Goal: Task Accomplishment & Management: Manage account settings

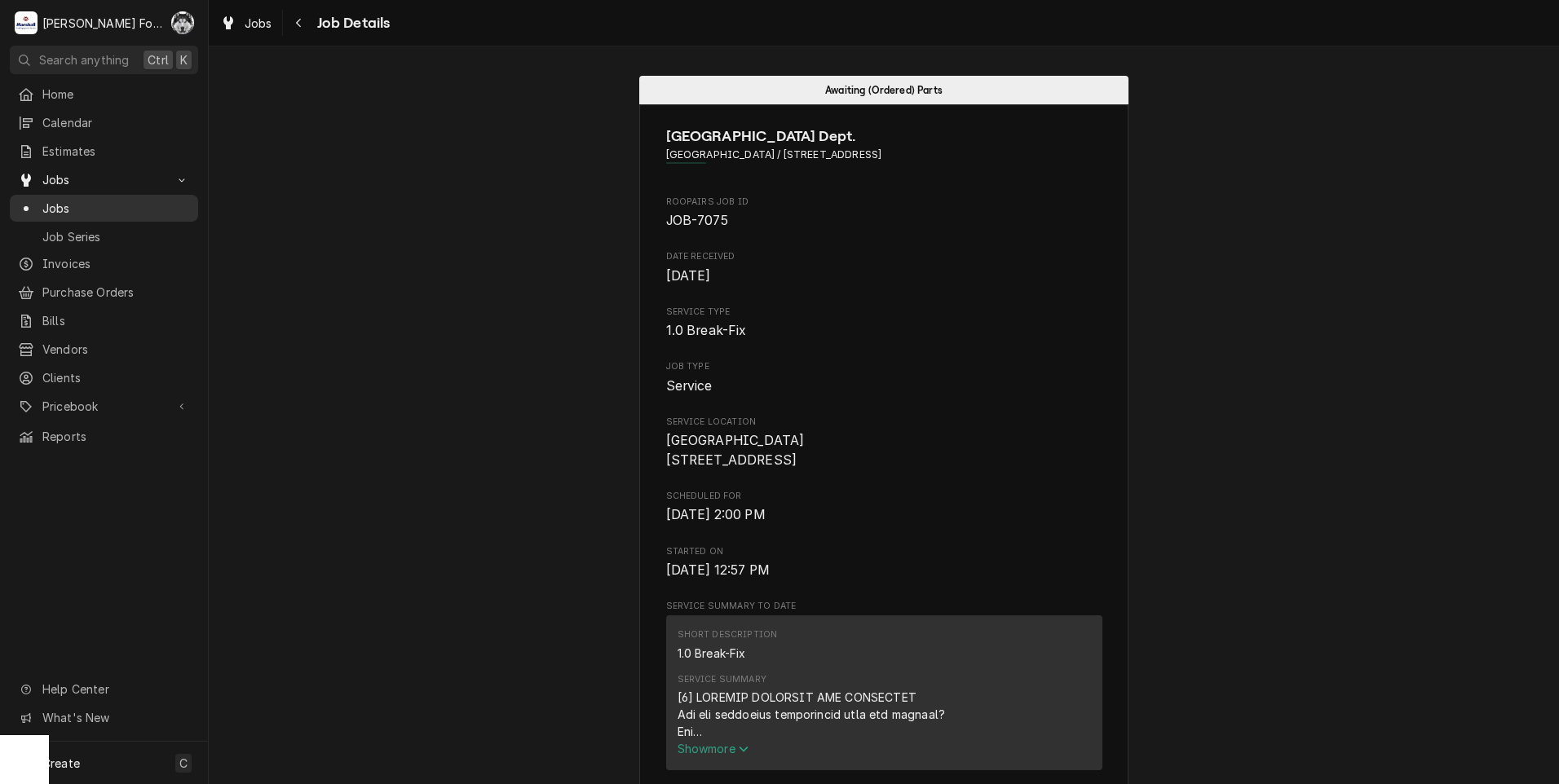
click at [82, 202] on span "Jobs" at bounding box center [115, 208] width 147 height 17
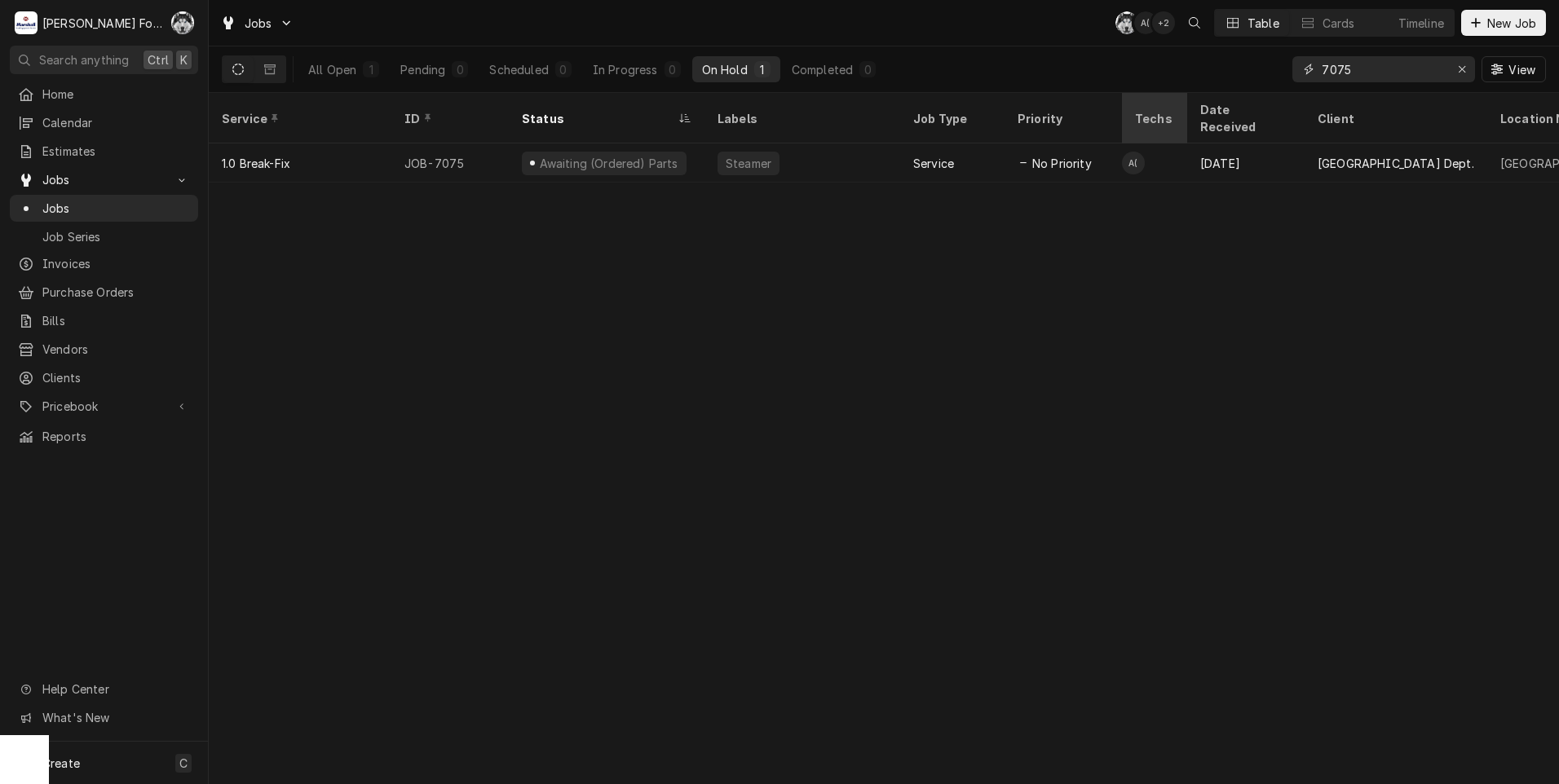
drag, startPoint x: 1350, startPoint y: 70, endPoint x: 1169, endPoint y: 102, distance: 183.8
click at [1168, 101] on div "Jobs C( A( + 2 Table Cards Timeline New Job All Open 1 Pending 0 Scheduled 0 In…" at bounding box center [884, 392] width 1350 height 784
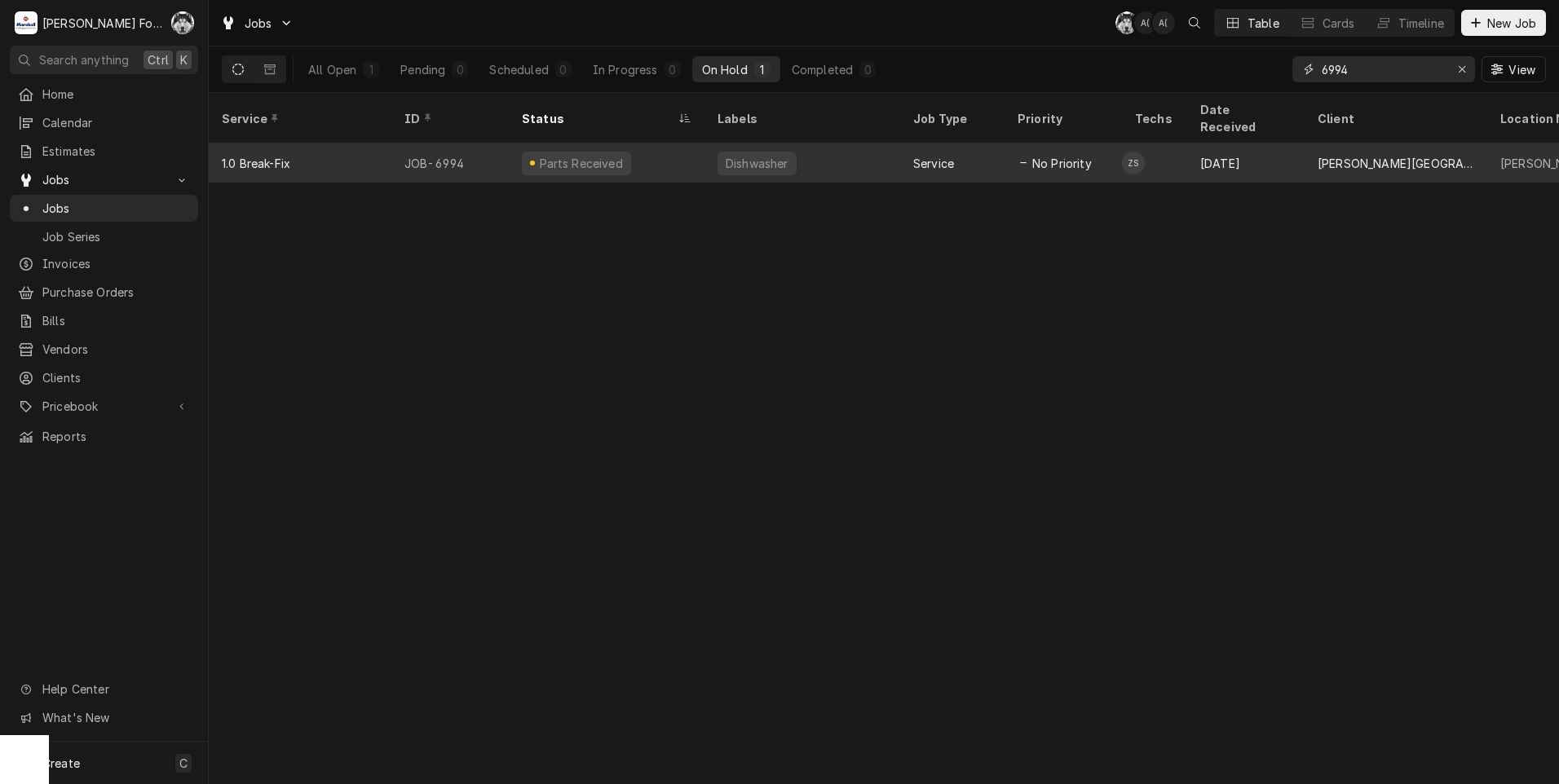
type input "6994"
click at [943, 154] on div "Service" at bounding box center [934, 163] width 41 height 17
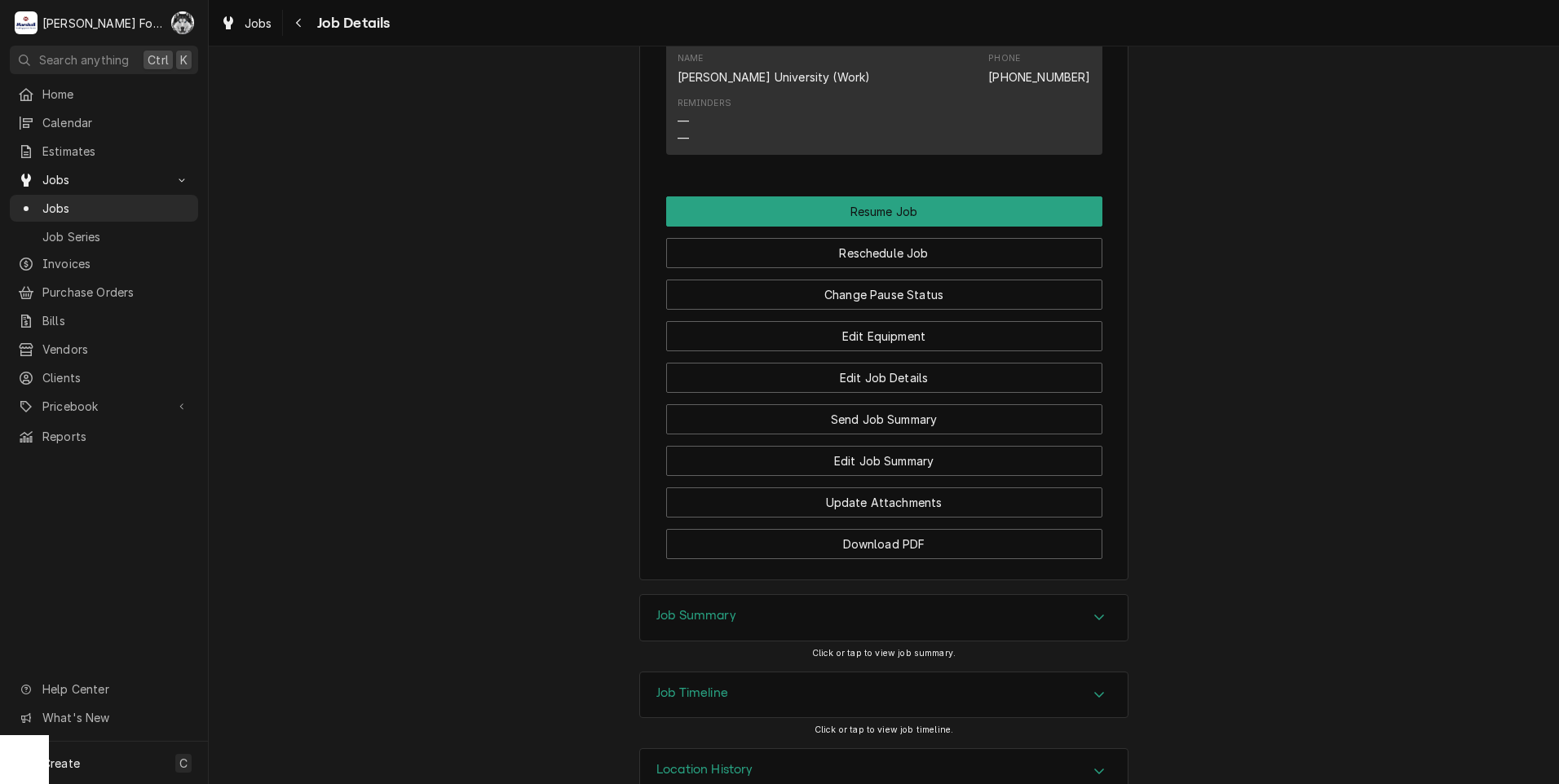
scroll to position [1745, 0]
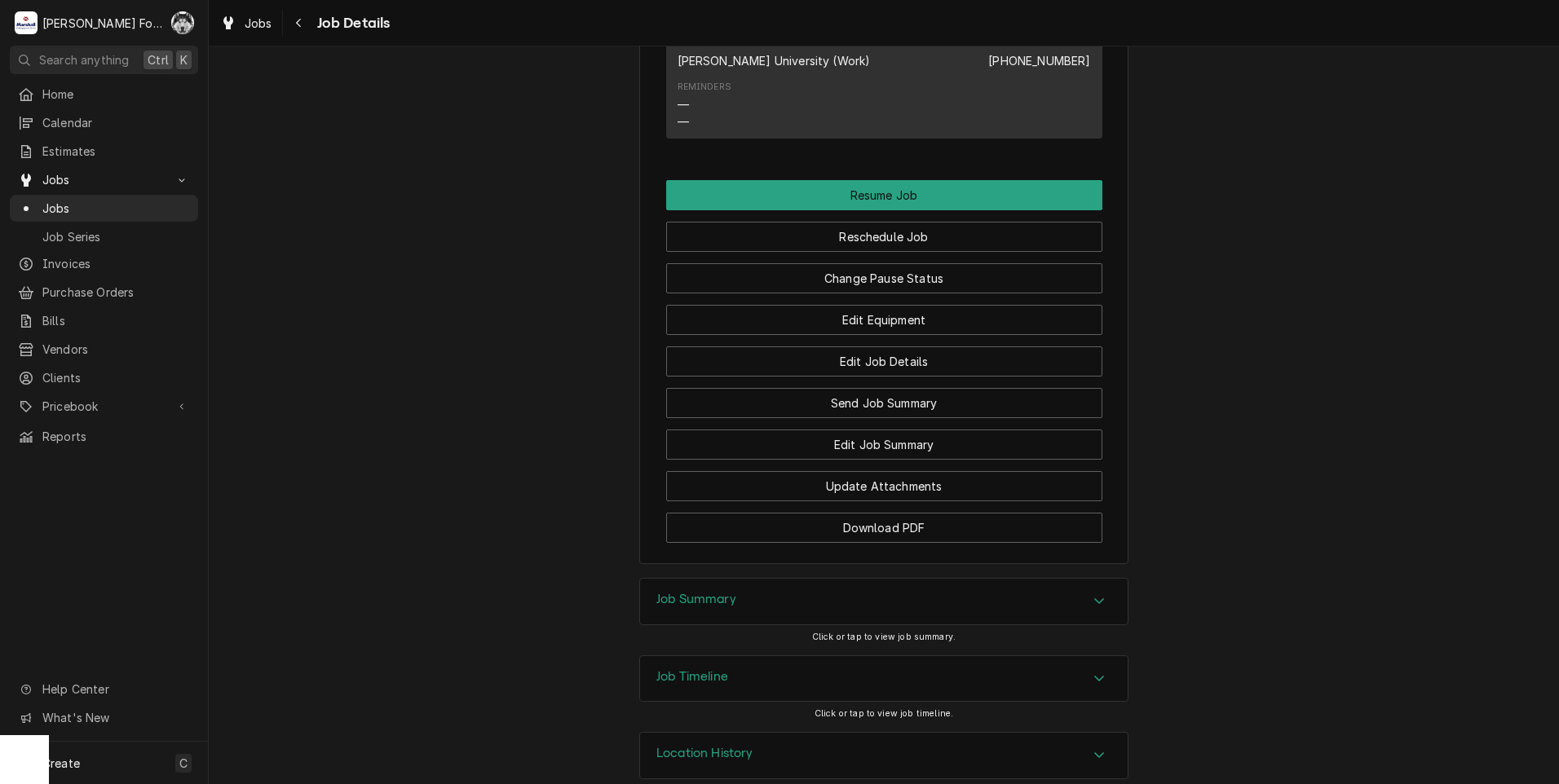
click at [774, 579] on div "Job Summary" at bounding box center [884, 601] width 488 height 46
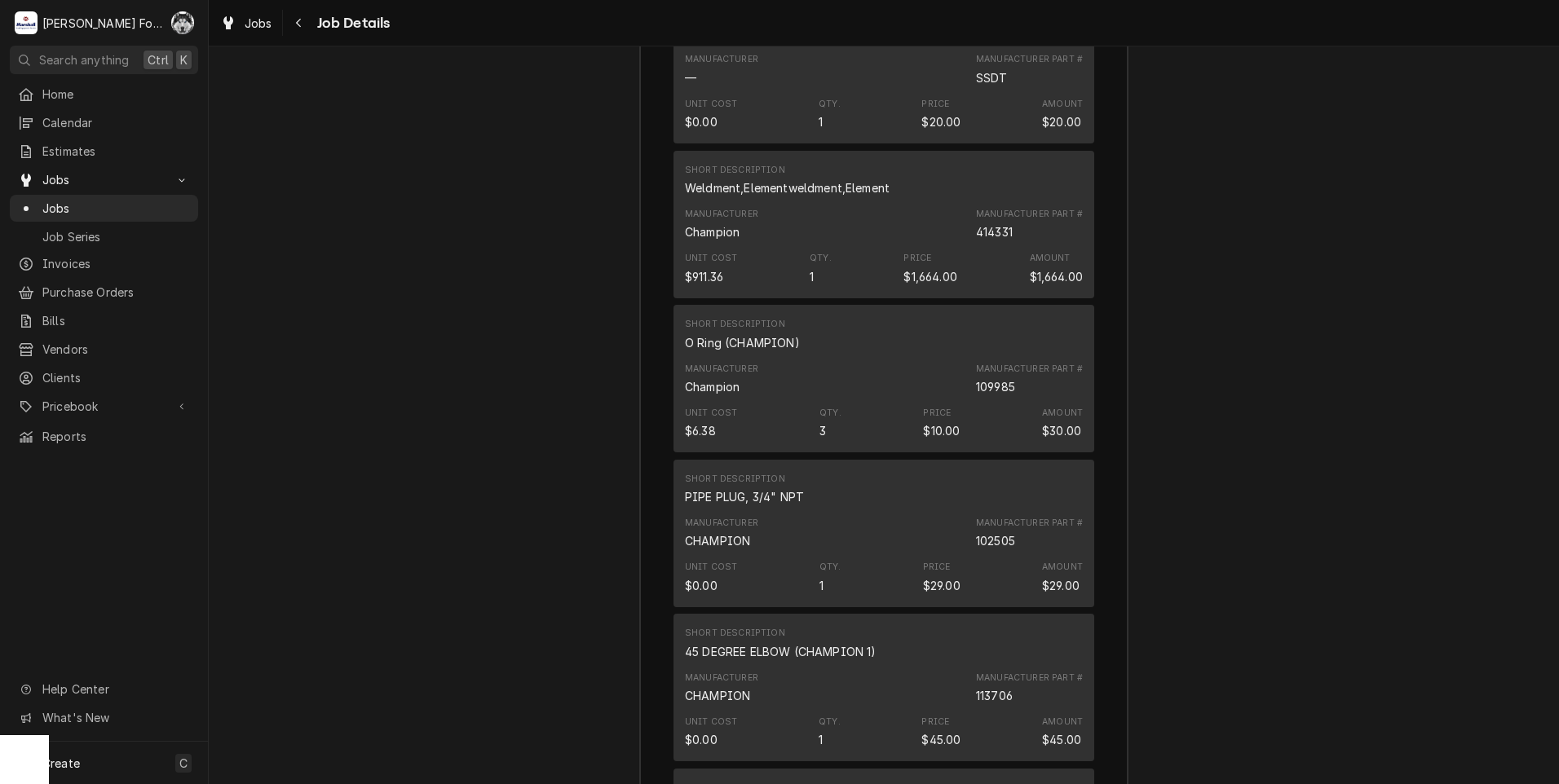
scroll to position [3293, 0]
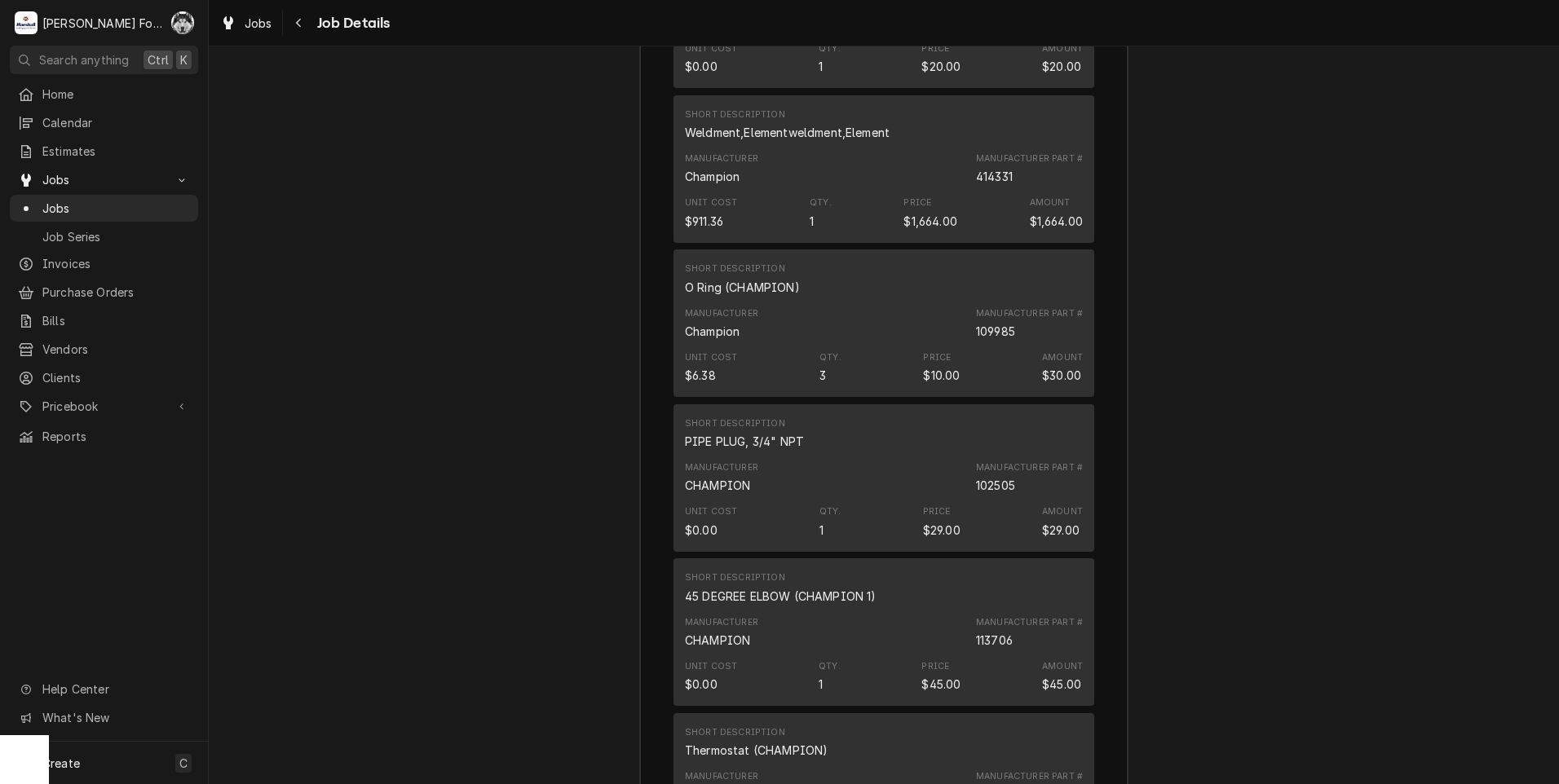
click at [508, 110] on div "Job Summary Roopairs Job ID JOB-6994 Service Type 1.0 Break-Fix Job Type Servic…" at bounding box center [884, 391] width 1350 height 2724
click at [55, 208] on span "Jobs" at bounding box center [115, 208] width 147 height 17
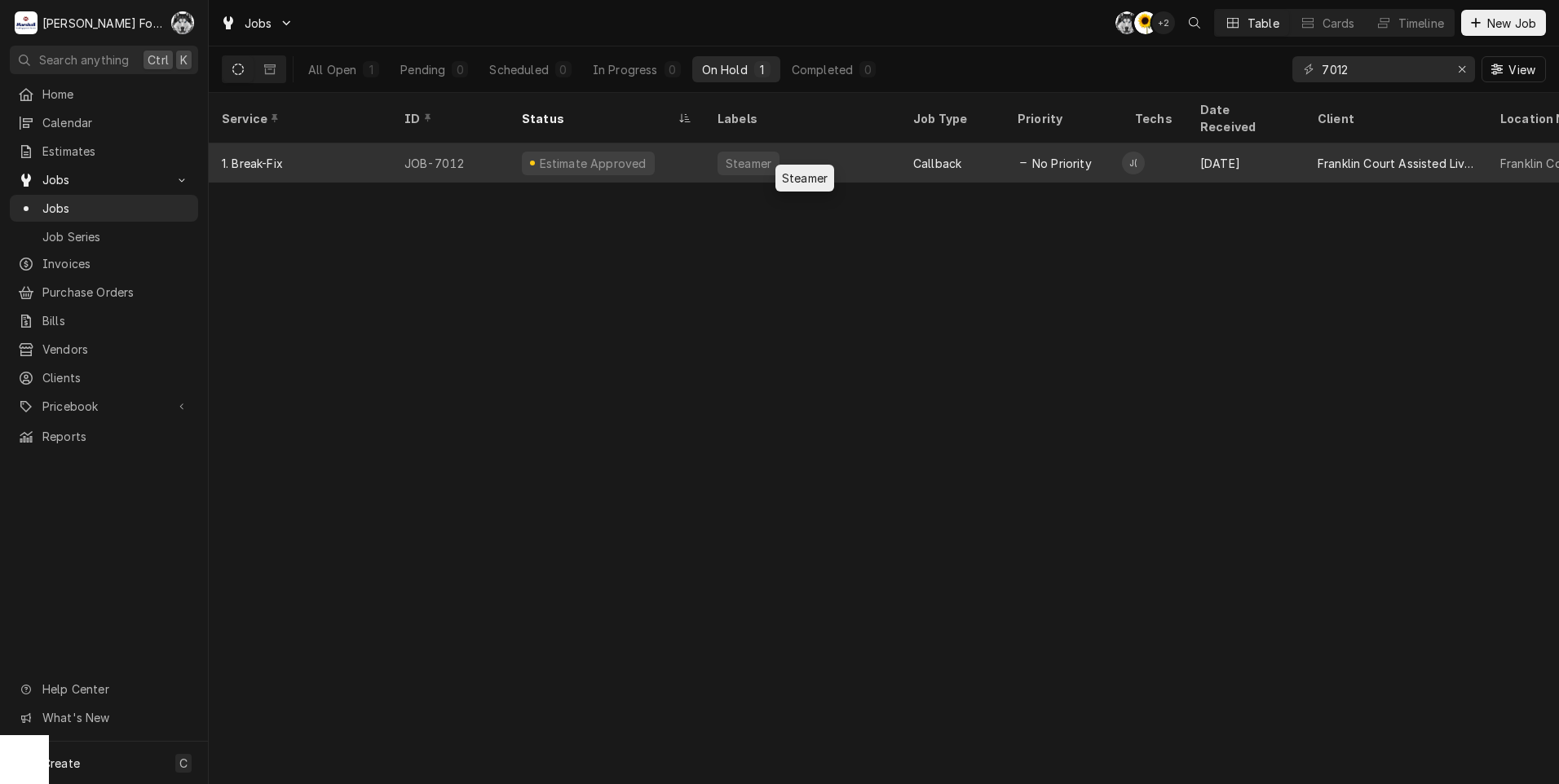
type input "7012"
click at [761, 154] on div "Steamer" at bounding box center [748, 163] width 49 height 17
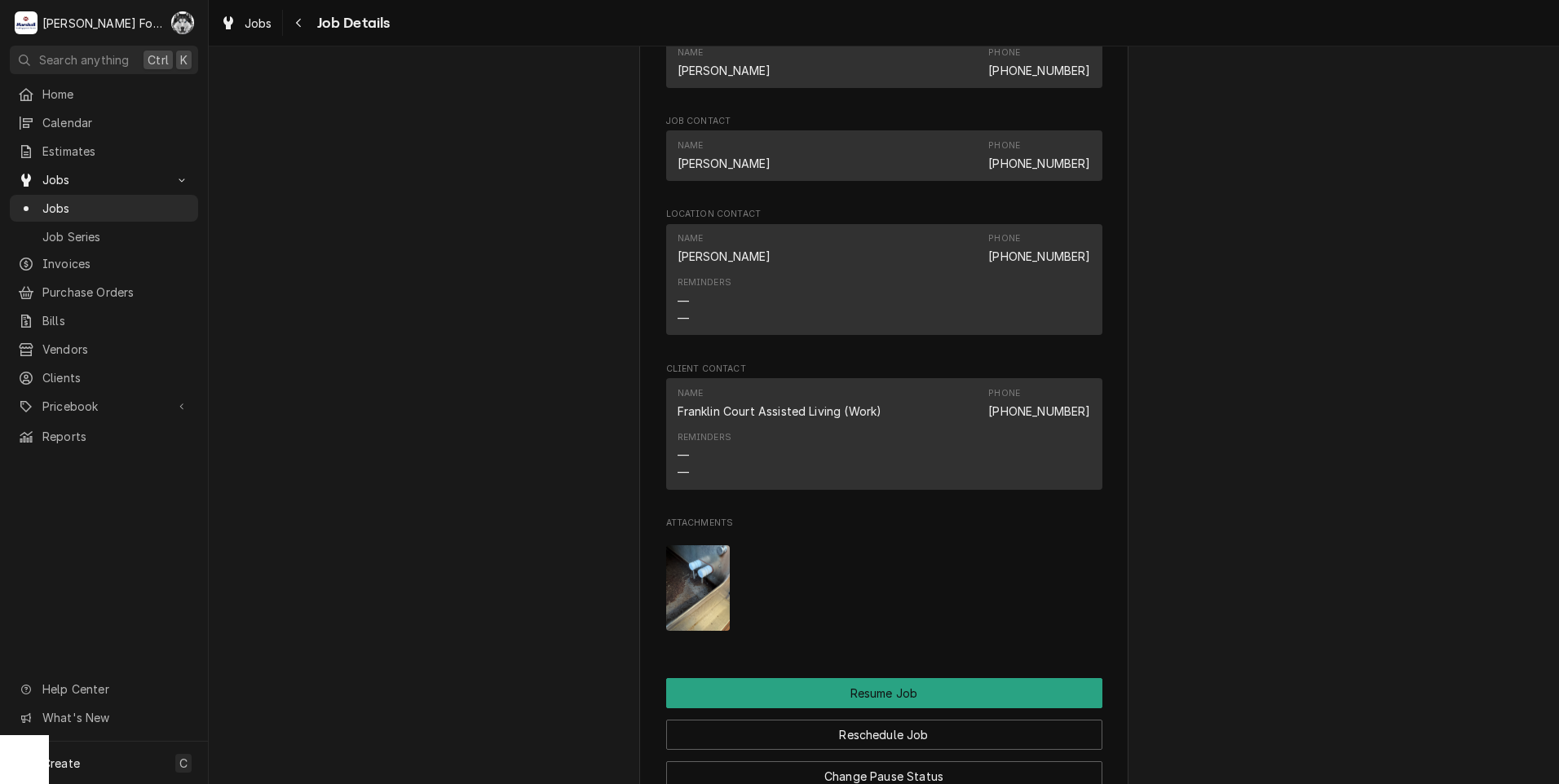
scroll to position [2282, 0]
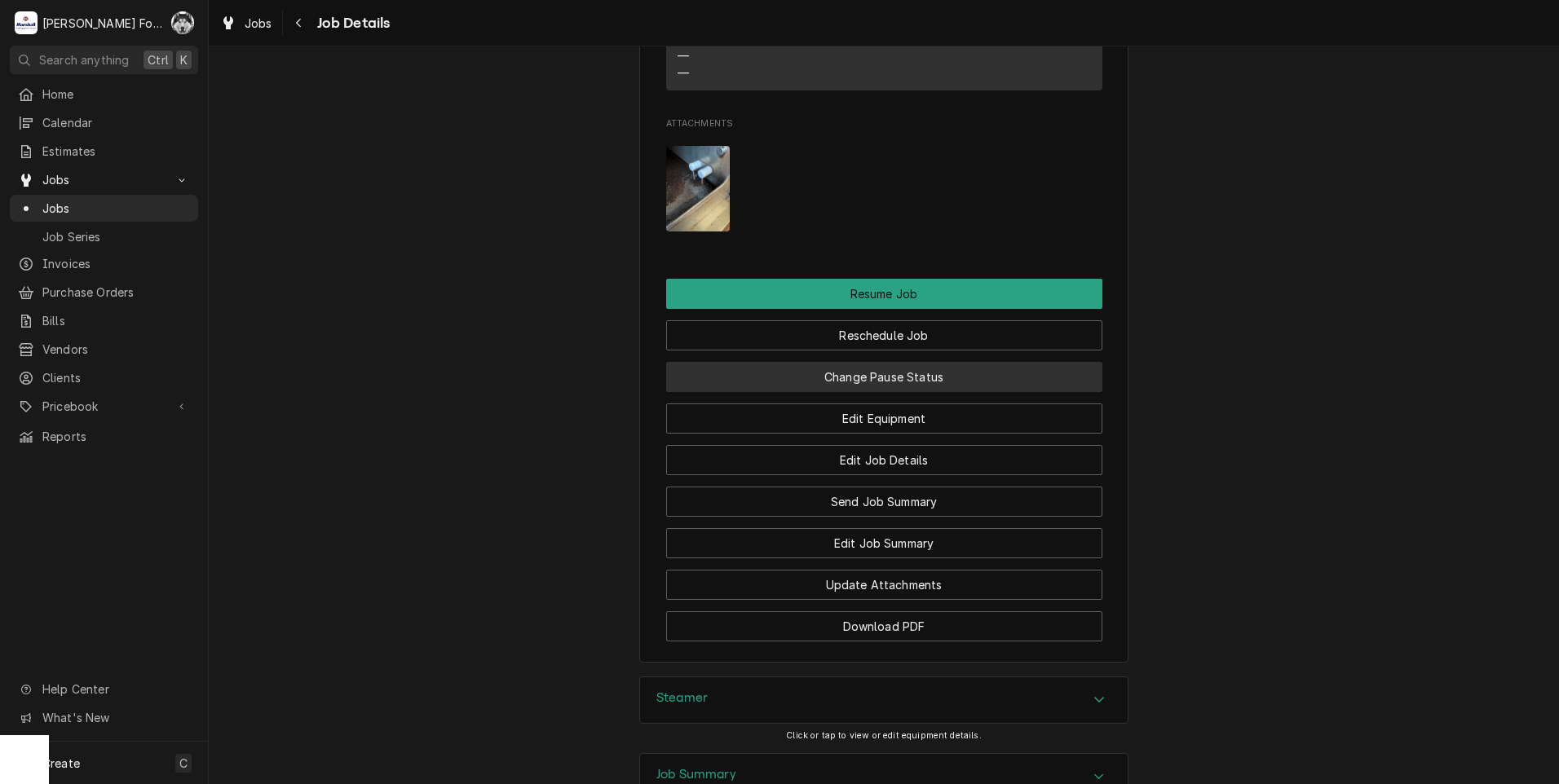
click at [840, 362] on button "Change Pause Status" at bounding box center [884, 377] width 436 height 30
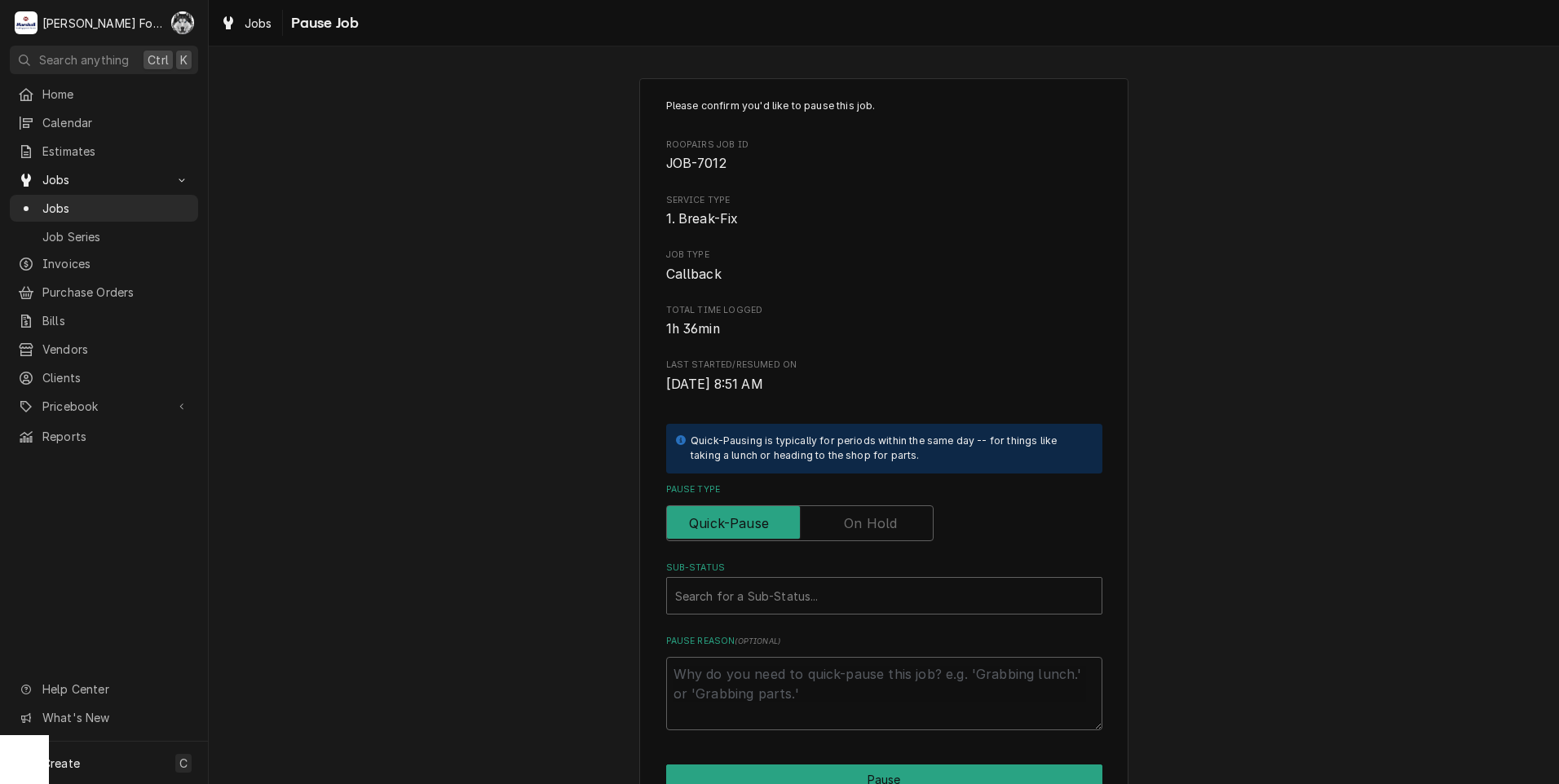
drag, startPoint x: 864, startPoint y: 545, endPoint x: 860, endPoint y: 537, distance: 8.9
click at [863, 544] on div "Please confirm you'd like to pause this job. Roopairs Job ID JOB-7012 Service T…" at bounding box center [884, 413] width 436 height 631
click at [861, 535] on input "Pause Type" at bounding box center [800, 523] width 253 height 36
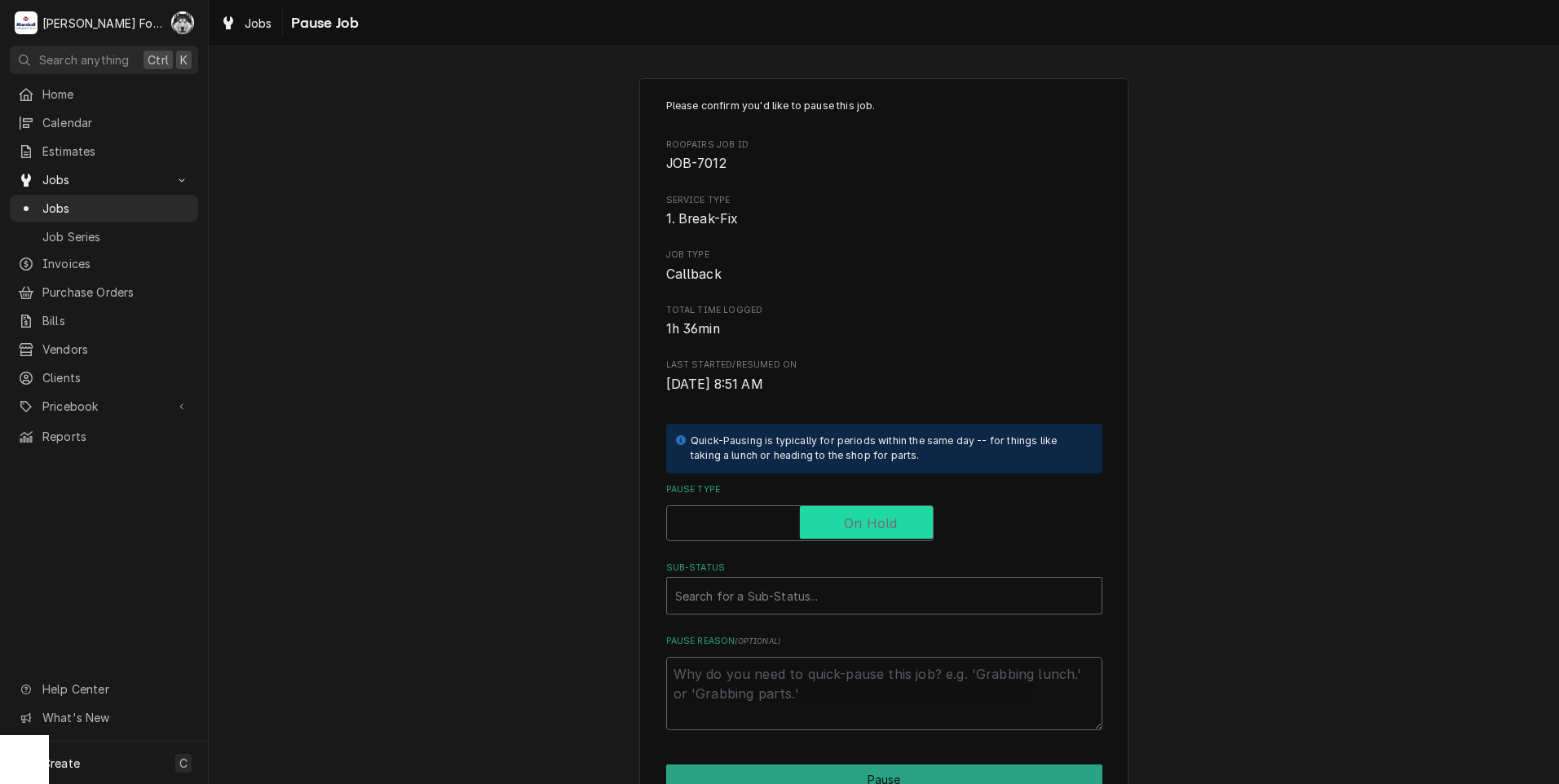
checkbox input "true"
click at [835, 598] on div "Sub-Status" at bounding box center [884, 596] width 418 height 29
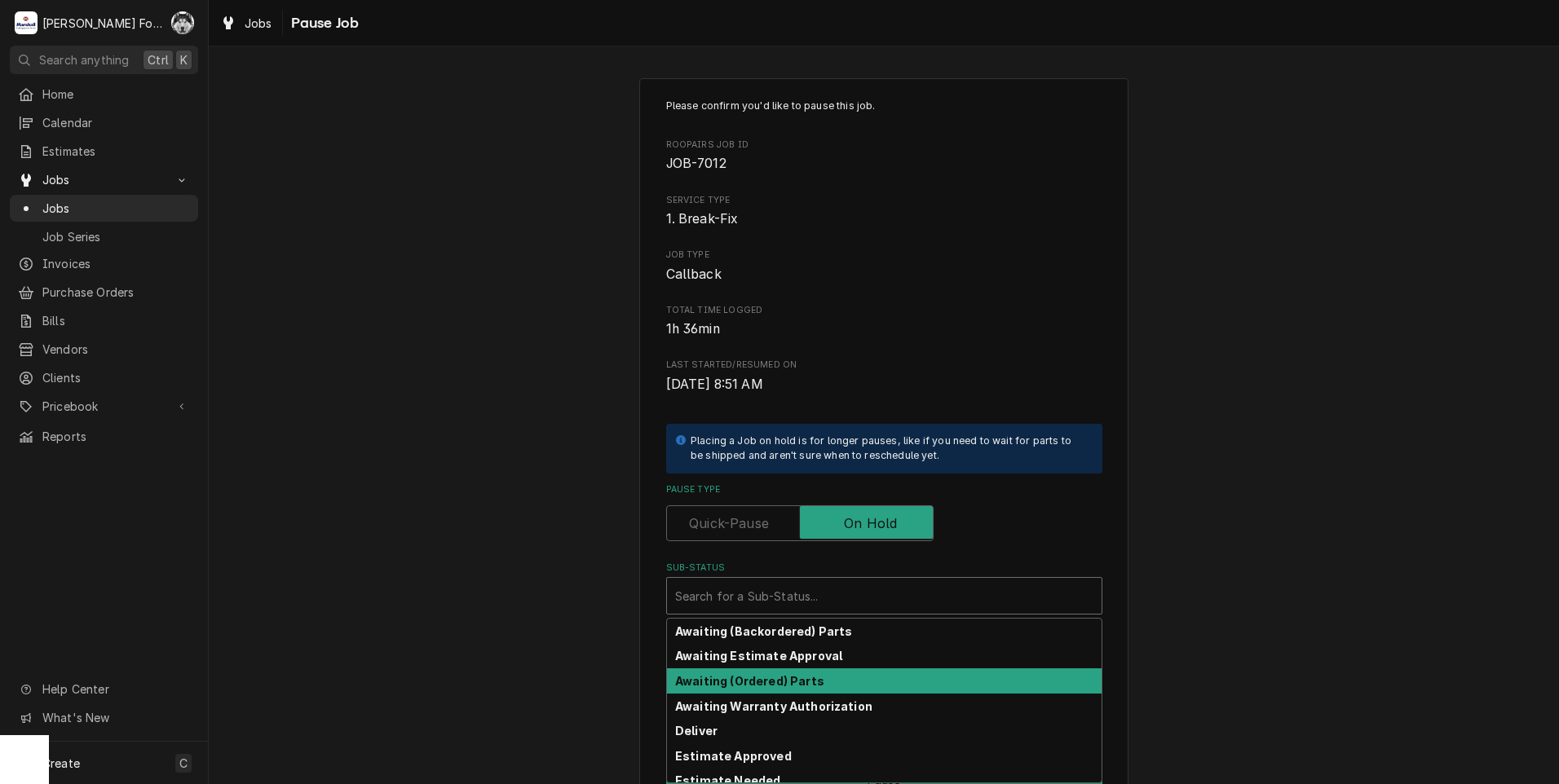
click at [797, 686] on strong "Awaiting (Ordered) Parts" at bounding box center [750, 681] width 149 height 14
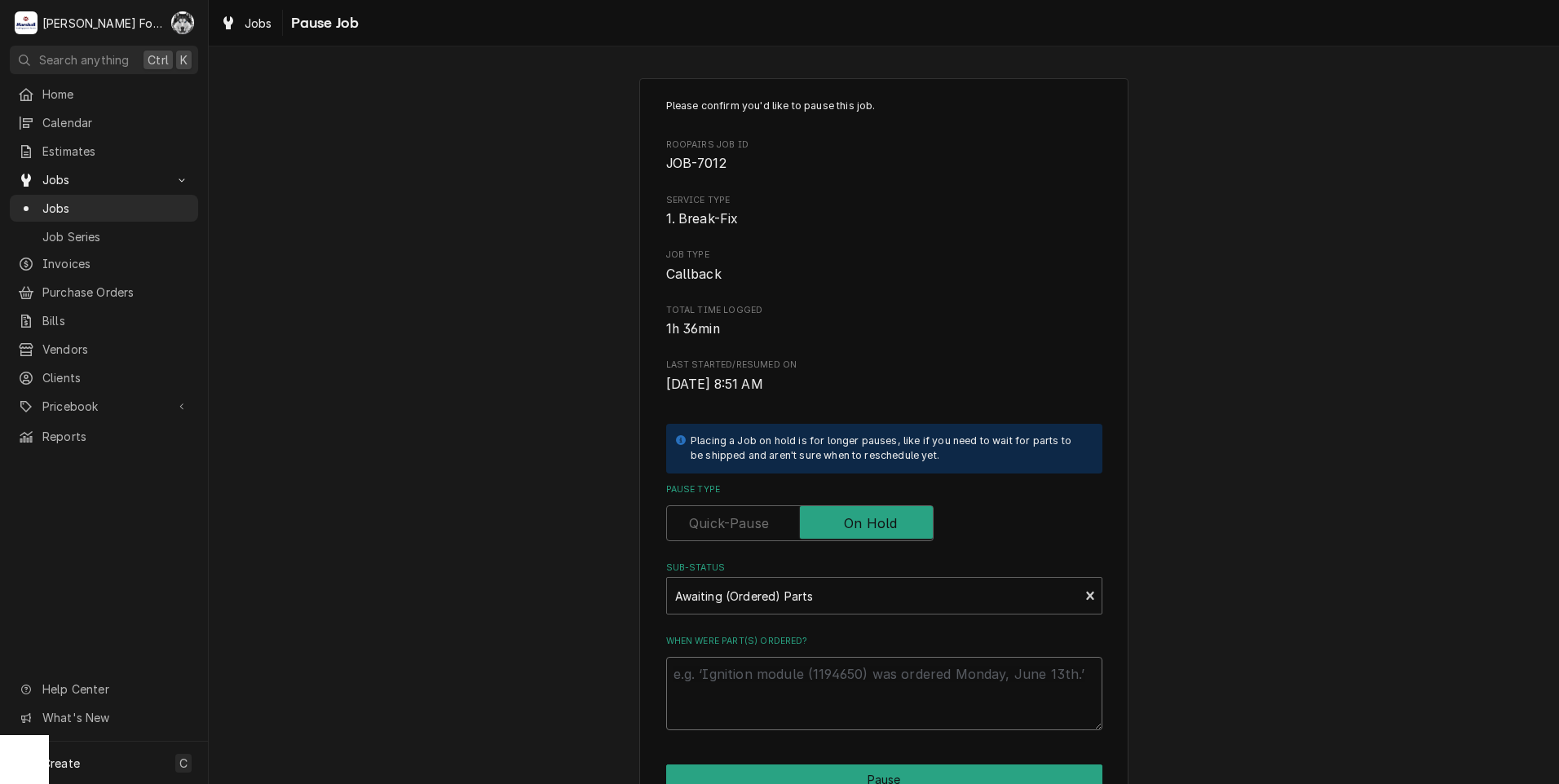
click at [794, 682] on textarea "When were part(s) ordered?" at bounding box center [884, 694] width 436 height 73
type textarea "x"
type textarea "9"
type textarea "x"
type textarea "9*"
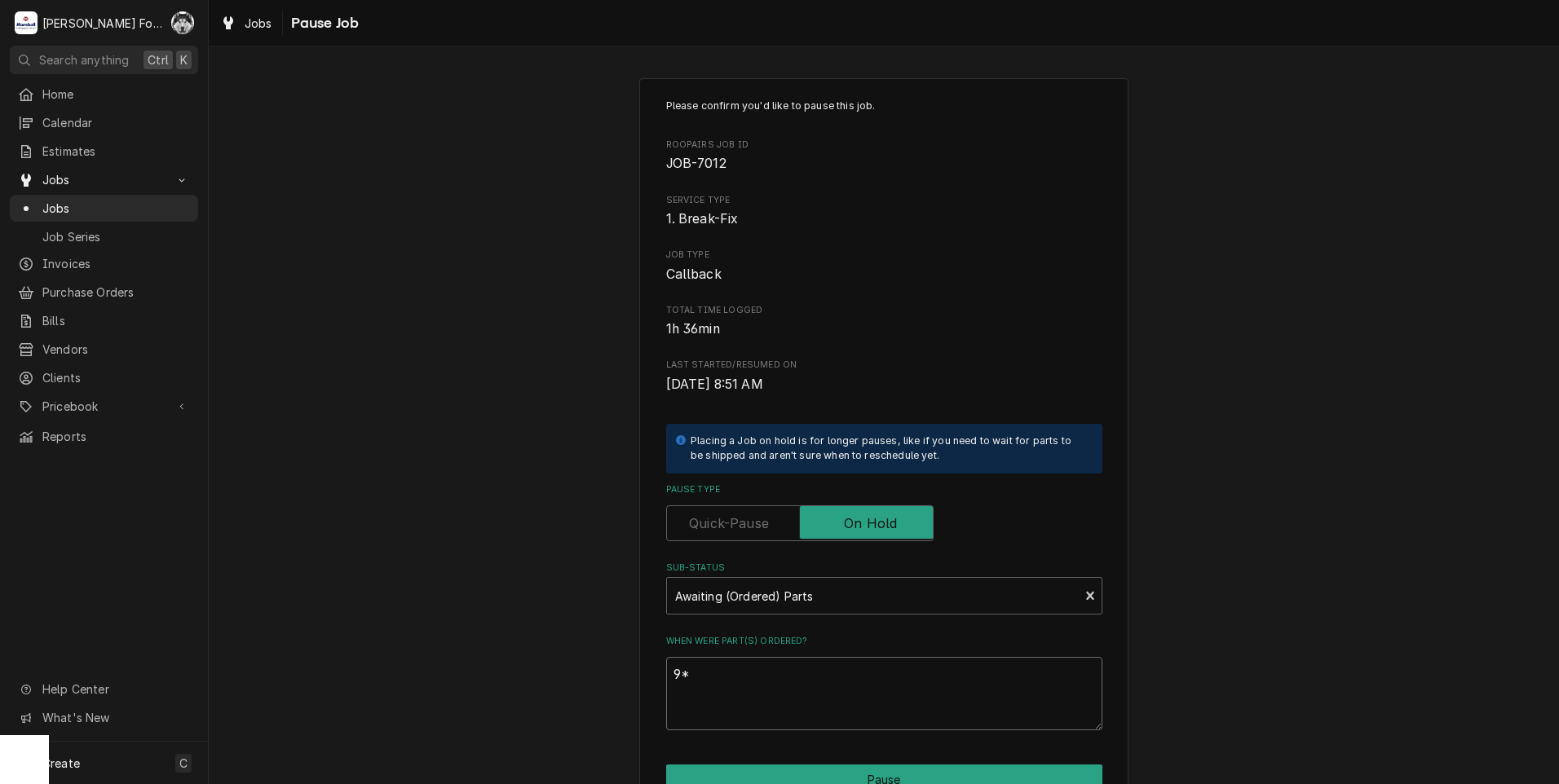
type textarea "x"
type textarea "9"
type textarea "x"
type textarea "9/"
type textarea "x"
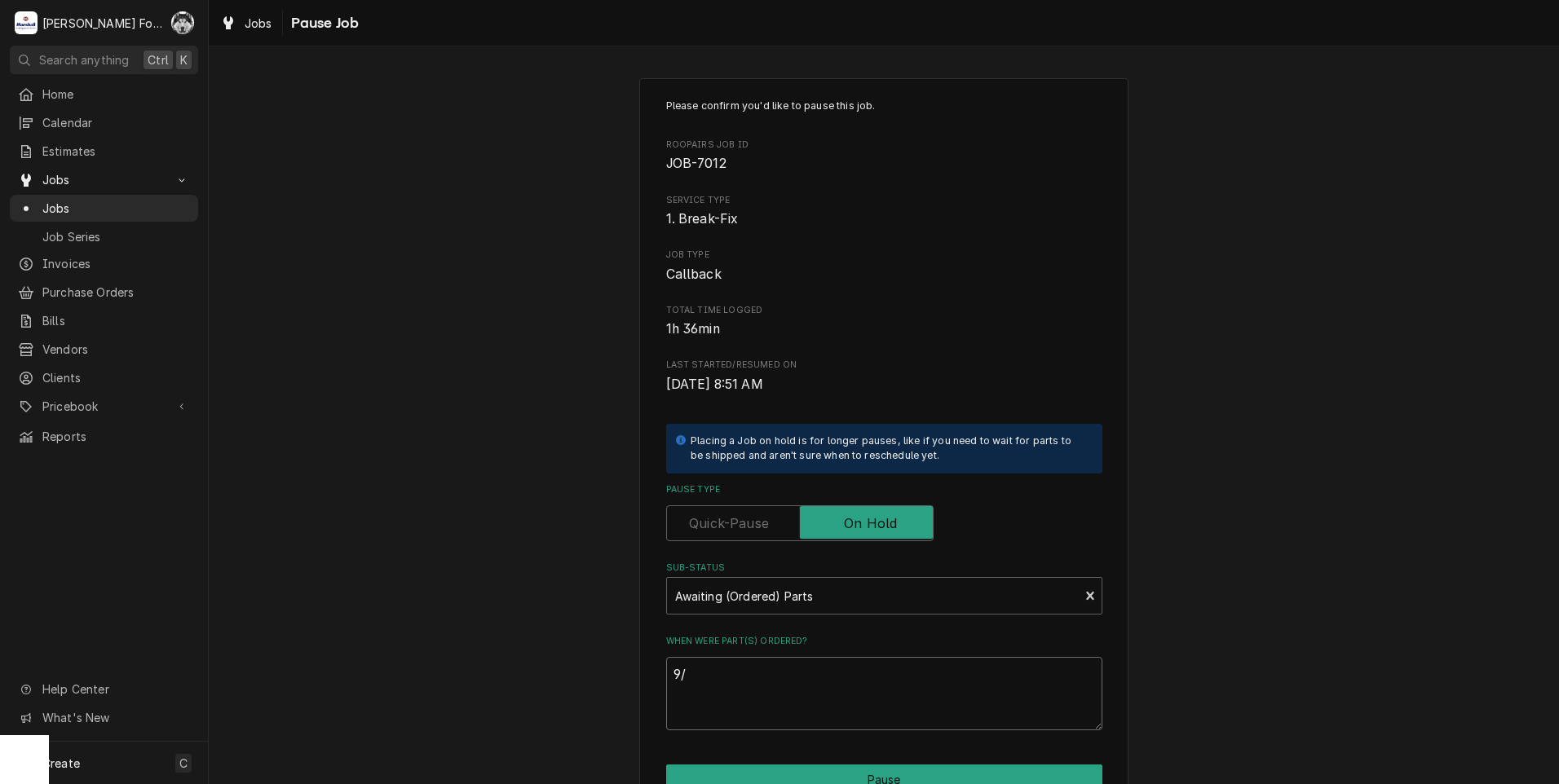
type textarea "9/3"
type textarea "x"
type textarea "9/3/"
type textarea "x"
type textarea "9/3/2"
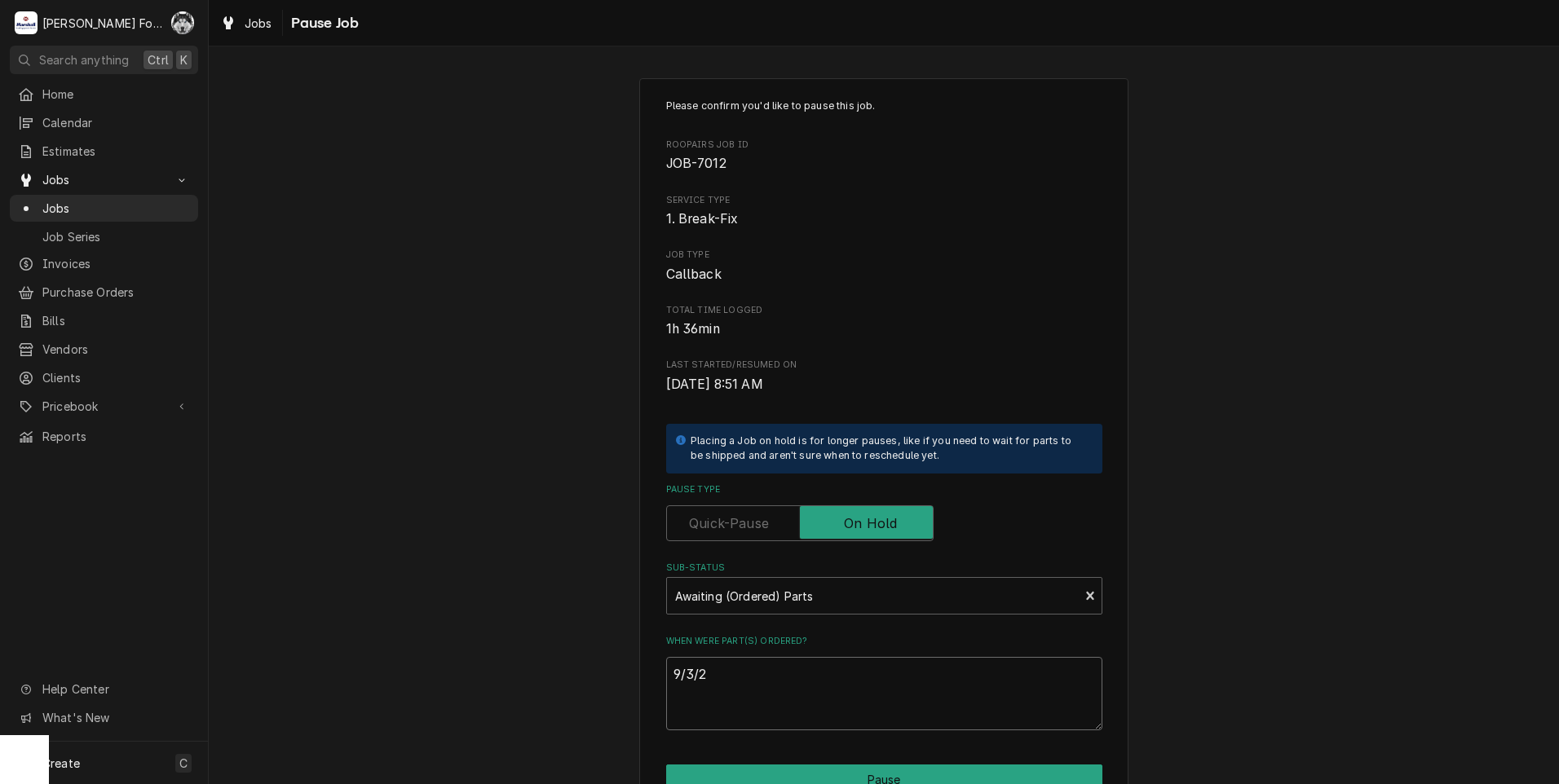
type textarea "x"
type textarea "9/3/20"
type textarea "x"
type textarea "9/3/202"
type textarea "x"
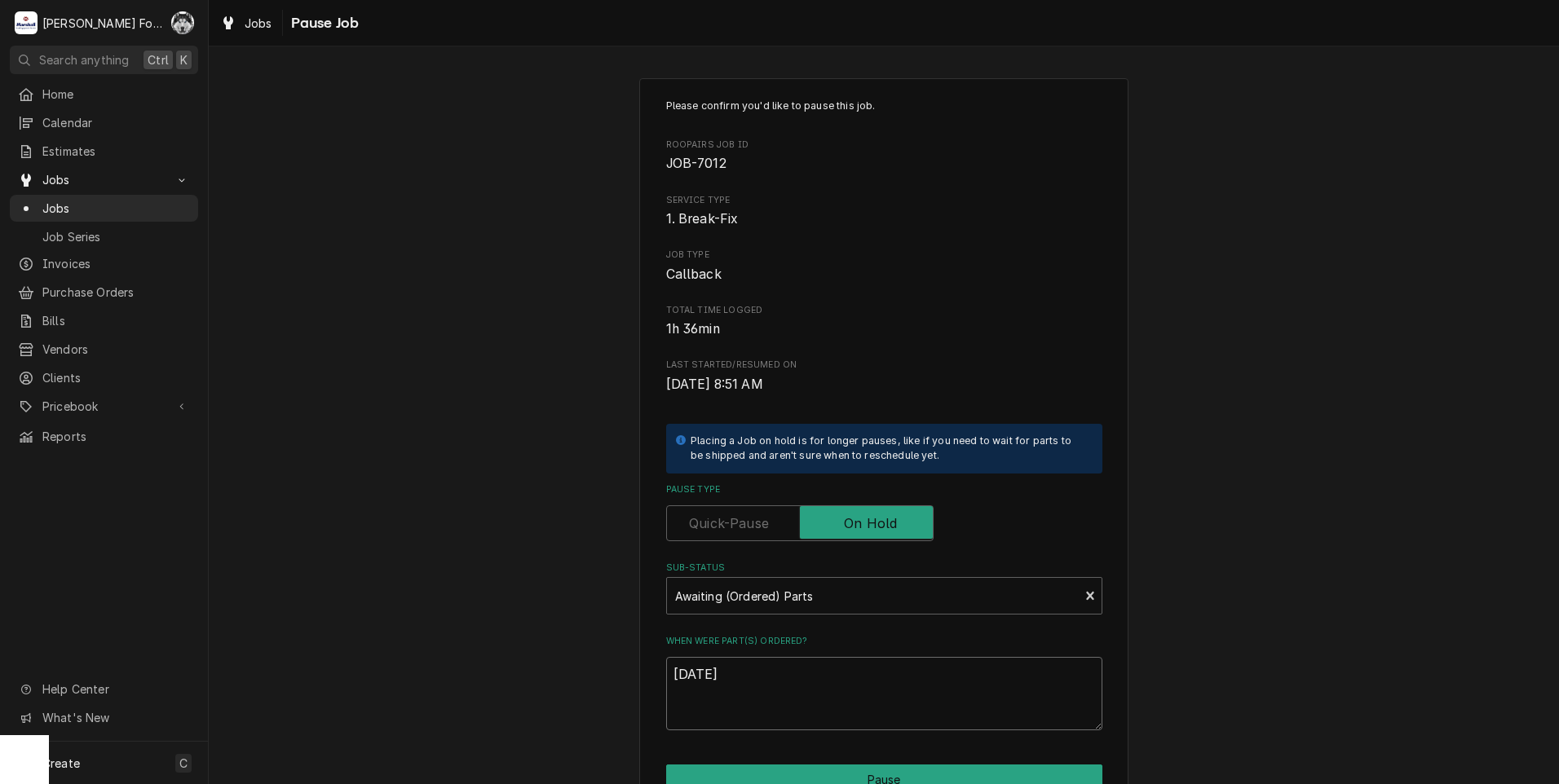
drag, startPoint x: 719, startPoint y: 680, endPoint x: 624, endPoint y: 680, distance: 95.0
click at [624, 680] on div "Please confirm you'd like to pause this job. Roopairs Job ID JOB-7012 Service T…" at bounding box center [884, 488] width 1350 height 849
type textarea "[DATE]"
click at [782, 772] on button "Pause" at bounding box center [884, 780] width 436 height 30
type textarea "x"
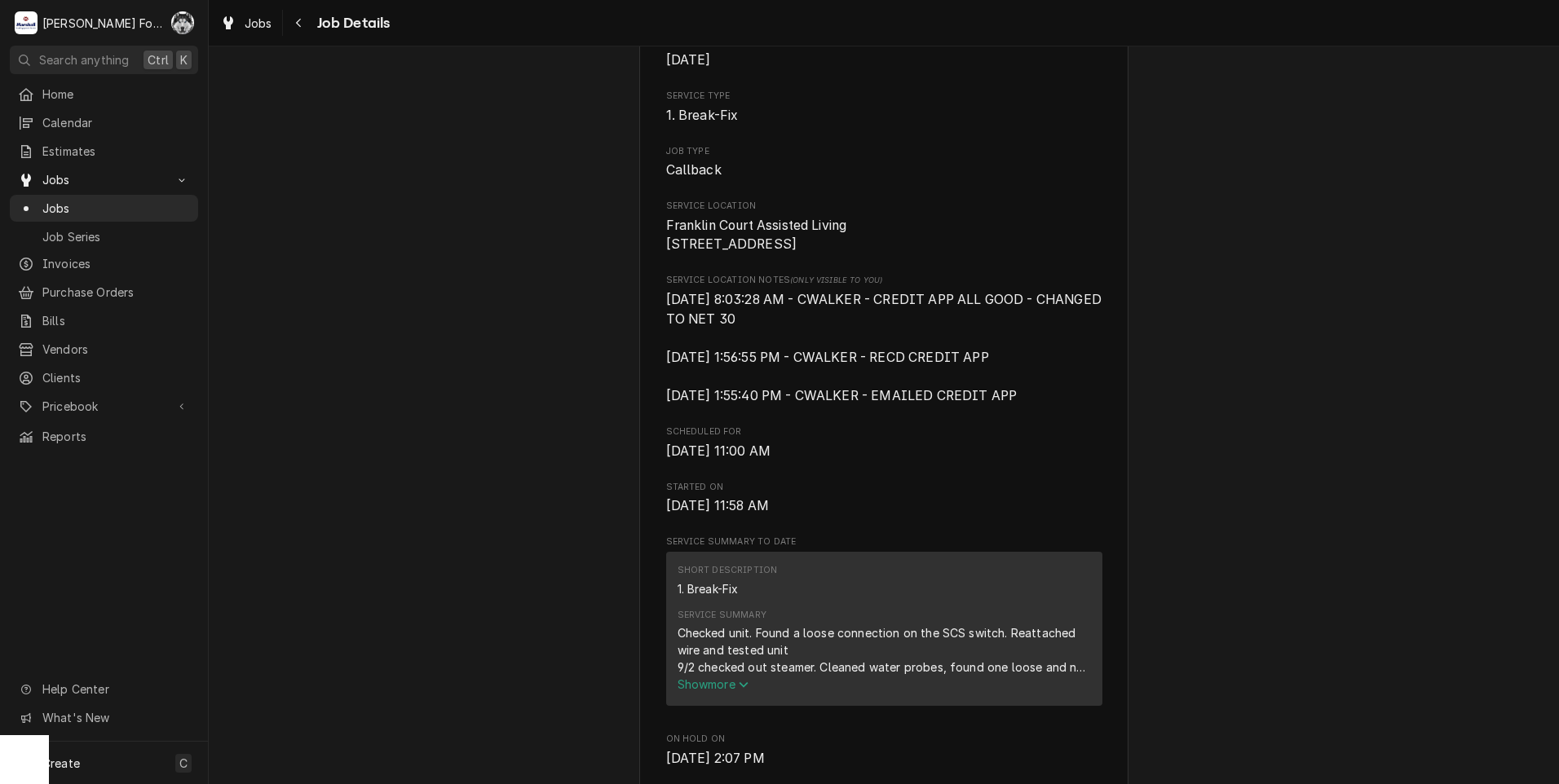
scroll to position [407, 0]
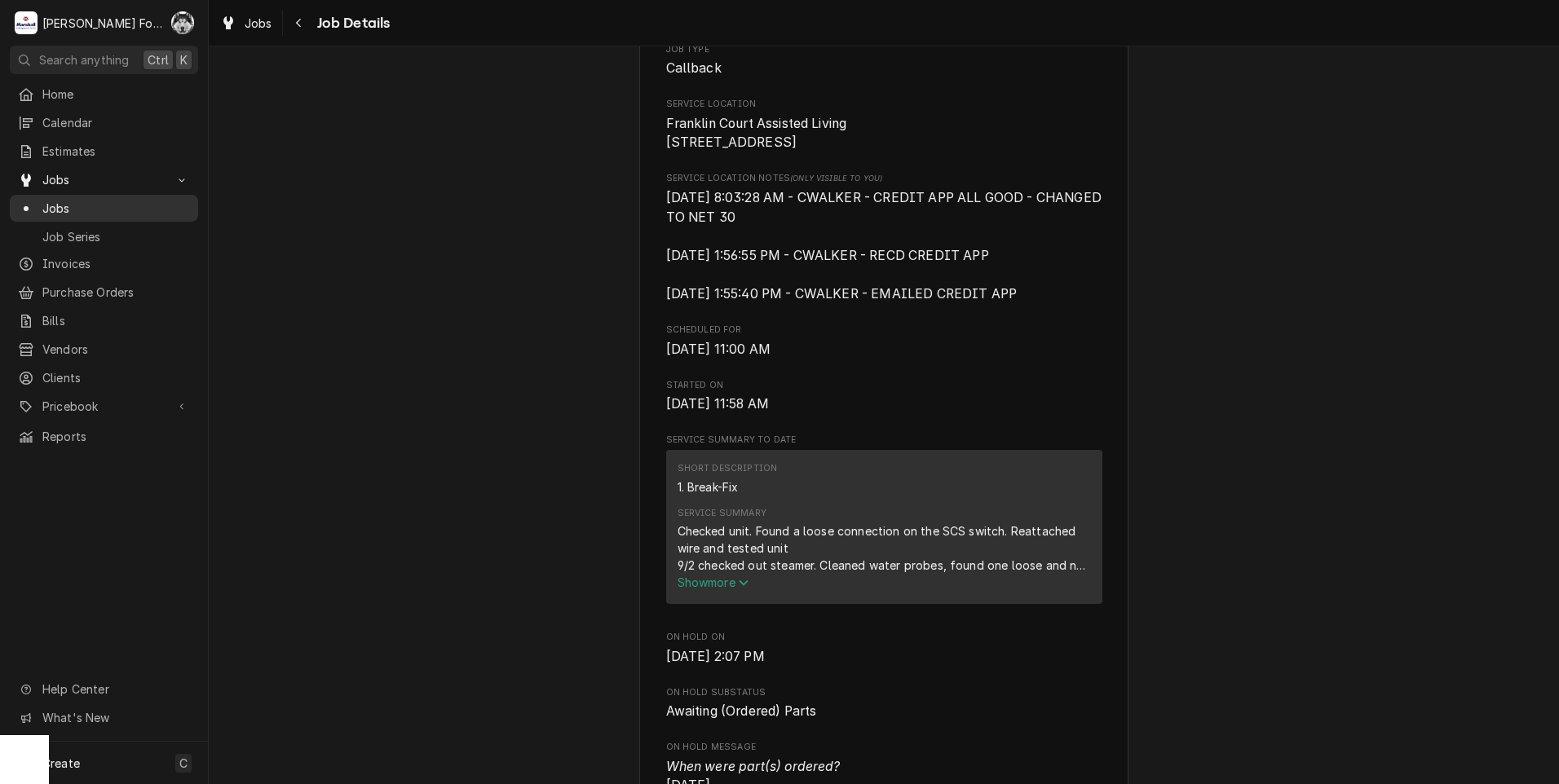
click at [46, 201] on span "Jobs" at bounding box center [115, 208] width 147 height 17
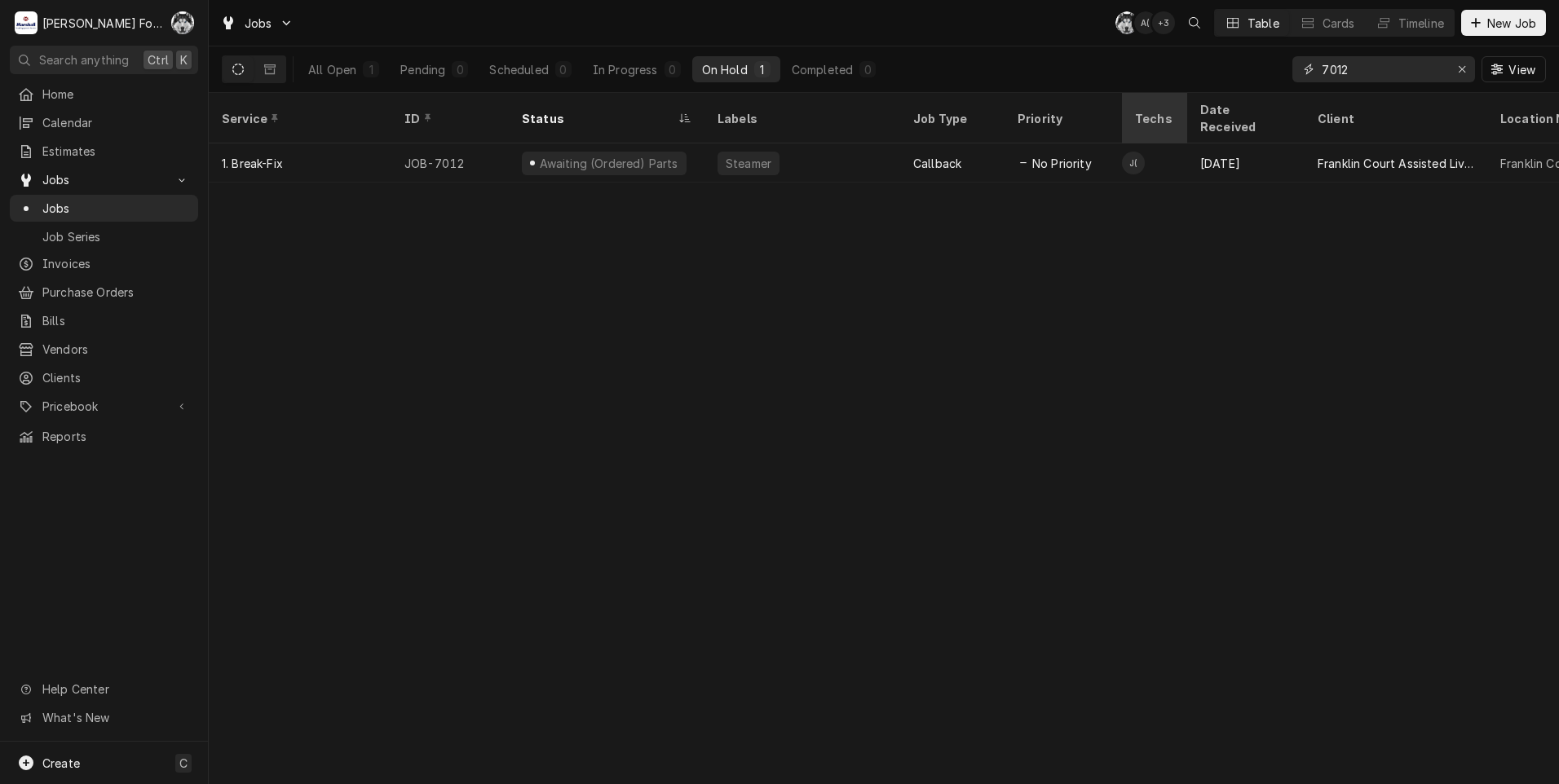
drag, startPoint x: 1303, startPoint y: 83, endPoint x: 1175, endPoint y: 98, distance: 128.9
click at [1198, 98] on div "Jobs C( A( + 3 Table Cards Timeline New Job All Open 1 Pending 0 Scheduled 0 In…" at bounding box center [884, 392] width 1350 height 784
type input "6845"
drag, startPoint x: 1077, startPoint y: 8, endPoint x: 1500, endPoint y: 446, distance: 608.9
click at [1500, 446] on div "Service ID Status Labels Job Type Priority Techs Date Received Client Location …" at bounding box center [884, 438] width 1350 height 691
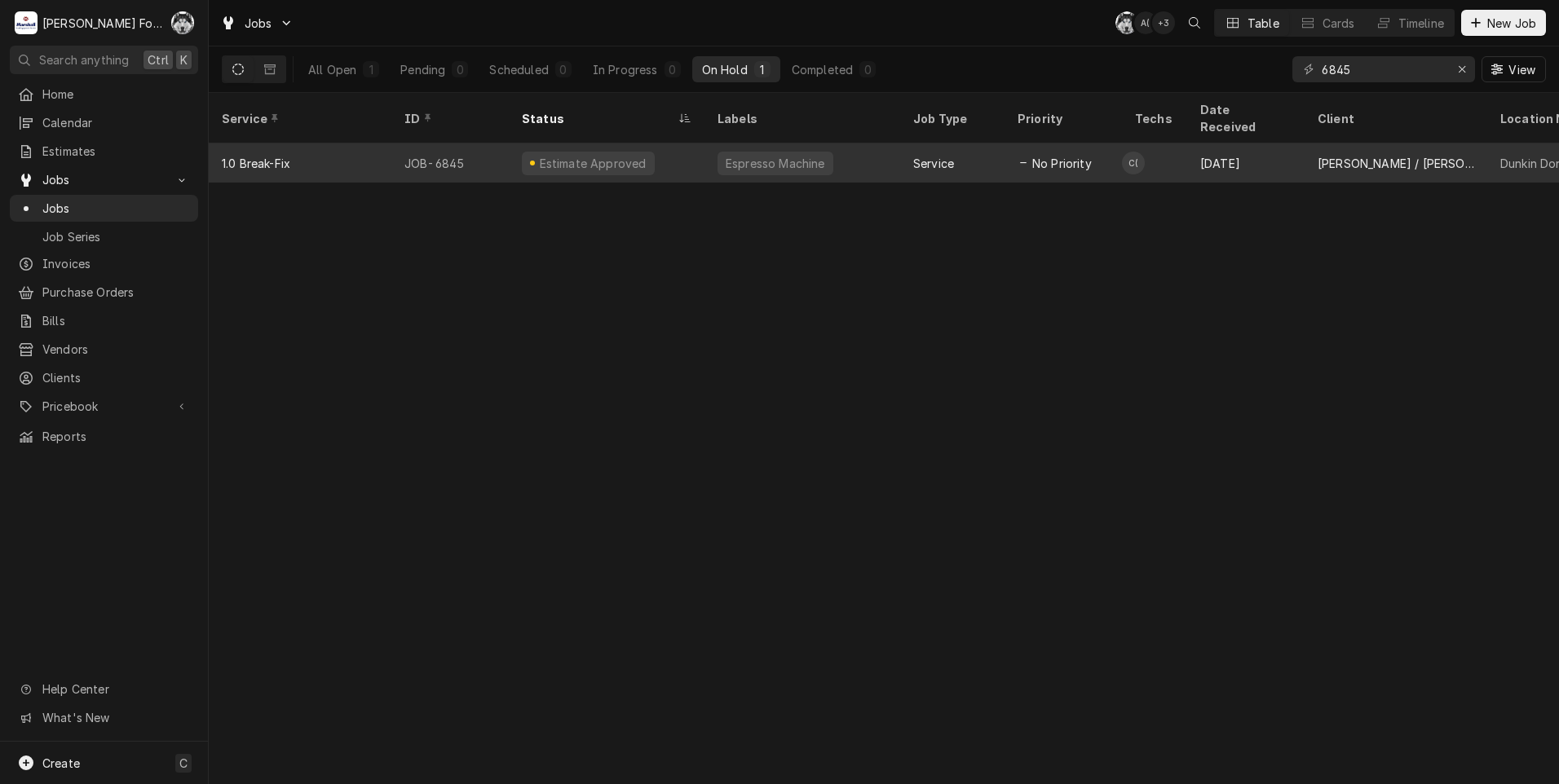
click at [1052, 154] on span "No Priority" at bounding box center [1061, 163] width 60 height 17
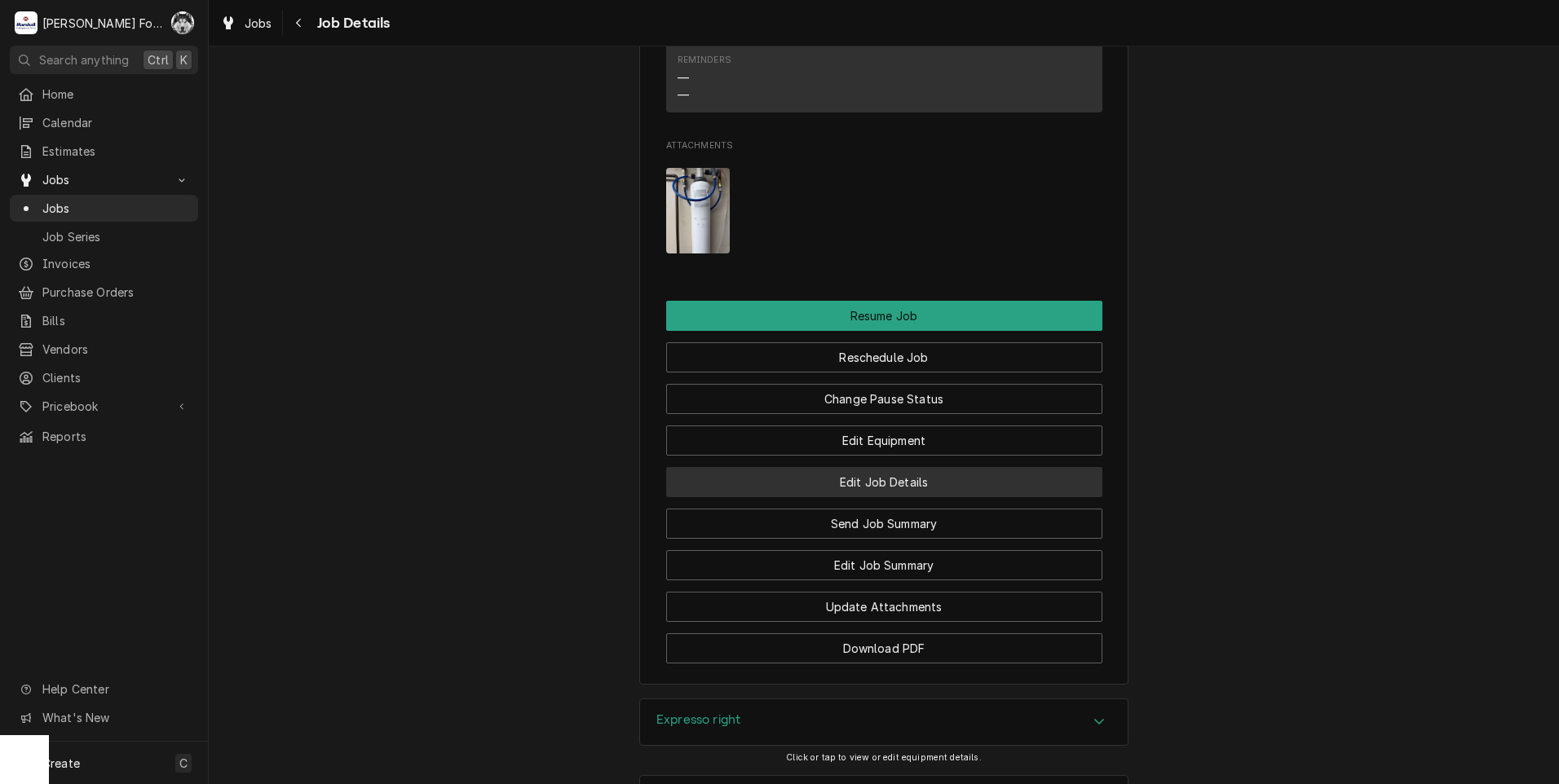
scroll to position [1874, 0]
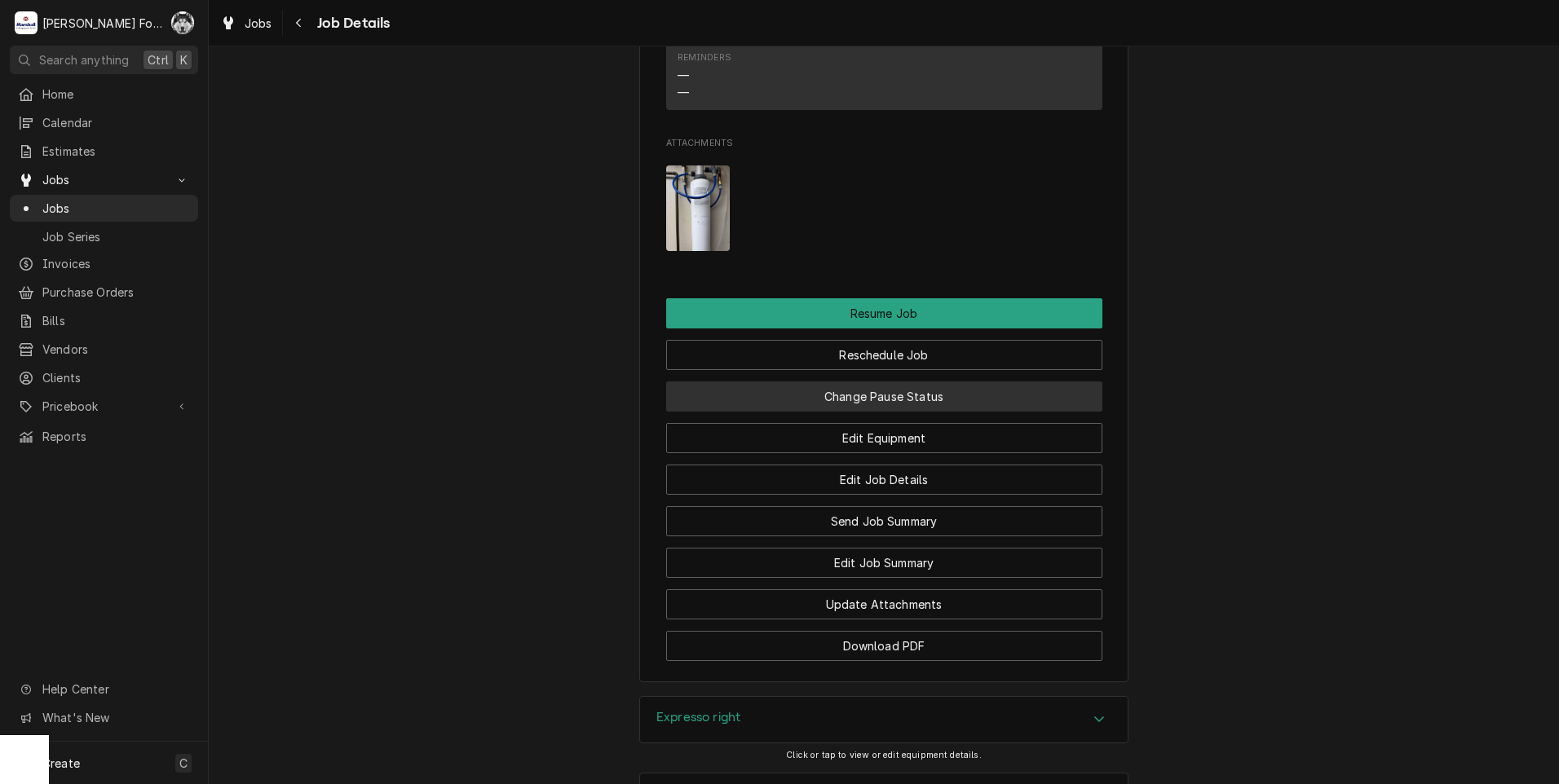
click at [813, 412] on button "Change Pause Status" at bounding box center [884, 396] width 436 height 30
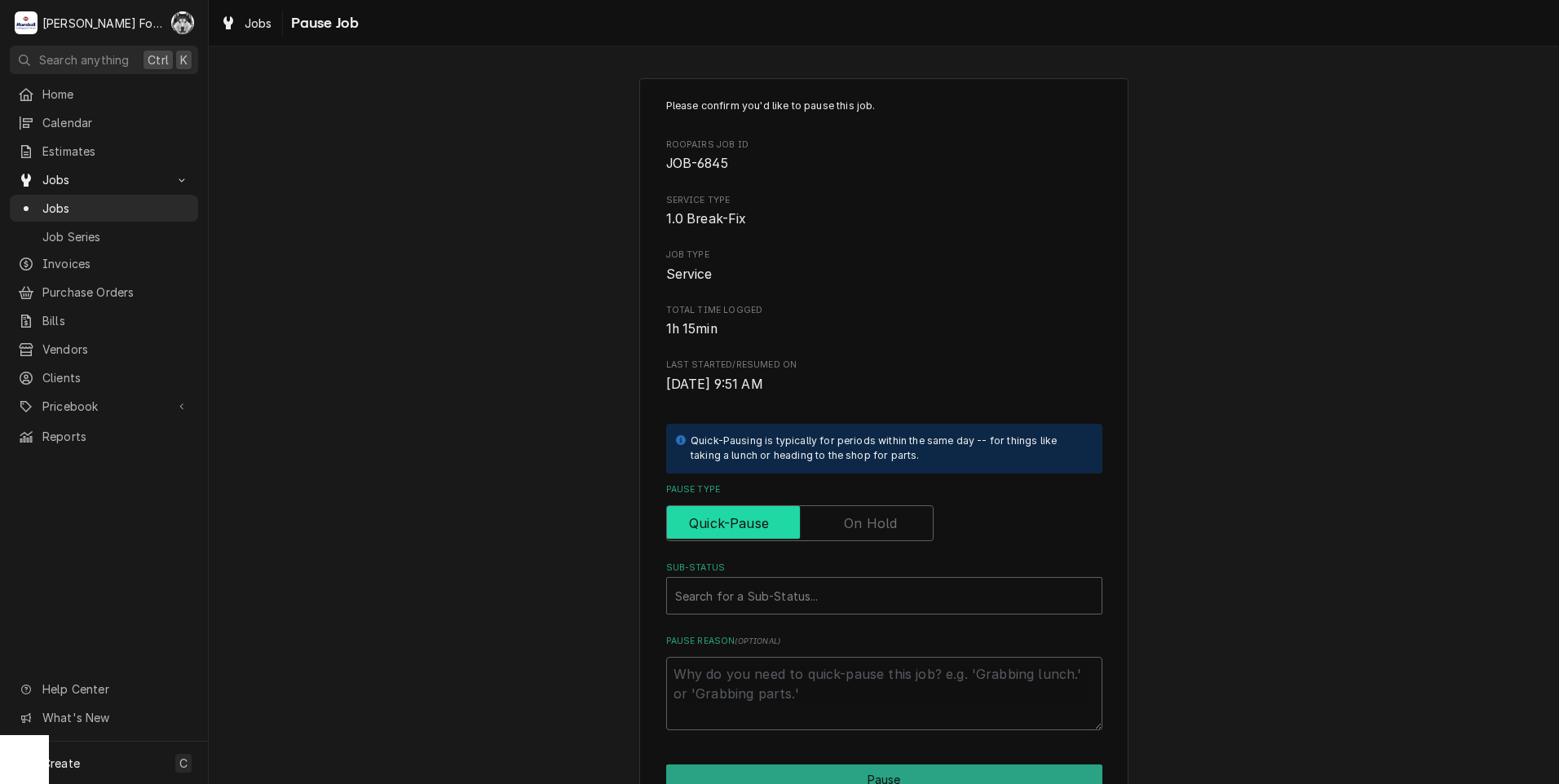
click at [856, 533] on label "Pause Type" at bounding box center [800, 523] width 267 height 36
click at [856, 533] on input "Pause Type" at bounding box center [800, 523] width 253 height 36
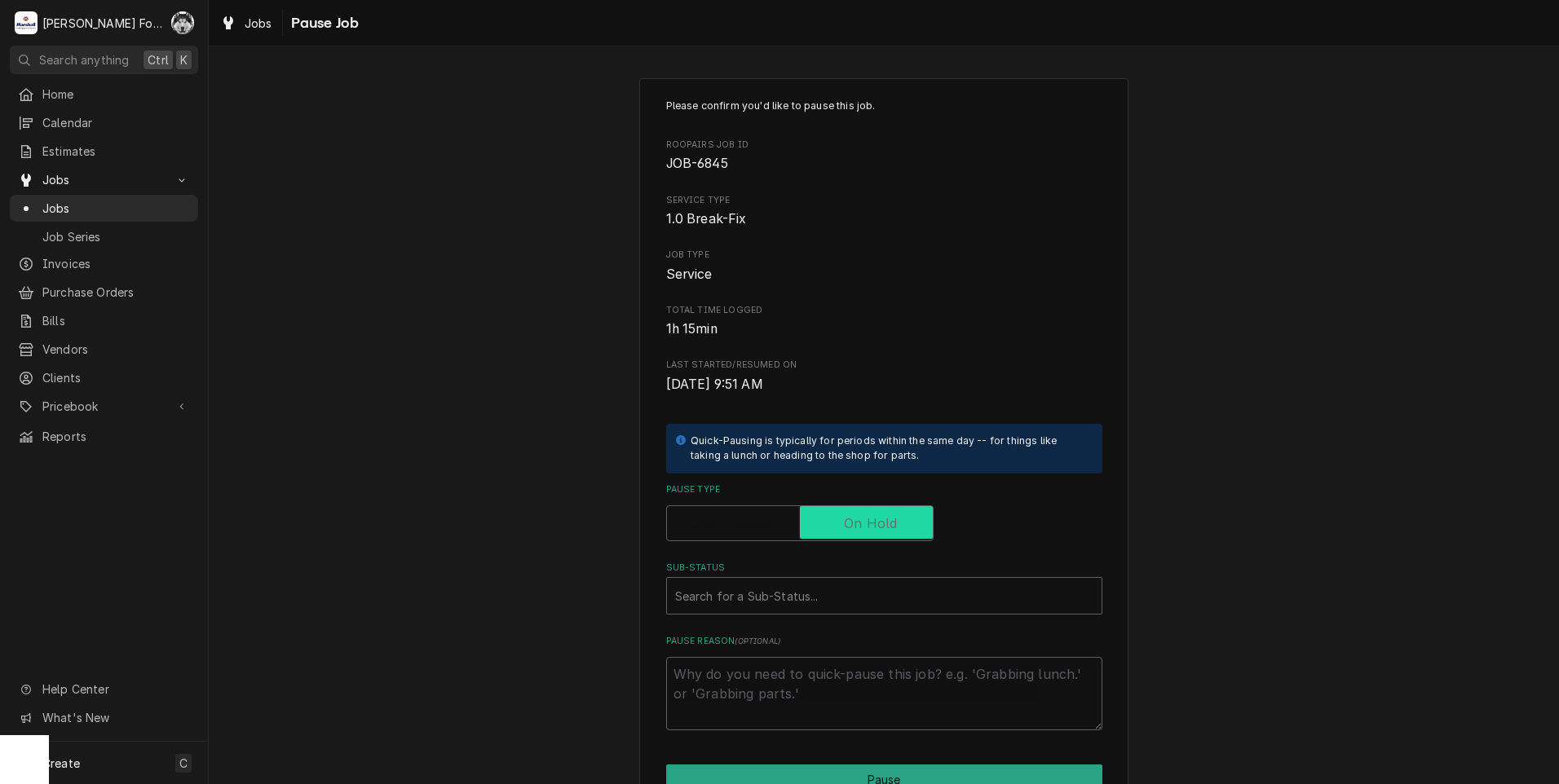
checkbox input "true"
click at [839, 613] on div "Search for a Sub-Status..." at bounding box center [884, 596] width 434 height 36
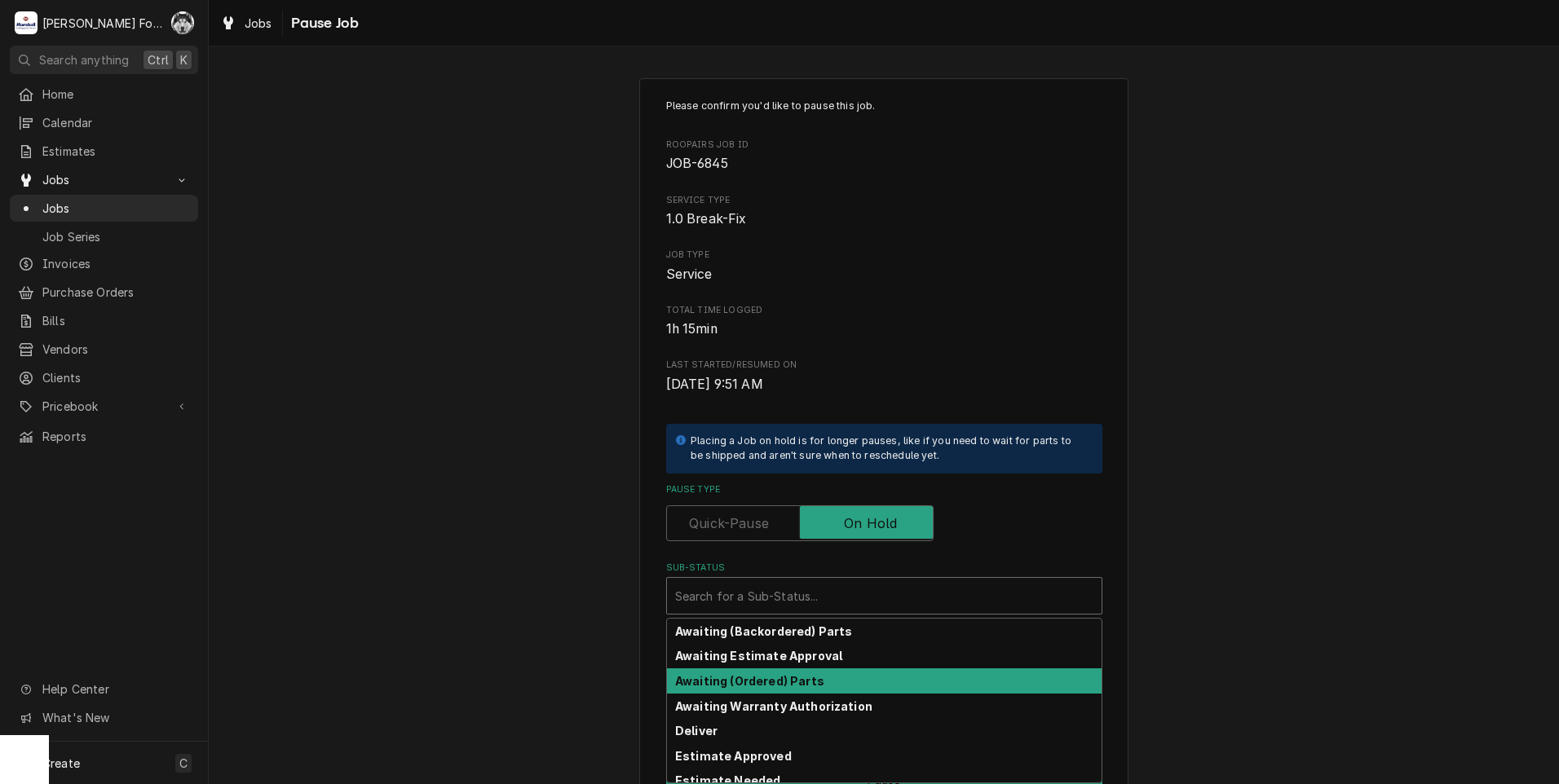
click at [756, 679] on strong "Awaiting (Ordered) Parts" at bounding box center [750, 681] width 149 height 14
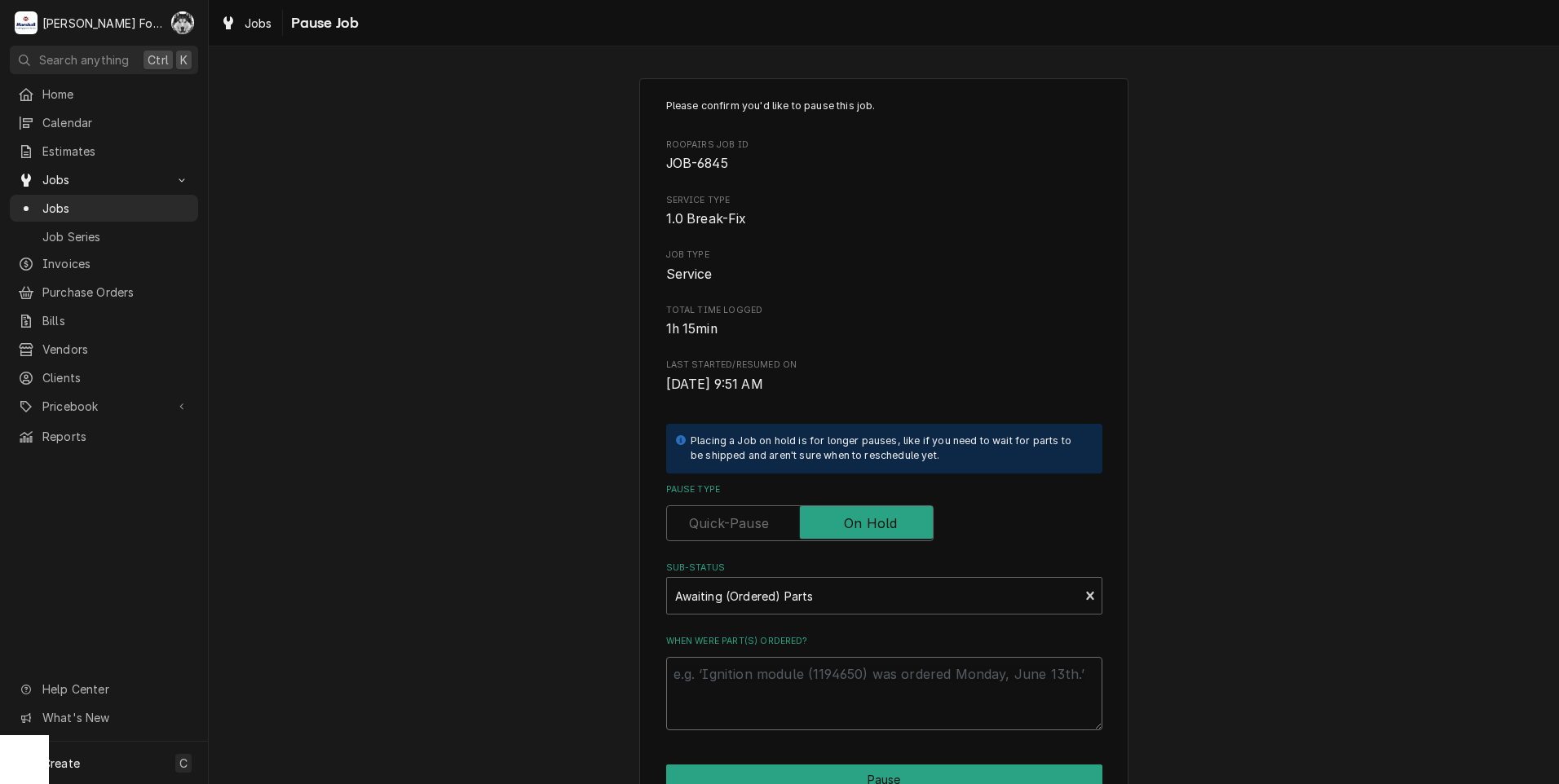
click at [753, 682] on textarea "When were part(s) ordered?" at bounding box center [884, 694] width 436 height 73
paste textarea "[DATE]"
type textarea "x"
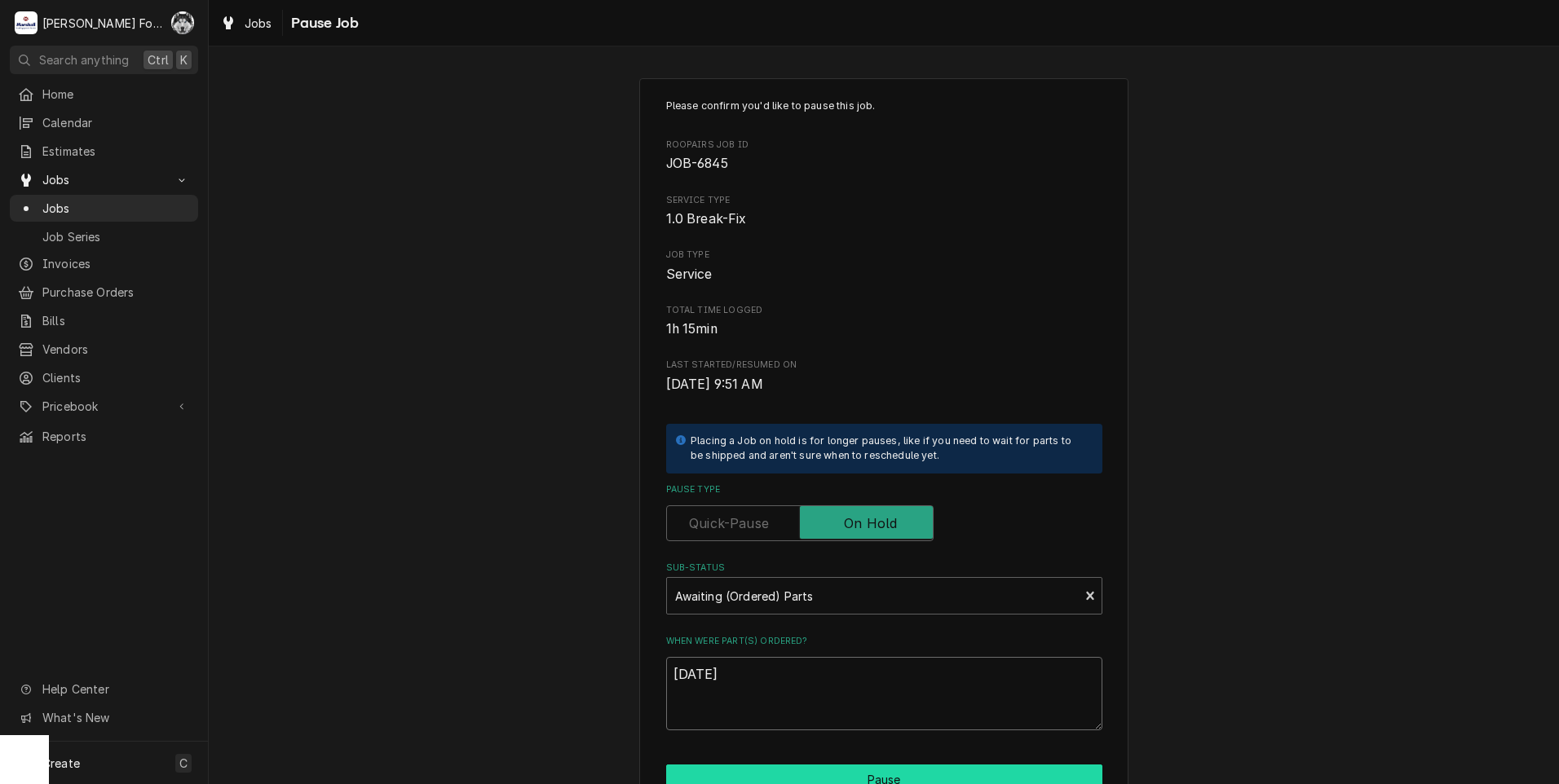
type textarea "[DATE]"
click at [795, 772] on button "Pause" at bounding box center [884, 780] width 436 height 30
type textarea "x"
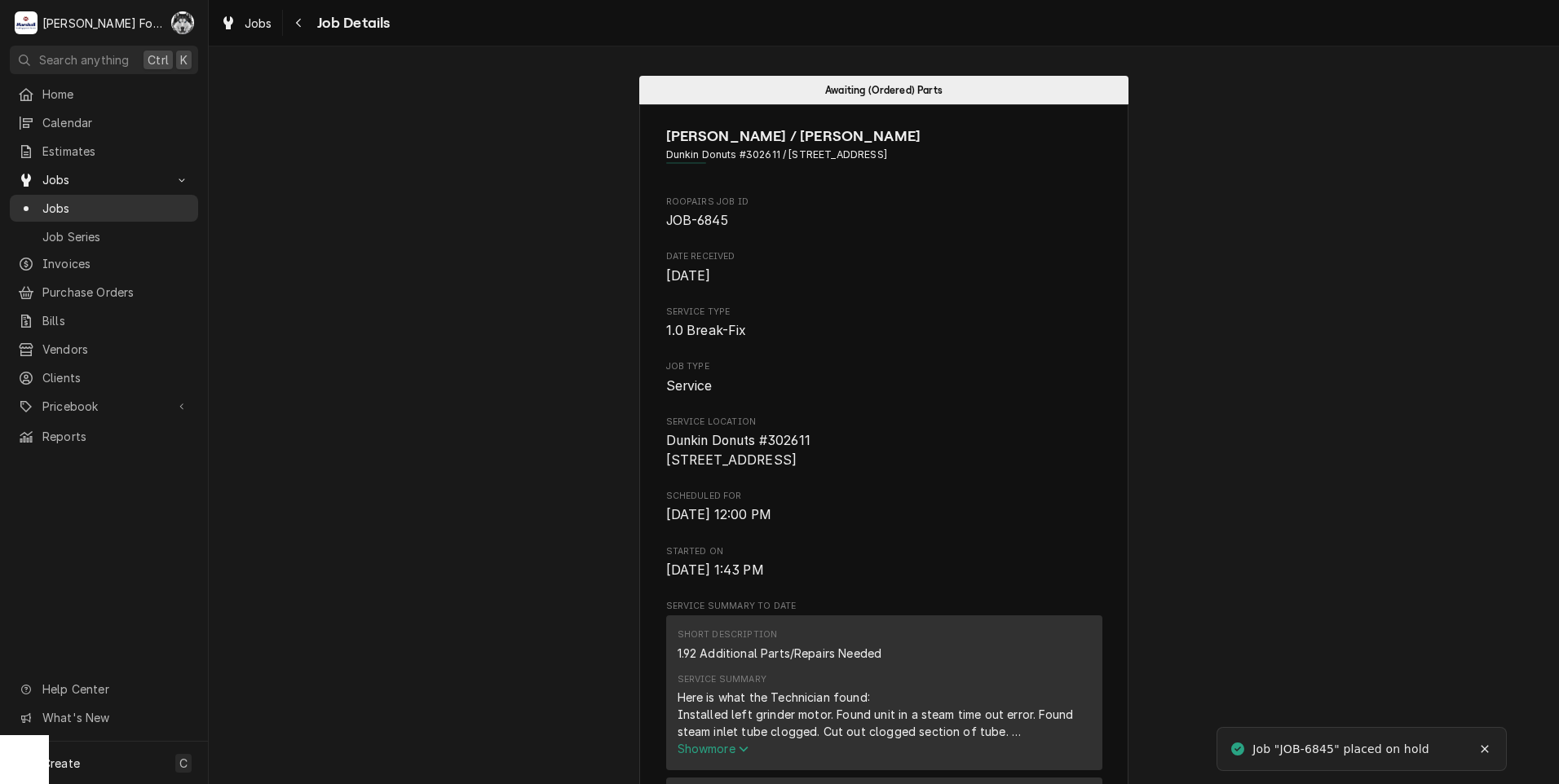
click at [46, 205] on span "Jobs" at bounding box center [115, 208] width 147 height 17
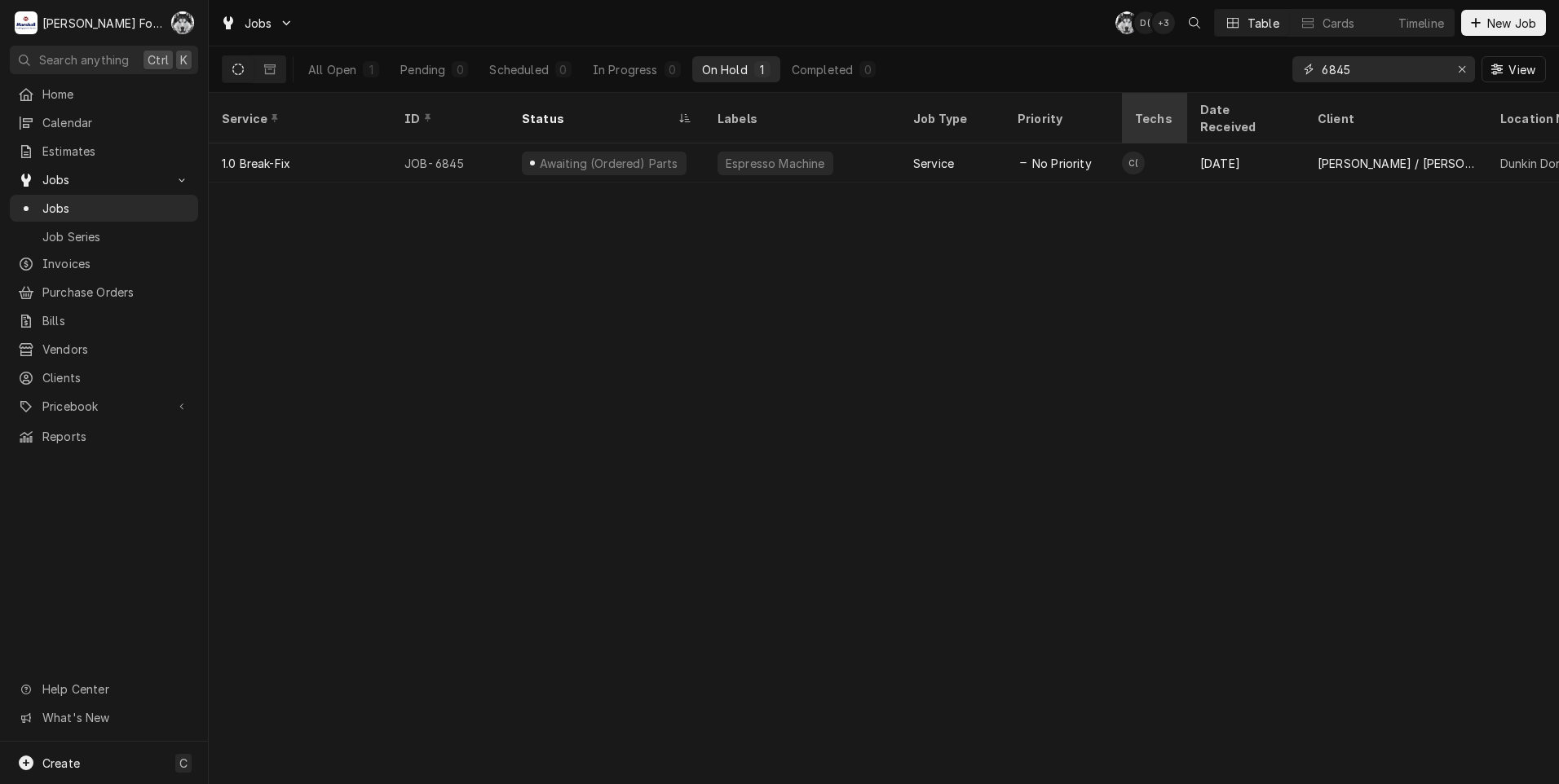
drag, startPoint x: 0, startPoint y: 0, endPoint x: 1144, endPoint y: 102, distance: 1148.5
click at [1144, 101] on div "Jobs C( D( + 3 Table Cards Timeline New Job All Open 1 Pending 0 Scheduled 0 In…" at bounding box center [884, 392] width 1350 height 784
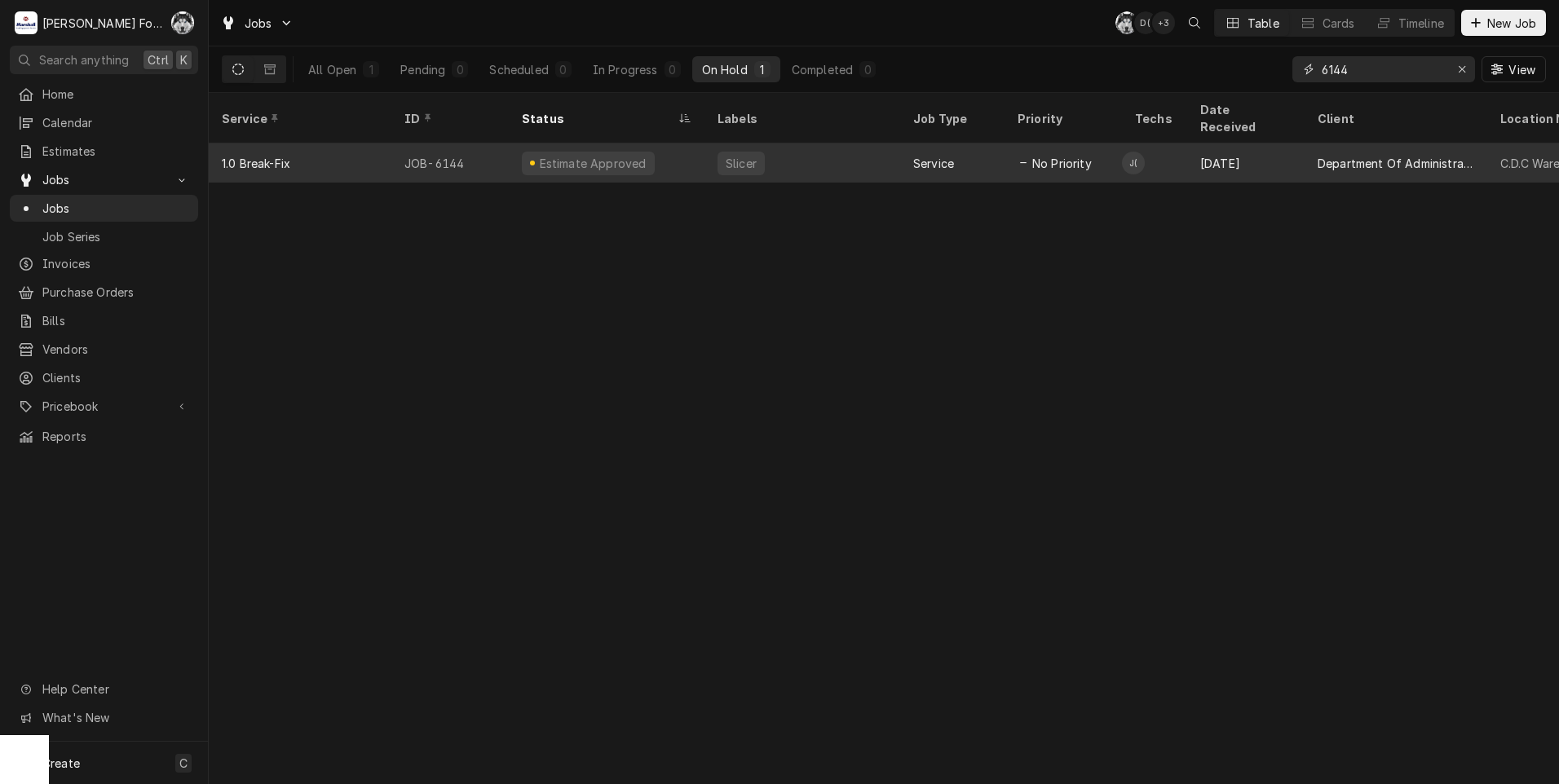
type input "6144"
click at [826, 145] on div "Slicer" at bounding box center [802, 163] width 196 height 39
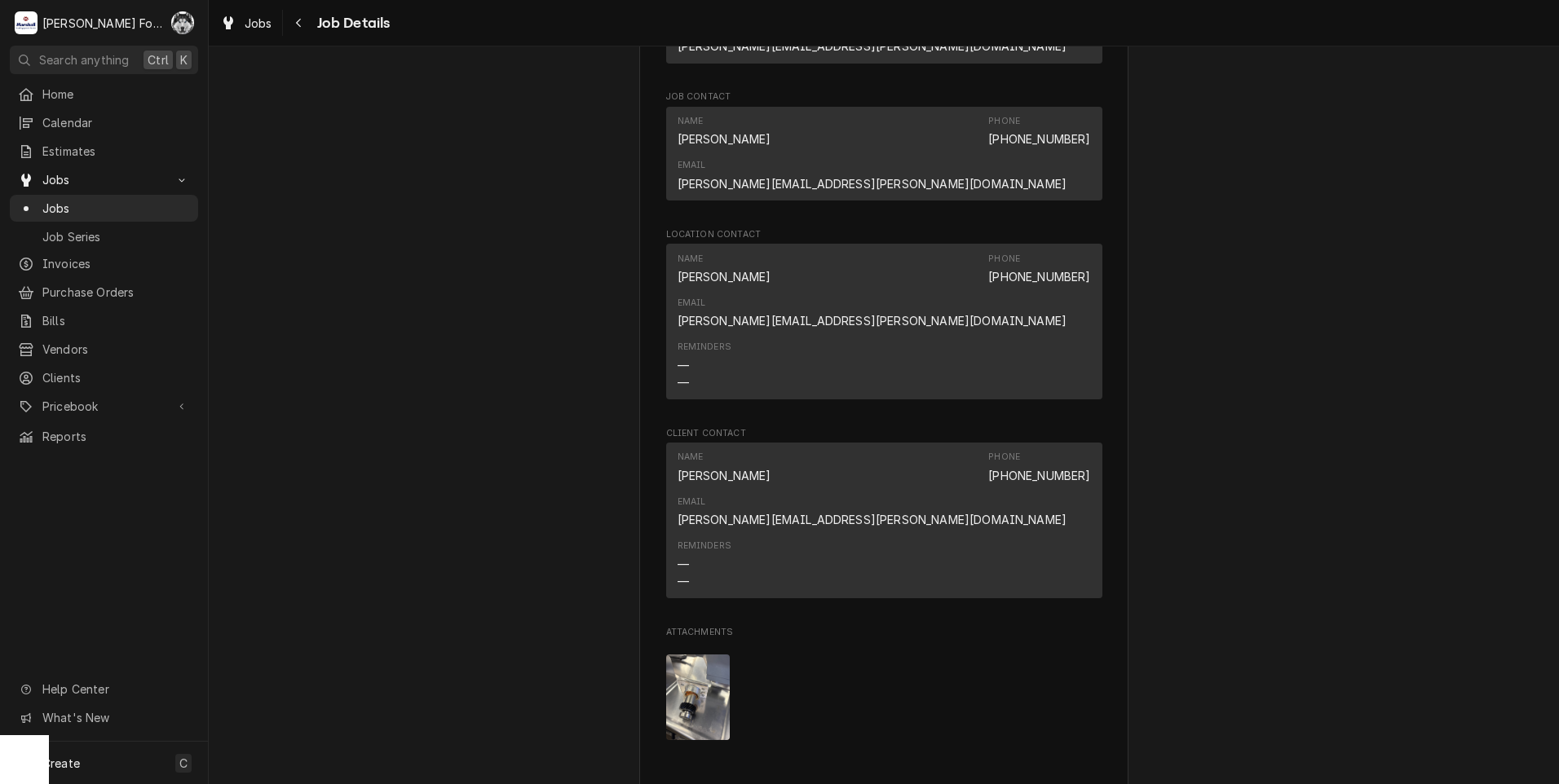
scroll to position [1874, 0]
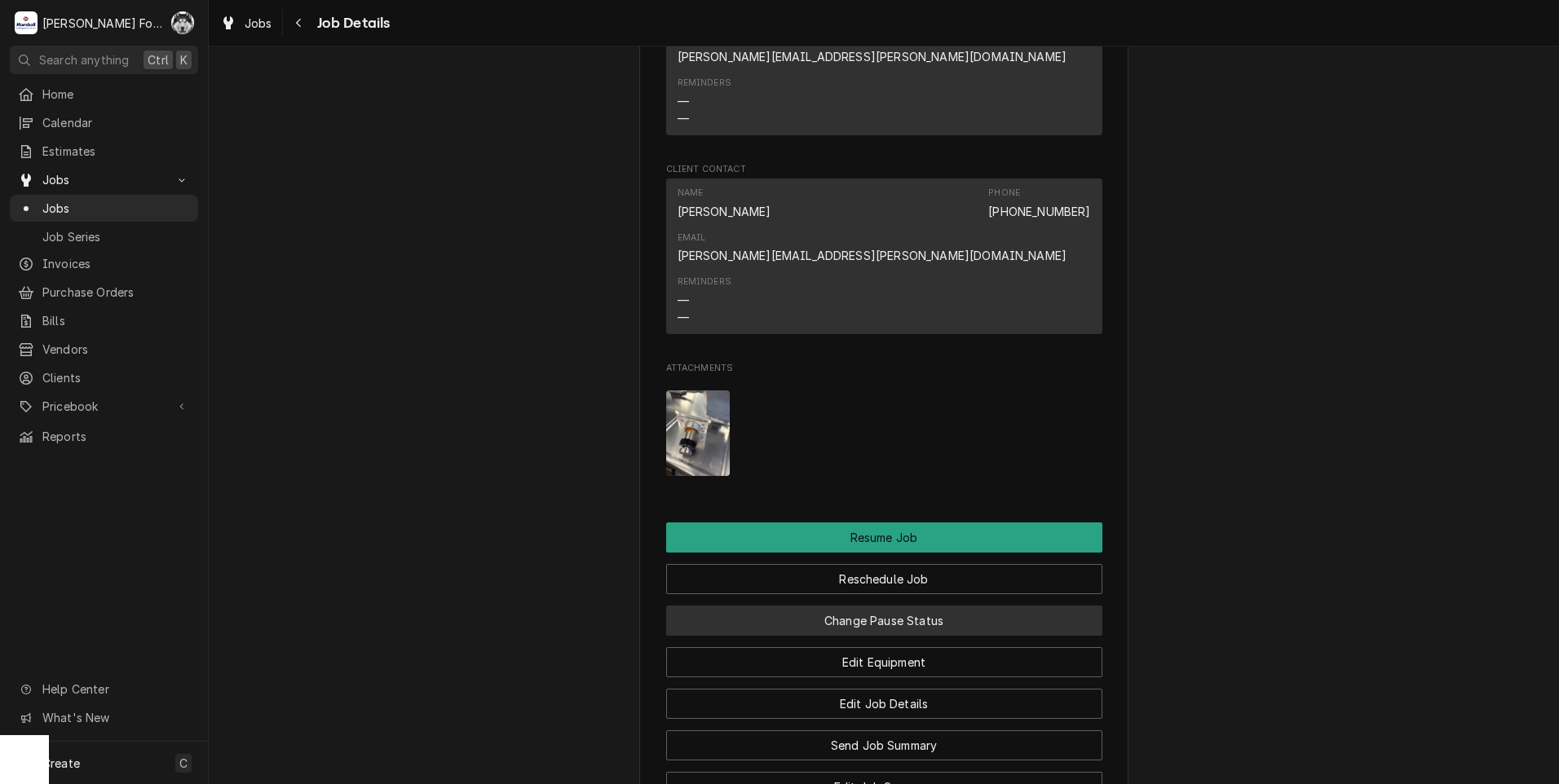
click at [871, 605] on button "Change Pause Status" at bounding box center [884, 621] width 436 height 30
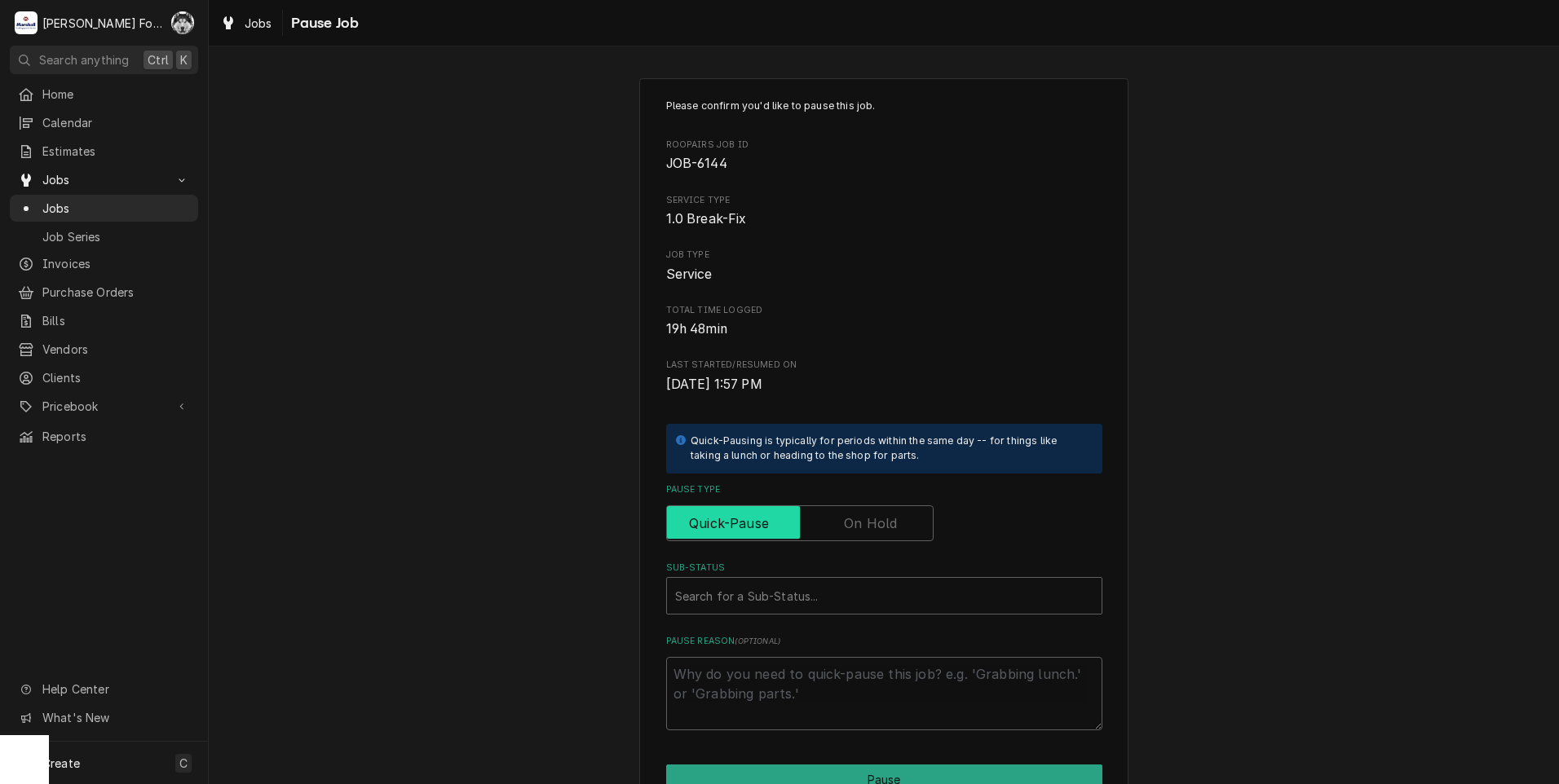
click at [830, 535] on input "Pause Type" at bounding box center [800, 523] width 253 height 36
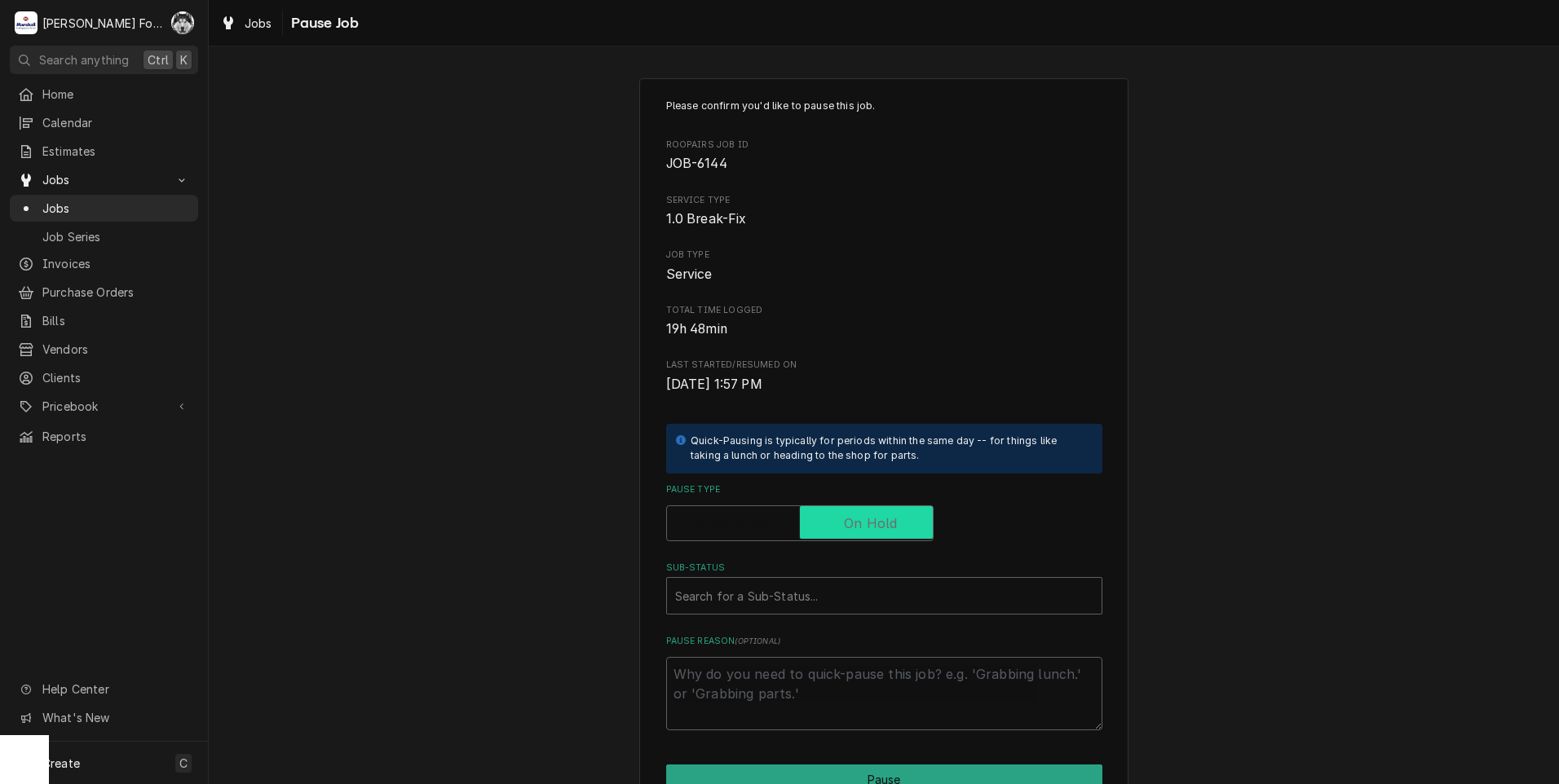
checkbox input "true"
click at [799, 605] on div "Sub-Status" at bounding box center [884, 596] width 418 height 29
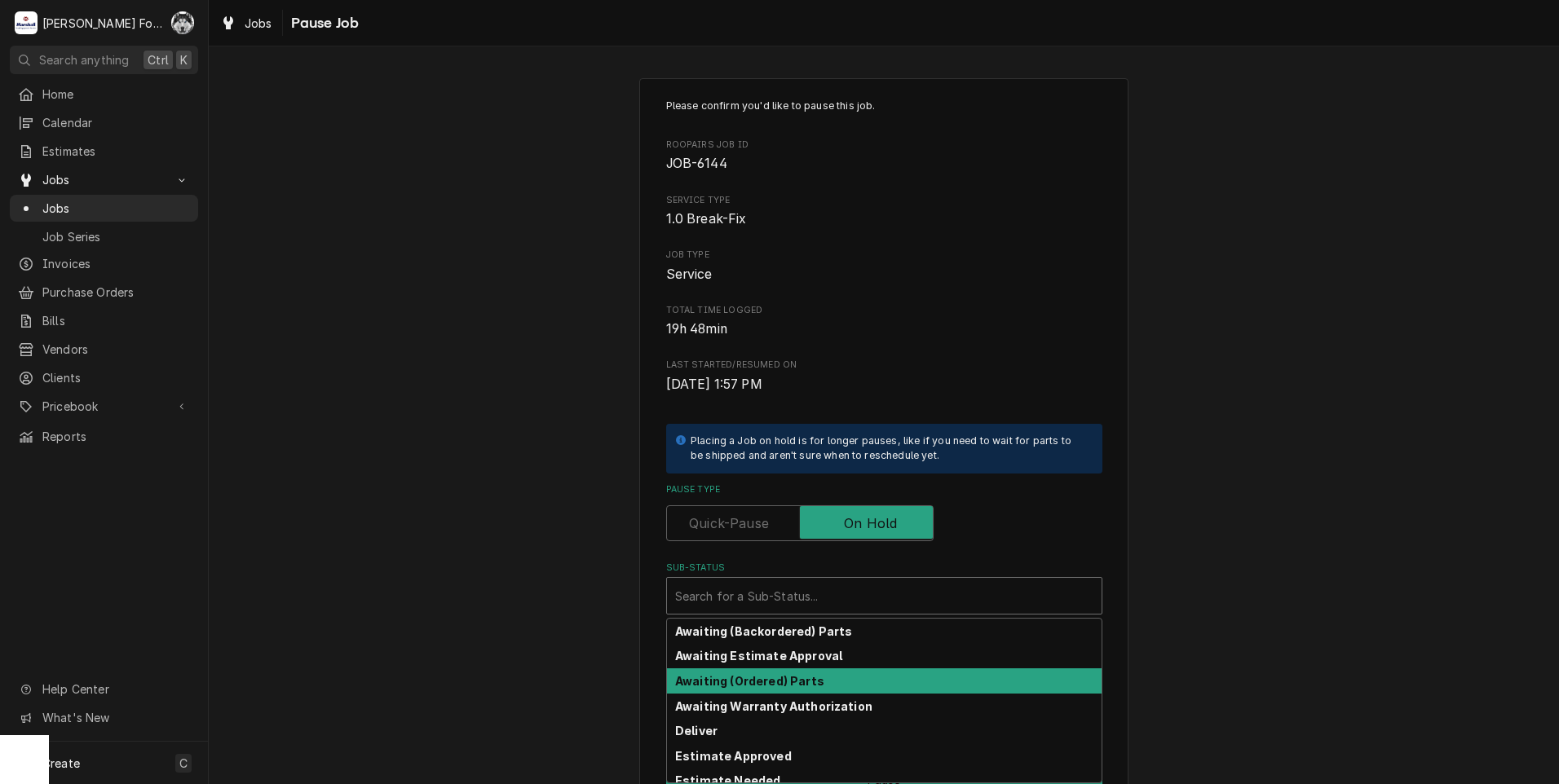
click at [780, 671] on div "Awaiting (Ordered) Parts" at bounding box center [884, 680] width 434 height 25
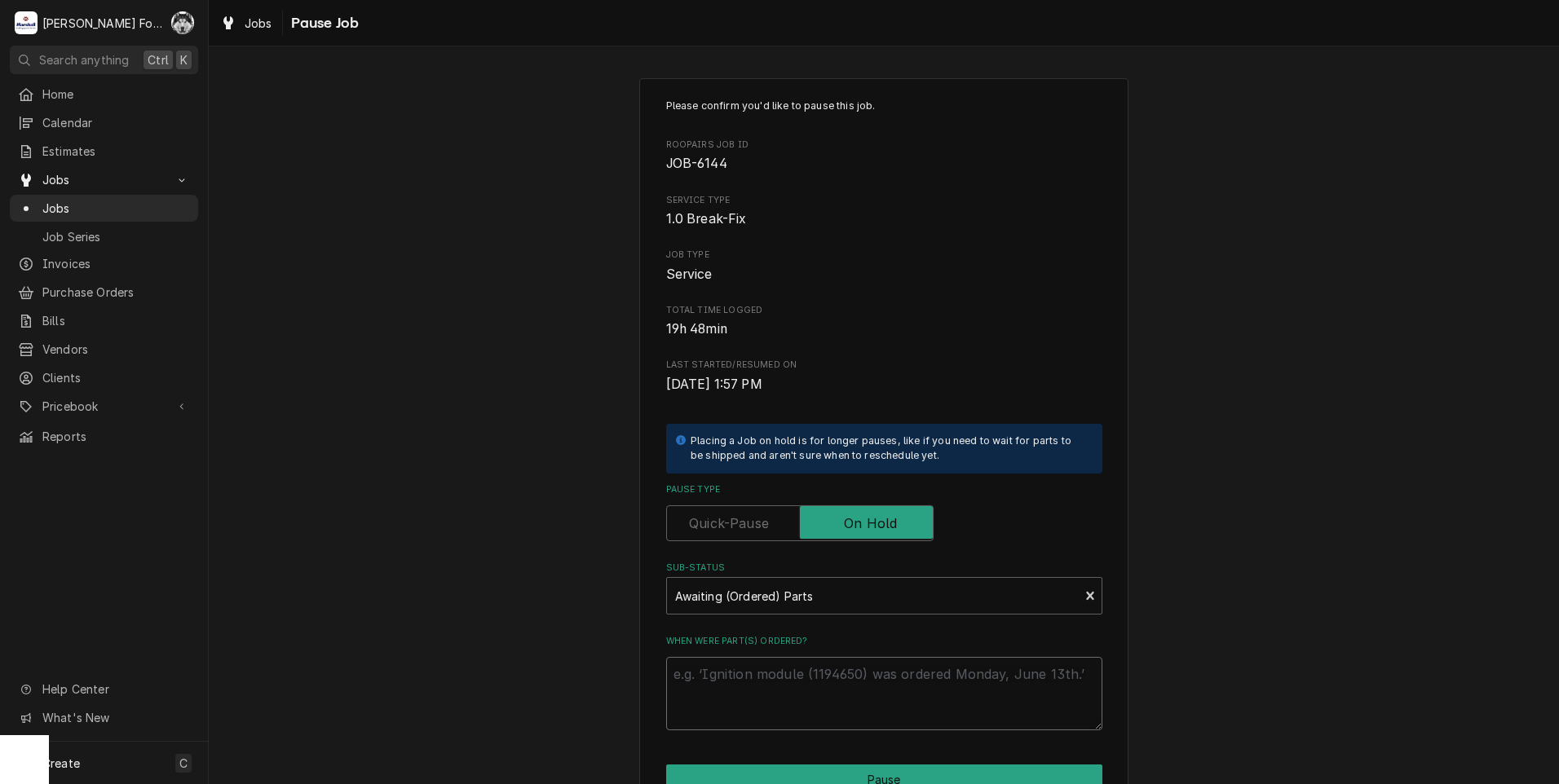
click at [771, 673] on textarea "When were part(s) ordered?" at bounding box center [884, 694] width 436 height 73
paste textarea "[DATE]"
type textarea "x"
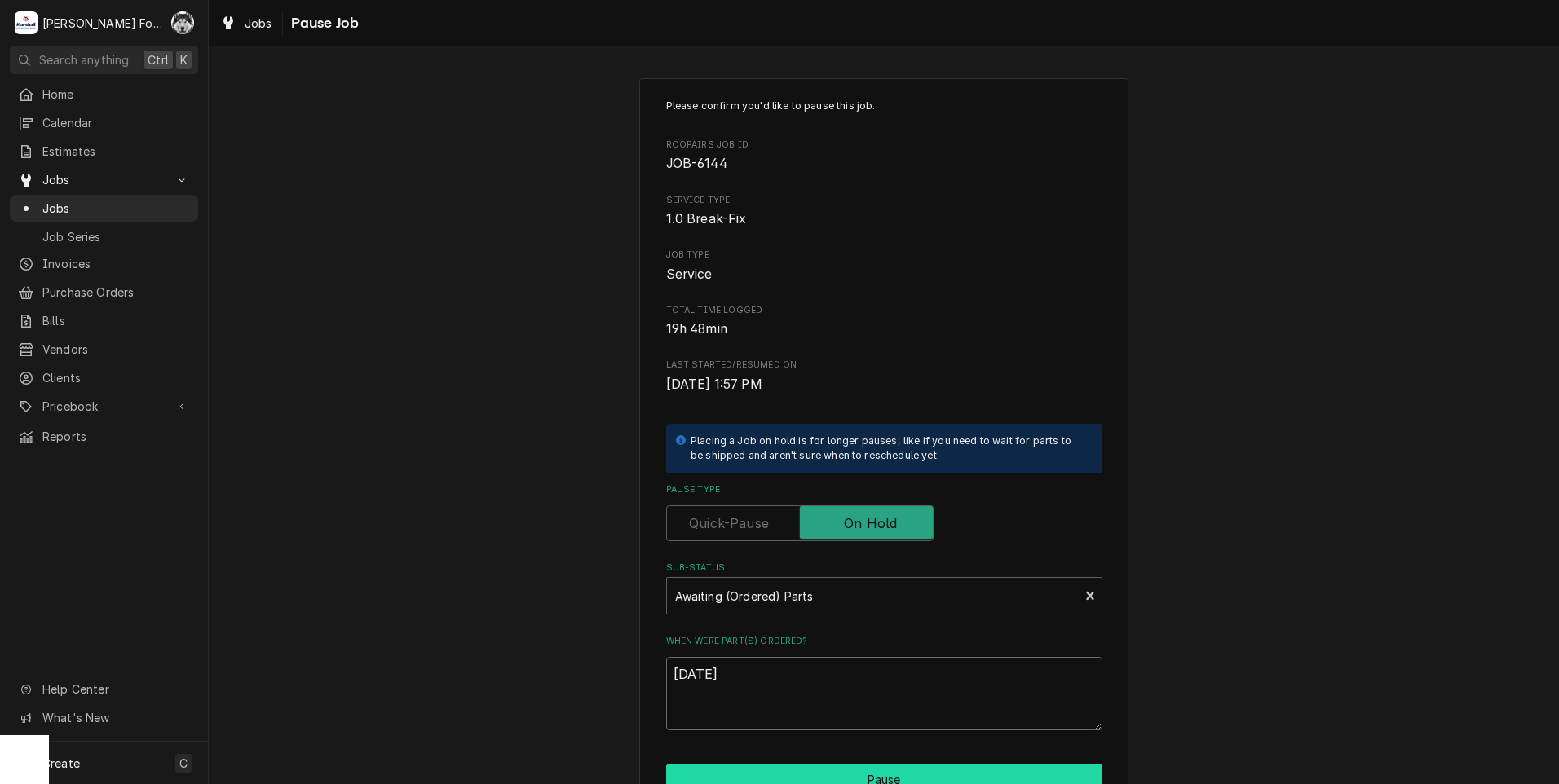
type textarea "[DATE]"
click at [802, 778] on button "Pause" at bounding box center [884, 780] width 436 height 30
type textarea "x"
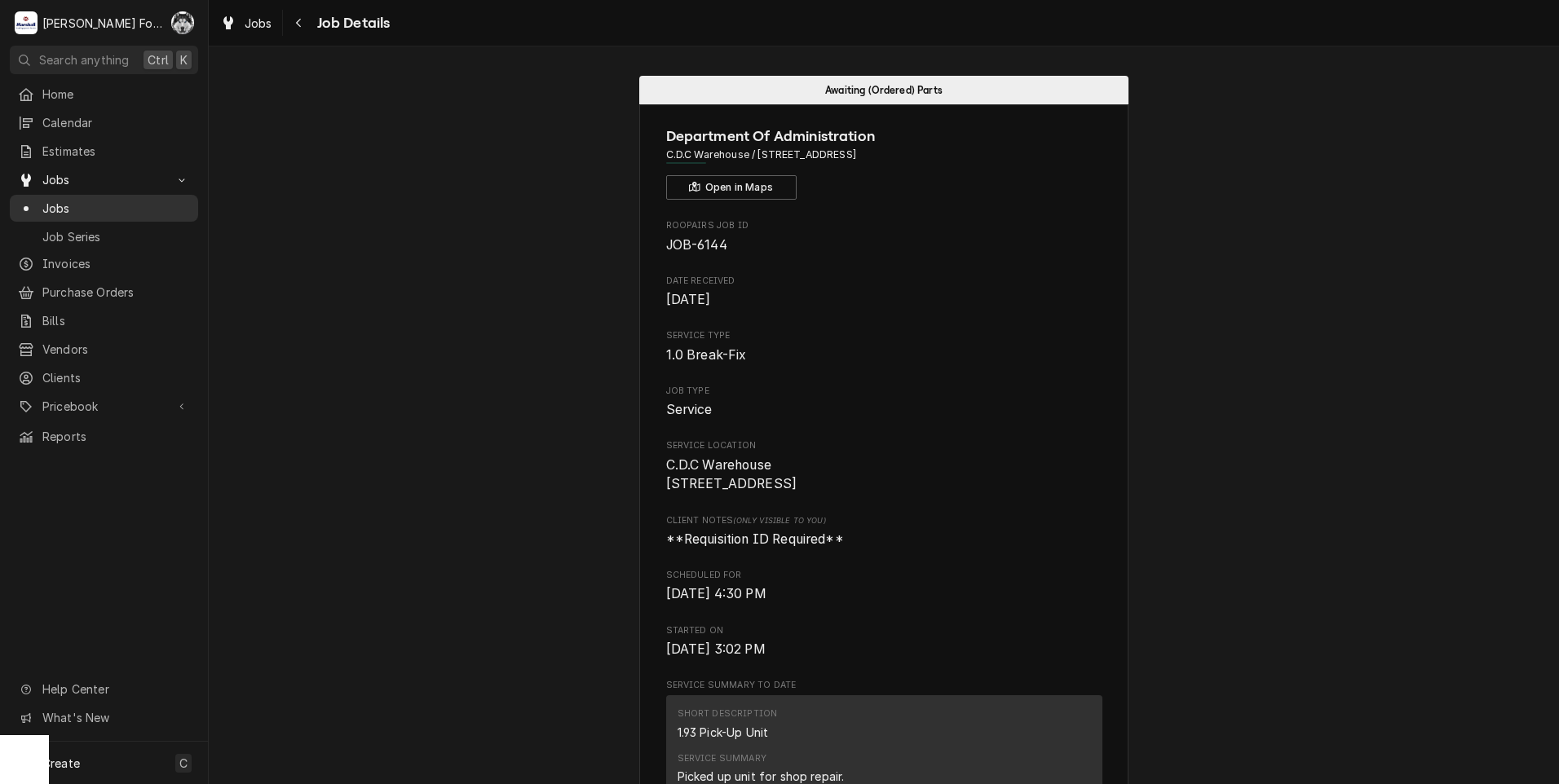
click at [52, 201] on span "Jobs" at bounding box center [115, 208] width 147 height 17
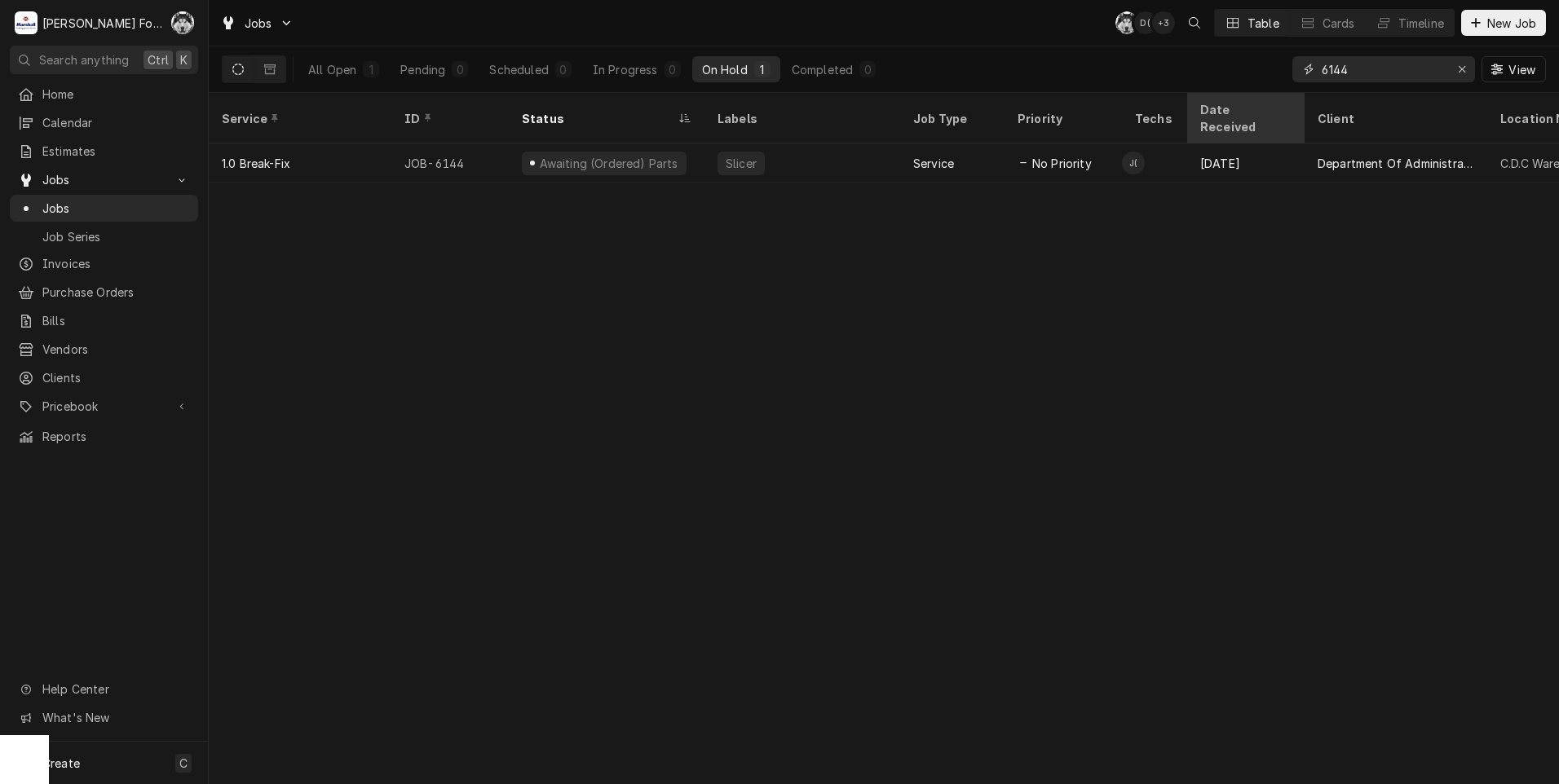
drag, startPoint x: 1373, startPoint y: 79, endPoint x: 1248, endPoint y: 94, distance: 125.9
click at [1256, 94] on div "Jobs C( D( + 3 Table Cards Timeline New Job All Open 1 Pending 0 Scheduled 0 In…" at bounding box center [884, 392] width 1350 height 784
type input "7"
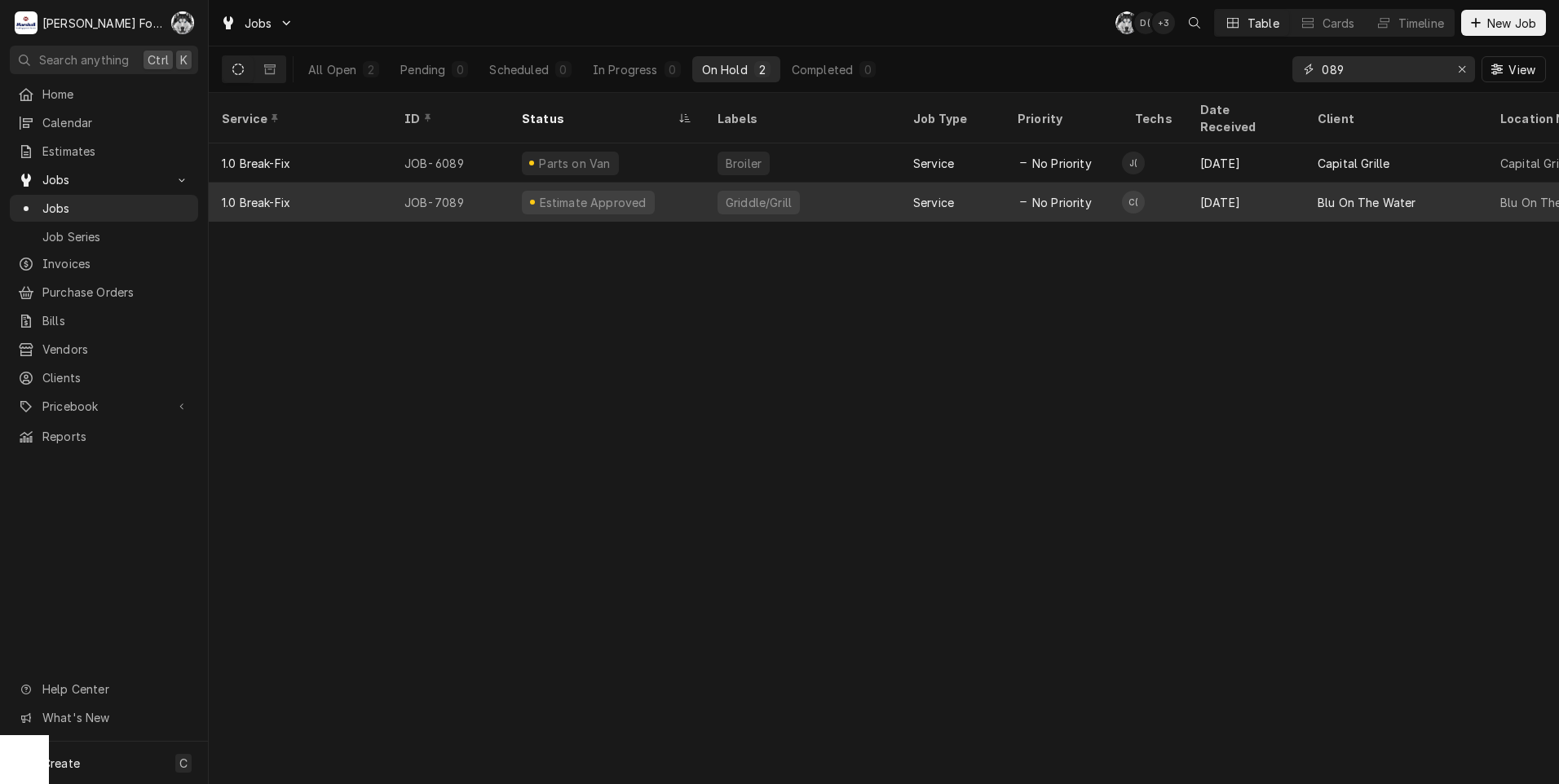
type input "089"
click at [723, 191] on div "Griddle/Grill" at bounding box center [759, 203] width 82 height 23
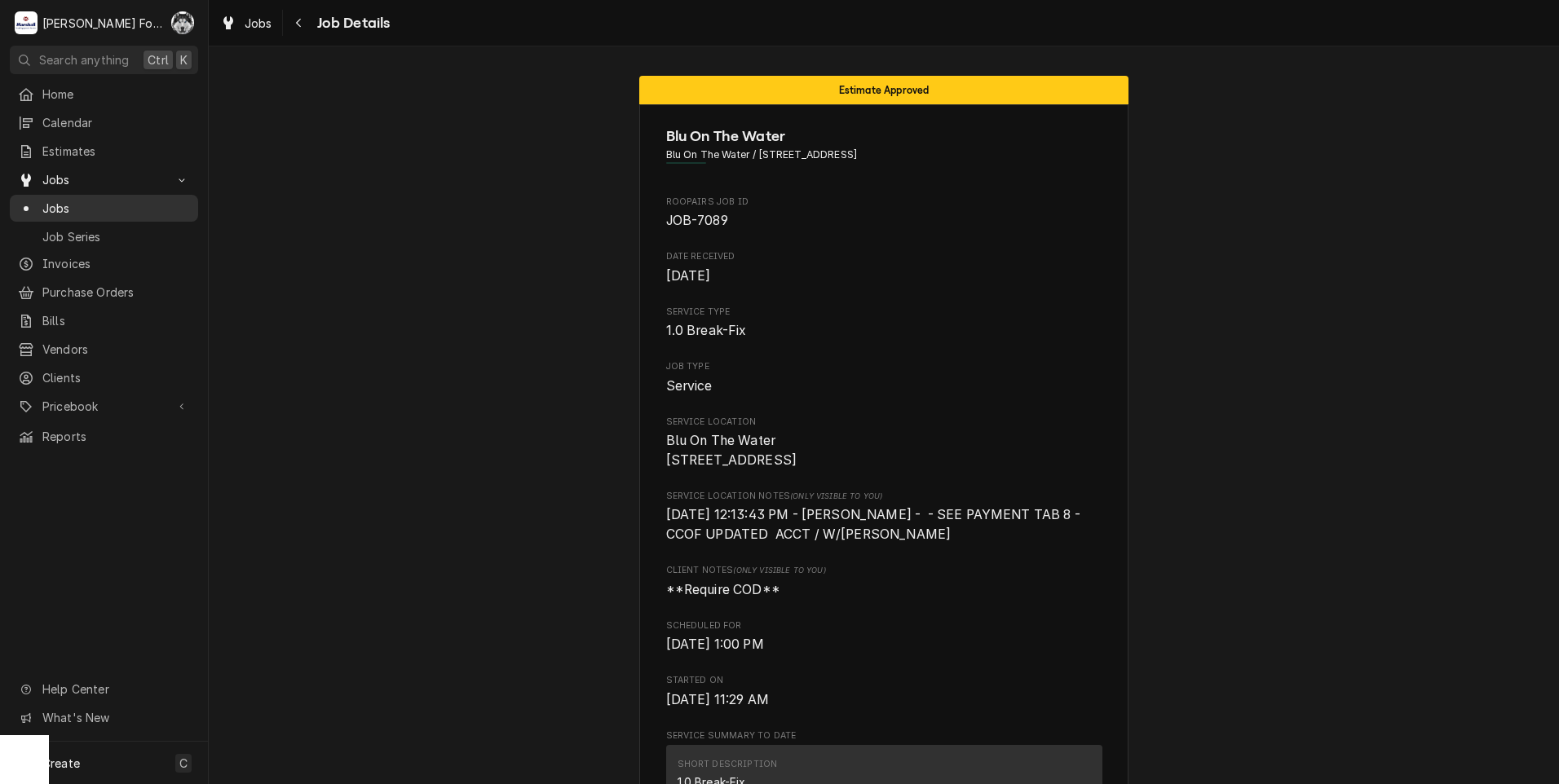
click at [48, 213] on link "Jobs" at bounding box center [104, 208] width 189 height 27
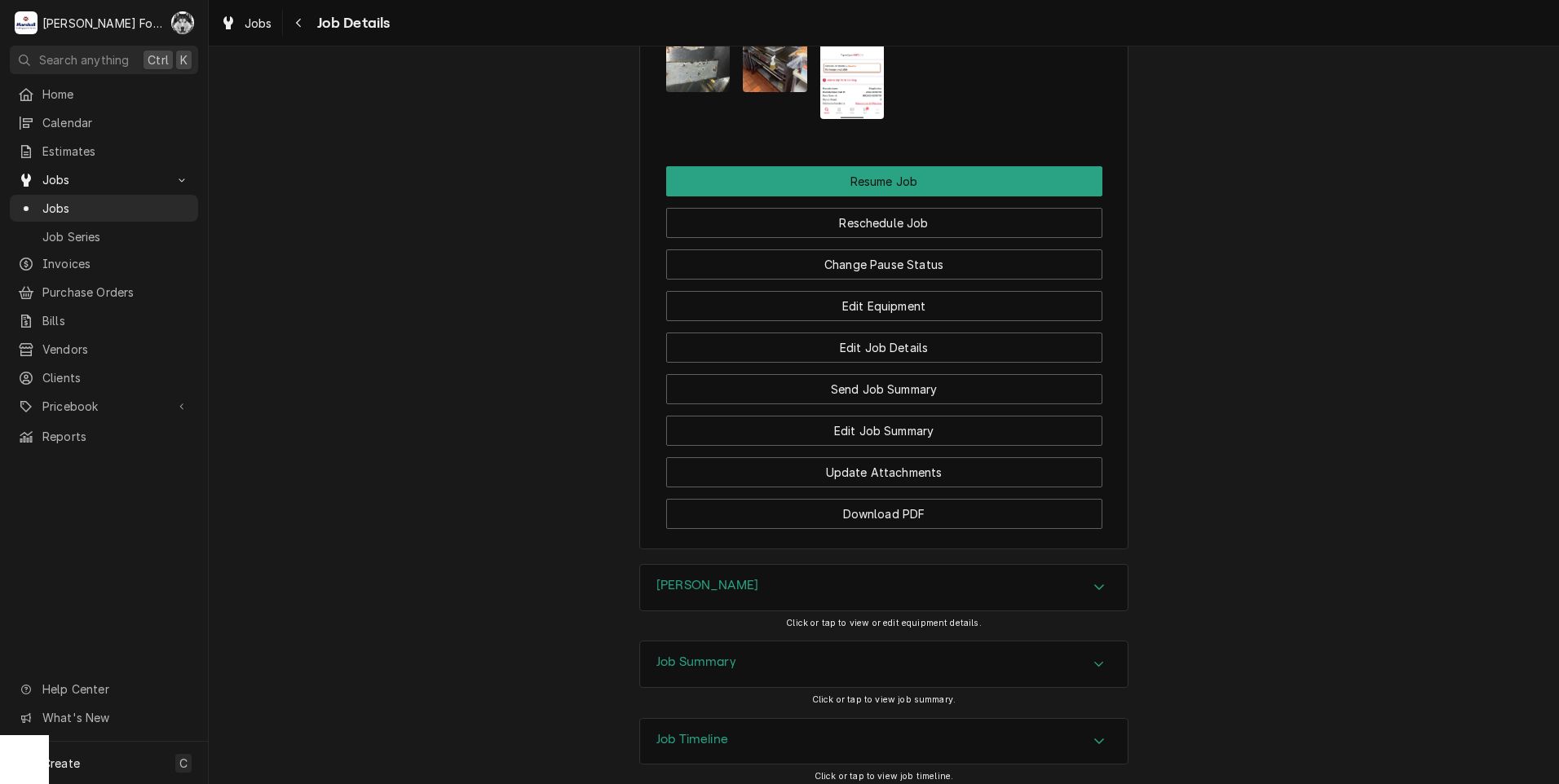
scroll to position [2154, 0]
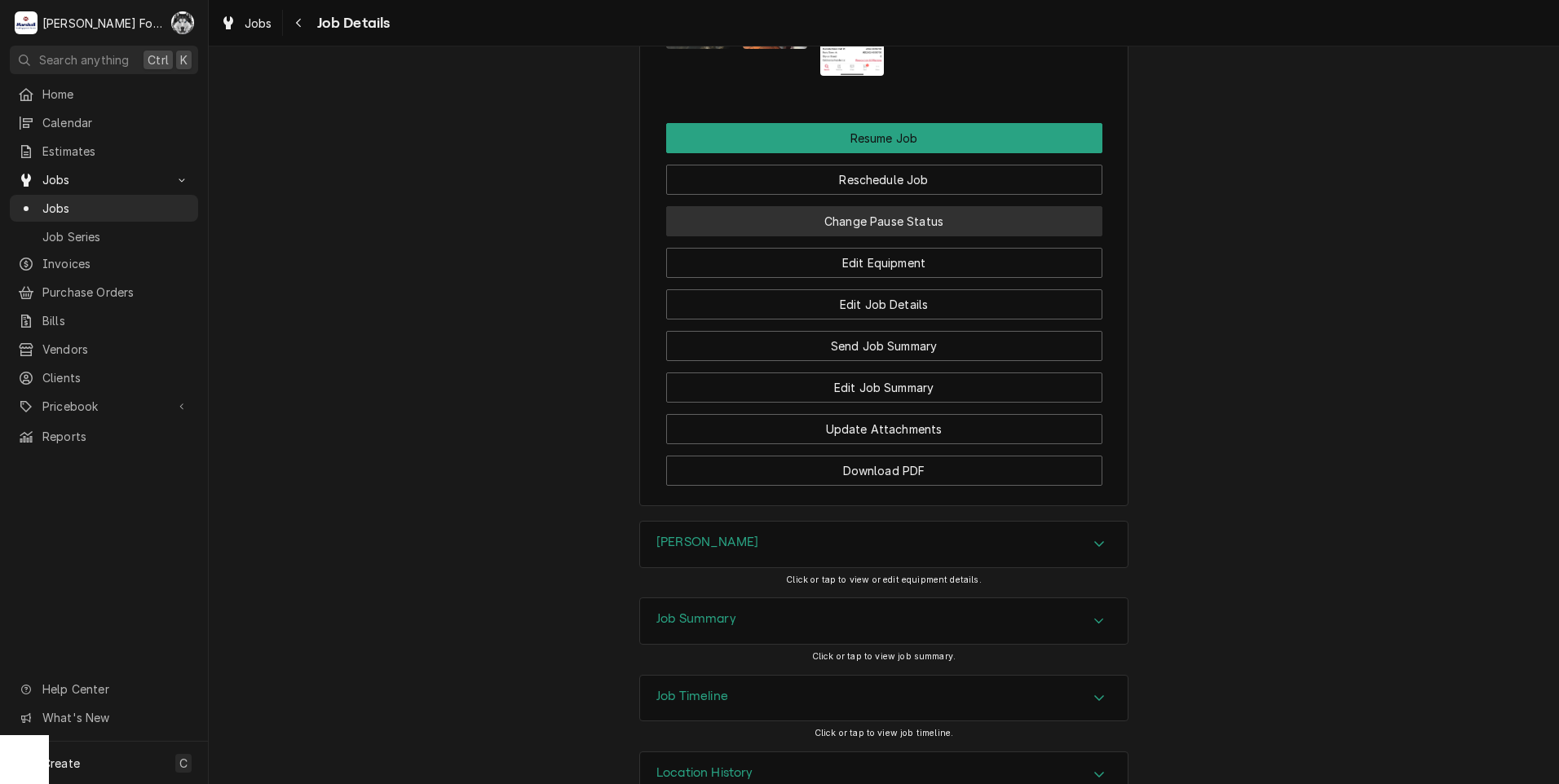
click at [823, 206] on button "Change Pause Status" at bounding box center [884, 221] width 436 height 30
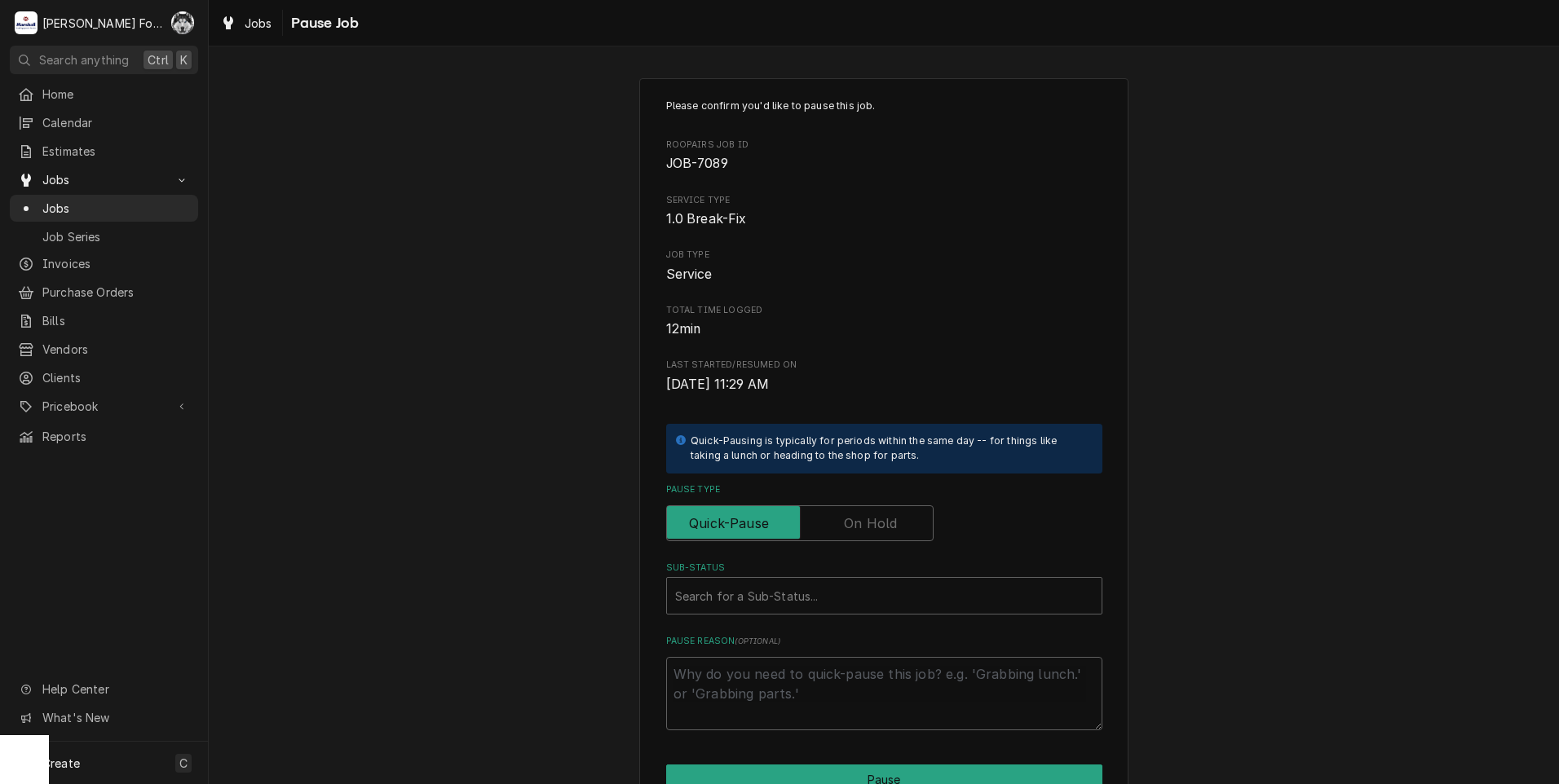
click at [846, 522] on label "Pause Type" at bounding box center [800, 523] width 267 height 36
click at [846, 522] on input "Pause Type" at bounding box center [800, 523] width 253 height 36
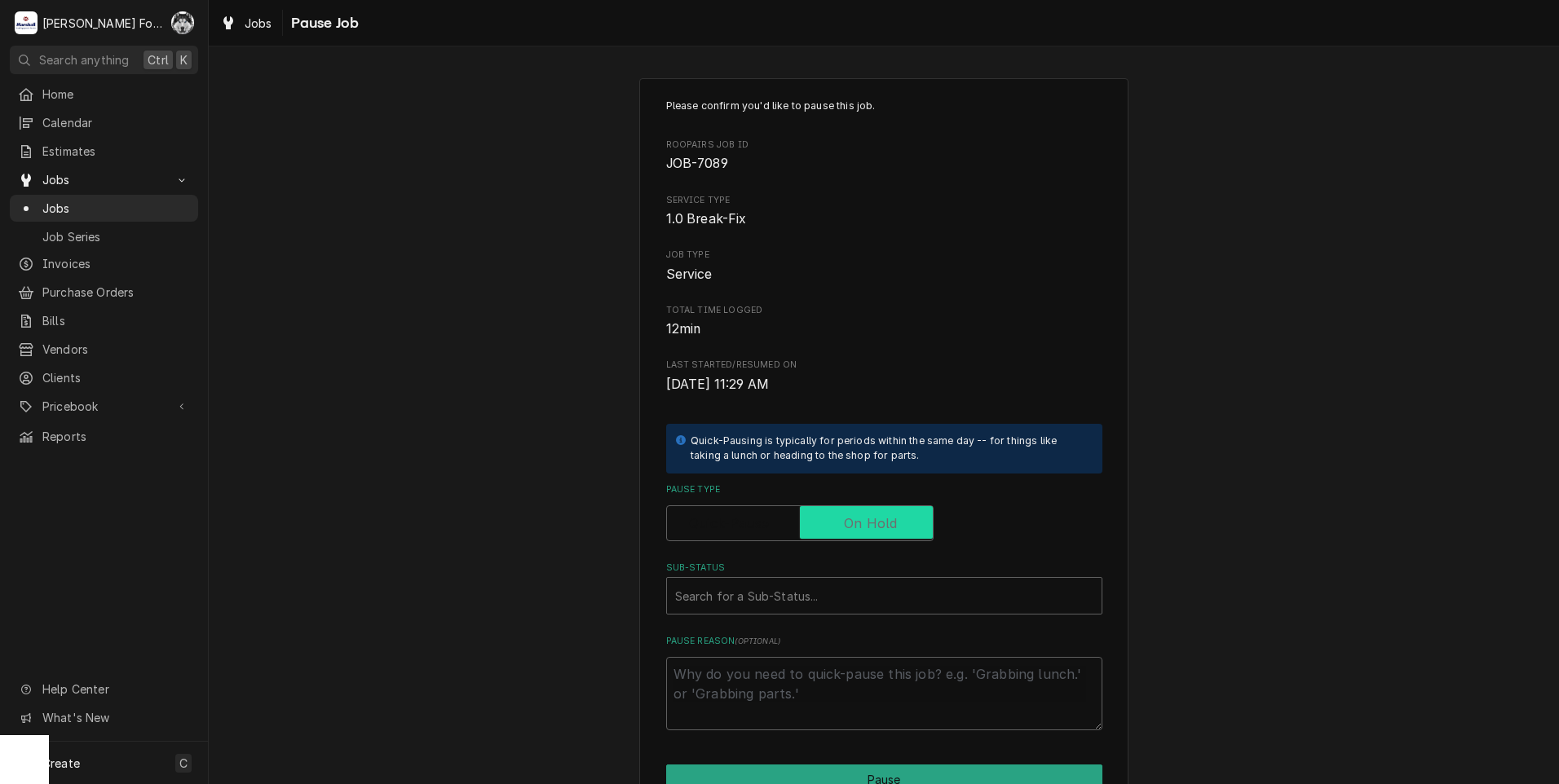
checkbox input "true"
click at [763, 584] on div "Sub-Status" at bounding box center [884, 596] width 418 height 29
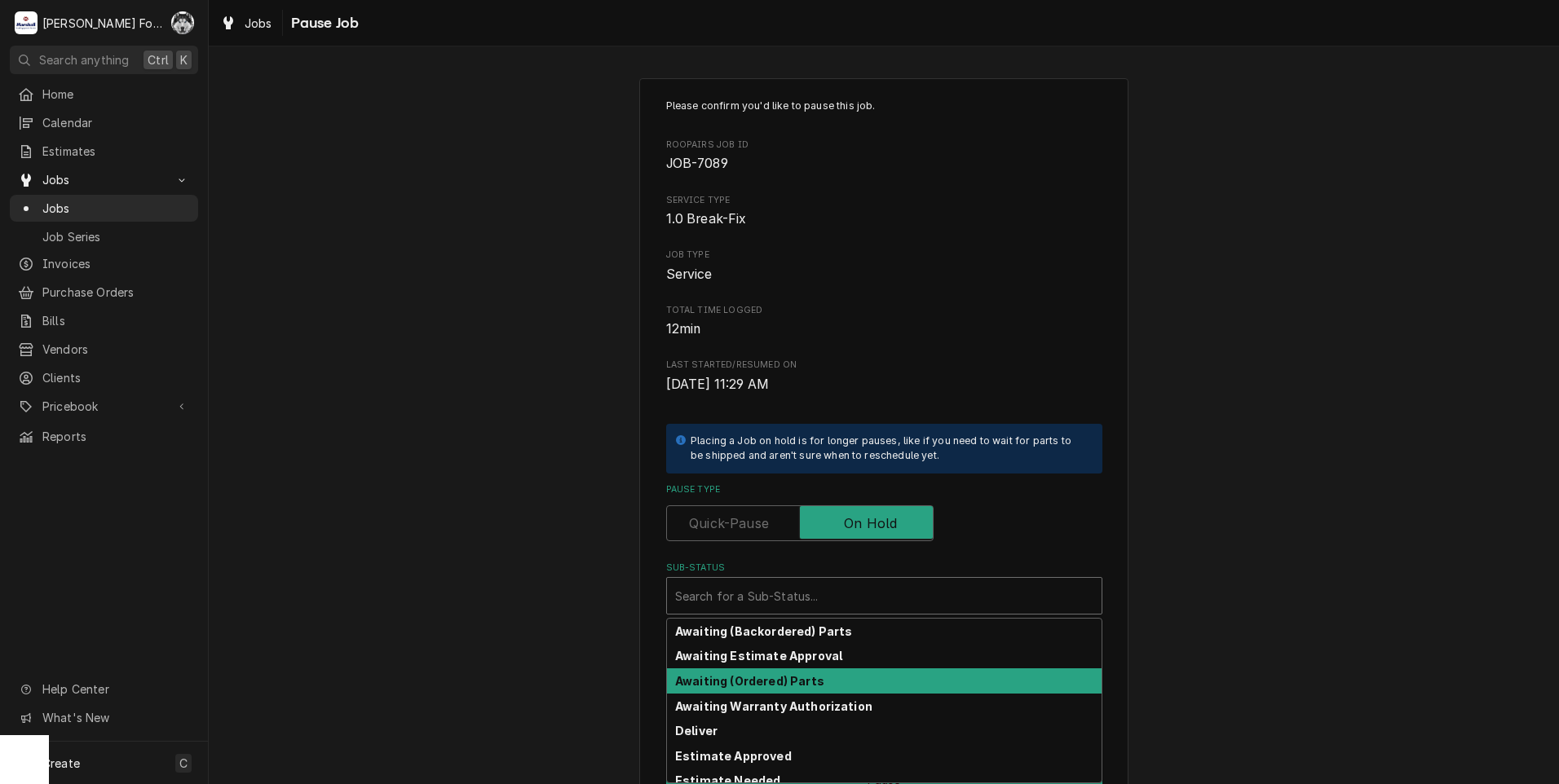
click at [752, 677] on strong "Awaiting (Ordered) Parts" at bounding box center [750, 681] width 149 height 14
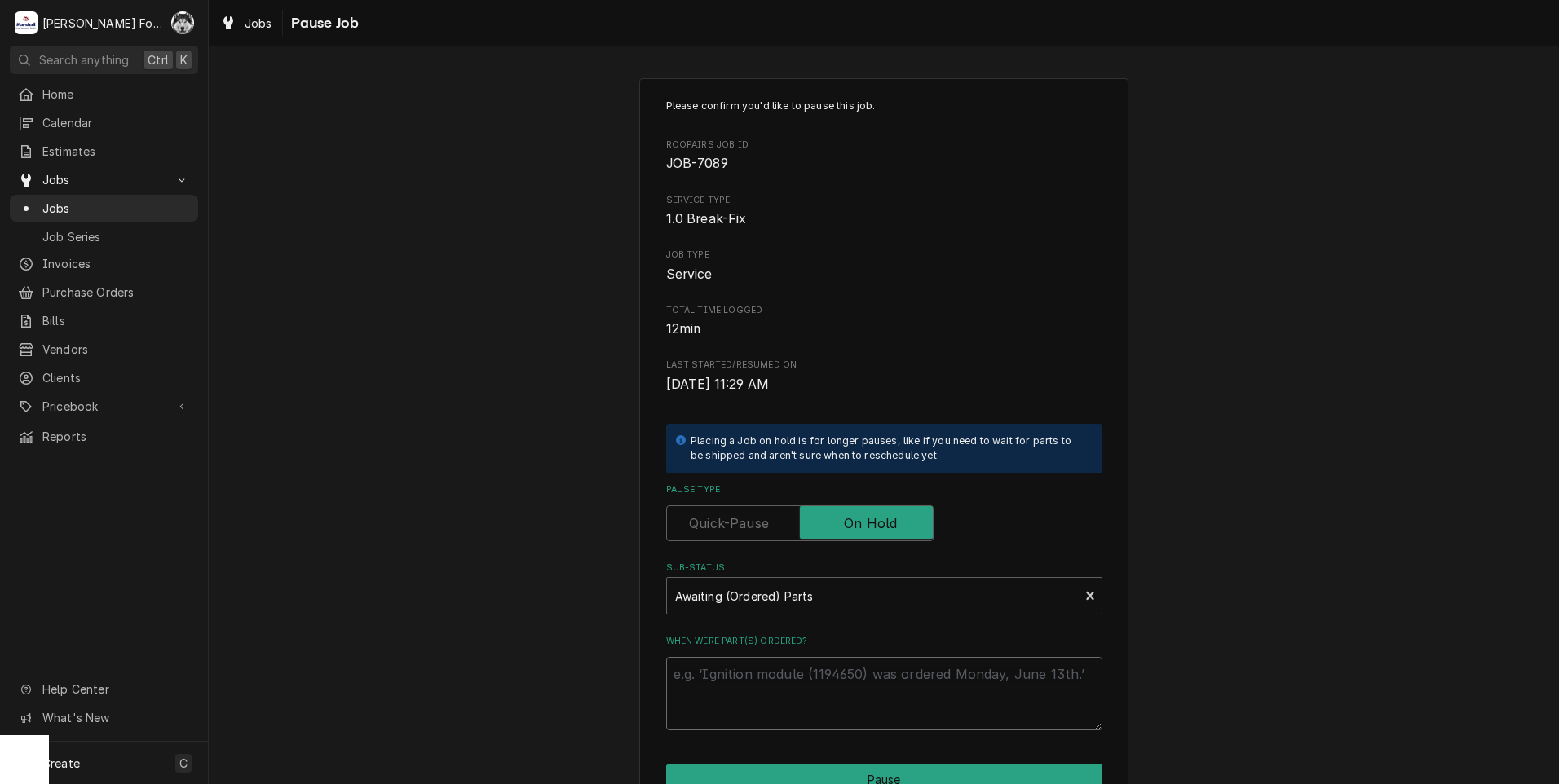
click at [750, 683] on textarea "When were part(s) ordered?" at bounding box center [884, 694] width 436 height 73
paste textarea "[DATE]"
type textarea "x"
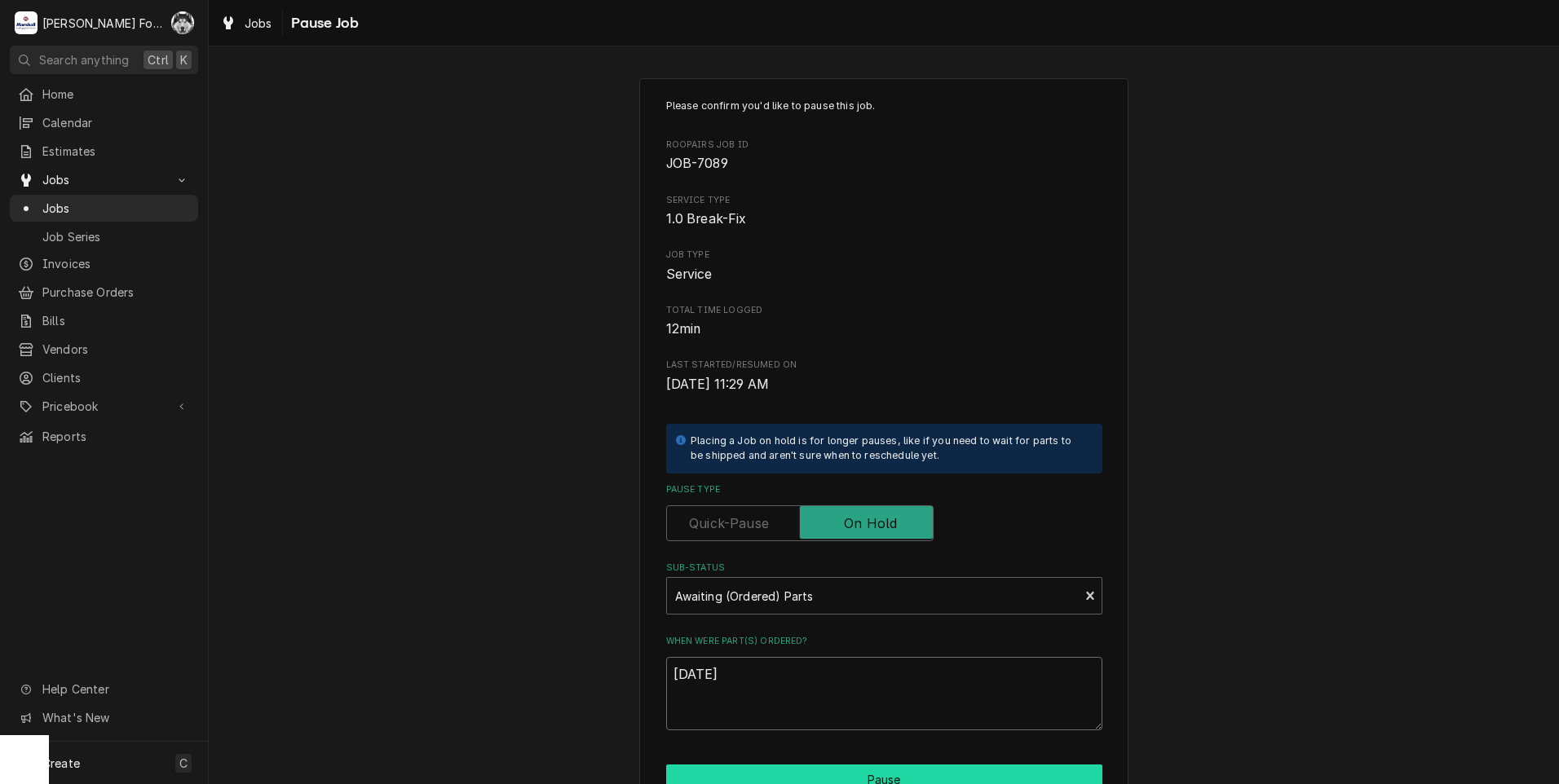
type textarea "[DATE]"
click at [806, 773] on button "Pause" at bounding box center [884, 780] width 436 height 30
type textarea "x"
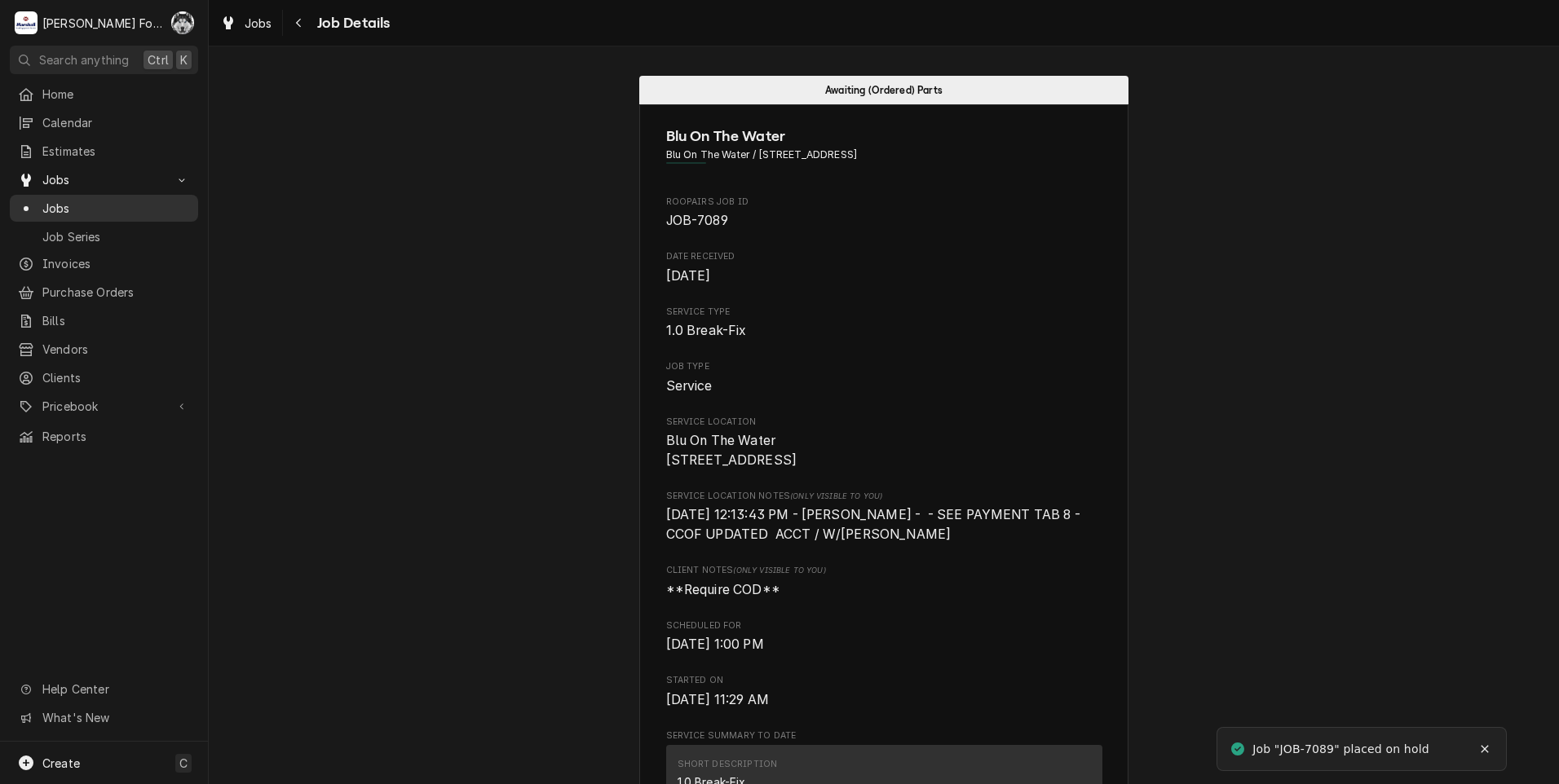
click at [47, 205] on span "Jobs" at bounding box center [115, 208] width 147 height 17
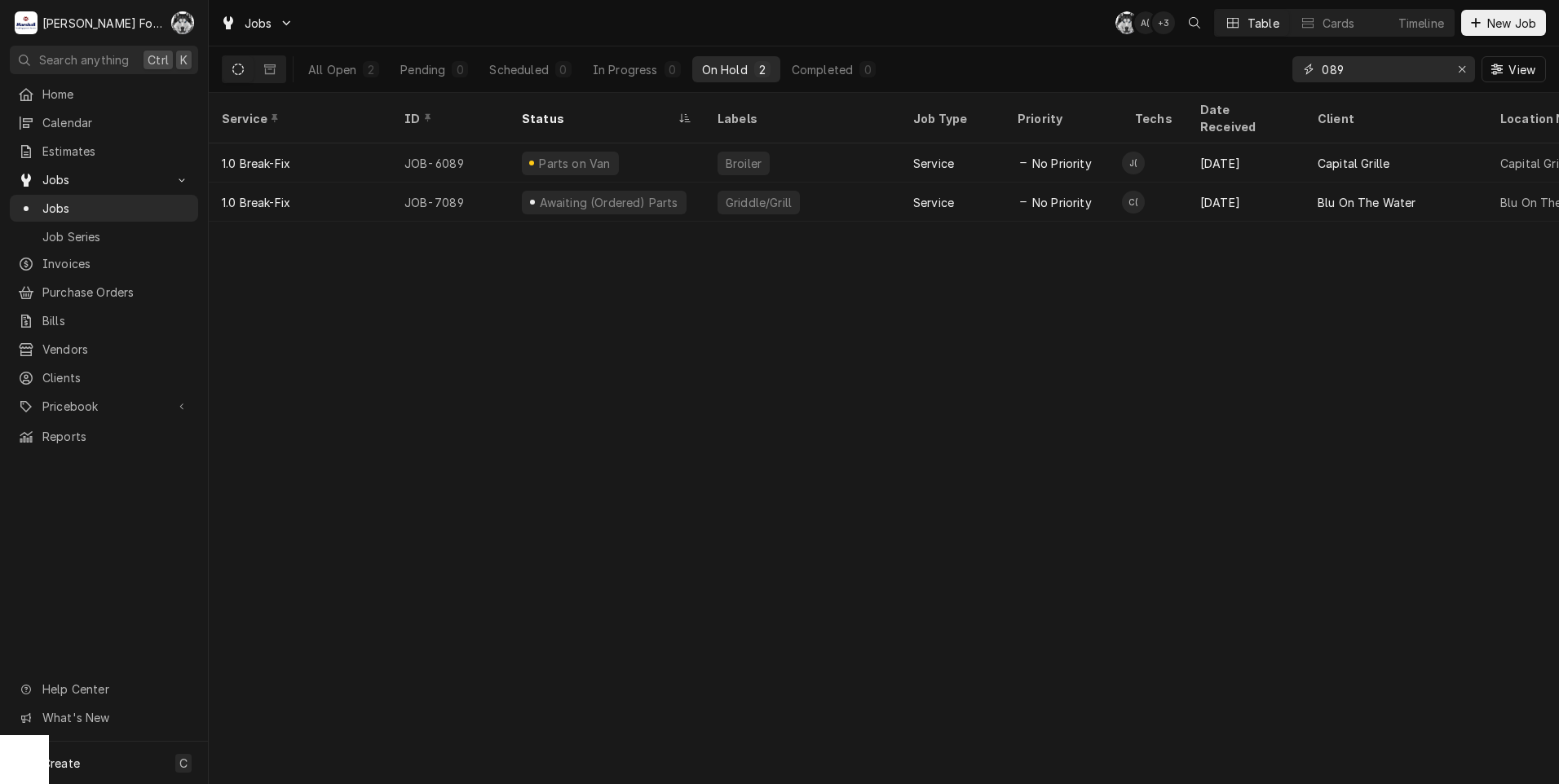
drag, startPoint x: 1260, startPoint y: 79, endPoint x: 1205, endPoint y: 81, distance: 55.0
click at [1215, 79] on div "All Open 2 Pending 0 Scheduled 0 In Progress 0 On Hold 2 Completed 0 089 View" at bounding box center [884, 69] width 1324 height 46
type input "7112"
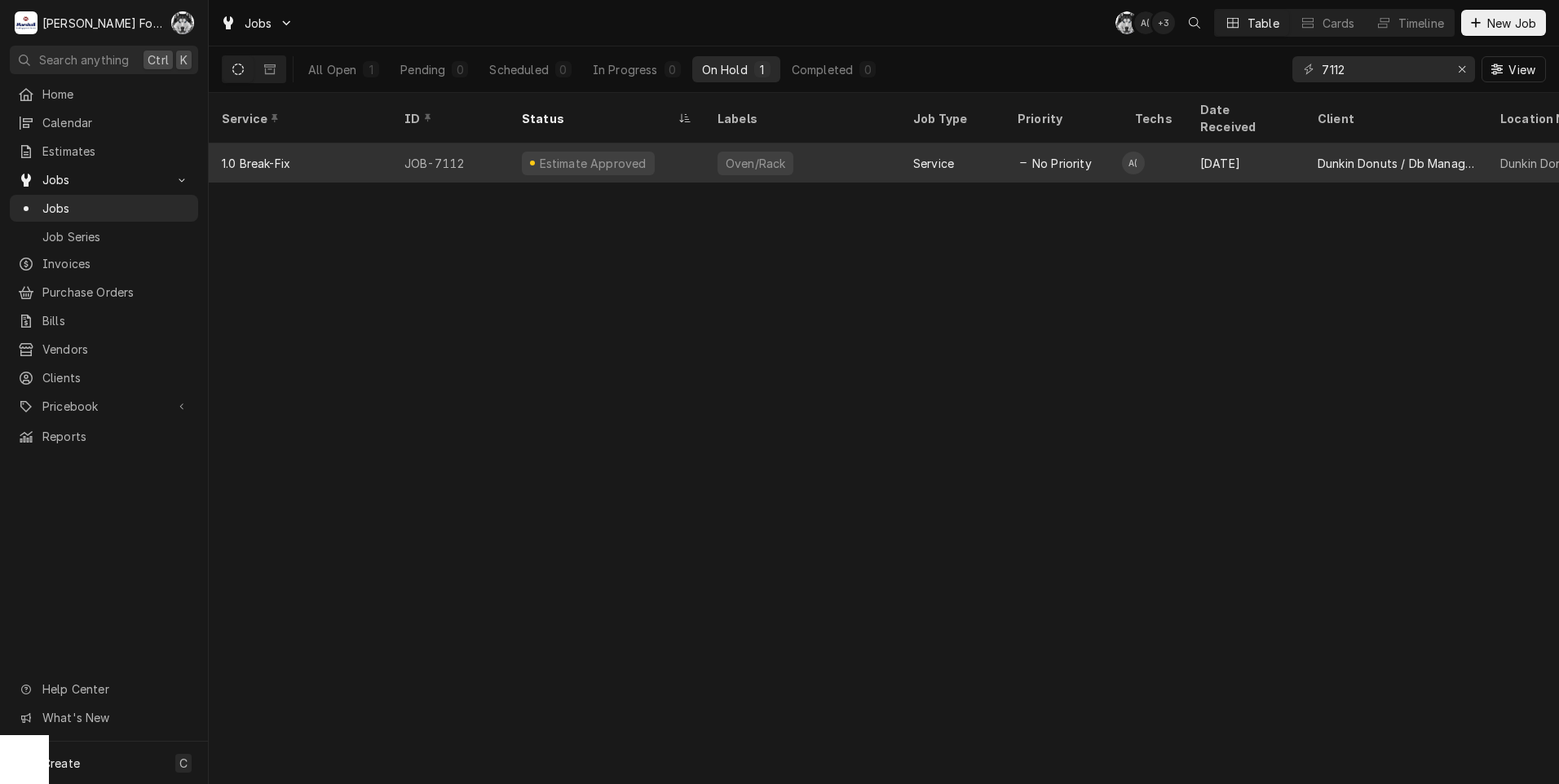
click at [791, 144] on div "Oven/Rack" at bounding box center [802, 163] width 196 height 39
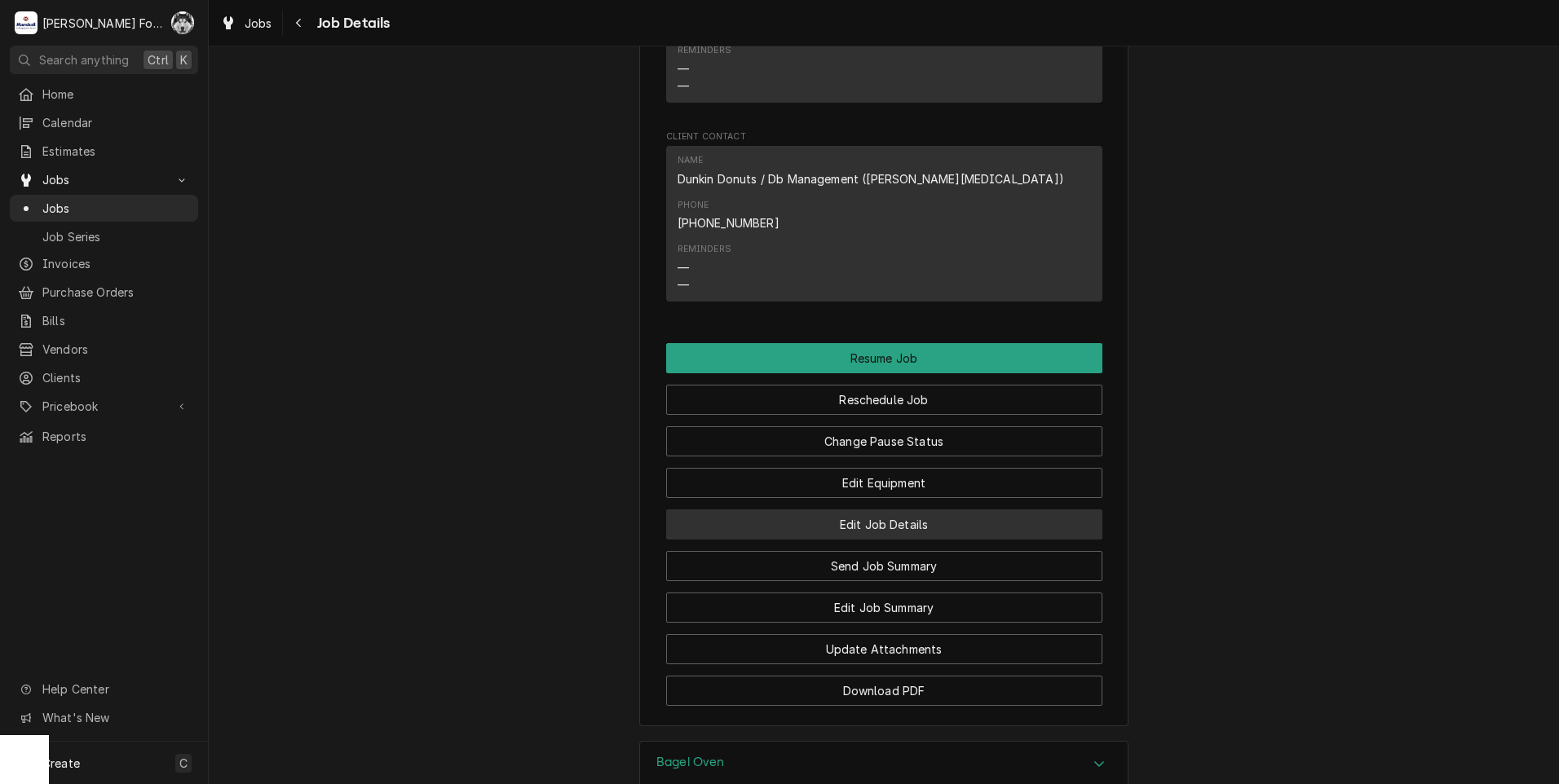
scroll to position [1712, 0]
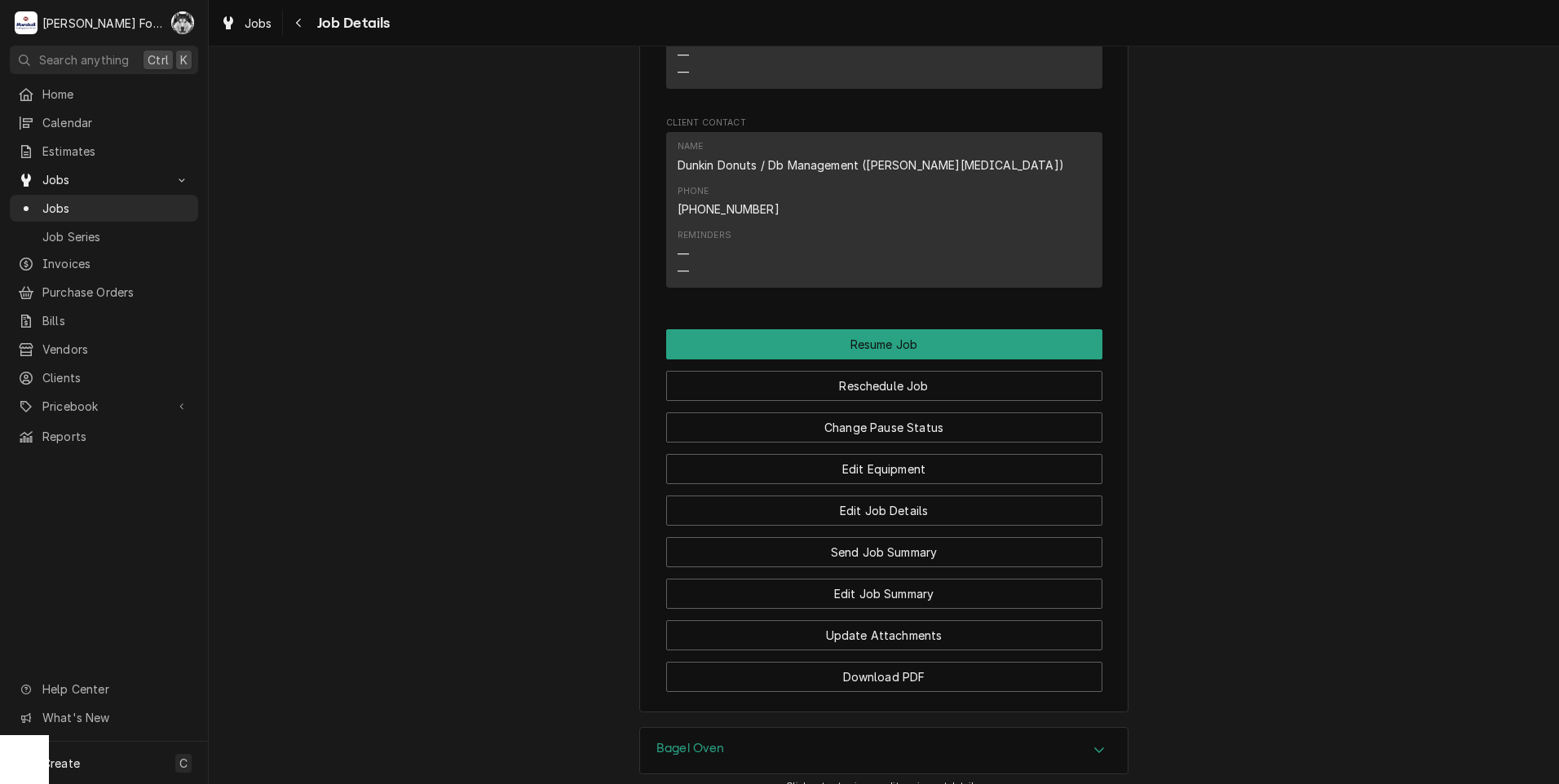
click at [803, 401] on div "Change Pause Status" at bounding box center [884, 421] width 436 height 42
click at [797, 413] on button "Change Pause Status" at bounding box center [884, 428] width 436 height 30
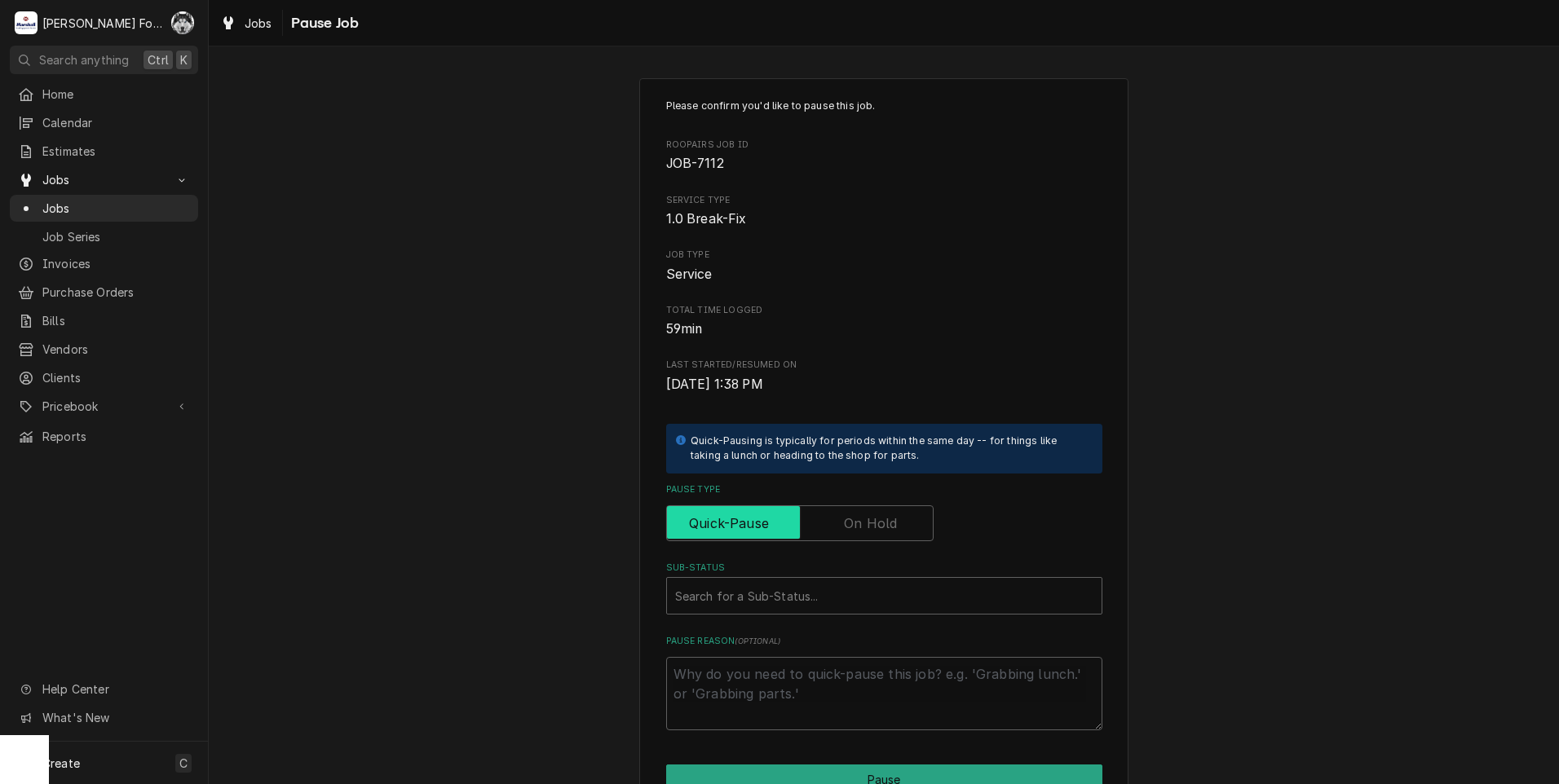
click at [831, 520] on input "Pause Type" at bounding box center [800, 523] width 253 height 36
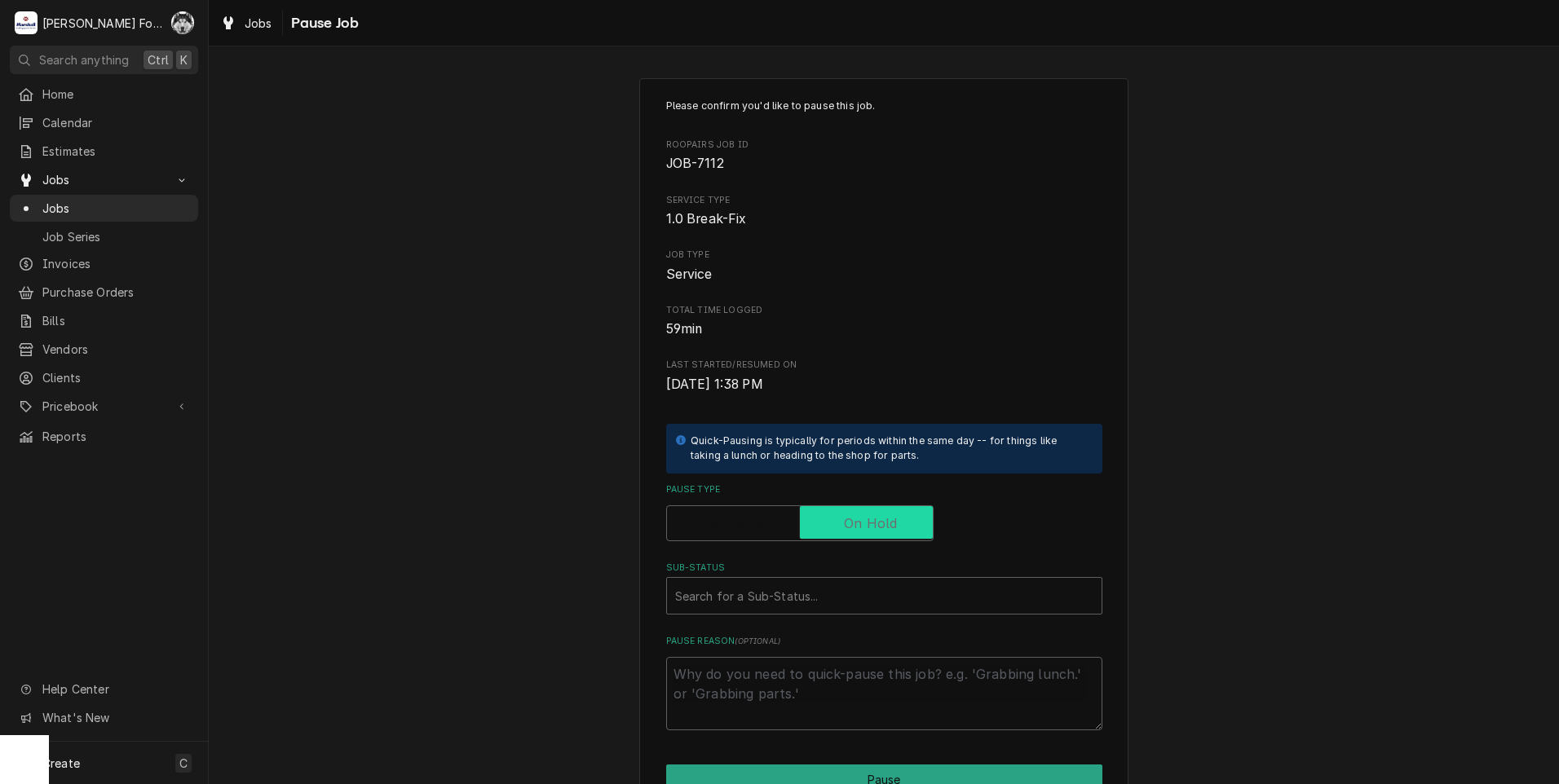
checkbox input "true"
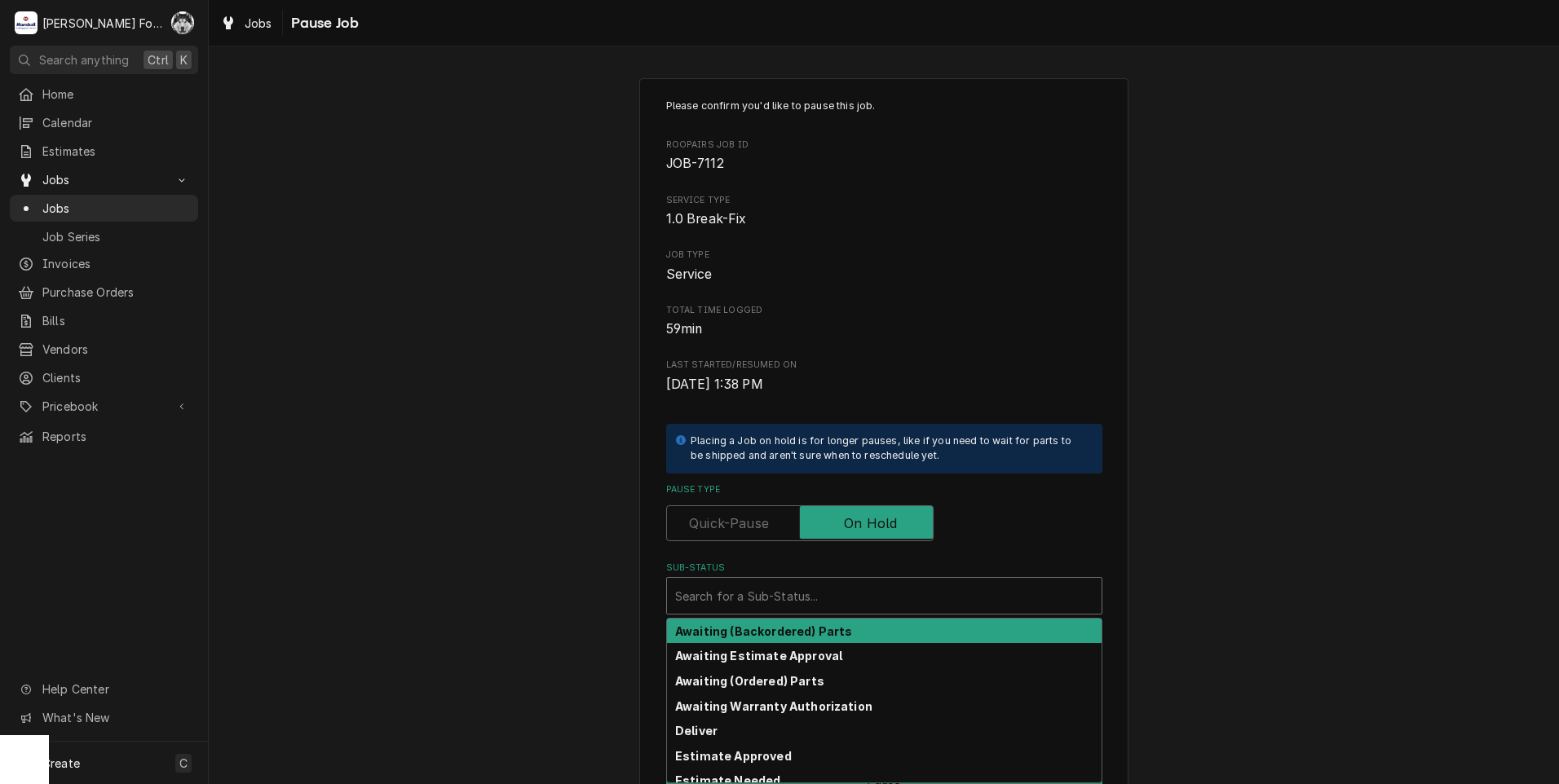
click at [748, 596] on div "Sub-Status" at bounding box center [884, 596] width 418 height 29
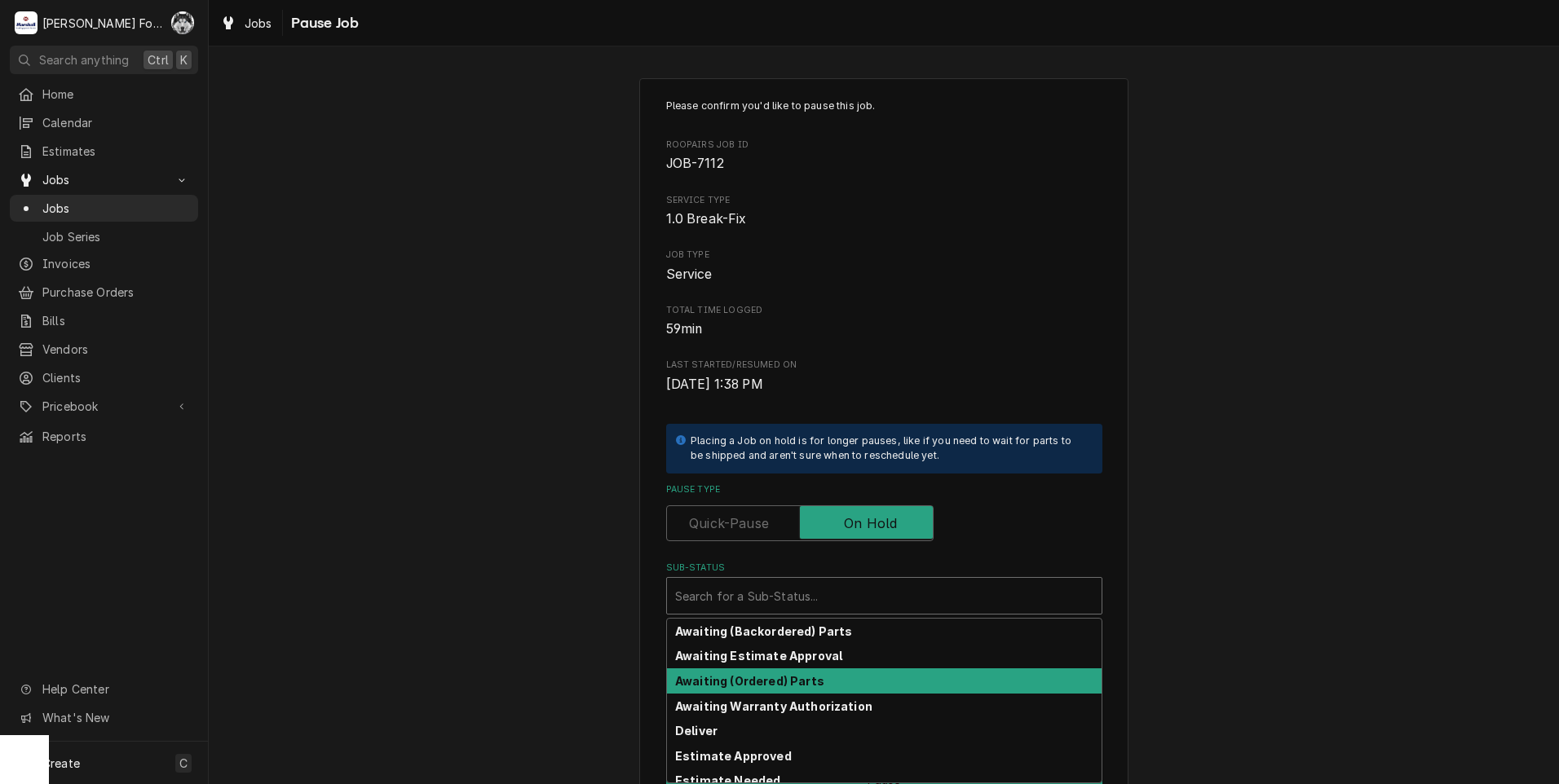
click at [731, 676] on strong "Awaiting (Ordered) Parts" at bounding box center [750, 681] width 149 height 14
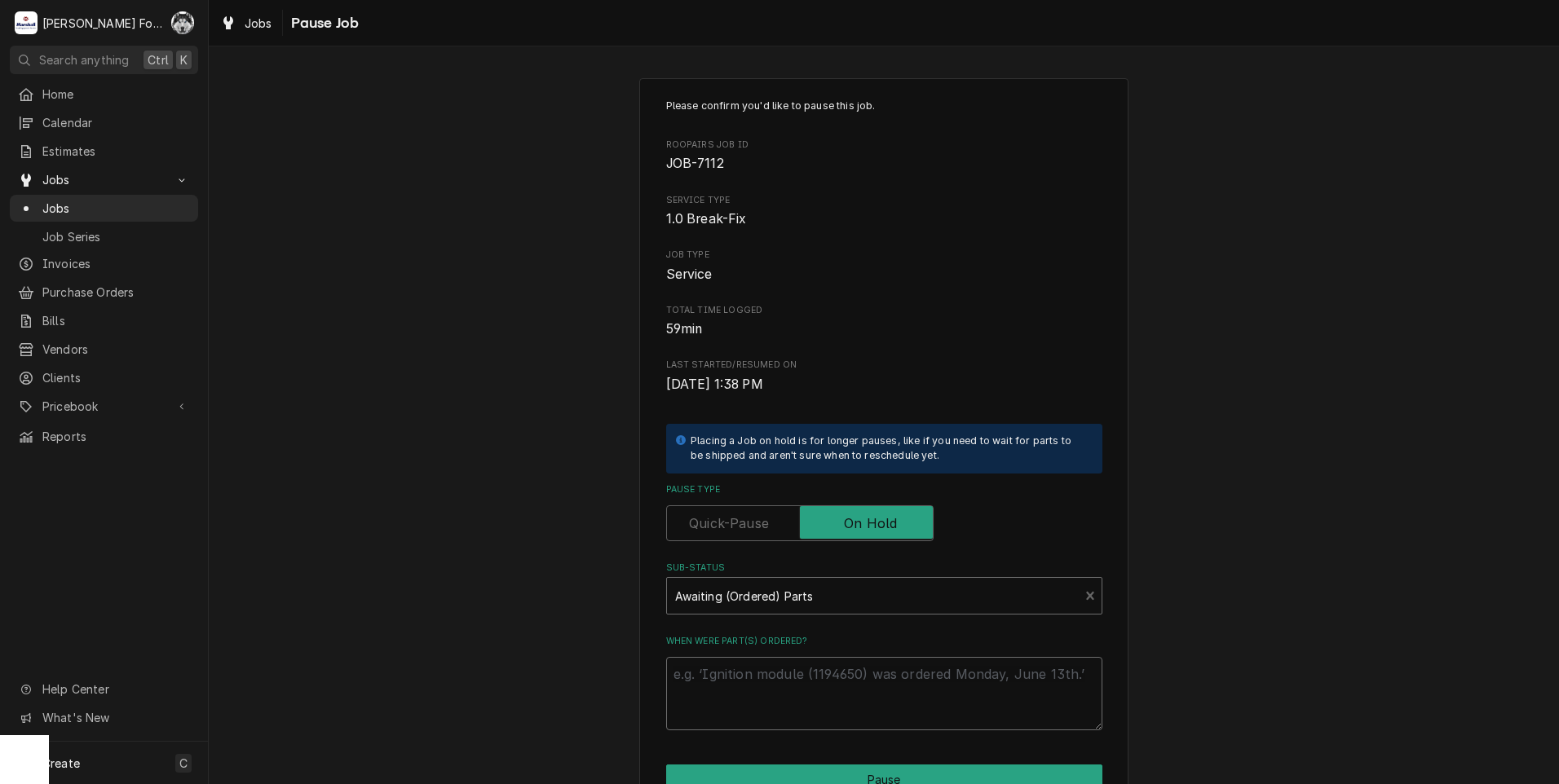
click at [722, 677] on textarea "When were part(s) ordered?" at bounding box center [884, 694] width 436 height 73
paste textarea "[DATE]"
type textarea "x"
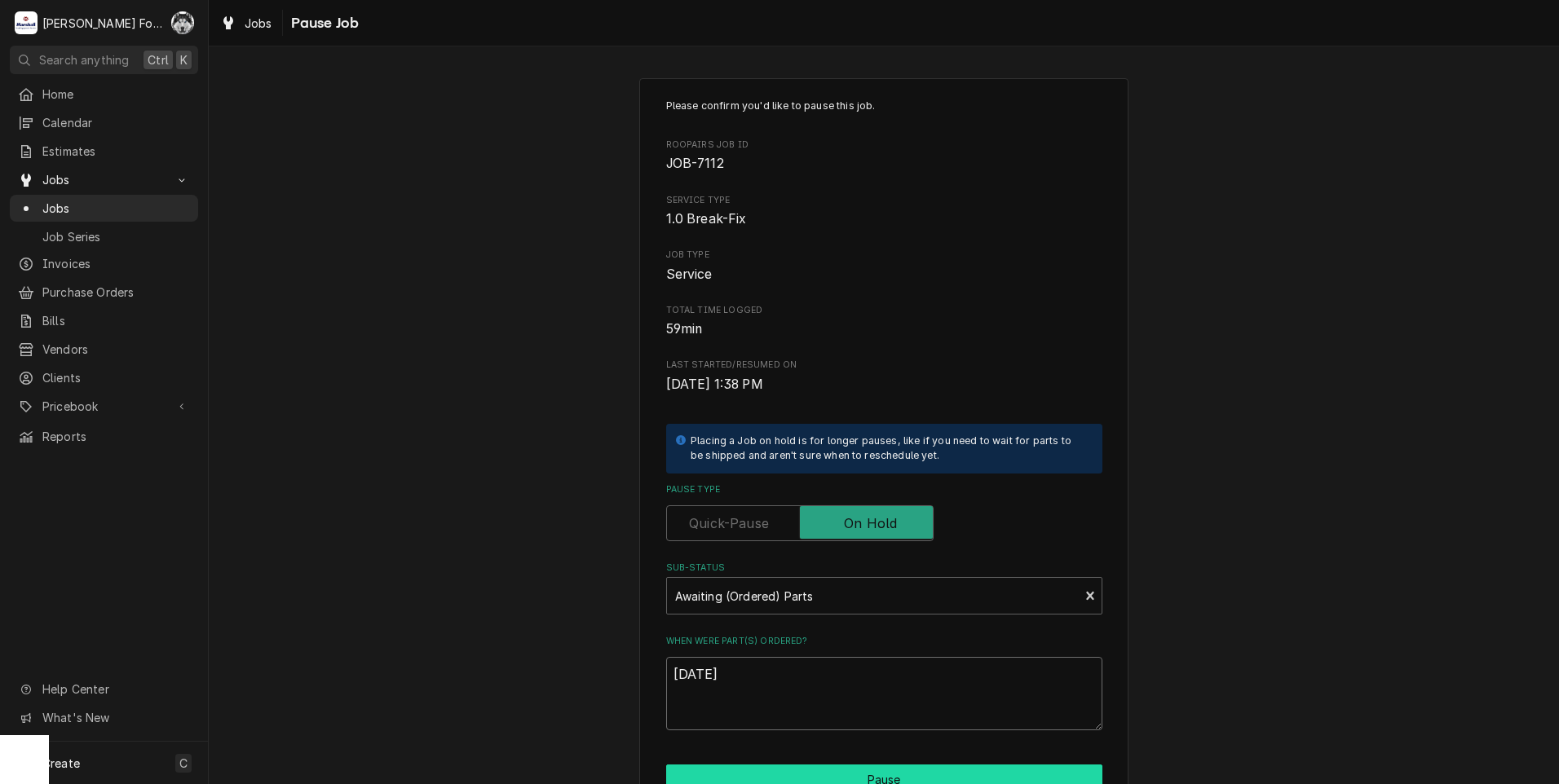
type textarea "[DATE]"
click at [767, 771] on button "Pause" at bounding box center [884, 780] width 436 height 30
type textarea "x"
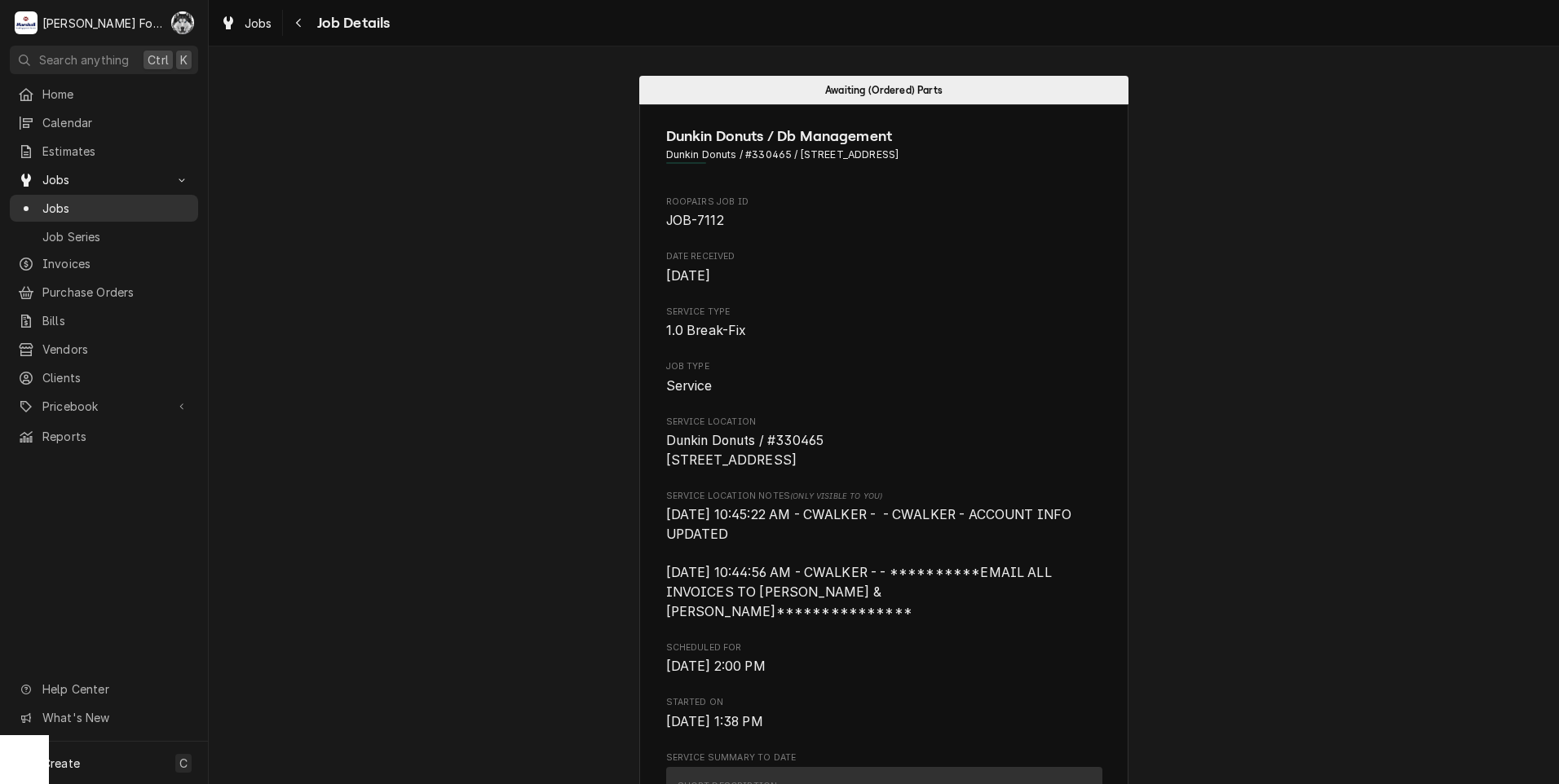
click at [58, 201] on span "Jobs" at bounding box center [115, 208] width 147 height 17
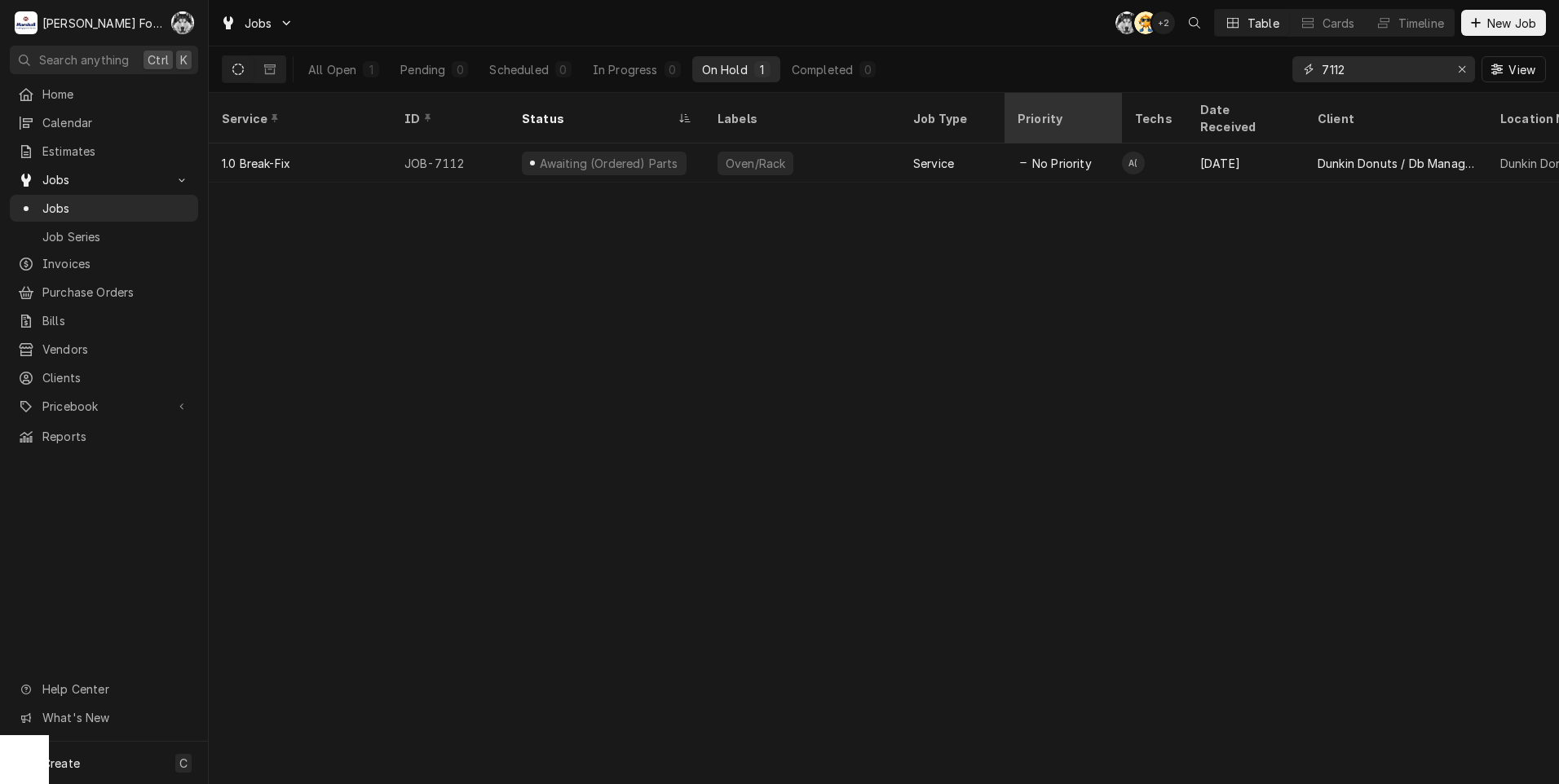
drag, startPoint x: 1368, startPoint y: 71, endPoint x: 1081, endPoint y: 95, distance: 288.0
click at [1088, 95] on div "Jobs C( AT + 2 Table Cards Timeline New Job All Open 1 Pending 0 Scheduled 0 In…" at bounding box center [884, 392] width 1350 height 784
type input "6865"
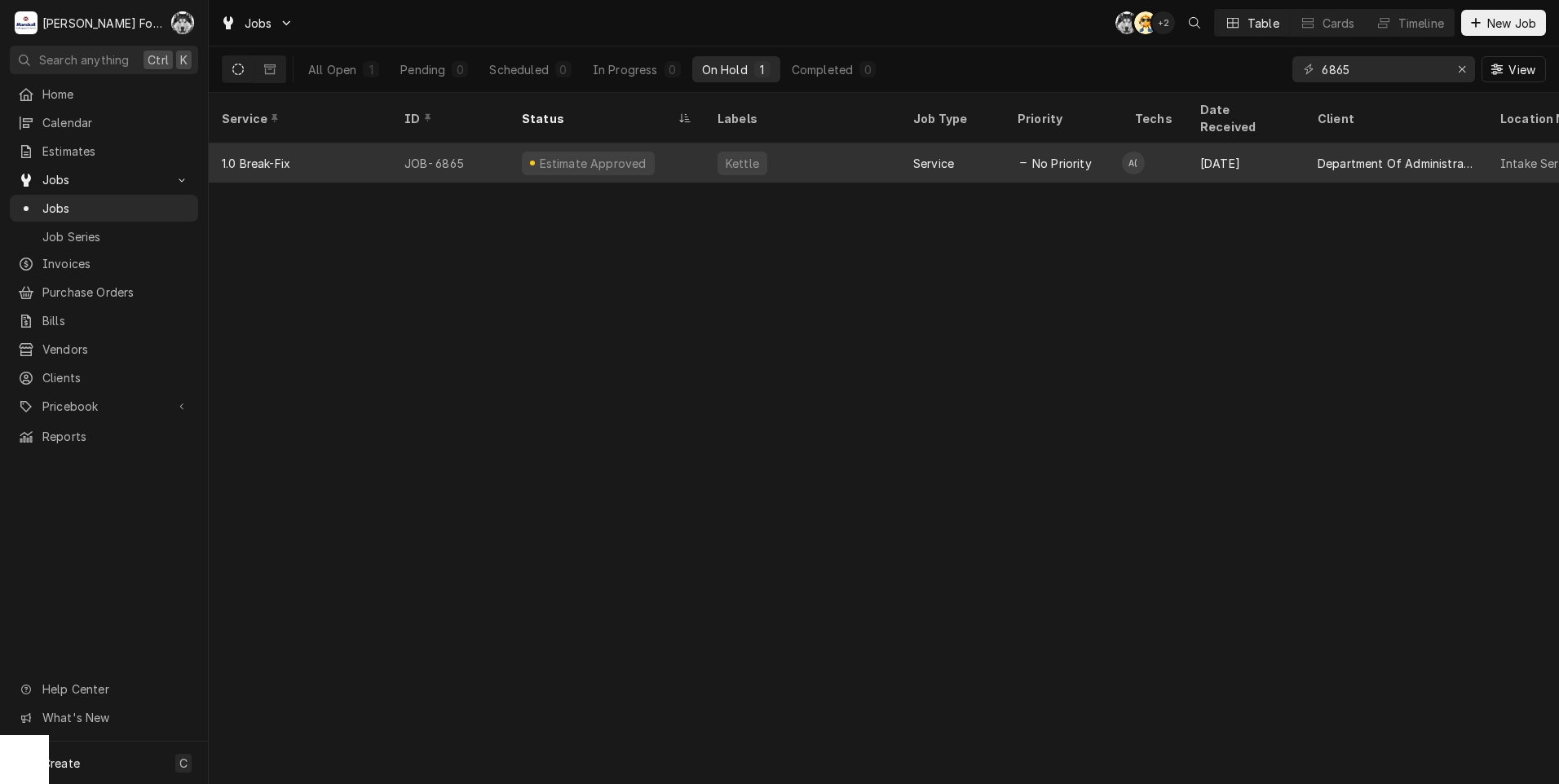
click at [566, 152] on div "Estimate Approved" at bounding box center [588, 163] width 133 height 23
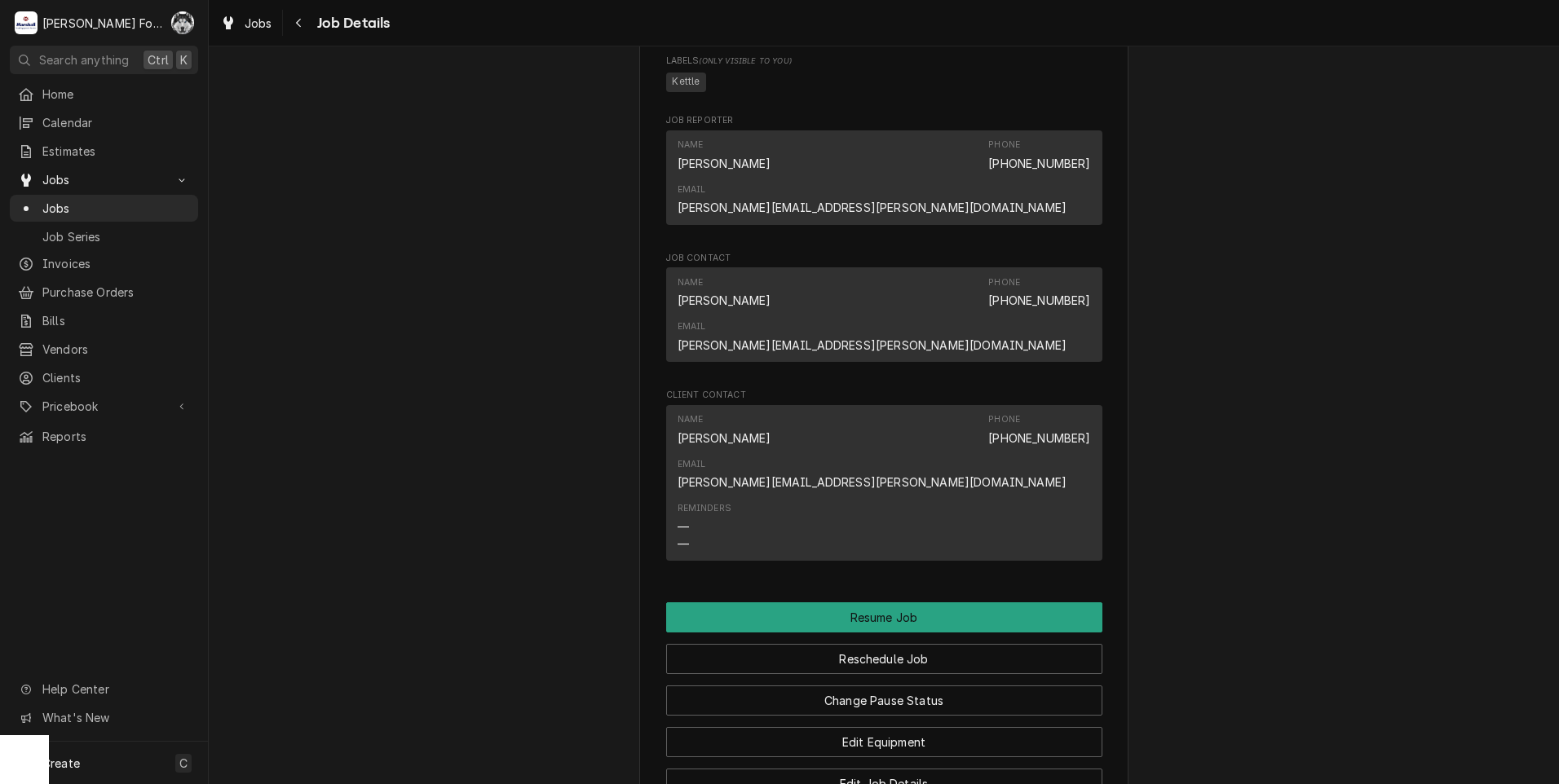
scroll to position [1712, 0]
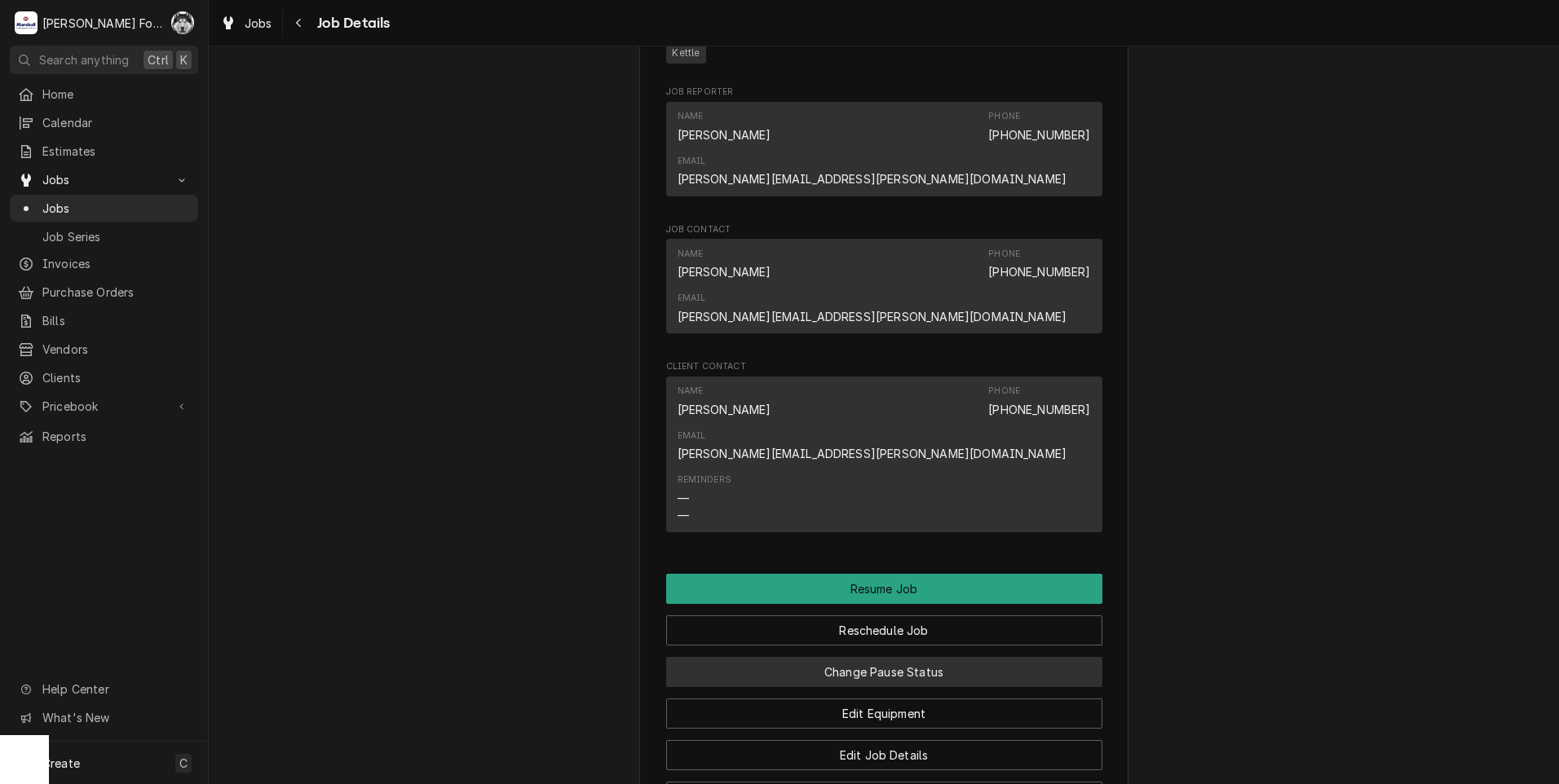
click at [850, 657] on button "Change Pause Status" at bounding box center [884, 672] width 436 height 30
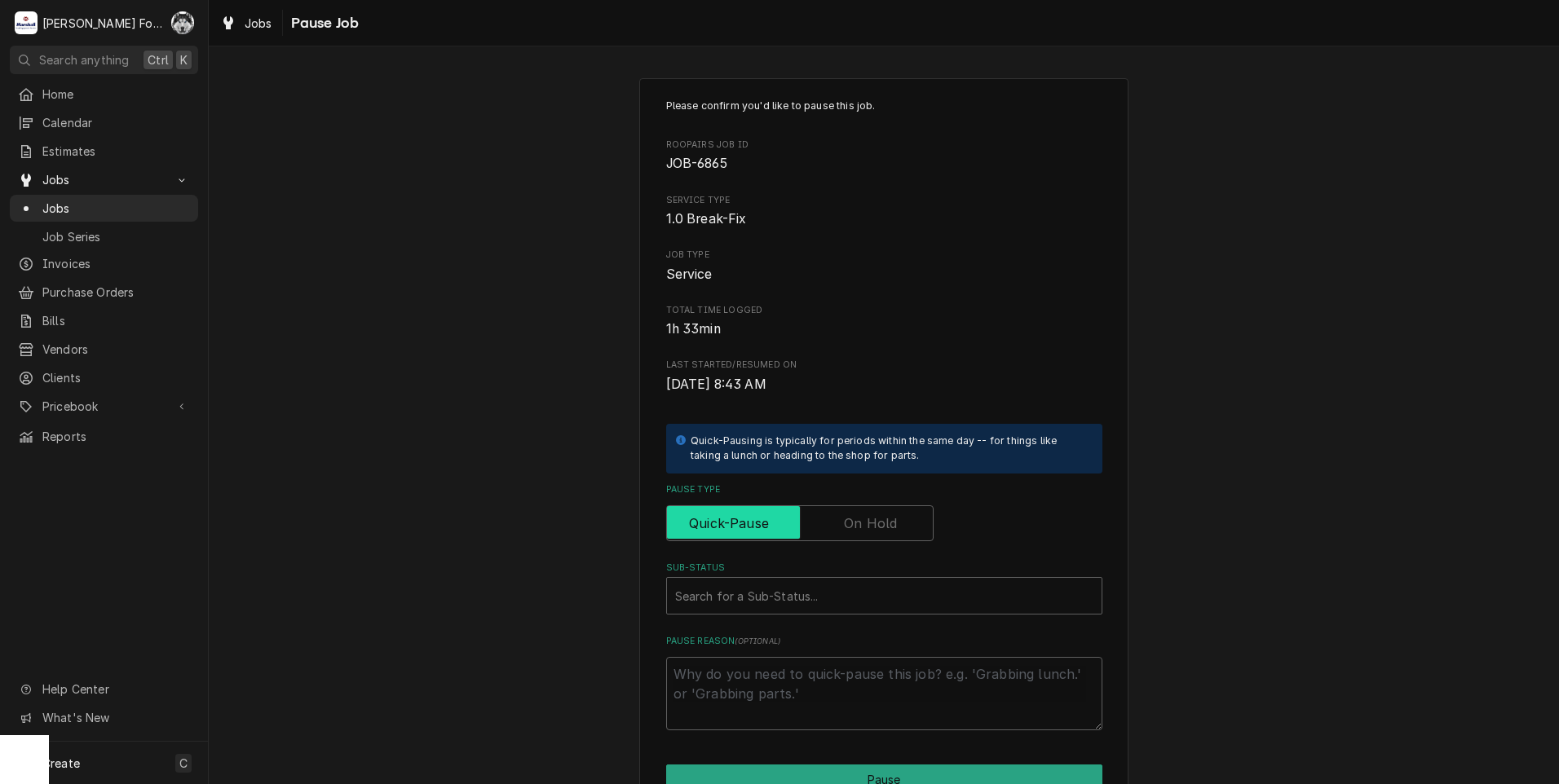
click at [844, 535] on input "Pause Type" at bounding box center [800, 523] width 253 height 36
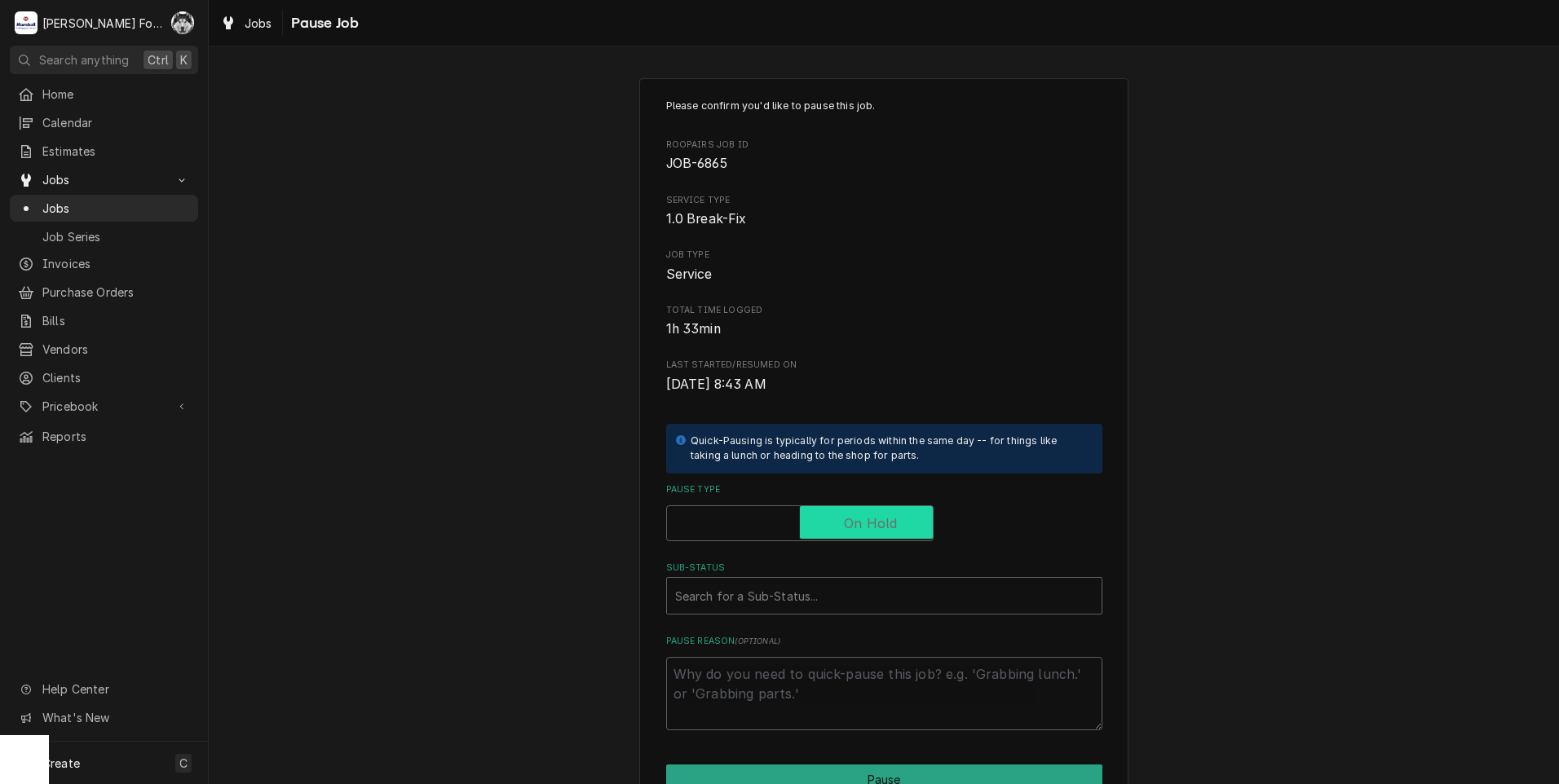
checkbox input "true"
click at [817, 578] on div "Search for a Sub-Status..." at bounding box center [884, 596] width 434 height 36
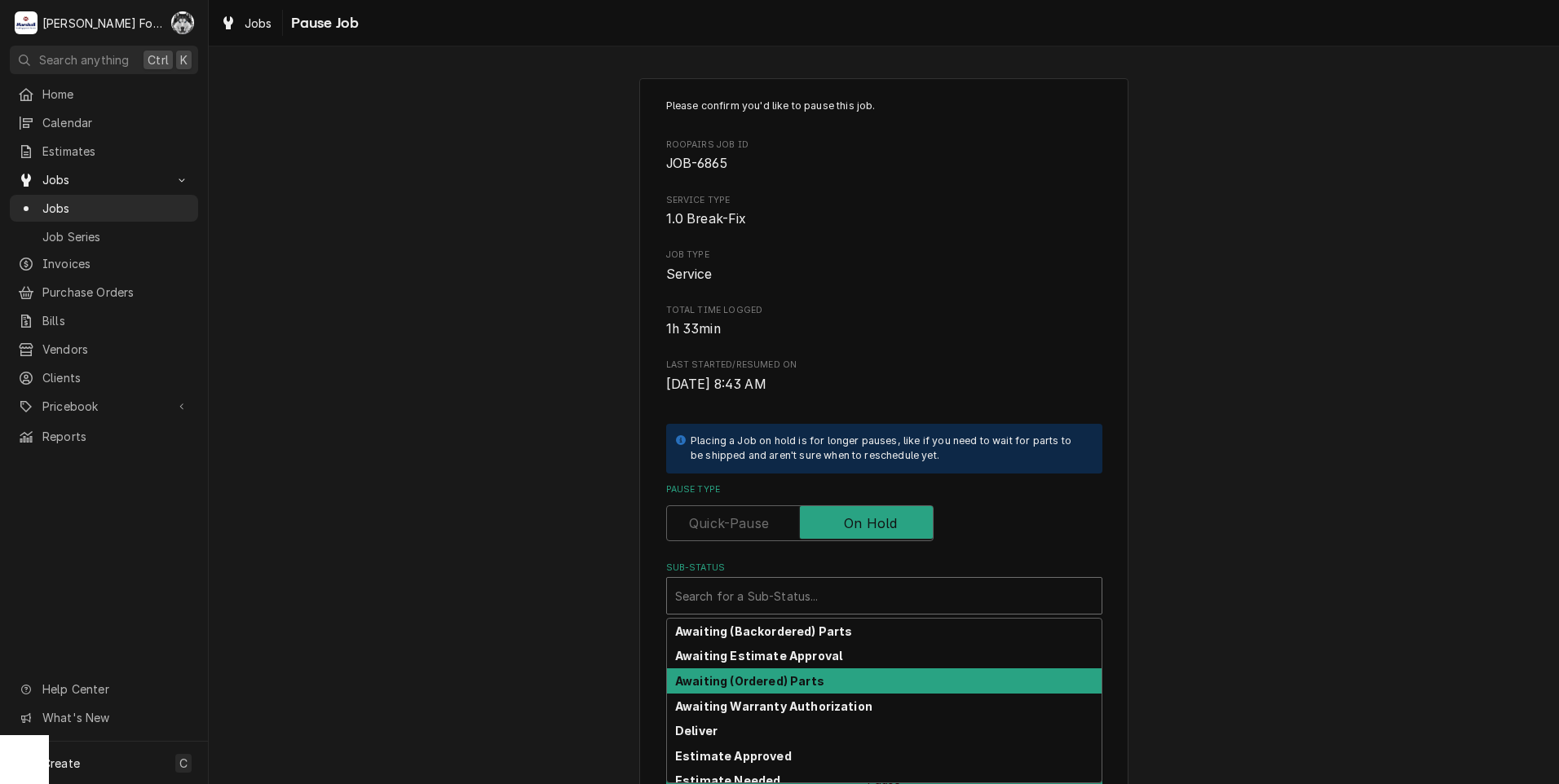
click at [782, 686] on strong "Awaiting (Ordered) Parts" at bounding box center [750, 681] width 149 height 14
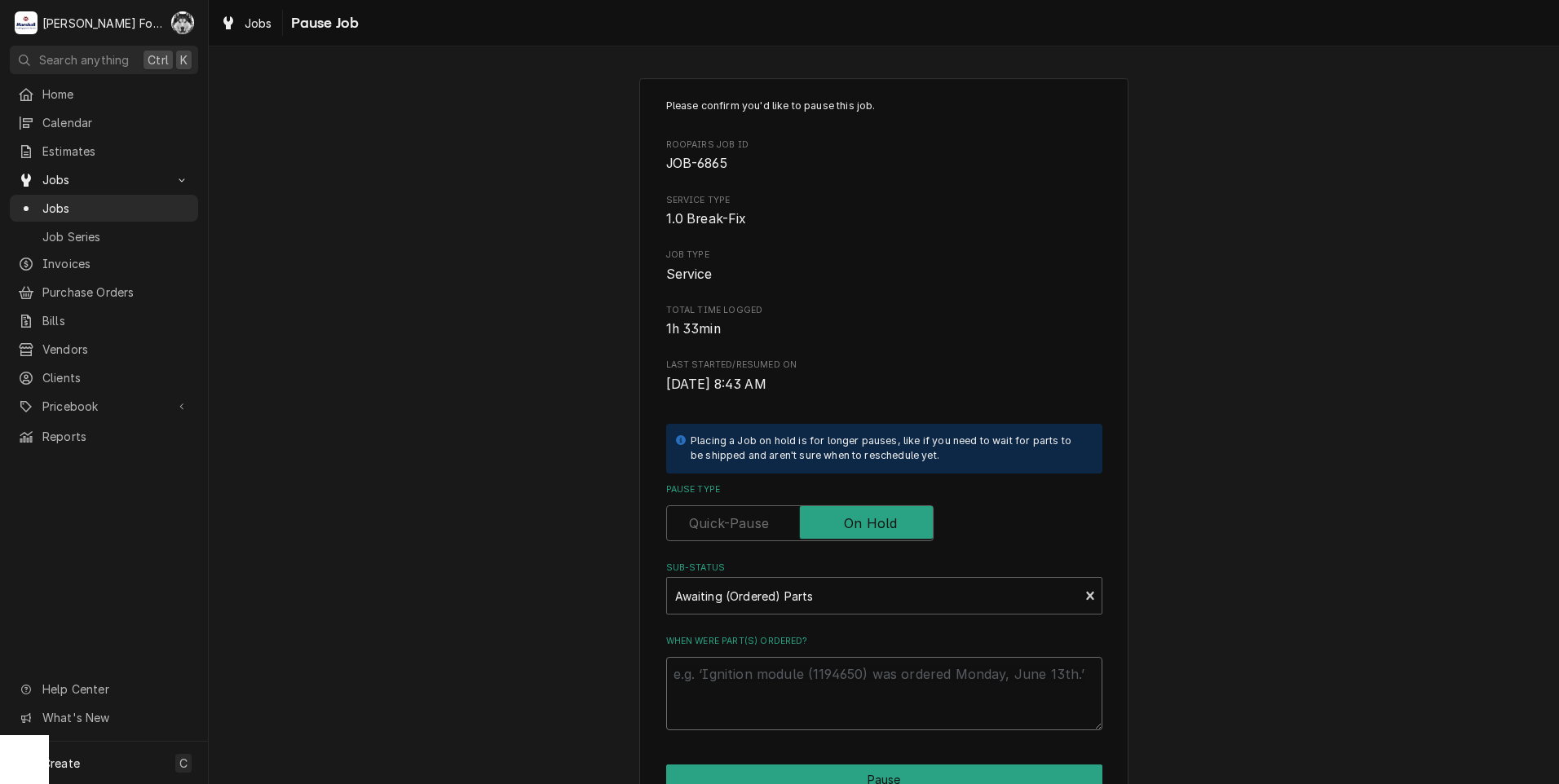
click at [771, 696] on textarea "When were part(s) ordered?" at bounding box center [884, 694] width 436 height 73
paste textarea "[DATE]"
type textarea "x"
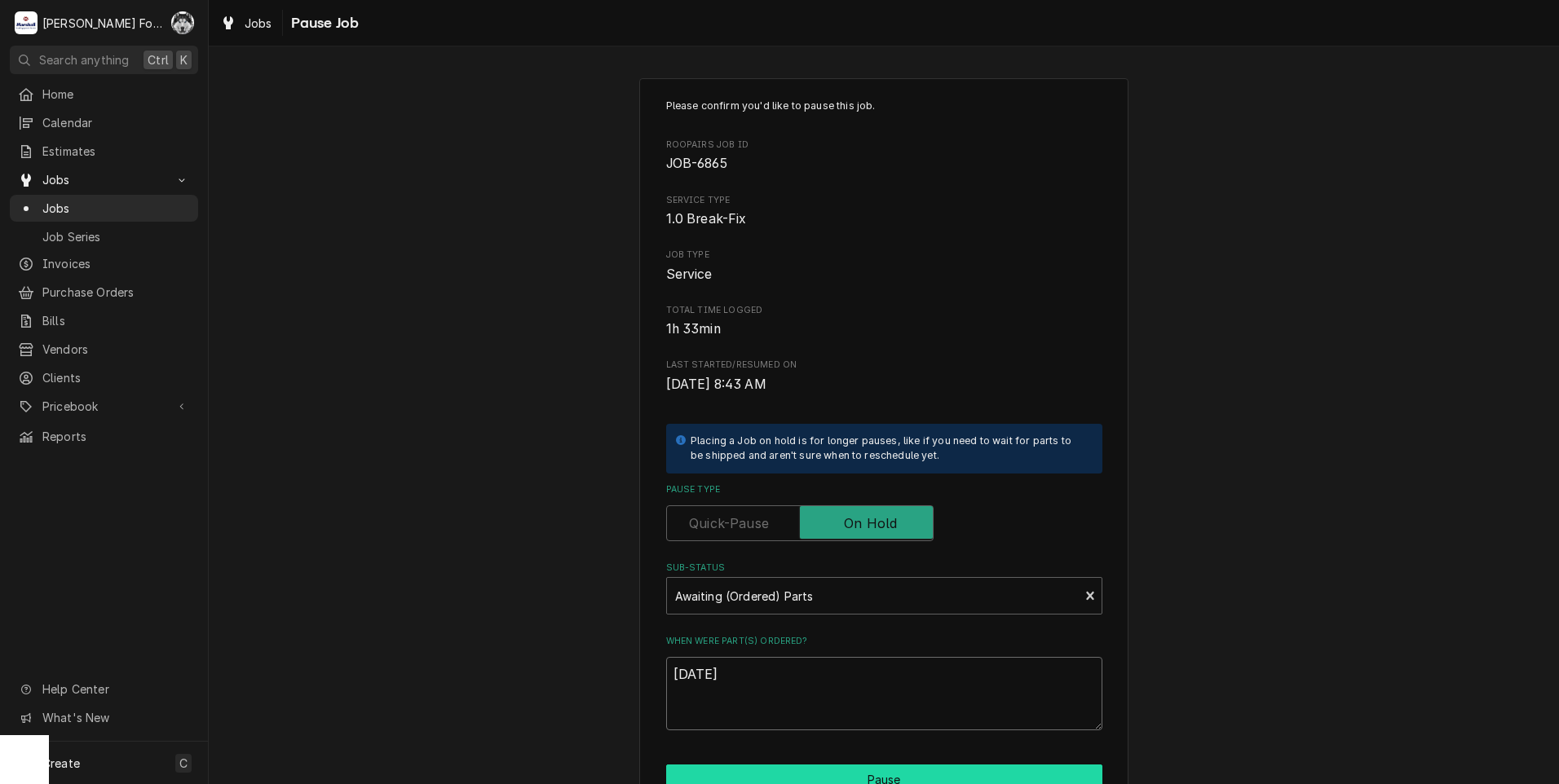
type textarea "[DATE]"
click at [786, 769] on button "Pause" at bounding box center [884, 780] width 436 height 30
type textarea "x"
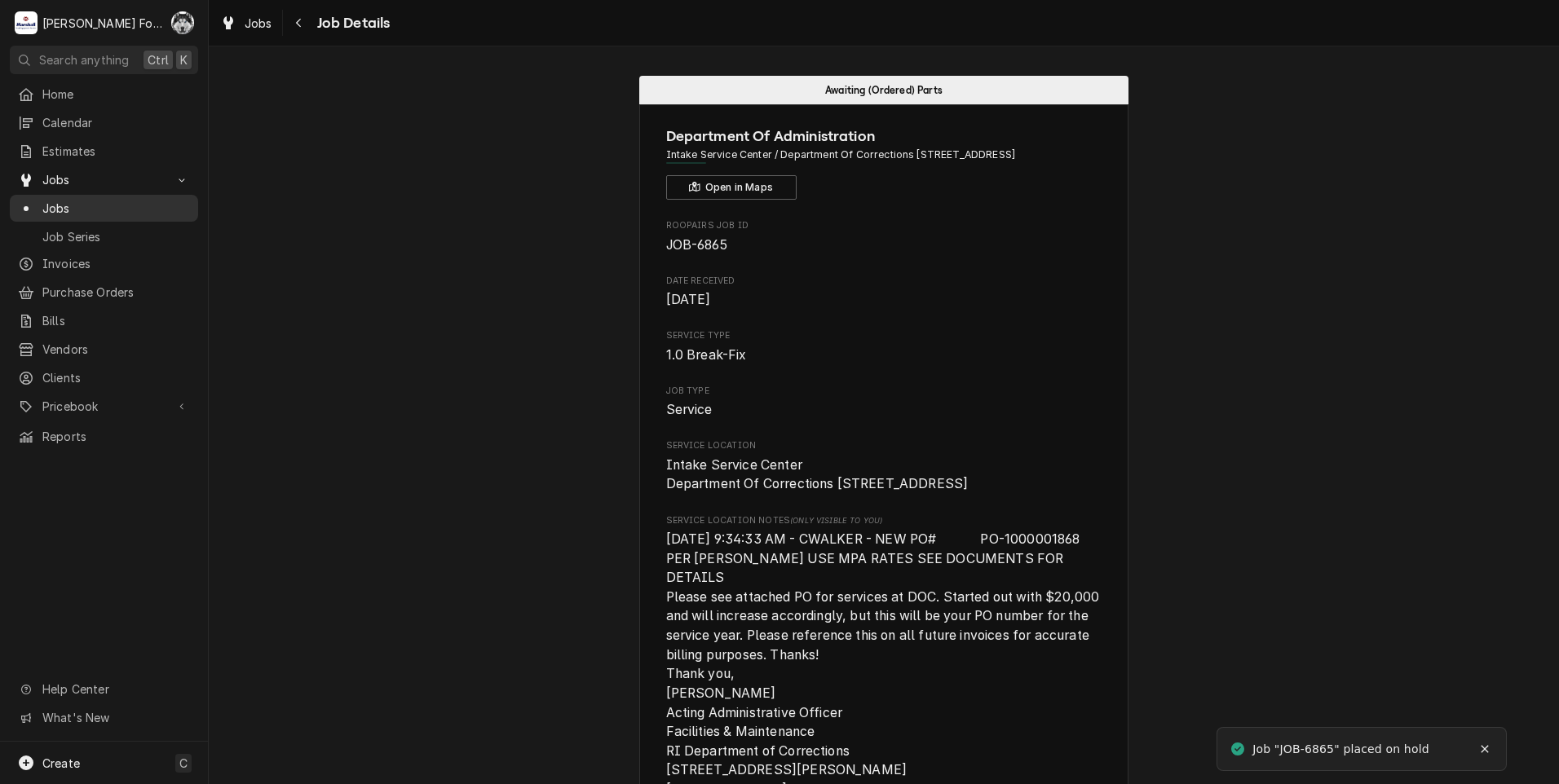
click at [48, 200] on span "Jobs" at bounding box center [115, 208] width 147 height 17
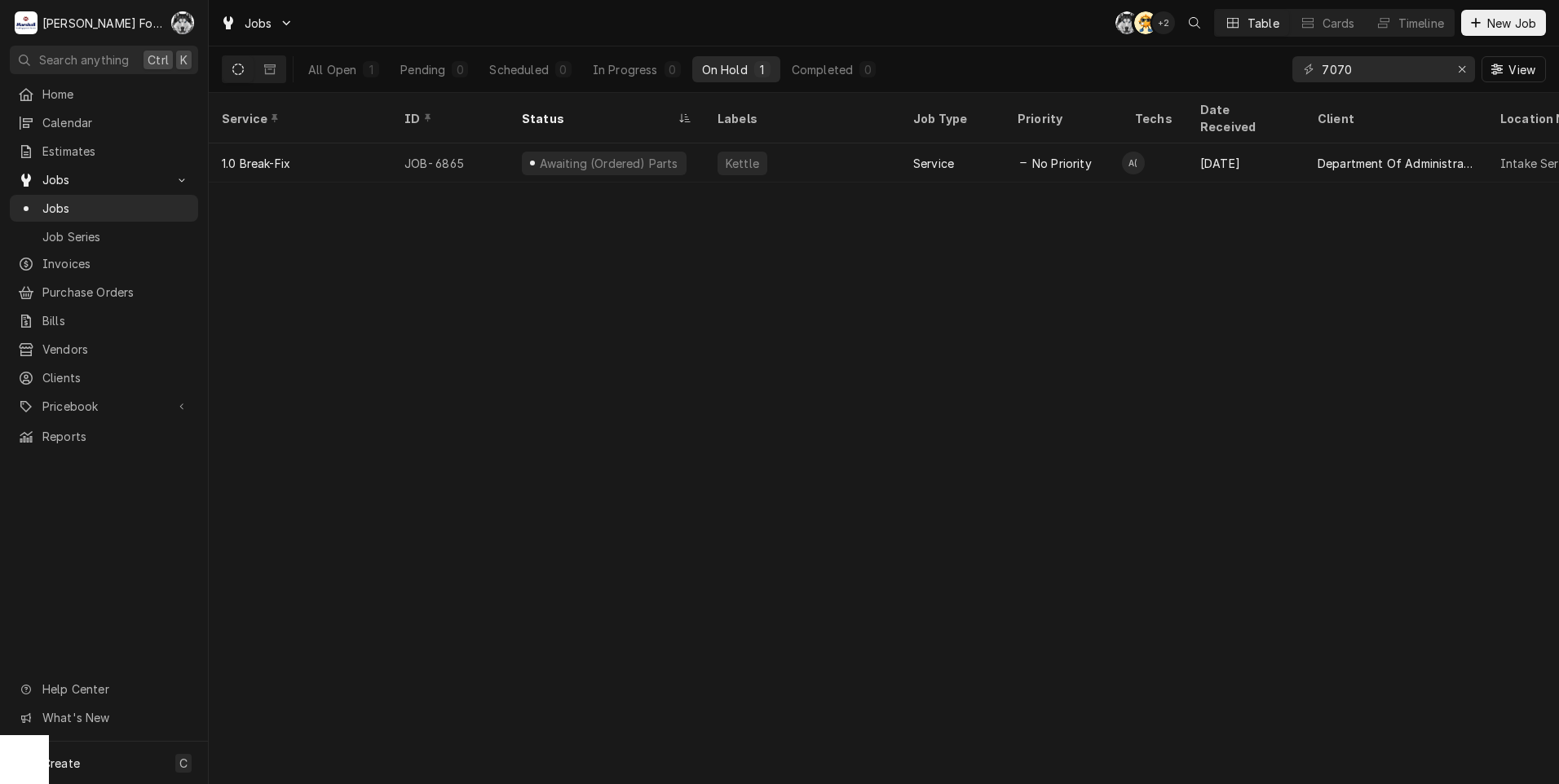
type input "7070"
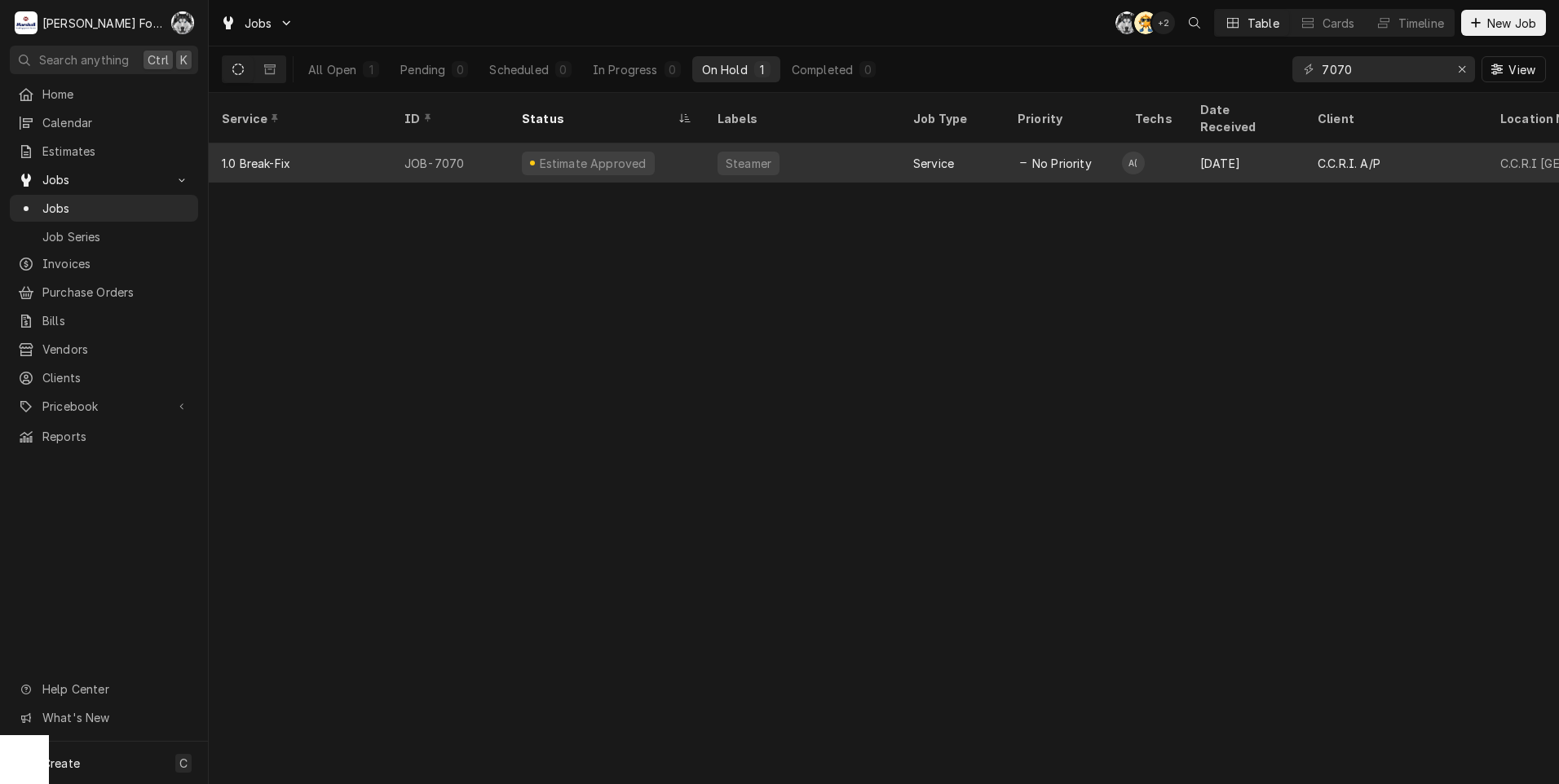
click at [683, 153] on div "Estimate Approved" at bounding box center [607, 163] width 196 height 39
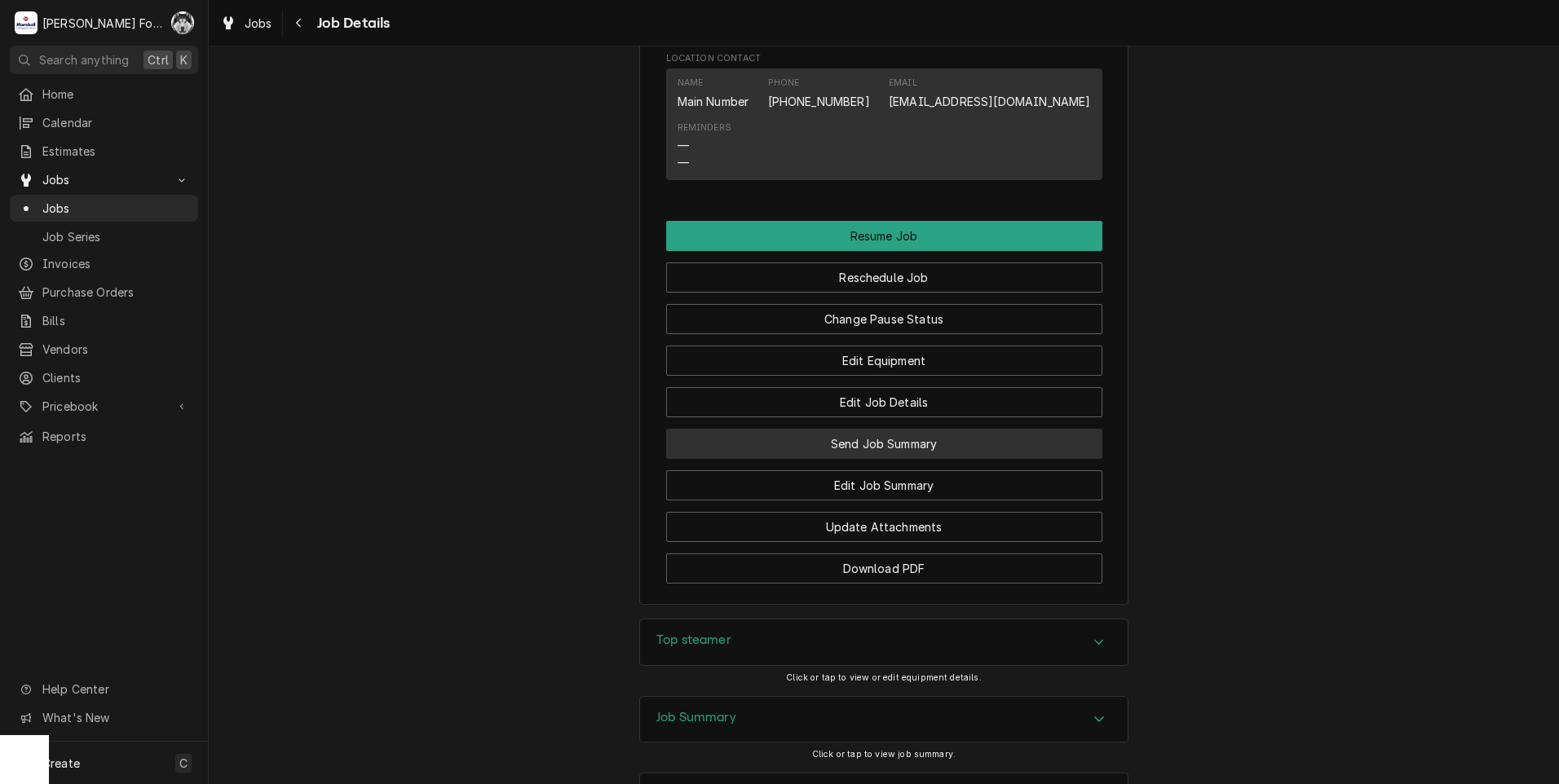
scroll to position [2363, 0]
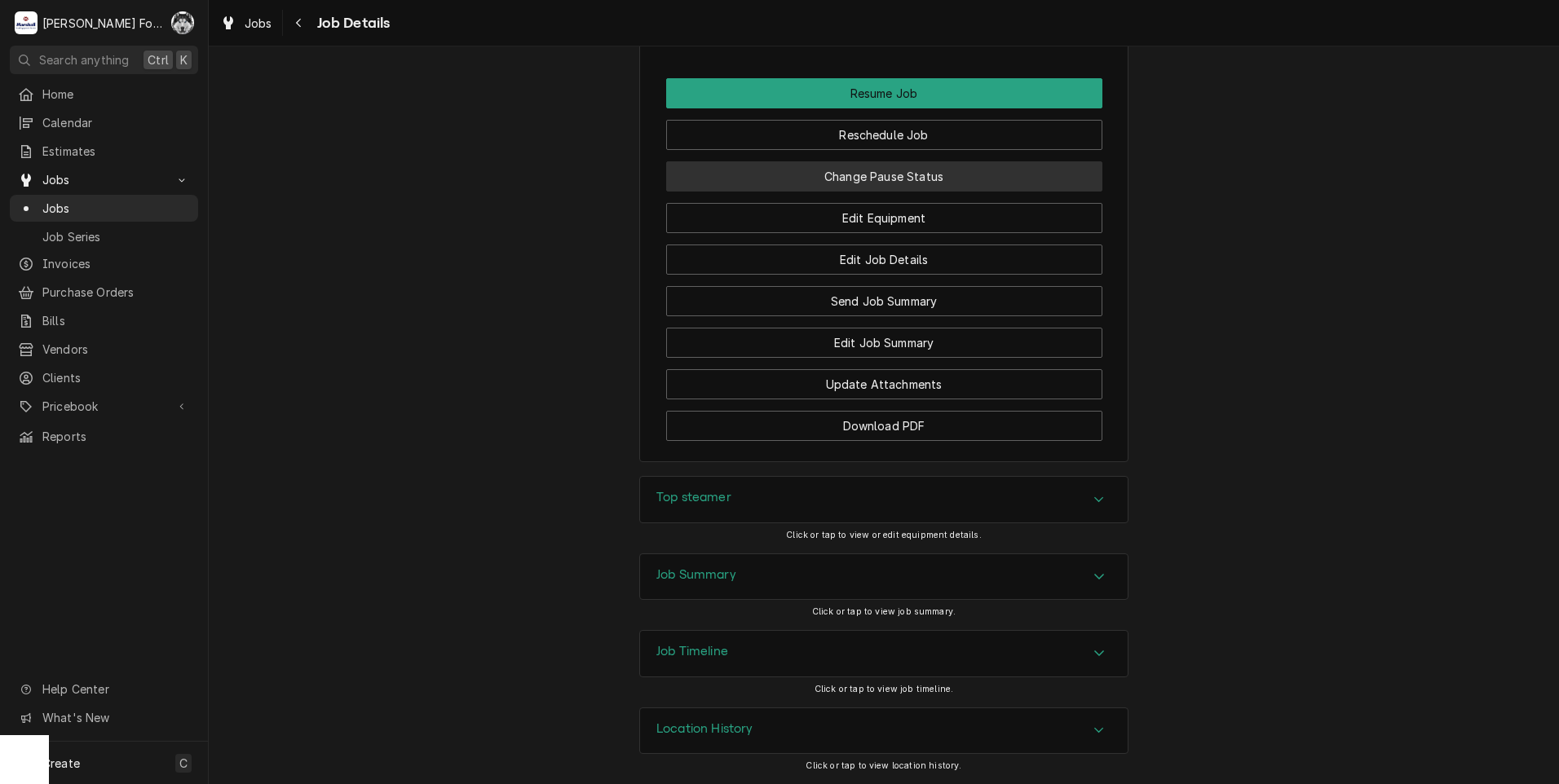
click at [868, 188] on button "Change Pause Status" at bounding box center [884, 177] width 436 height 30
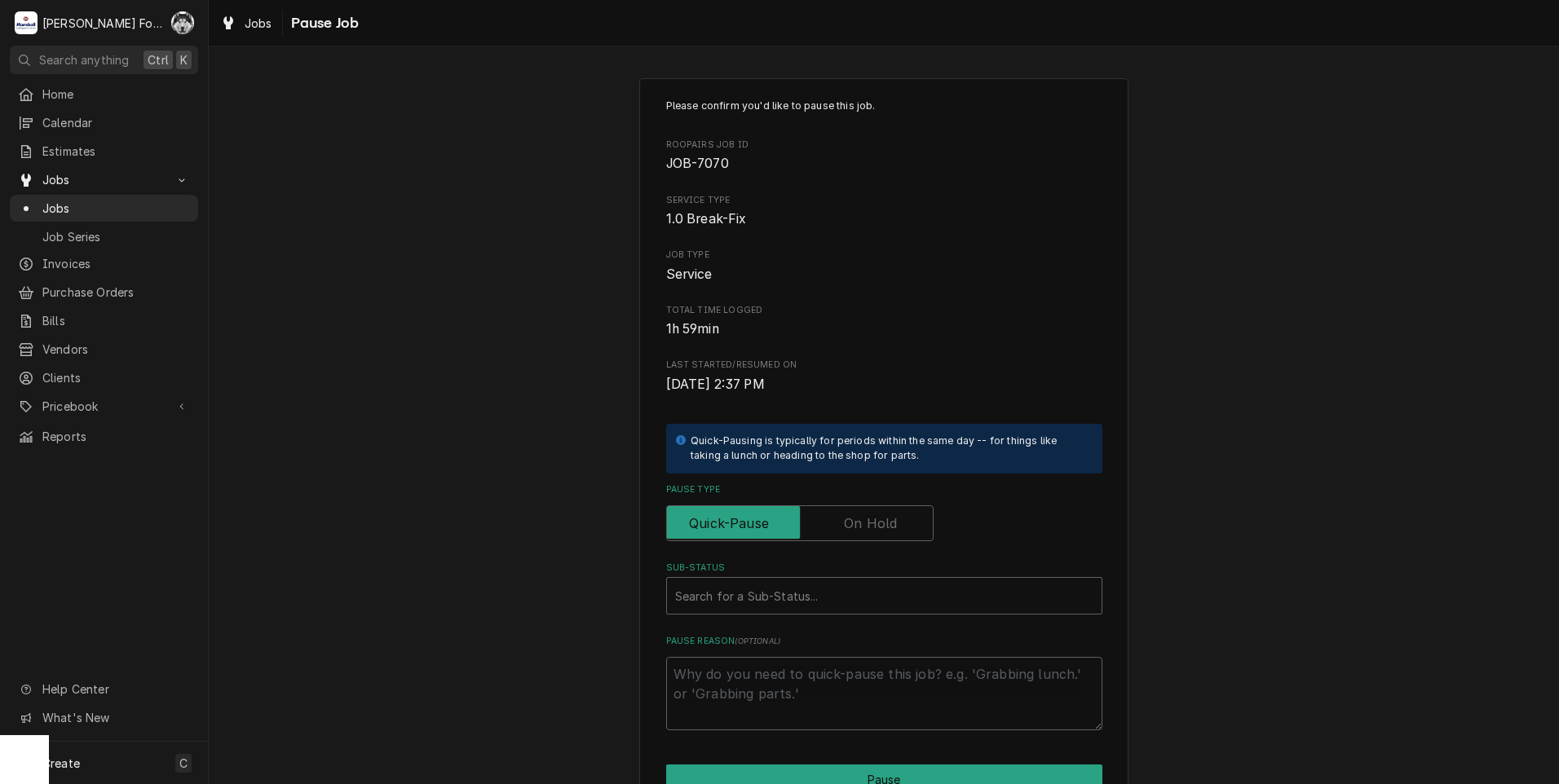
click at [863, 514] on label "Pause Type" at bounding box center [800, 523] width 267 height 36
click at [863, 514] on input "Pause Type" at bounding box center [800, 523] width 253 height 36
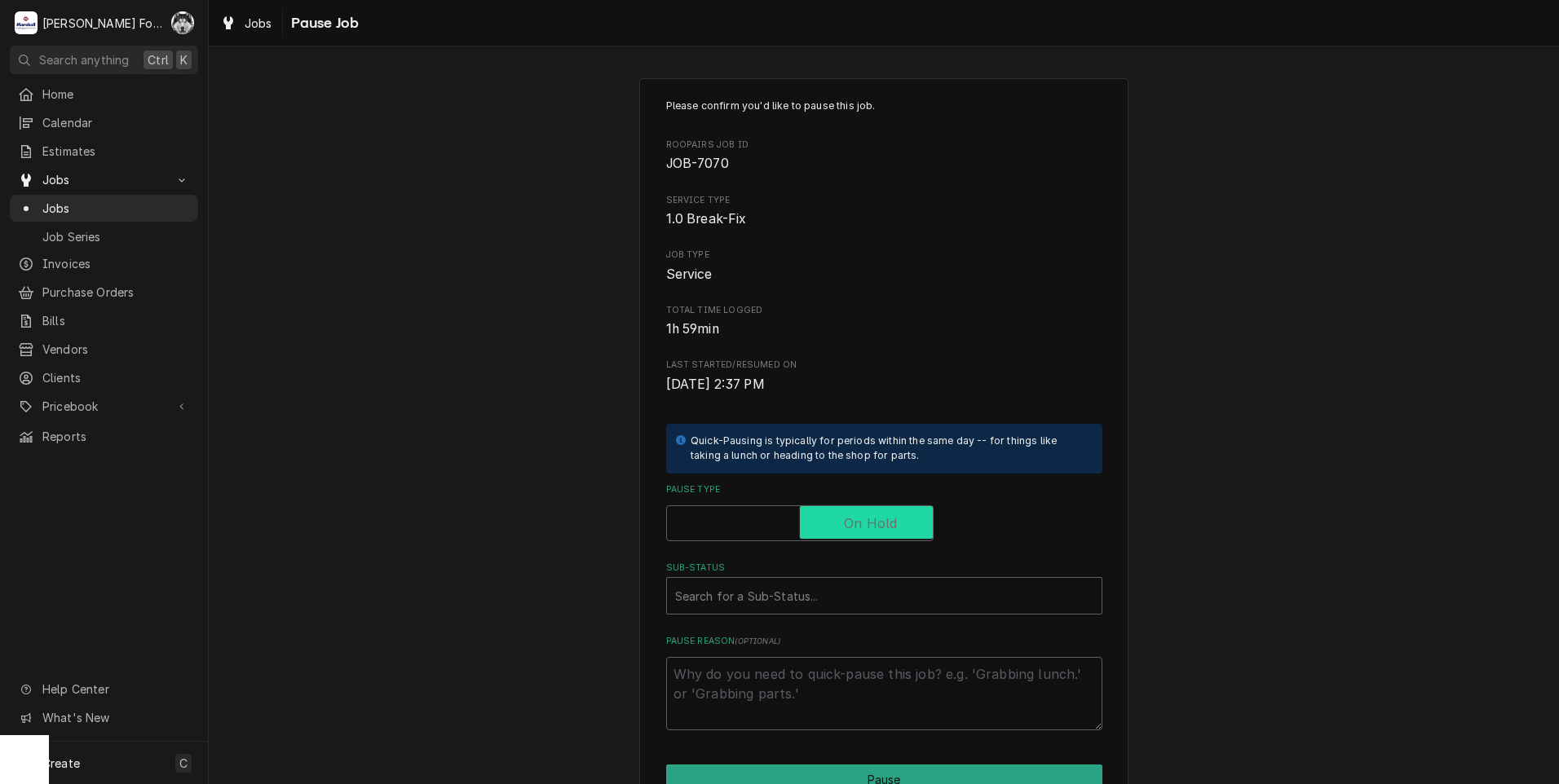
checkbox input "true"
click at [807, 624] on div "Please confirm you'd like to pause this job. Roopairs Job ID JOB-7070 Service T…" at bounding box center [884, 413] width 436 height 631
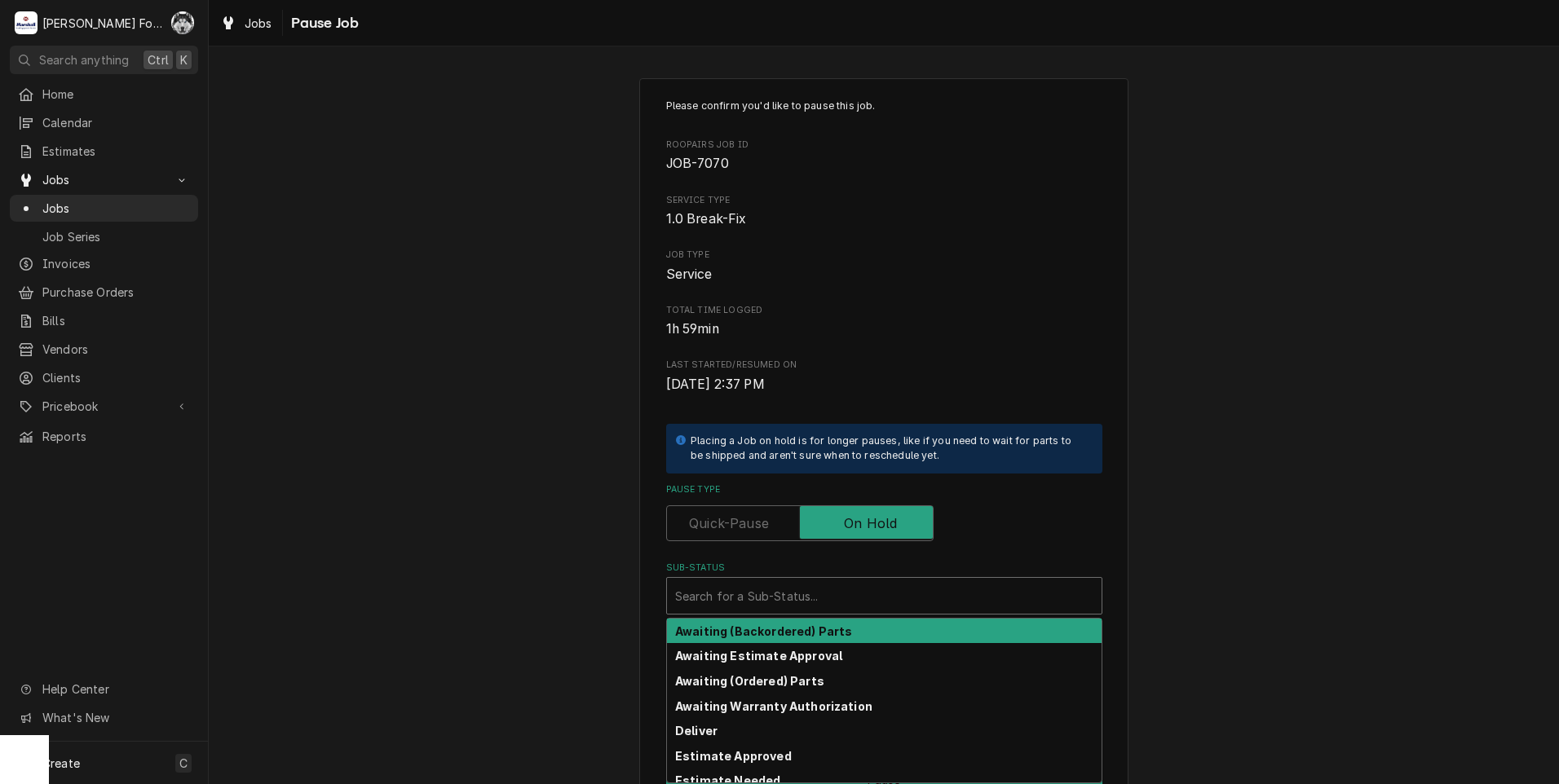
click at [813, 597] on div "Sub-Status" at bounding box center [884, 596] width 418 height 29
click at [805, 594] on div "Sub-Status" at bounding box center [884, 596] width 418 height 29
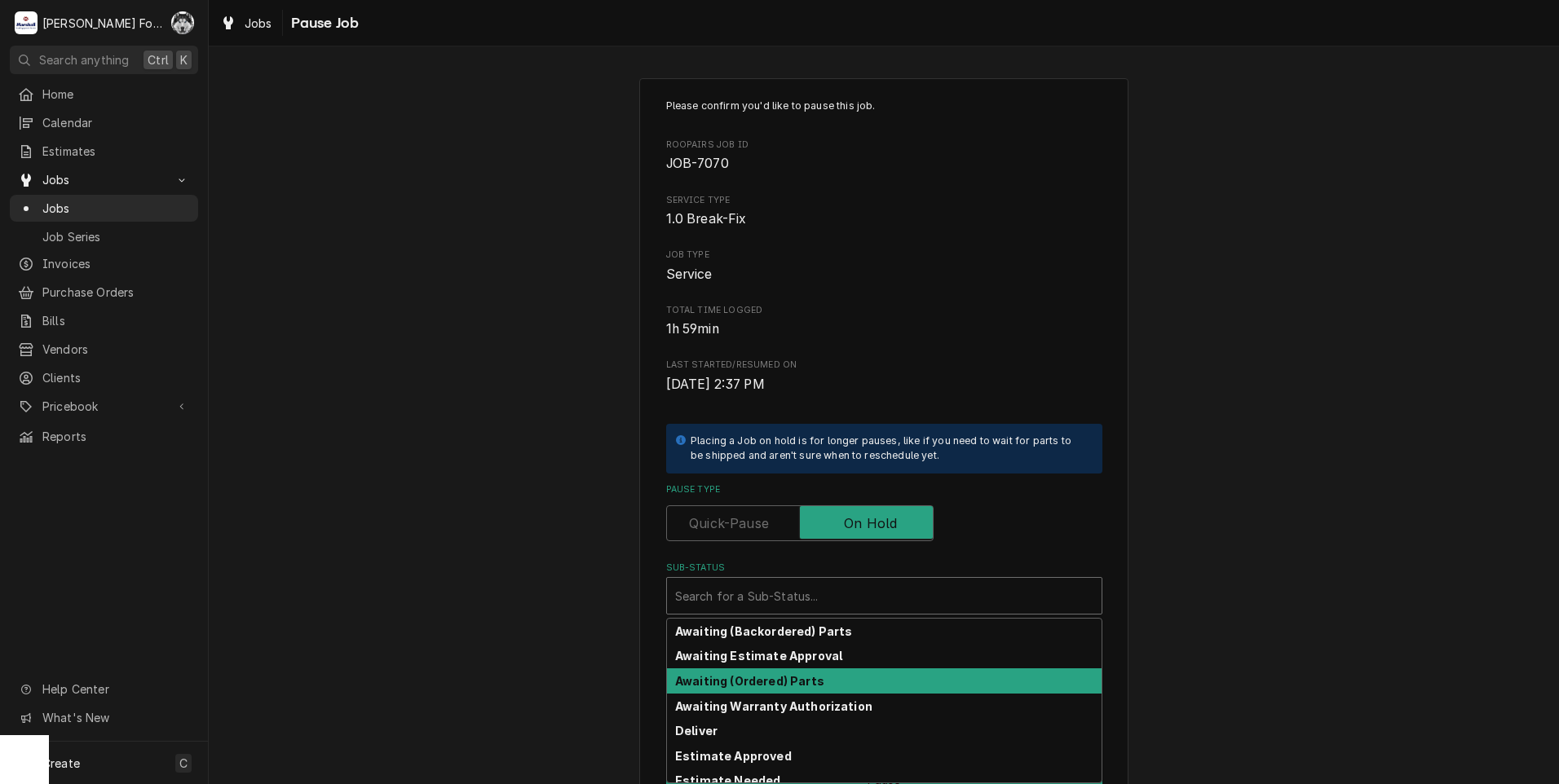
click at [777, 676] on strong "Awaiting (Ordered) Parts" at bounding box center [750, 681] width 149 height 14
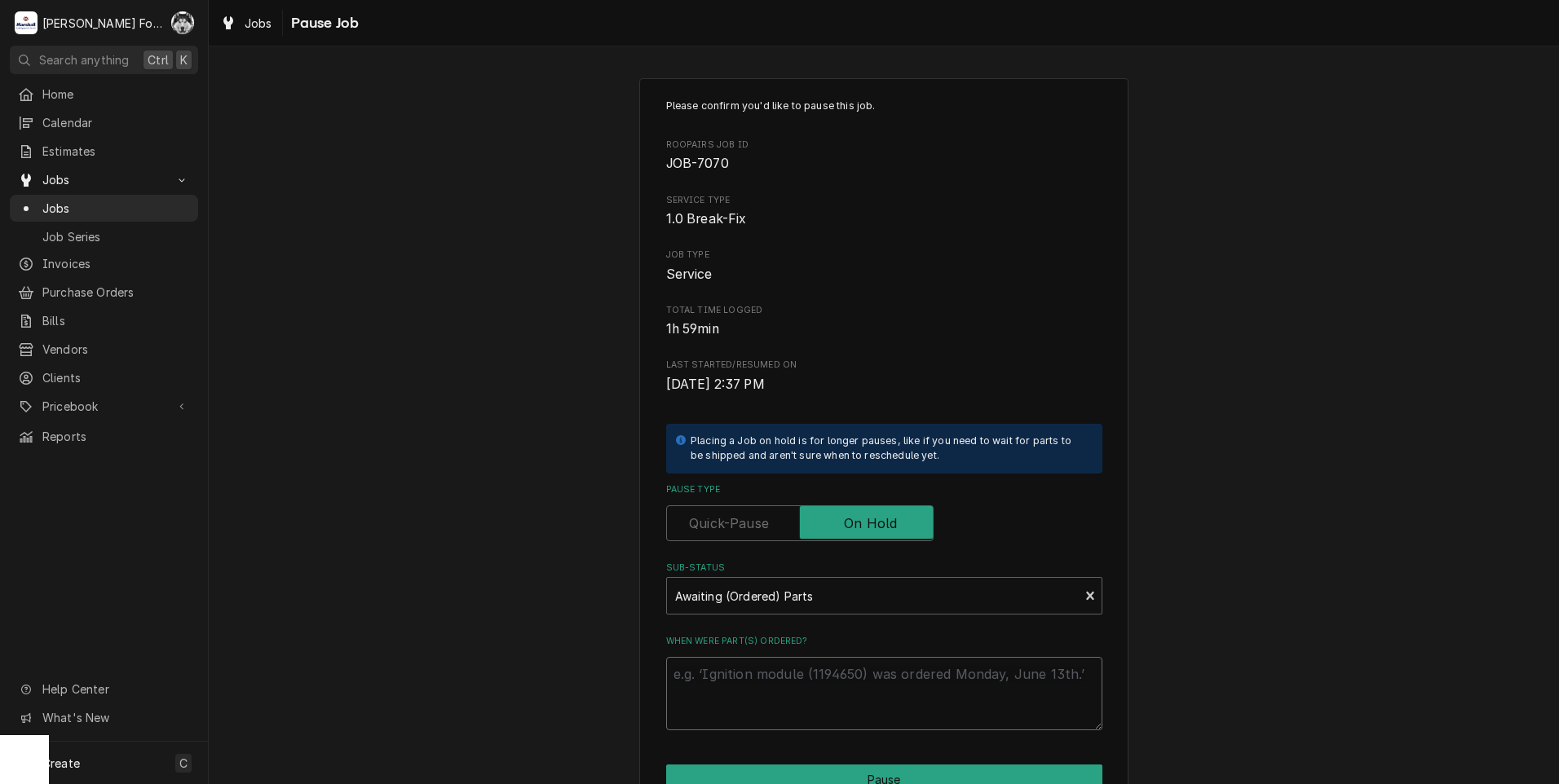
click at [761, 690] on textarea "When were part(s) ordered?" at bounding box center [884, 694] width 436 height 73
paste textarea "[DATE]"
type textarea "x"
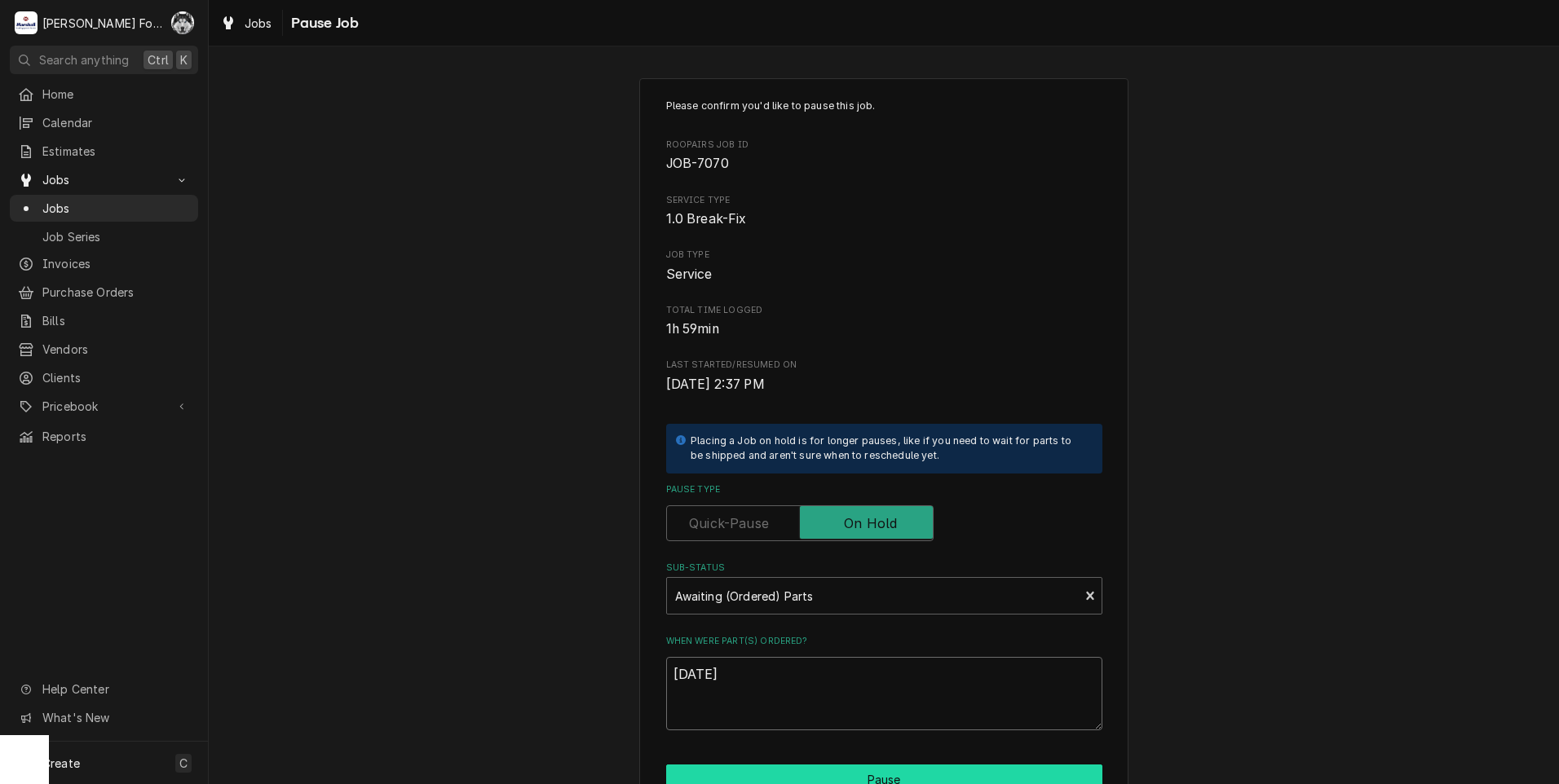
type textarea "[DATE]"
click at [809, 769] on button "Pause" at bounding box center [884, 780] width 436 height 30
type textarea "x"
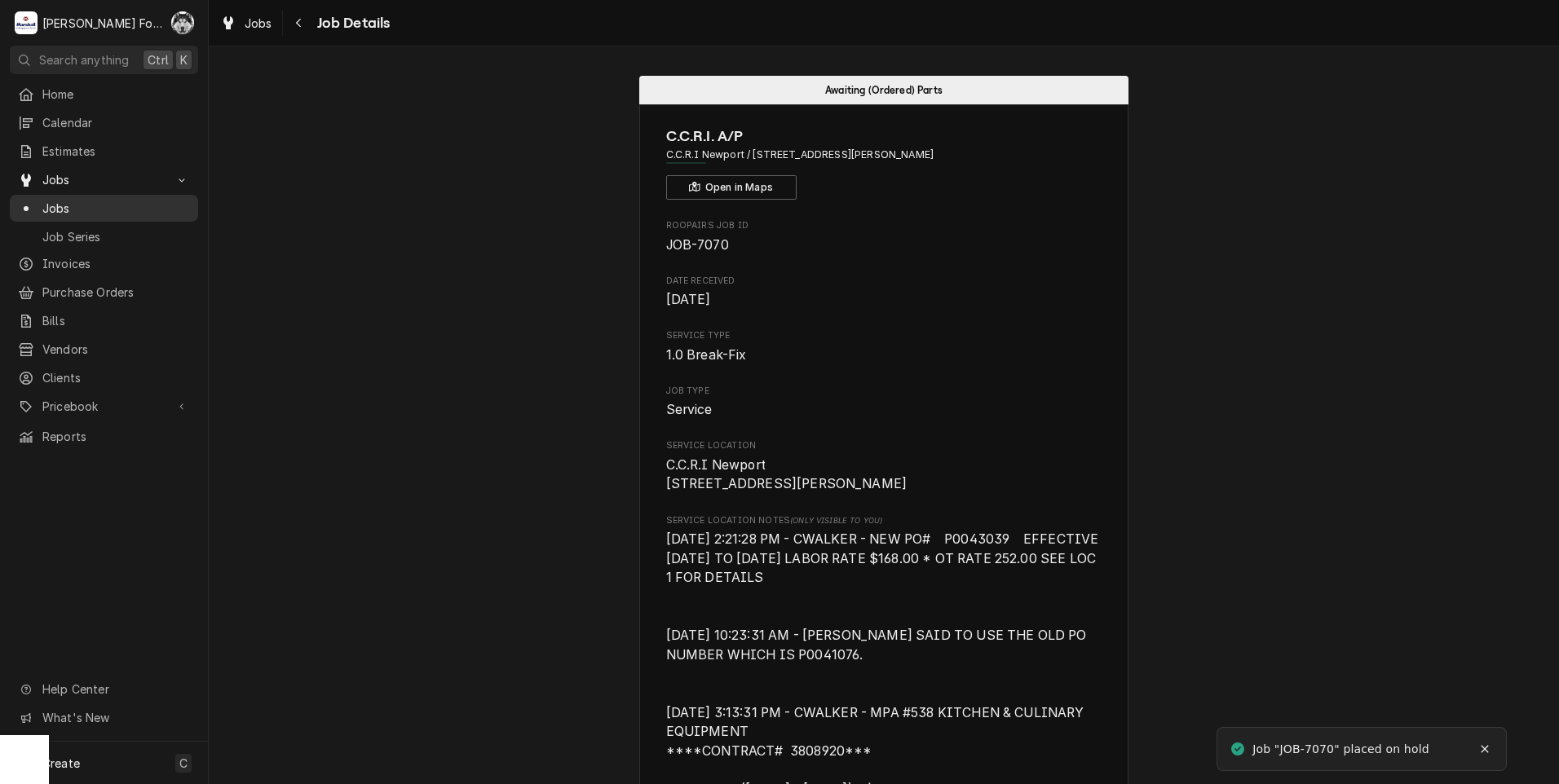
click at [48, 205] on span "Jobs" at bounding box center [115, 208] width 147 height 17
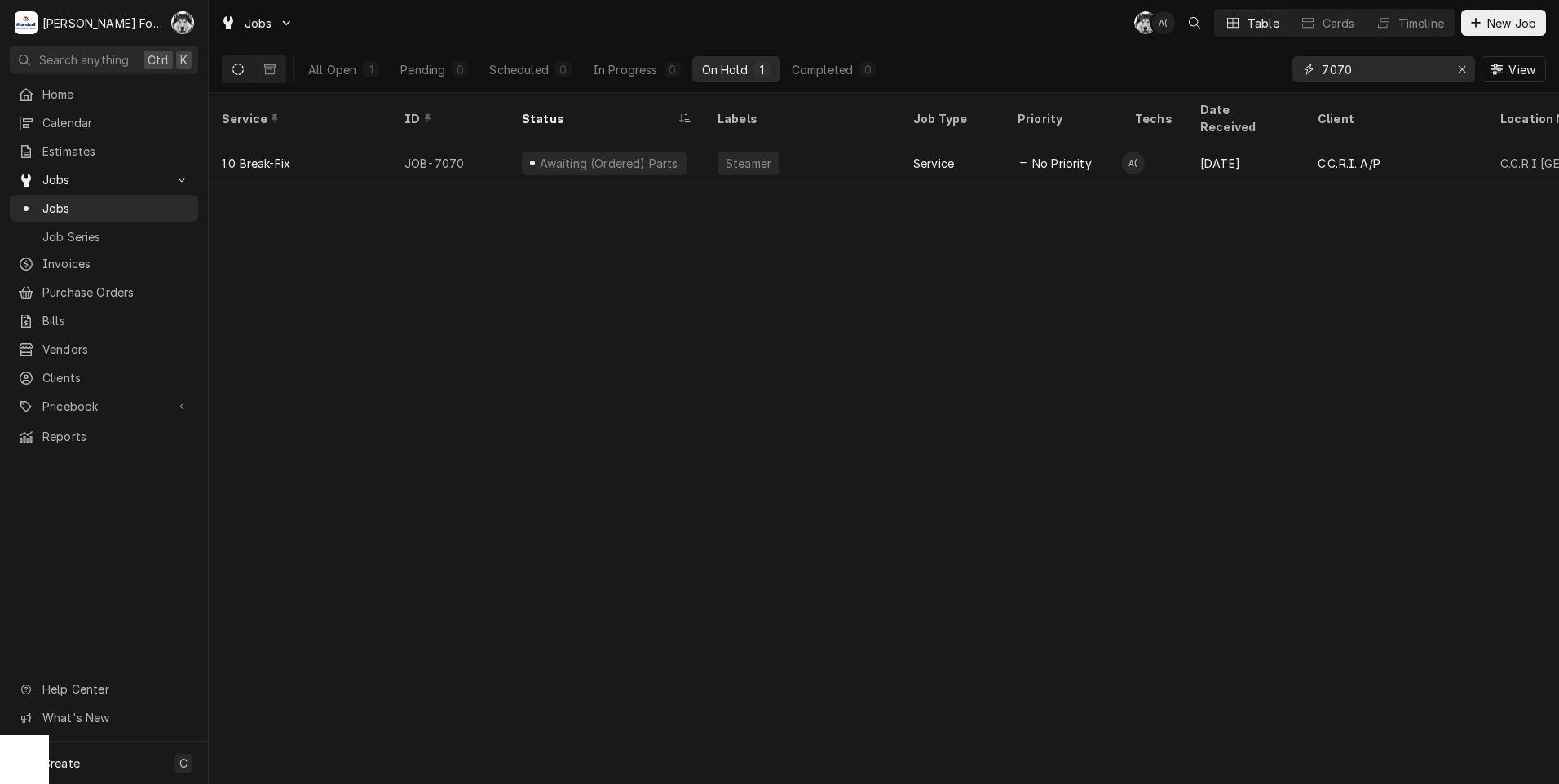
drag, startPoint x: 1324, startPoint y: 78, endPoint x: 1267, endPoint y: 90, distance: 58.2
click at [1267, 90] on div "All Open 1 Pending 0 Scheduled 0 In Progress 0 On Hold 1 Completed 0 7070 View" at bounding box center [884, 69] width 1324 height 46
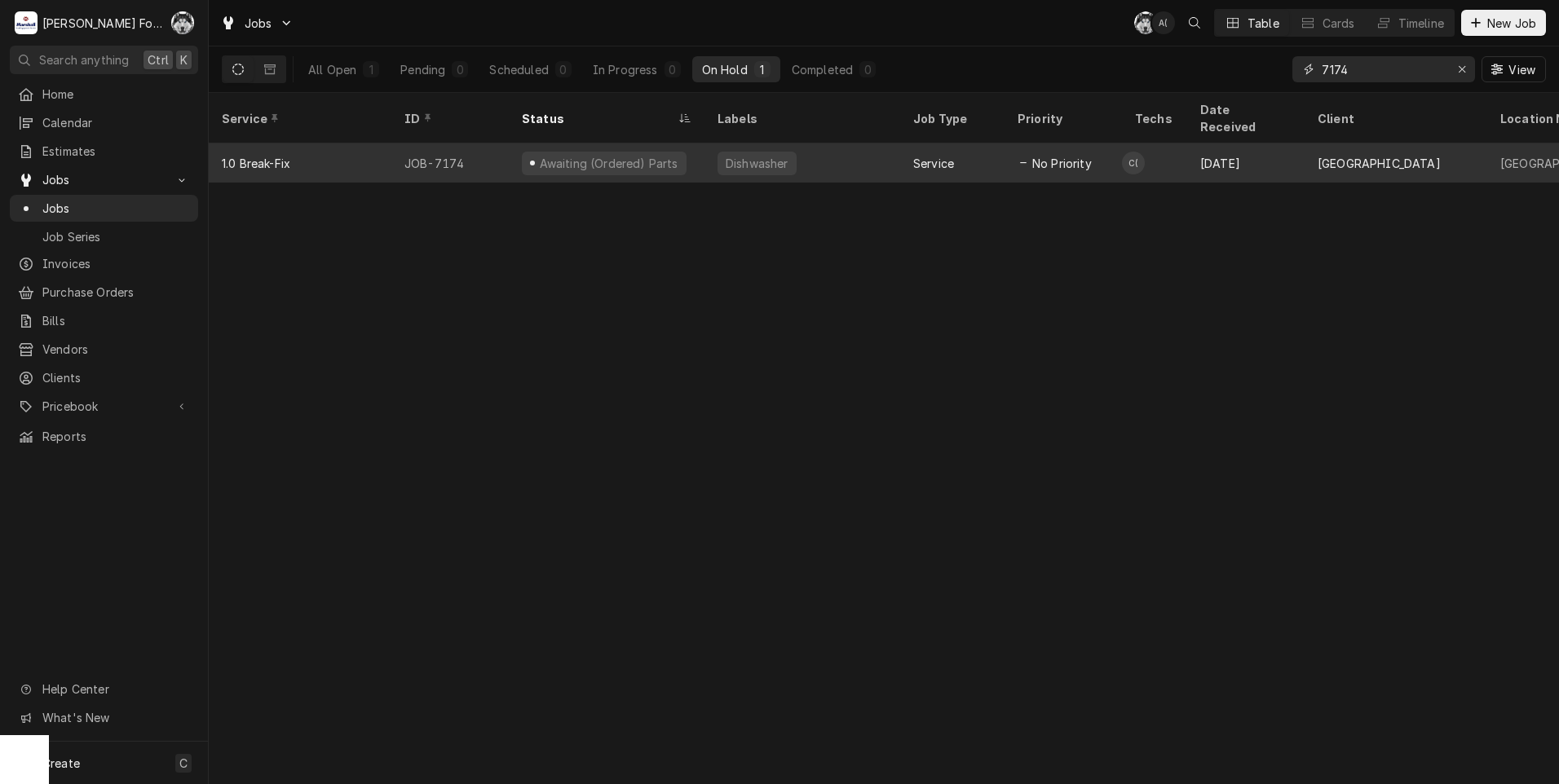
type input "7174"
click at [865, 144] on div "Dishwasher" at bounding box center [802, 163] width 196 height 39
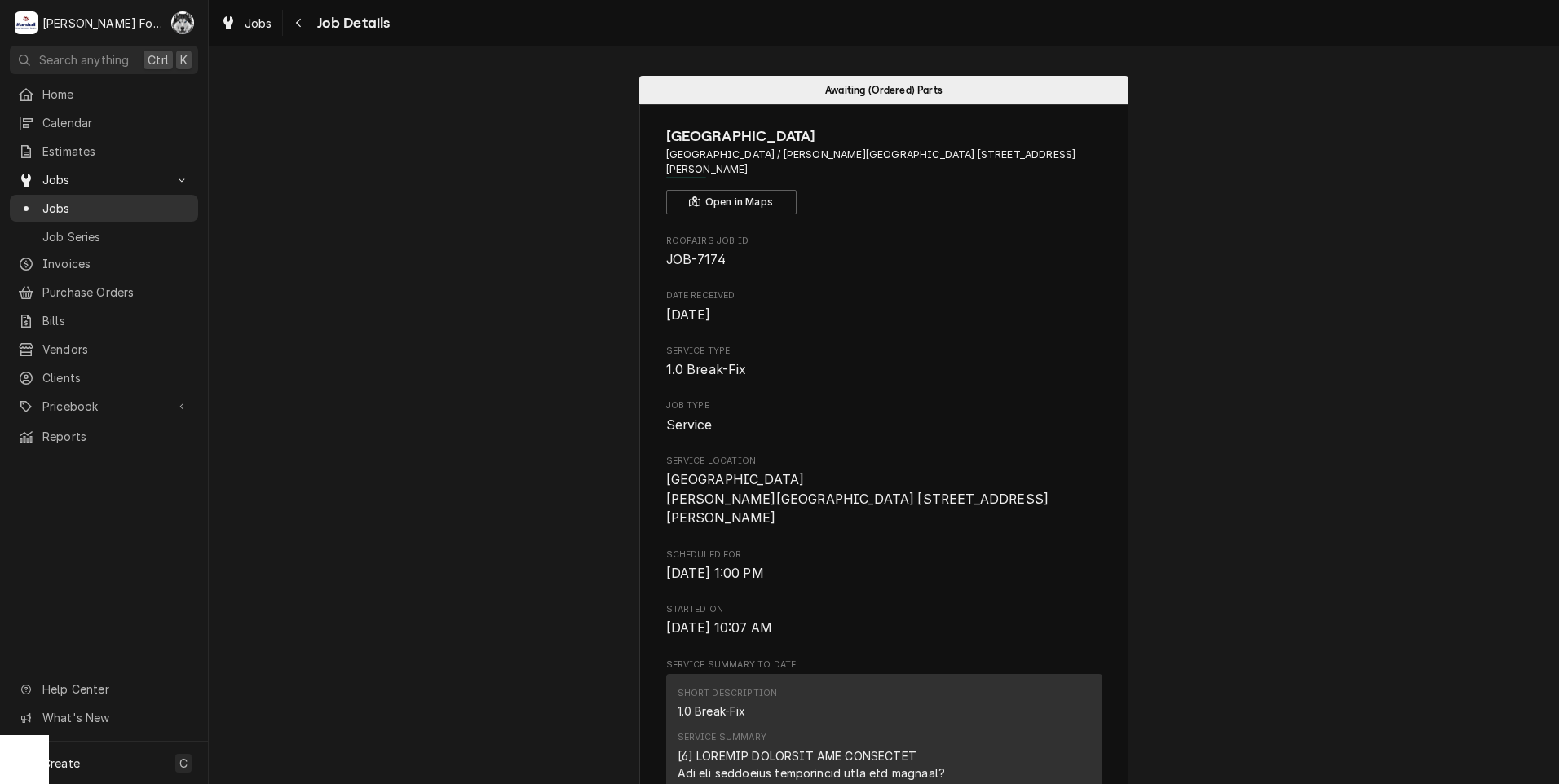
click at [48, 204] on span "Jobs" at bounding box center [115, 208] width 147 height 17
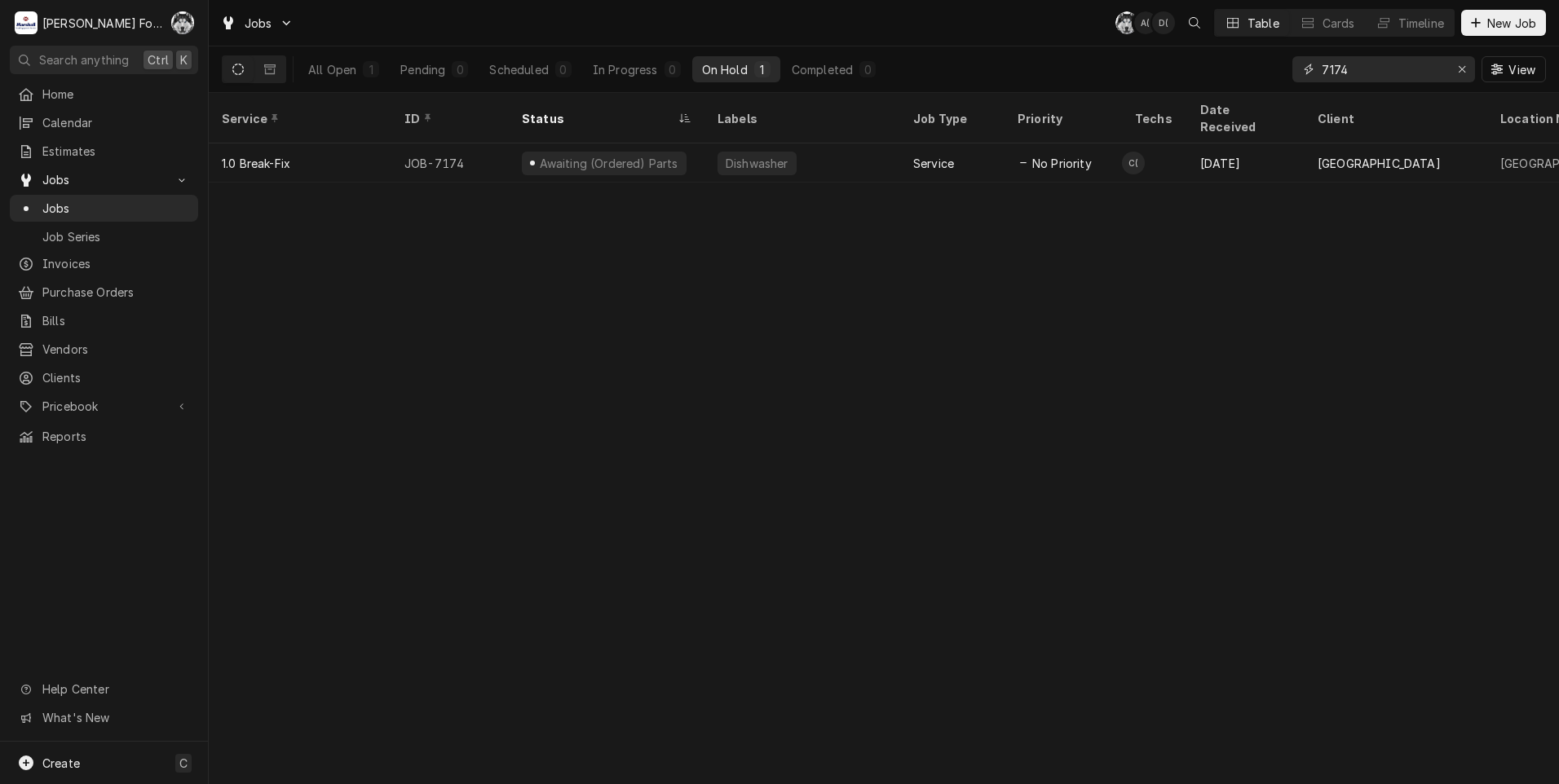
drag, startPoint x: 1362, startPoint y: 70, endPoint x: 1275, endPoint y: 79, distance: 87.5
click at [1275, 79] on div "All Open 1 Pending 0 Scheduled 0 In Progress 0 On Hold 1 Completed 0 7174 View" at bounding box center [884, 69] width 1324 height 46
drag, startPoint x: 1387, startPoint y: 69, endPoint x: 1204, endPoint y: 79, distance: 183.3
click at [1205, 79] on div "All Open 1 Pending 0 Scheduled 0 In Progress 0 On Hold 1 Completed 0 6706 View" at bounding box center [884, 69] width 1324 height 46
type input "7143"
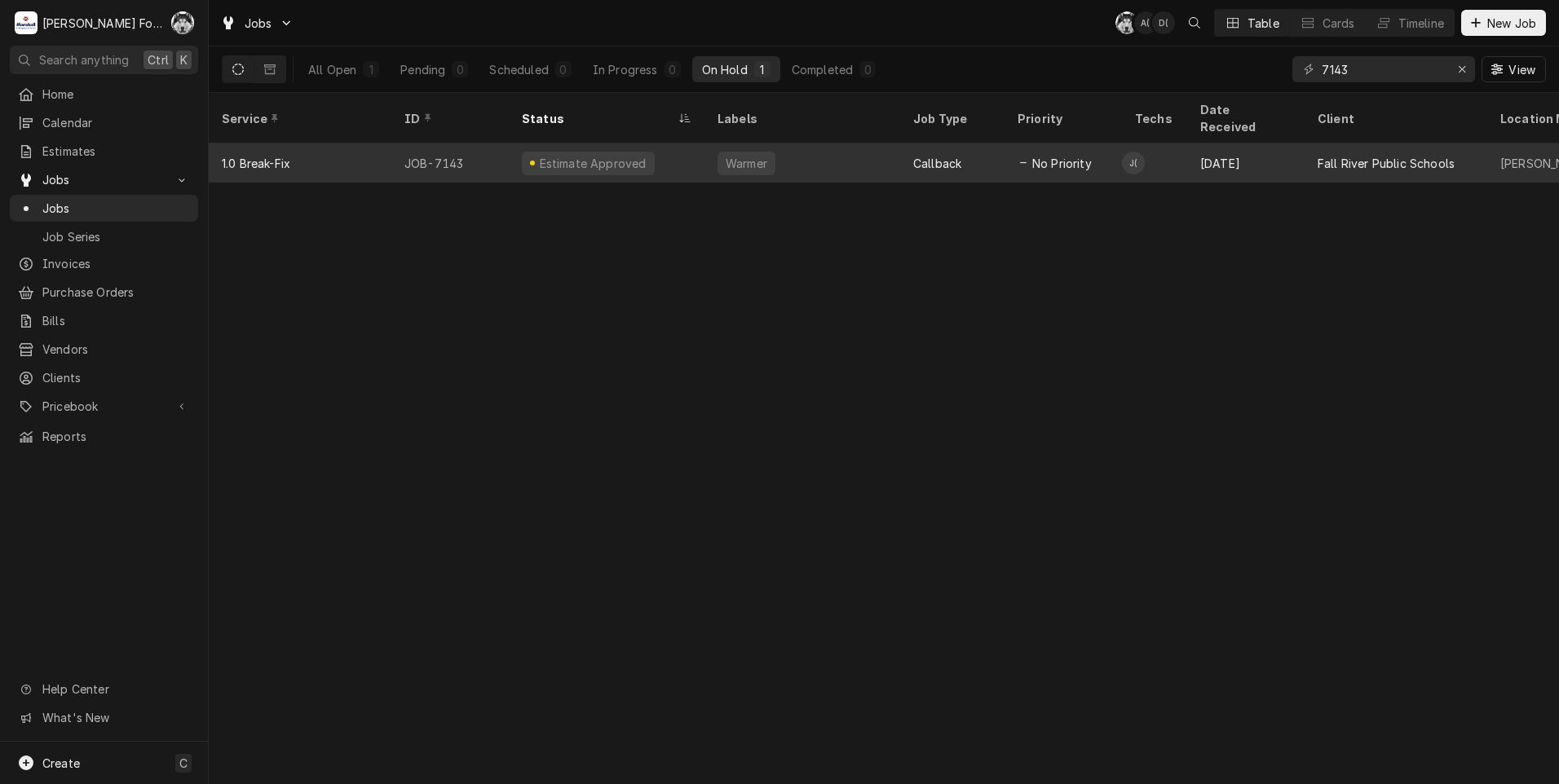
click at [741, 154] on div "Warmer" at bounding box center [746, 163] width 45 height 17
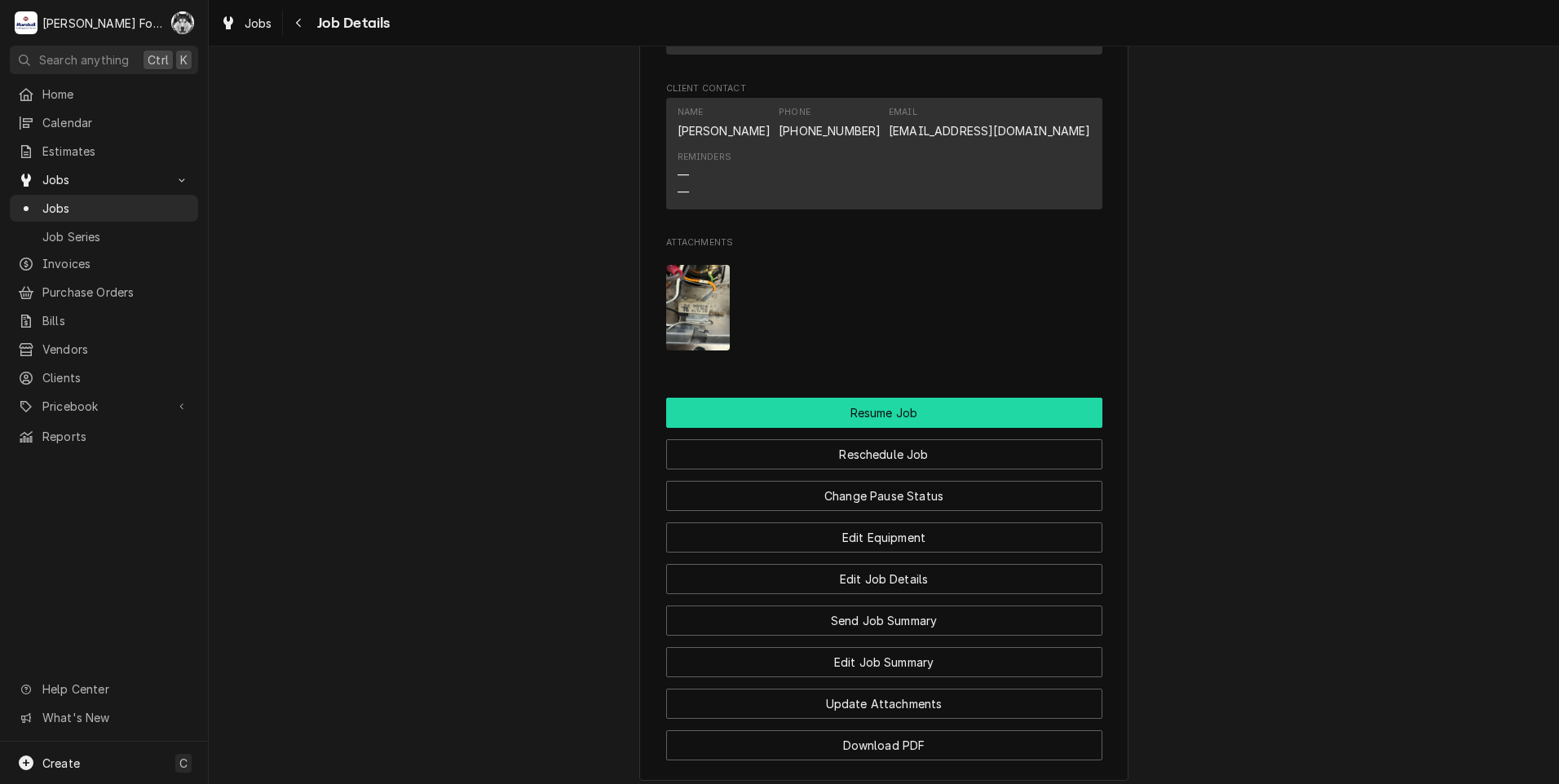
scroll to position [1956, 0]
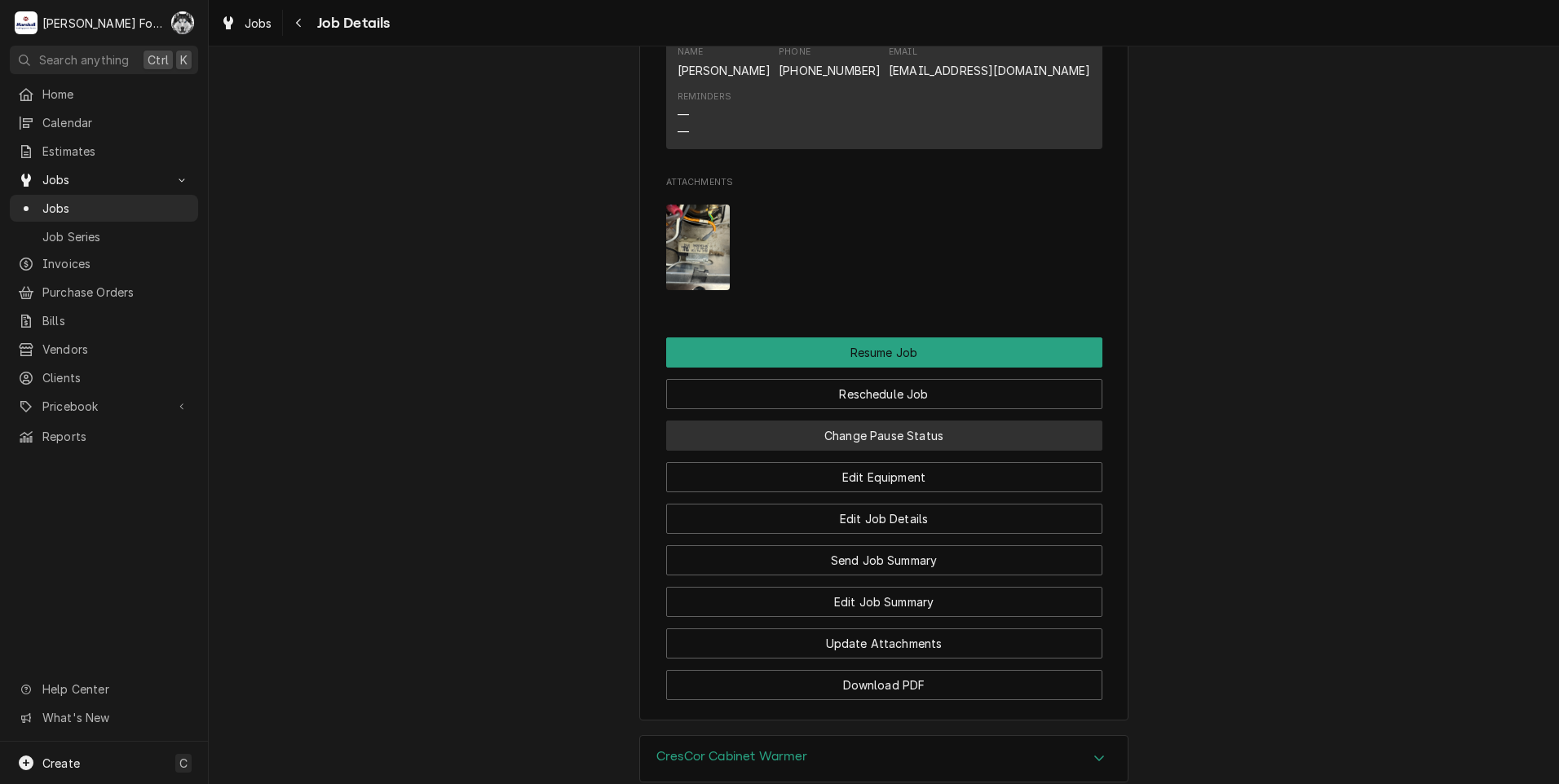
click at [845, 446] on button "Change Pause Status" at bounding box center [884, 436] width 436 height 30
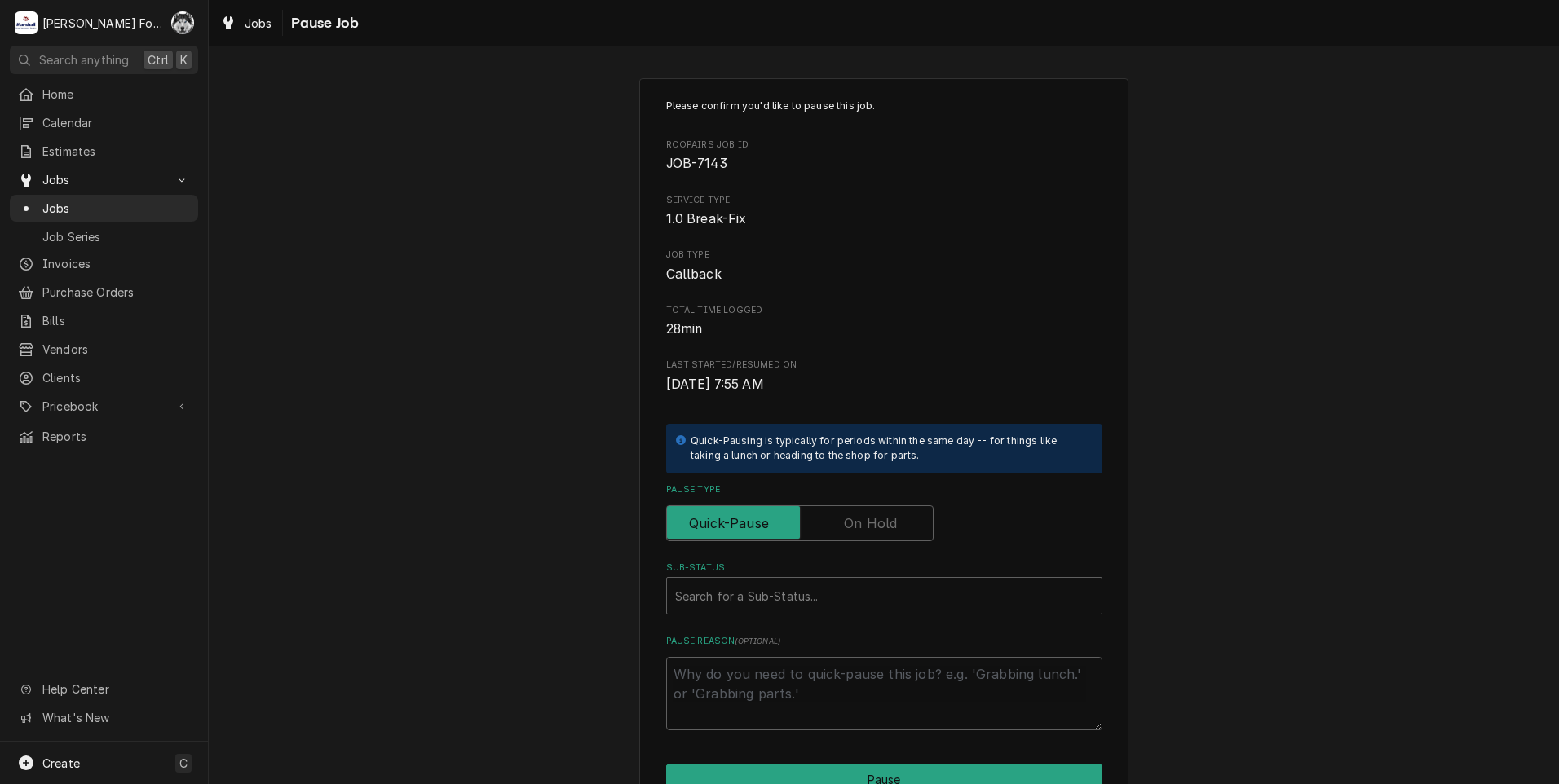
click at [847, 520] on label "Pause Type" at bounding box center [800, 523] width 267 height 36
click at [847, 520] on input "Pause Type" at bounding box center [800, 523] width 253 height 36
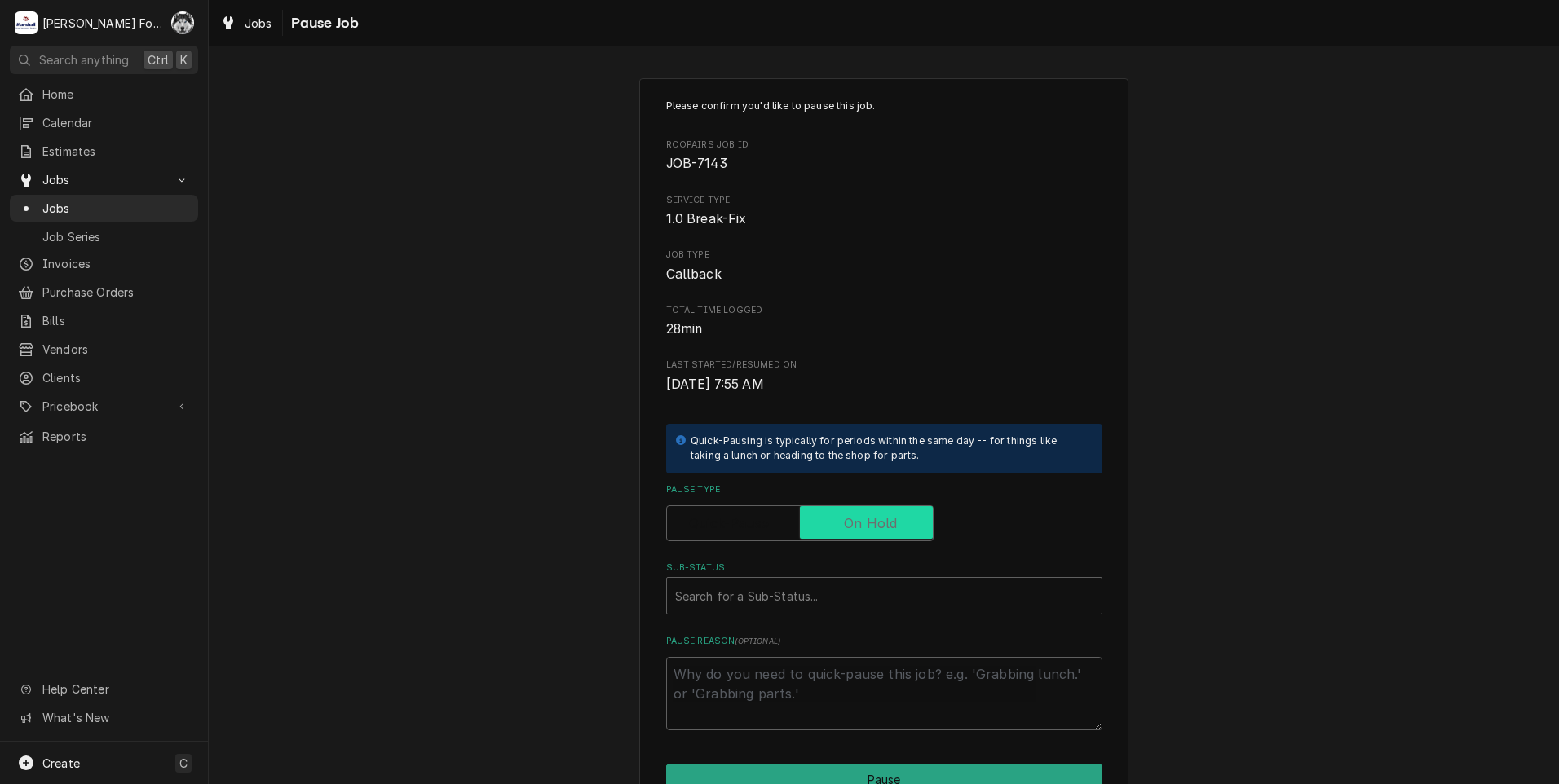
checkbox input "true"
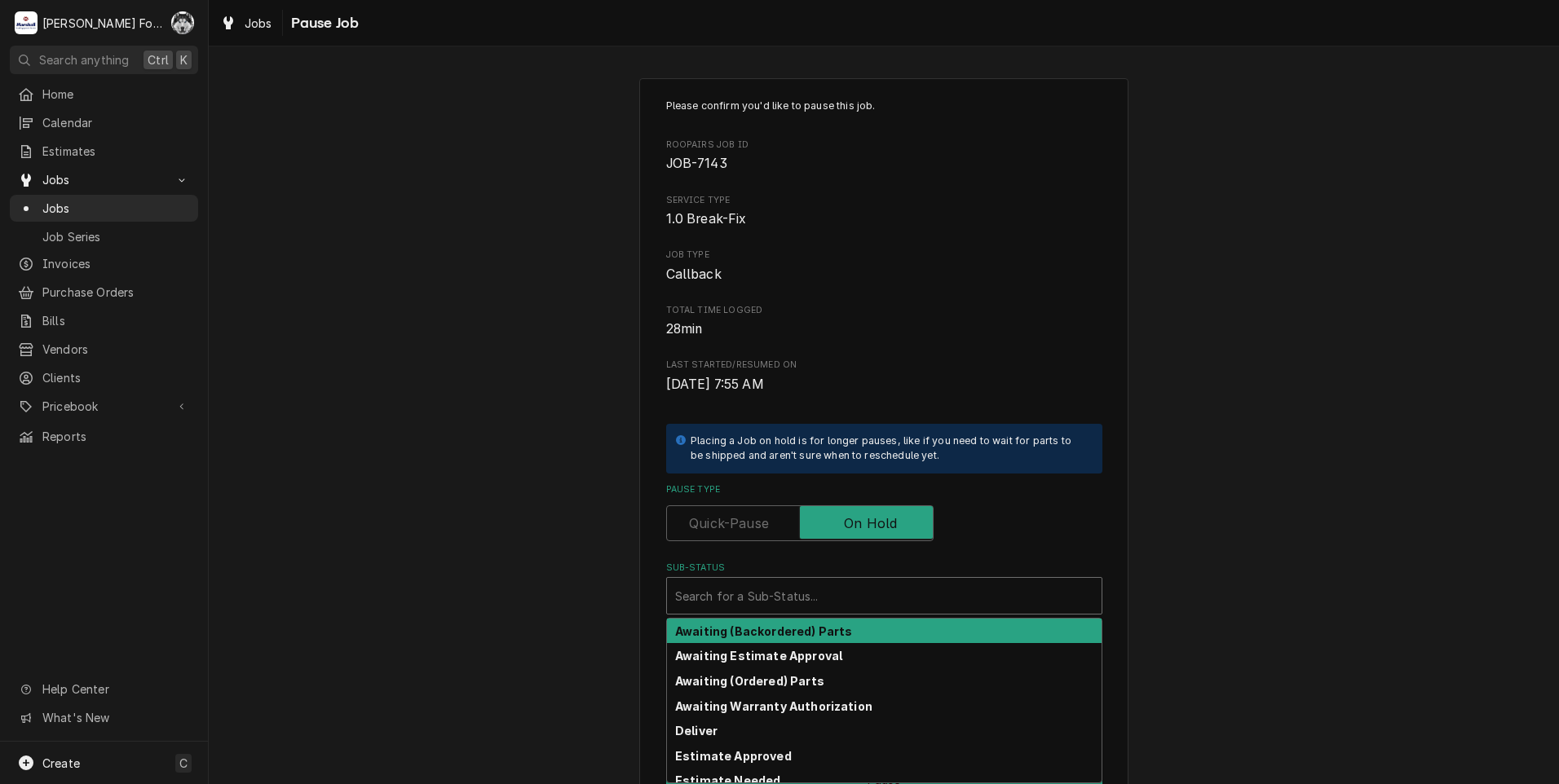
click at [806, 612] on div "Search for a Sub-Status..." at bounding box center [884, 596] width 434 height 36
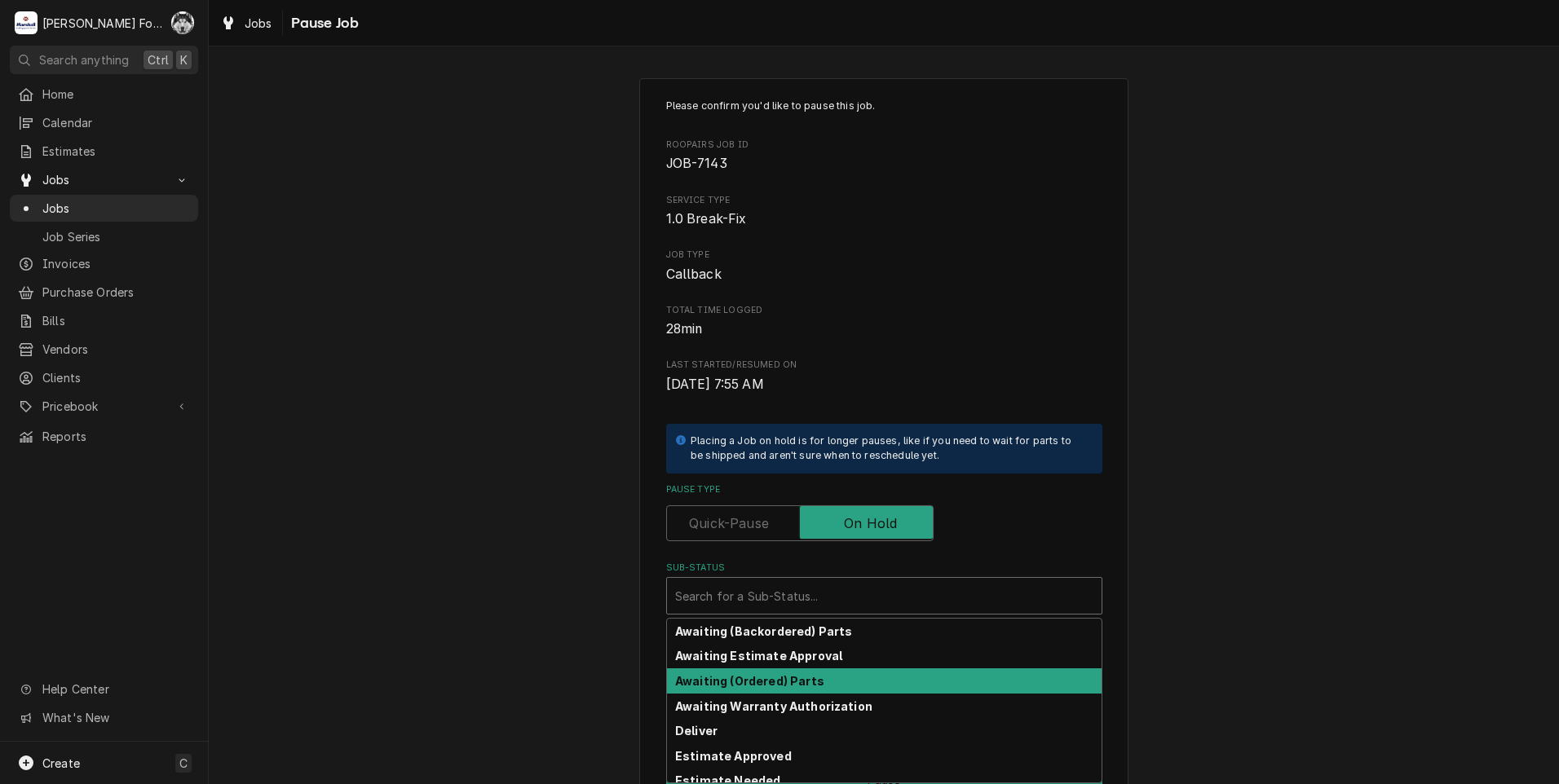
click at [767, 673] on div "Awaiting (Ordered) Parts" at bounding box center [884, 680] width 434 height 25
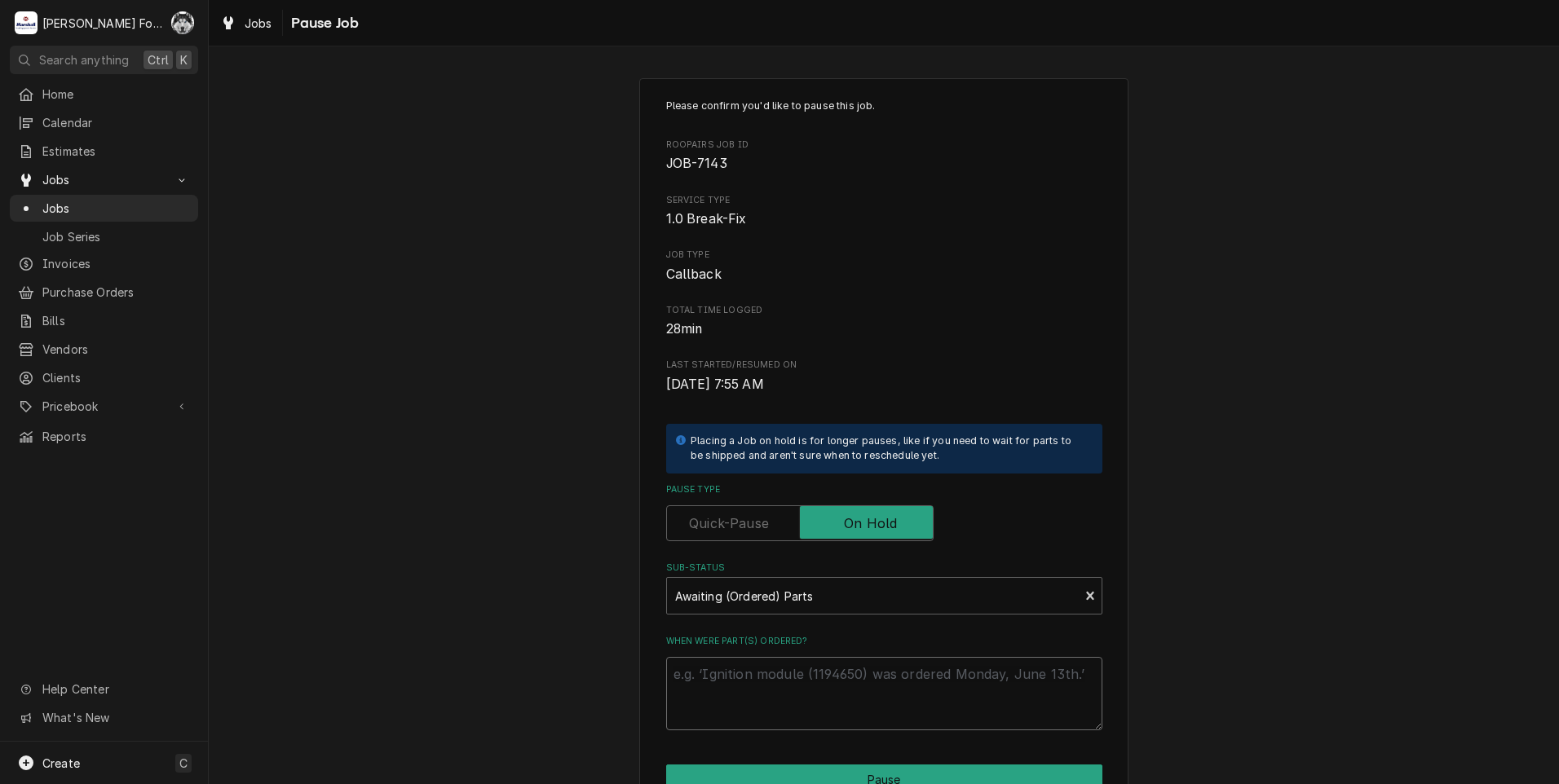
click at [750, 677] on textarea "When were part(s) ordered?" at bounding box center [884, 694] width 436 height 73
paste textarea "9/3/2025"
type textarea "x"
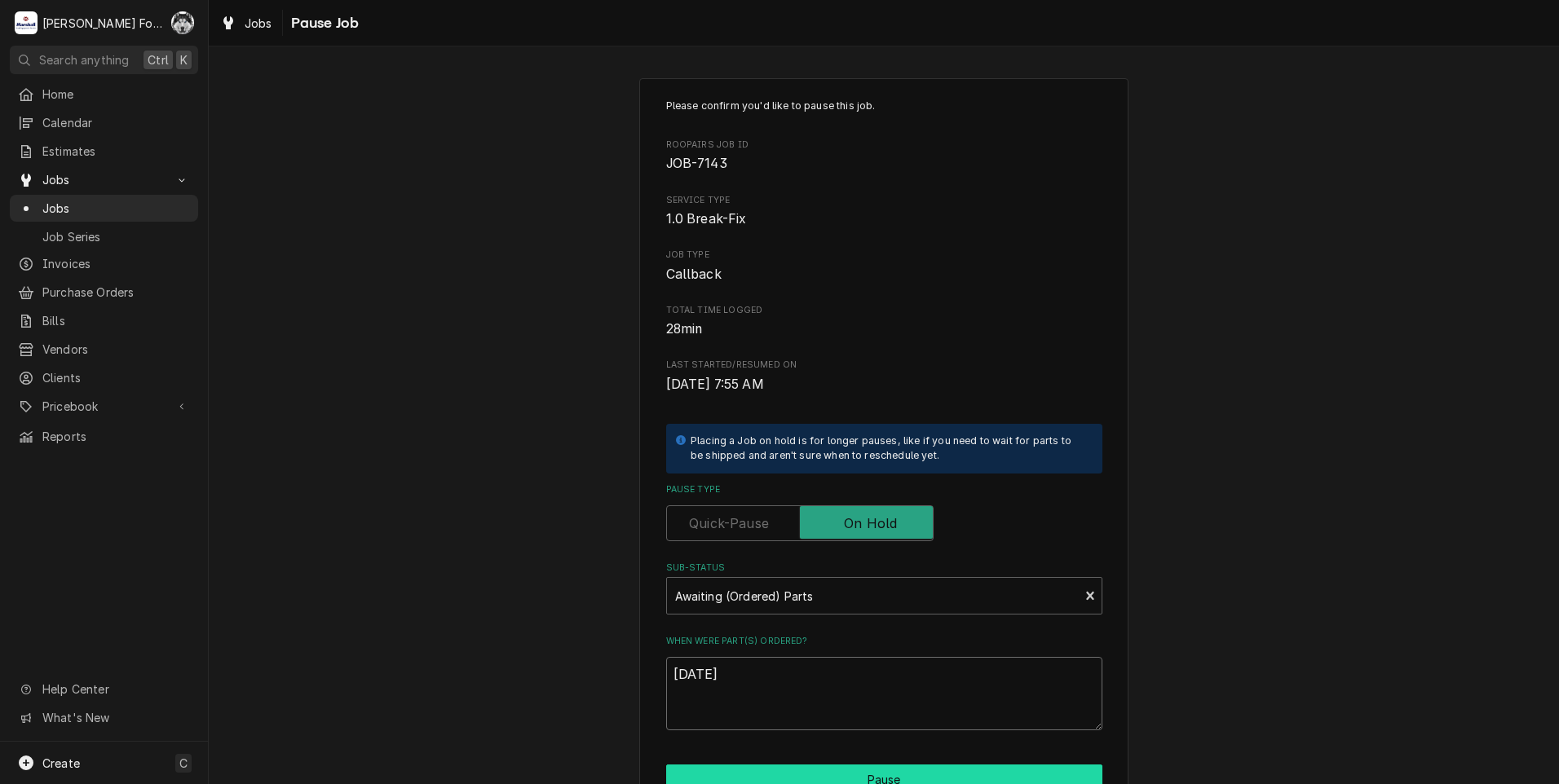
type textarea "[DATE]"
click at [756, 779] on button "Pause" at bounding box center [884, 780] width 436 height 30
type textarea "x"
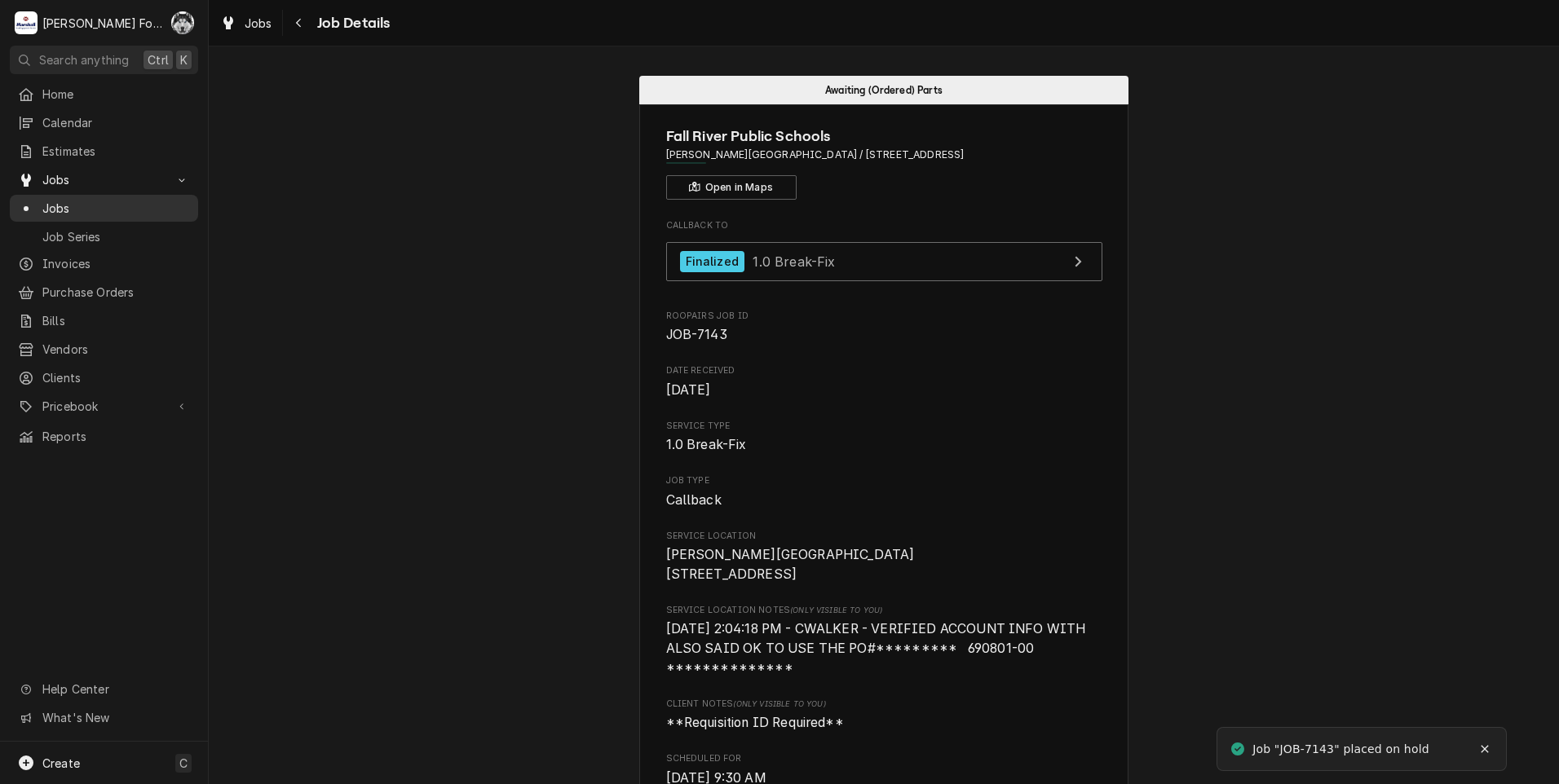
click at [63, 202] on span "Jobs" at bounding box center [115, 208] width 147 height 17
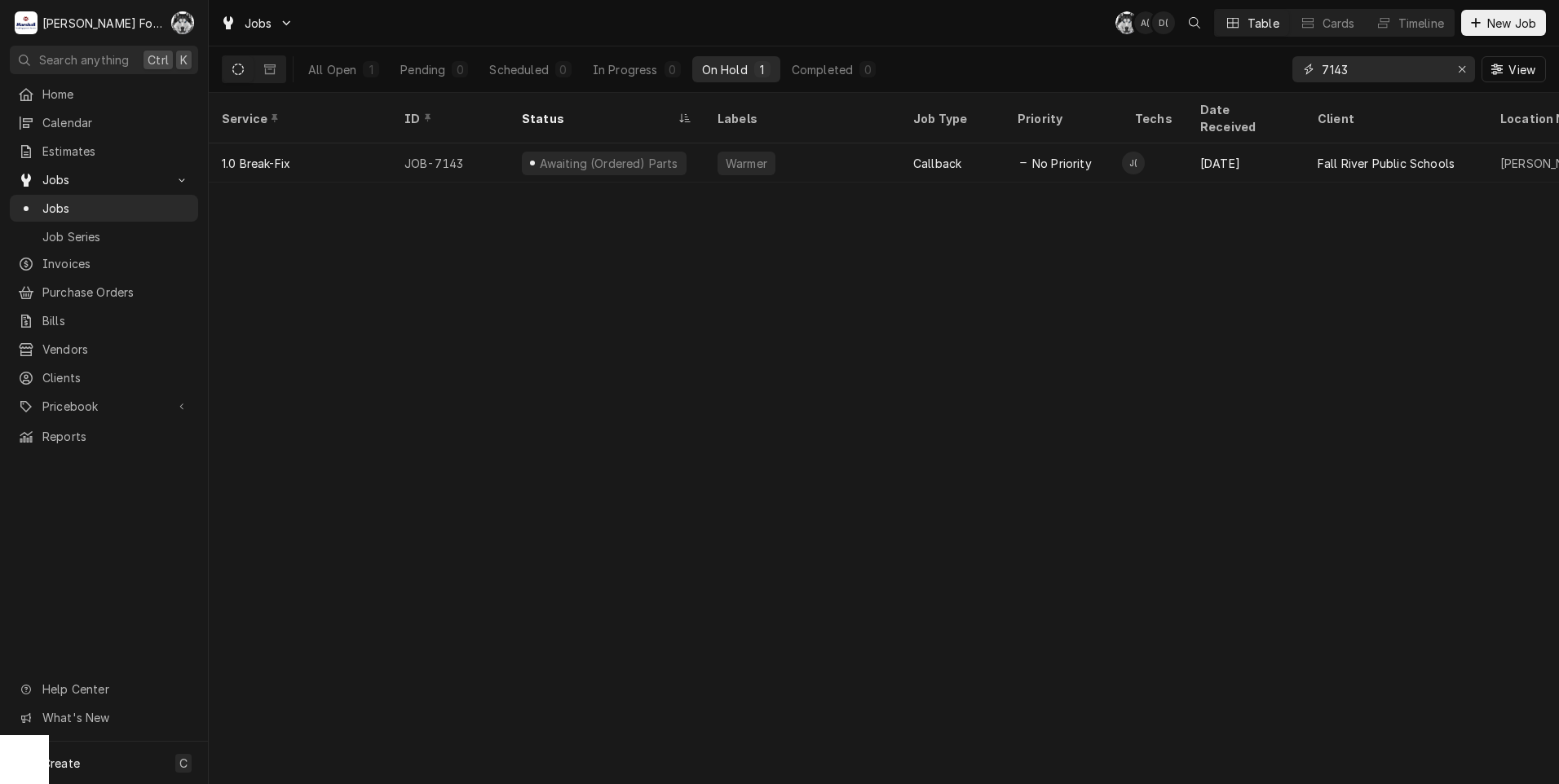
drag, startPoint x: 1377, startPoint y: 78, endPoint x: 1171, endPoint y: 82, distance: 206.0
click at [1173, 81] on div "All Open 1 Pending 0 Scheduled 0 In Progress 0 On Hold 1 Completed 0 7143 View" at bounding box center [884, 69] width 1324 height 46
type input "7140"
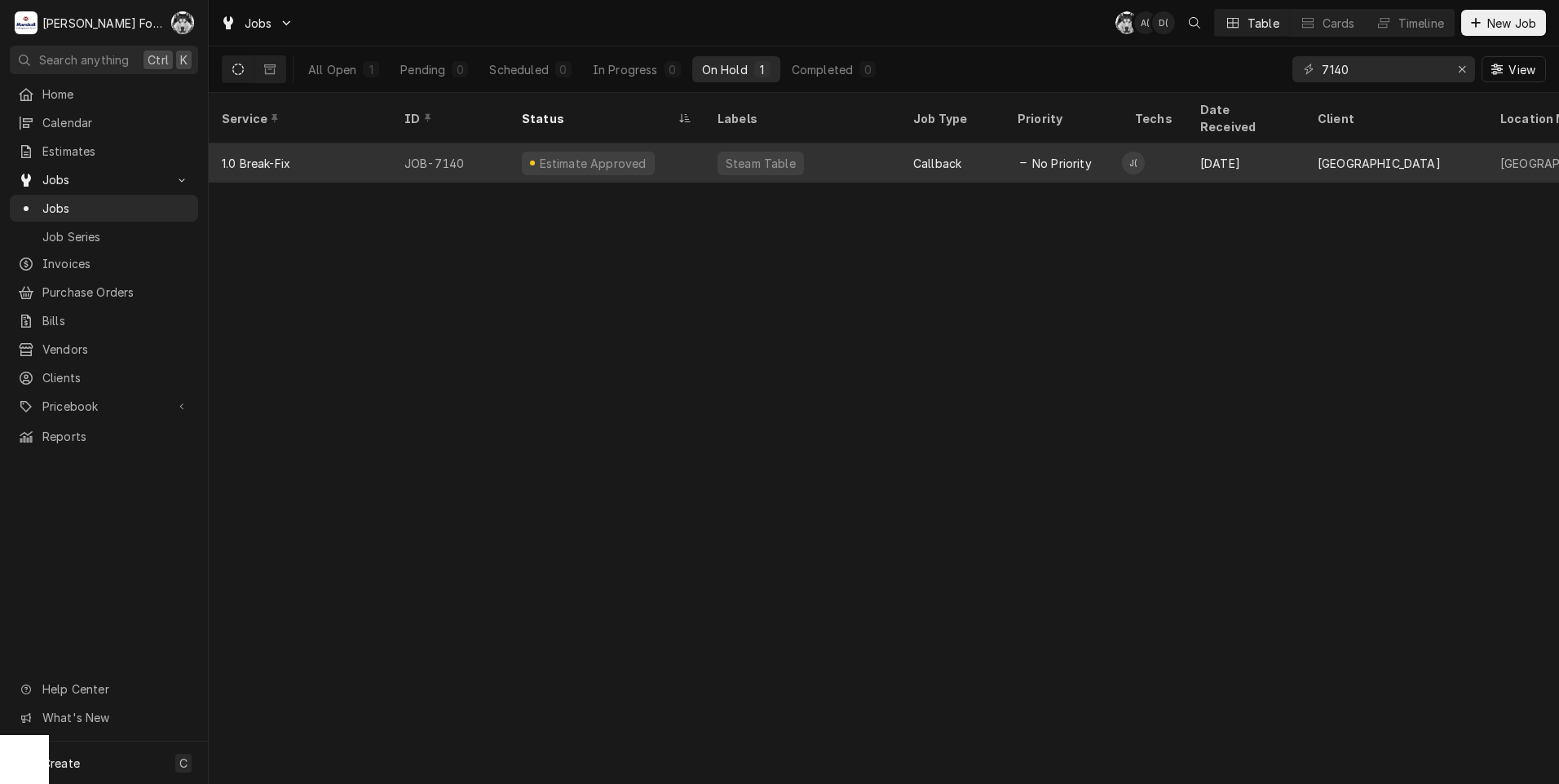
click at [733, 152] on div "Steam Table" at bounding box center [760, 163] width 87 height 23
click at [733, 154] on div "Steam Table" at bounding box center [760, 163] width 73 height 17
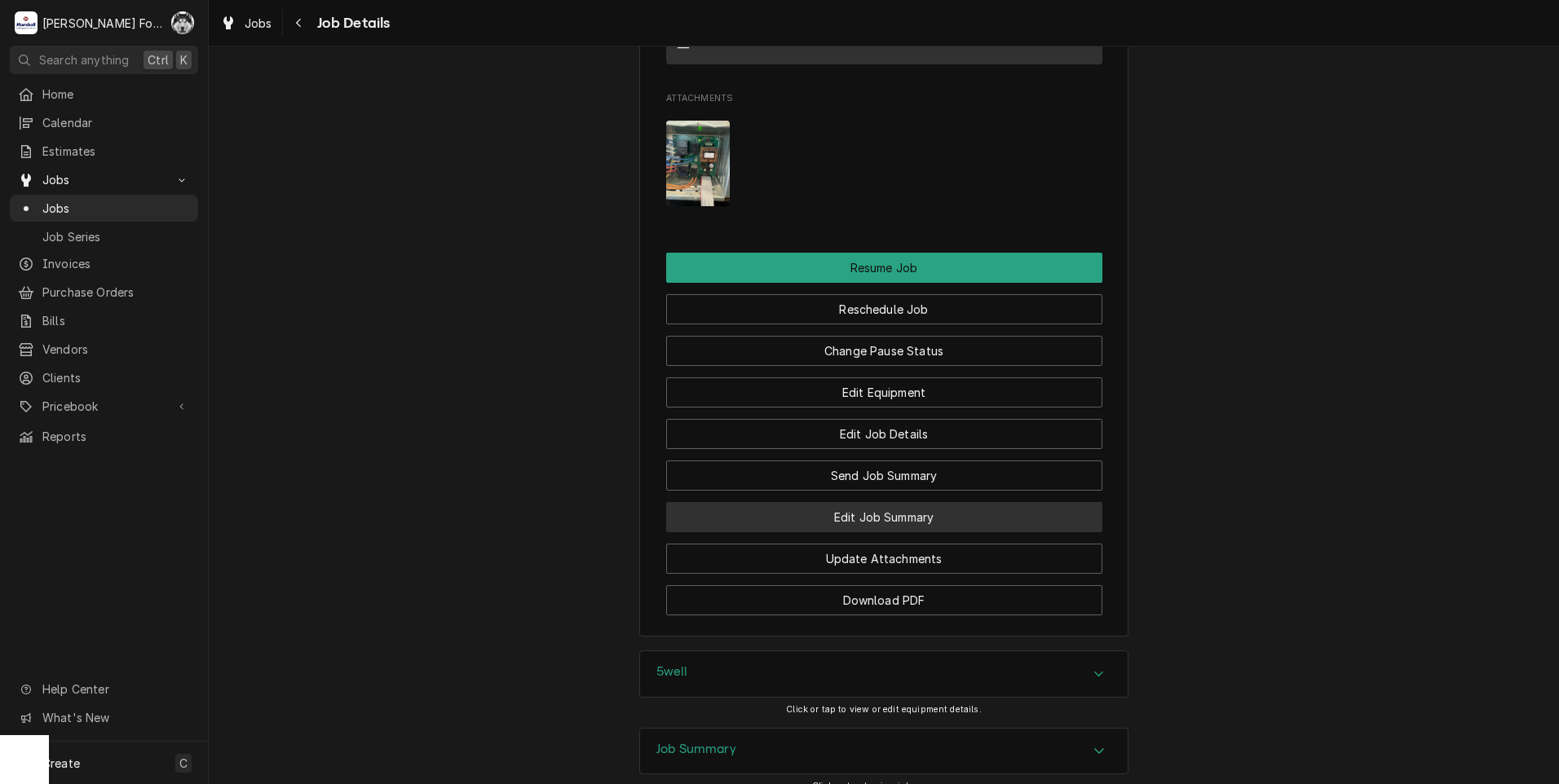
scroll to position [2608, 0]
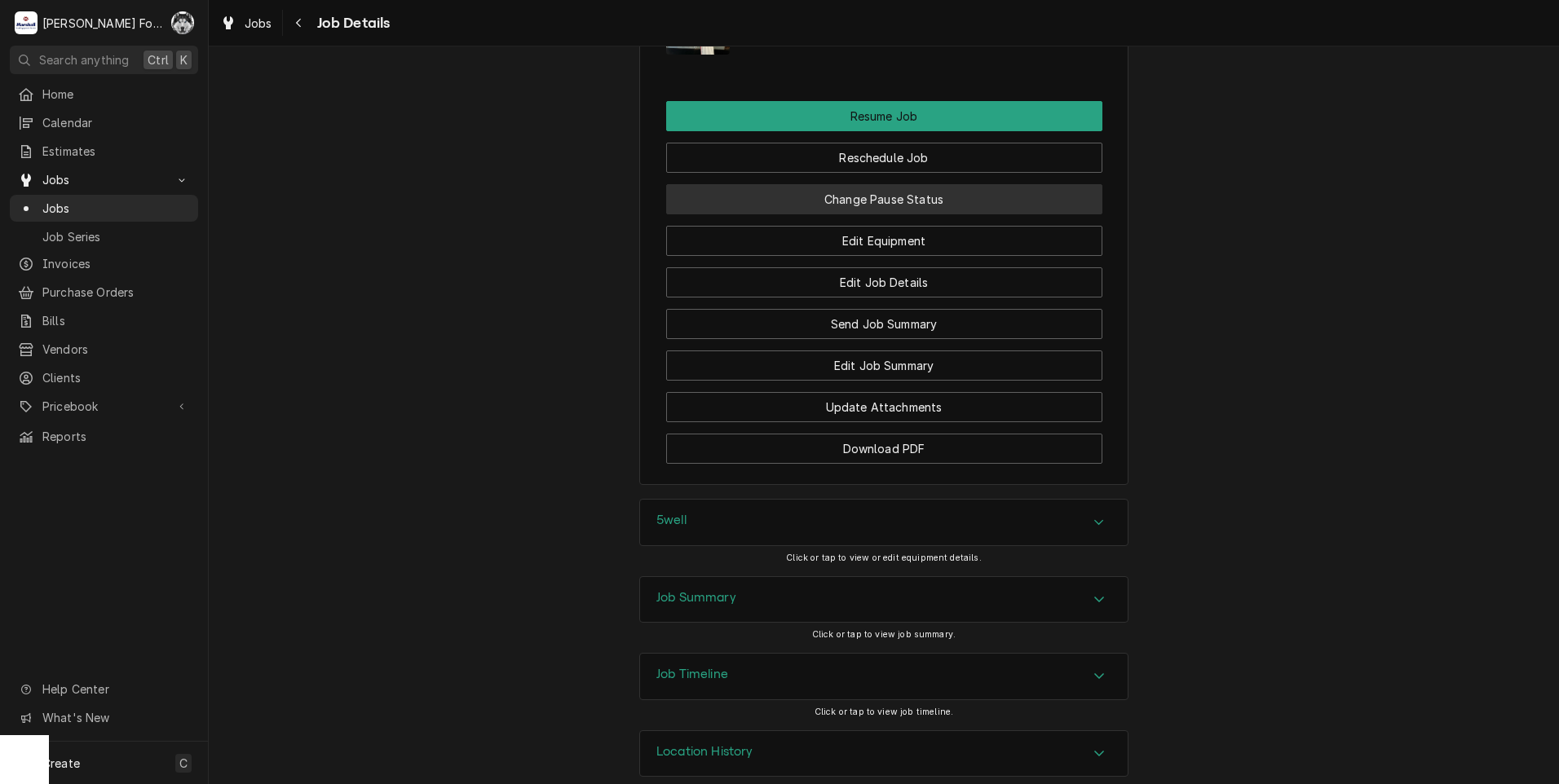
click at [840, 214] on button "Change Pause Status" at bounding box center [884, 199] width 436 height 30
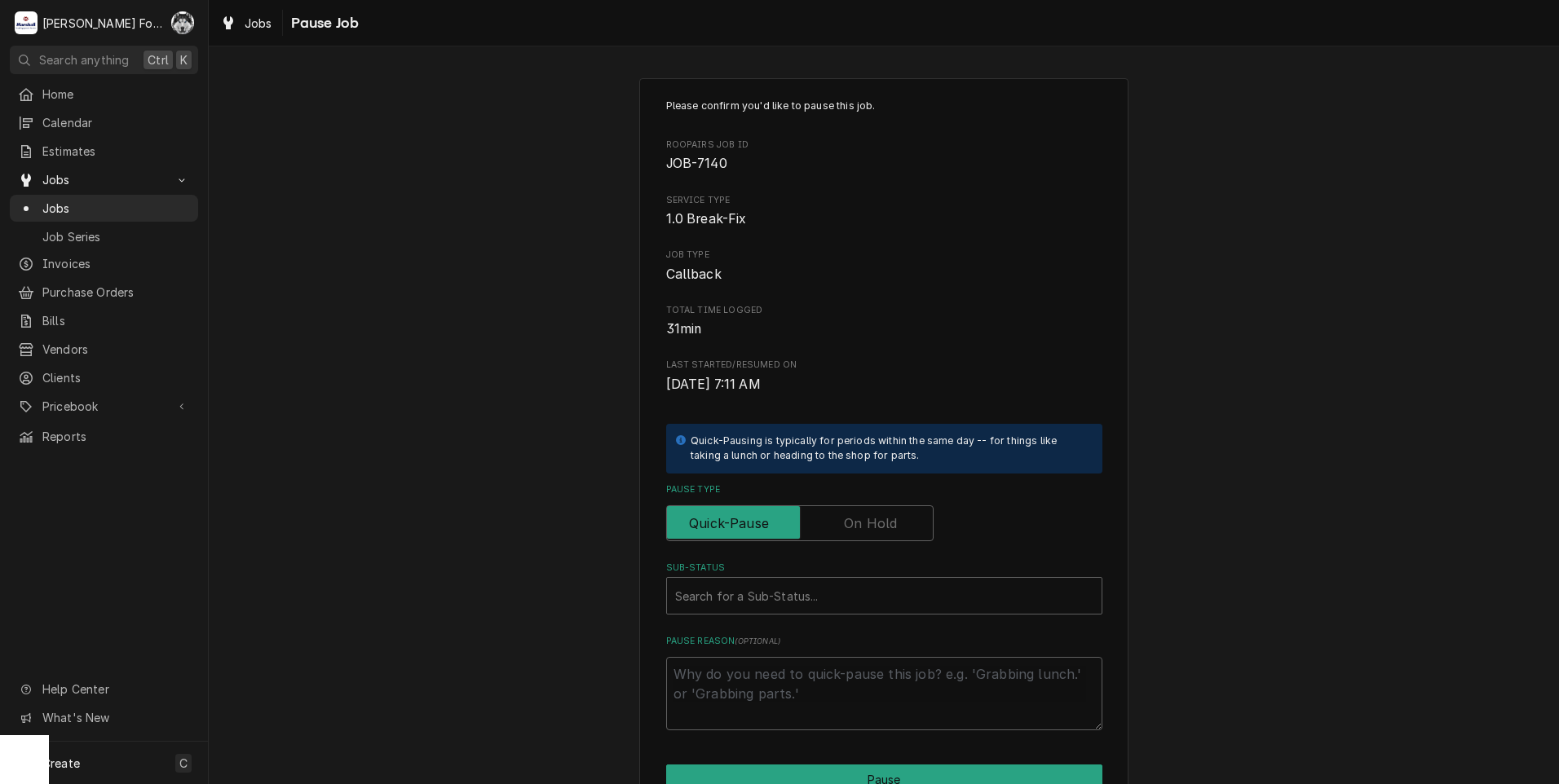
click at [865, 525] on label "Pause Type" at bounding box center [800, 523] width 267 height 36
click at [865, 525] on input "Pause Type" at bounding box center [800, 523] width 253 height 36
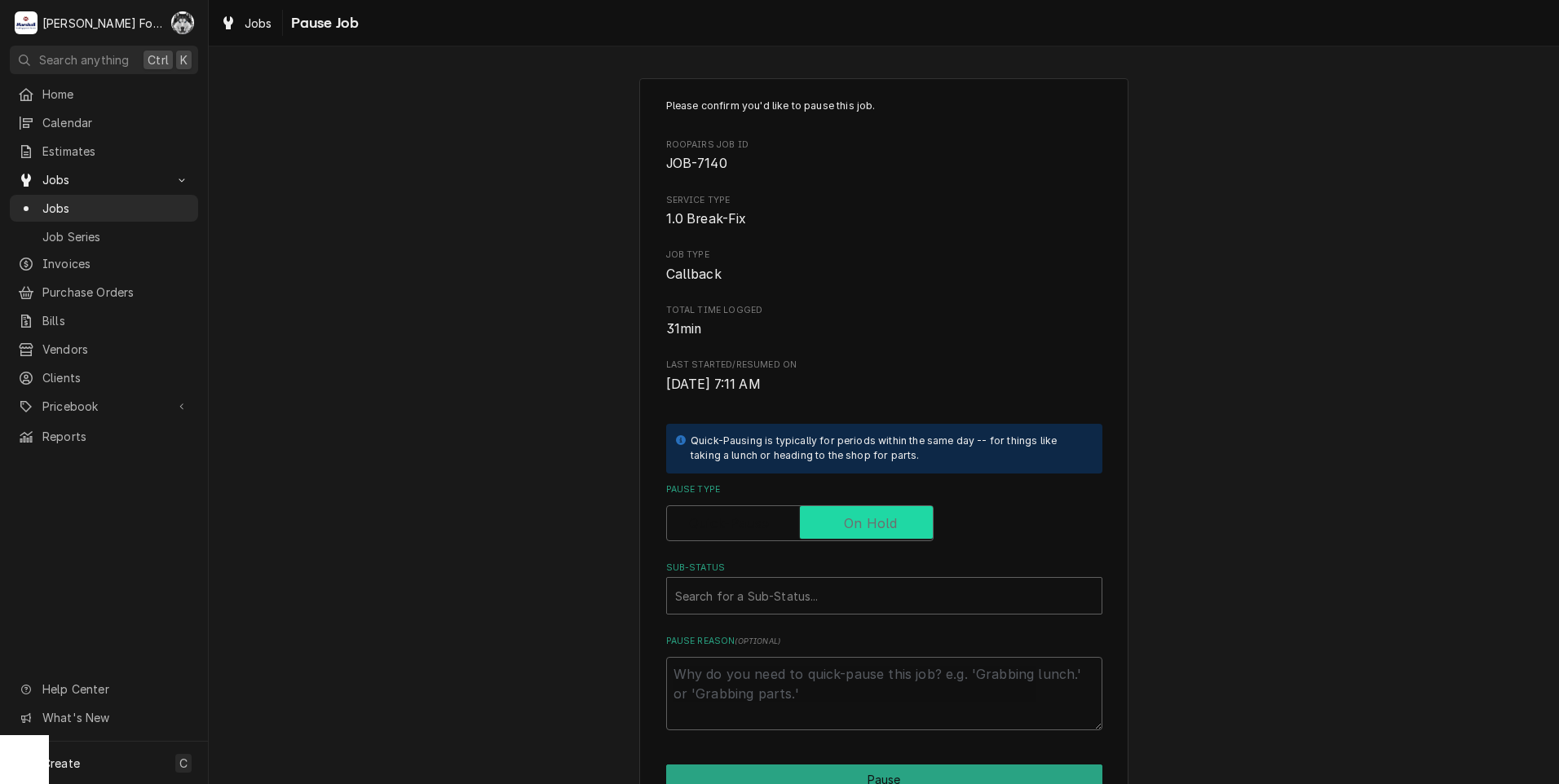
checkbox input "true"
click at [842, 601] on div "Sub-Status" at bounding box center [884, 596] width 418 height 29
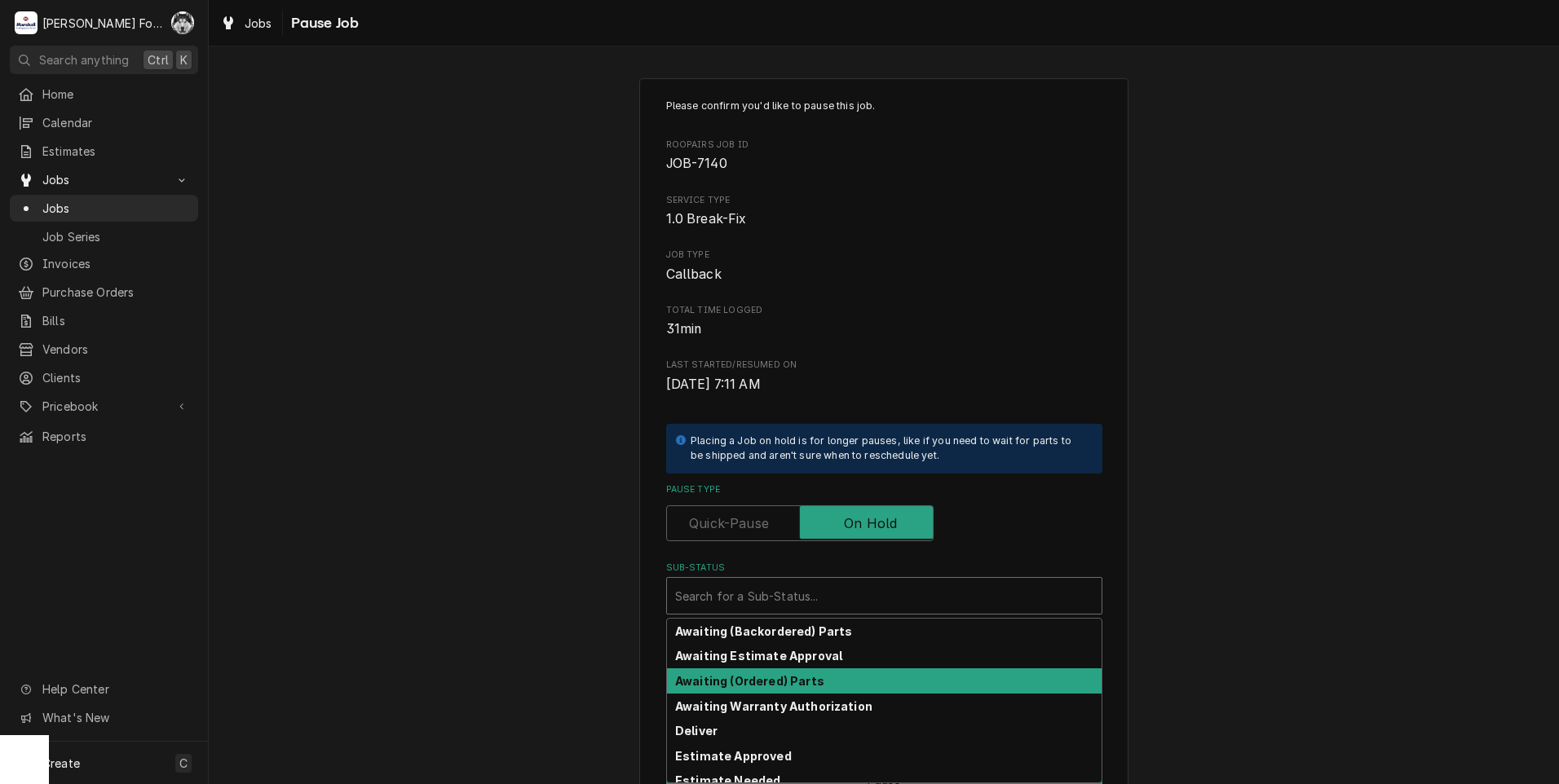
click at [778, 680] on strong "Awaiting (Ordered) Parts" at bounding box center [750, 681] width 149 height 14
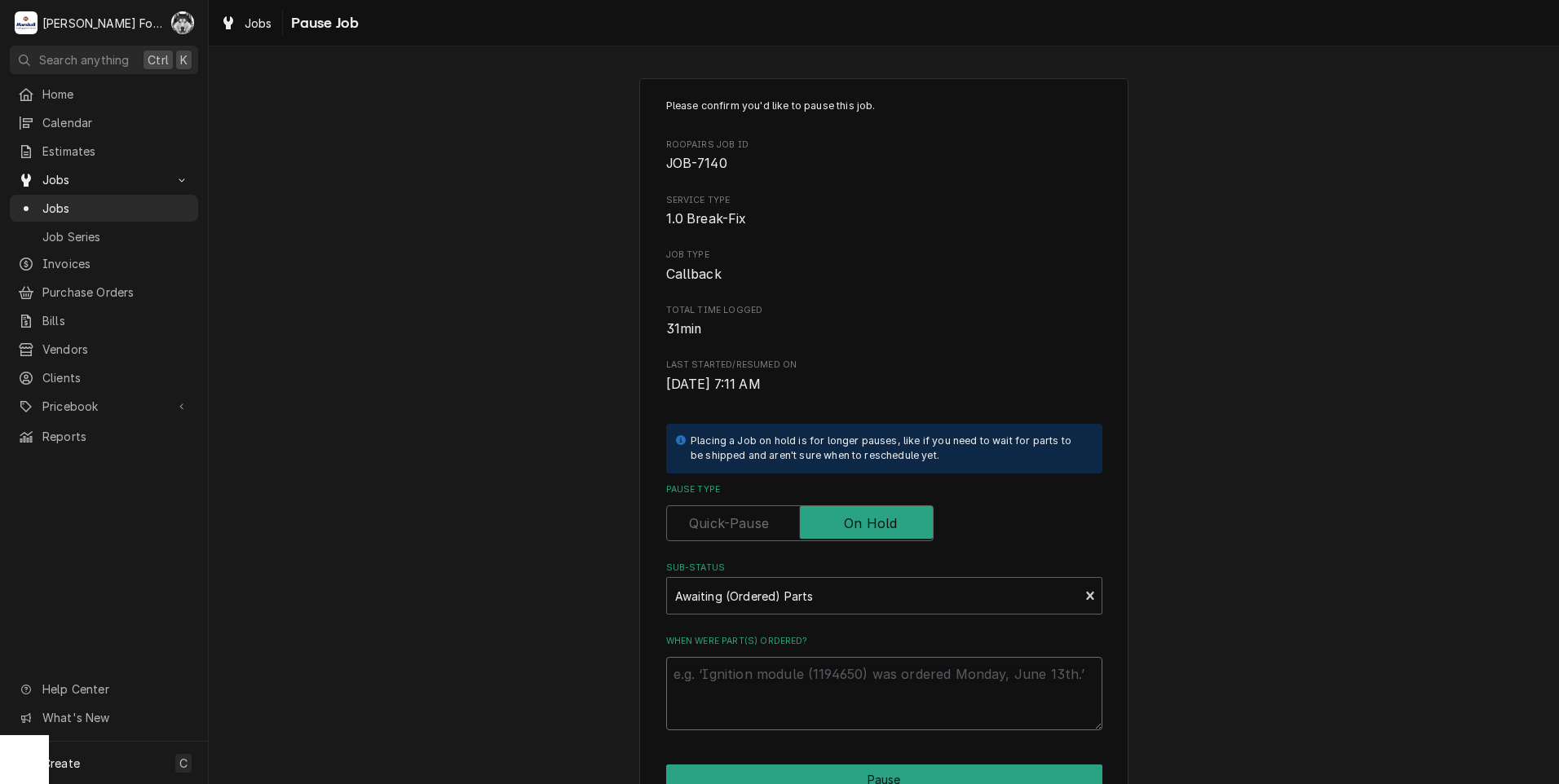
click at [775, 680] on textarea "When were part(s) ordered?" at bounding box center [884, 694] width 436 height 73
drag, startPoint x: 775, startPoint y: 680, endPoint x: 773, endPoint y: 701, distance: 21.1
paste textarea "[DATE]"
type textarea "x"
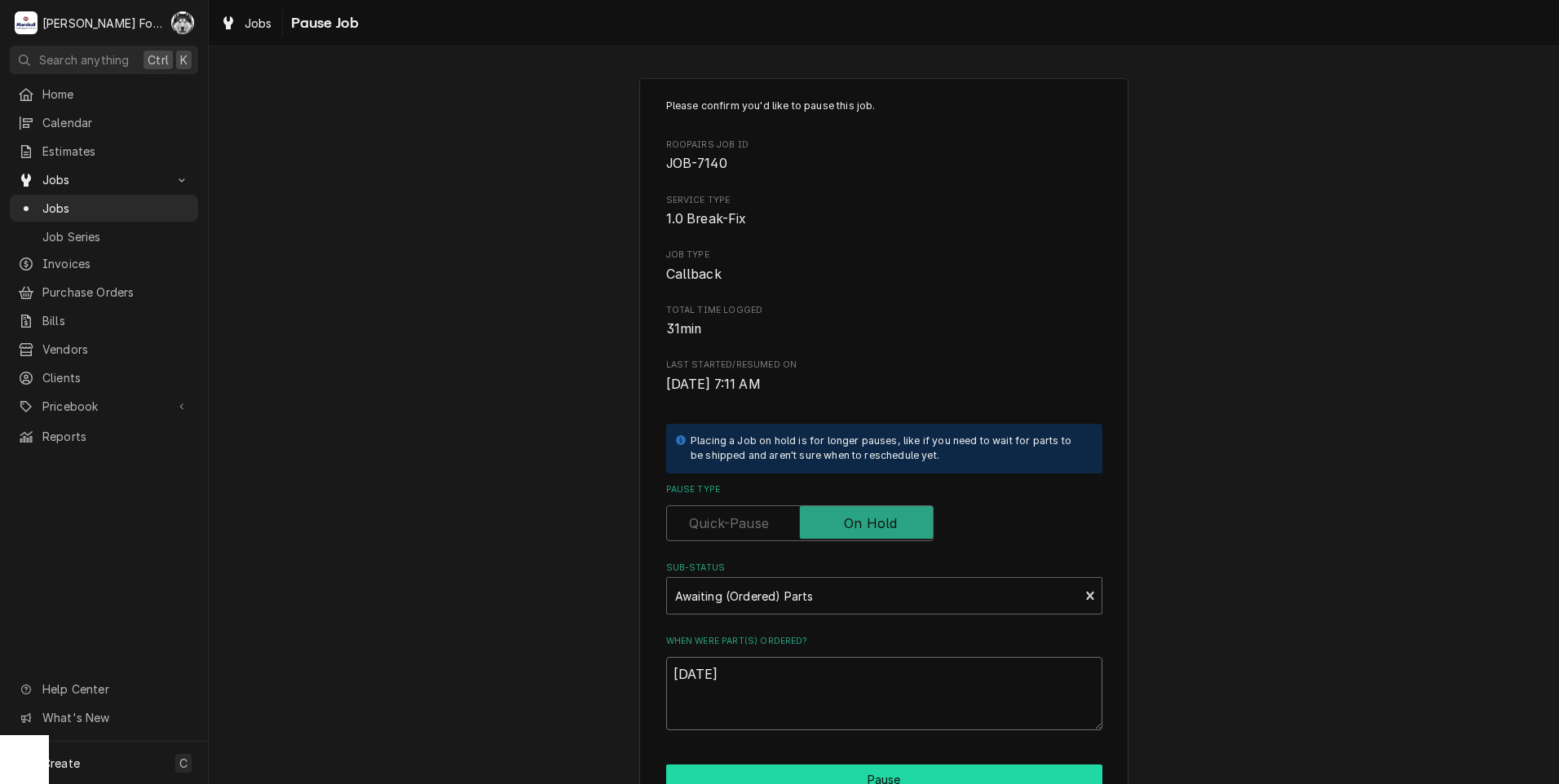
type textarea "[DATE]"
click at [765, 775] on button "Pause" at bounding box center [884, 780] width 436 height 30
type textarea "x"
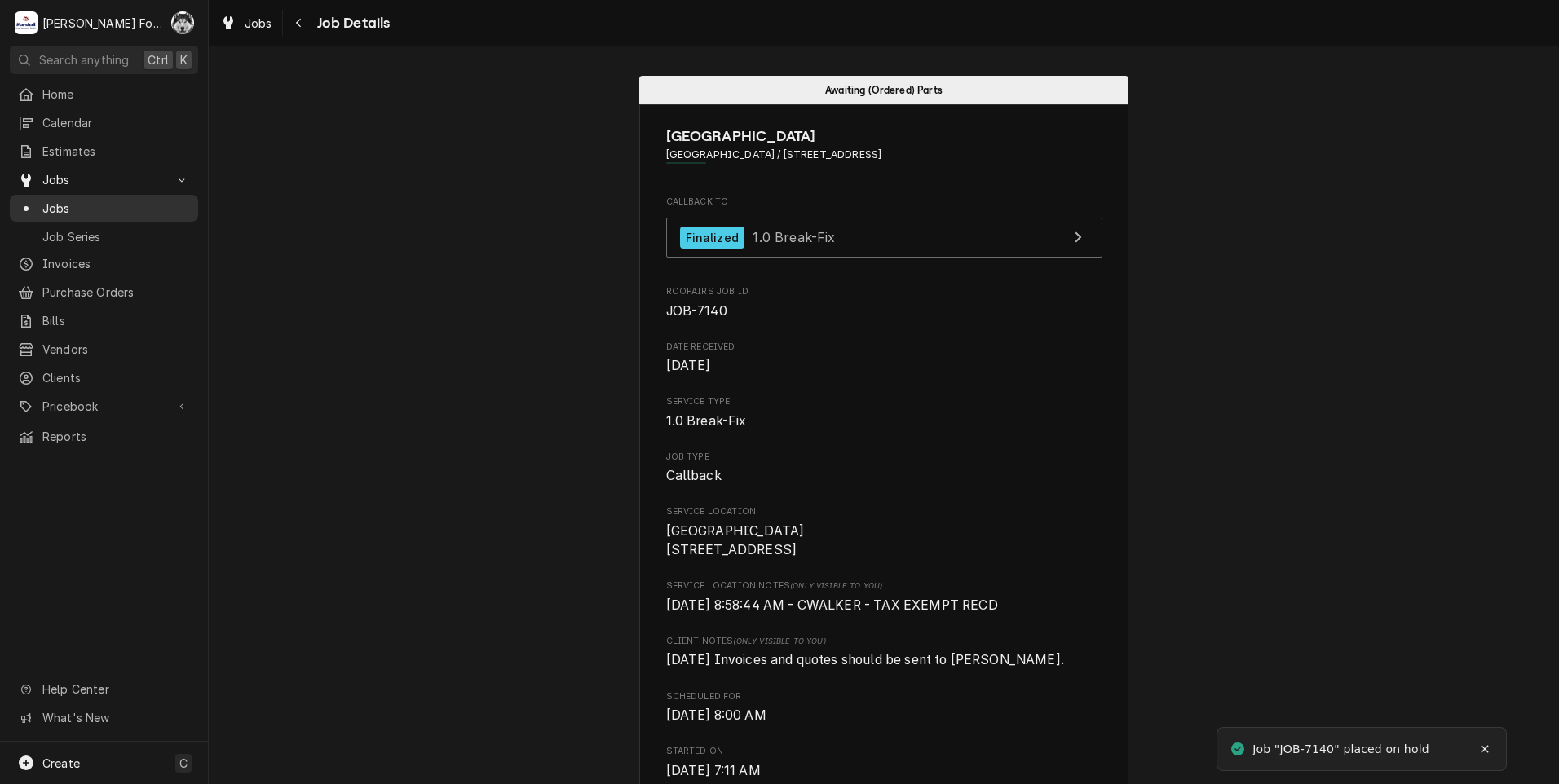
click at [37, 204] on div "Jobs" at bounding box center [104, 208] width 172 height 17
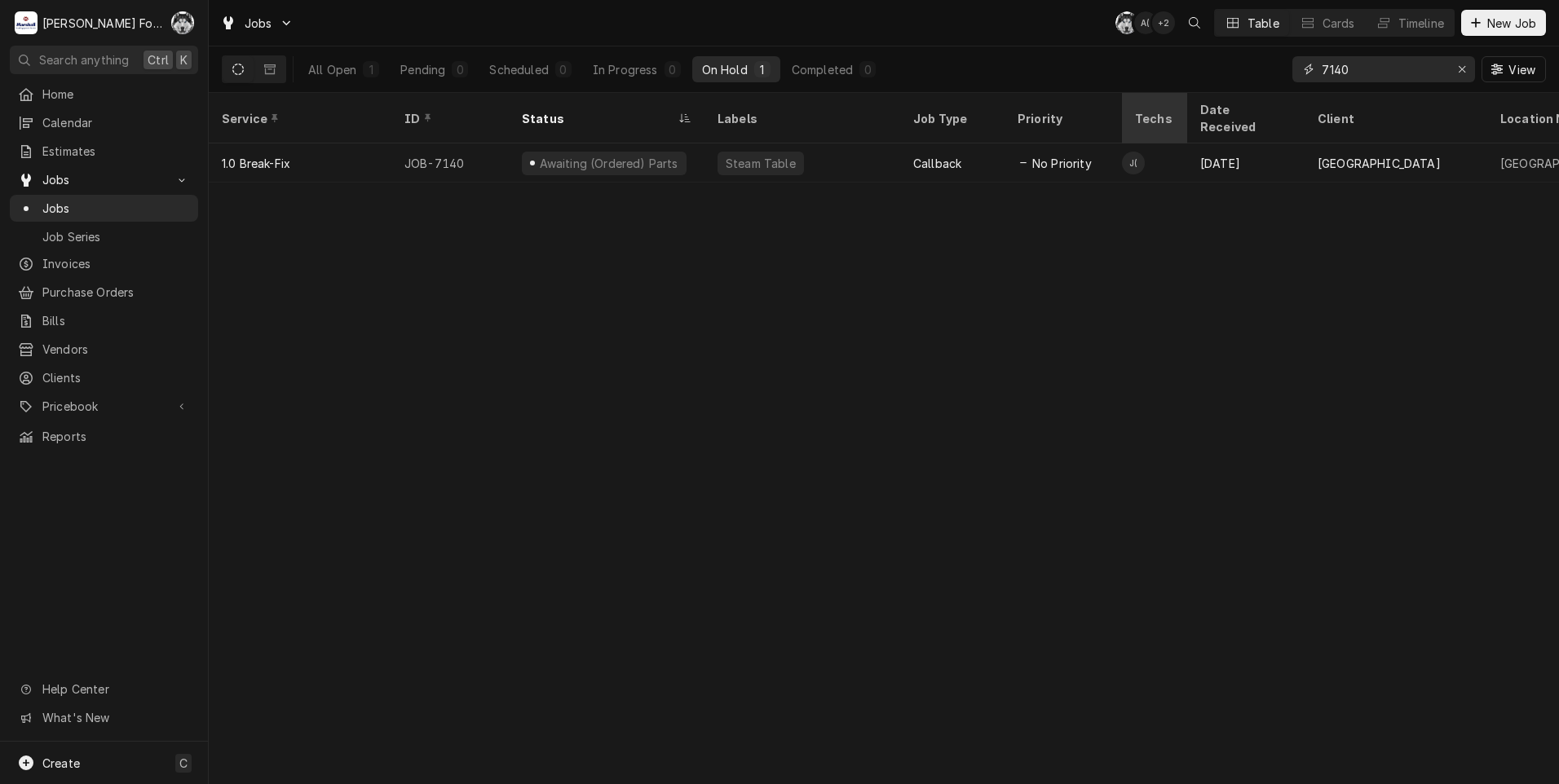
drag, startPoint x: 1363, startPoint y: 64, endPoint x: 1136, endPoint y: 112, distance: 232.0
click at [1143, 114] on div "Jobs C( A( + 2 Table Cards Timeline New Job All Open 1 Pending 0 Scheduled 0 In…" at bounding box center [884, 392] width 1350 height 784
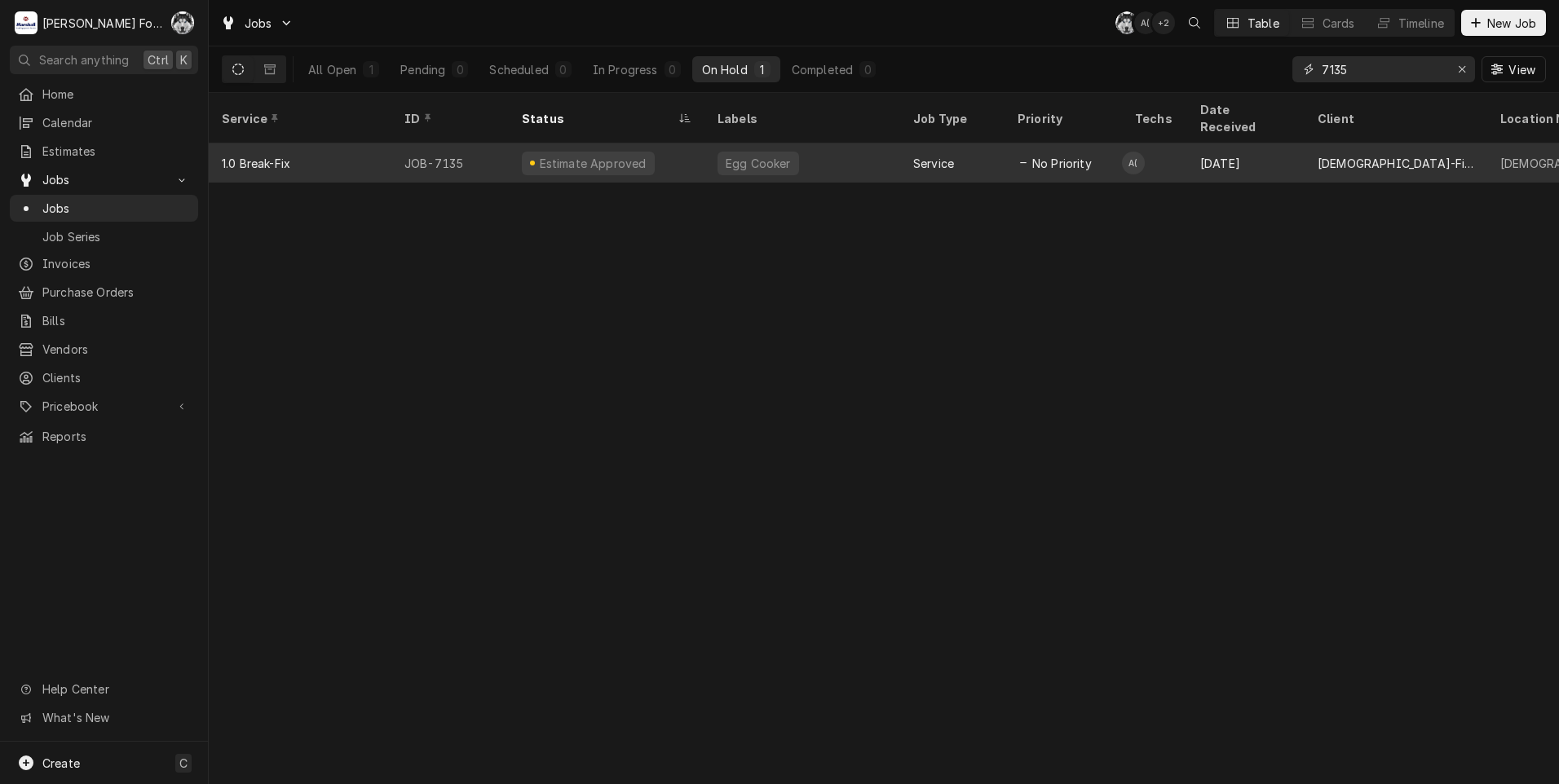
type input "7135"
click at [672, 145] on div "Estimate Approved" at bounding box center [607, 163] width 196 height 39
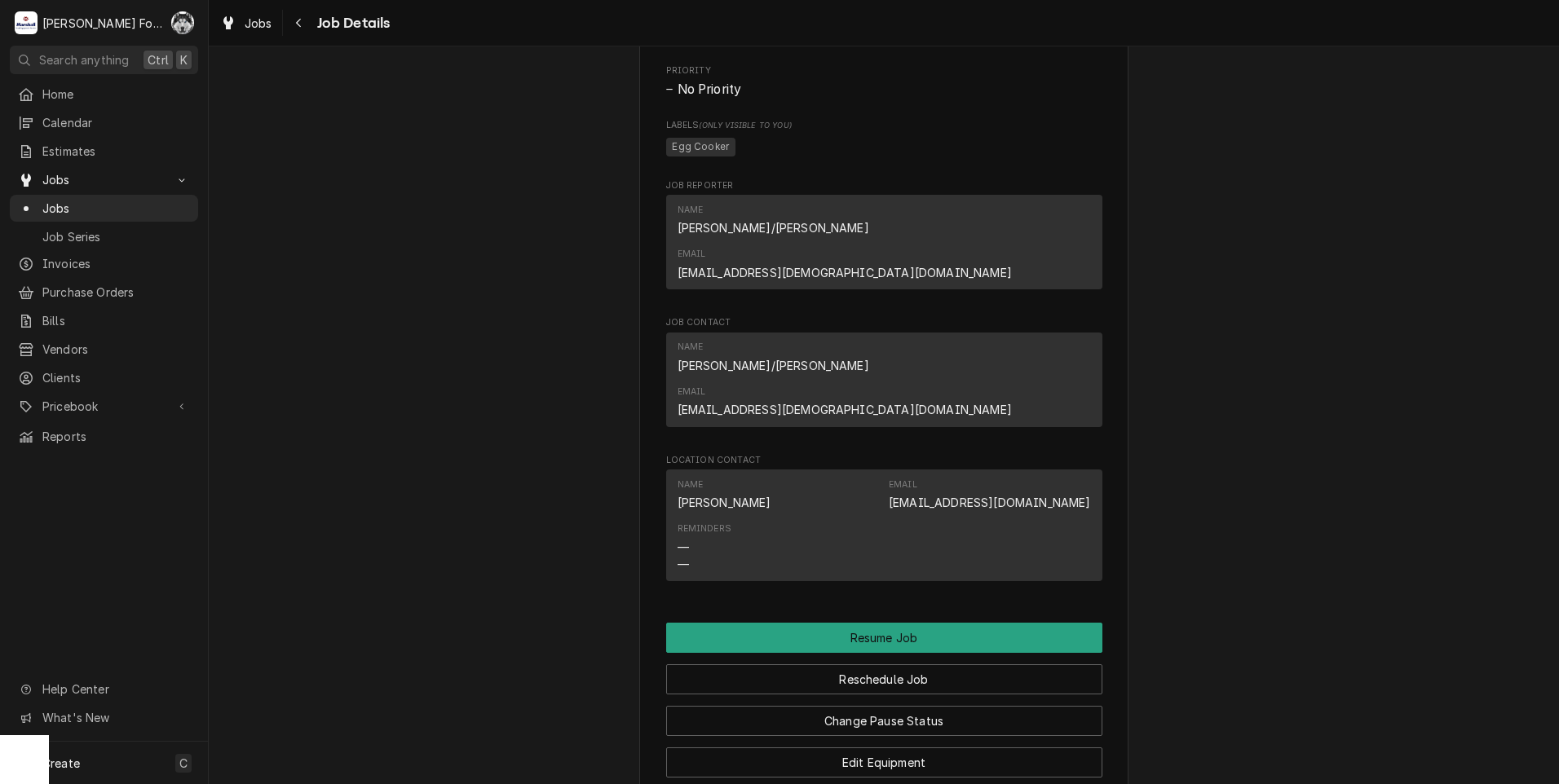
scroll to position [1630, 0]
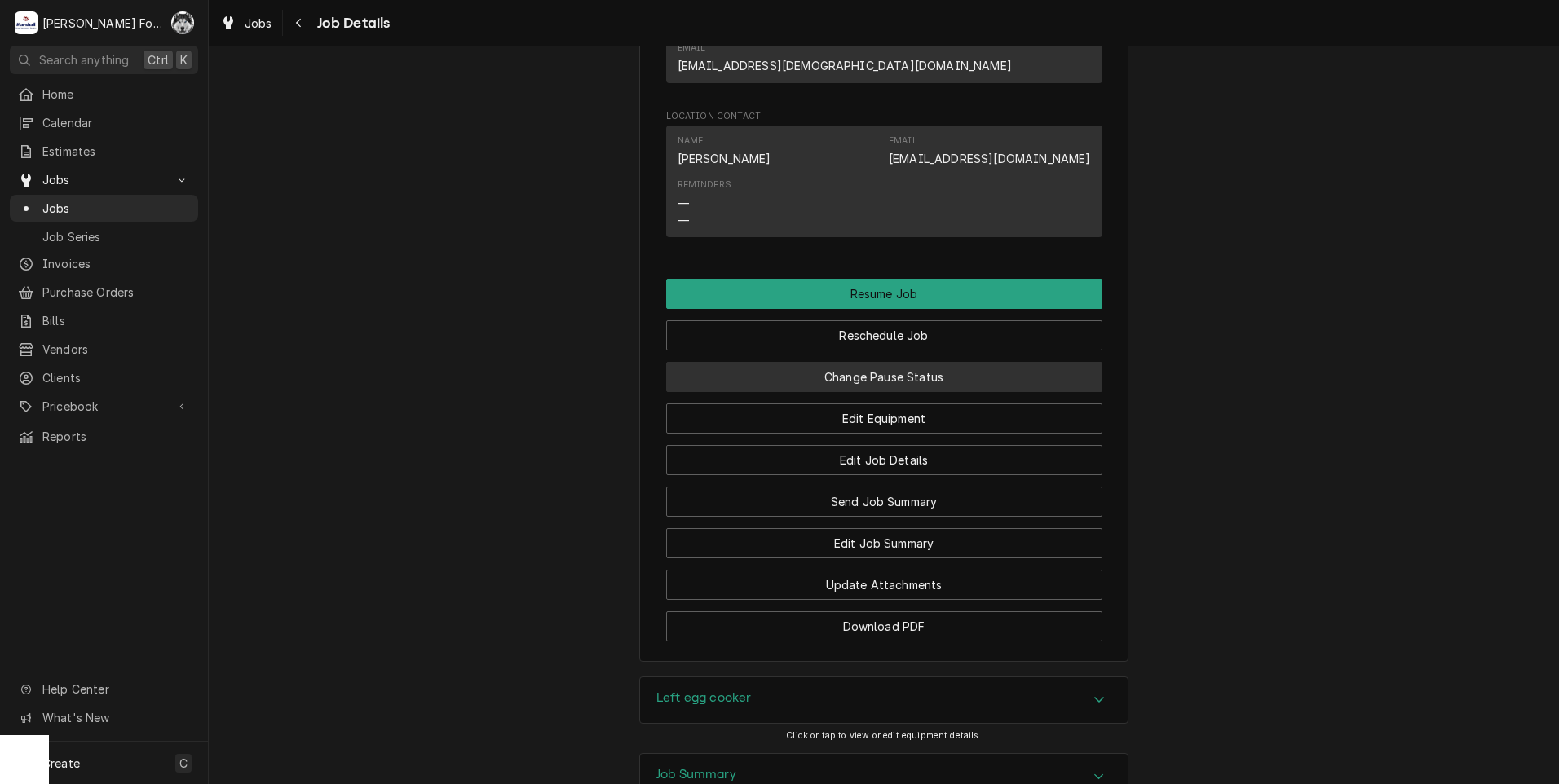
click at [859, 362] on button "Change Pause Status" at bounding box center [884, 377] width 436 height 30
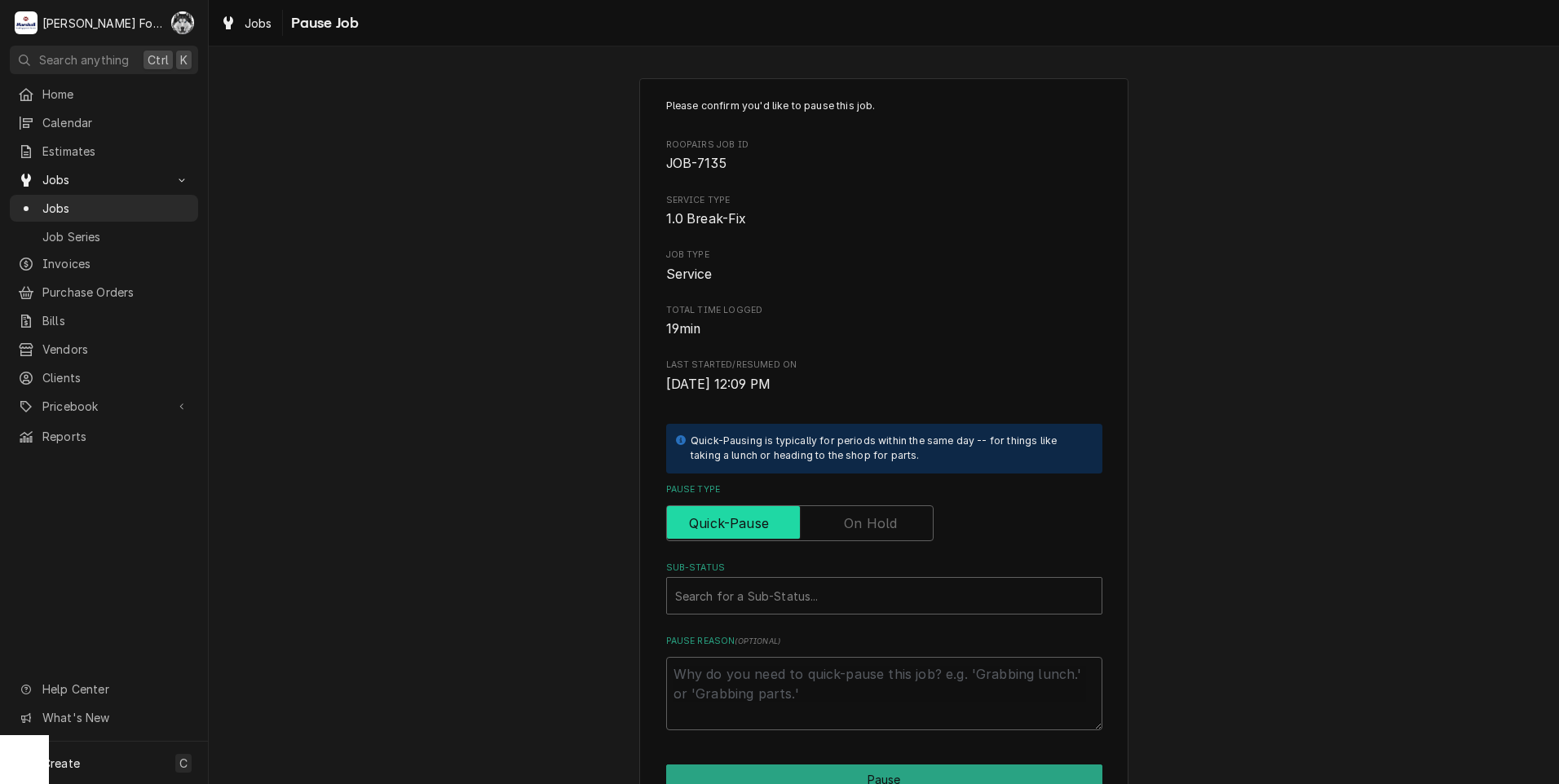
click at [836, 513] on input "Pause Type" at bounding box center [800, 523] width 253 height 36
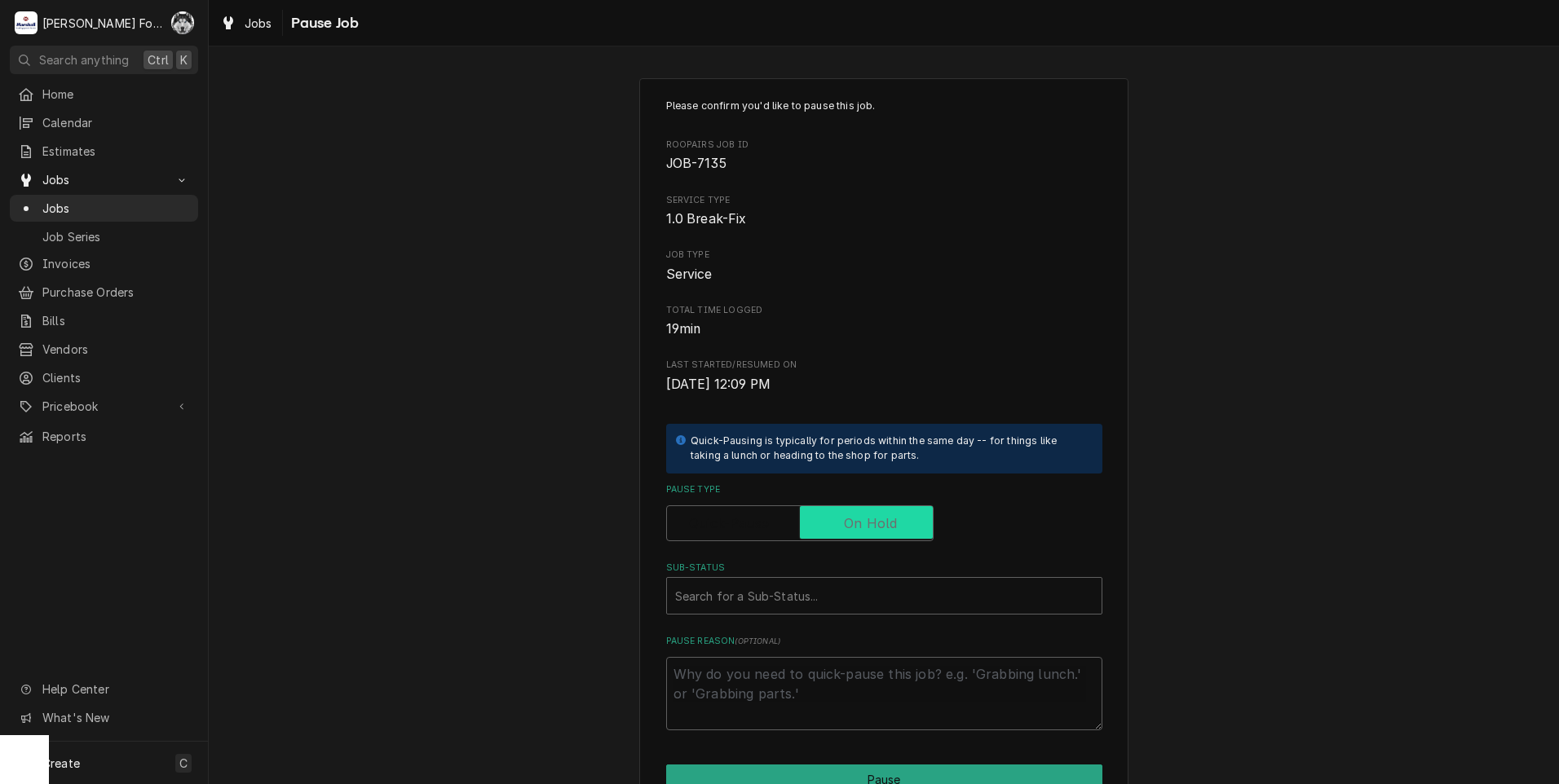
checkbox input "true"
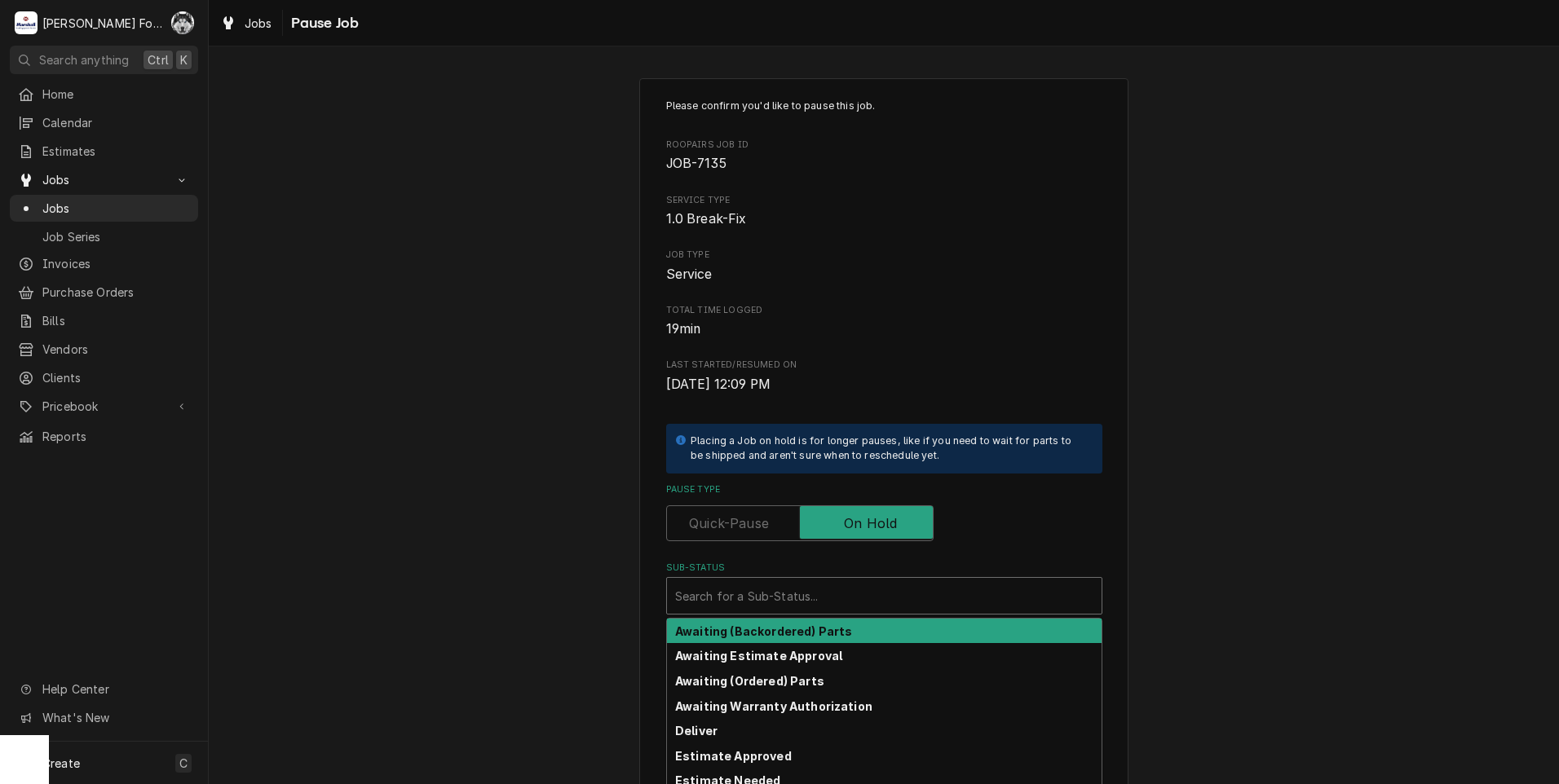
click at [802, 588] on div "Sub-Status" at bounding box center [884, 596] width 418 height 29
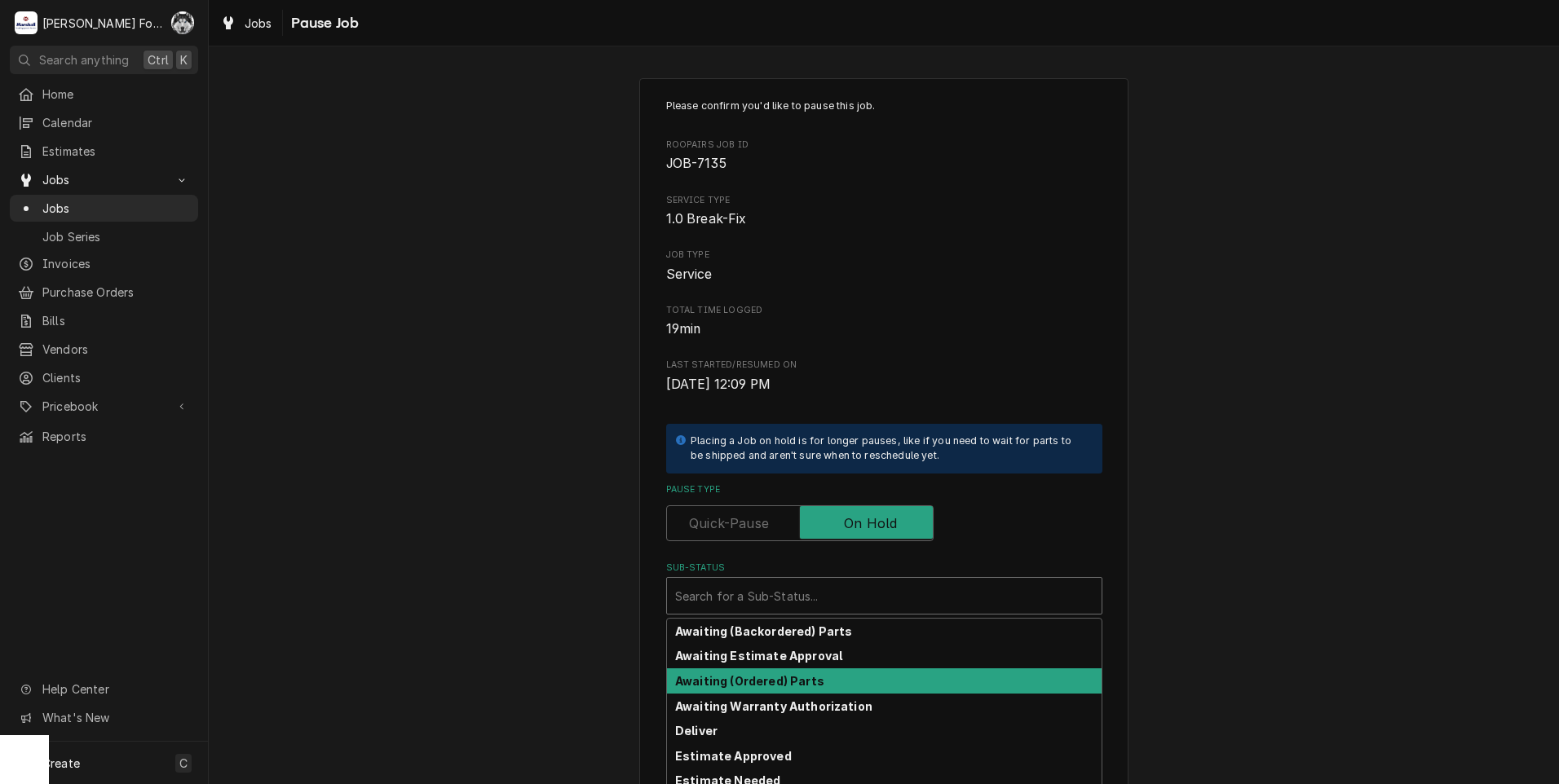
click at [770, 684] on strong "Awaiting (Ordered) Parts" at bounding box center [750, 681] width 149 height 14
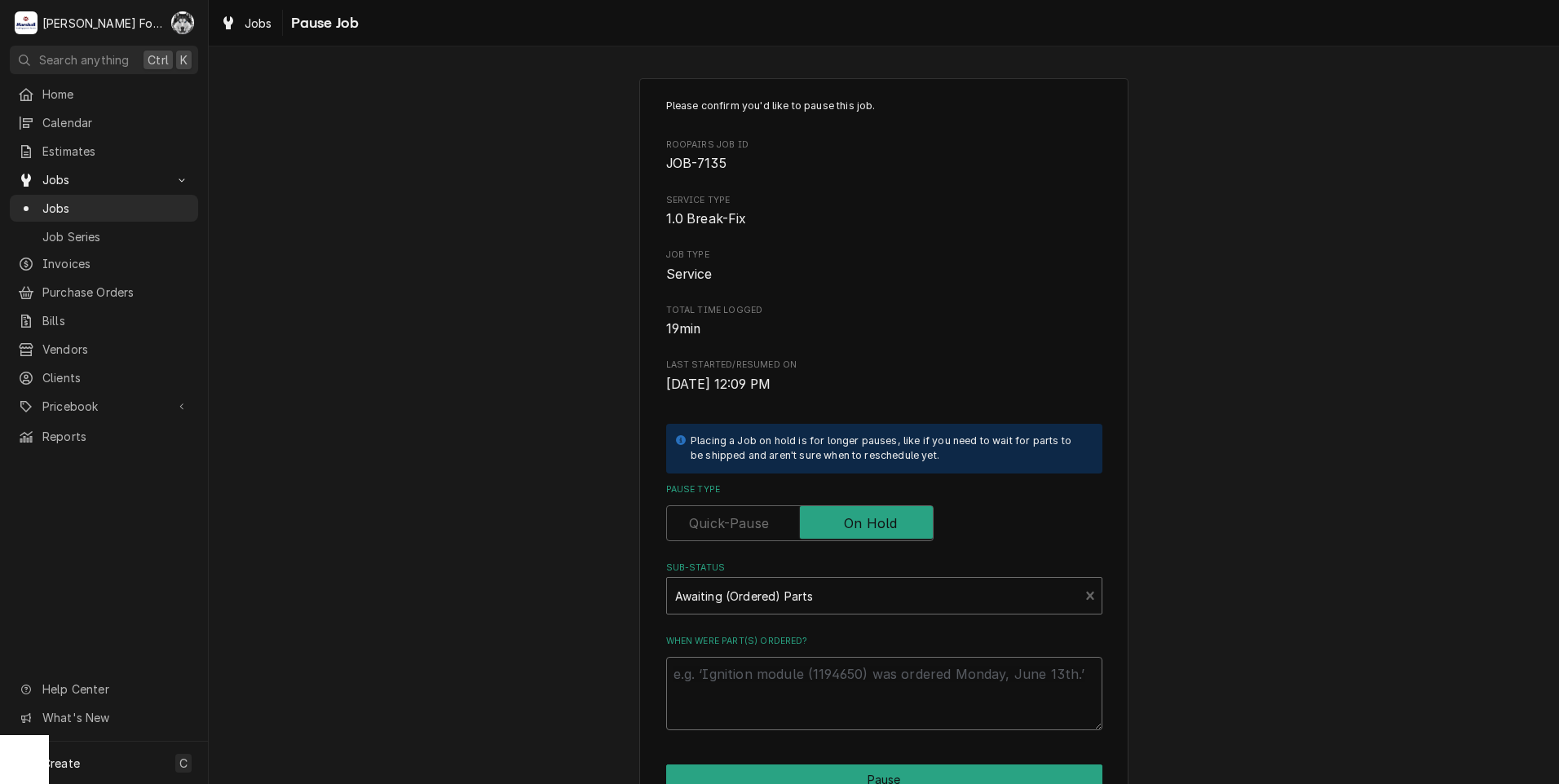
click at [765, 665] on textarea "When were part(s) ordered?" at bounding box center [884, 694] width 436 height 73
paste textarea "[DATE]"
type textarea "x"
type textarea "[DATE]"
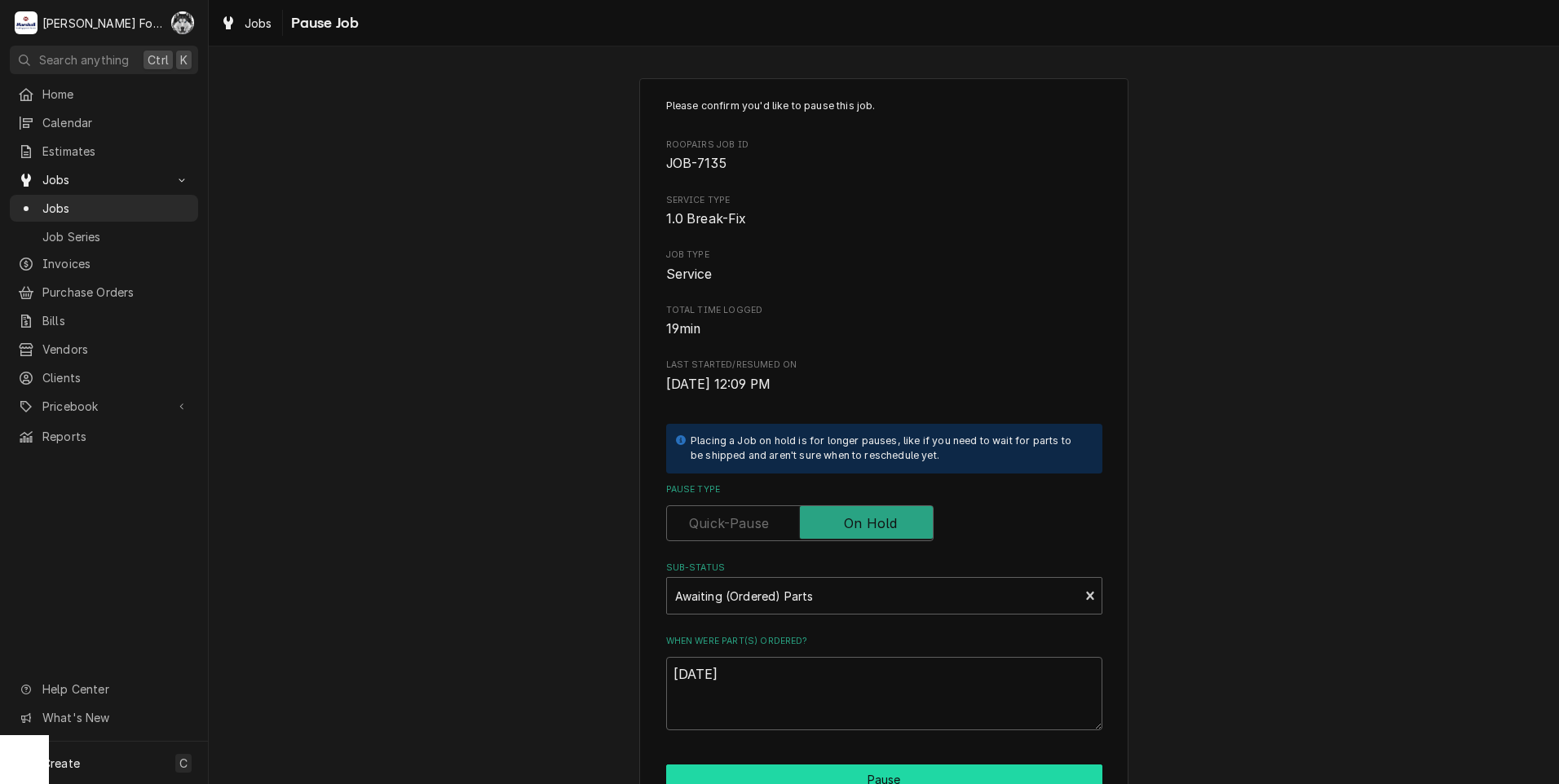
click at [798, 764] on div "Please confirm you'd like to pause this job. Roopairs Job ID JOB-7135 Service T…" at bounding box center [884, 488] width 490 height 821
click at [779, 773] on button "Pause" at bounding box center [884, 780] width 436 height 30
type textarea "x"
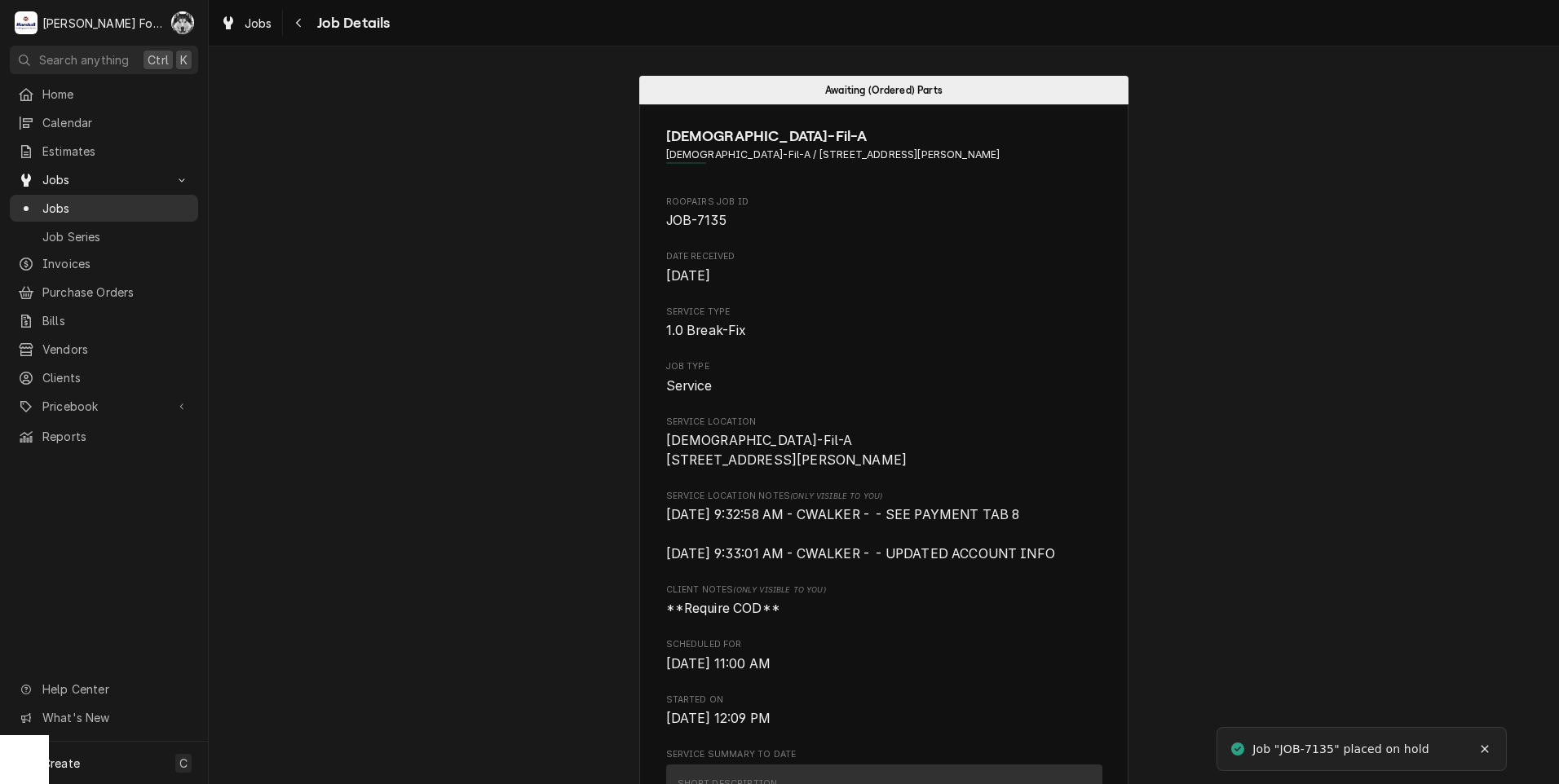
click at [62, 200] on span "Jobs" at bounding box center [115, 208] width 147 height 17
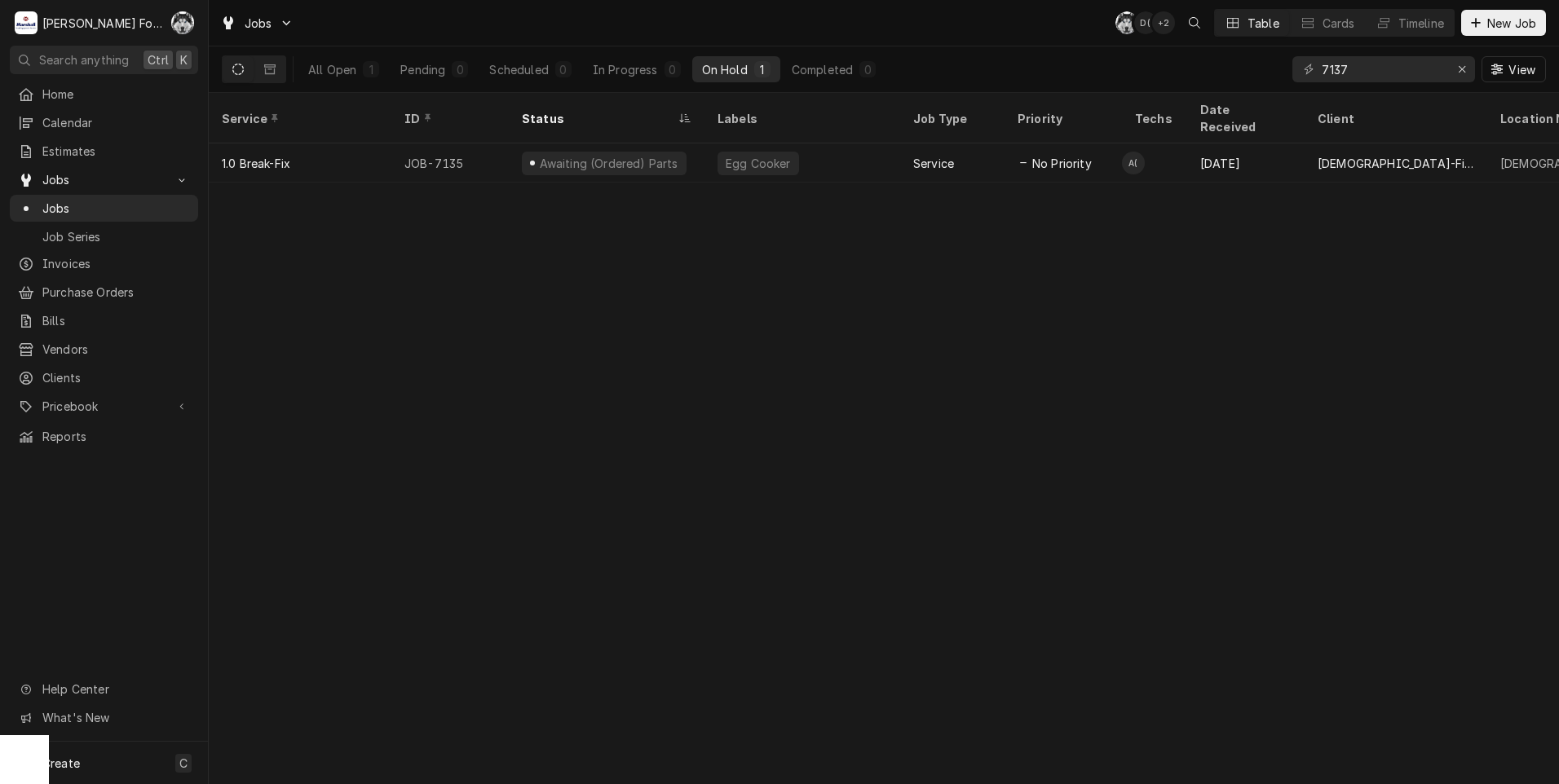
type input "7137"
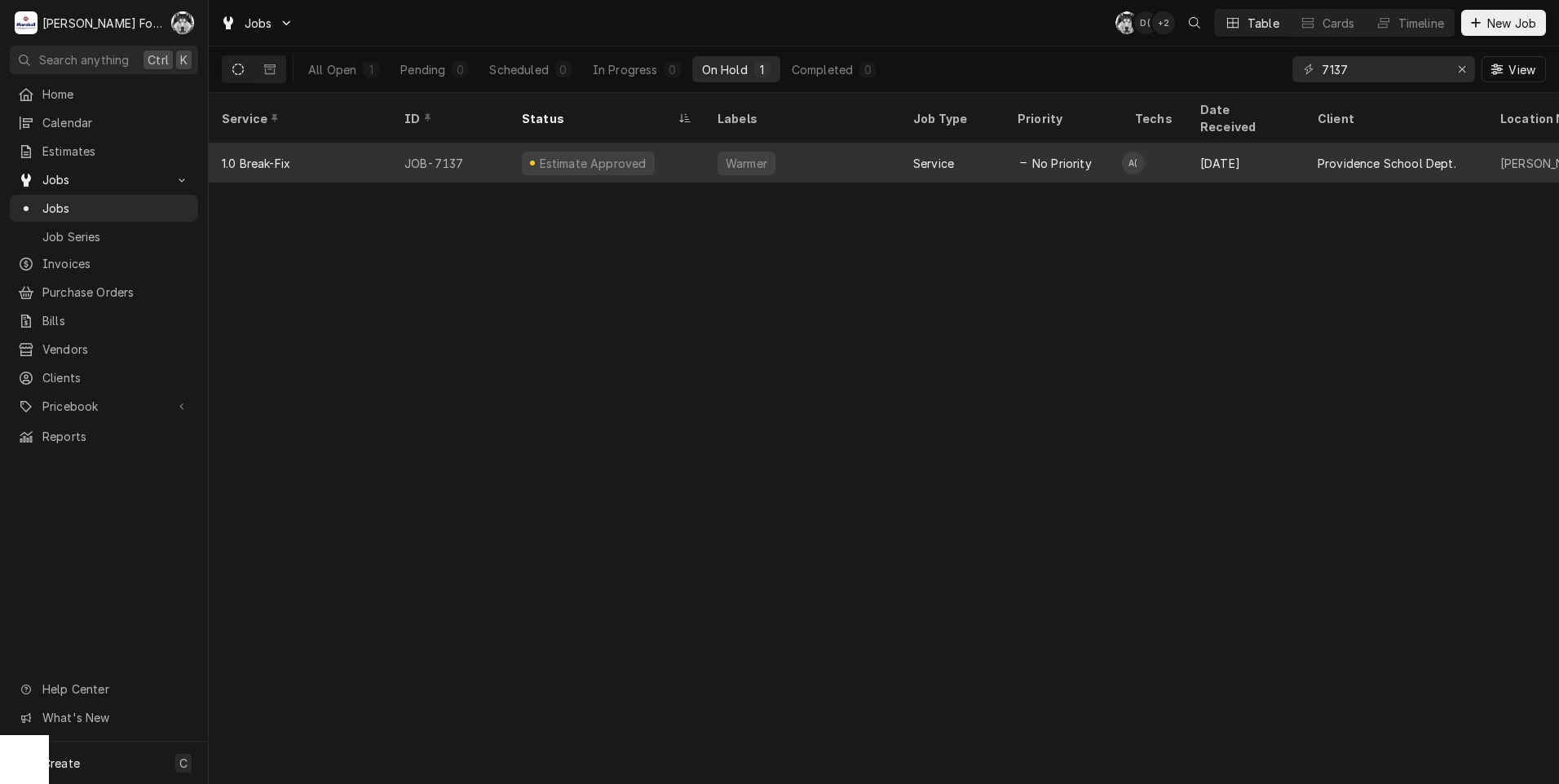
click at [638, 152] on div "Estimate Approved" at bounding box center [588, 163] width 133 height 23
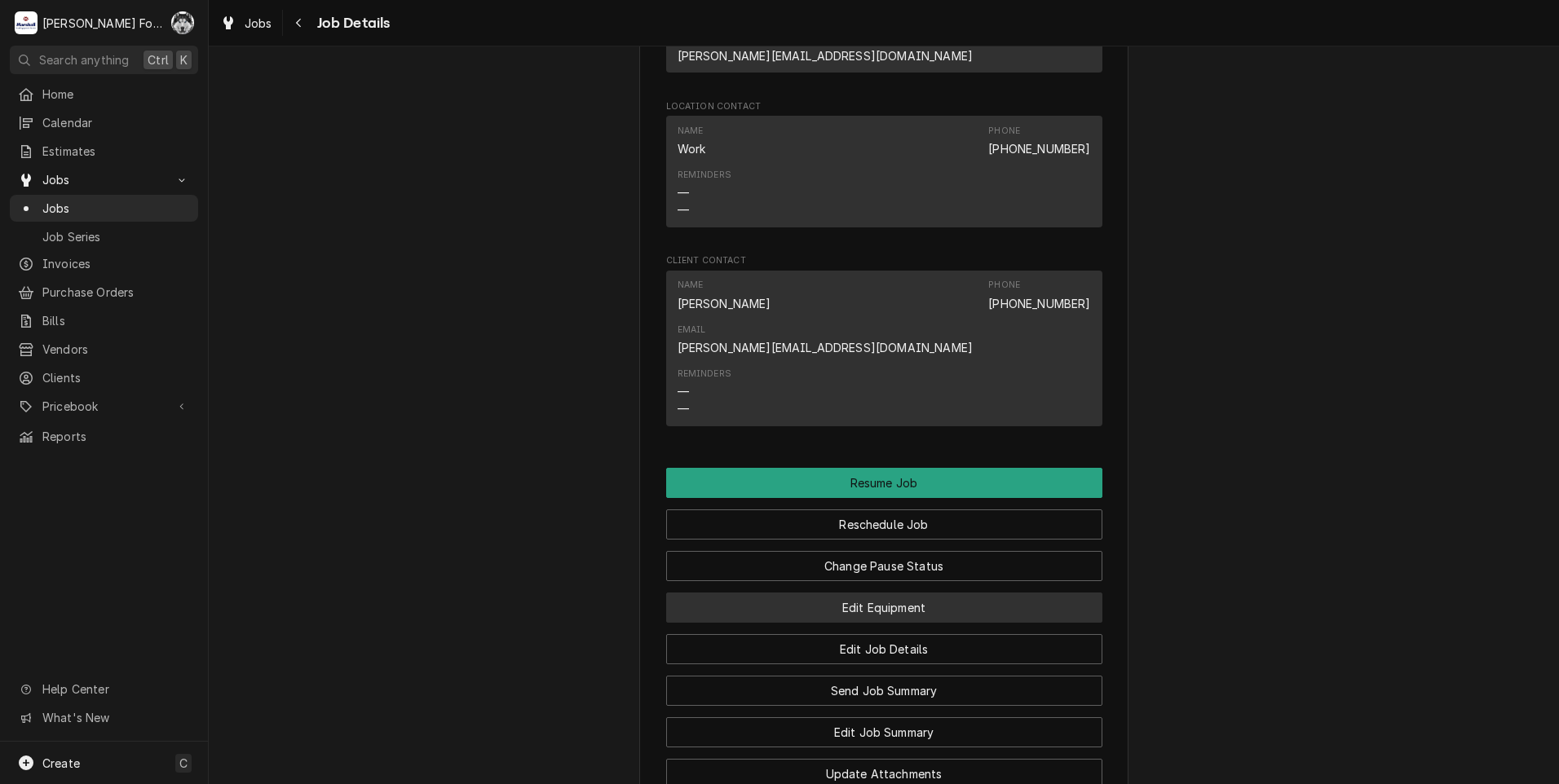
scroll to position [1386, 0]
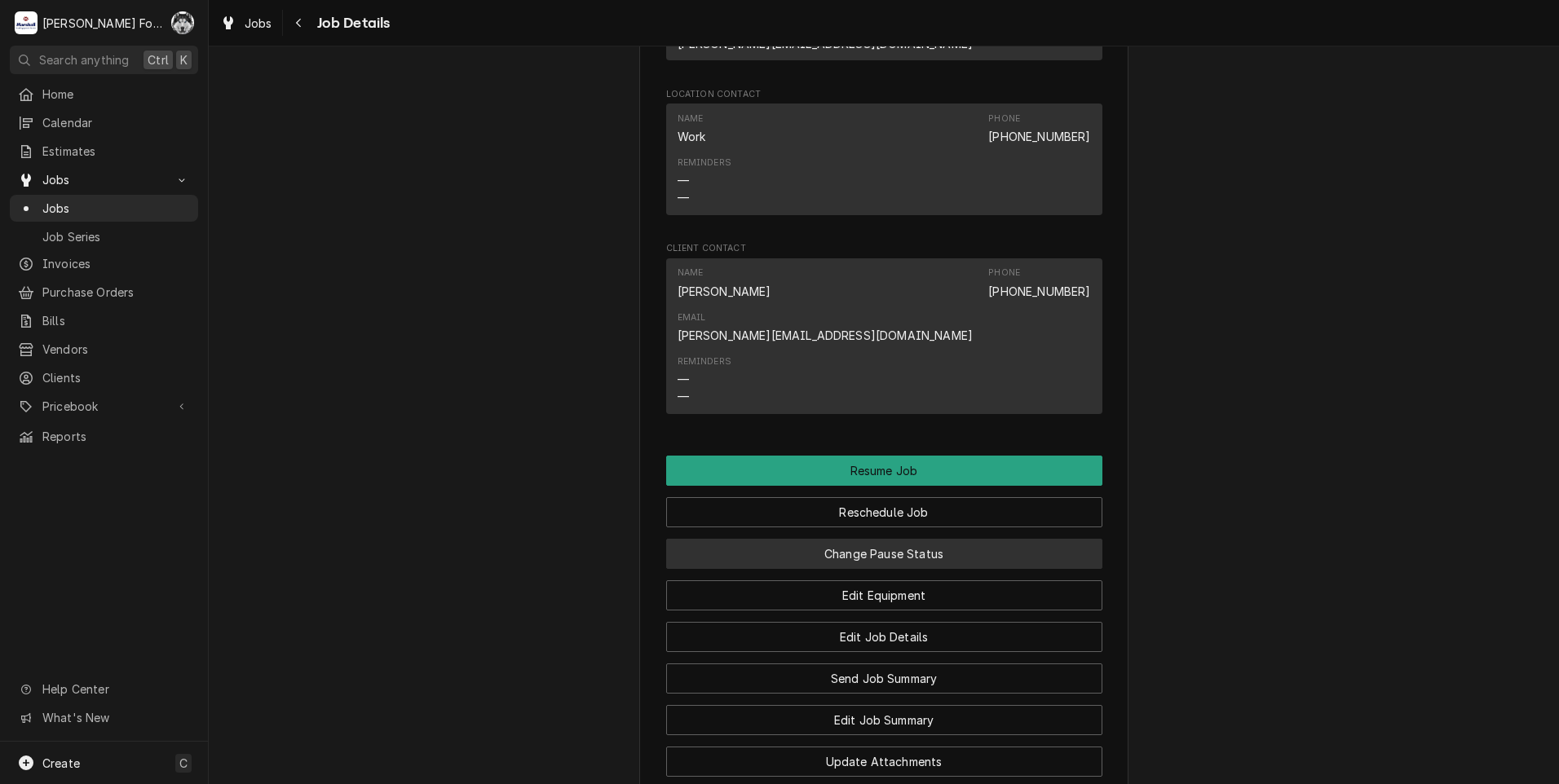
click at [832, 538] on button "Change Pause Status" at bounding box center [884, 554] width 436 height 30
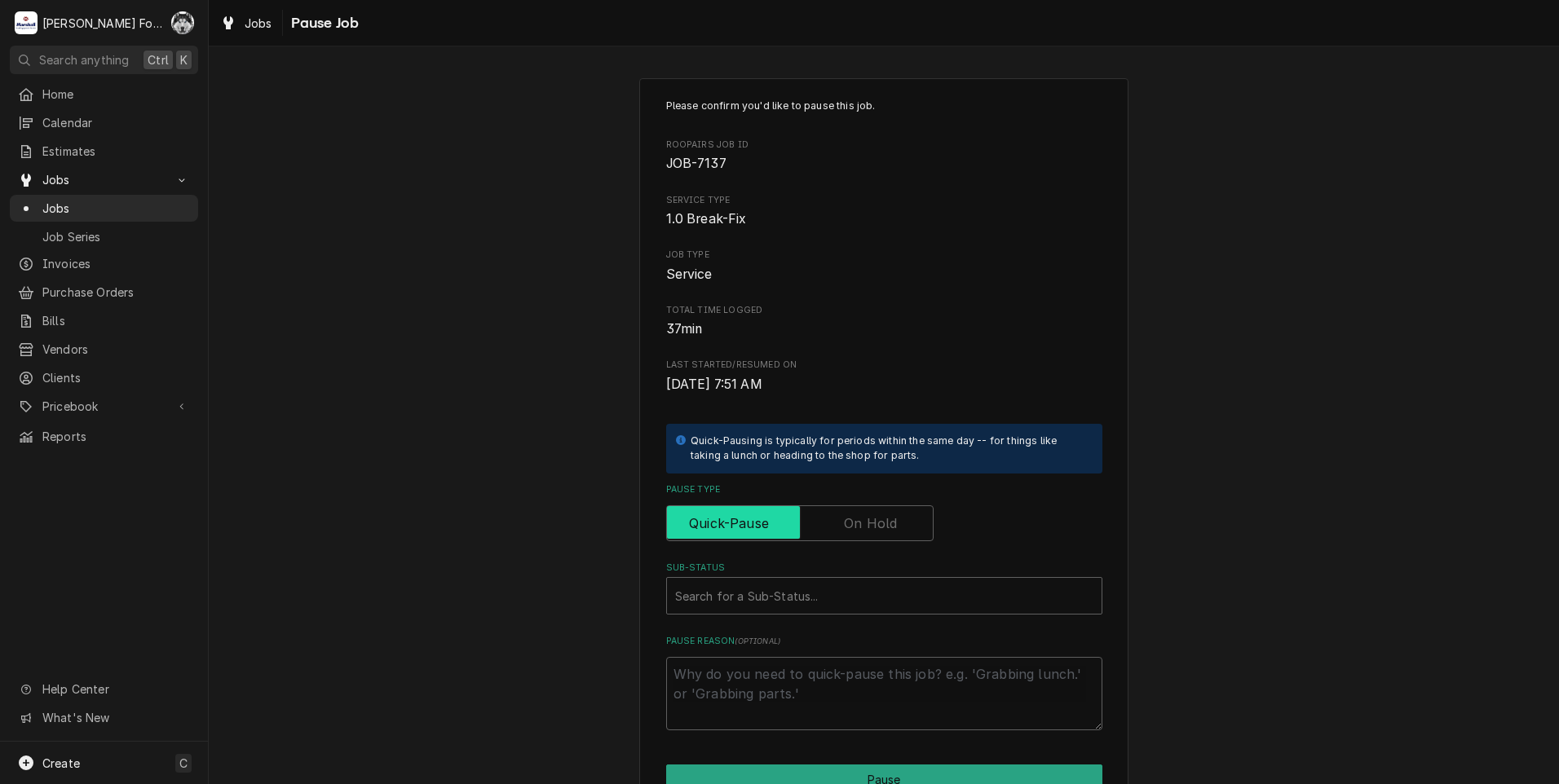
click at [832, 516] on input "Pause Type" at bounding box center [800, 523] width 253 height 36
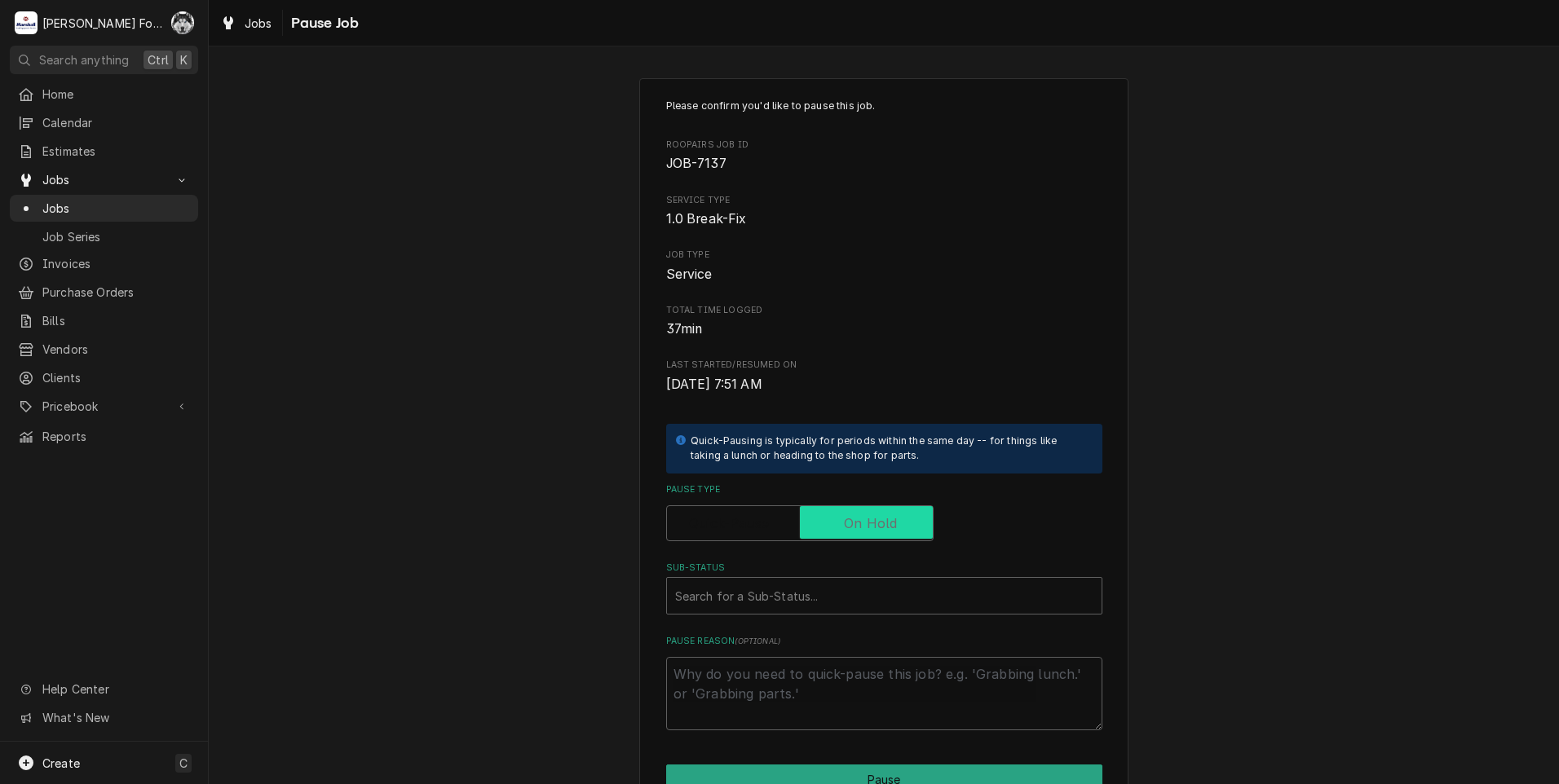
checkbox input "true"
click at [769, 602] on div "Sub-Status" at bounding box center [884, 596] width 418 height 29
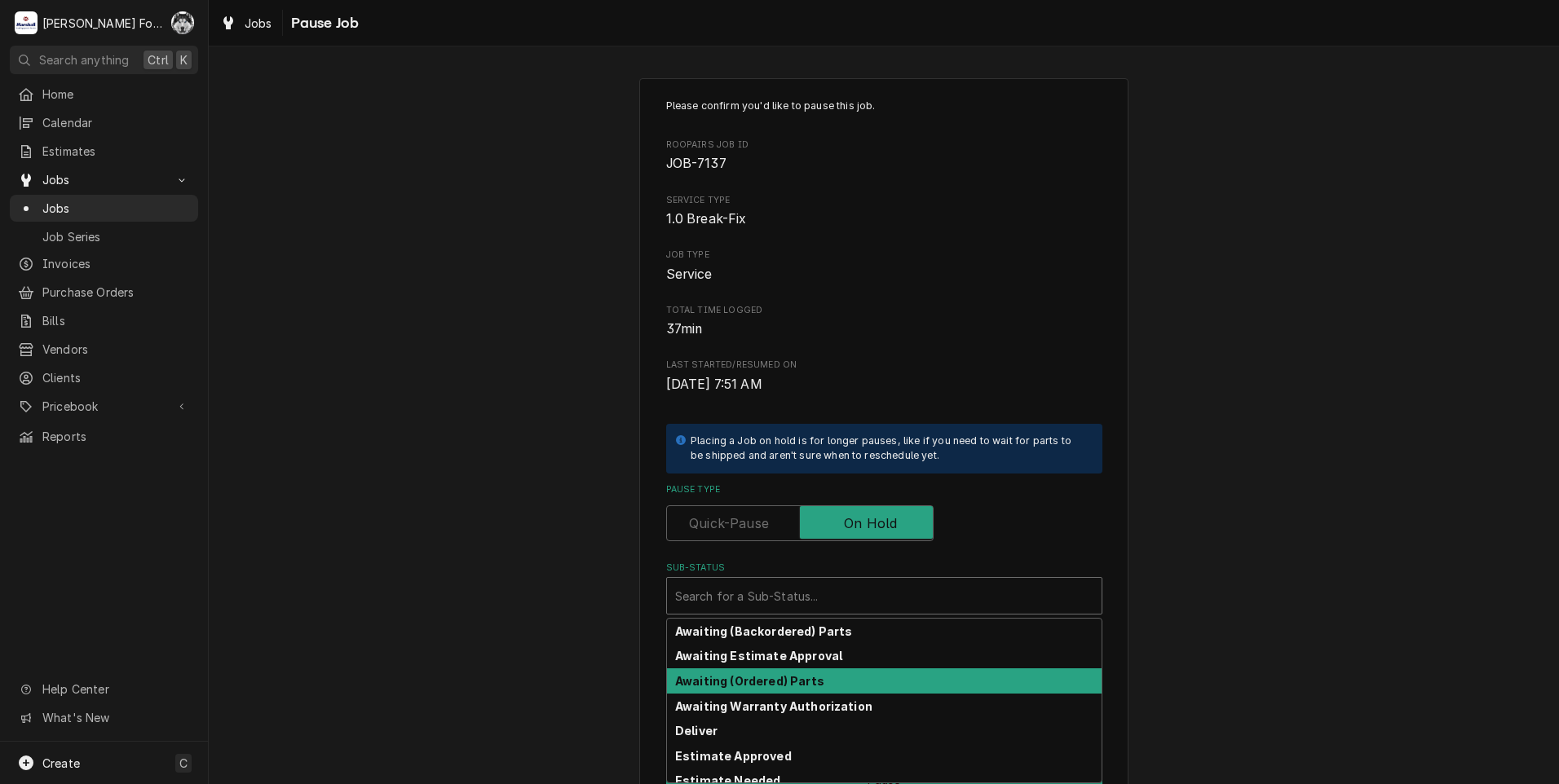
click at [752, 677] on strong "Awaiting (Ordered) Parts" at bounding box center [750, 681] width 149 height 14
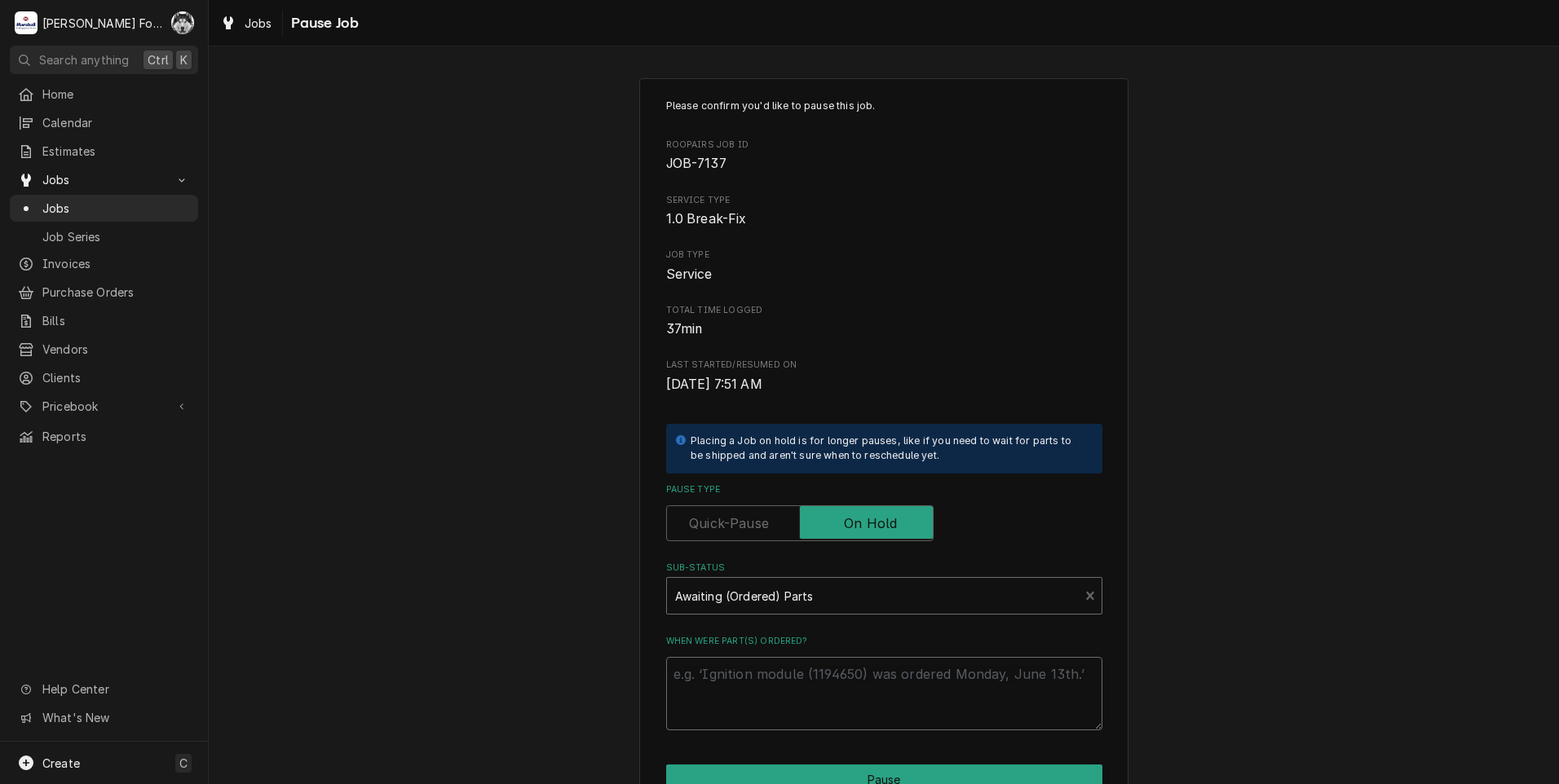
click at [748, 676] on textarea "When were part(s) ordered?" at bounding box center [884, 694] width 436 height 73
paste textarea "9/3/2025"
type textarea "x"
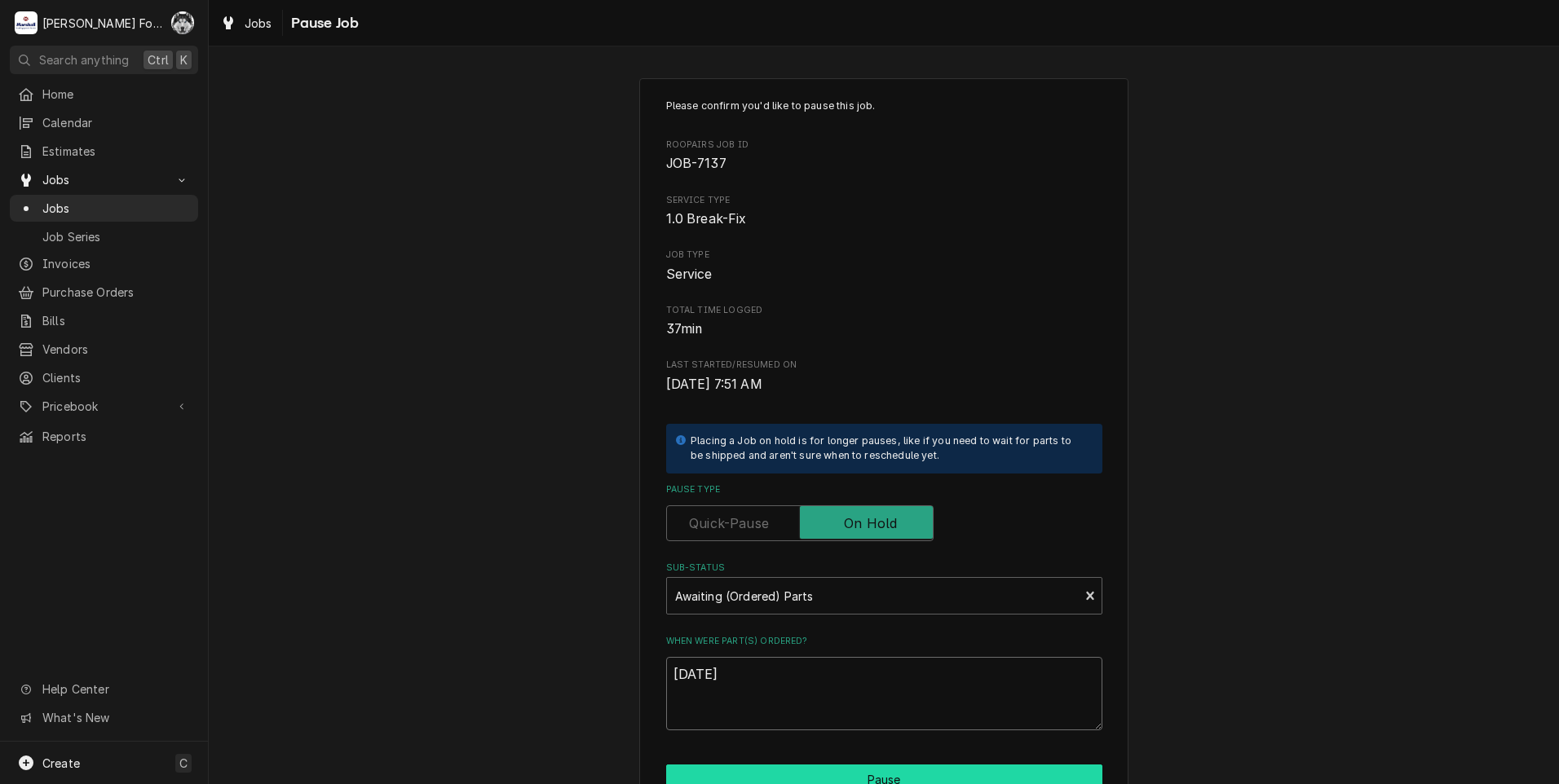
type textarea "9/3/2025"
click at [803, 765] on button "Pause" at bounding box center [884, 780] width 436 height 30
type textarea "x"
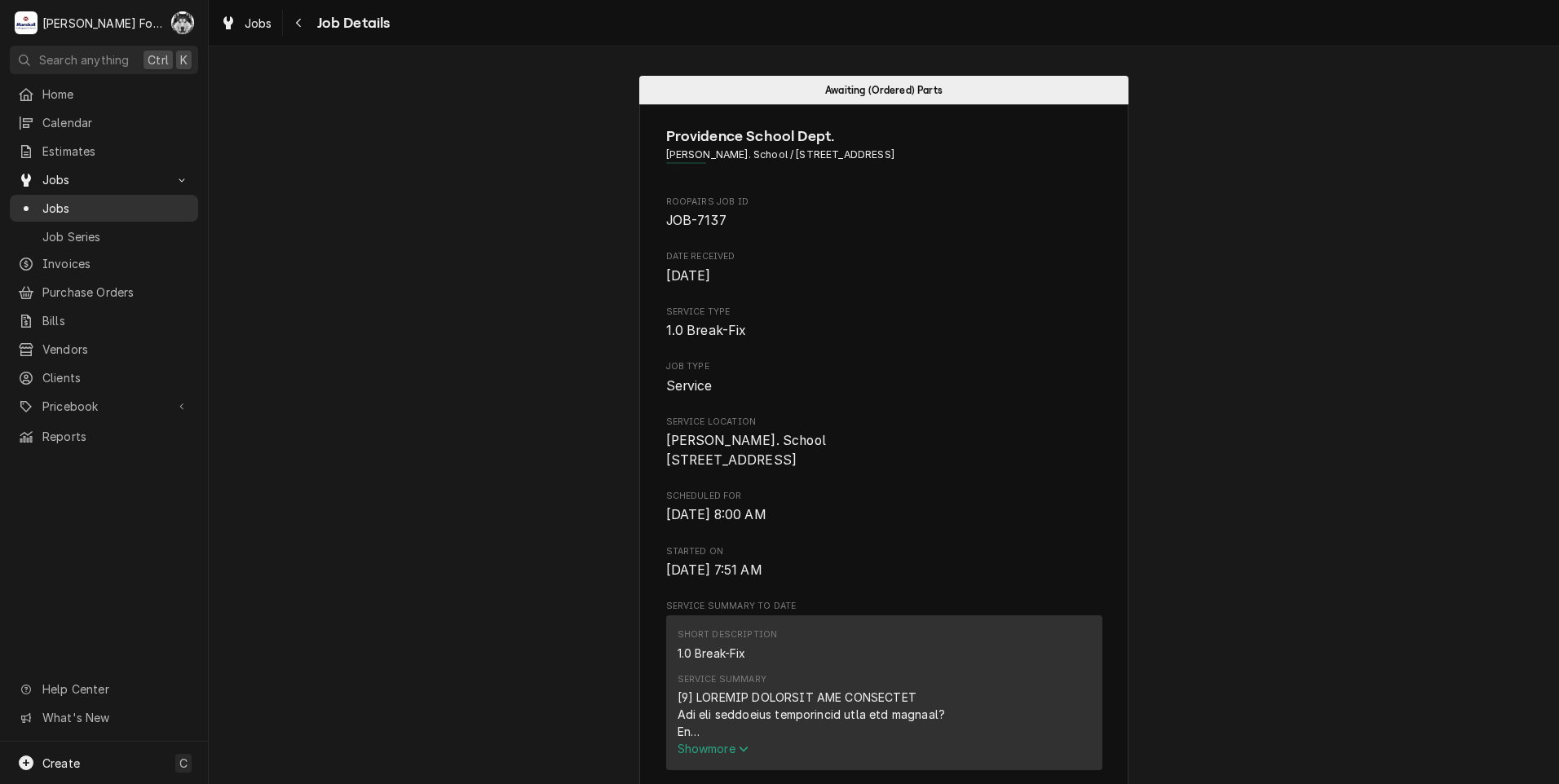
click at [54, 200] on span "Jobs" at bounding box center [115, 208] width 147 height 17
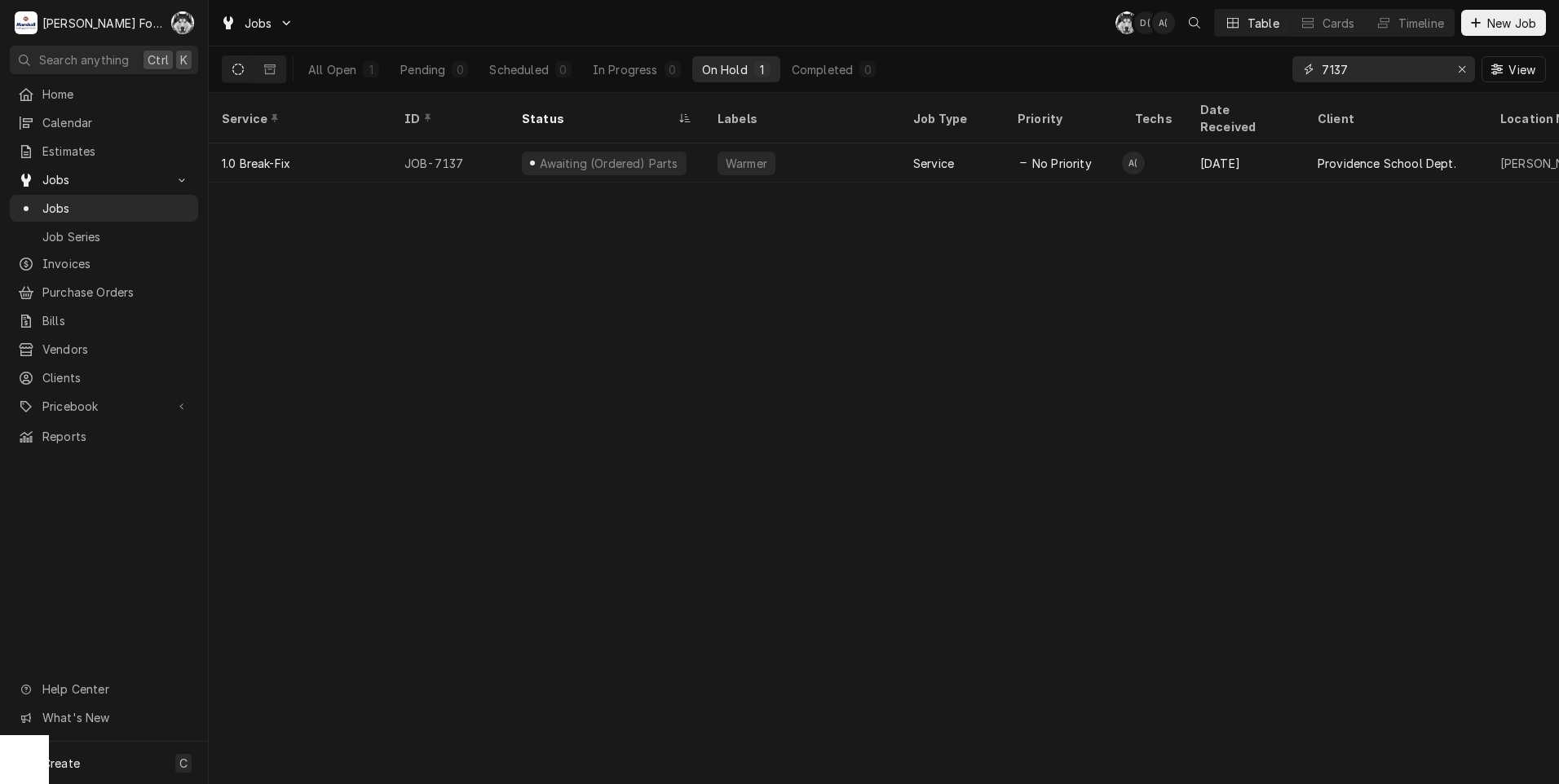
drag, startPoint x: 1244, startPoint y: 72, endPoint x: 1074, endPoint y: 79, distance: 170.1
click at [1074, 79] on div "All Open 1 Pending 0 Scheduled 0 In Progress 0 On Hold 1 Completed 0 7137 View" at bounding box center [884, 69] width 1324 height 46
type input "7049"
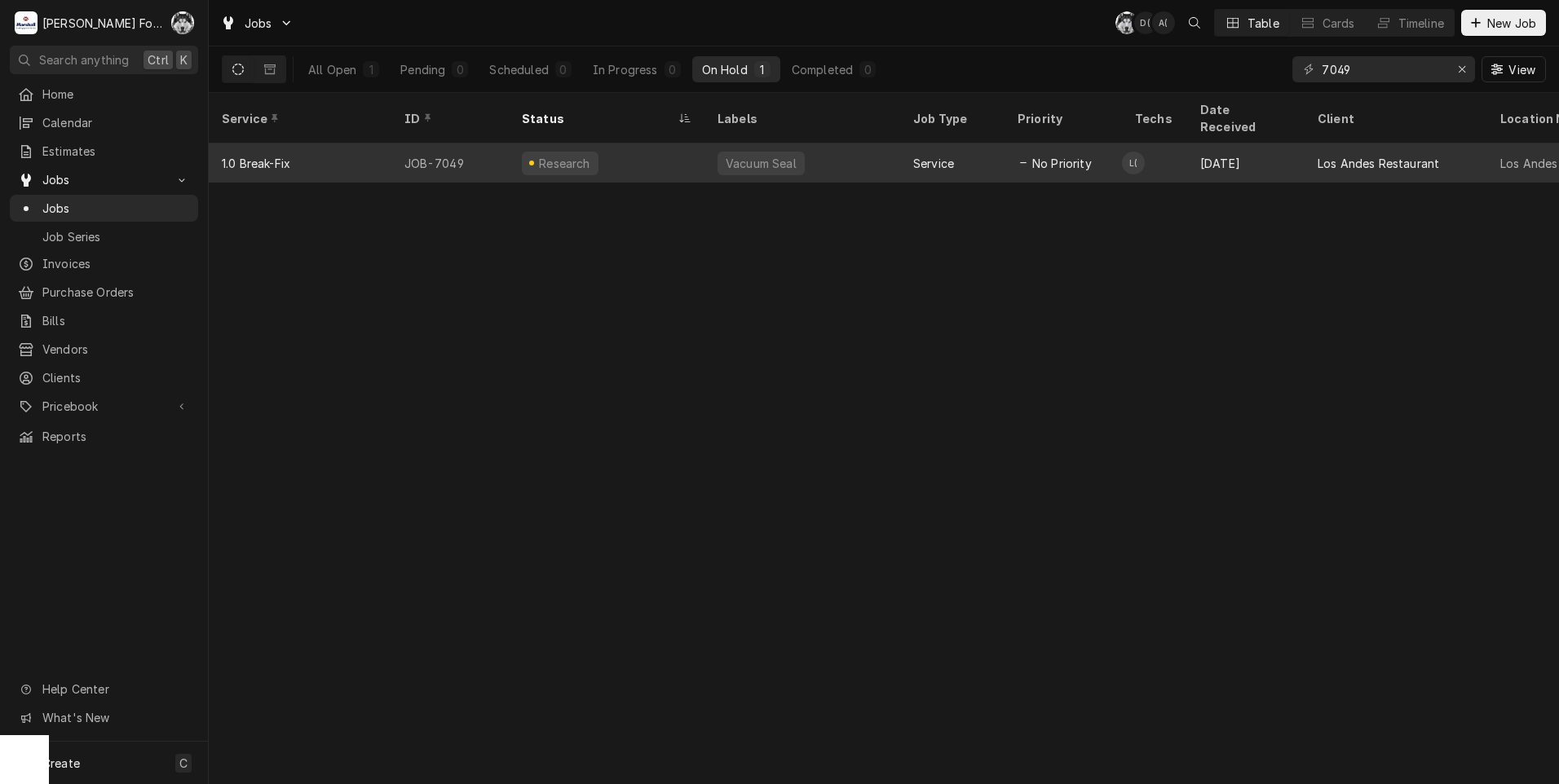
click at [781, 154] on div "Vacuum Seal" at bounding box center [760, 163] width 74 height 17
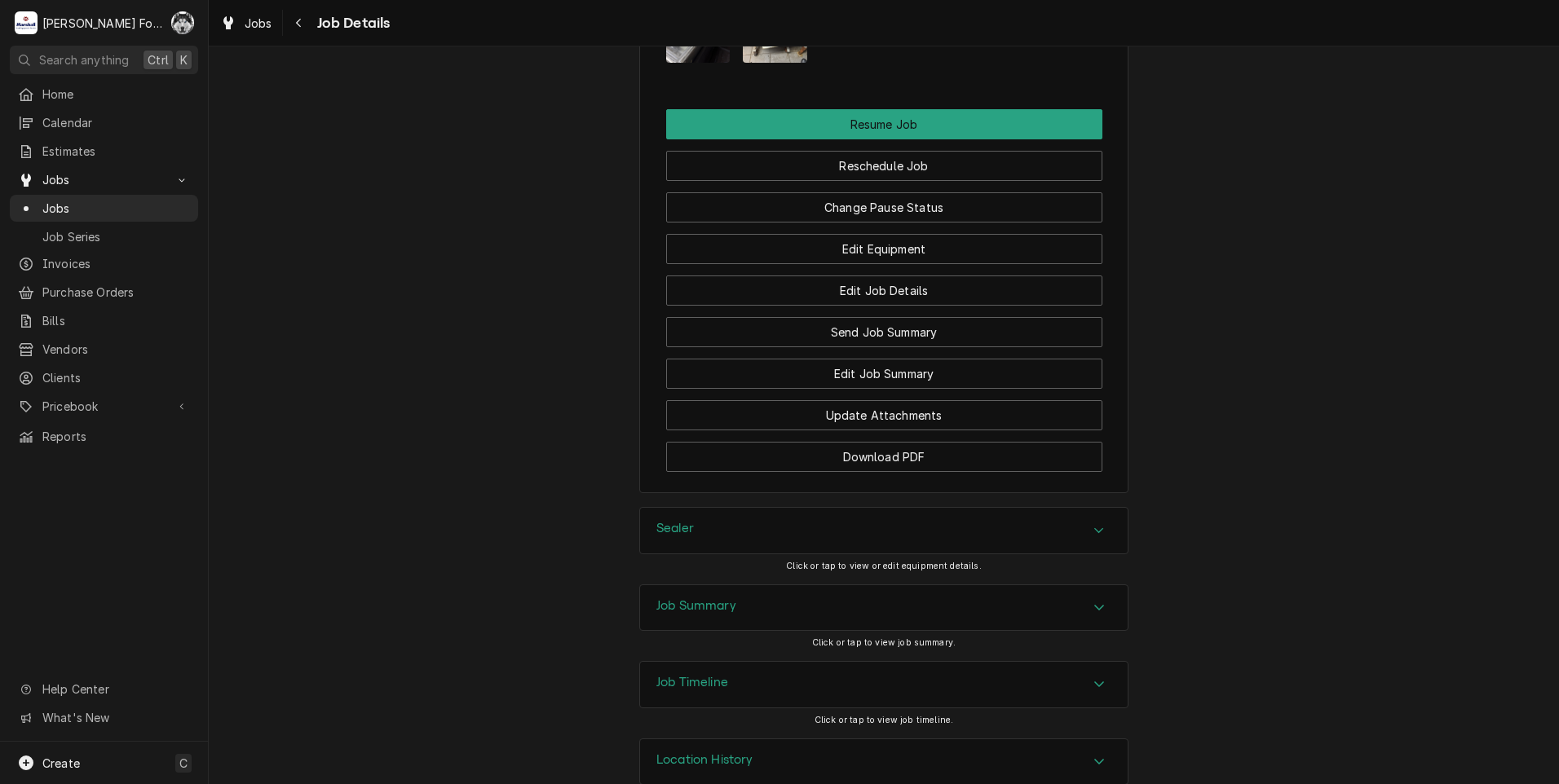
scroll to position [2062, 0]
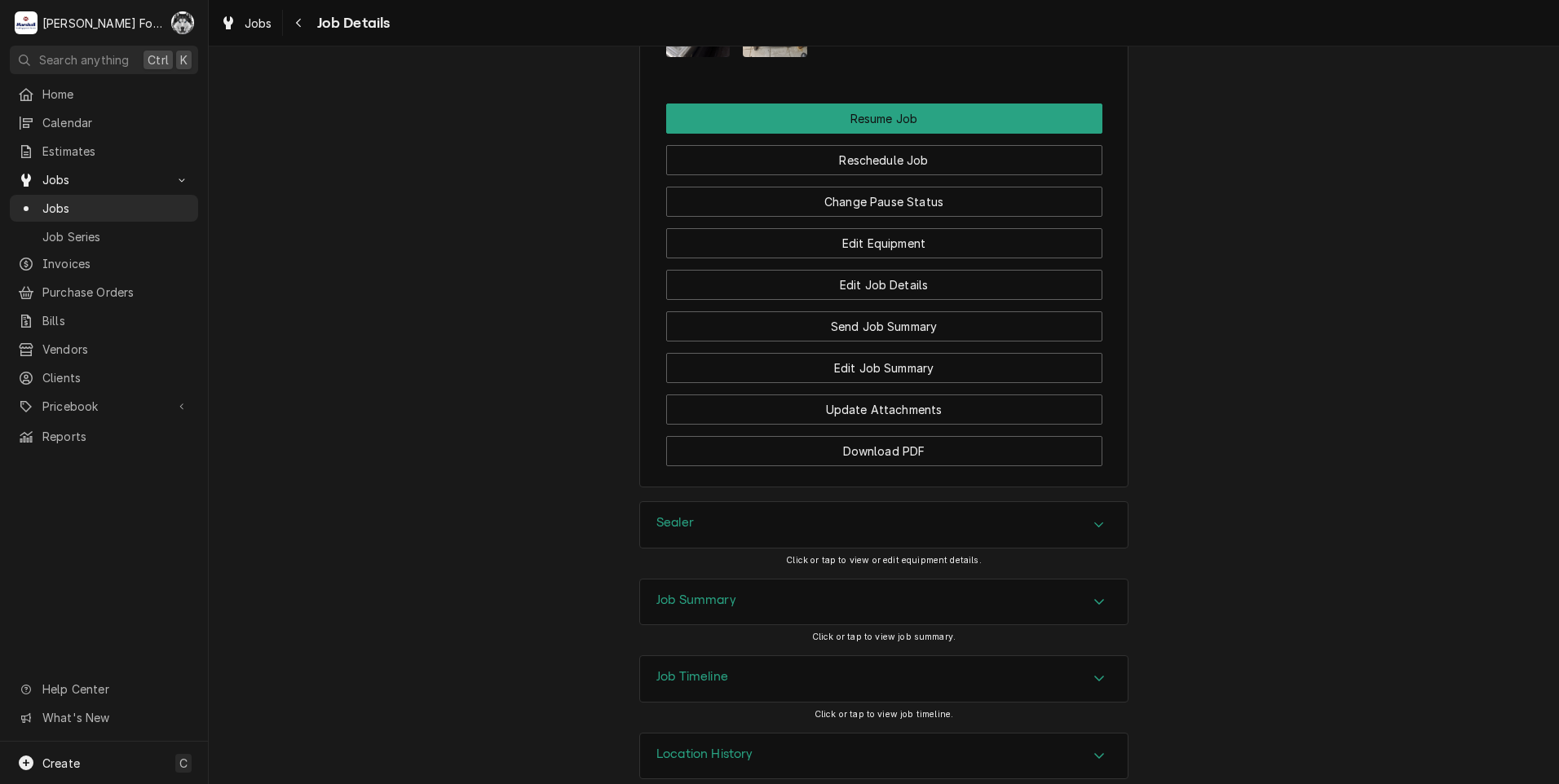
click at [731, 525] on div "Sealer Click or tap to view or edit equipment details." at bounding box center [884, 539] width 490 height 77
click at [738, 502] on div "Sealer" at bounding box center [884, 524] width 488 height 46
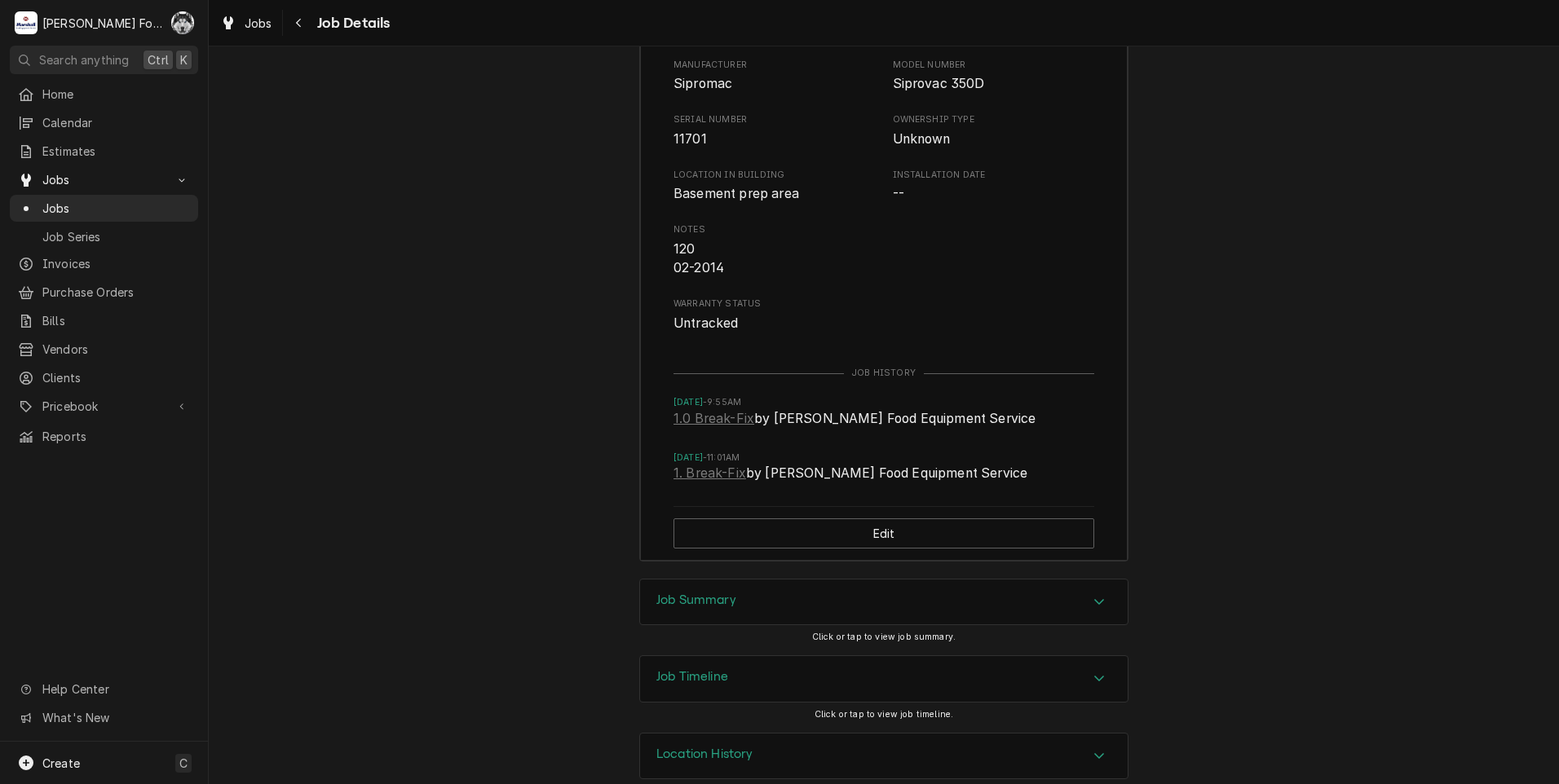
click at [751, 580] on div "Job Summary" at bounding box center [884, 602] width 488 height 46
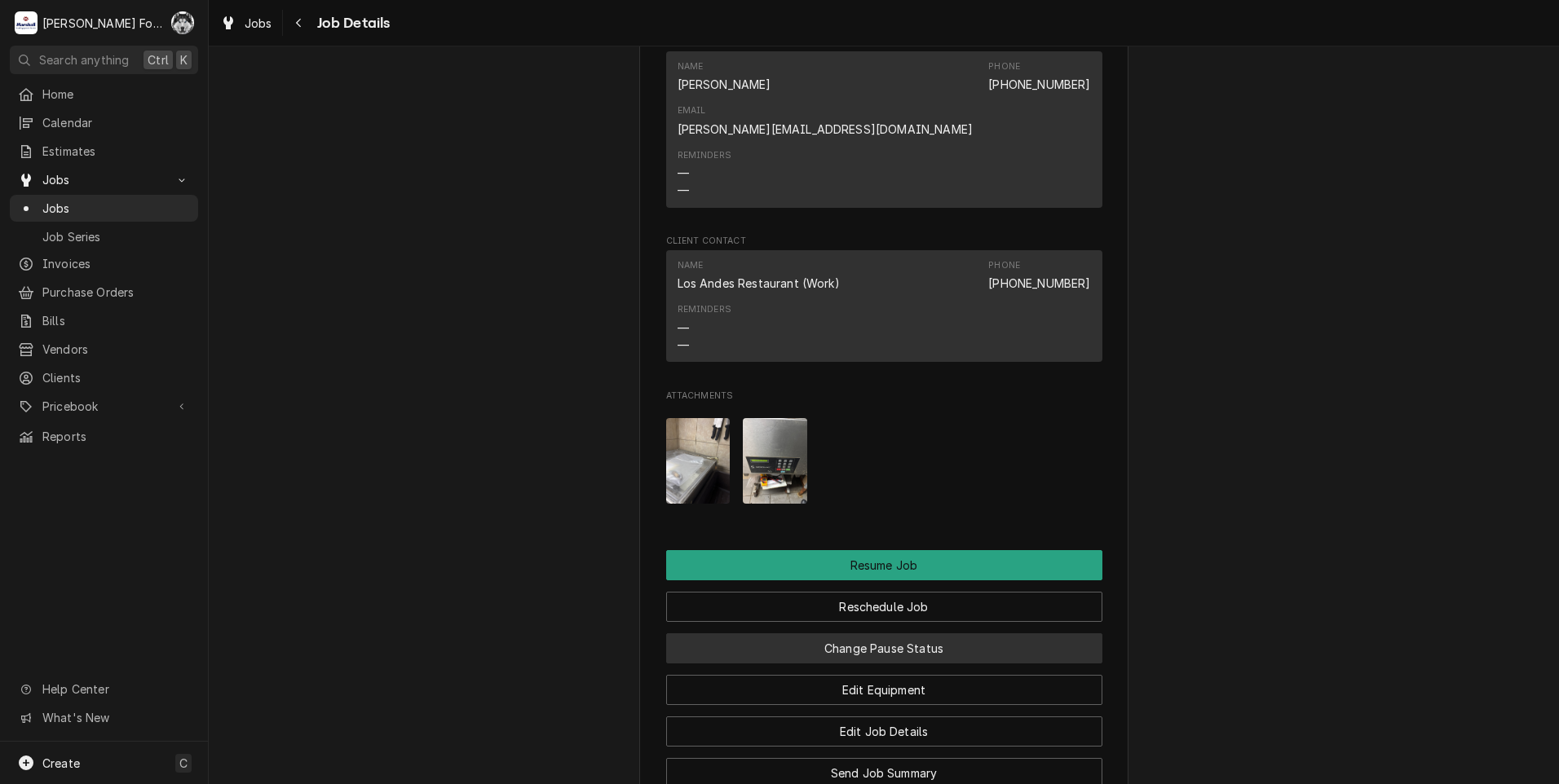
scroll to position [1609, 0]
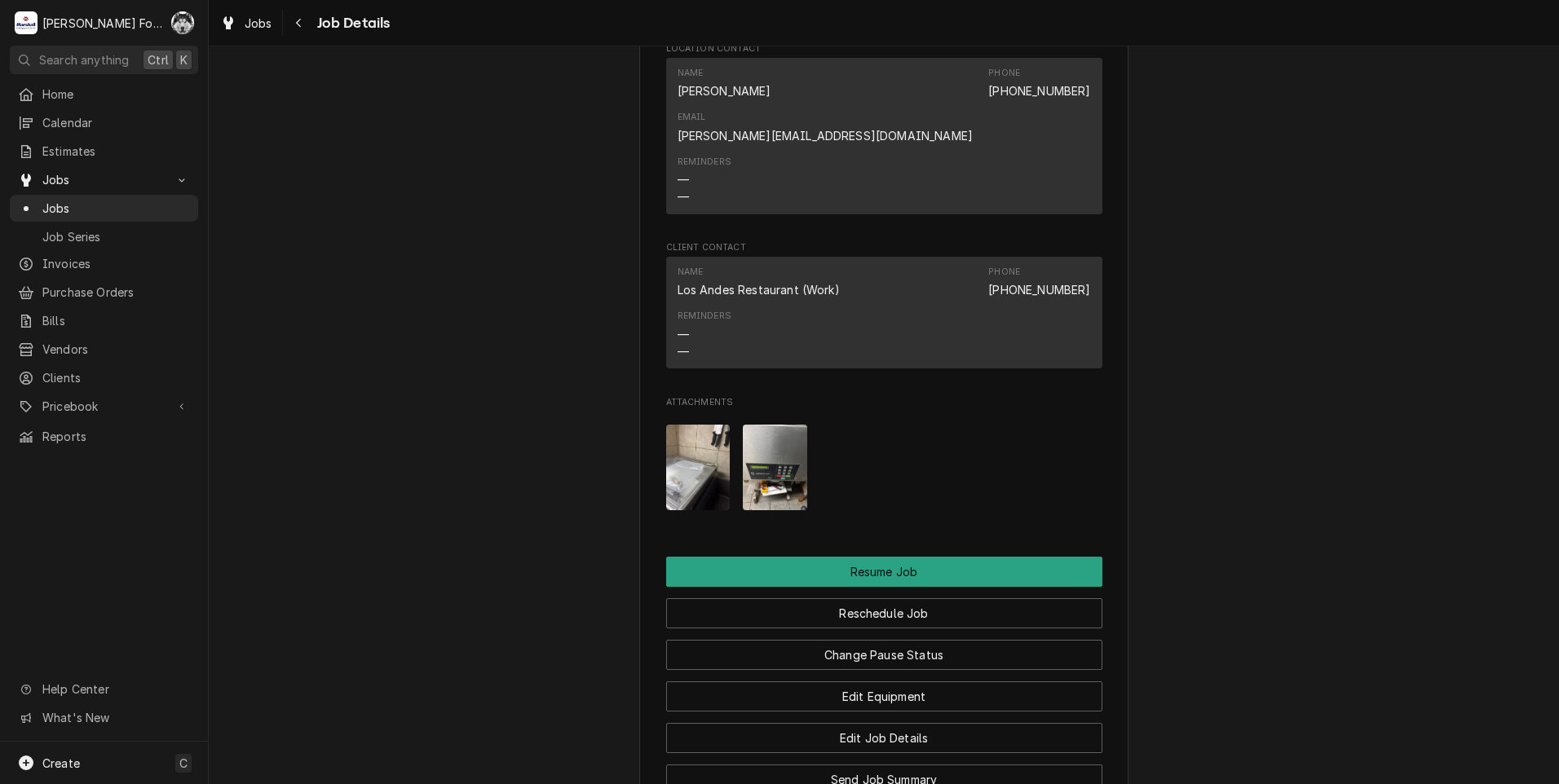
click at [696, 431] on img "Attachments" at bounding box center [699, 468] width 64 height 86
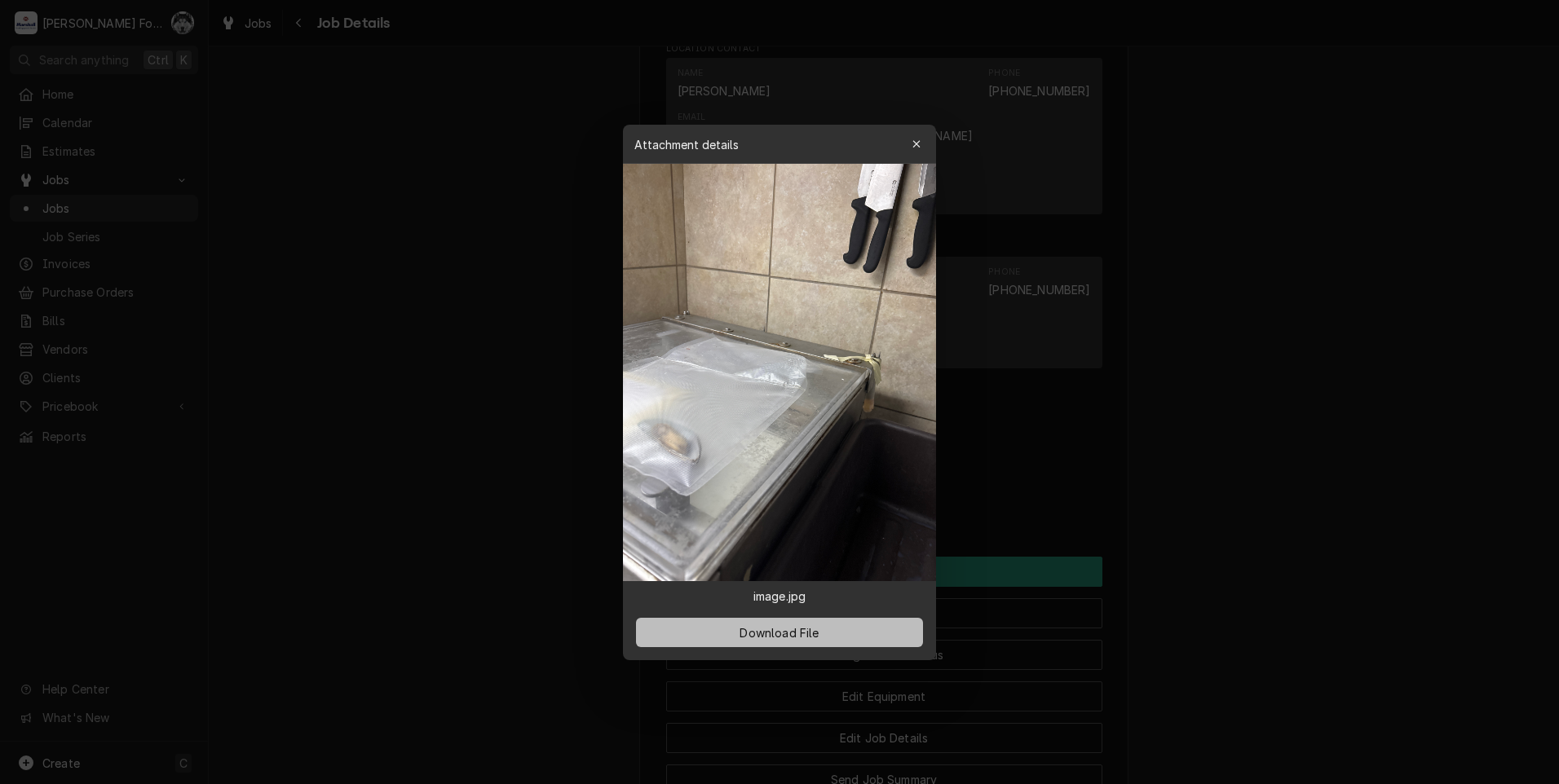
click at [792, 622] on button "Download File" at bounding box center [779, 632] width 287 height 29
click at [504, 491] on div at bounding box center [779, 392] width 1559 height 784
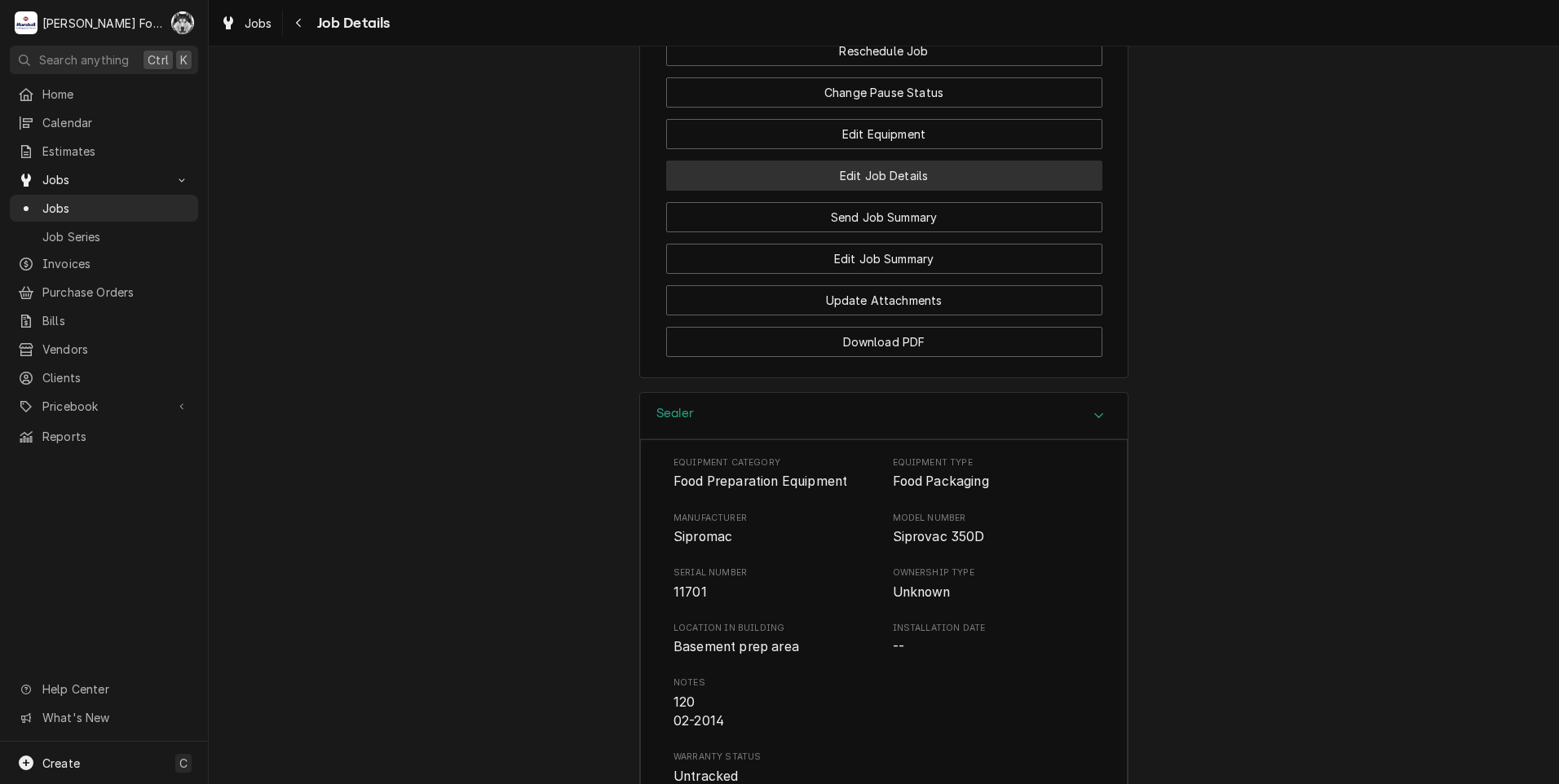
scroll to position [2111, 0]
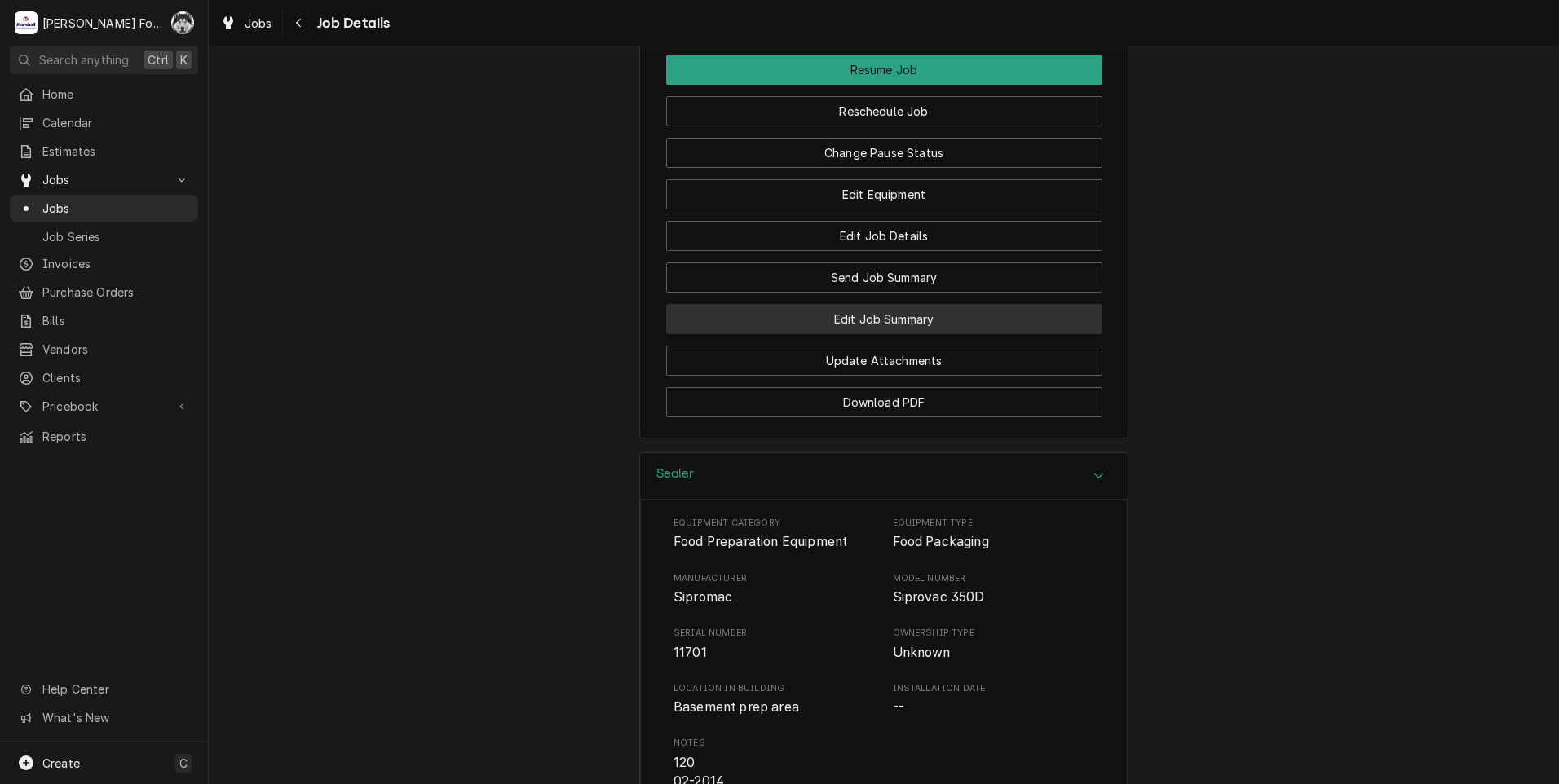
click at [875, 304] on button "Edit Job Summary" at bounding box center [884, 319] width 436 height 30
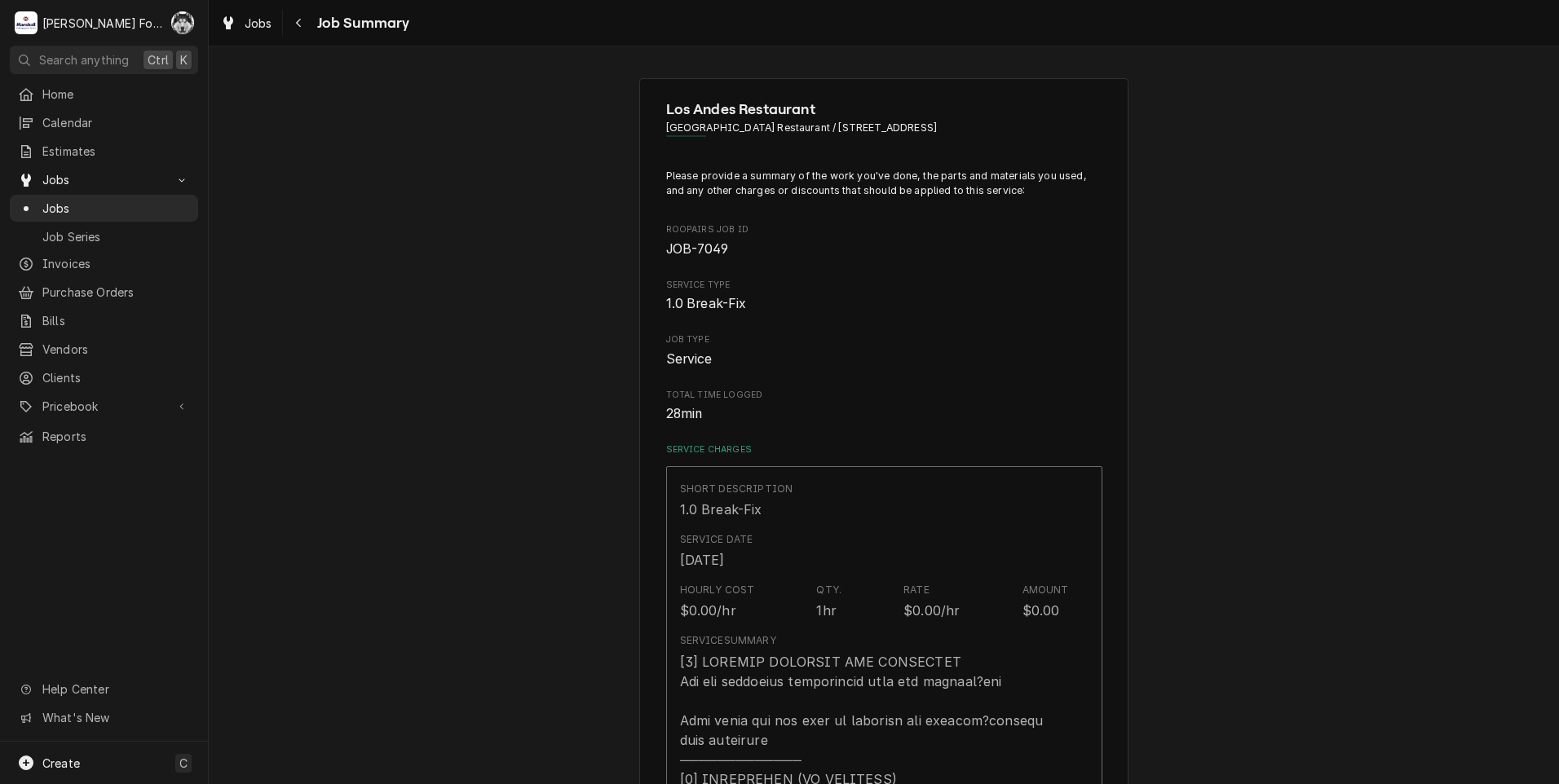
type textarea "x"
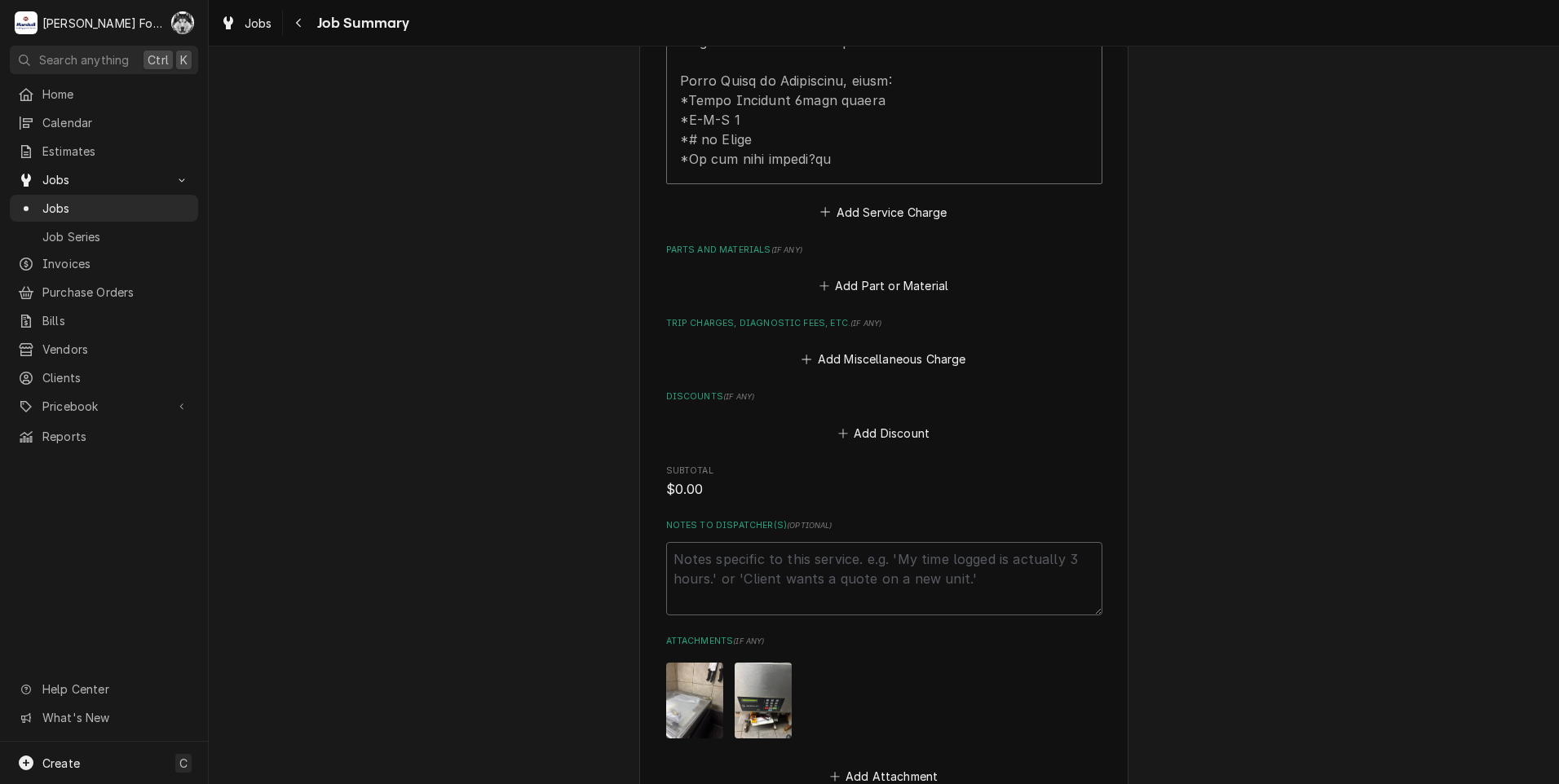
scroll to position [978, 0]
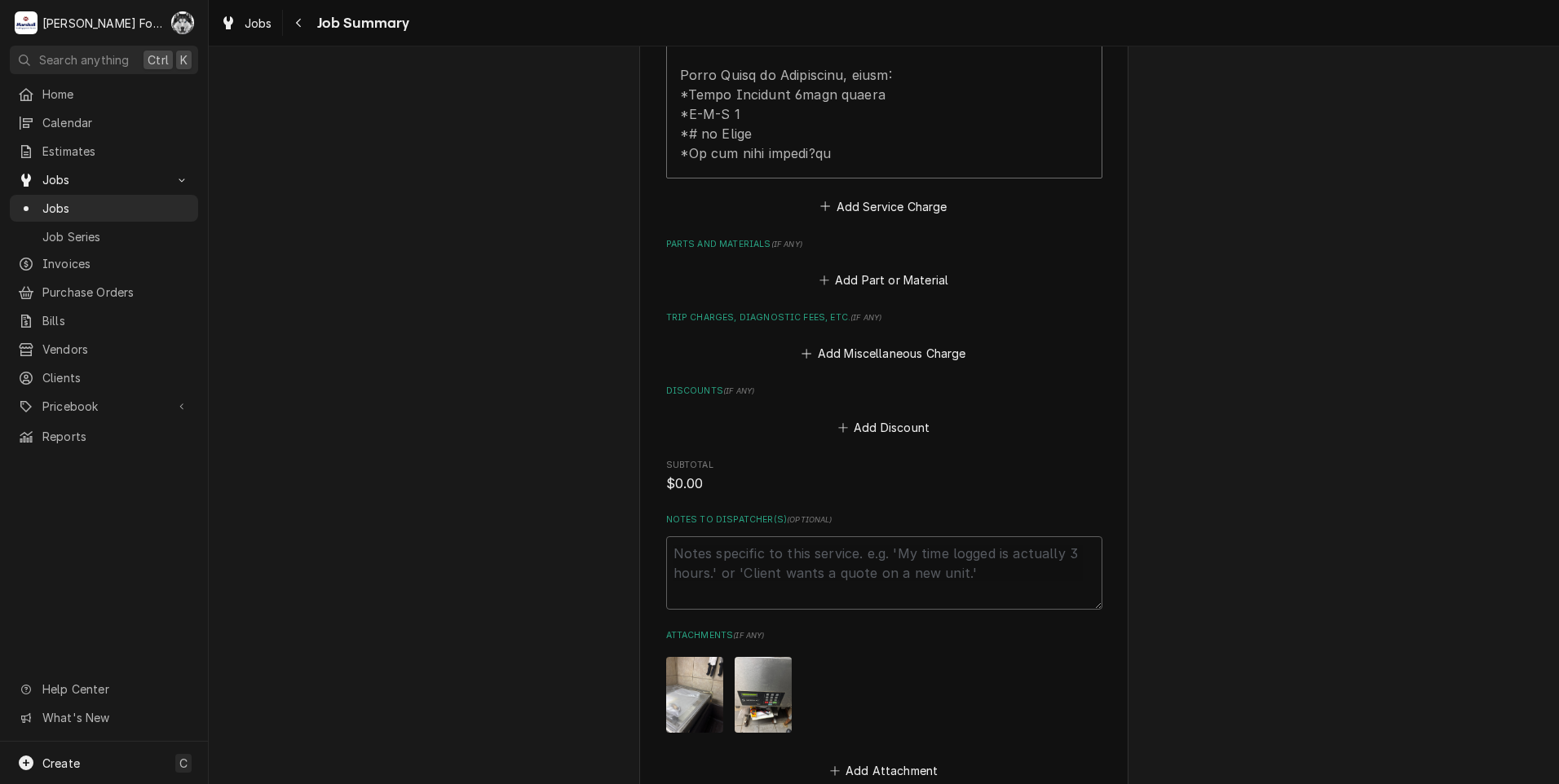
click at [881, 238] on label "Parts and Materials ( if any )" at bounding box center [884, 245] width 436 height 13
click at [881, 269] on button "Add Part or Material" at bounding box center [884, 280] width 135 height 23
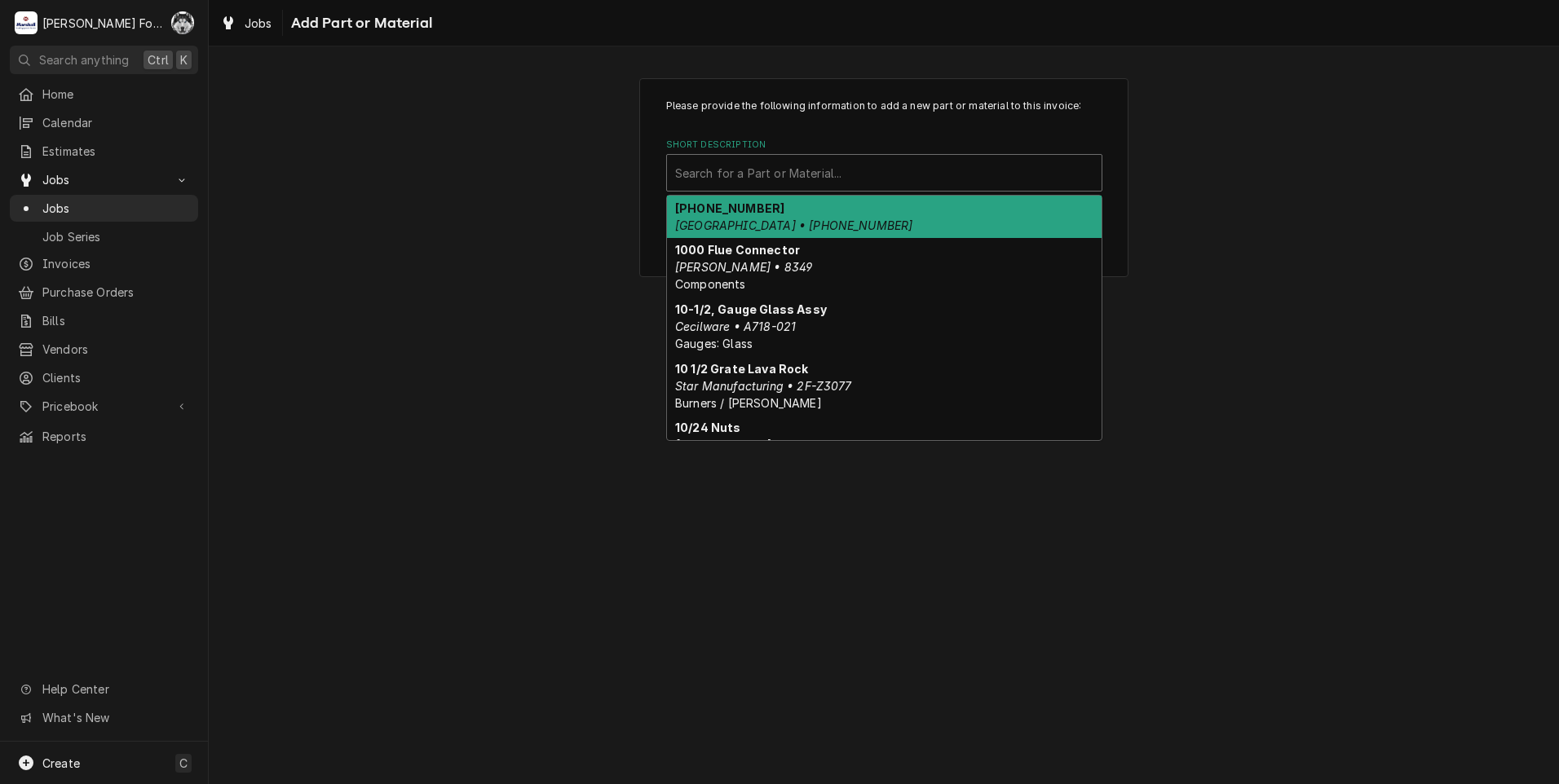
click at [859, 172] on div "Short Description" at bounding box center [884, 172] width 418 height 29
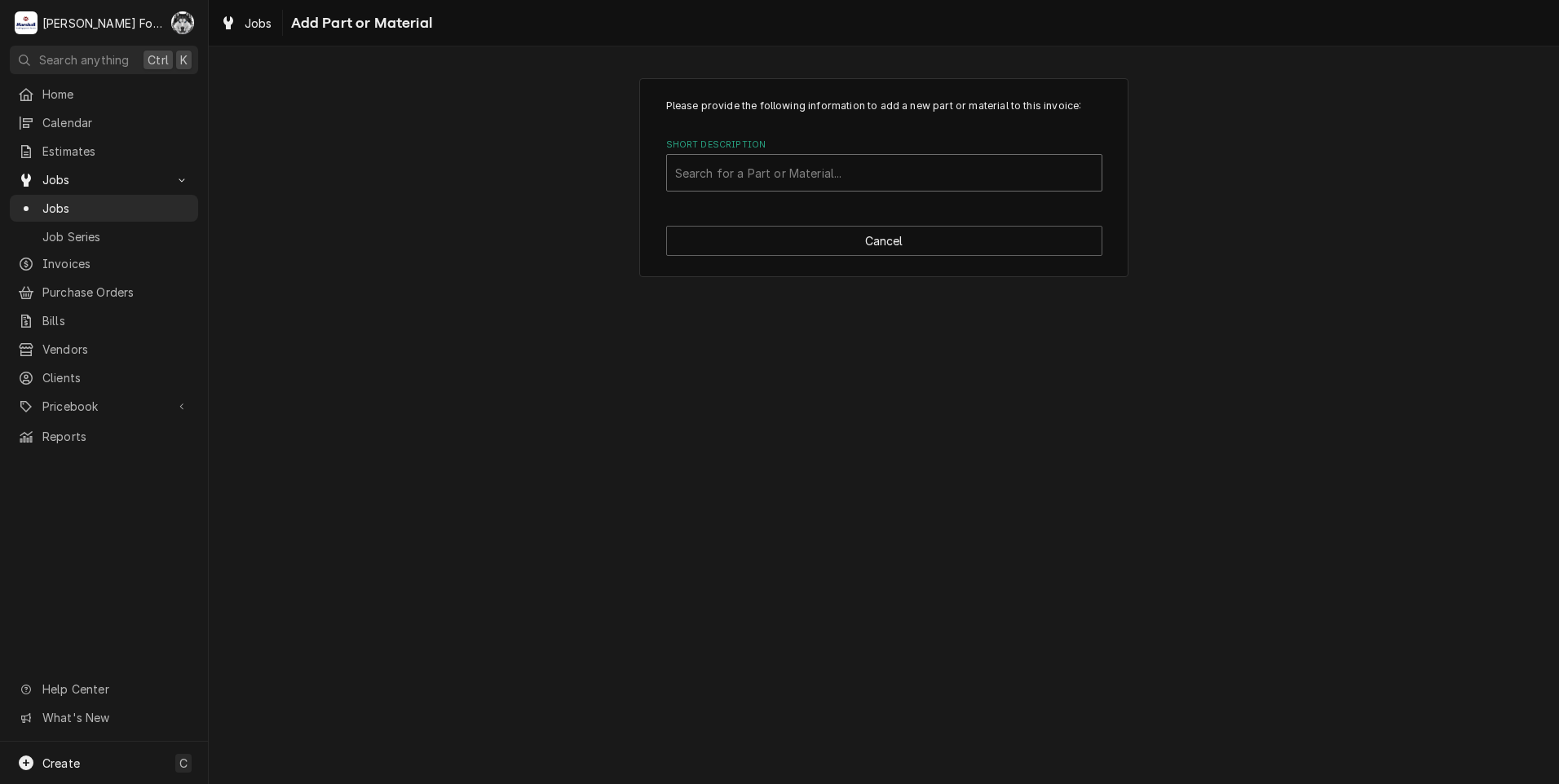
click at [863, 172] on div "Short Description" at bounding box center [884, 172] width 418 height 29
type input "004a1224"
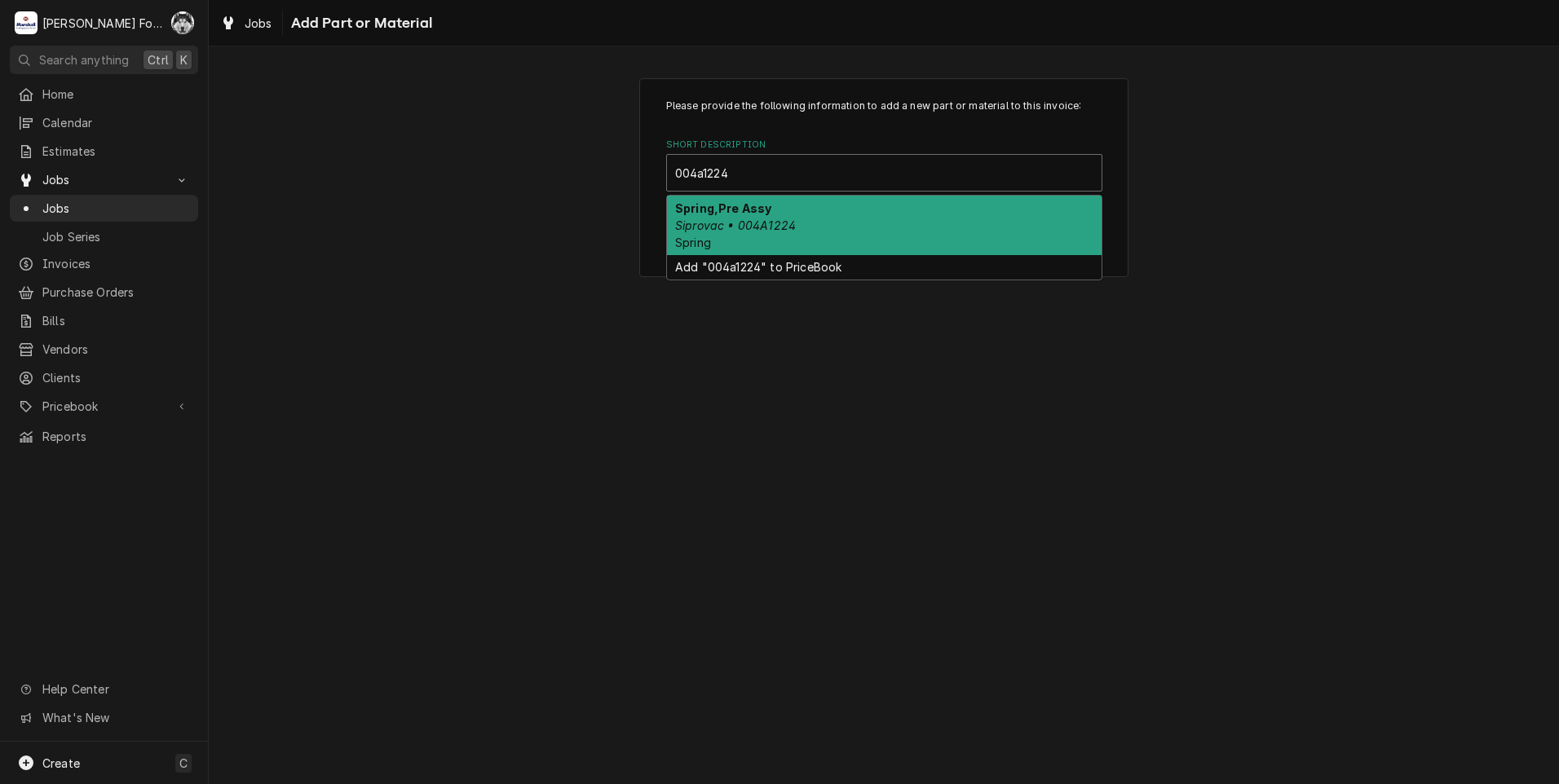
click at [765, 226] on em "Siprovac • 004A1224" at bounding box center [735, 226] width 121 height 14
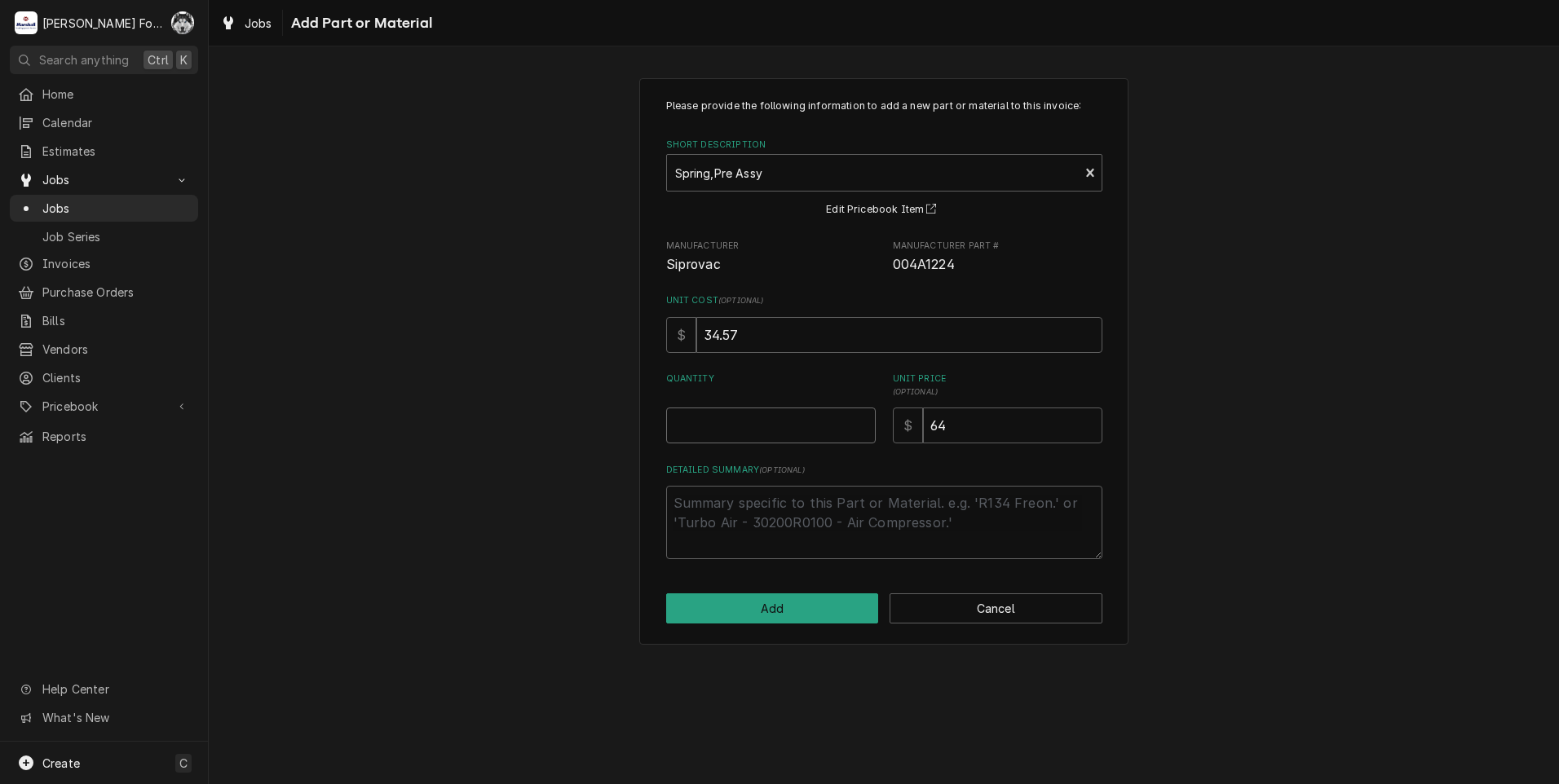
type textarea "x"
type input "0.5"
click at [862, 419] on input "0.5" at bounding box center [771, 425] width 210 height 36
type textarea "x"
type input "1"
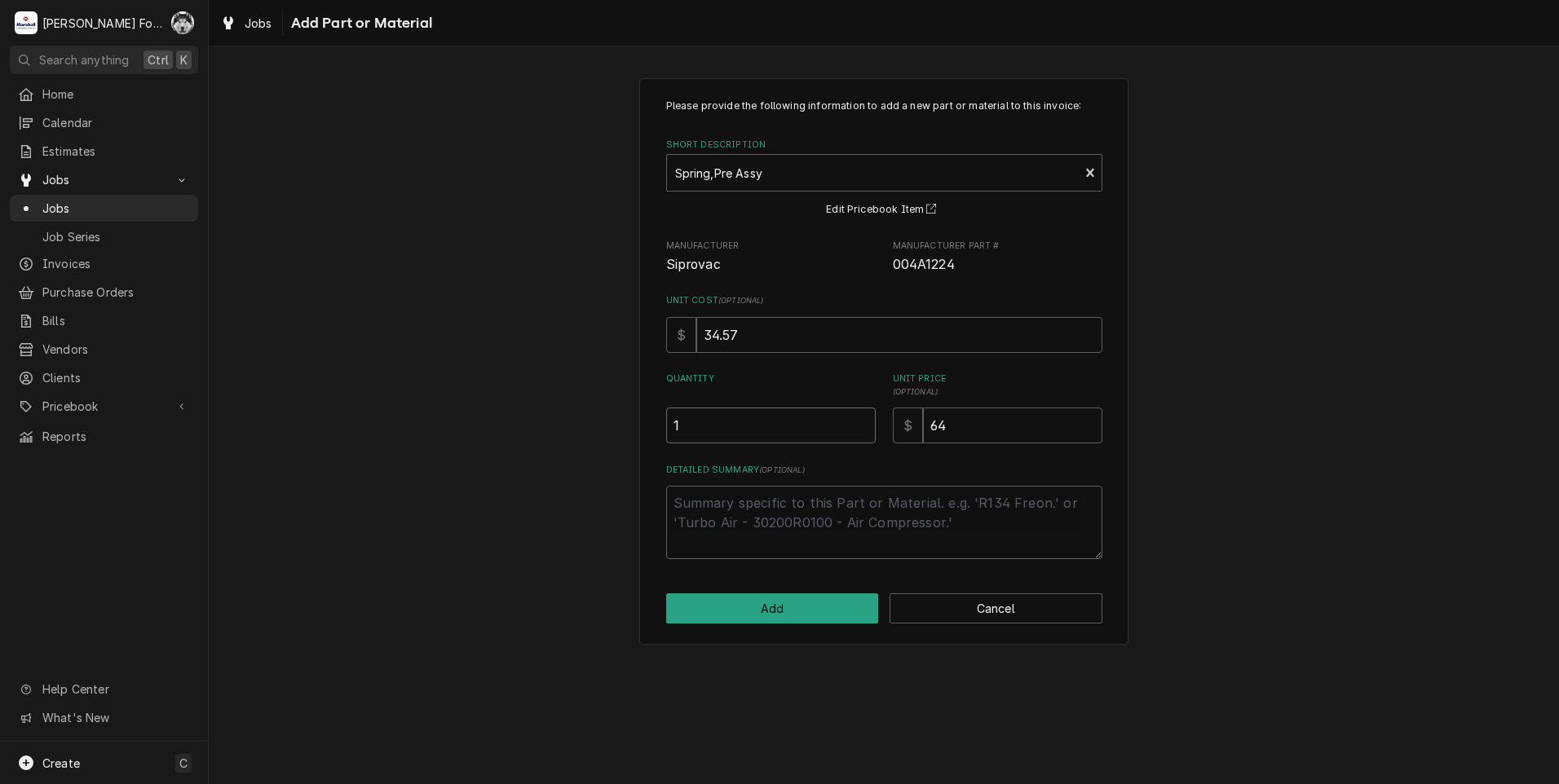
click at [862, 419] on input "1" at bounding box center [771, 425] width 210 height 36
drag, startPoint x: 977, startPoint y: 425, endPoint x: 809, endPoint y: 459, distance: 171.4
click at [842, 453] on div "Please provide the following information to add a new part or material to this …" at bounding box center [884, 329] width 436 height 461
type textarea "x"
type input "1"
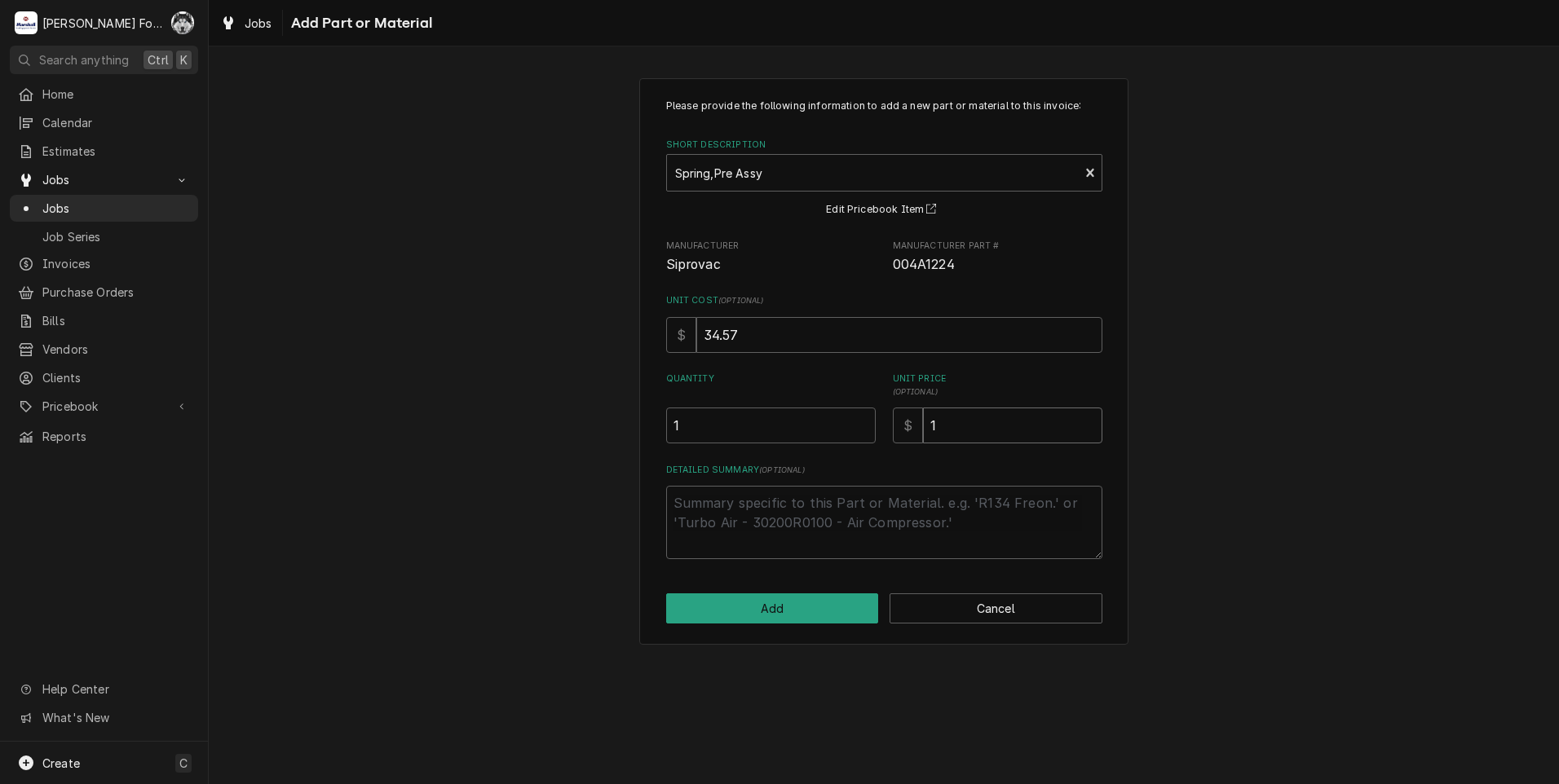
type textarea "x"
type input "11"
type textarea "x"
type input "116"
click at [724, 612] on button "Add" at bounding box center [773, 608] width 213 height 30
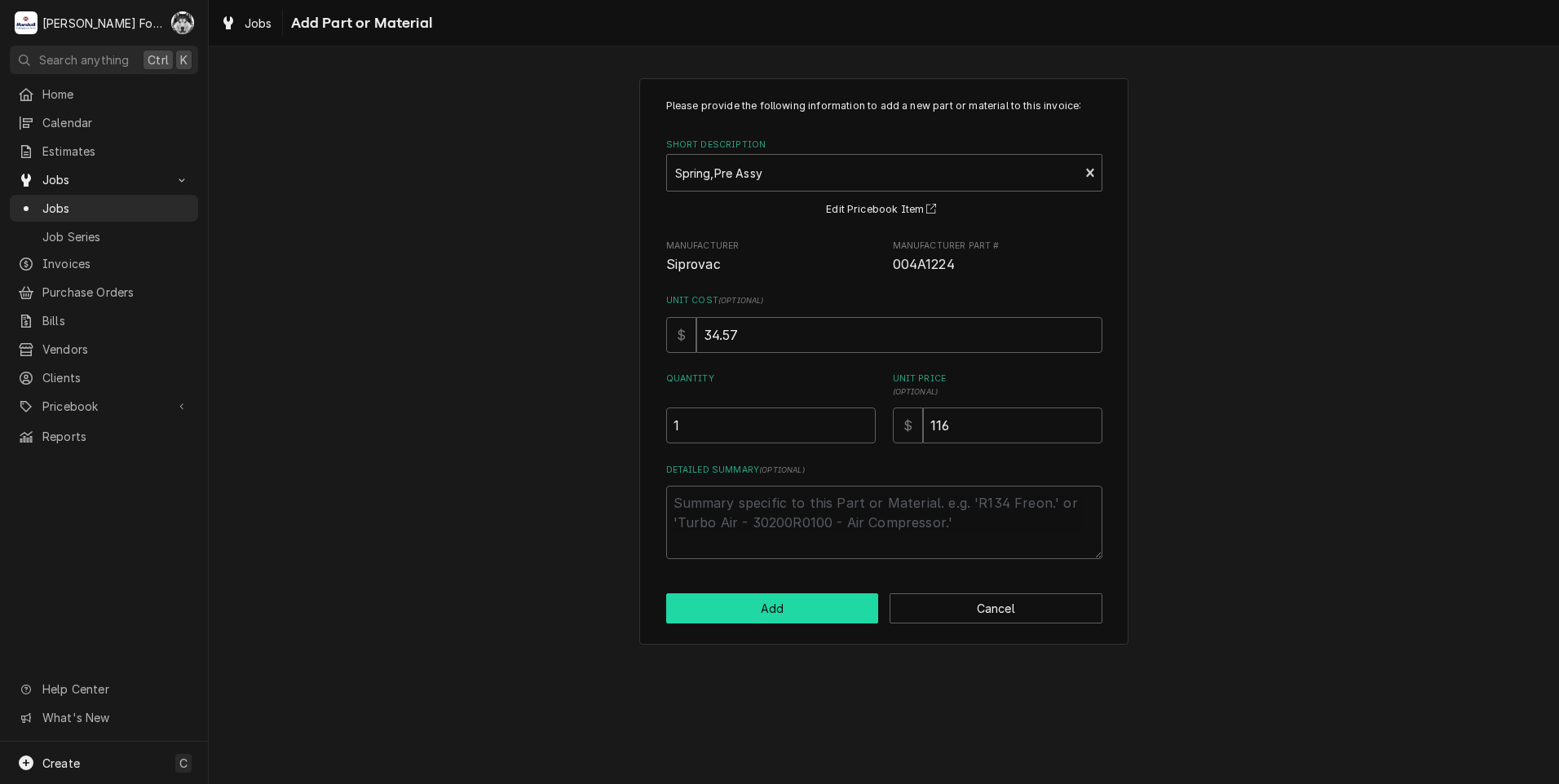
type textarea "x"
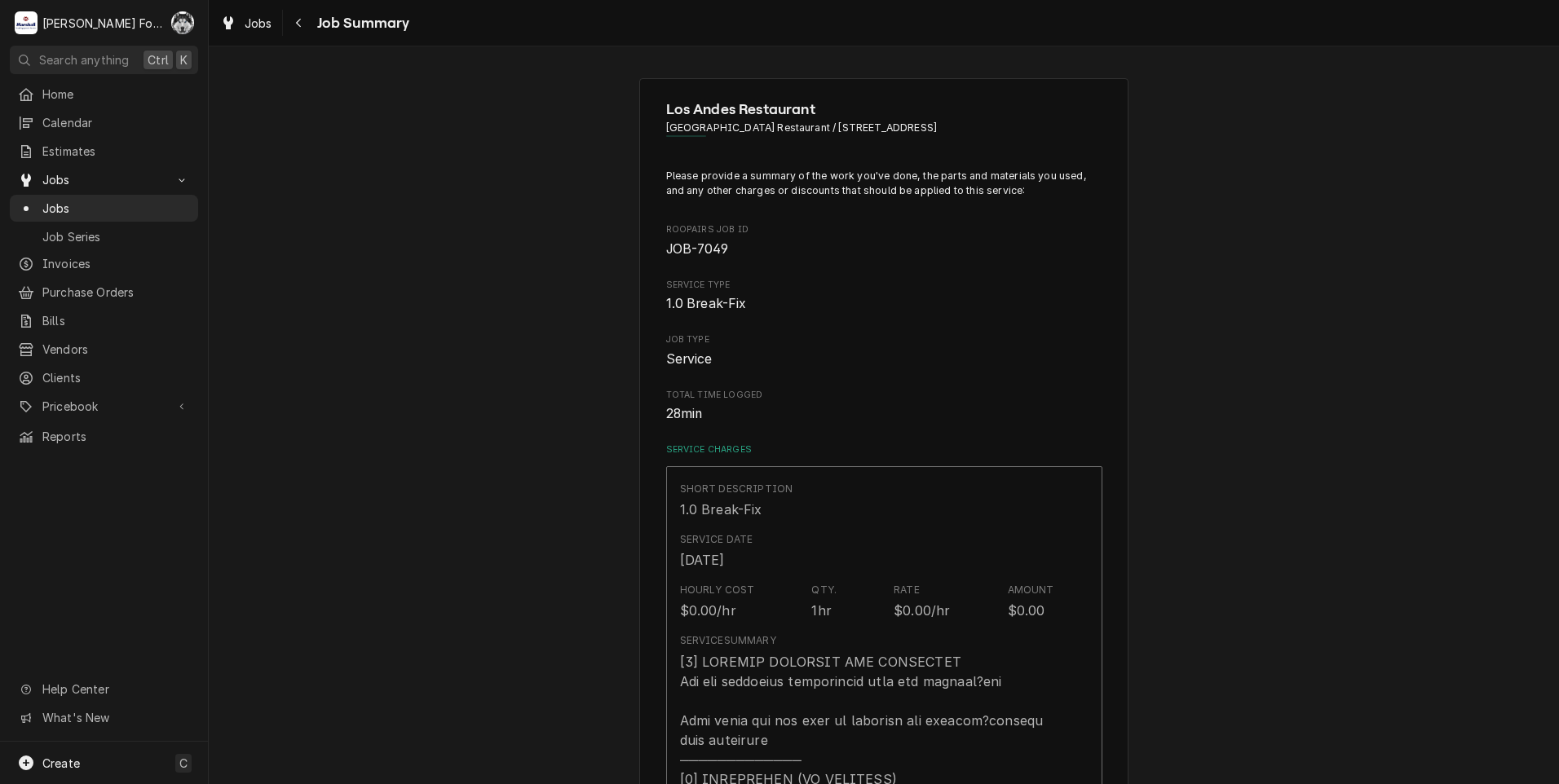
scroll to position [978, 0]
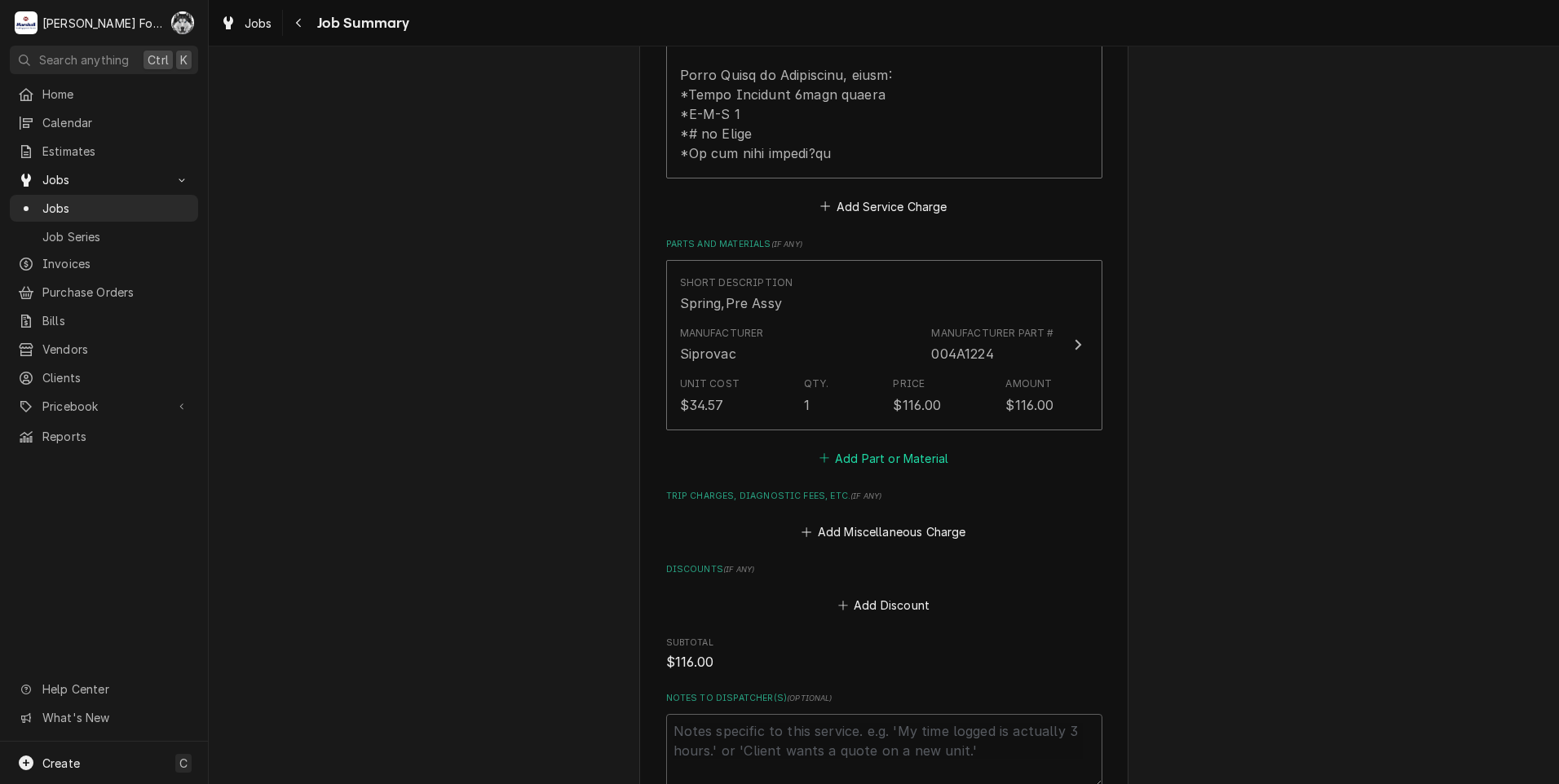
click at [871, 446] on button "Add Part or Material" at bounding box center [884, 458] width 135 height 23
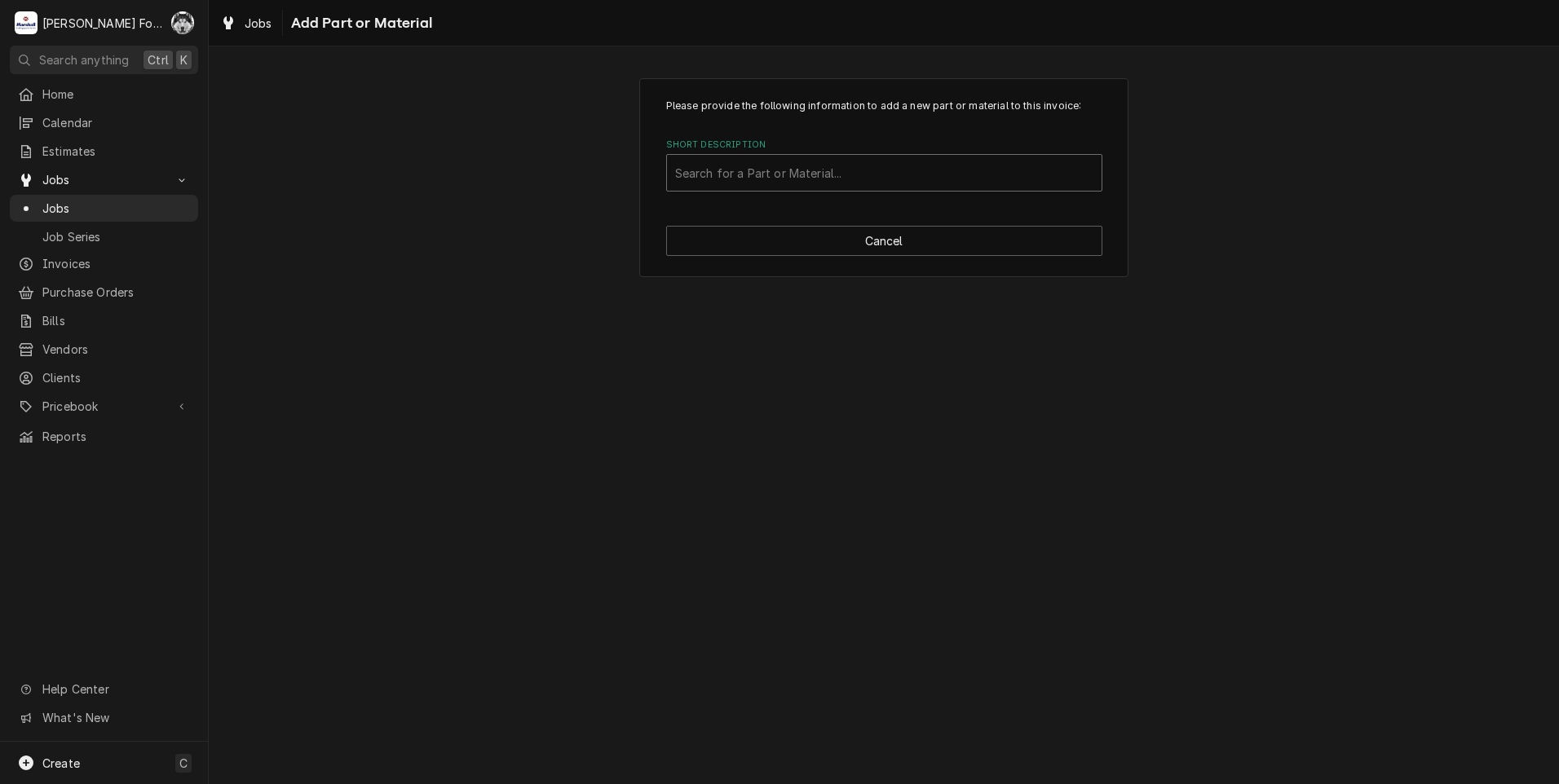
click at [842, 172] on div "Short Description" at bounding box center [884, 172] width 418 height 29
type input "ssdt"
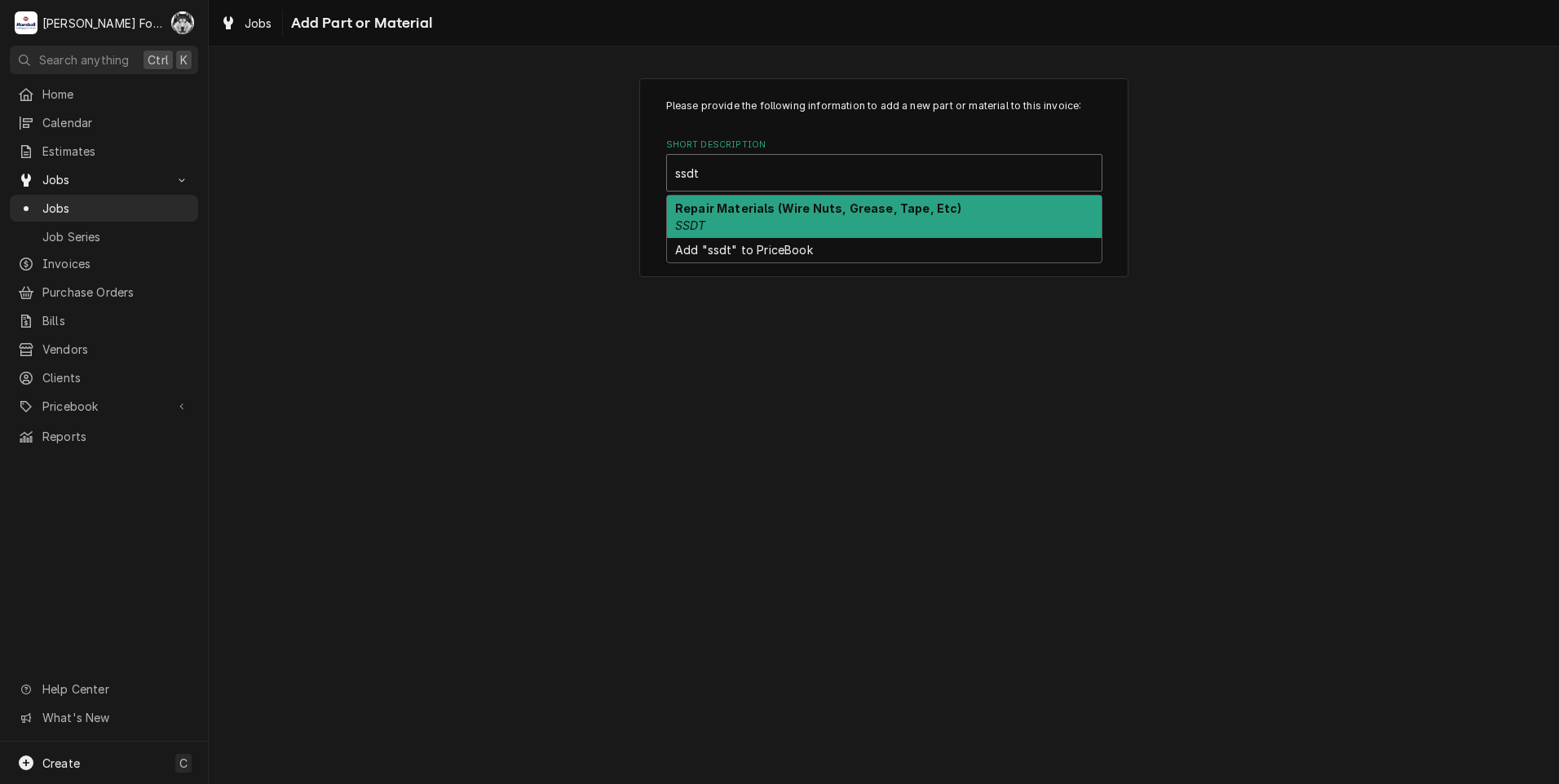
click at [830, 212] on strong "Repair Materials (Wire Nuts, Grease, Tape, Etc)" at bounding box center [818, 208] width 287 height 14
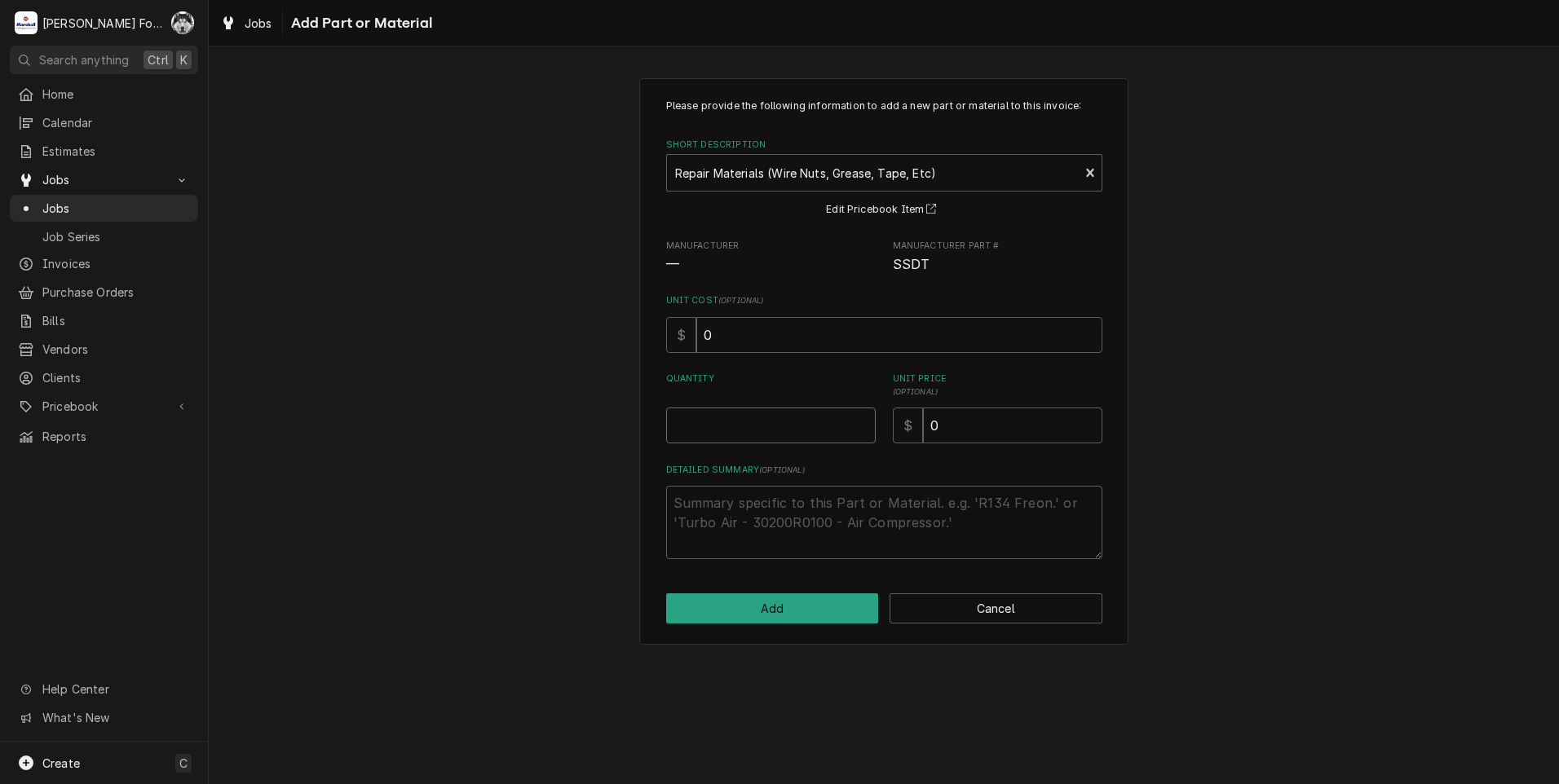
type textarea "x"
type input "0.5"
click at [860, 419] on input "0.5" at bounding box center [771, 425] width 210 height 36
type textarea "x"
type input "1"
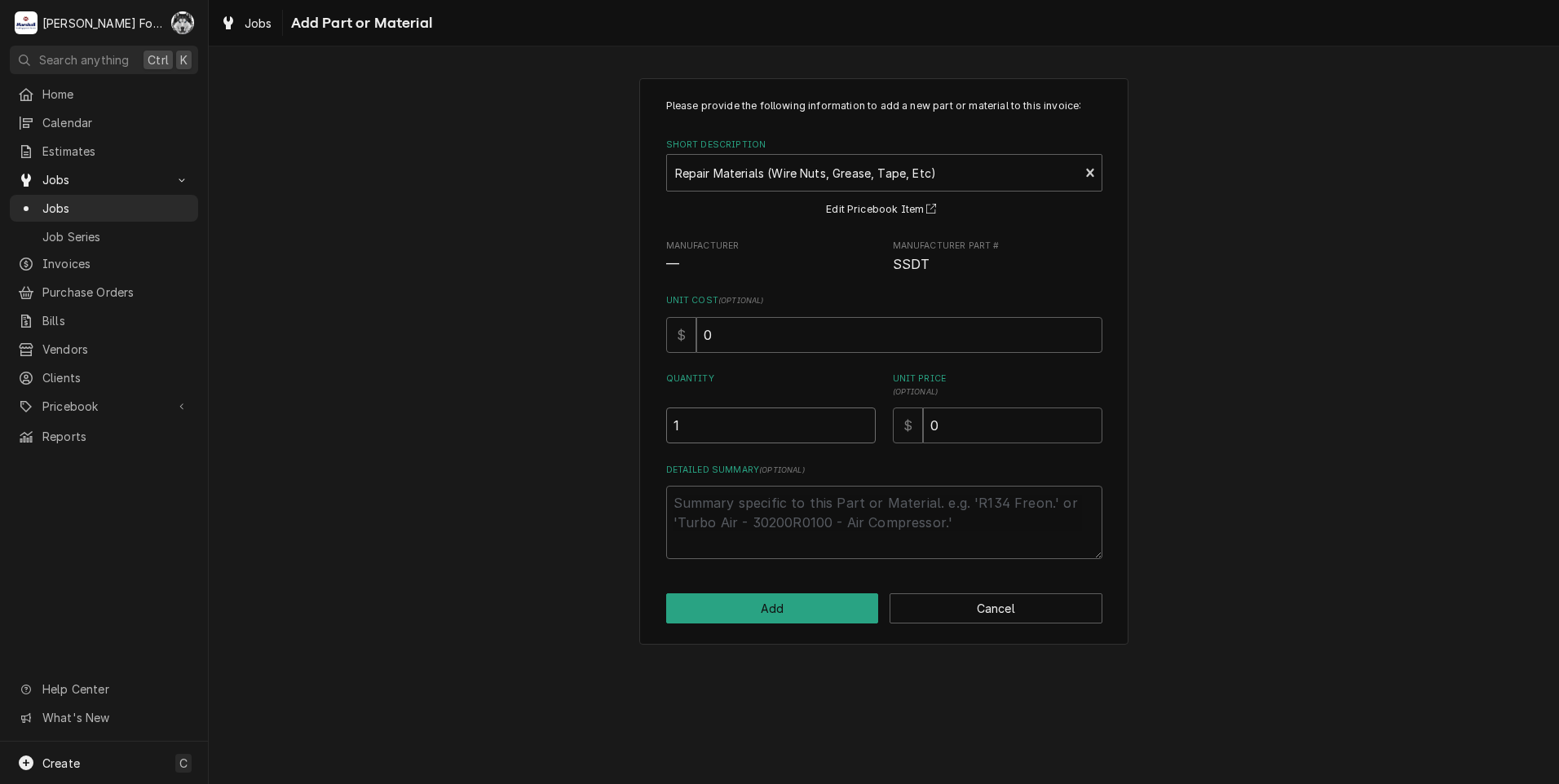
click at [860, 419] on input "1" at bounding box center [771, 425] width 210 height 36
drag, startPoint x: 969, startPoint y: 429, endPoint x: 864, endPoint y: 440, distance: 105.6
click at [874, 440] on div "Quantity 1 Unit Price ( optional ) $ 0" at bounding box center [884, 407] width 436 height 71
type textarea "x"
type input "4"
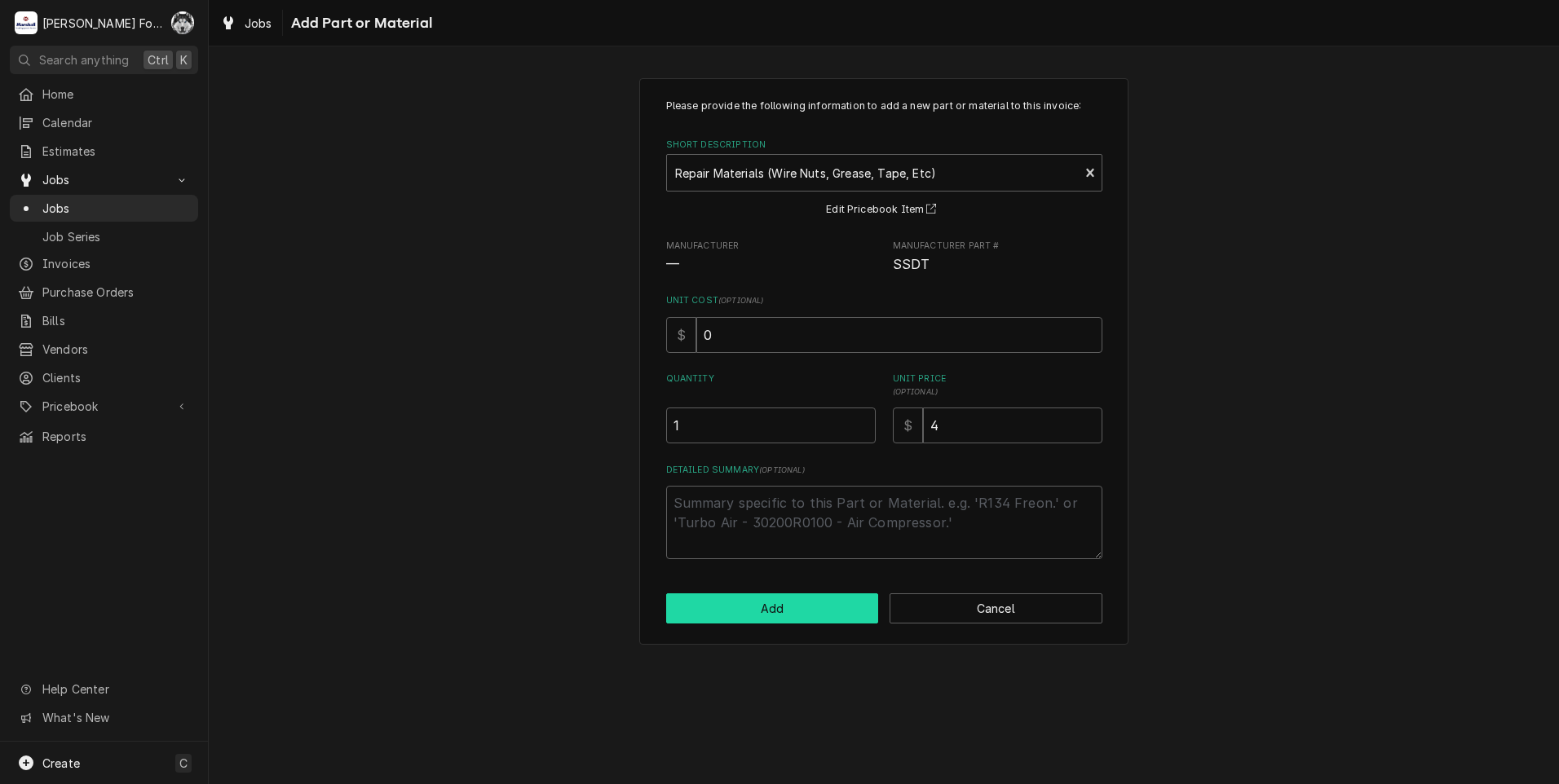
click at [782, 613] on button "Add" at bounding box center [773, 608] width 213 height 30
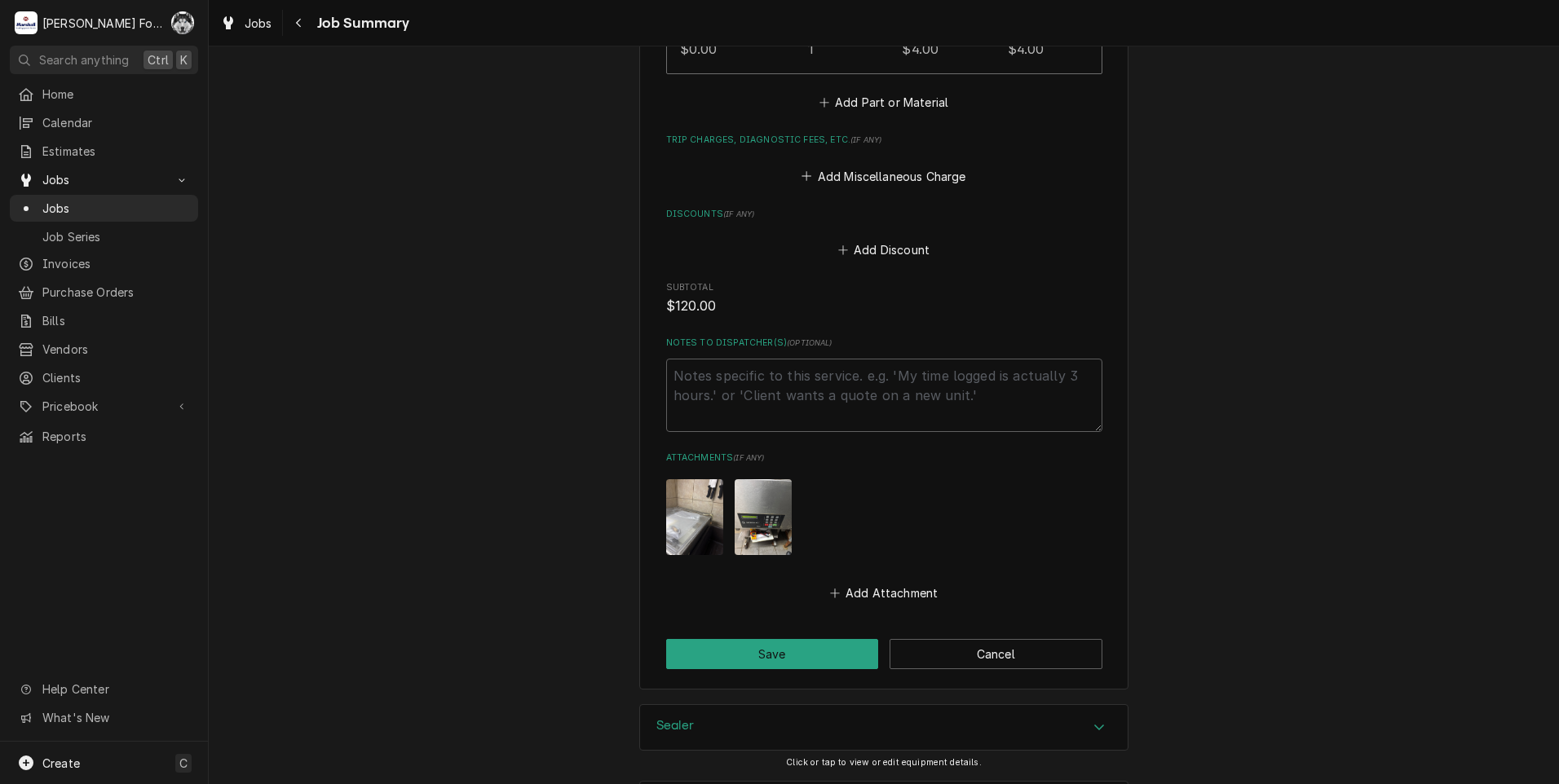
scroll to position [1548, 0]
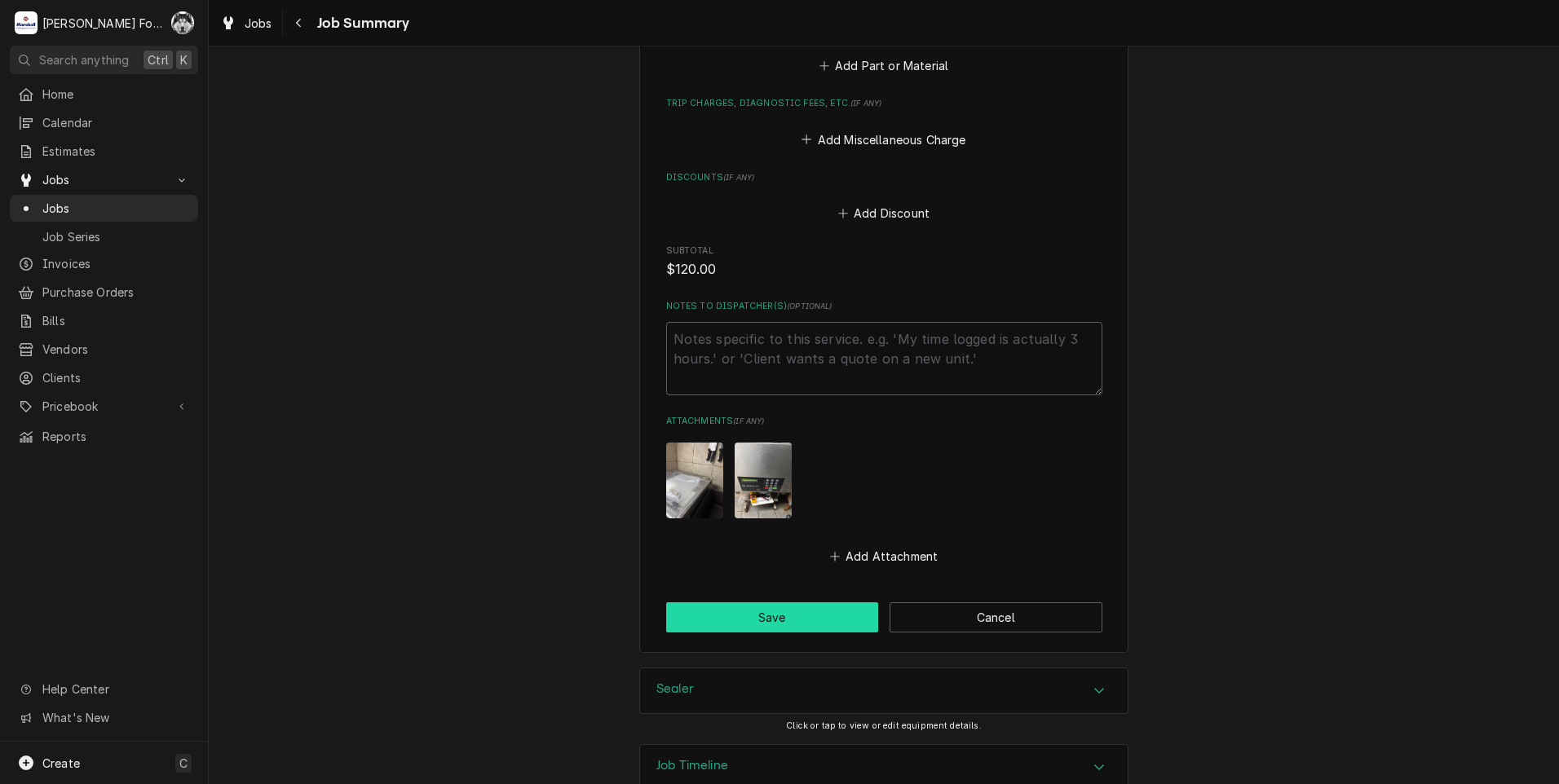
click at [722, 602] on button "Save" at bounding box center [773, 617] width 213 height 30
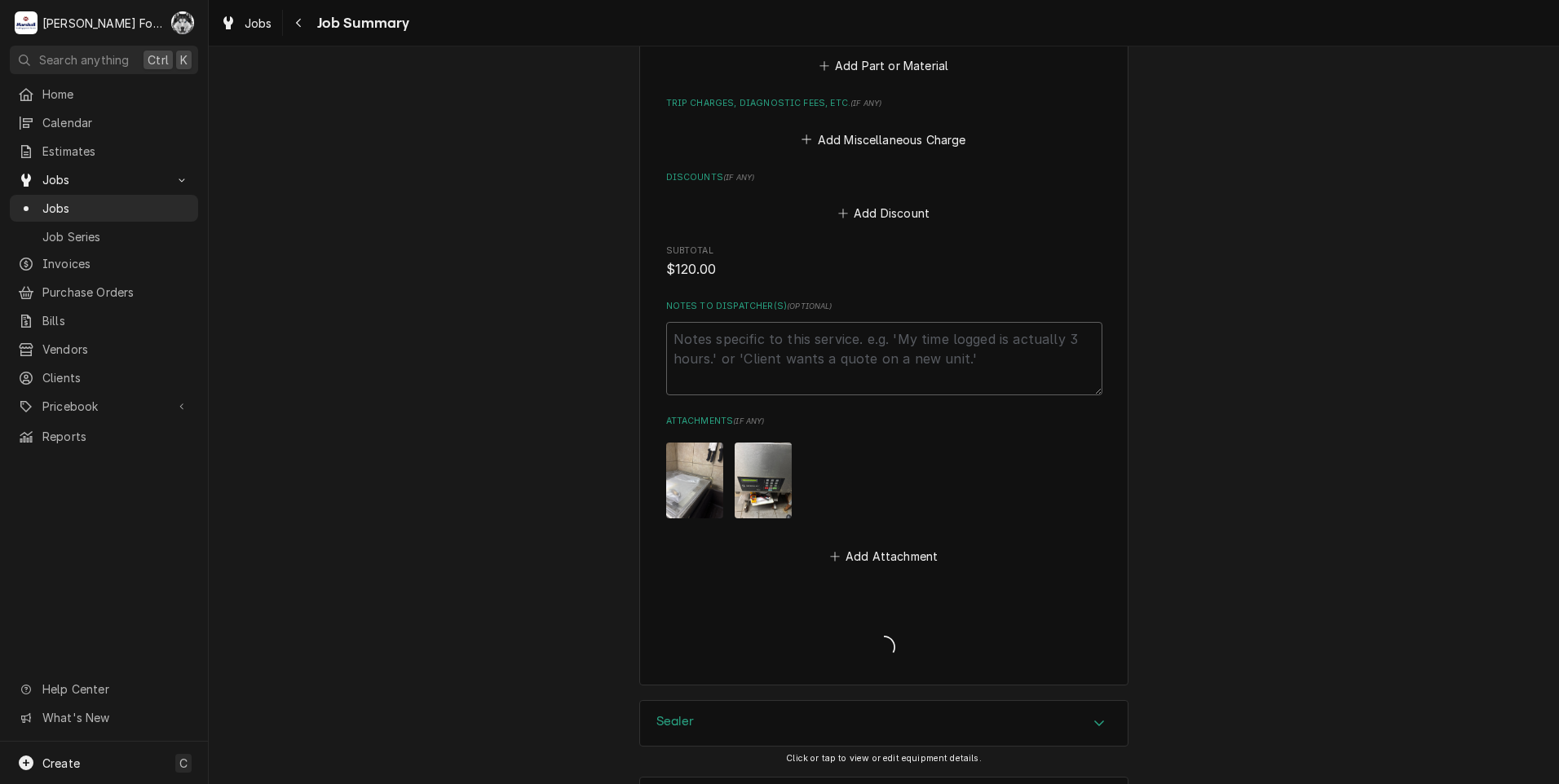
type textarea "x"
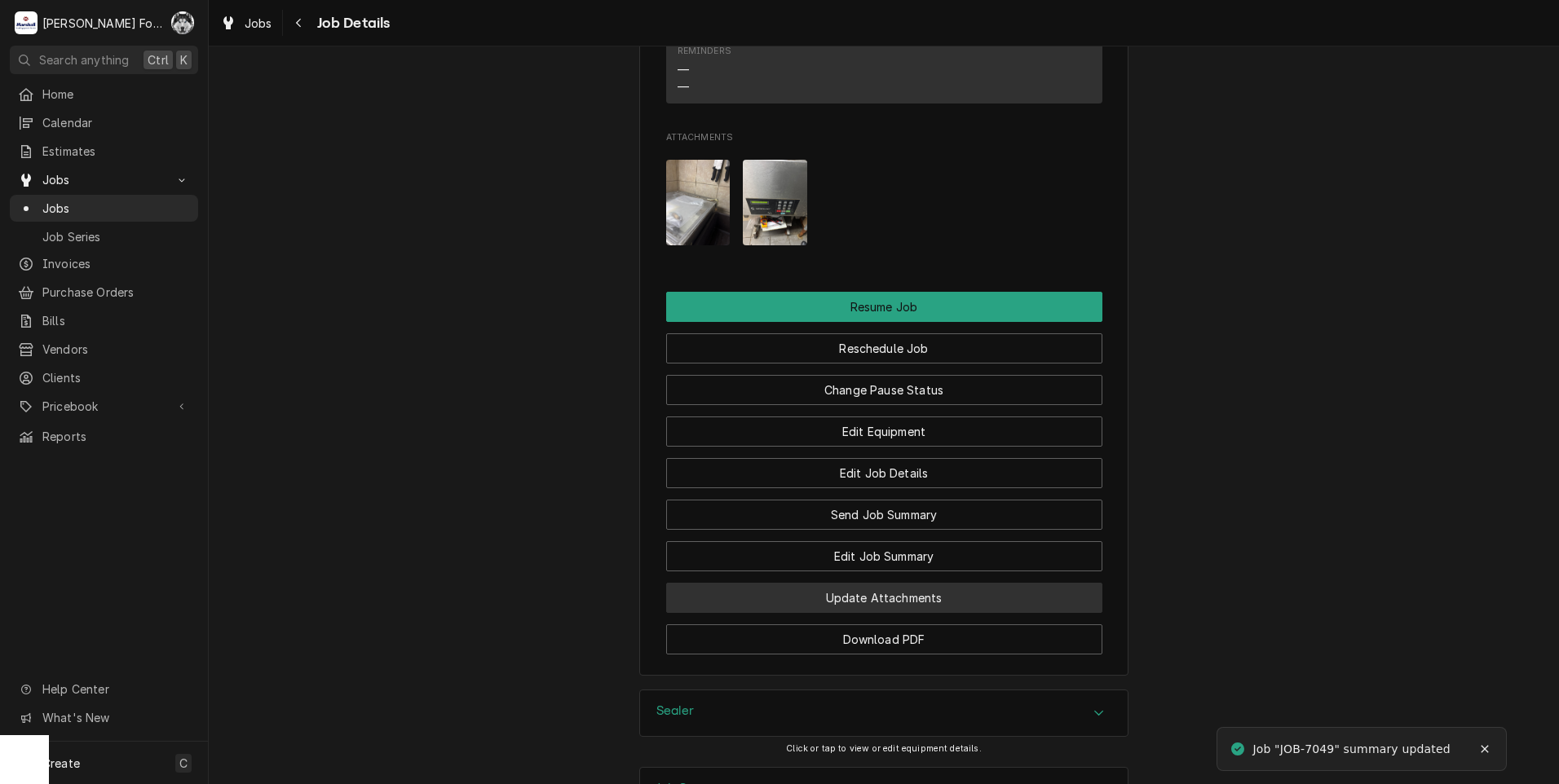
scroll to position [1874, 0]
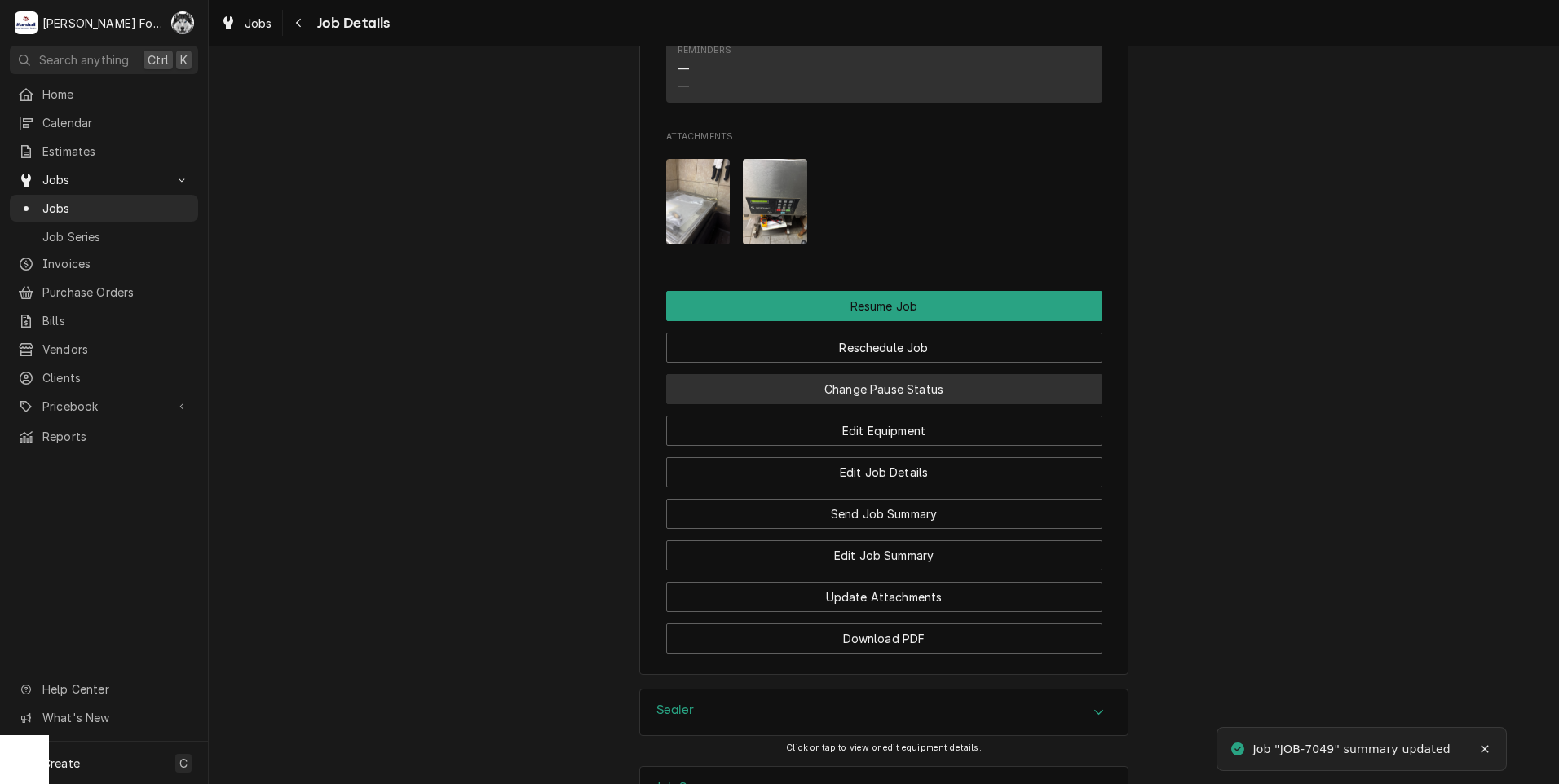
click at [787, 374] on button "Change Pause Status" at bounding box center [884, 389] width 436 height 30
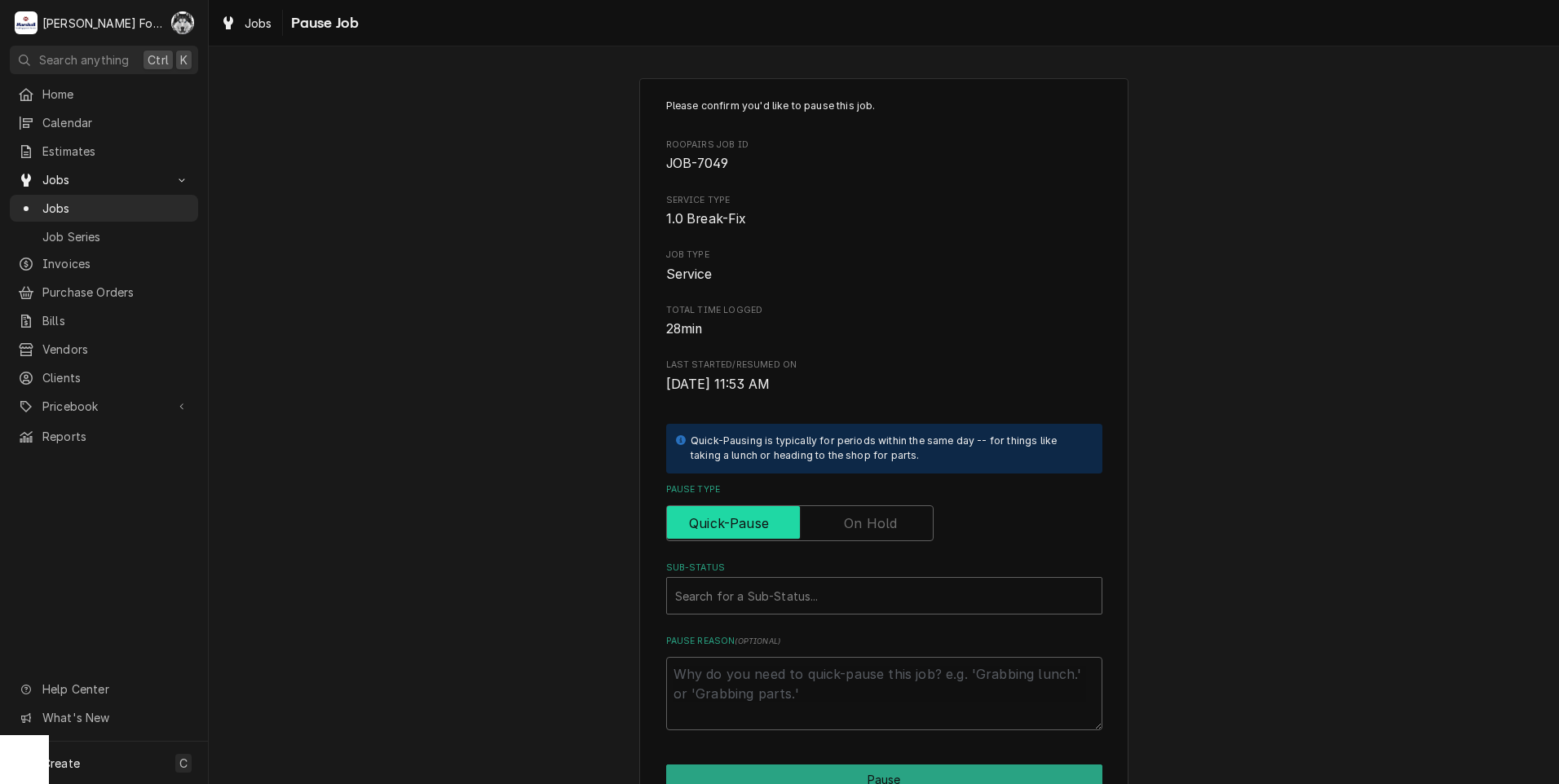
click at [910, 530] on input "Pause Type" at bounding box center [800, 523] width 253 height 36
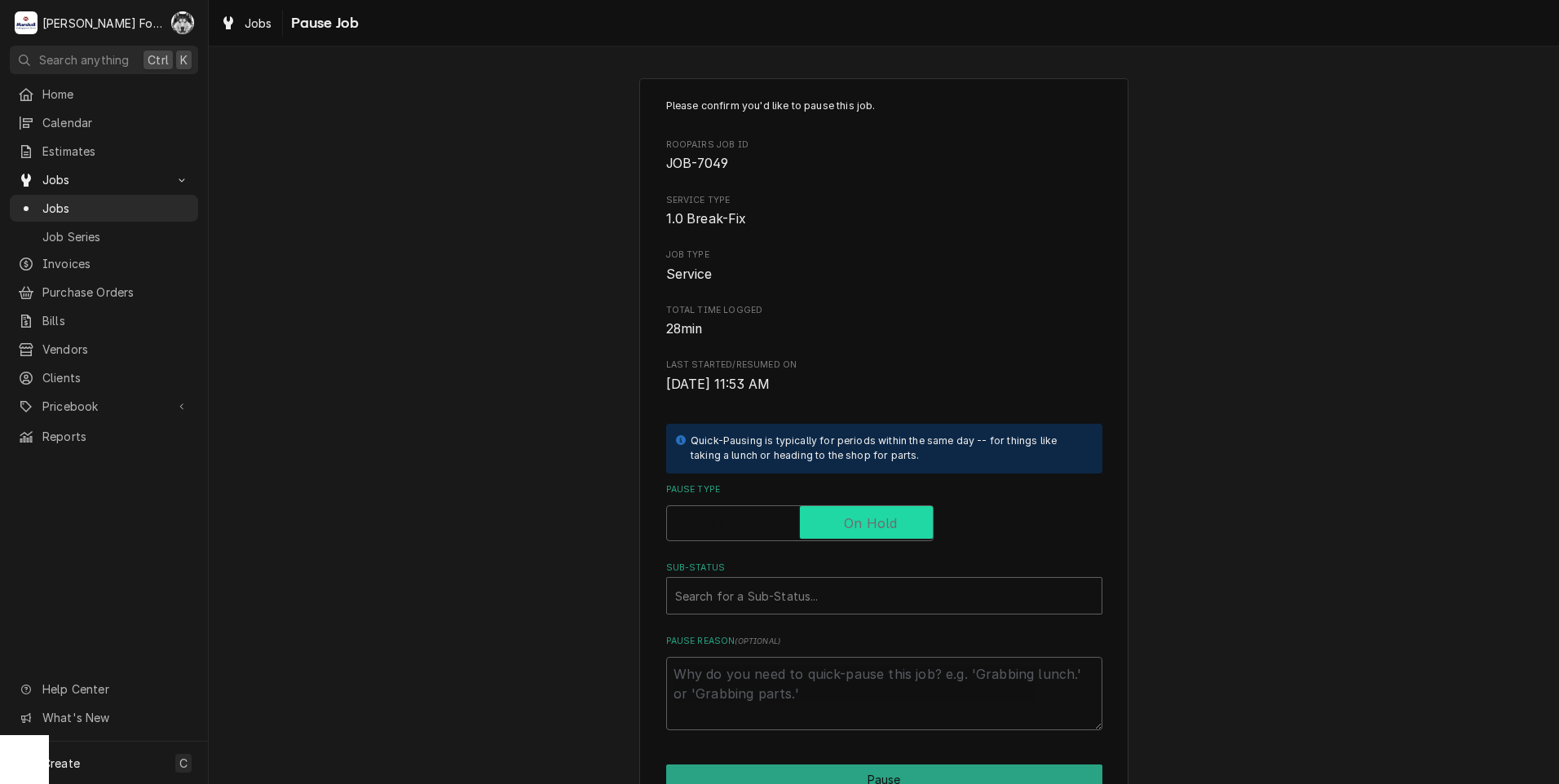
checkbox input "true"
click at [843, 594] on div "Sub-Status" at bounding box center [884, 596] width 418 height 29
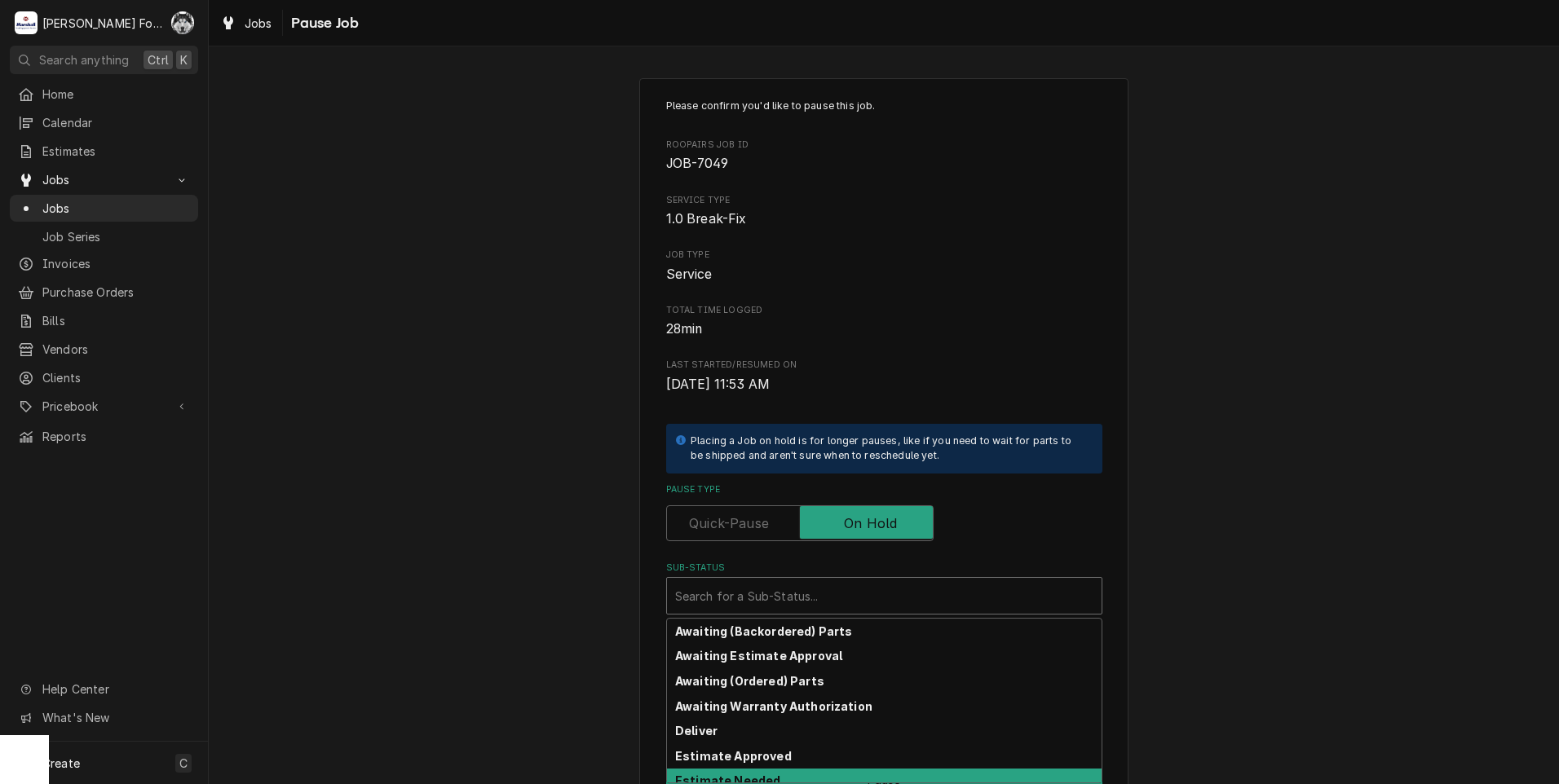
click at [789, 777] on div "Estimate Needed" at bounding box center [884, 781] width 434 height 25
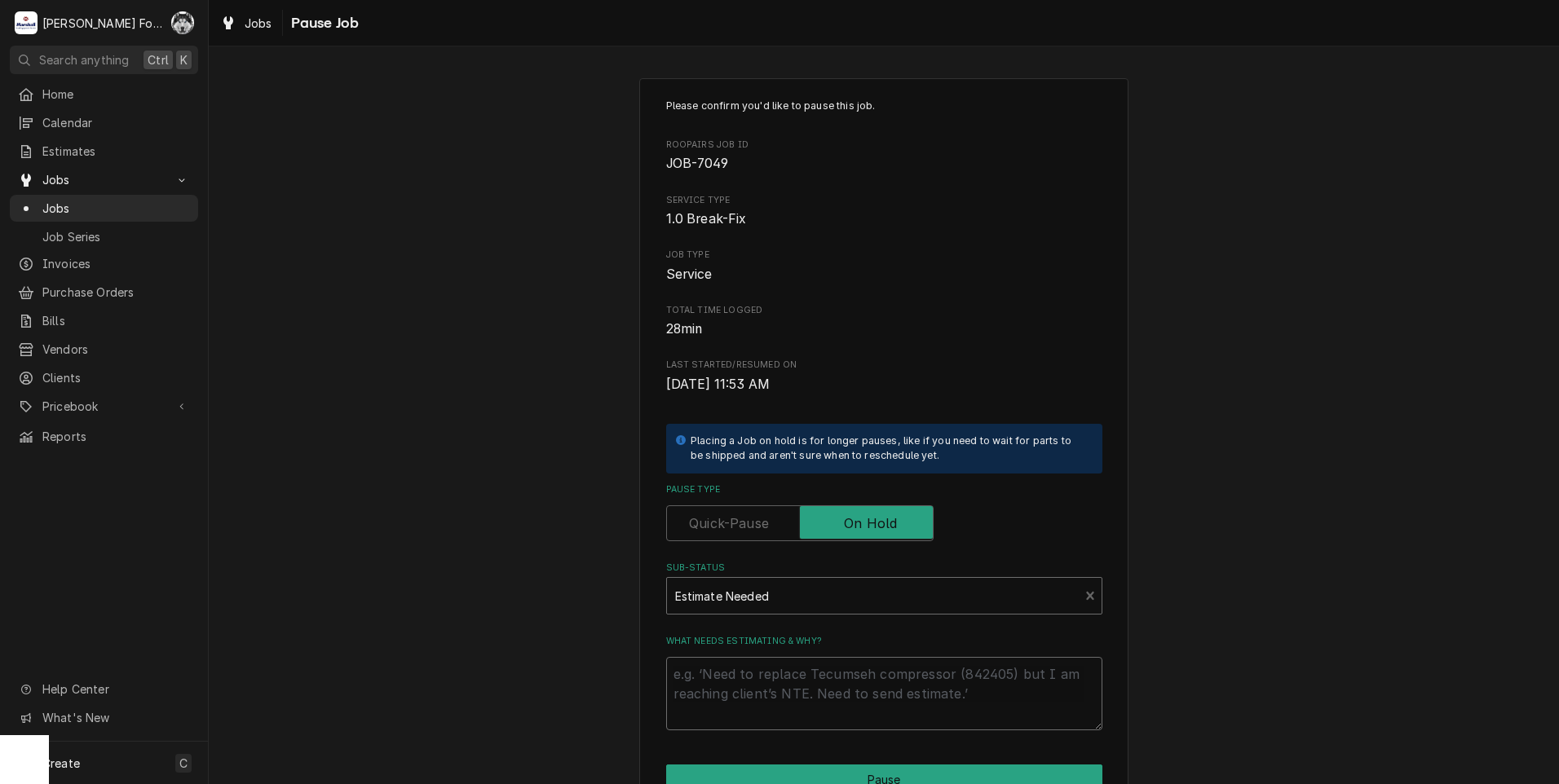
click at [715, 694] on textarea "What needs estimating & why?" at bounding box center [884, 694] width 436 height 73
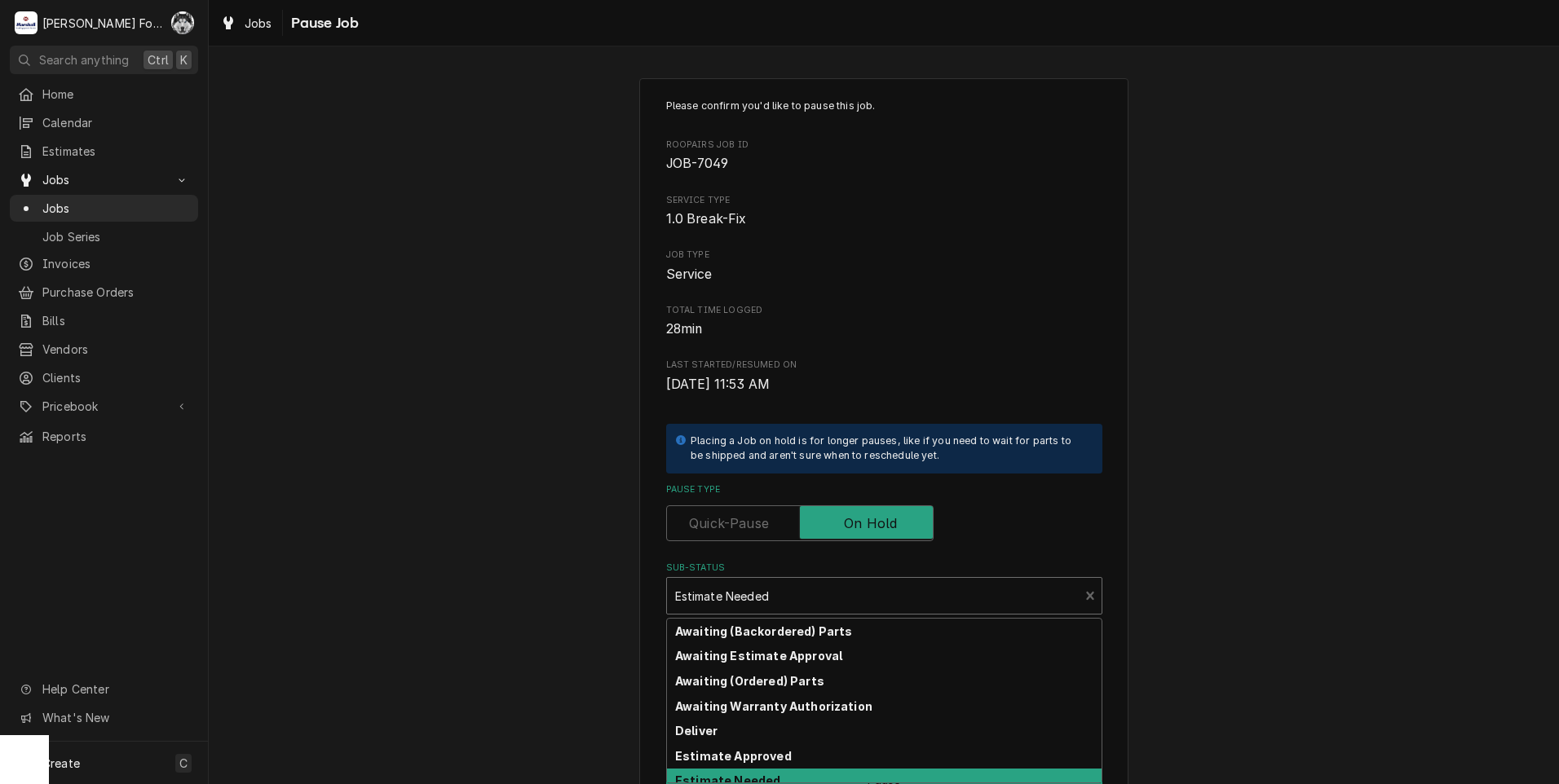
click at [733, 612] on div "Estimate Needed" at bounding box center [874, 596] width 413 height 36
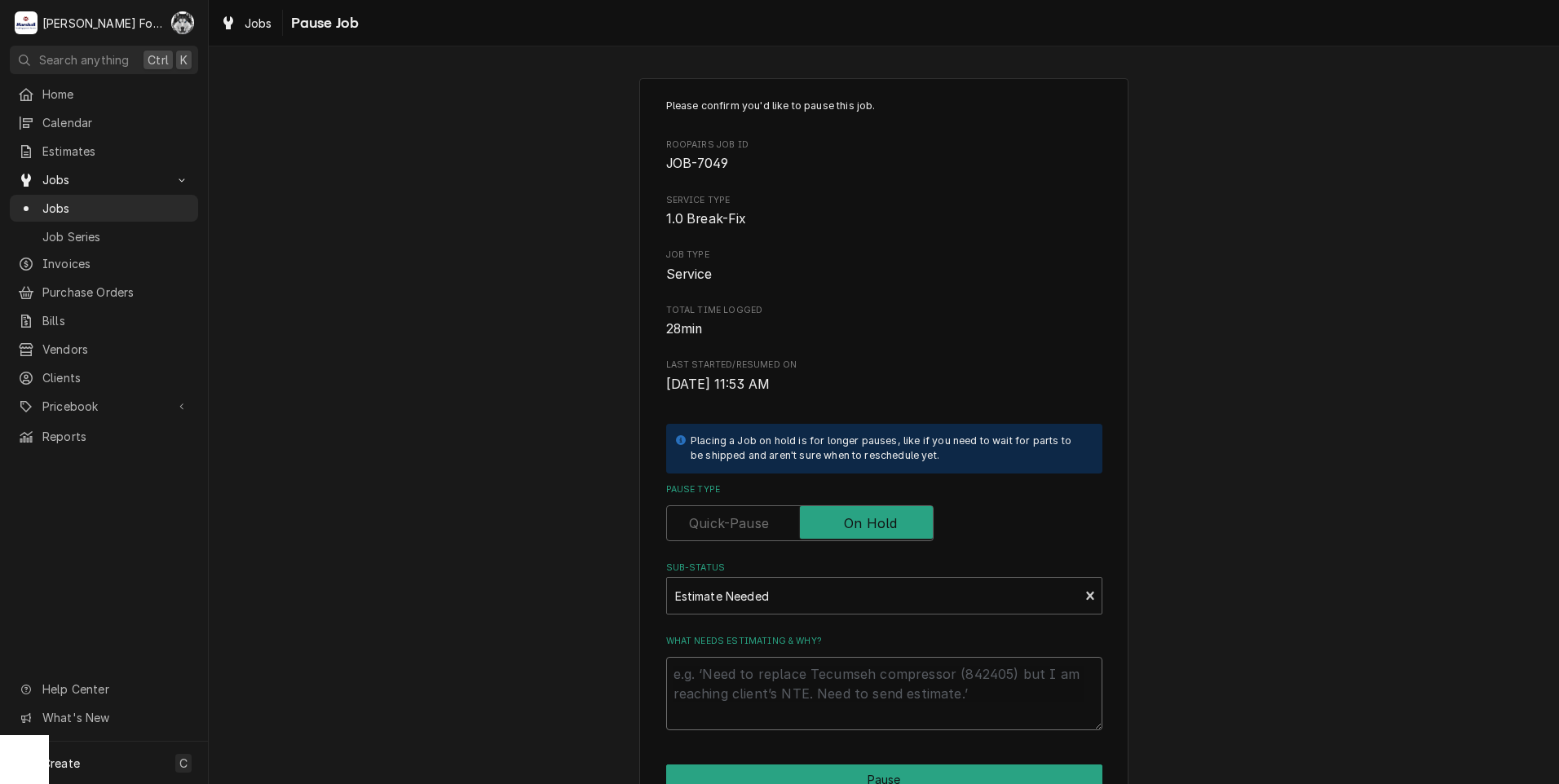
click at [763, 669] on textarea "What needs estimating & why?" at bounding box center [884, 694] width 436 height 73
type textarea "x"
type textarea "P"
type textarea "x"
type textarea "PA"
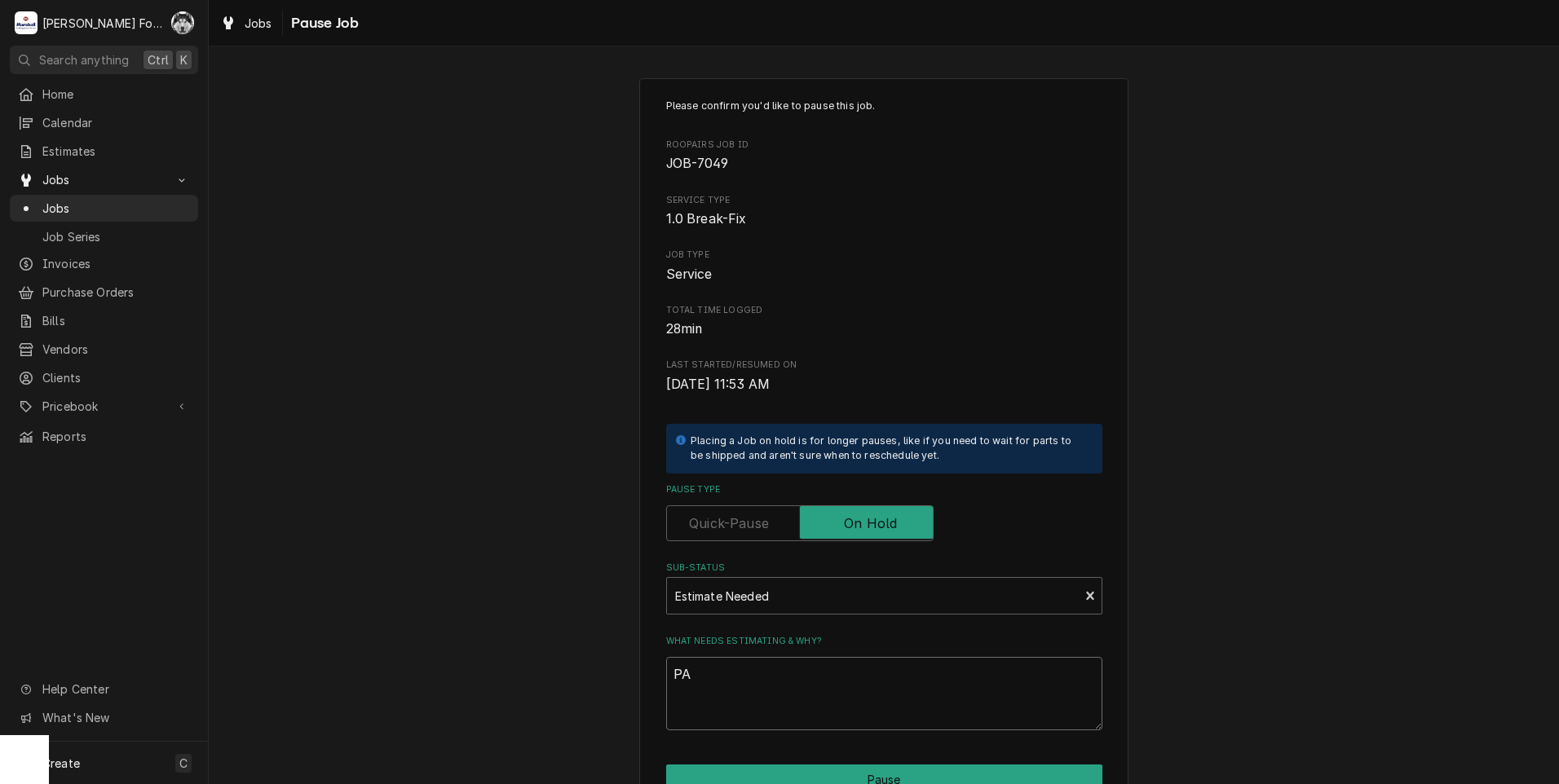
type textarea "x"
type textarea "PAR"
type textarea "x"
type textarea "PART"
type textarea "x"
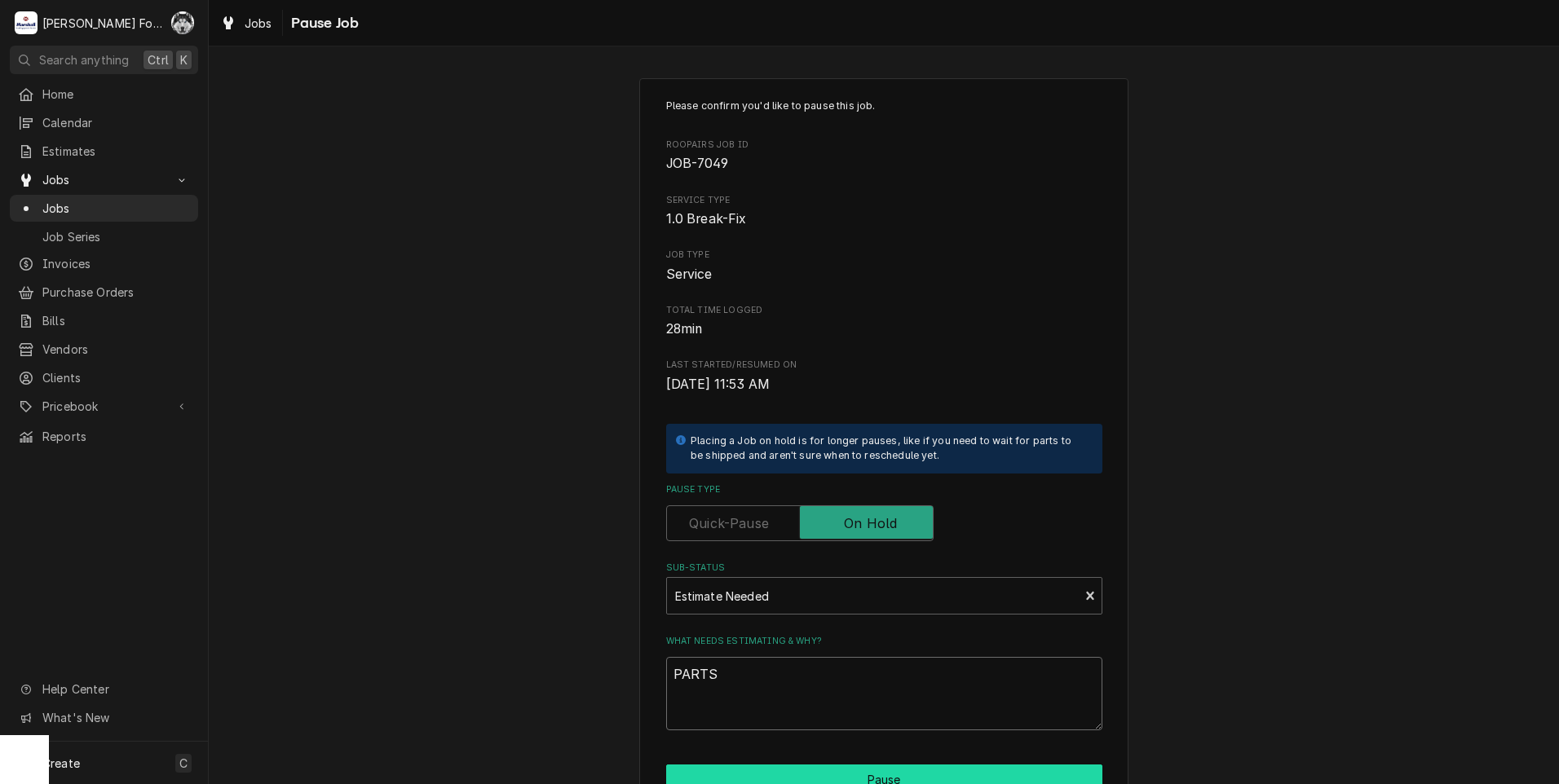
type textarea "PARTS"
click at [838, 773] on button "Pause" at bounding box center [884, 780] width 436 height 30
type textarea "x"
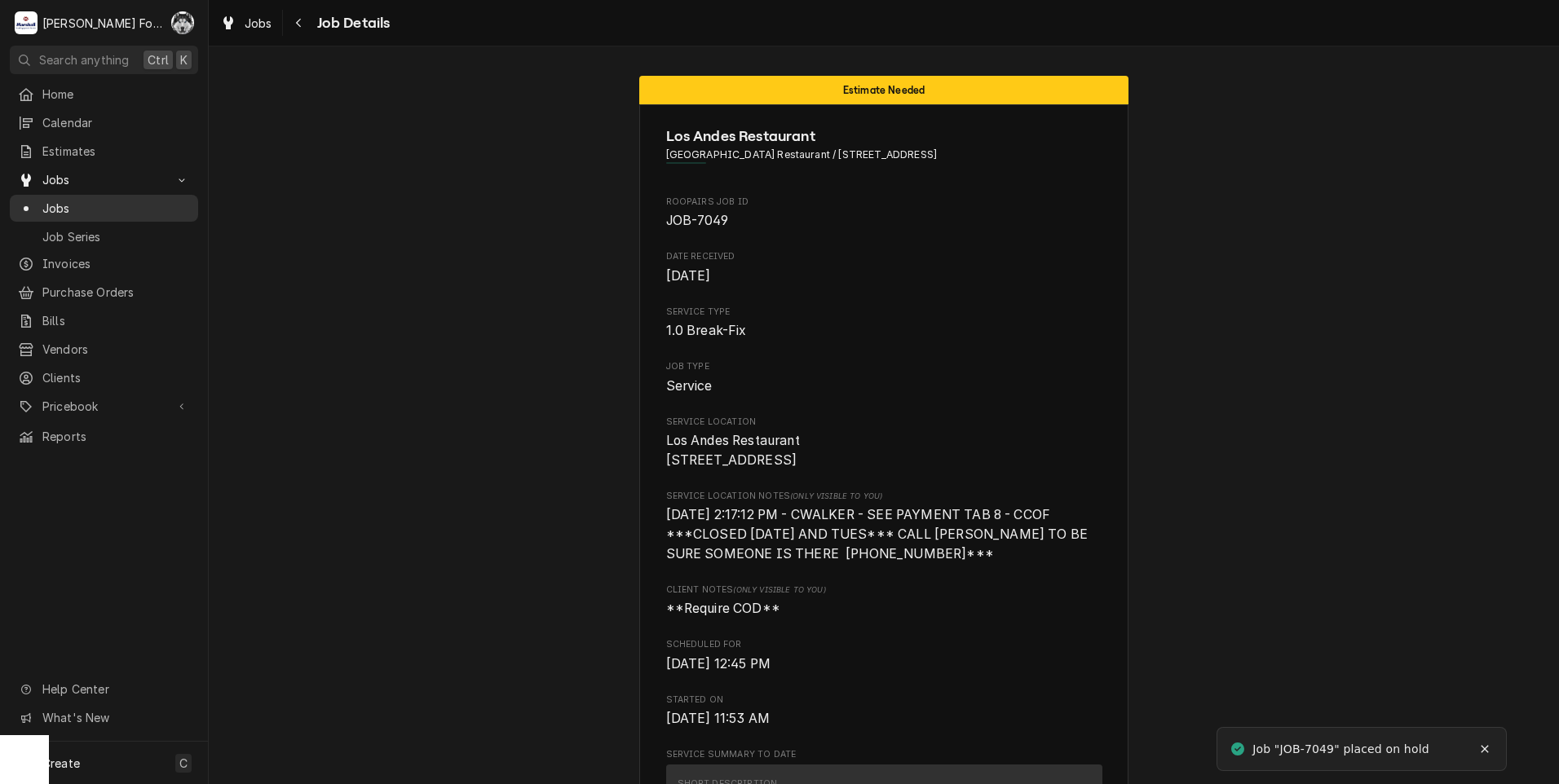
click at [54, 204] on span "Jobs" at bounding box center [115, 208] width 147 height 17
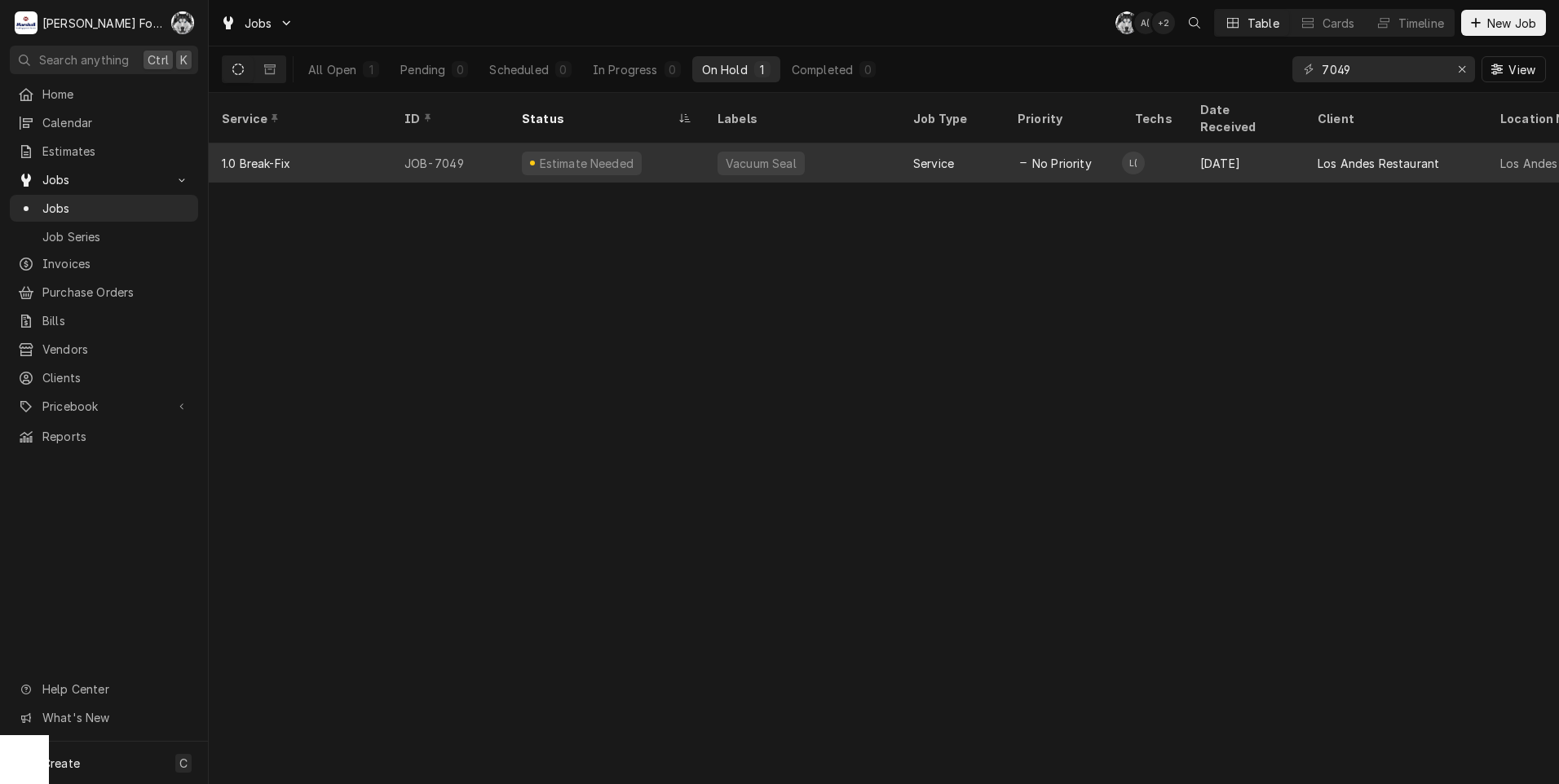
click at [696, 145] on div "Estimate Needed" at bounding box center [607, 163] width 196 height 39
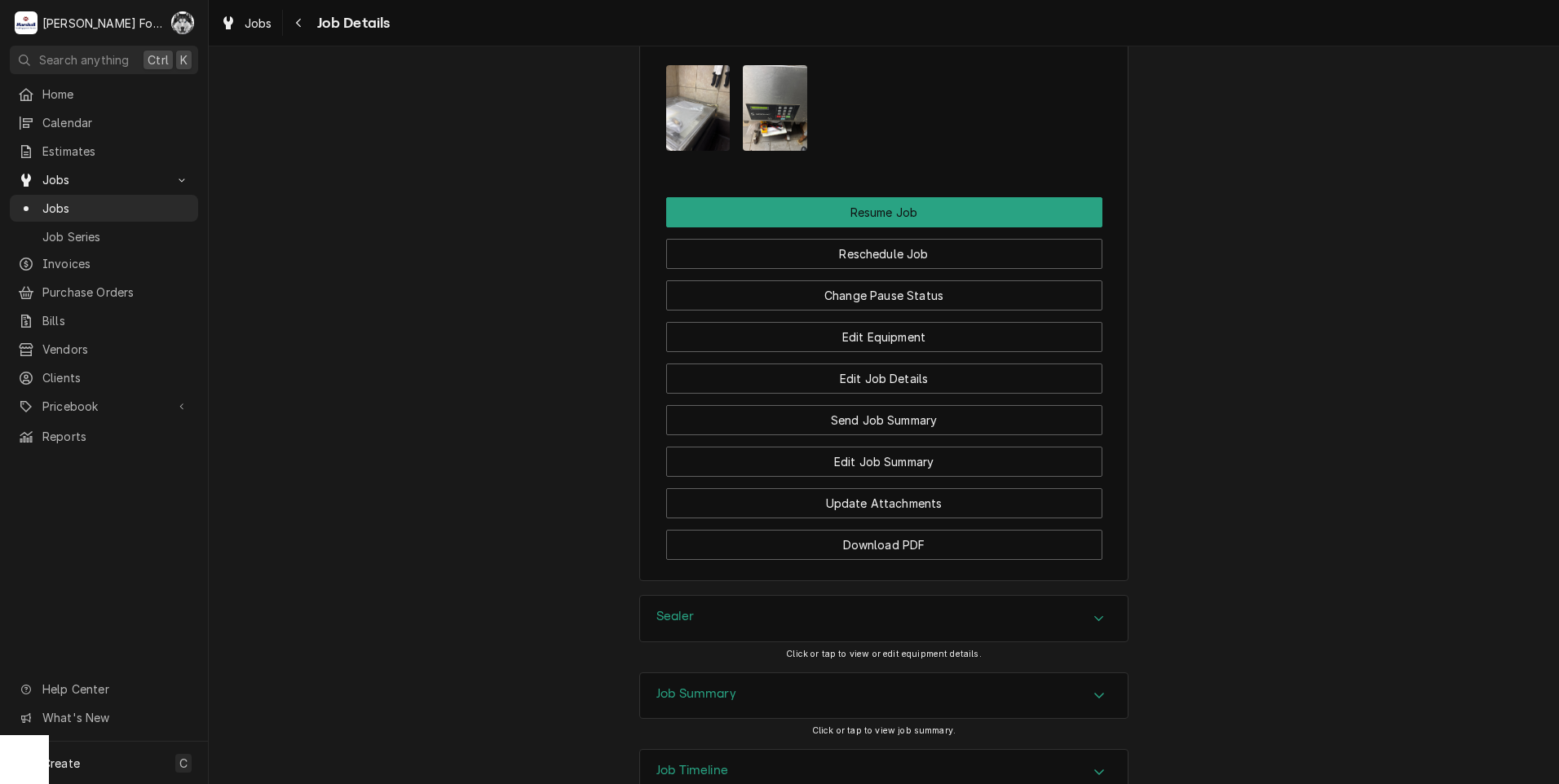
scroll to position [2062, 0]
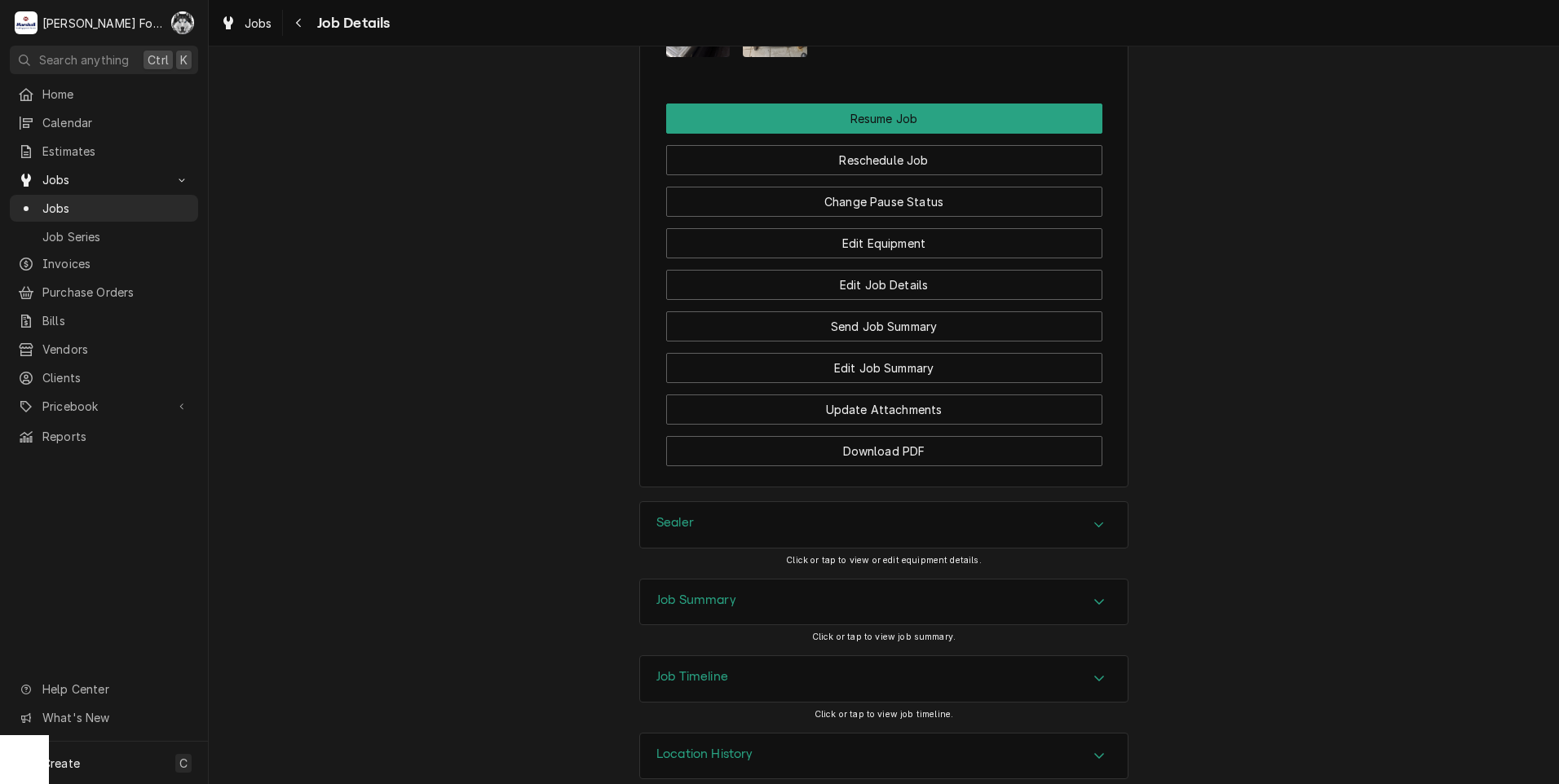
click at [764, 658] on div "Job Timeline" at bounding box center [884, 679] width 488 height 46
click at [779, 590] on div "Job Summary" at bounding box center [884, 602] width 488 height 46
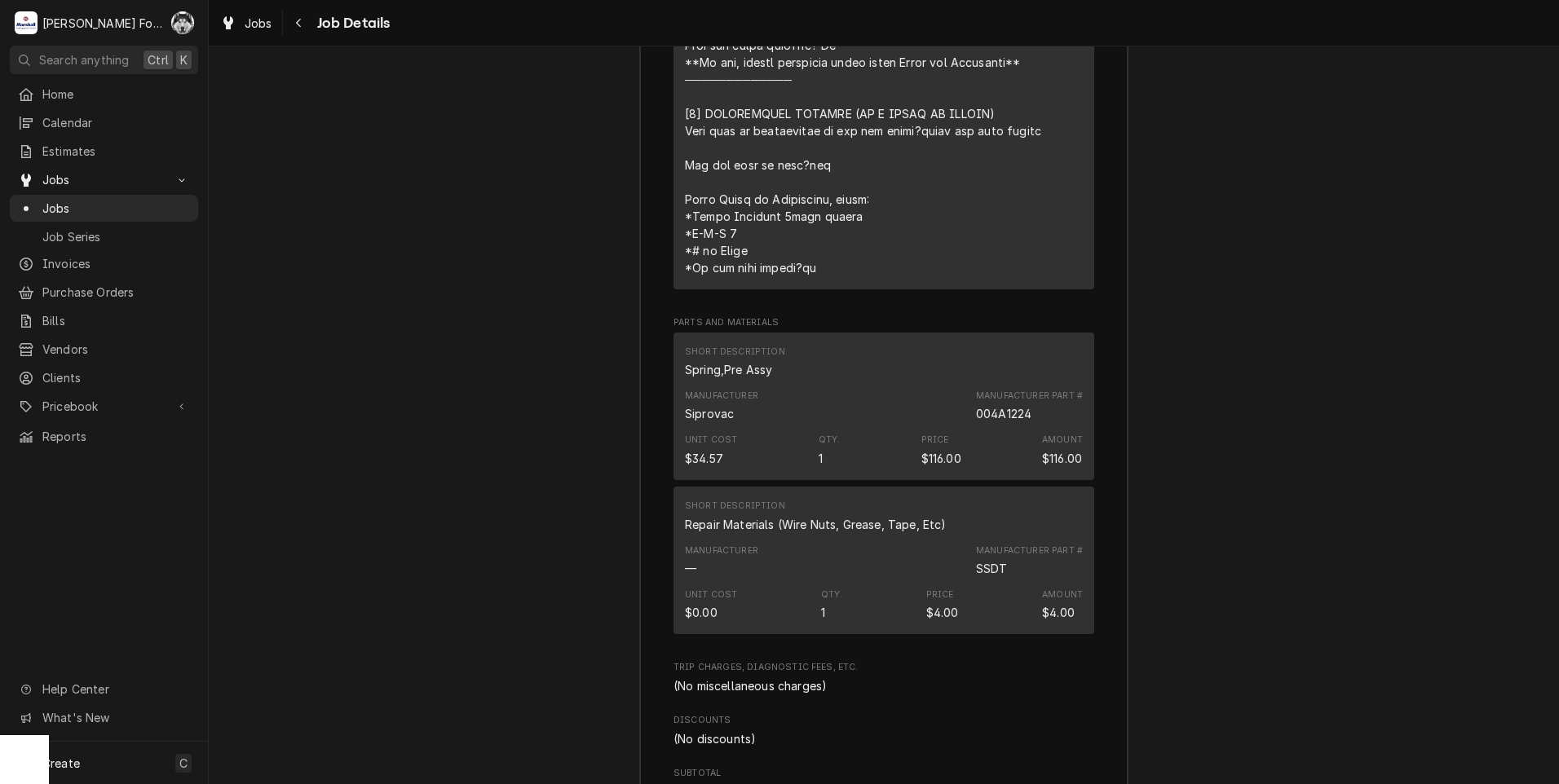
scroll to position [3203, 0]
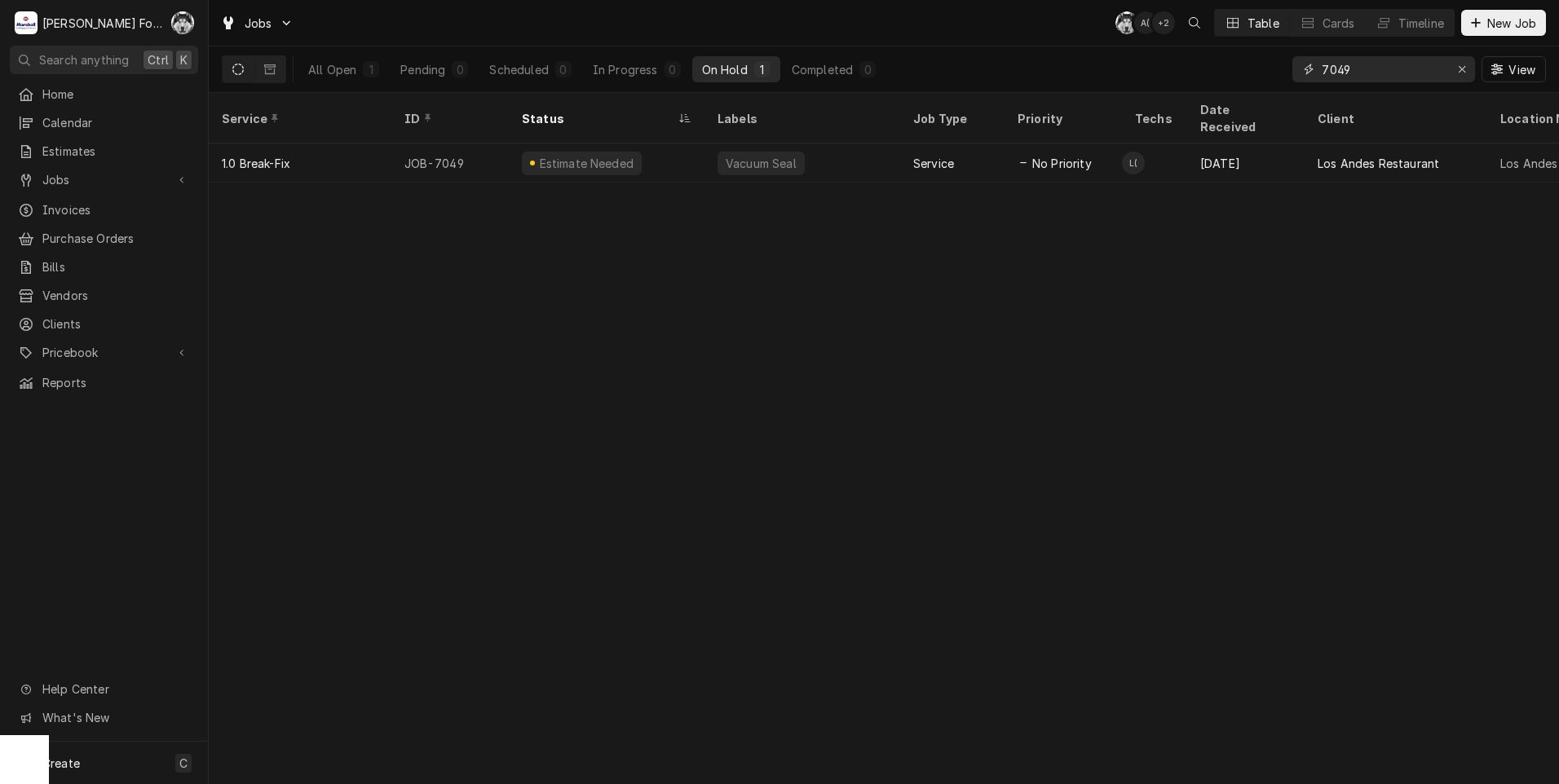
drag, startPoint x: 1354, startPoint y: 65, endPoint x: 1132, endPoint y: 87, distance: 223.1
click at [1151, 88] on div "All Open 1 Pending 0 Scheduled 0 In Progress 0 On Hold 1 Completed 0 7049 View" at bounding box center [884, 69] width 1324 height 46
type input "7085"
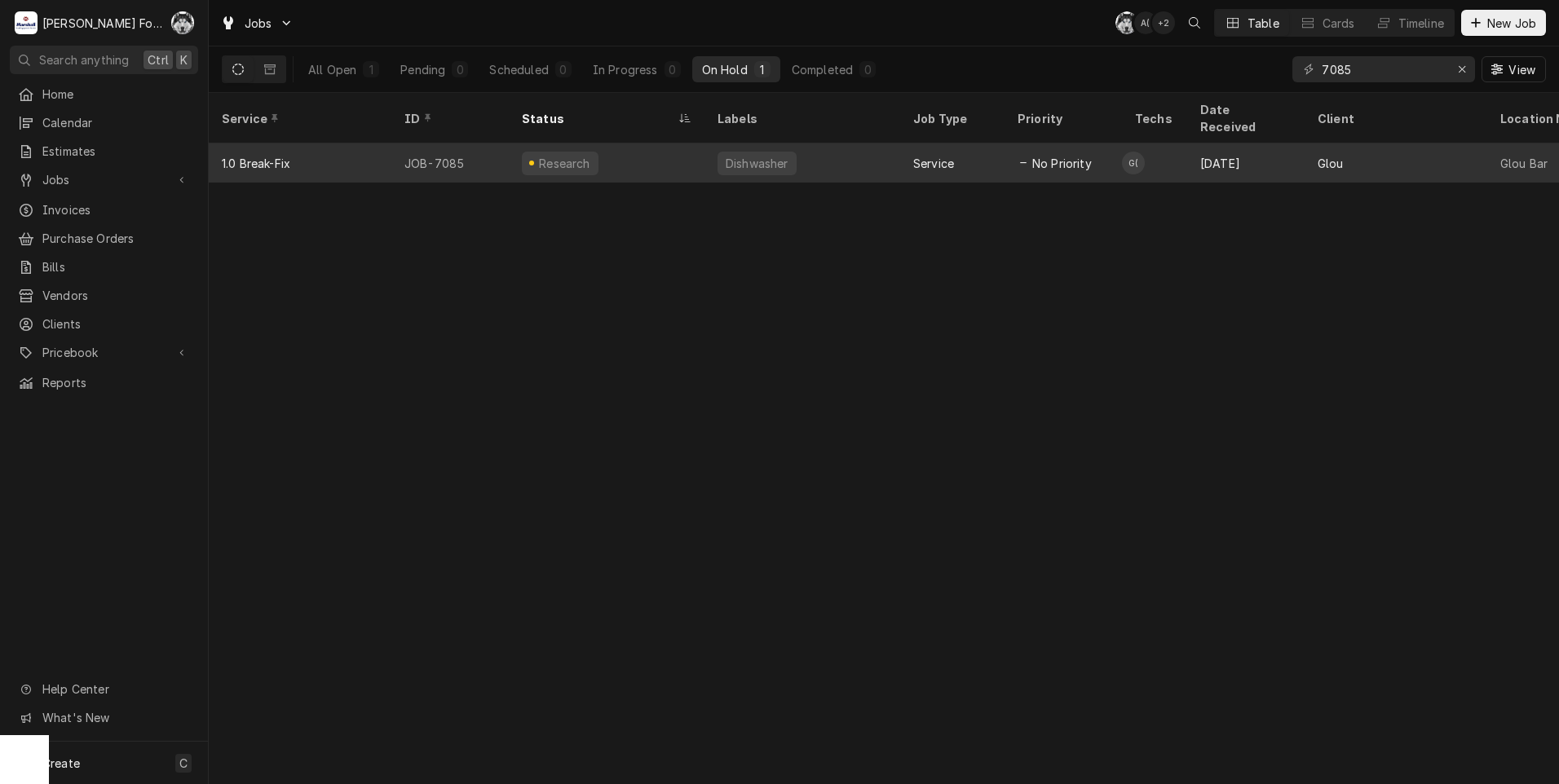
click at [682, 144] on div "Research" at bounding box center [607, 163] width 196 height 39
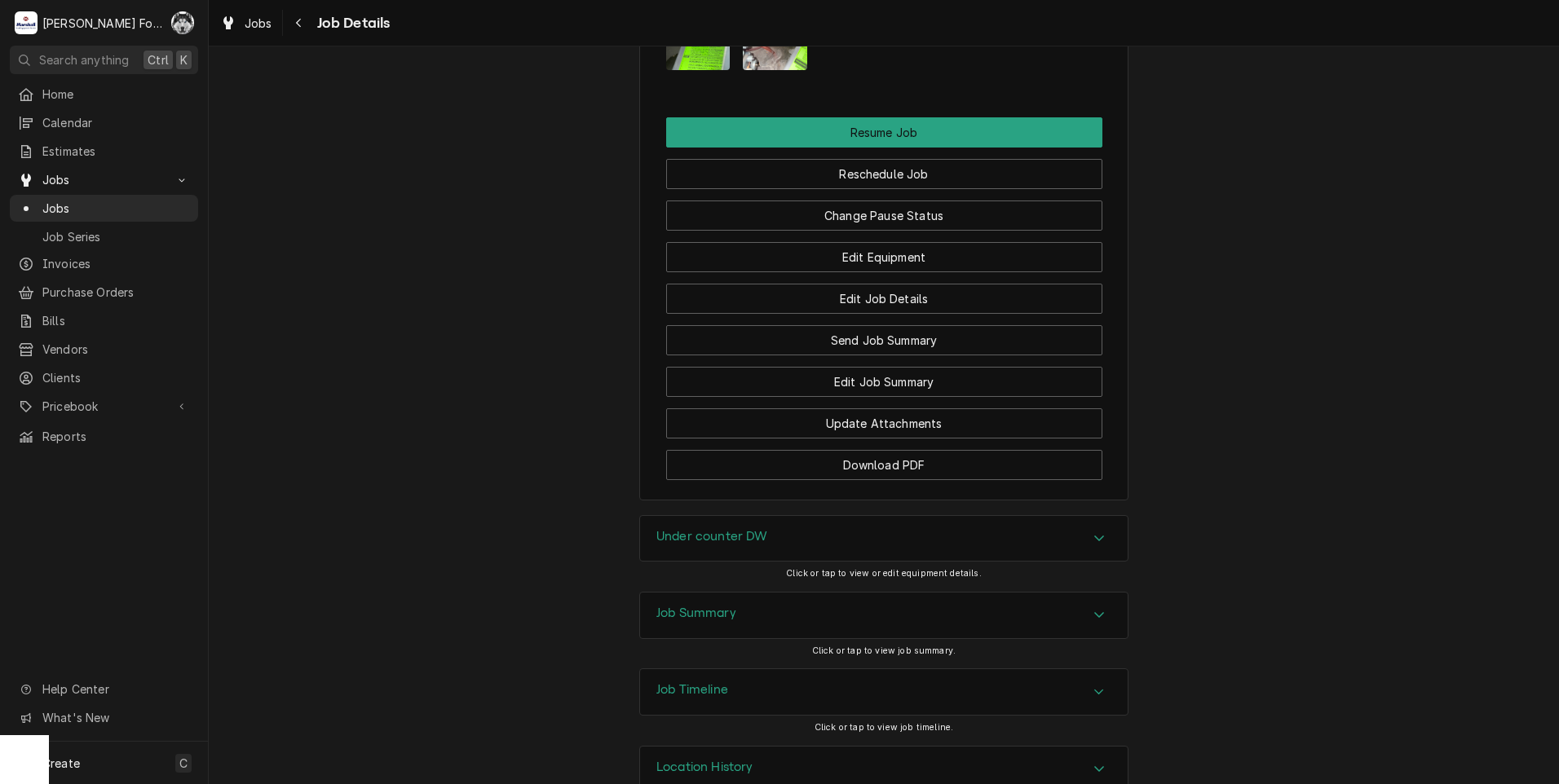
scroll to position [2009, 0]
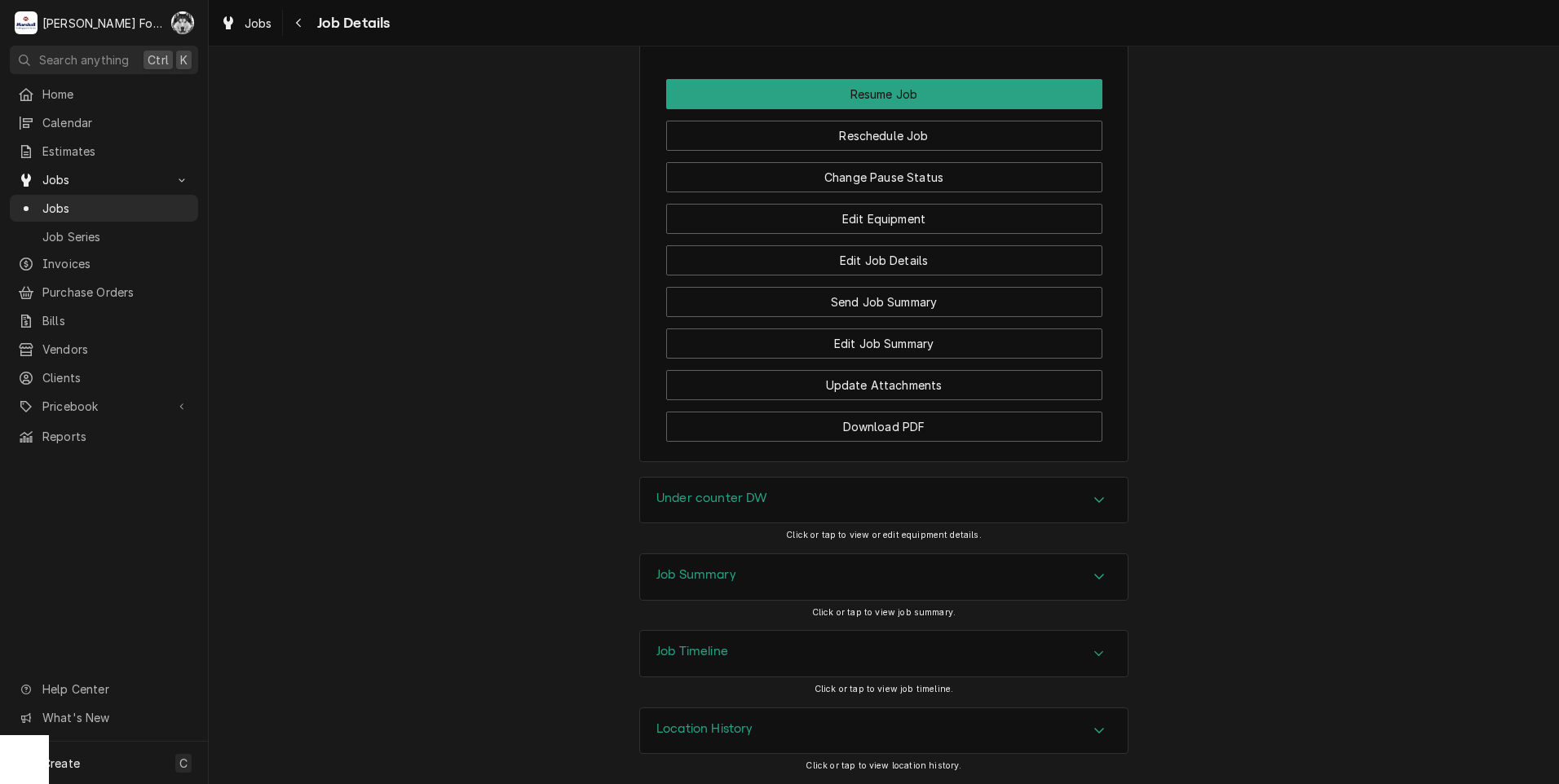
click at [836, 494] on div "Under counter DW" at bounding box center [884, 500] width 488 height 46
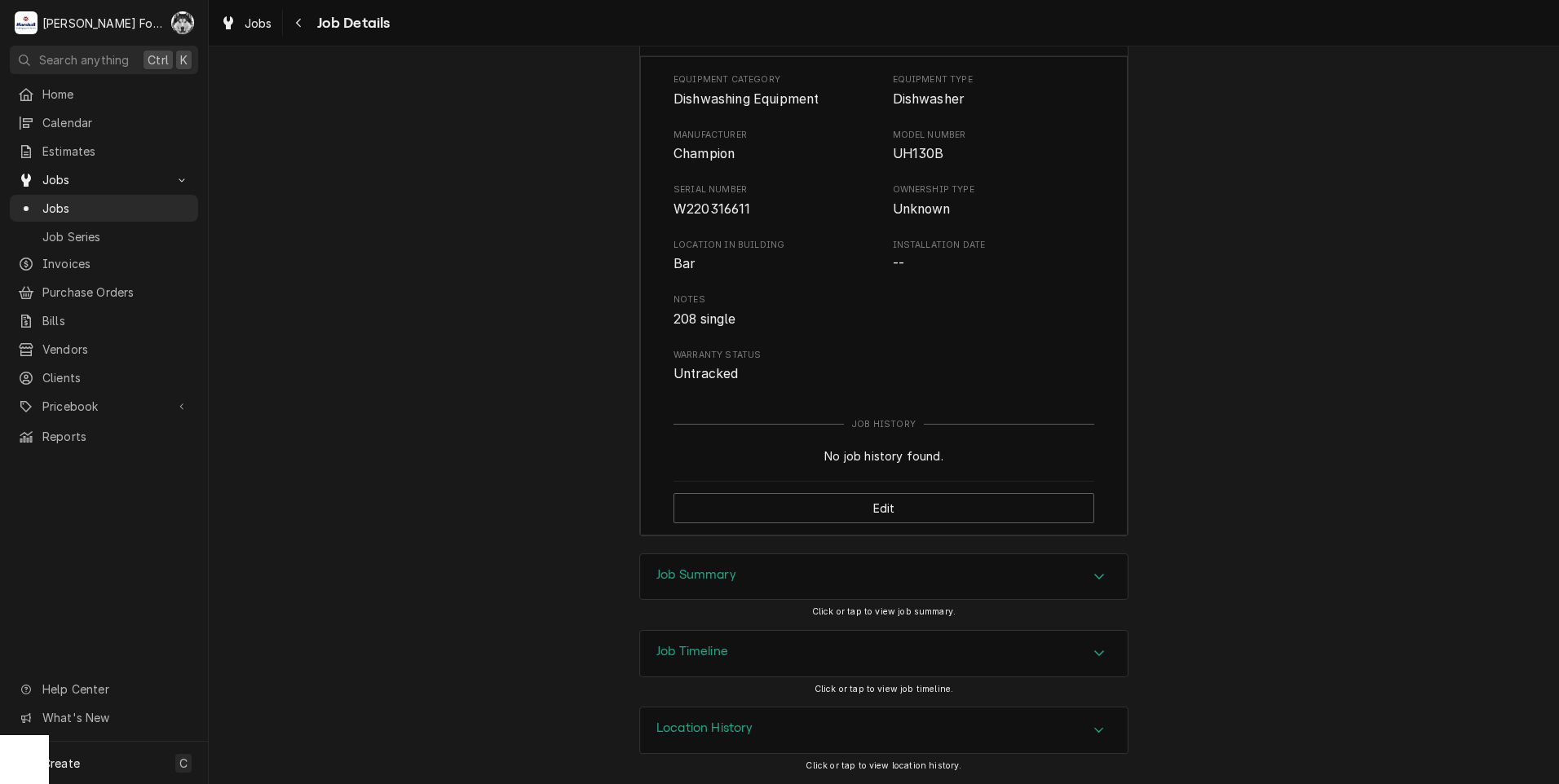
click at [780, 563] on div "Job Summary" at bounding box center [884, 577] width 488 height 46
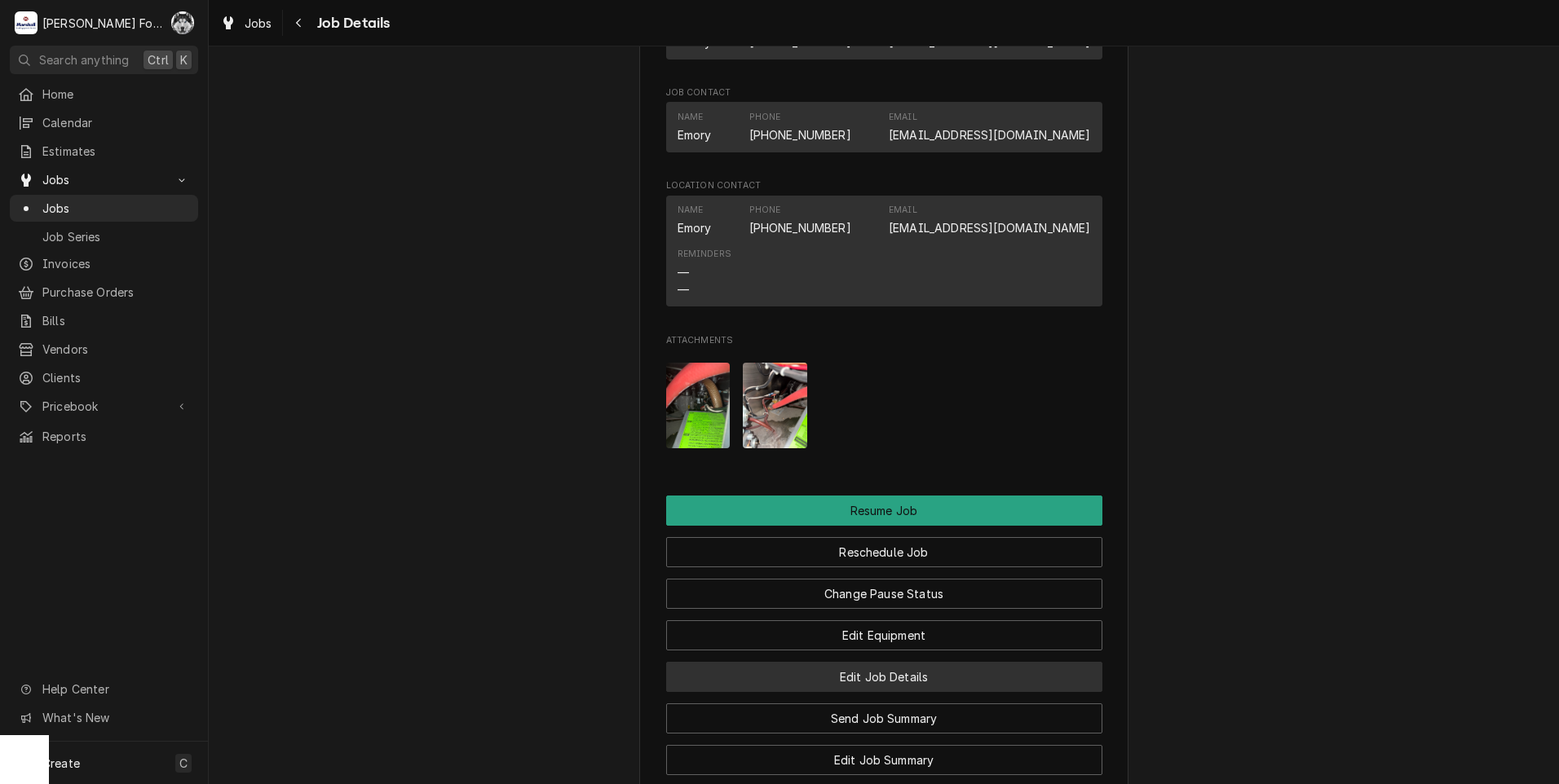
scroll to position [1510, 0]
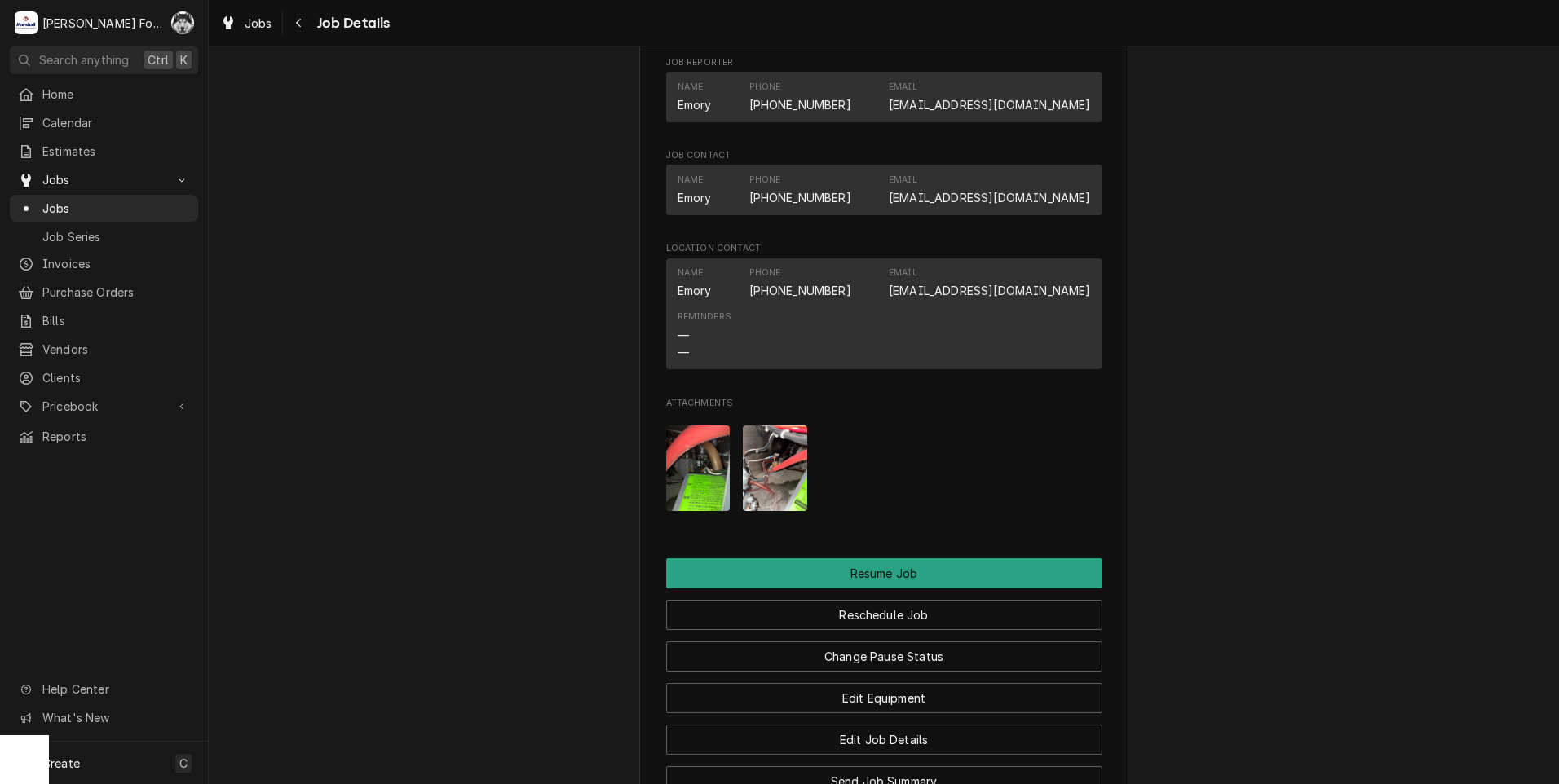
click at [706, 471] on img "Attachments" at bounding box center [699, 468] width 64 height 86
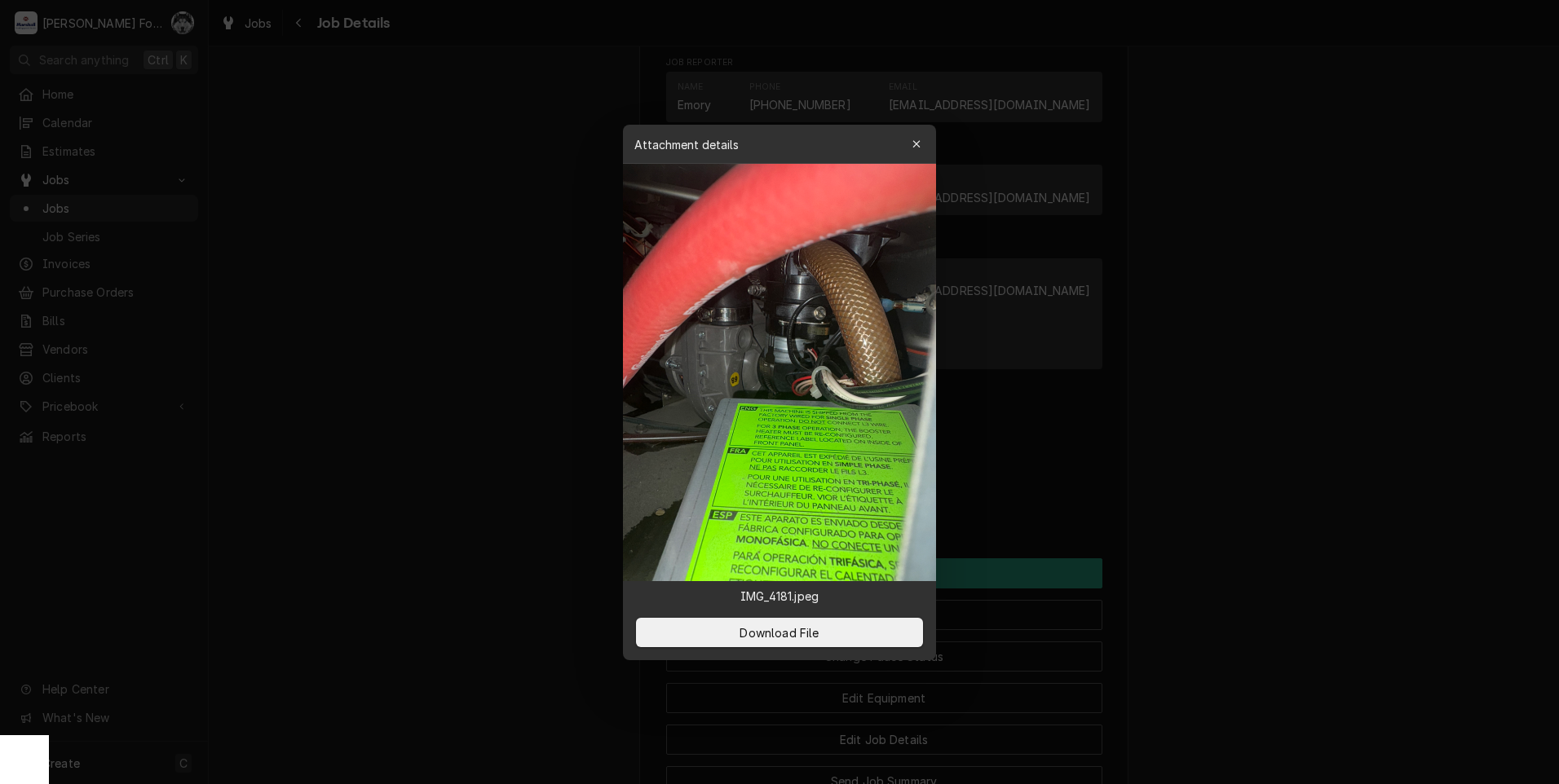
click at [1257, 406] on div at bounding box center [779, 392] width 1559 height 784
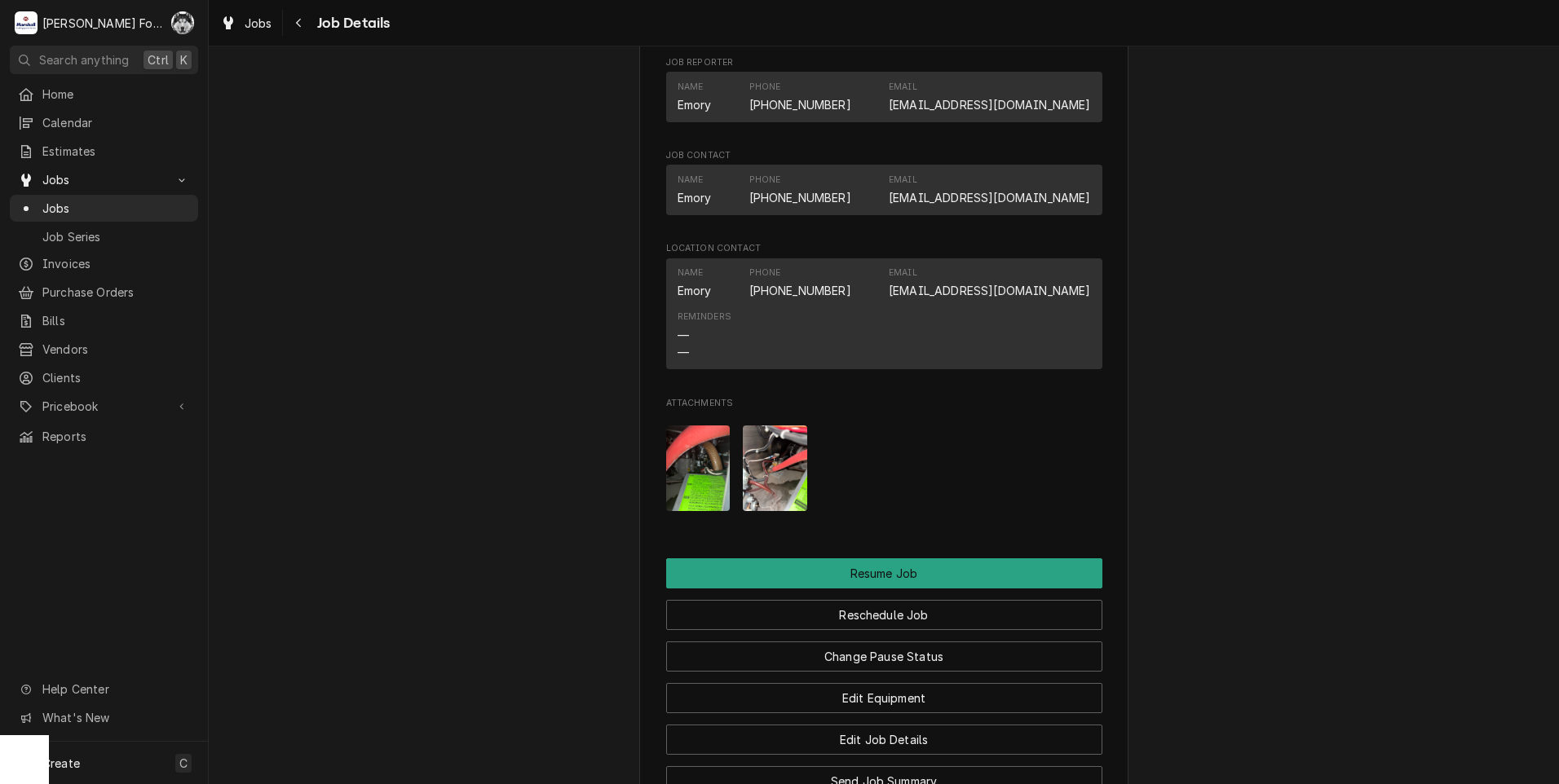
click at [766, 479] on img "Attachments" at bounding box center [775, 468] width 64 height 86
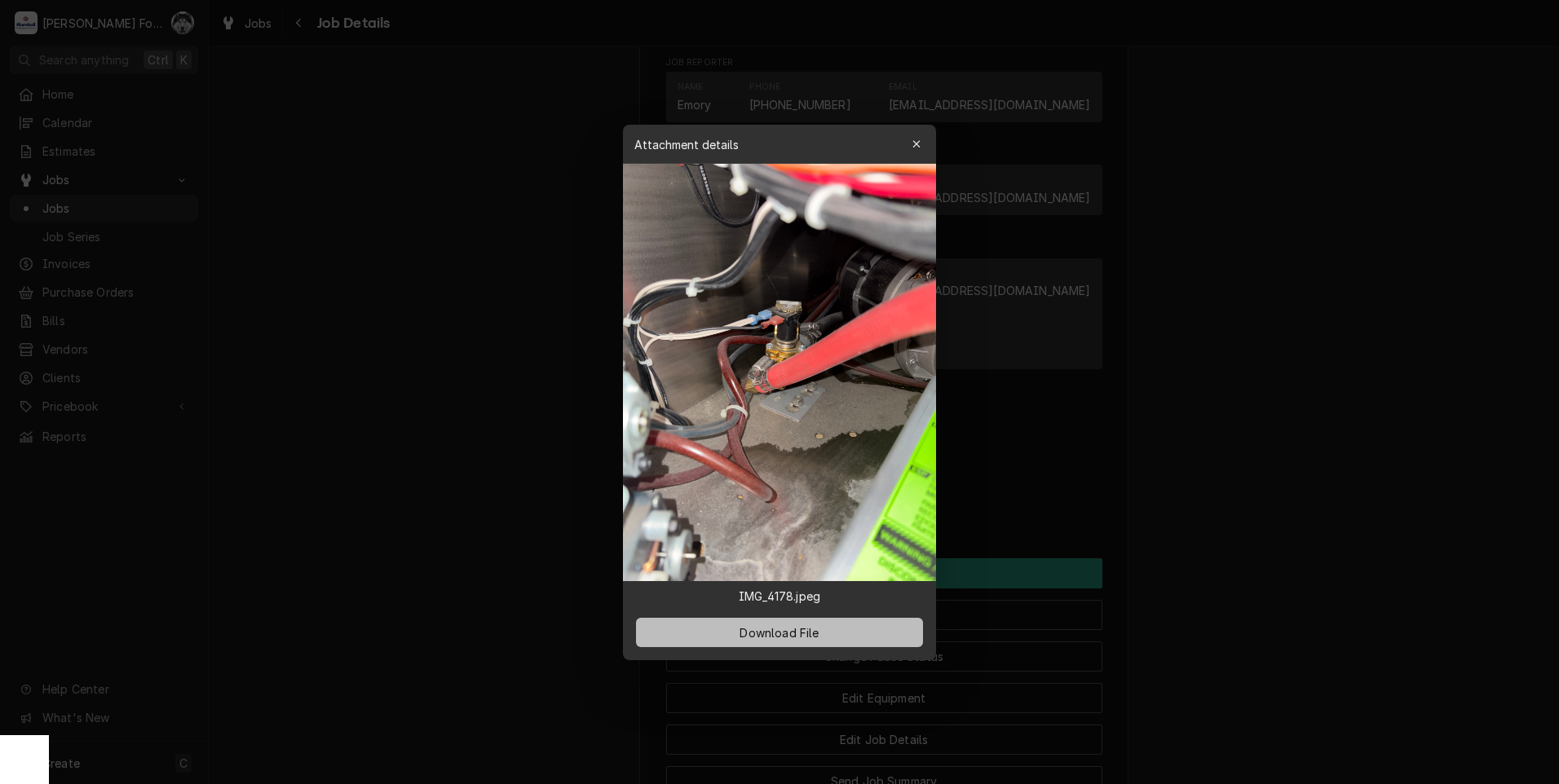
click at [794, 629] on span "Download File" at bounding box center [779, 631] width 86 height 17
drag, startPoint x: 1231, startPoint y: 703, endPoint x: 1226, endPoint y: 693, distance: 11.2
click at [1228, 698] on div at bounding box center [779, 392] width 1559 height 784
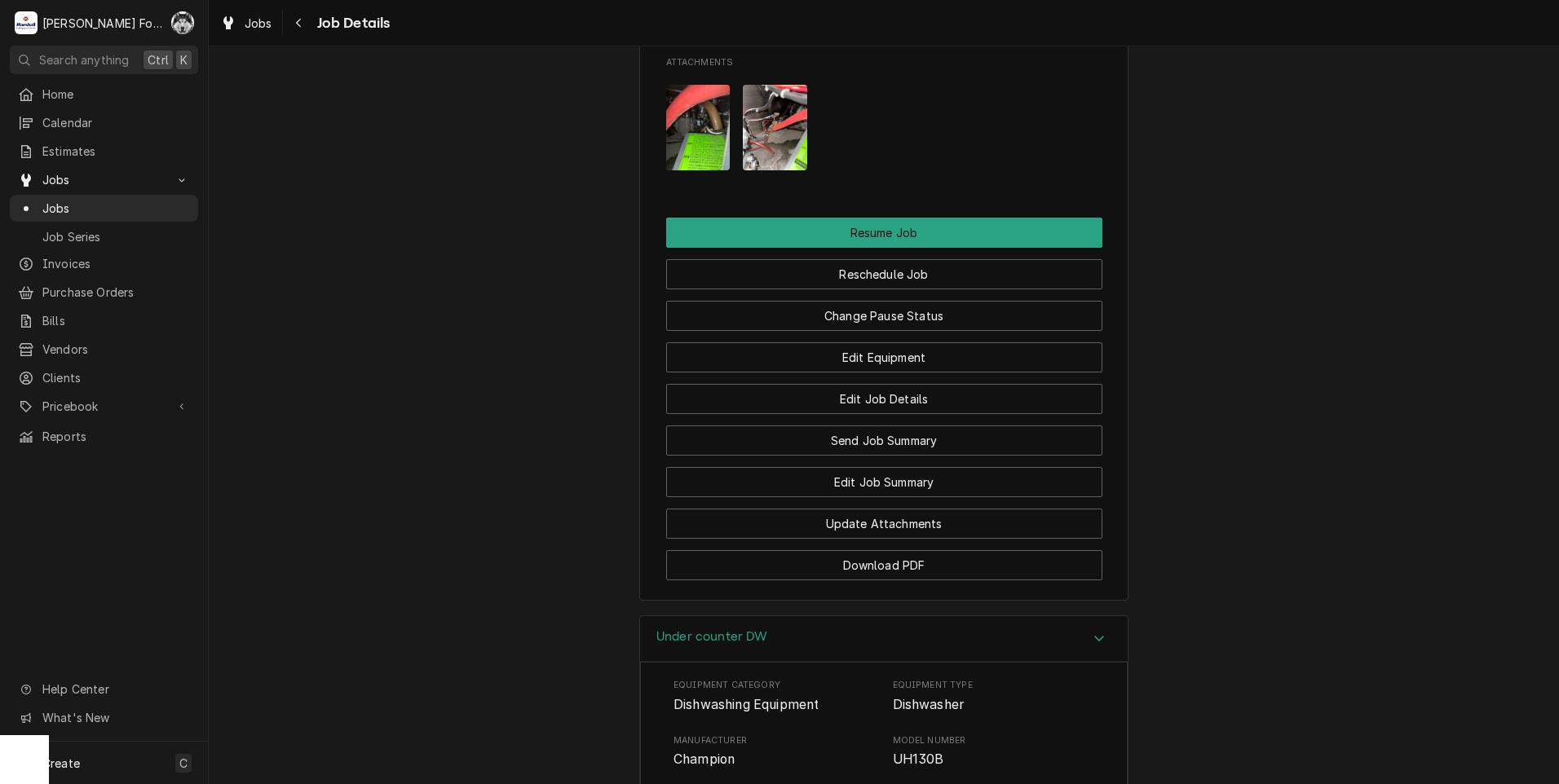
scroll to position [1836, 0]
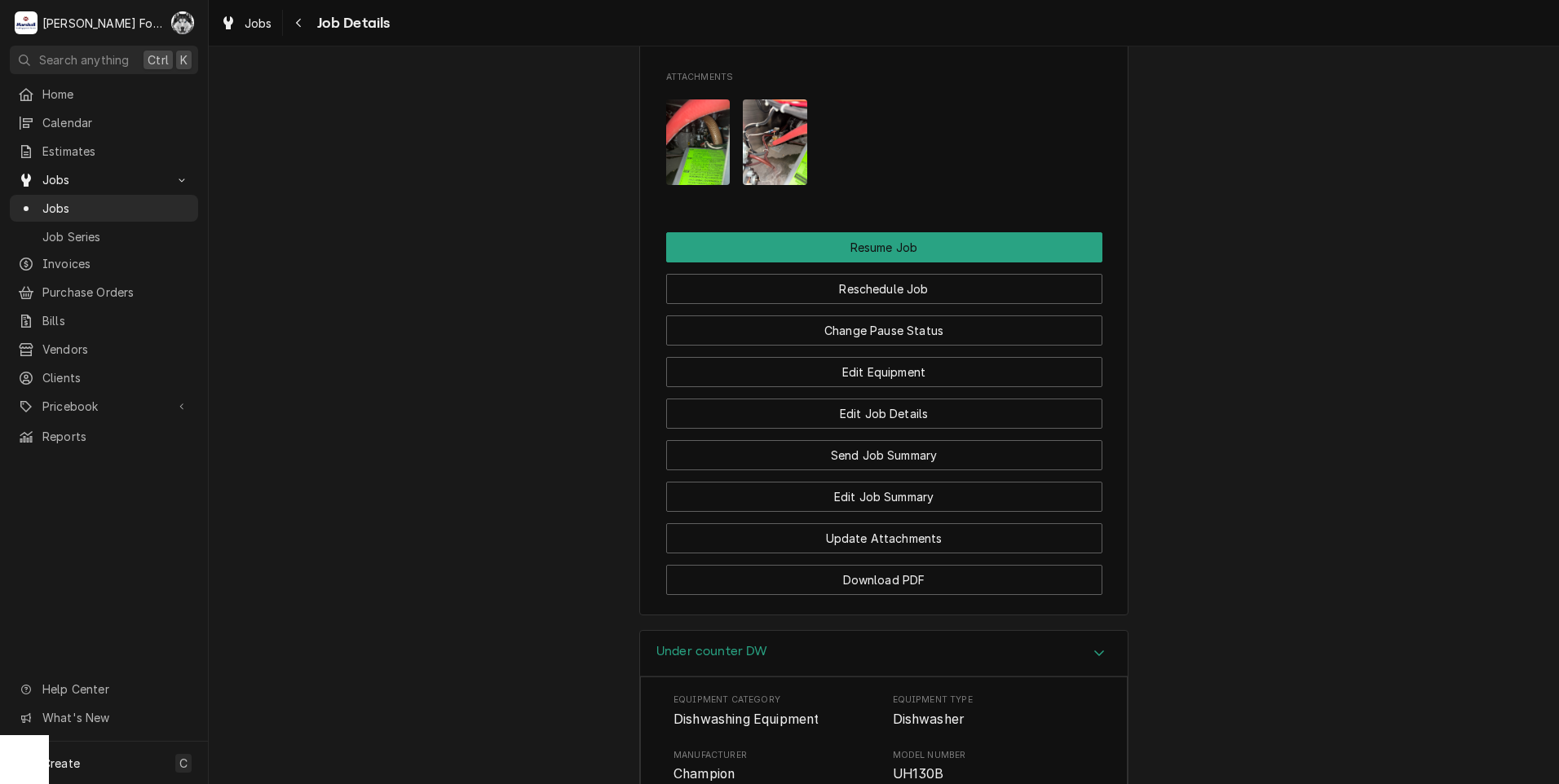
click at [765, 162] on img "Attachments" at bounding box center [775, 142] width 64 height 86
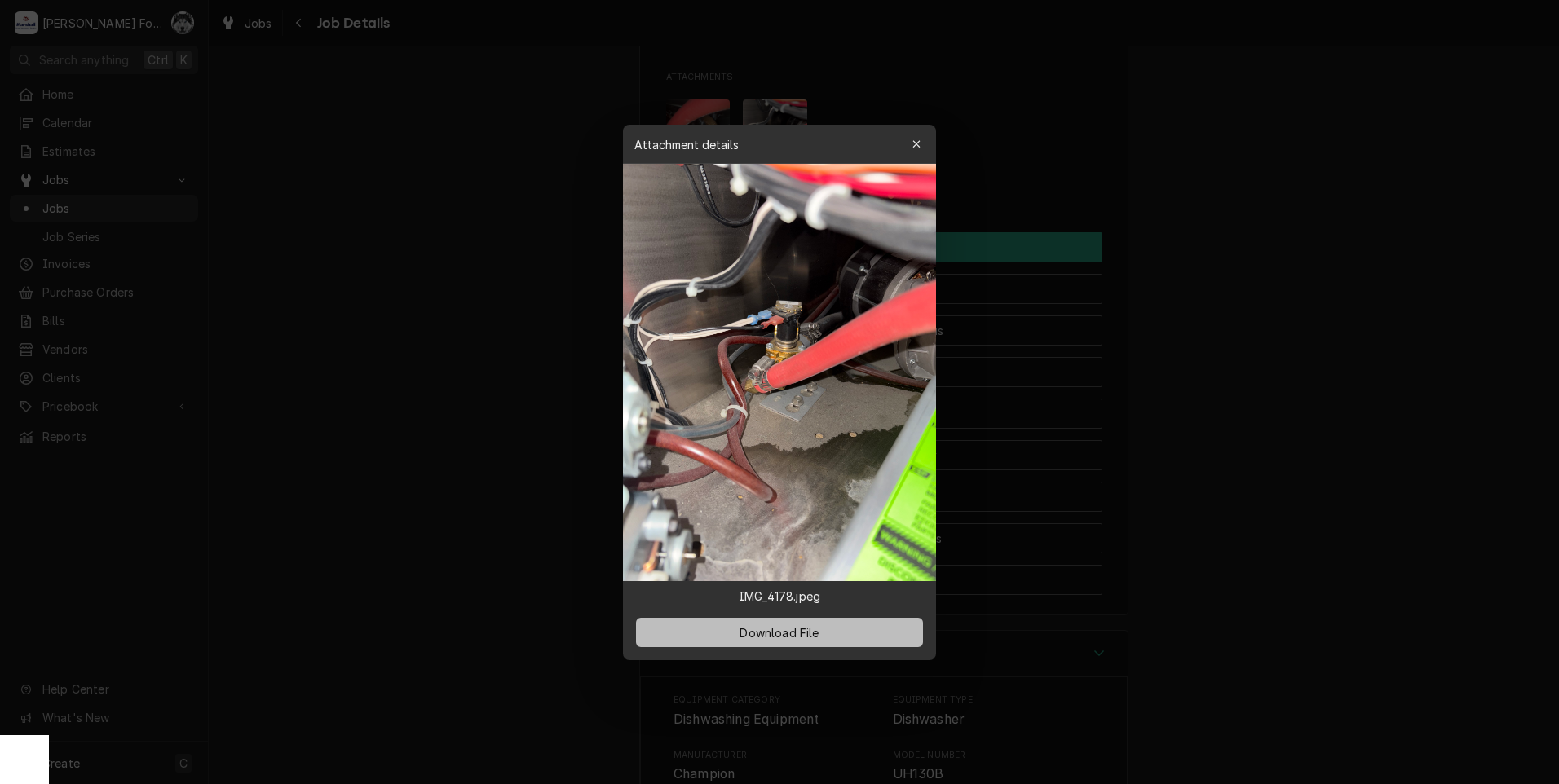
click at [784, 633] on span "Download File" at bounding box center [779, 631] width 86 height 17
click at [507, 391] on div at bounding box center [779, 392] width 1559 height 784
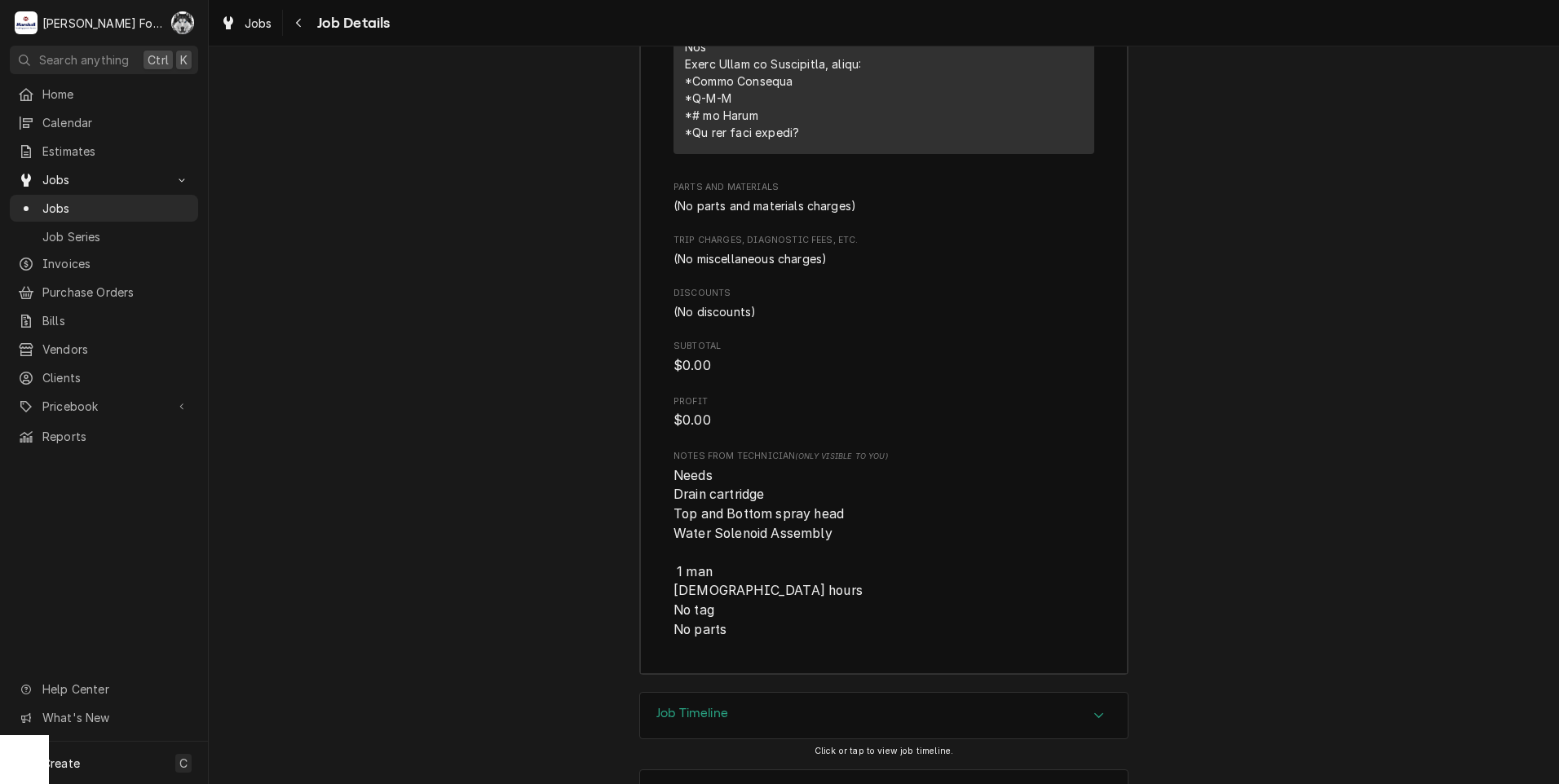
scroll to position [3874, 0]
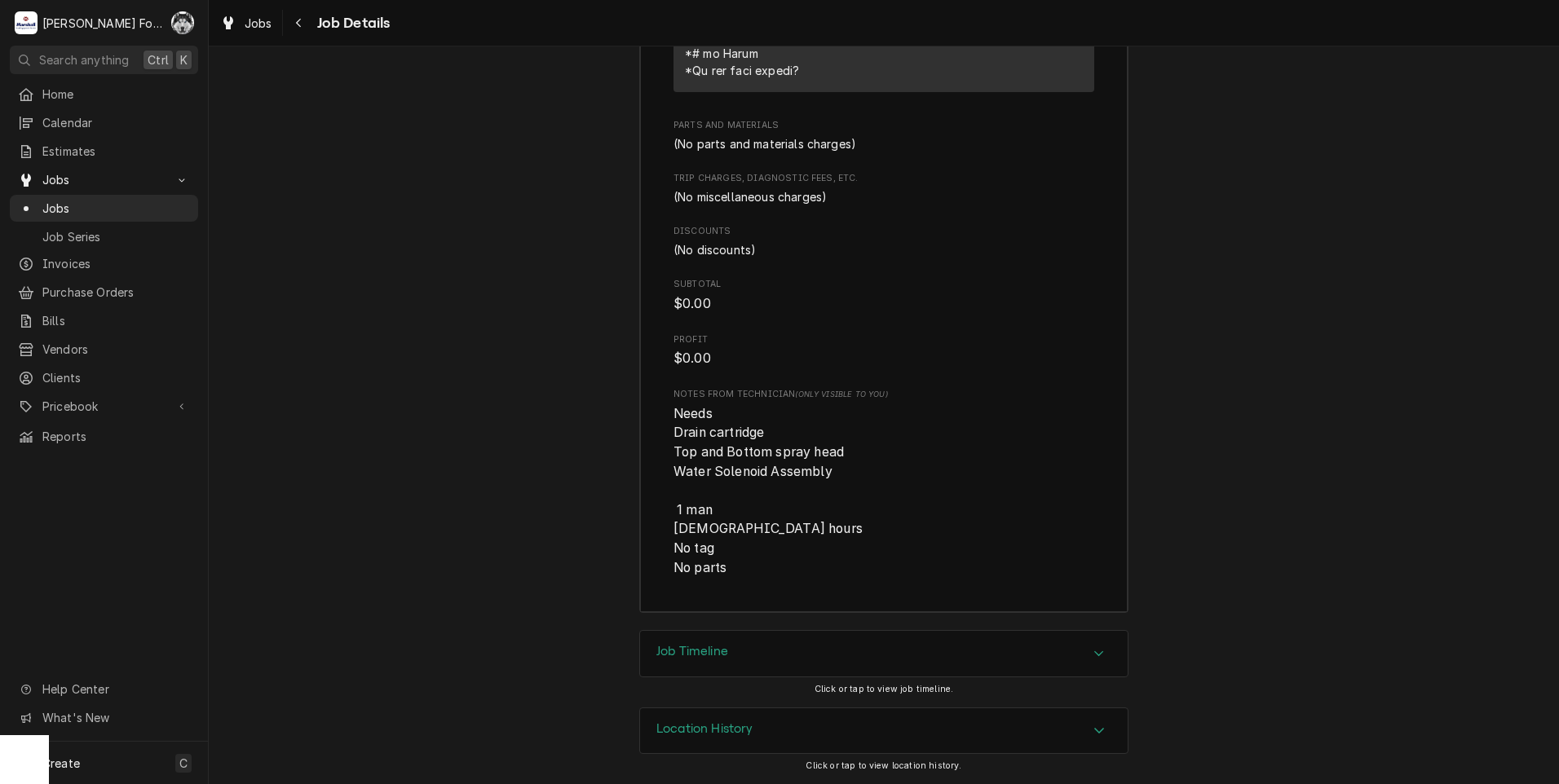
click at [0, 260] on html "M Marshall Food Equipment Service C( Search anything Ctrl K Home Calendar Estim…" at bounding box center [779, 392] width 1559 height 784
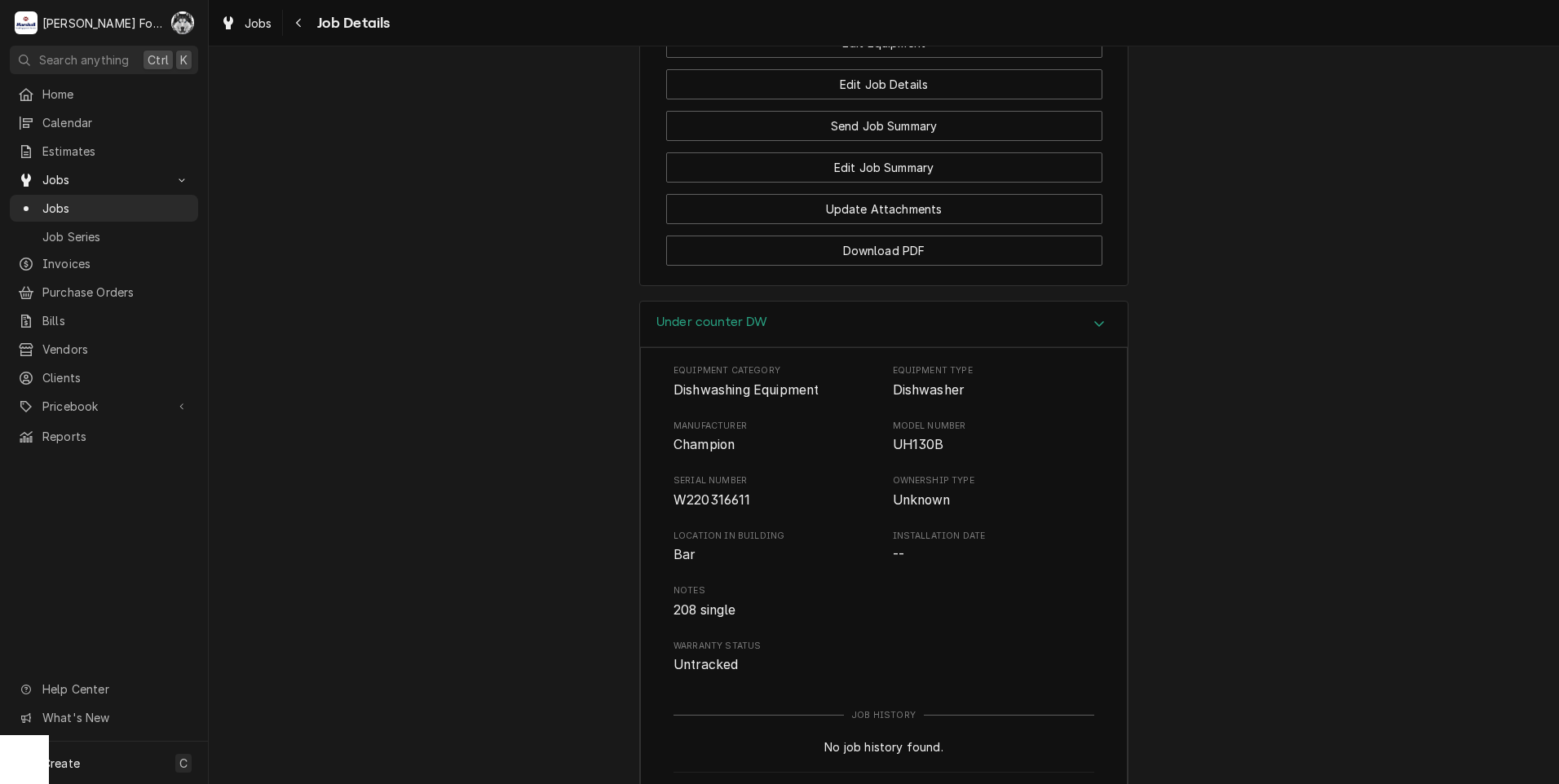
scroll to position [2167, 0]
click at [888, 179] on button "Edit Job Summary" at bounding box center [884, 166] width 436 height 30
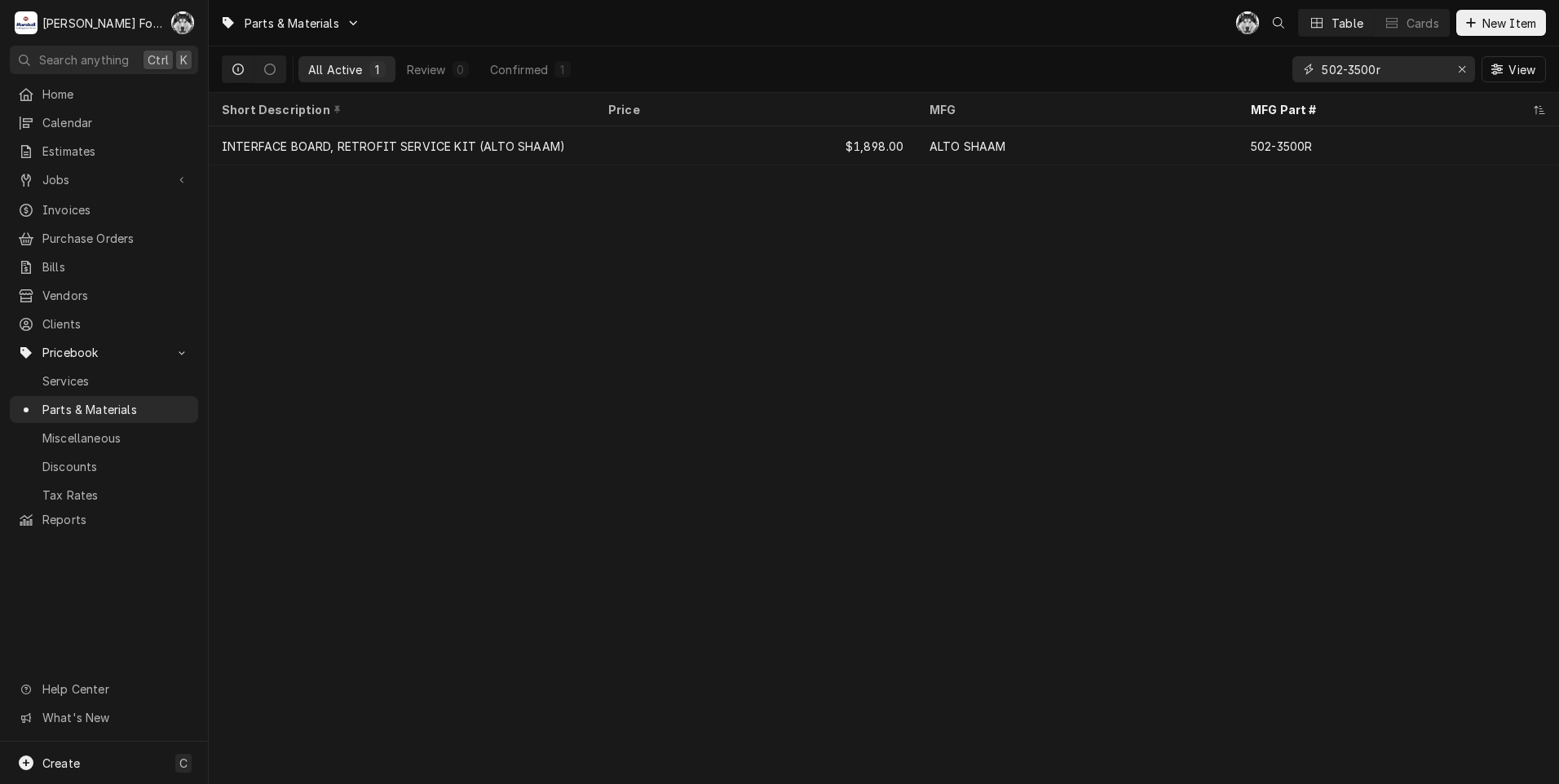
click at [1246, 76] on div "All Active 1 Review 0 Confirmed 1 502-3500r View" at bounding box center [884, 69] width 1324 height 46
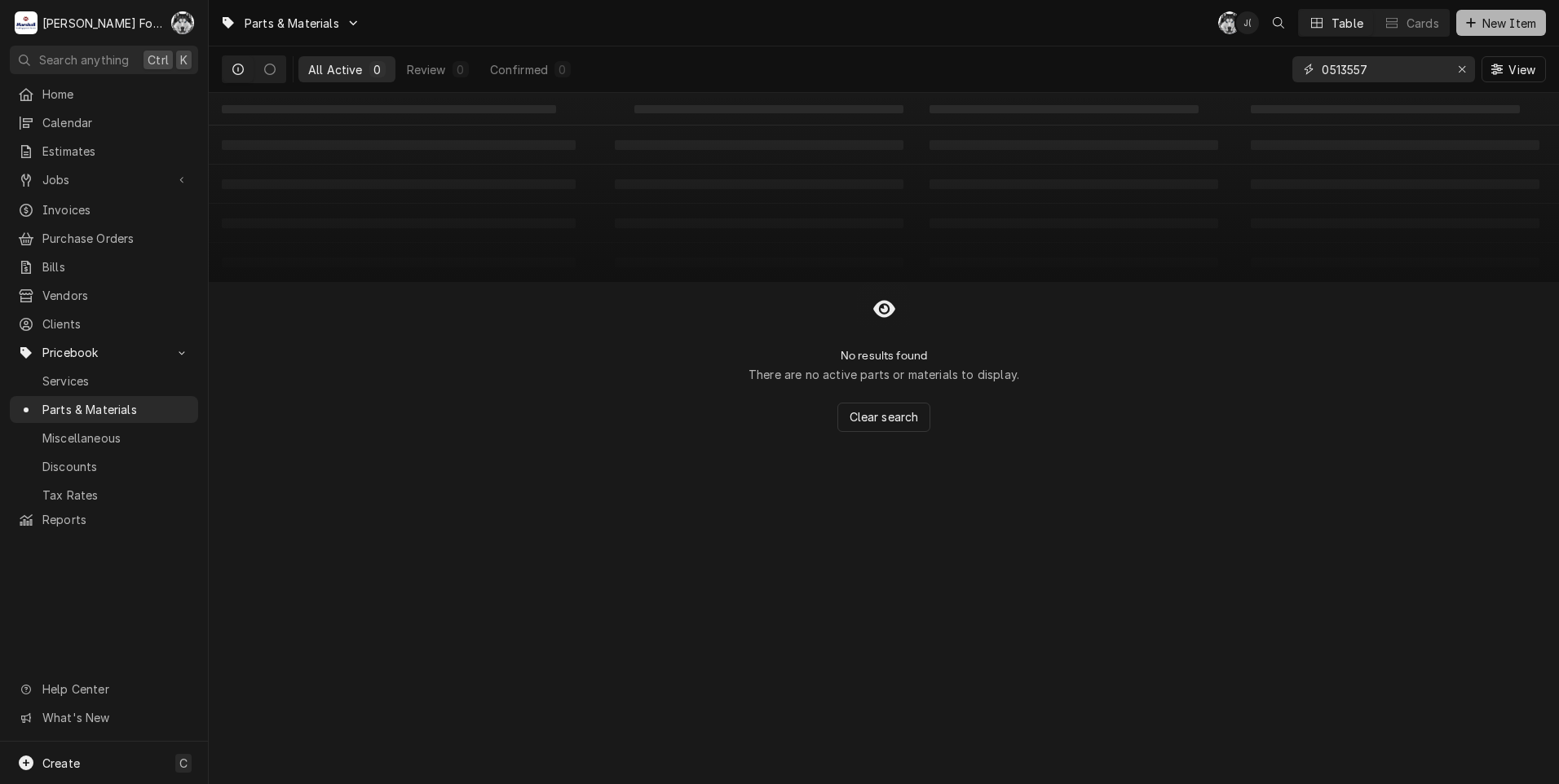
type input "0513557"
click at [1495, 23] on span "New Item" at bounding box center [1510, 22] width 61 height 17
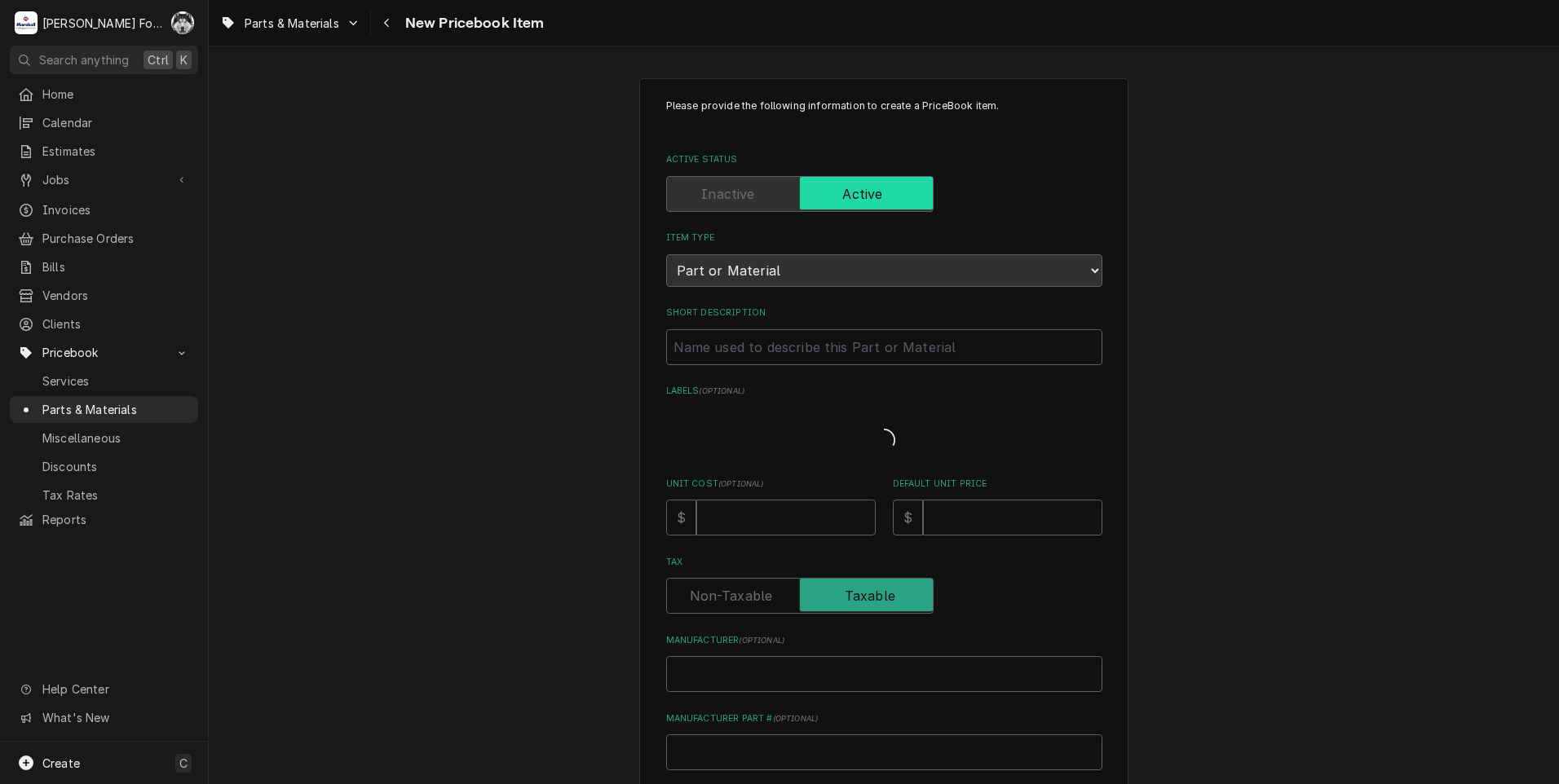
type textarea "x"
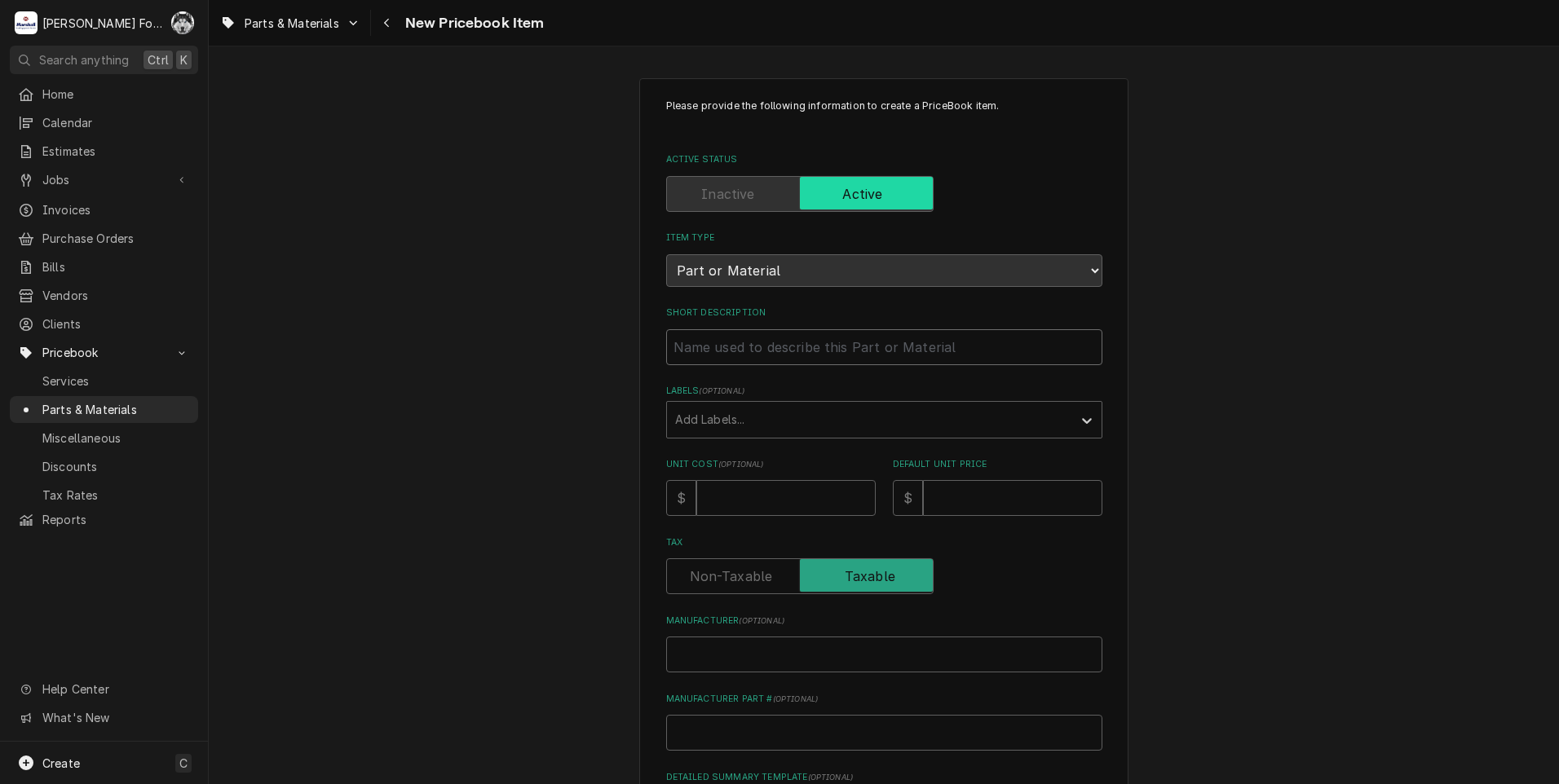
drag, startPoint x: 767, startPoint y: 361, endPoint x: 760, endPoint y: 353, distance: 10.6
click at [763, 358] on input "Short Description" at bounding box center [884, 347] width 436 height 36
type input "S"
type textarea "x"
type input "SO"
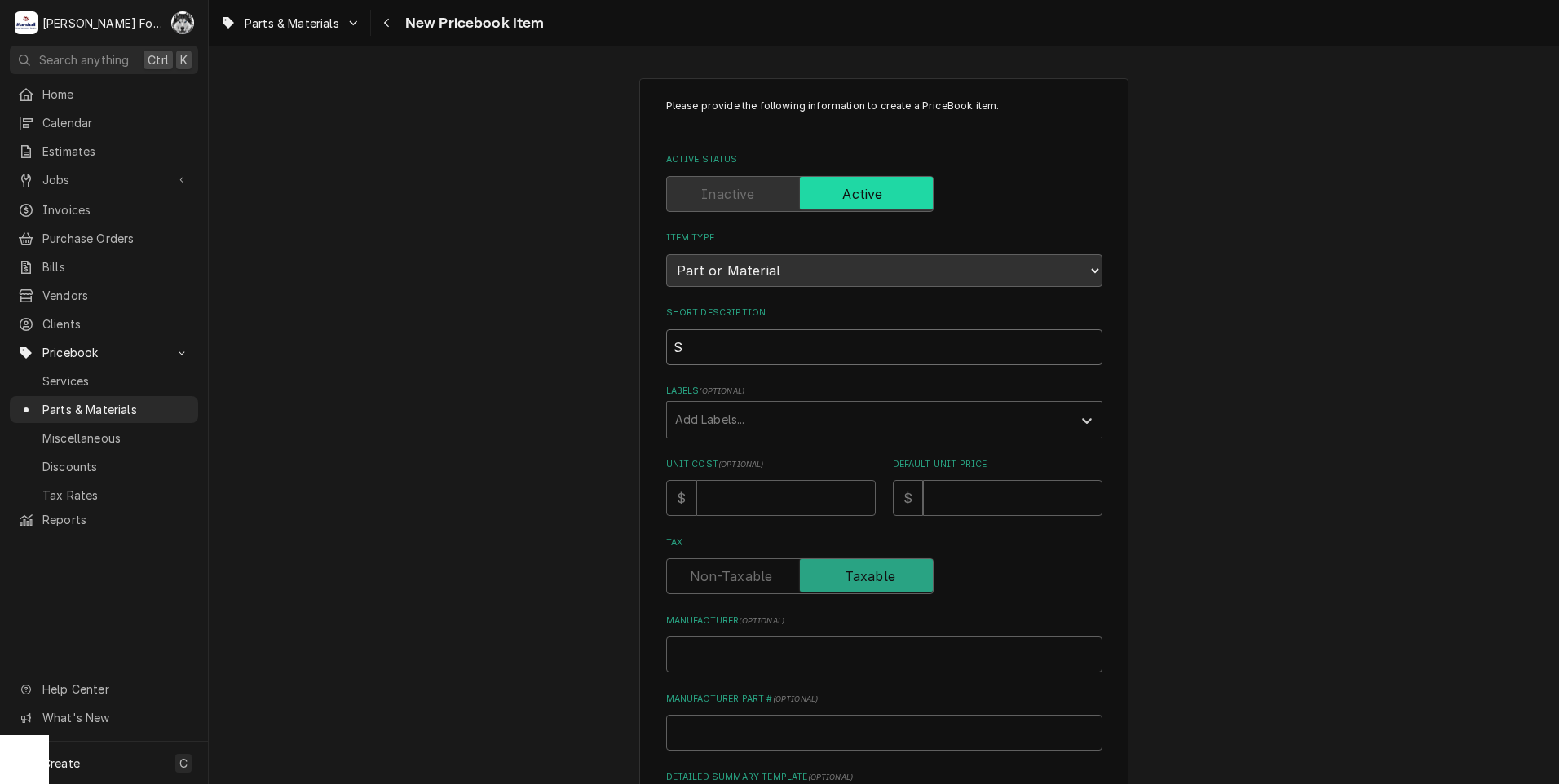
type textarea "x"
type input "SOL"
type textarea "x"
type input "SOLE"
type textarea "x"
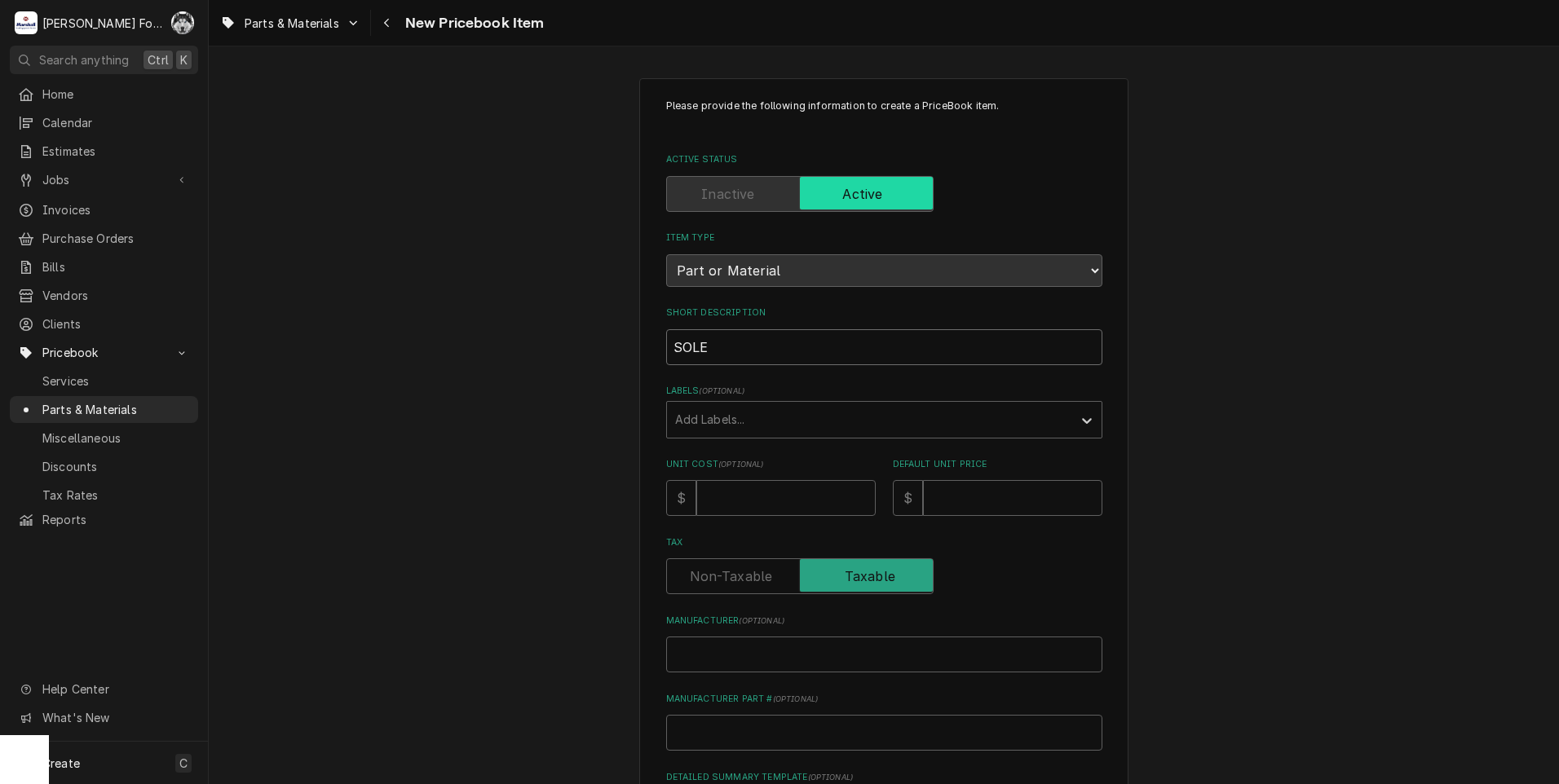
type input "SOLEN"
type textarea "x"
type input "SOLENO"
type textarea "x"
type input "SOLENOI"
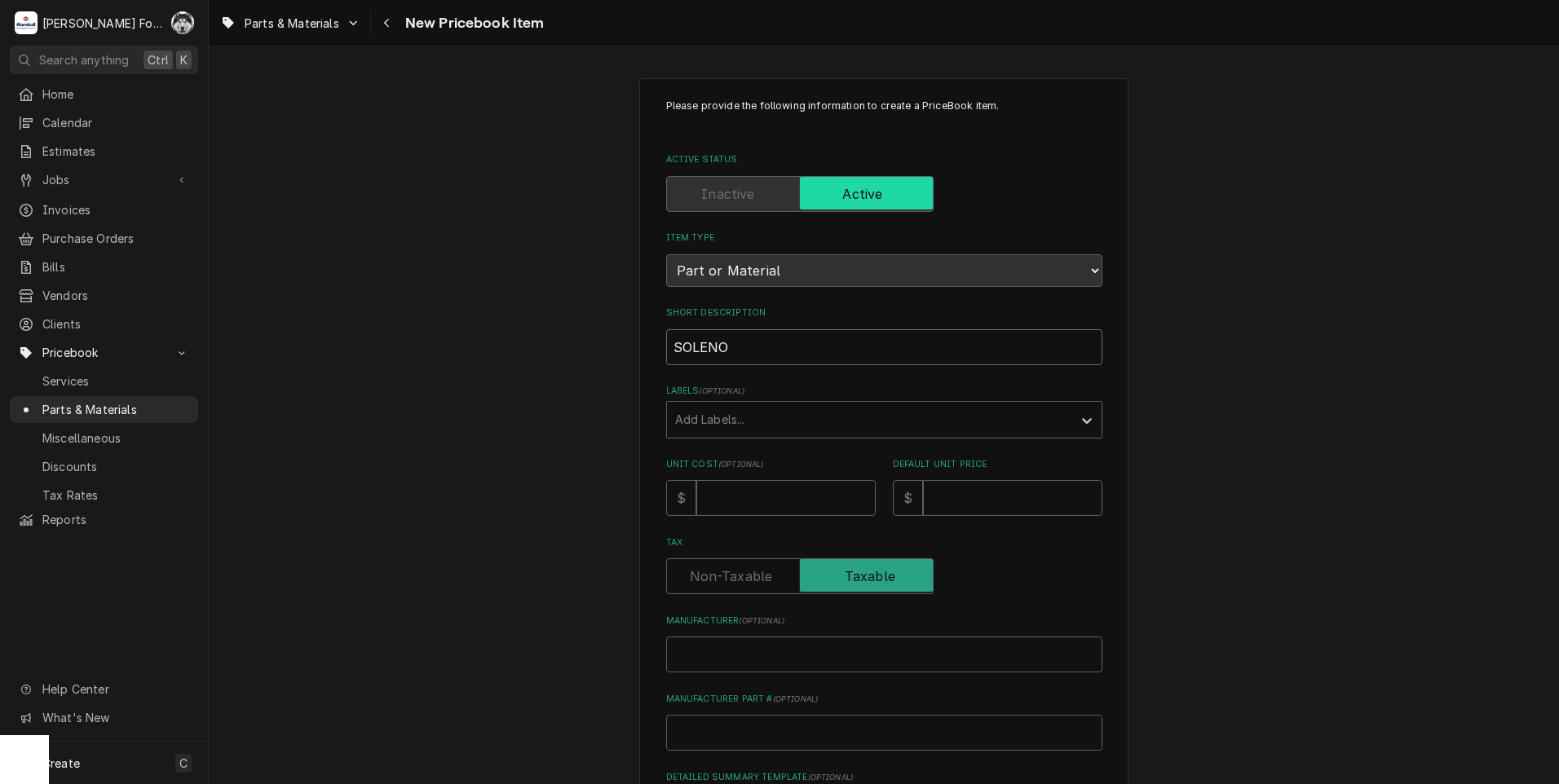
type textarea "x"
type input "SOLENOID"
type textarea "x"
type input "SOLENOID"
type textarea "x"
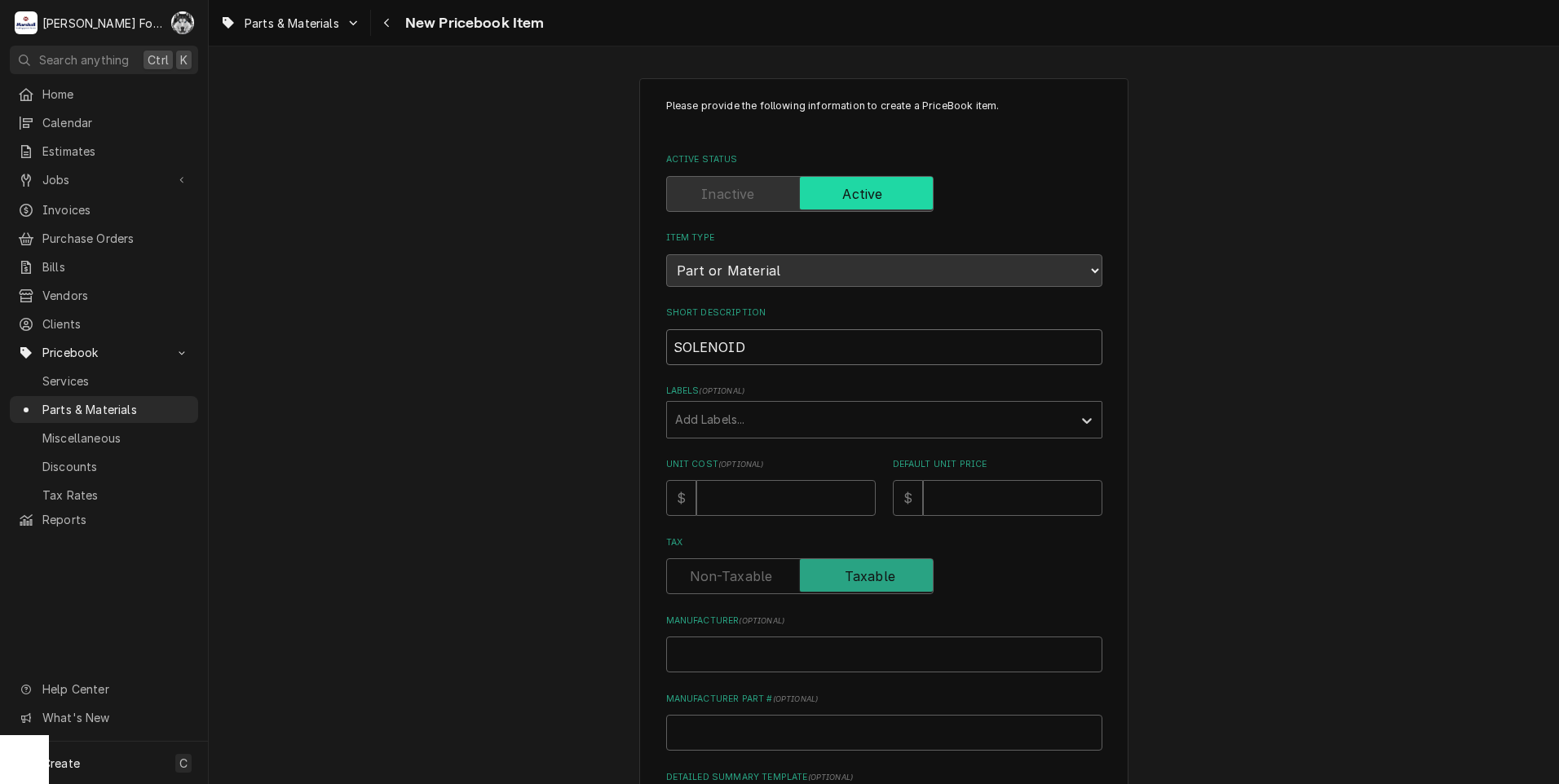
type input "SOLENOID V"
type textarea "x"
type input "SOLENOID VA"
type textarea "x"
type input "SOLENOID VAL"
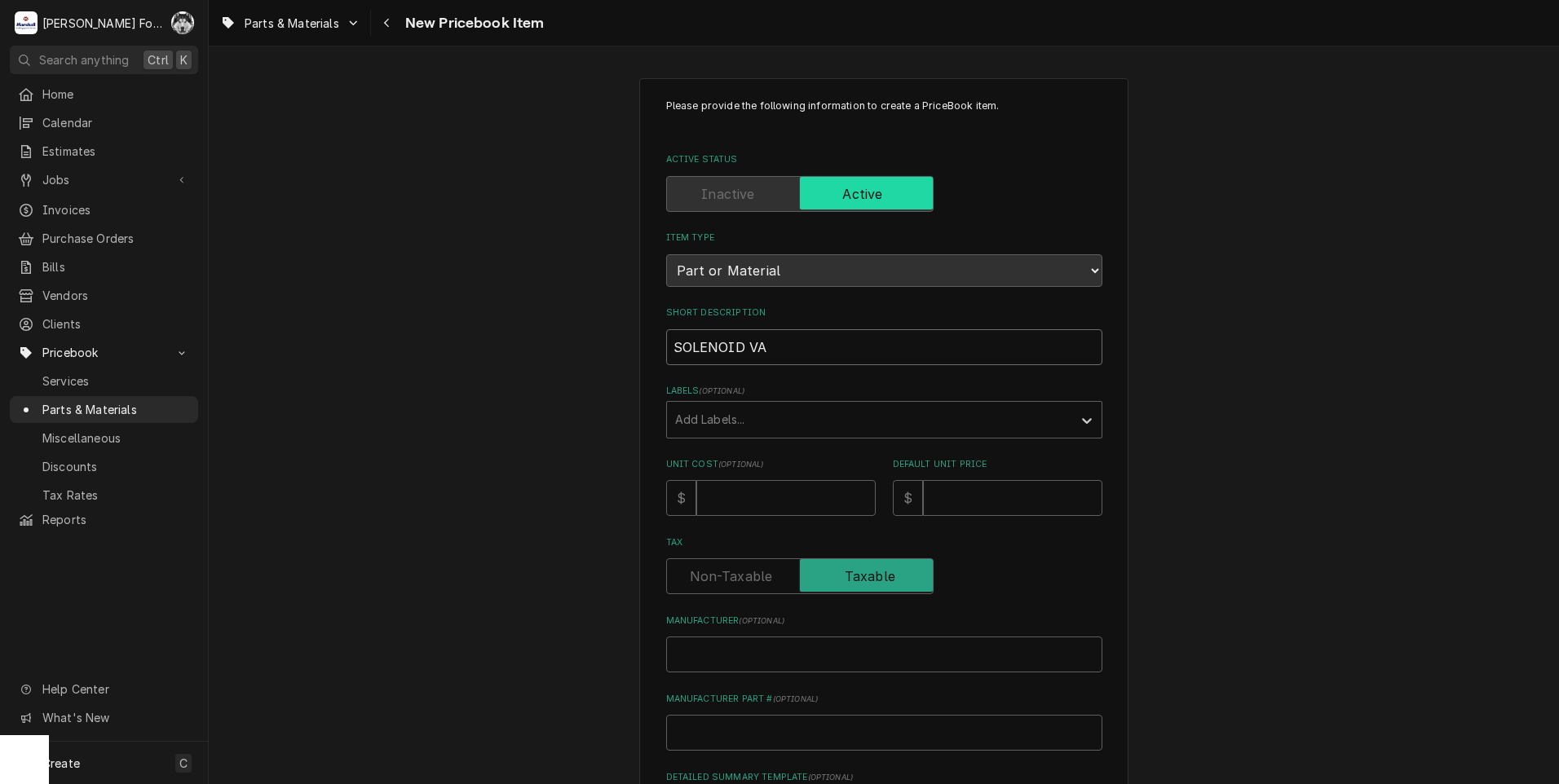
type textarea "x"
type input "SOLENOID VALV"
type textarea "x"
type input "SOLENOID VALVE"
type textarea "x"
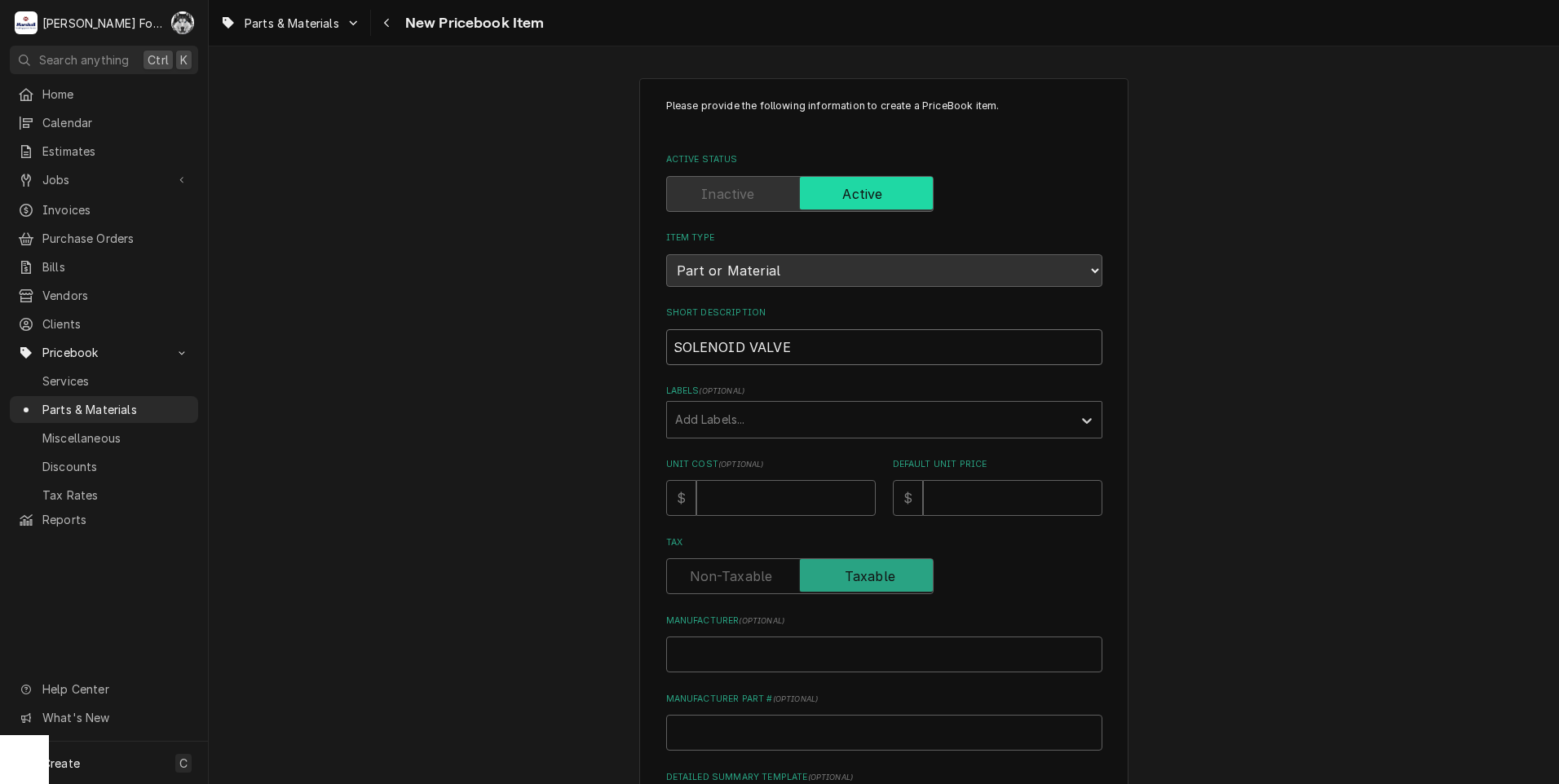
type input "SOLENOID VALVEM"
type textarea "x"
type input "SOLENOID VALVE"
type textarea "x"
type input "SOLENOID VALVE,"
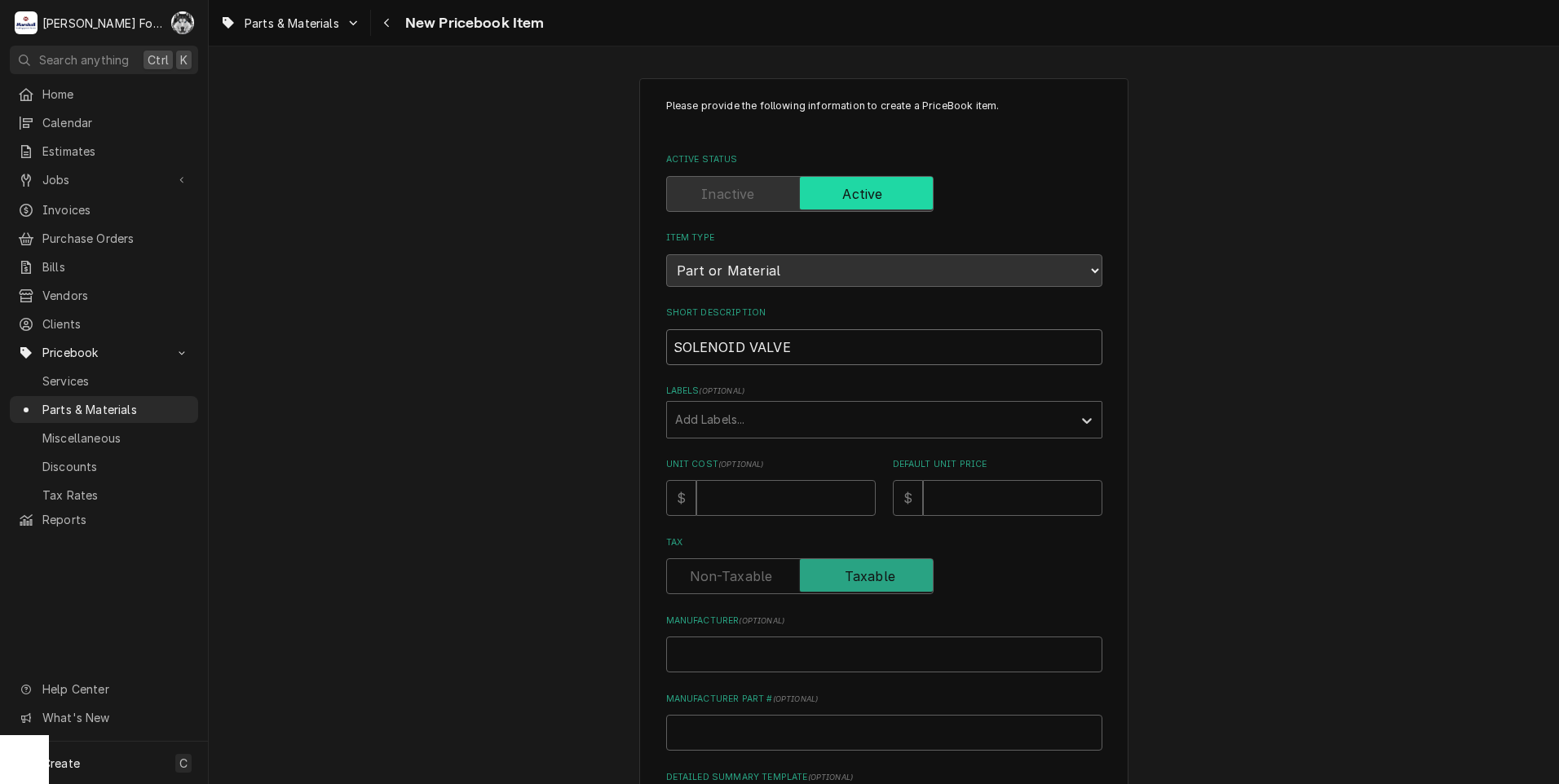
type textarea "x"
type input "SOLENOID VALVE,"
type textarea "x"
type input "SOLENOID VALVE, F"
type textarea "x"
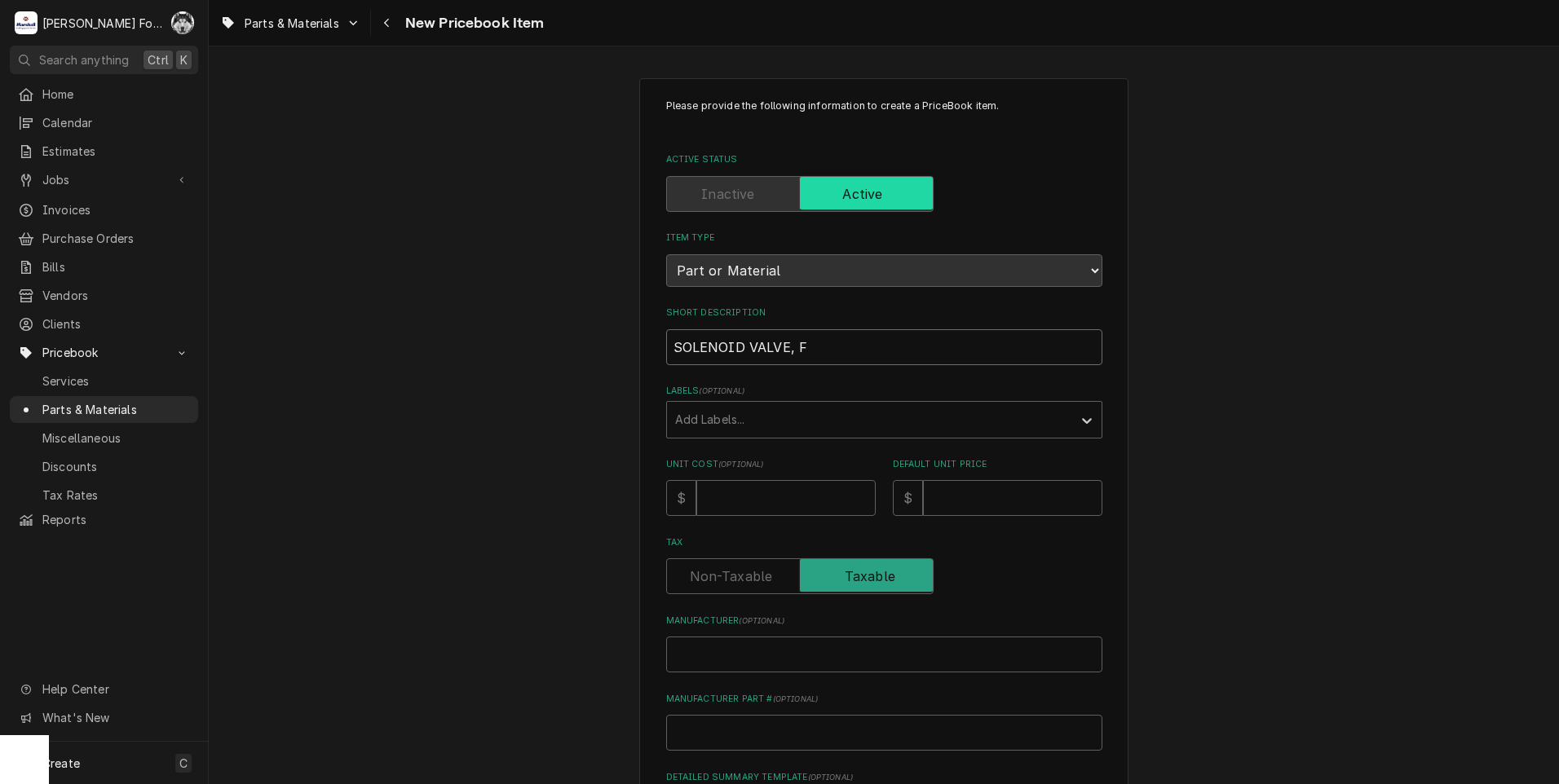
type input "SOLENOID VALVE, FI"
type textarea "x"
type input "SOLENOID VALVE, FIL"
type textarea "x"
type input "SOLENOID VALVE, FILL"
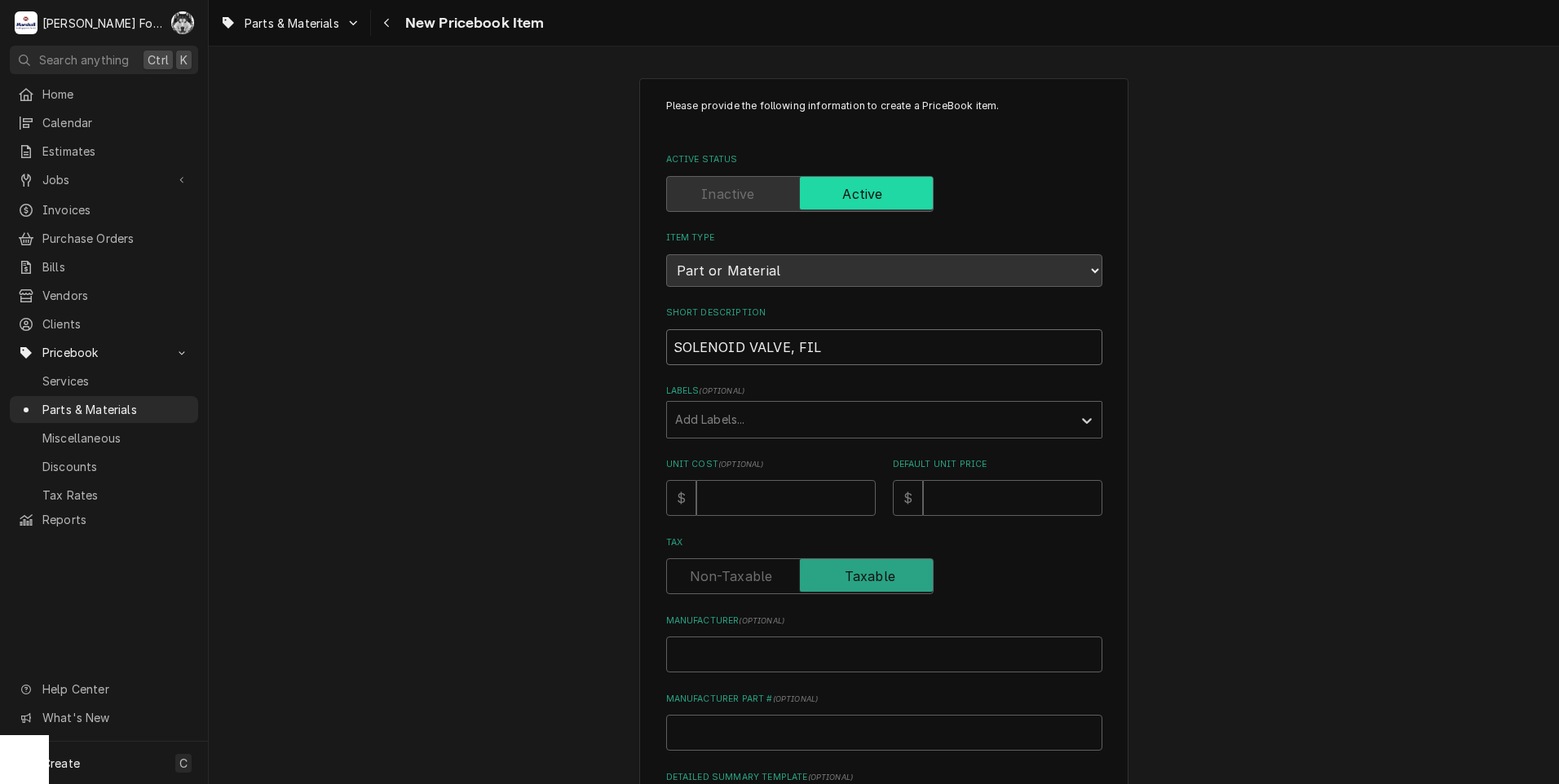
type textarea "x"
type input "SOLENOID VALVE, FILL"
type textarea "x"
type input "SOLENOID VALVE, FILL ("
type textarea "x"
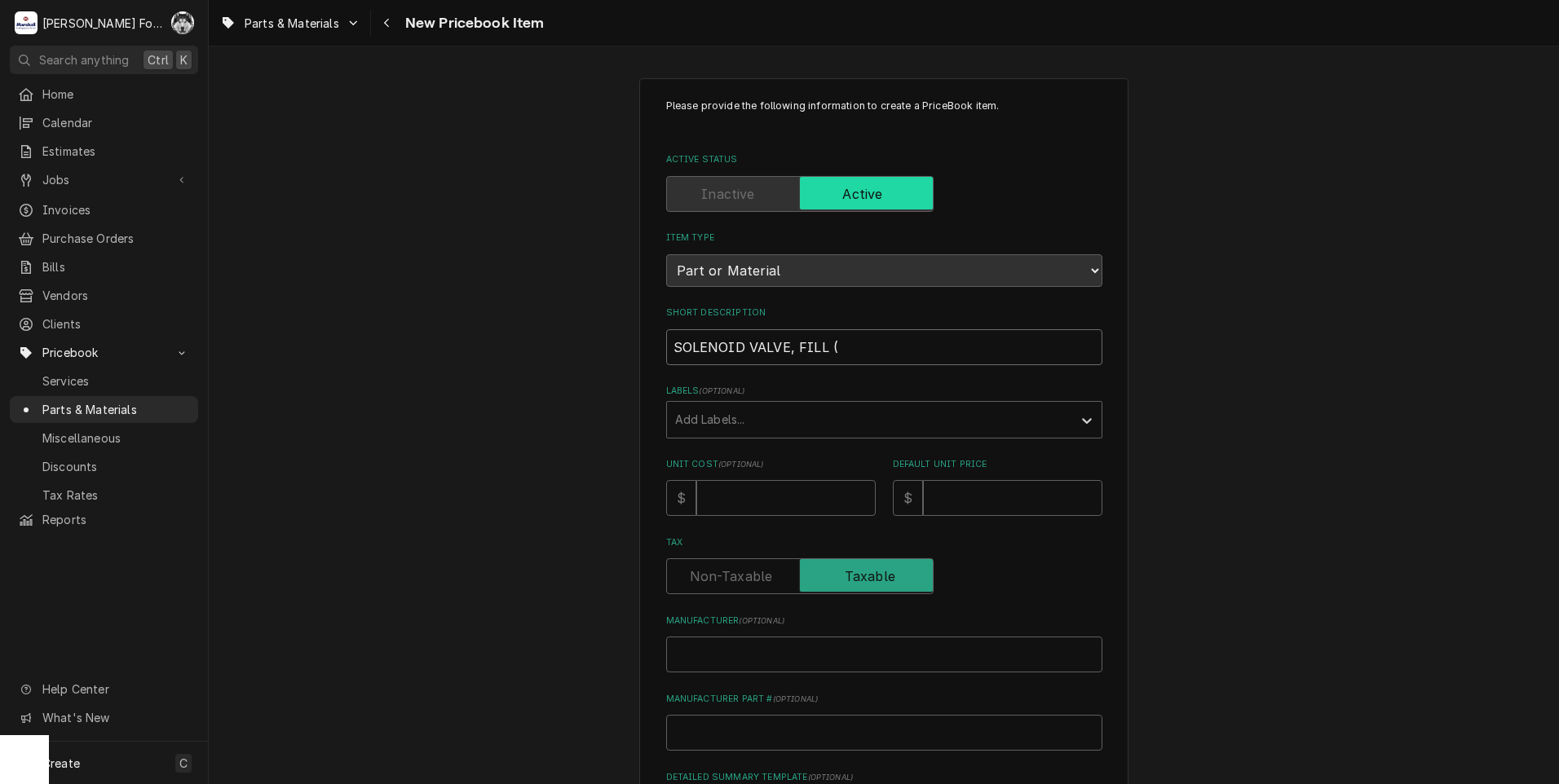
type input "SOLENOID VALVE, FILL (C"
type textarea "x"
type input "SOLENOID VALVE, FILL (CH"
type textarea "x"
type input "SOLENOID VALVE, FILL (CHA"
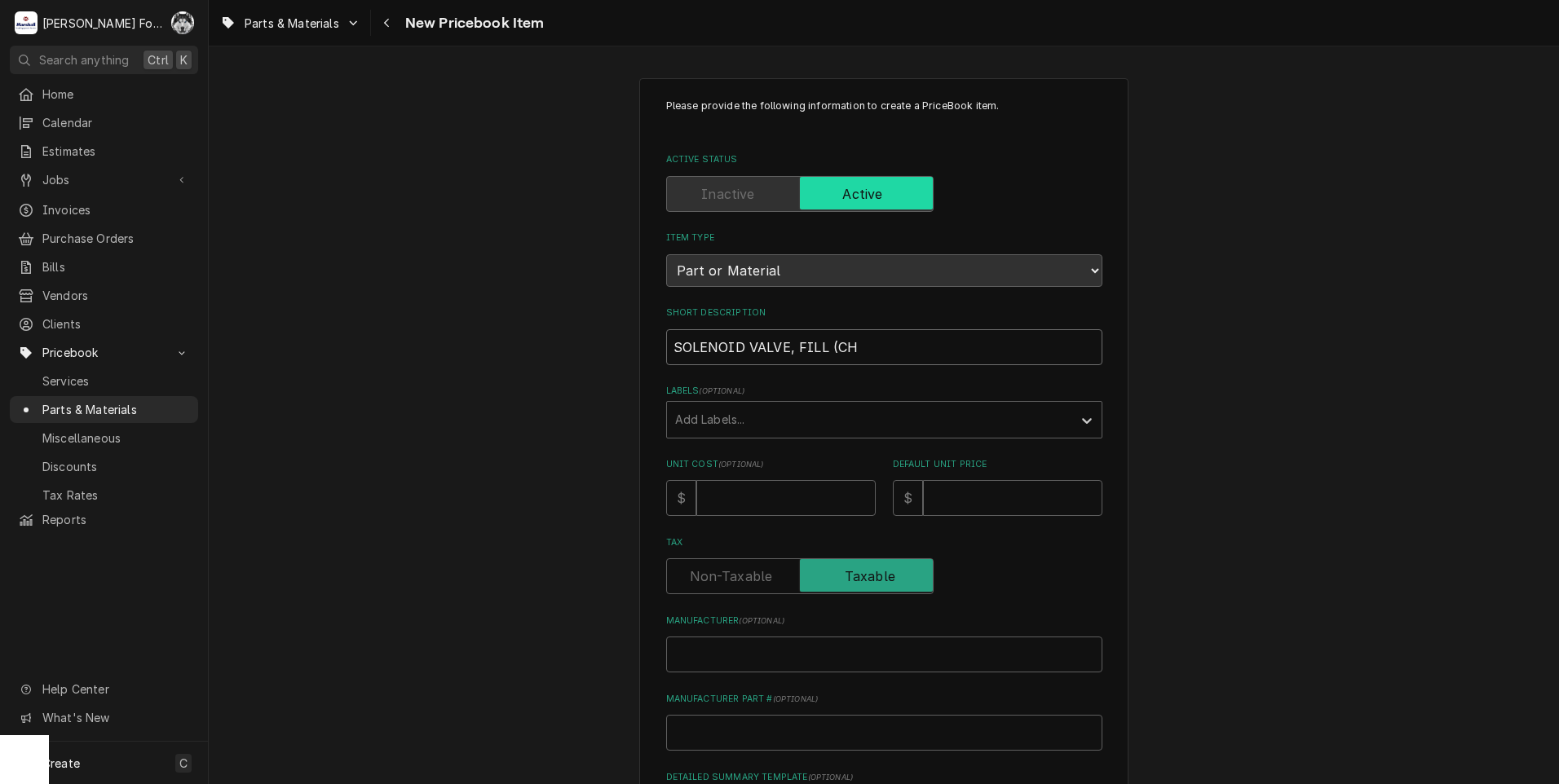
type textarea "x"
type input "SOLENOID VALVE, FILL (CHAM"
type textarea "x"
type input "SOLENOID VALVE, FILL (CHAMP"
type textarea "x"
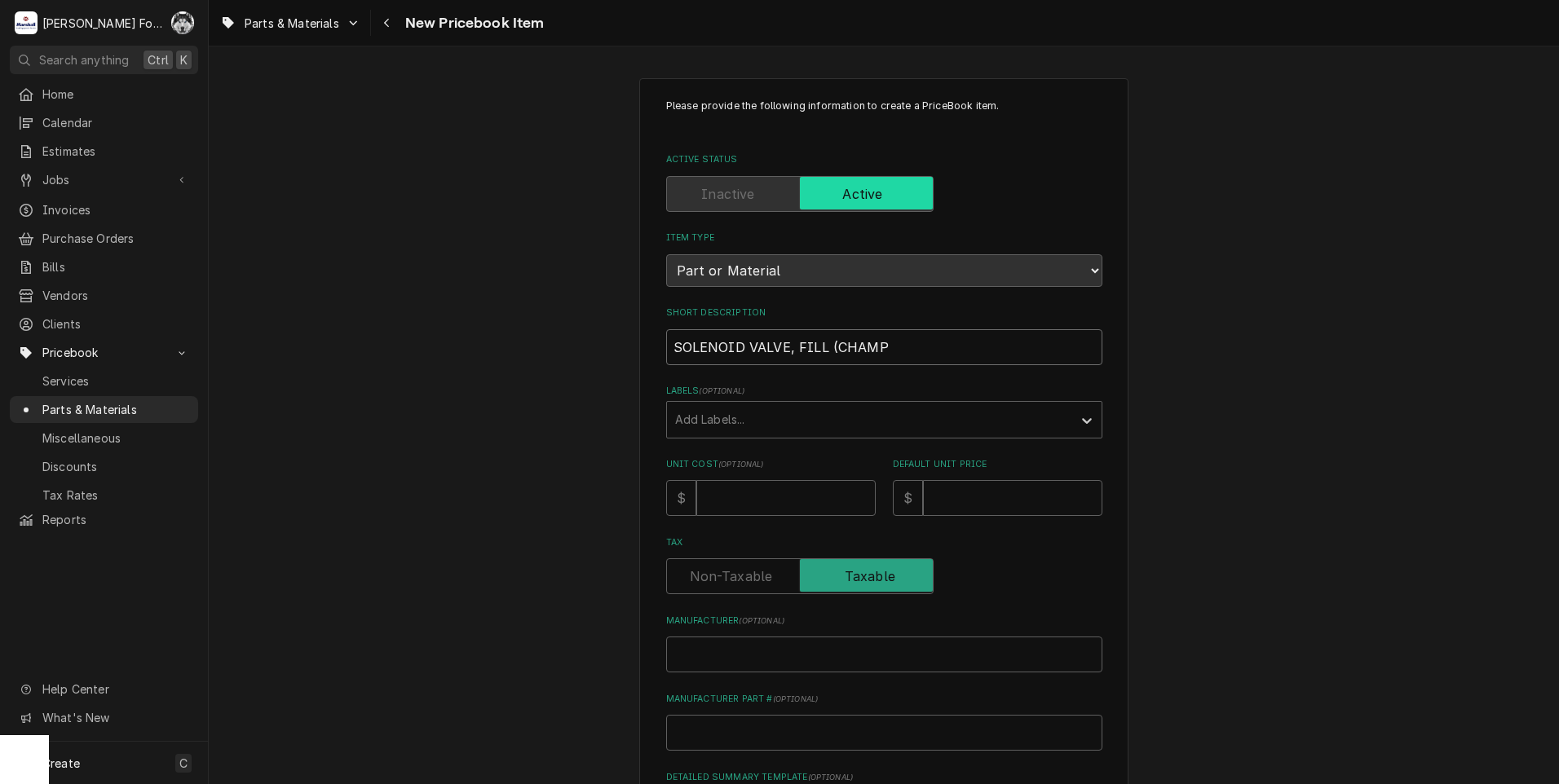
type input "SOLENOID VALVE, FILL (CHAMPI"
type textarea "x"
type input "SOLENOID VALVE, FILL (CHAMPIO"
type textarea "x"
type input "SOLENOID VALVE, FILL (CHAMPION"
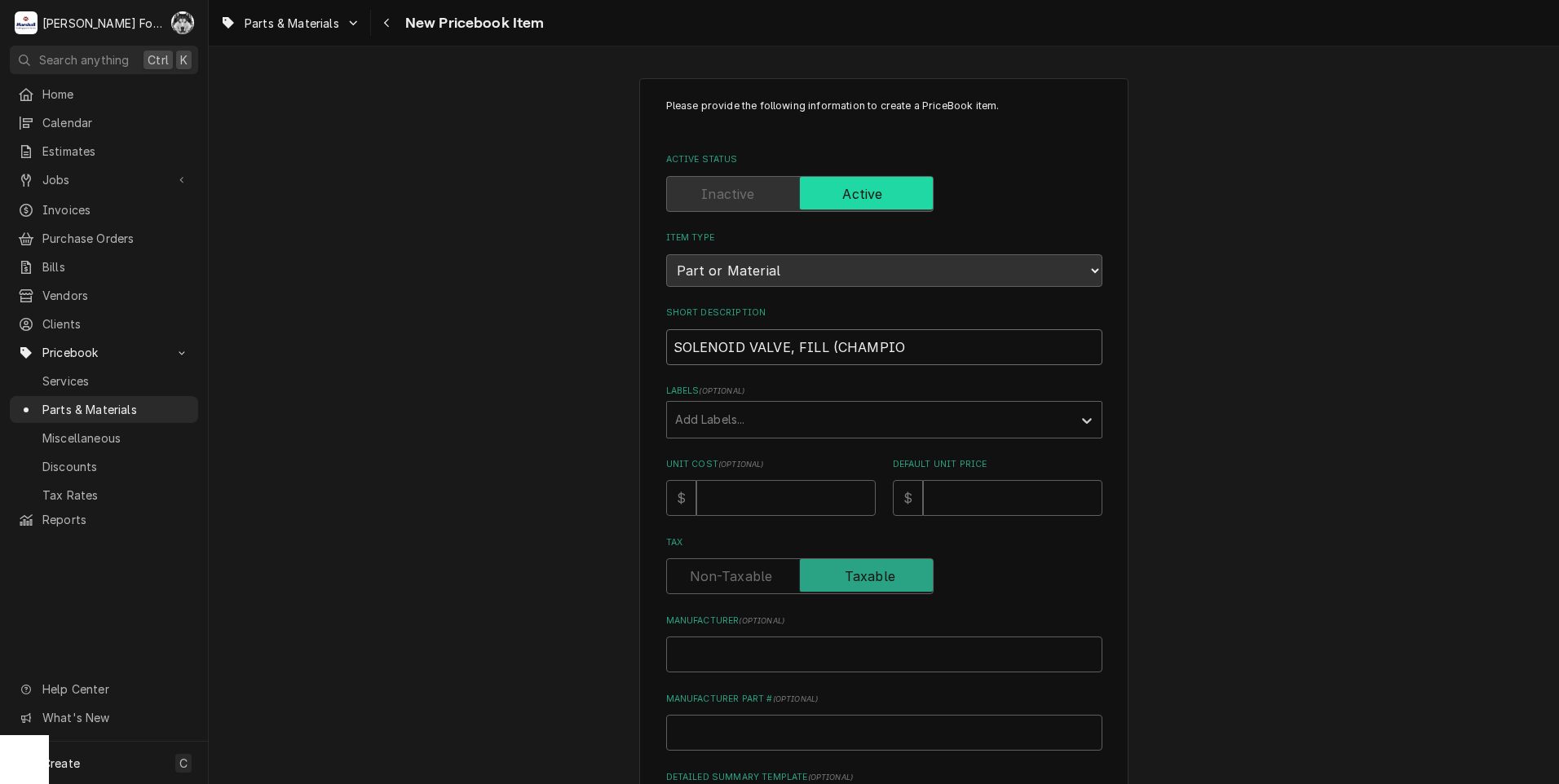
type textarea "x"
type input "SOLENOID VALVE, FILL (CHAMPION)"
type textarea "x"
type input "SOLENOID VALVE, FILL (CHAMPION)"
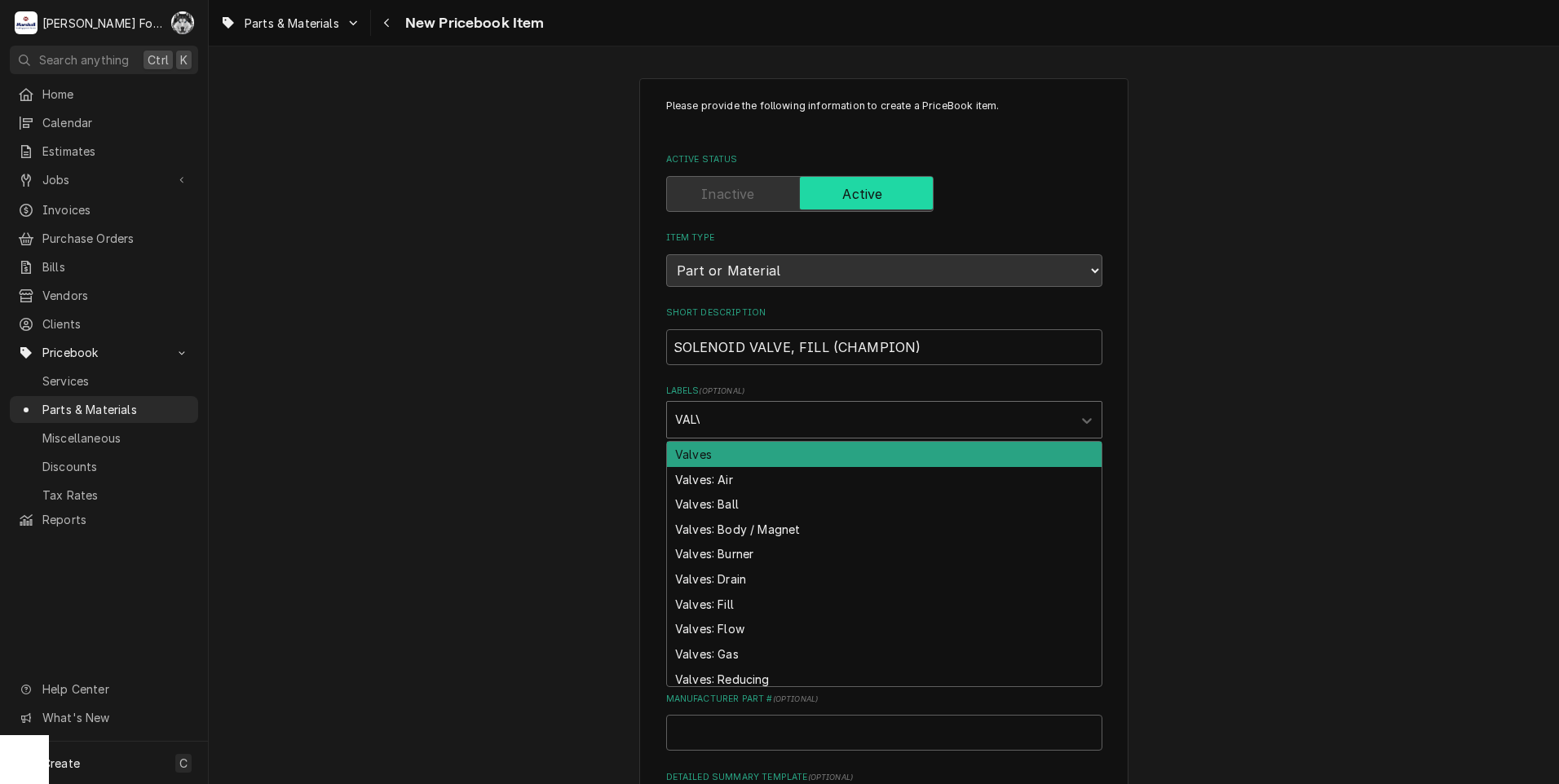
type input "VALVE"
type textarea "x"
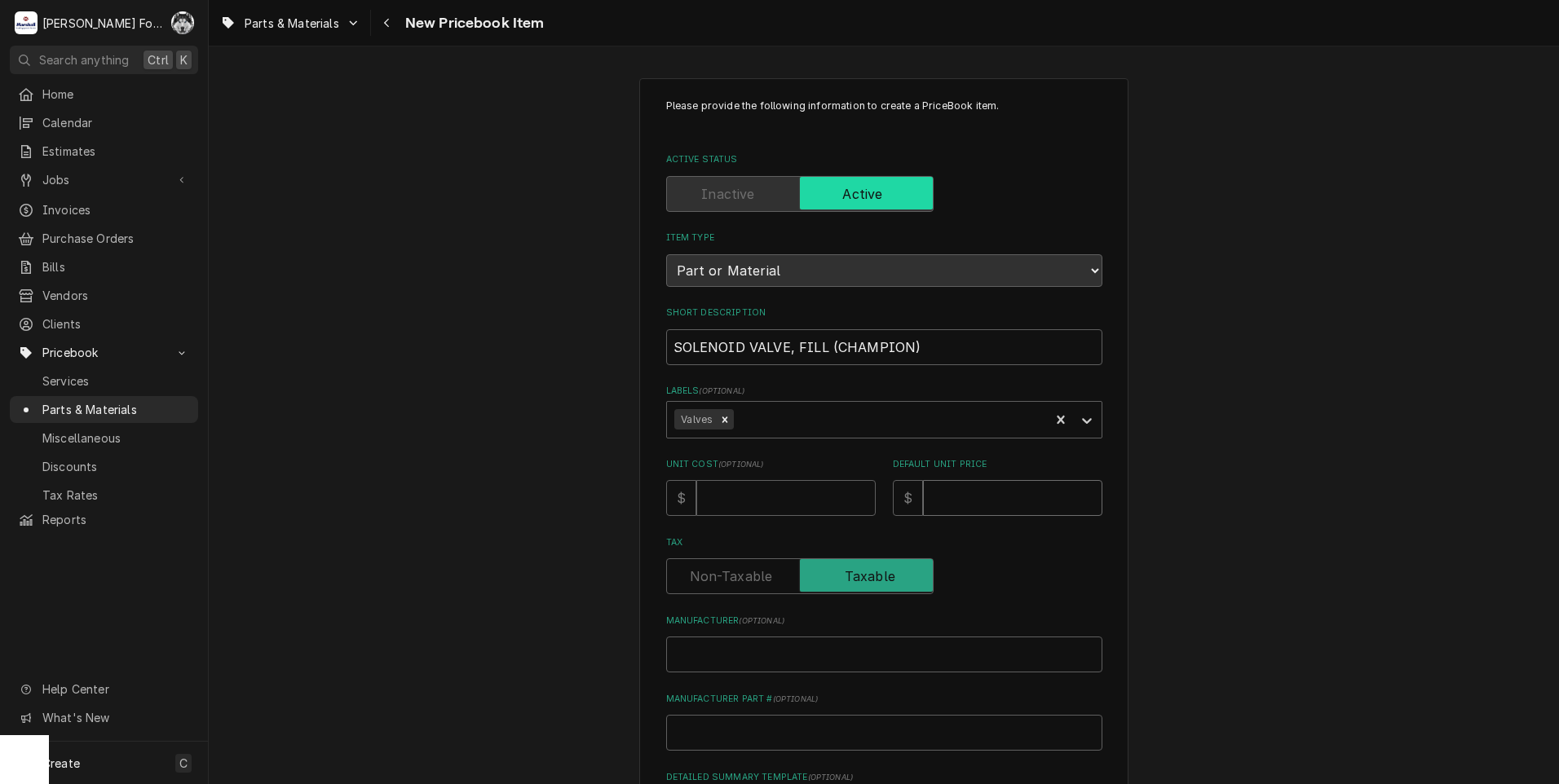
type input "3"
type textarea "x"
type input "32"
type textarea "x"
type input "326"
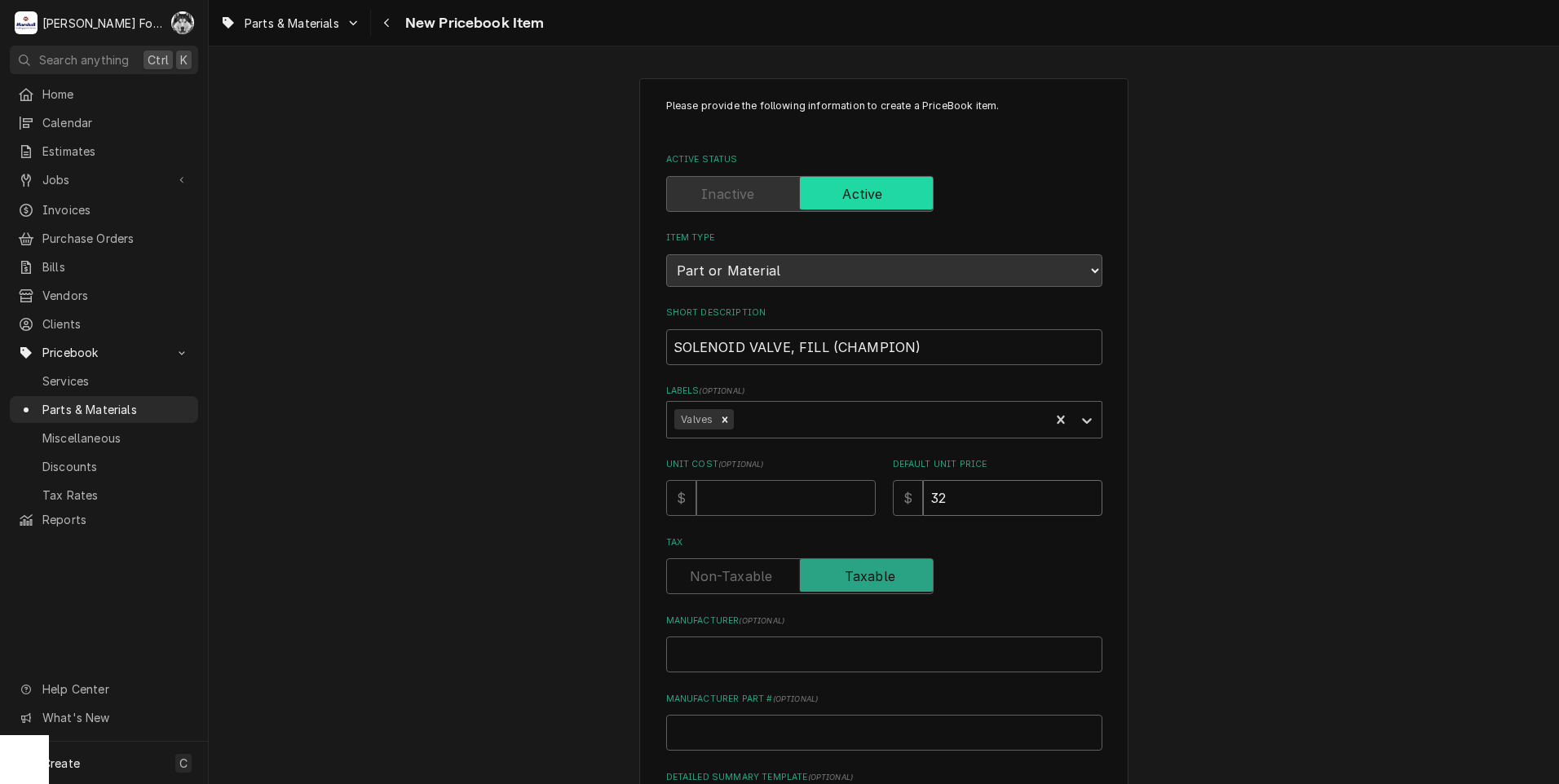
type textarea "x"
type input "326"
type input "C"
type textarea "x"
type input "CH"
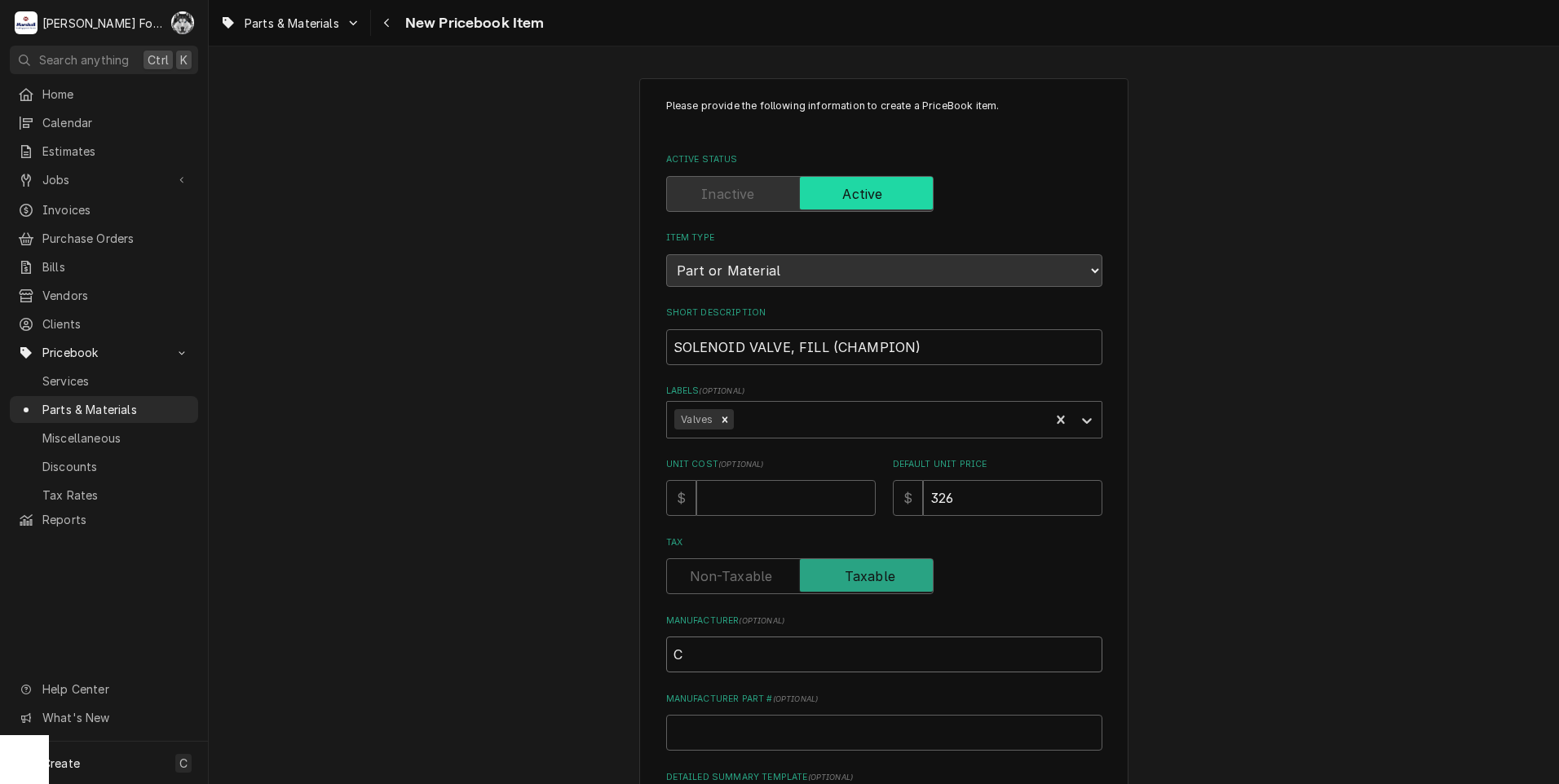
type textarea "x"
type input "CHA"
type textarea "x"
type input "CHAM"
type textarea "x"
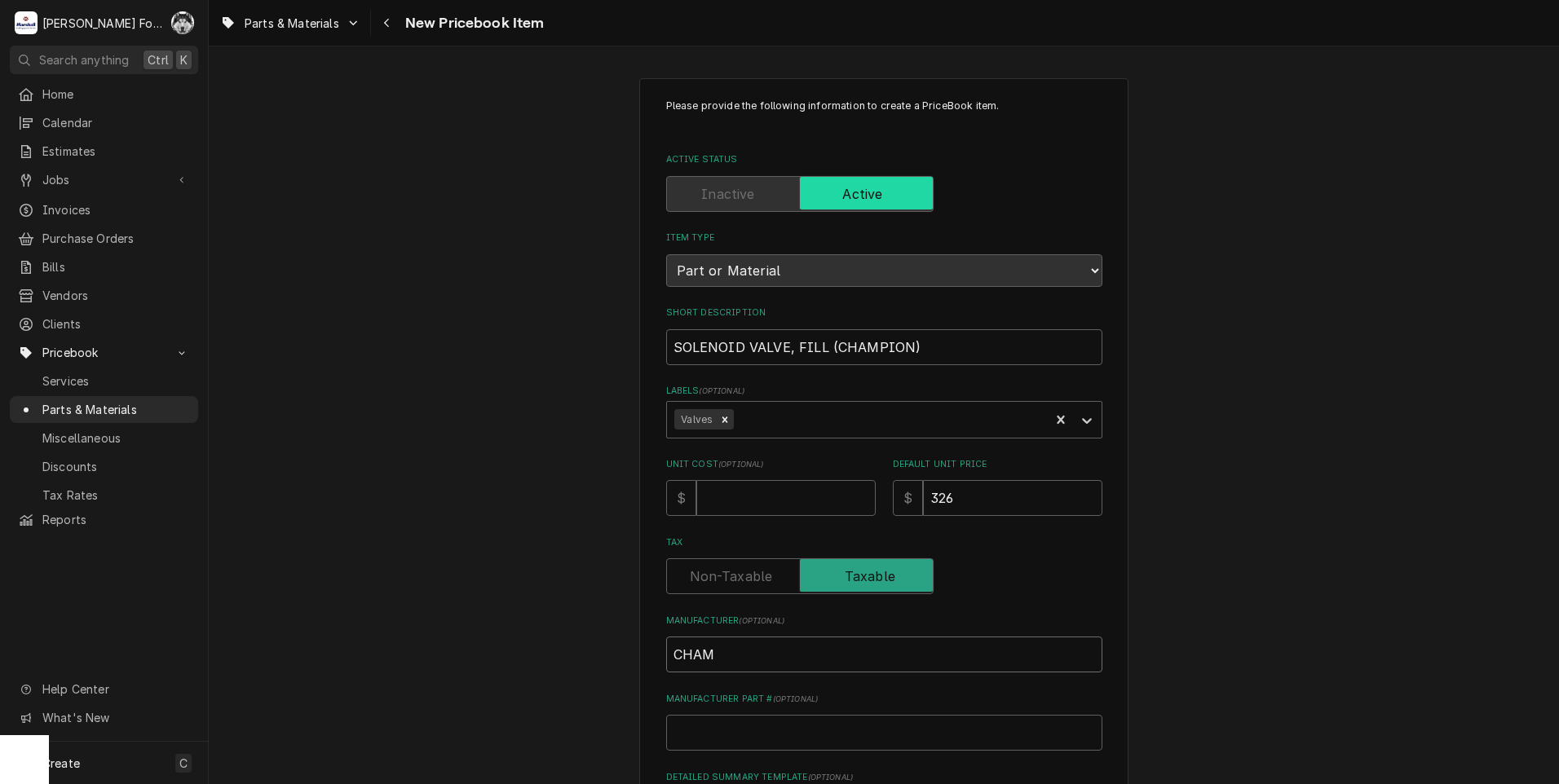
type input "CHAMP"
type textarea "x"
type input "CHAMPI"
type textarea "x"
type input "CHAMPIO"
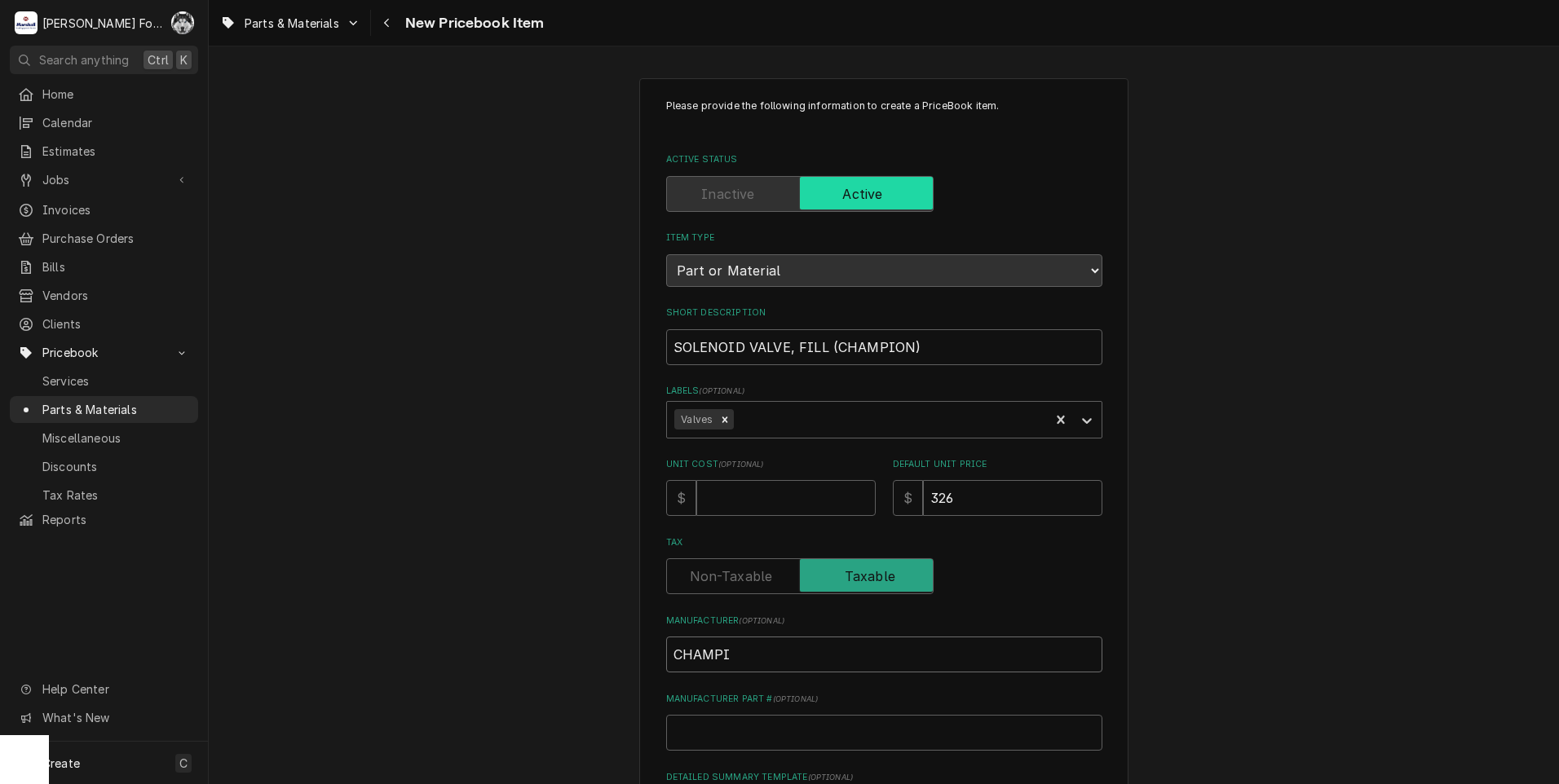
type textarea "x"
type input "CHAMPION"
type textarea "x"
type input "CHAMPION"
type input "0"
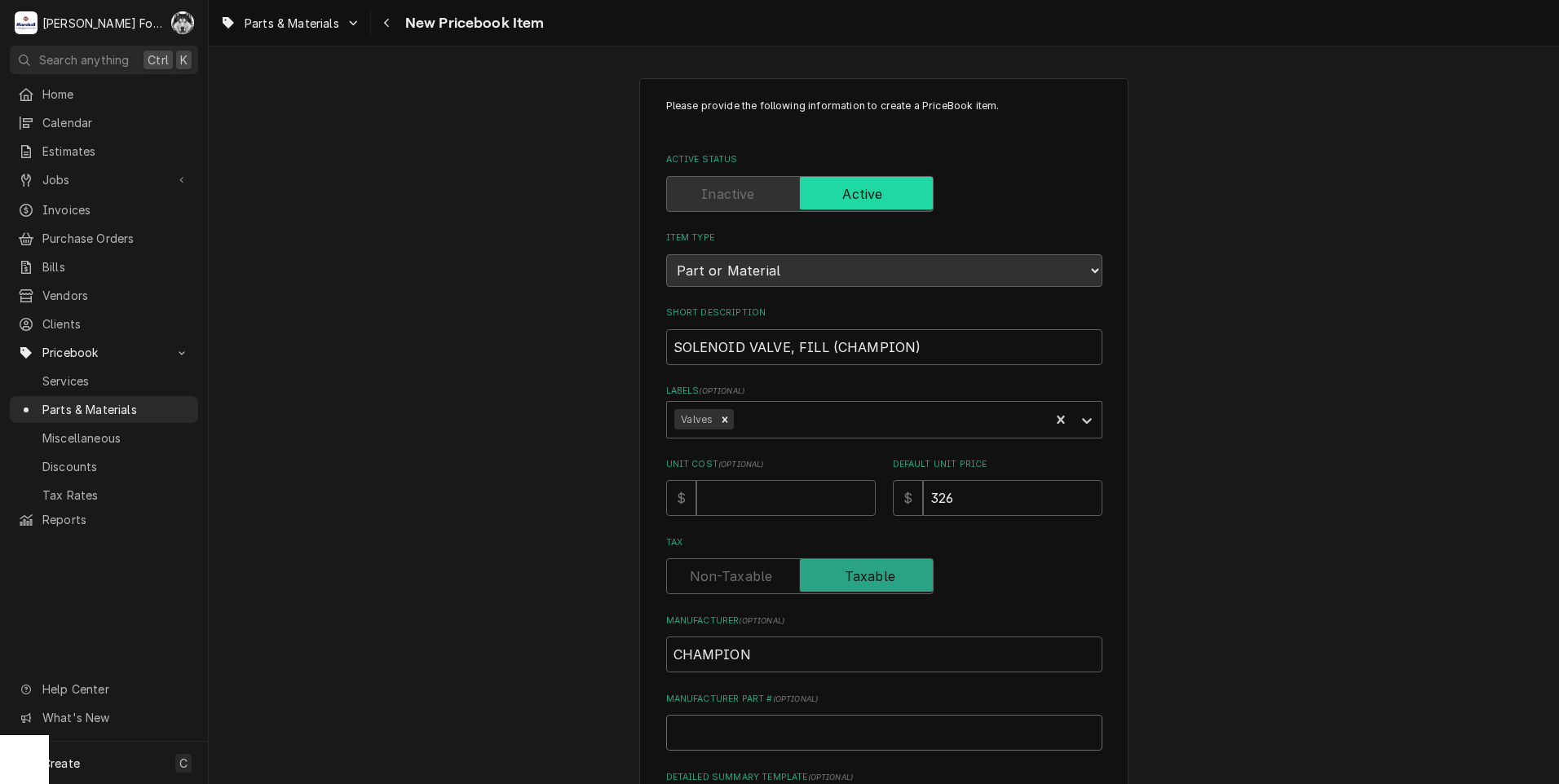
type textarea "x"
type input "05"
type textarea "x"
type input "051"
type textarea "x"
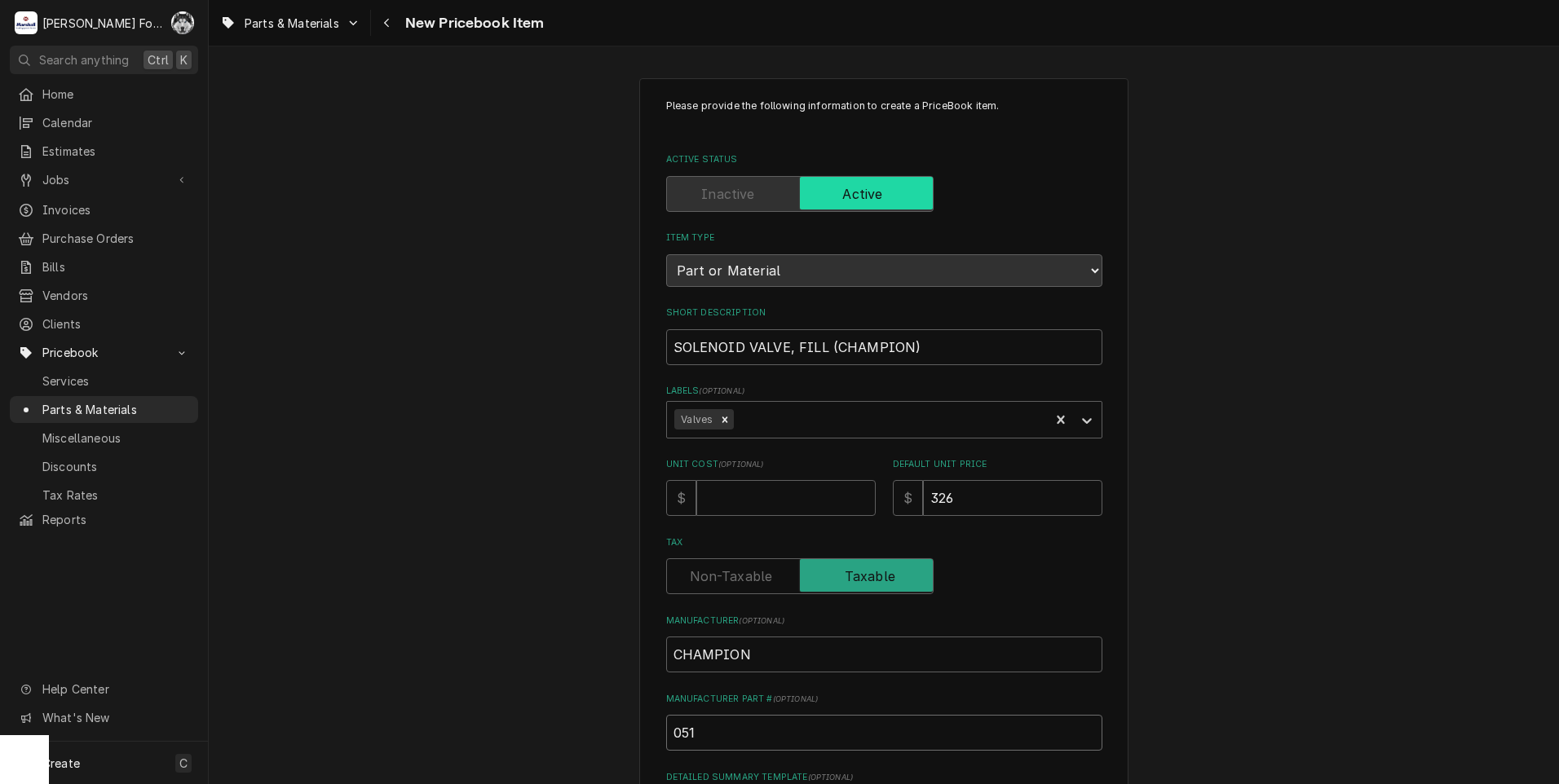
type input "0513"
type textarea "x"
type input "05135"
type textarea "x"
type input "051355"
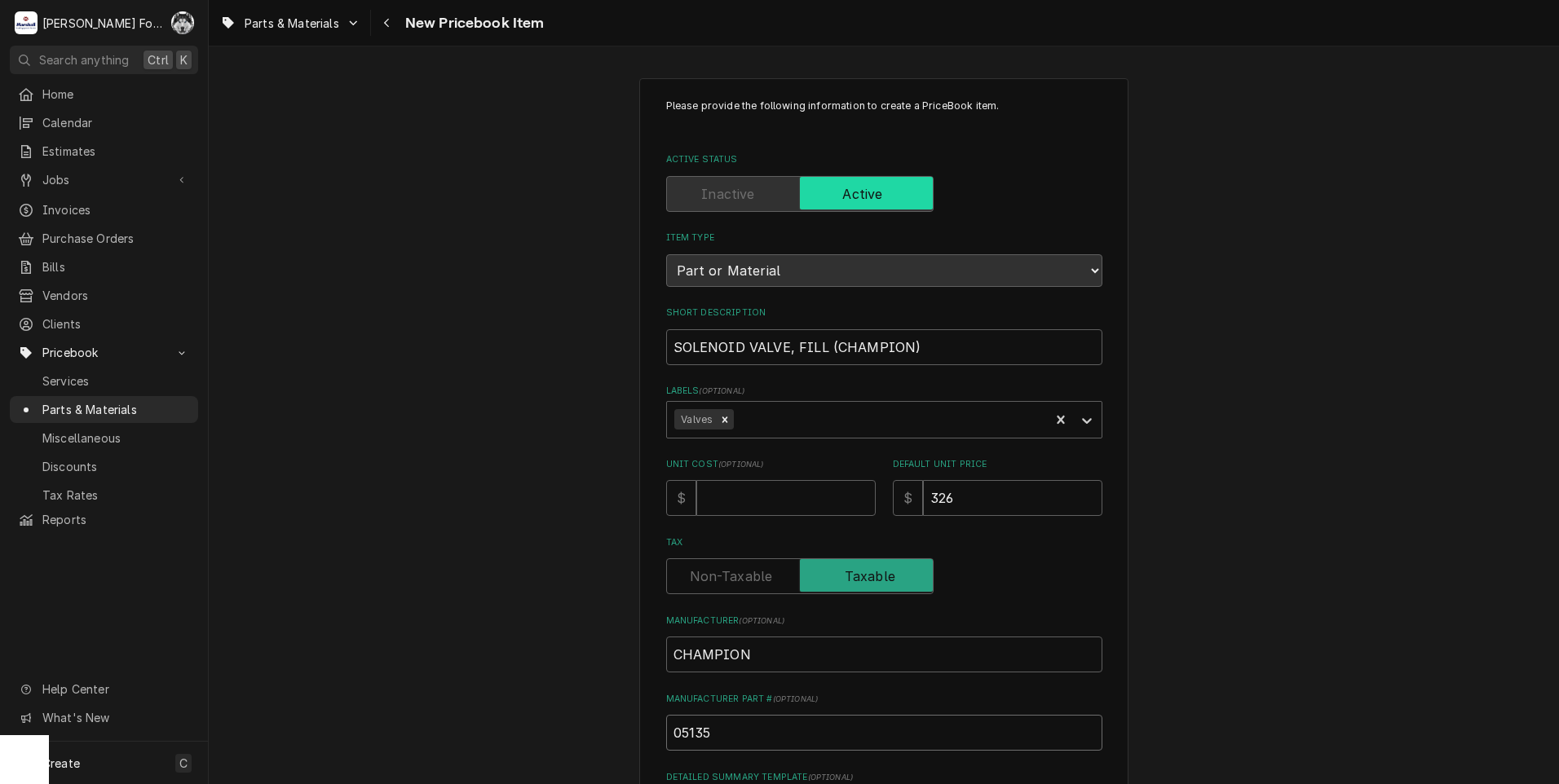
type textarea "x"
type input "0513557"
type textarea "x"
type input "0513557"
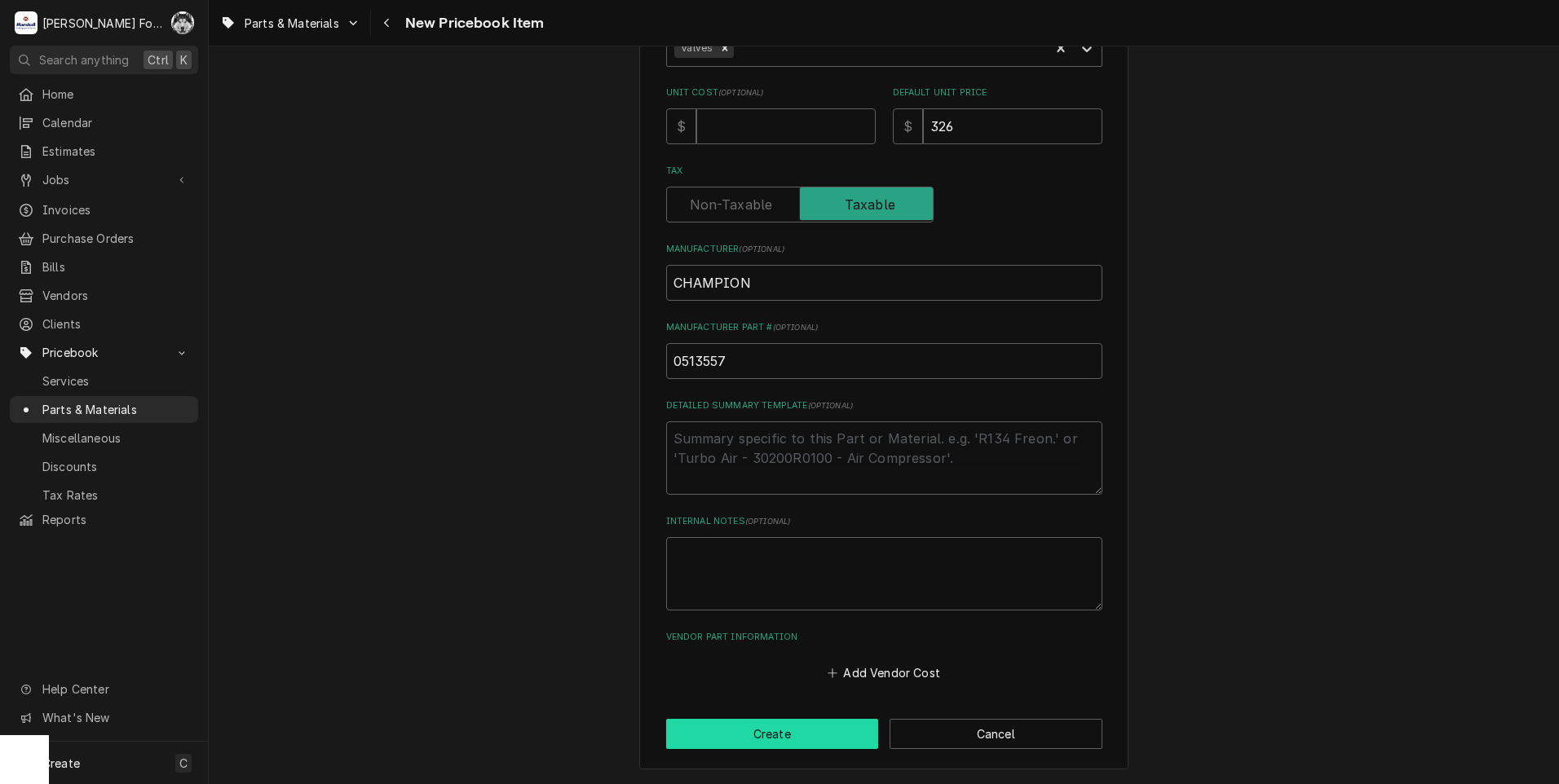
click at [786, 731] on button "Create" at bounding box center [773, 734] width 213 height 30
type textarea "x"
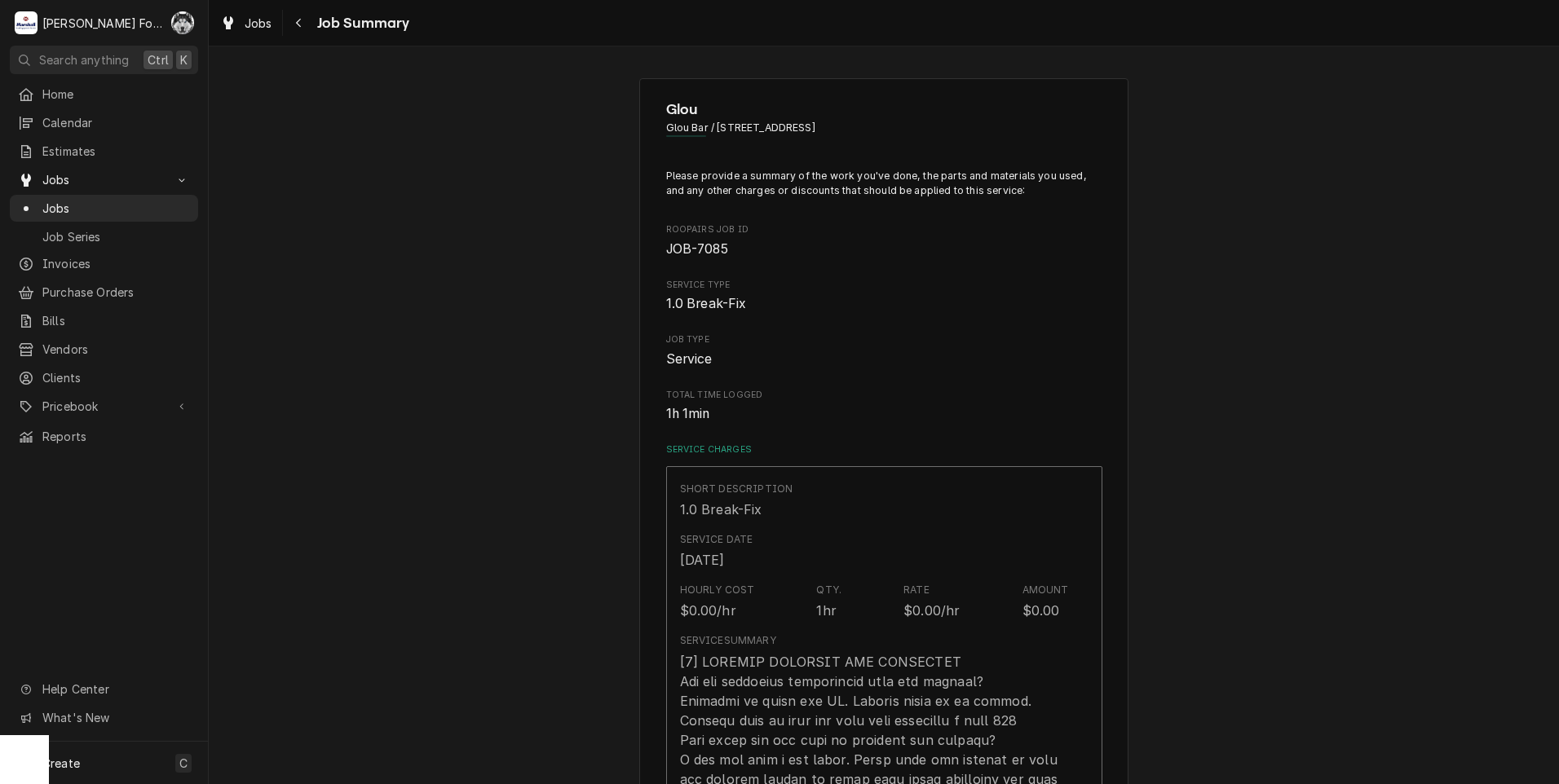
type textarea "x"
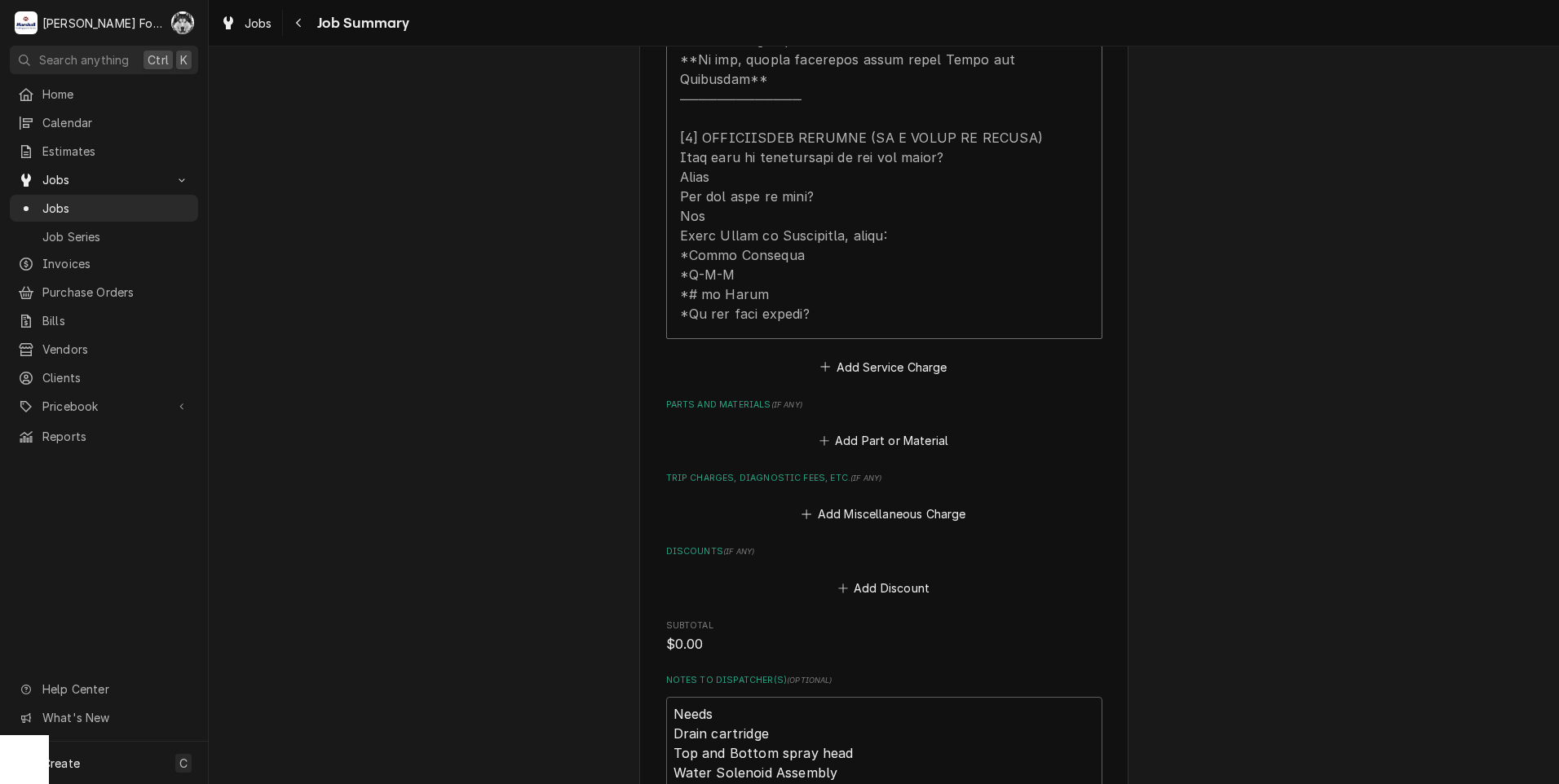
scroll to position [897, 0]
click at [849, 429] on button "Add Part or Material" at bounding box center [884, 440] width 135 height 23
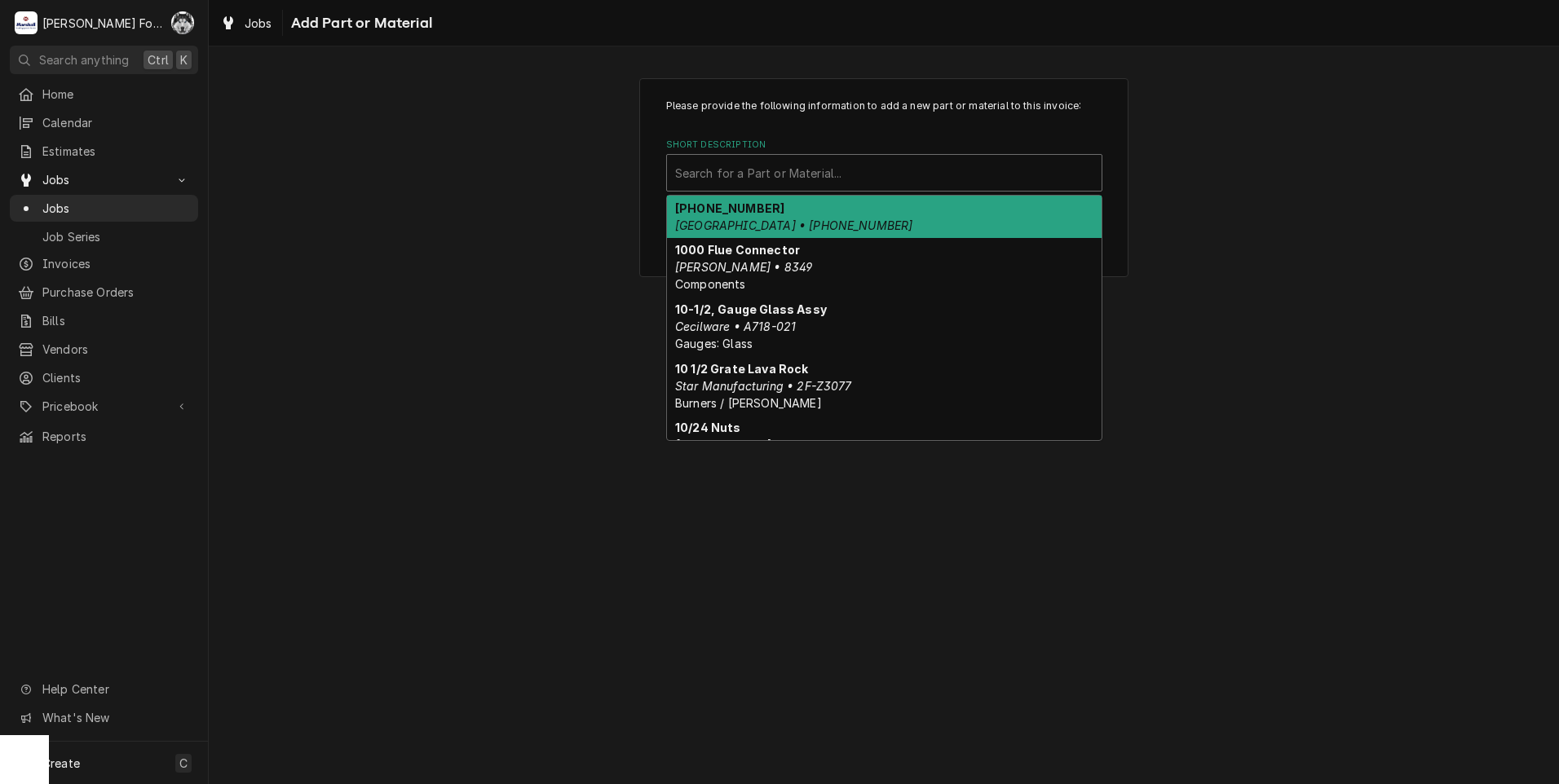
click at [878, 167] on div "Short Description" at bounding box center [884, 172] width 418 height 29
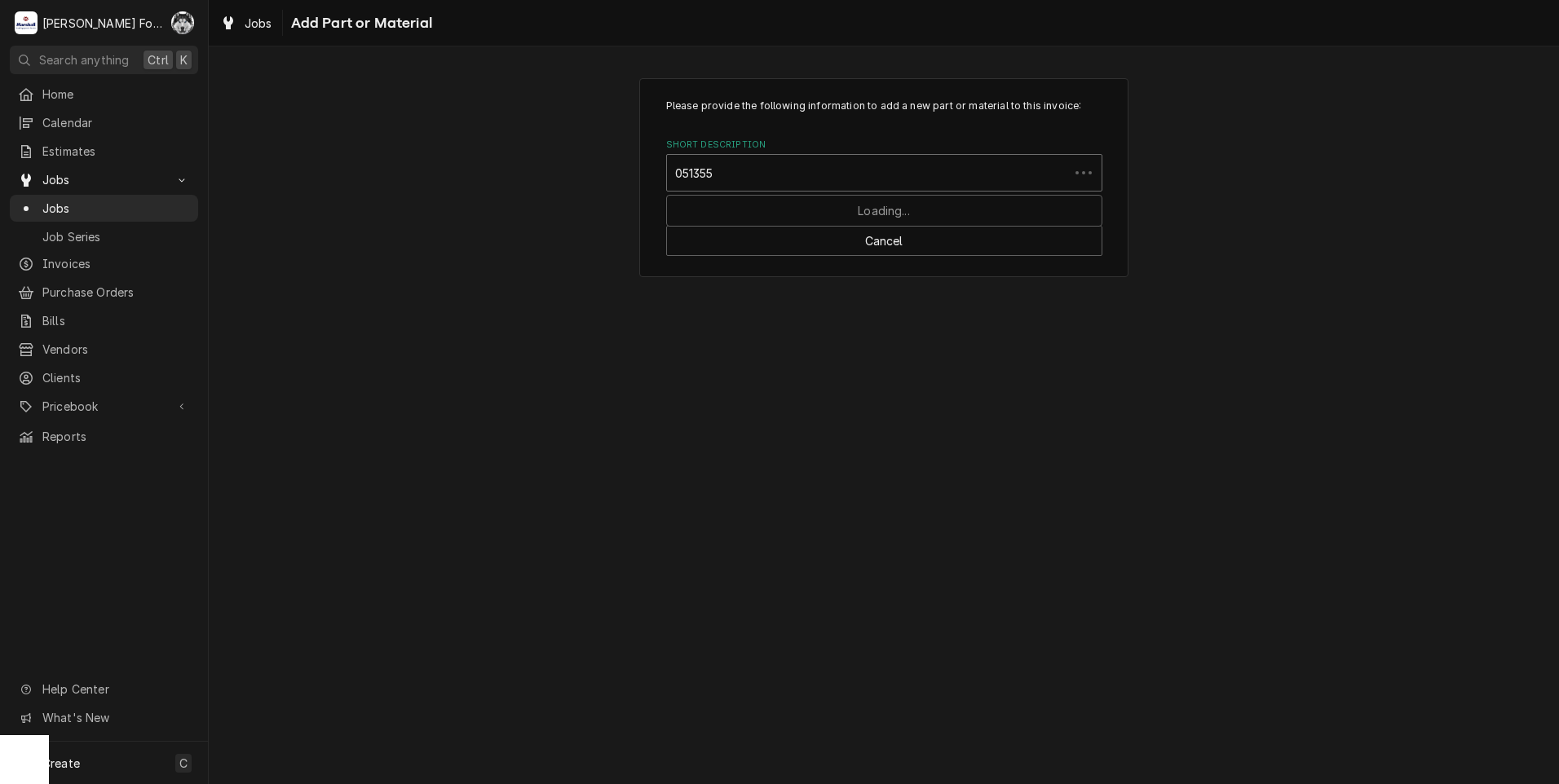
type input "0513557"
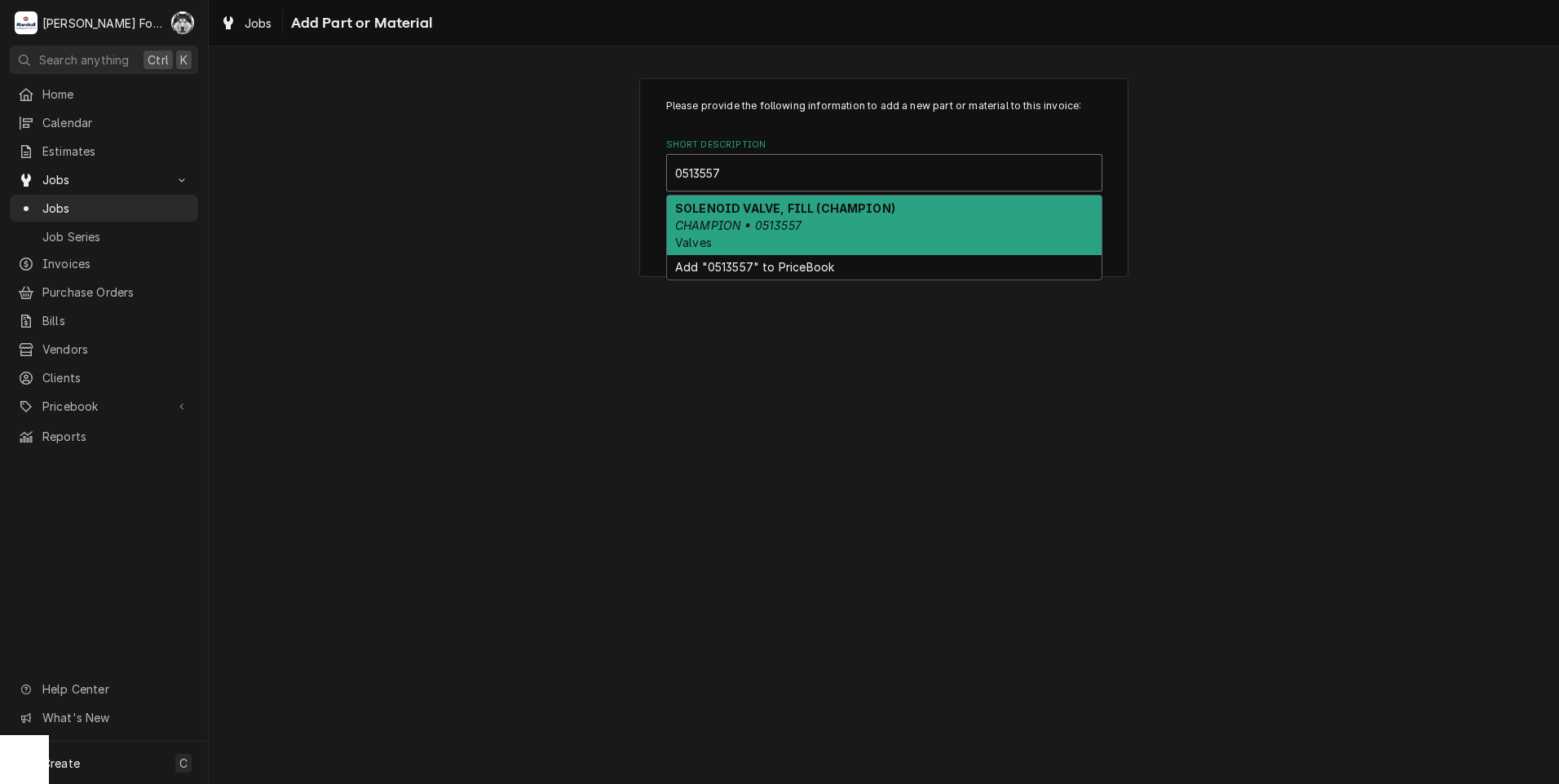
click at [839, 230] on div "SOLENOID VALVE, FILL (CHAMPION) CHAMPION • 0513557 Valves" at bounding box center [884, 225] width 434 height 60
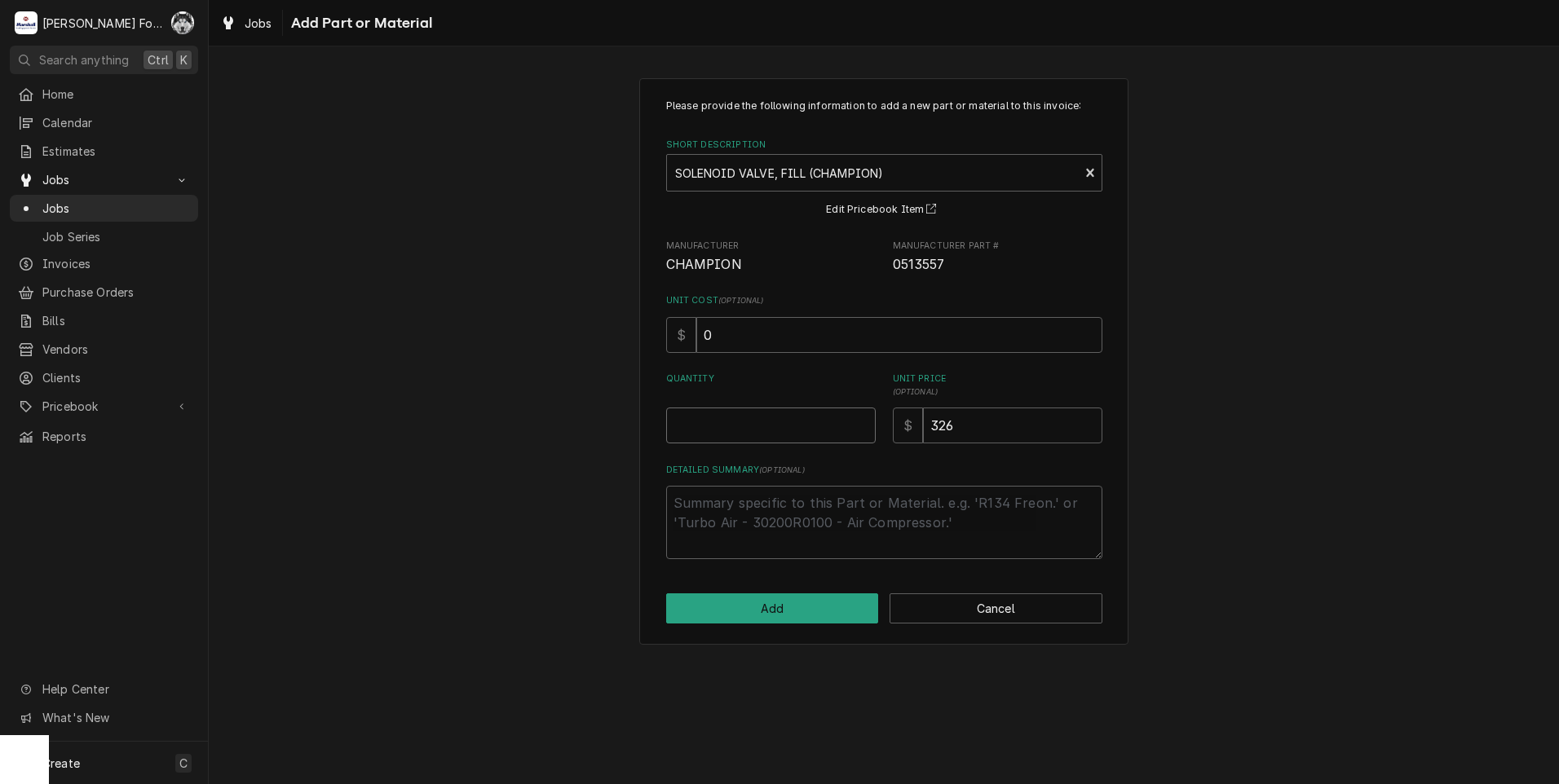
type textarea "x"
type input "0.5"
click at [863, 419] on input "0.5" at bounding box center [771, 425] width 210 height 36
type textarea "x"
type input "1"
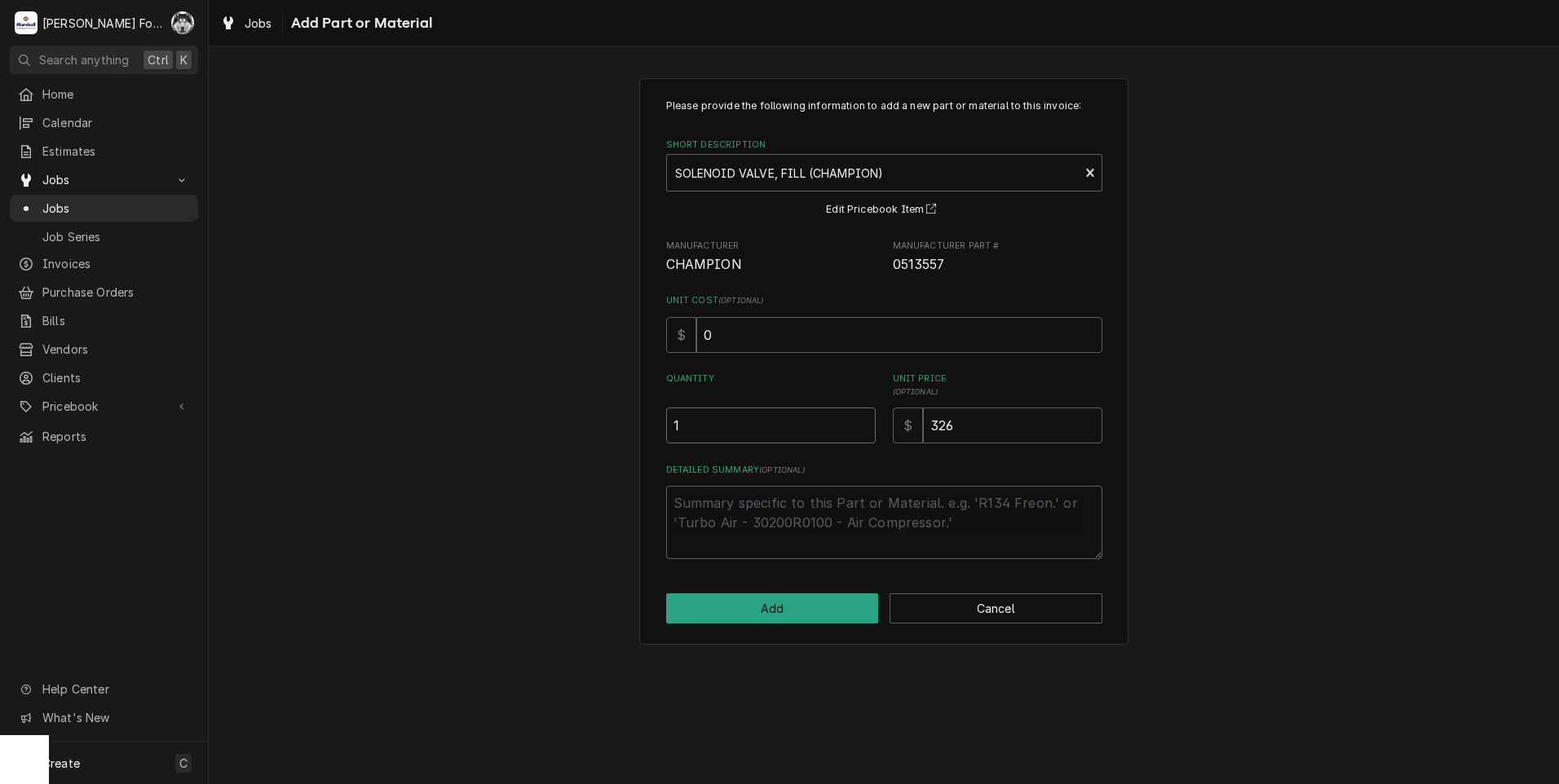
click at [863, 419] on input "1" at bounding box center [771, 425] width 210 height 36
click at [813, 612] on button "Add" at bounding box center [773, 608] width 213 height 30
type textarea "x"
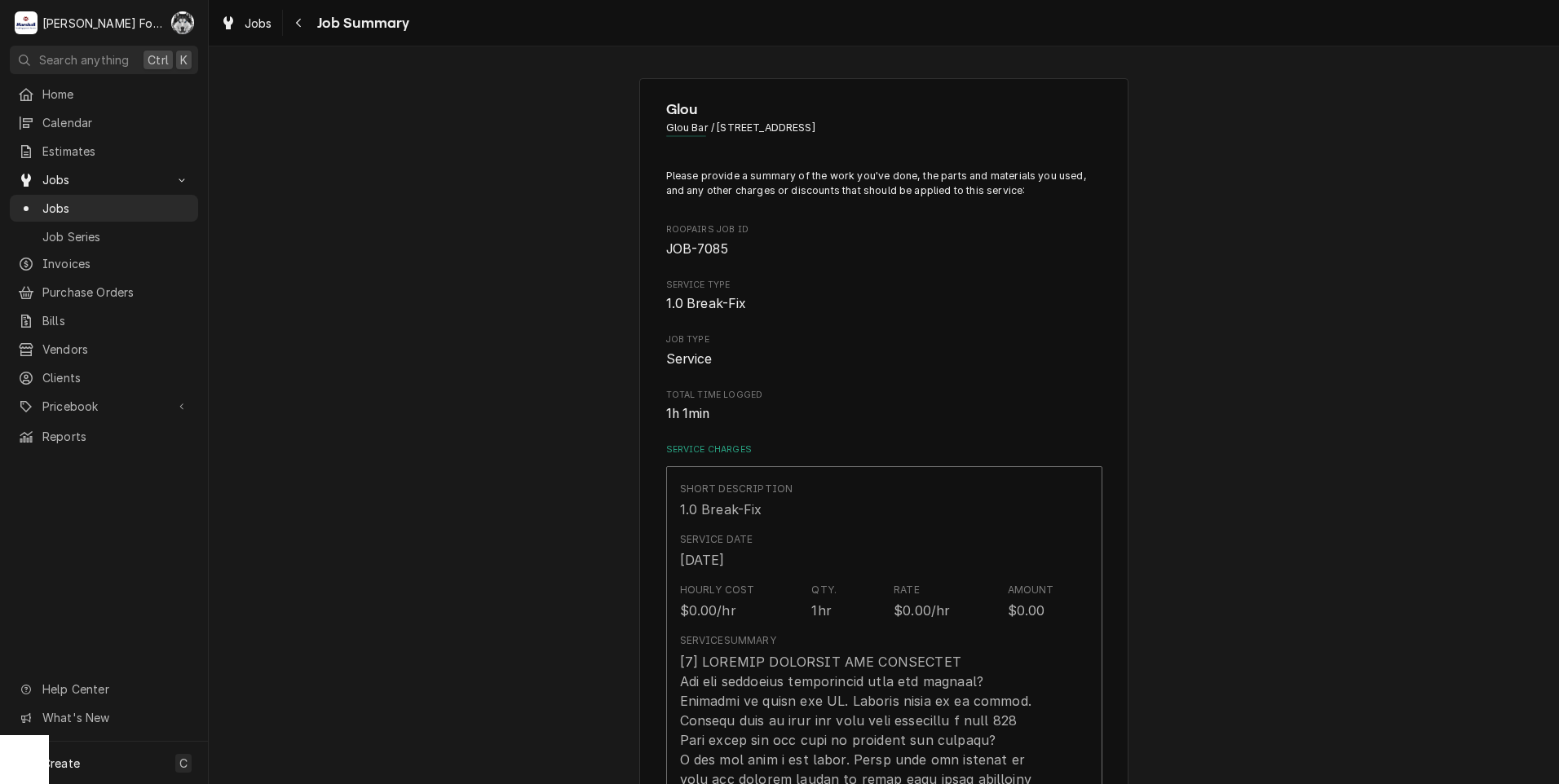
scroll to position [897, 0]
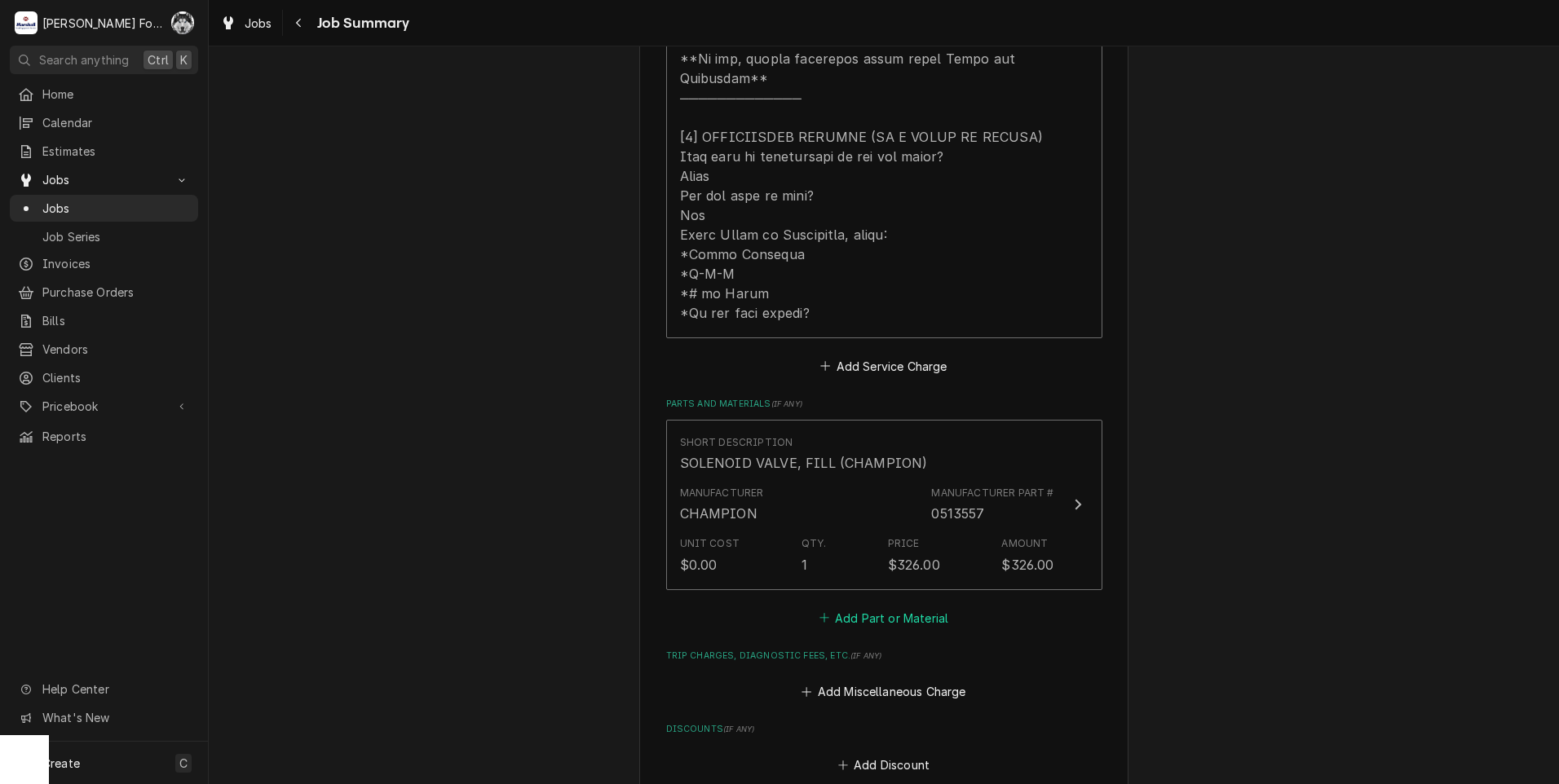
click at [853, 606] on button "Add Part or Material" at bounding box center [884, 618] width 135 height 23
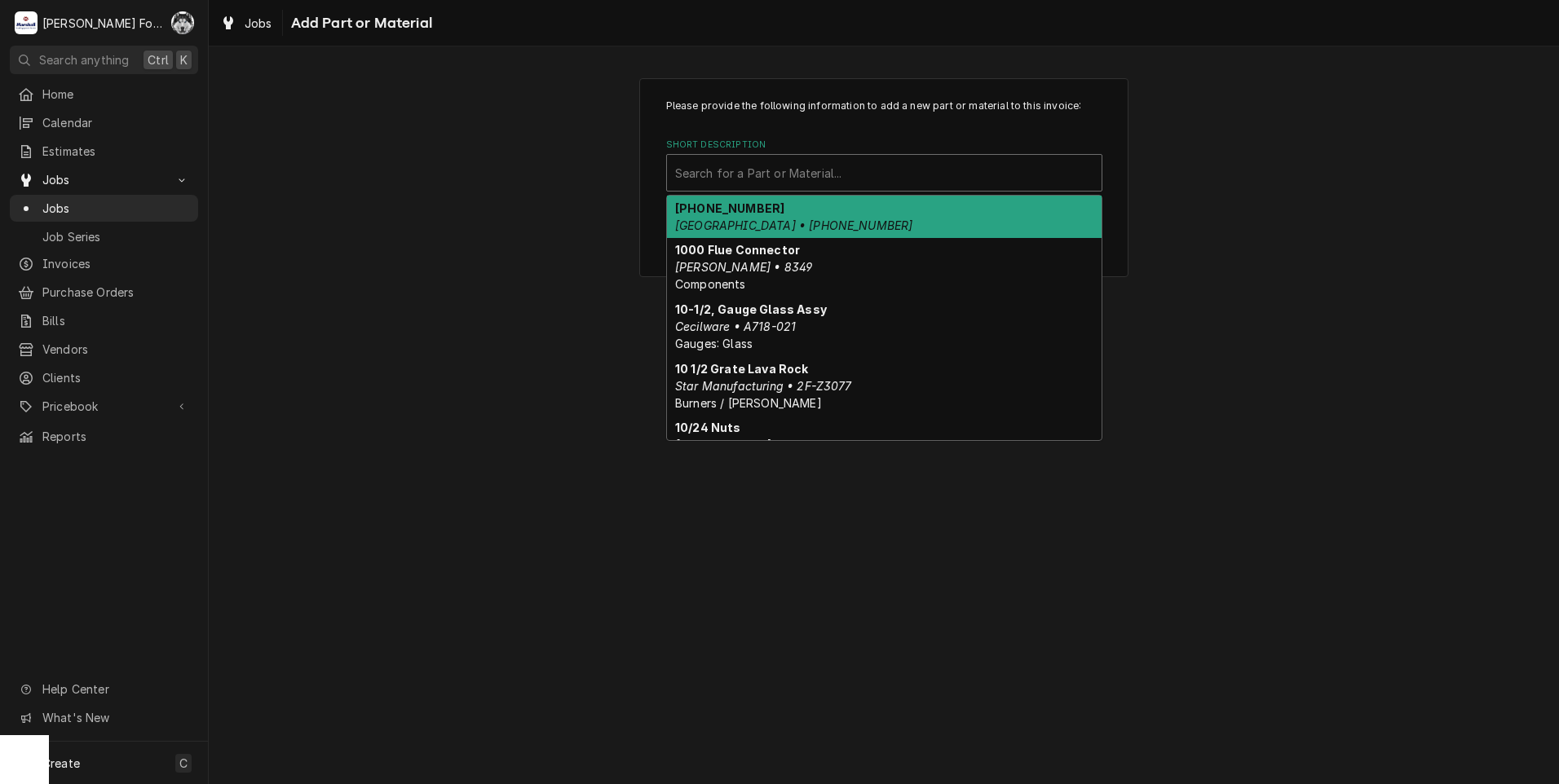
click at [836, 163] on div "Short Description" at bounding box center [884, 172] width 418 height 29
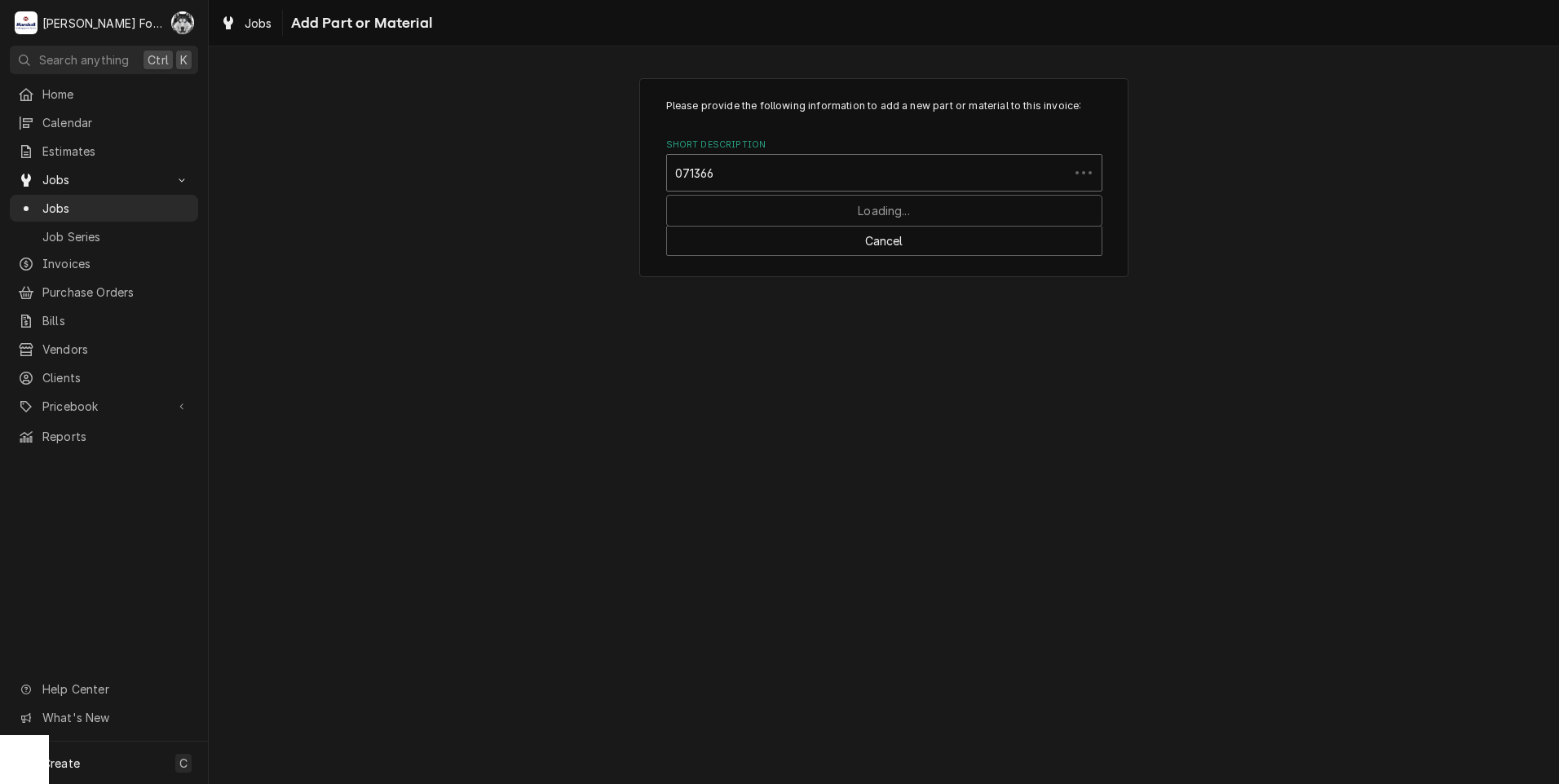
type input "0713667"
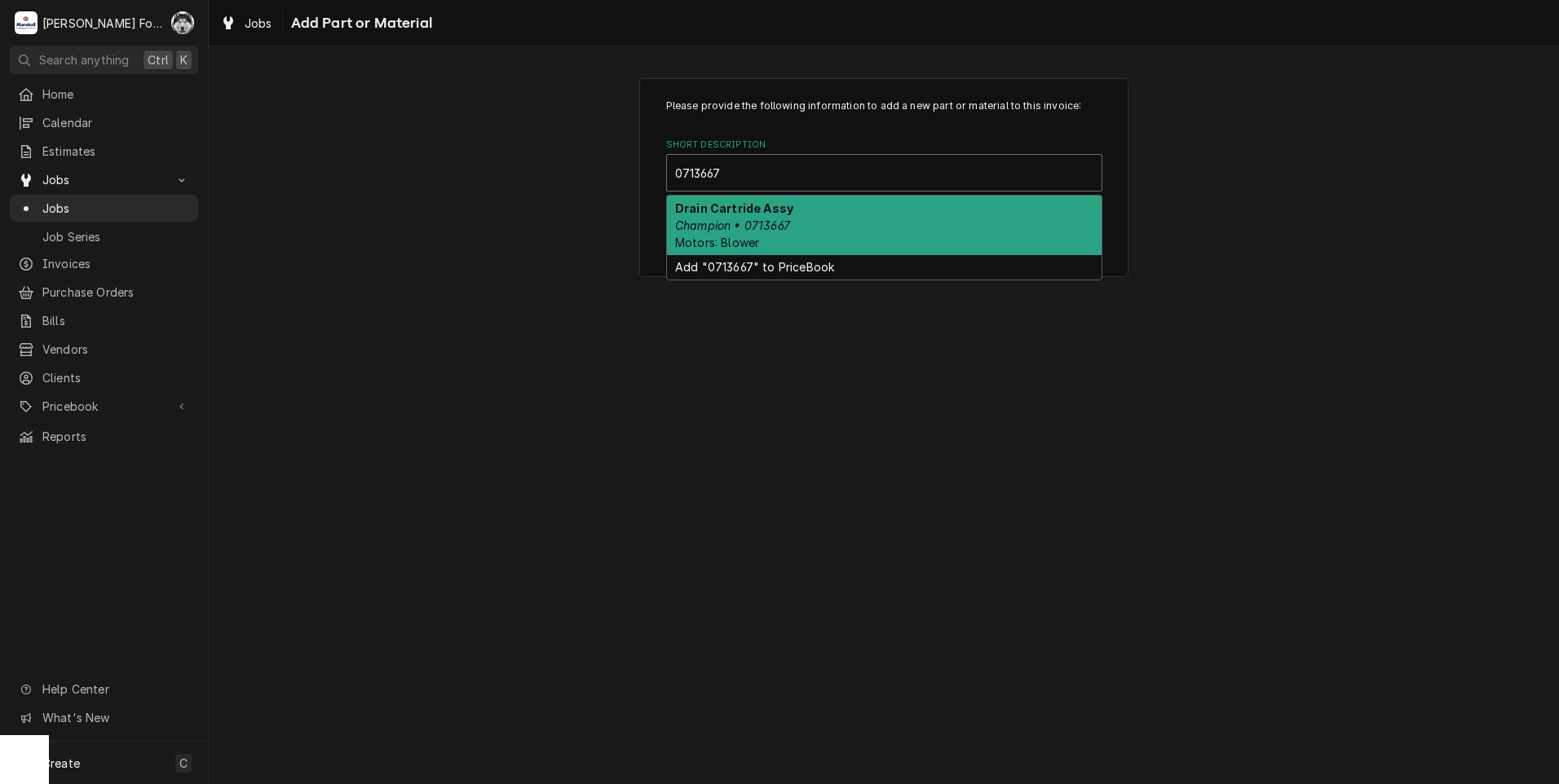
click at [791, 214] on div "Drain Cartride Assy Champion • 0713667 Motors: Blower" at bounding box center [884, 225] width 434 height 60
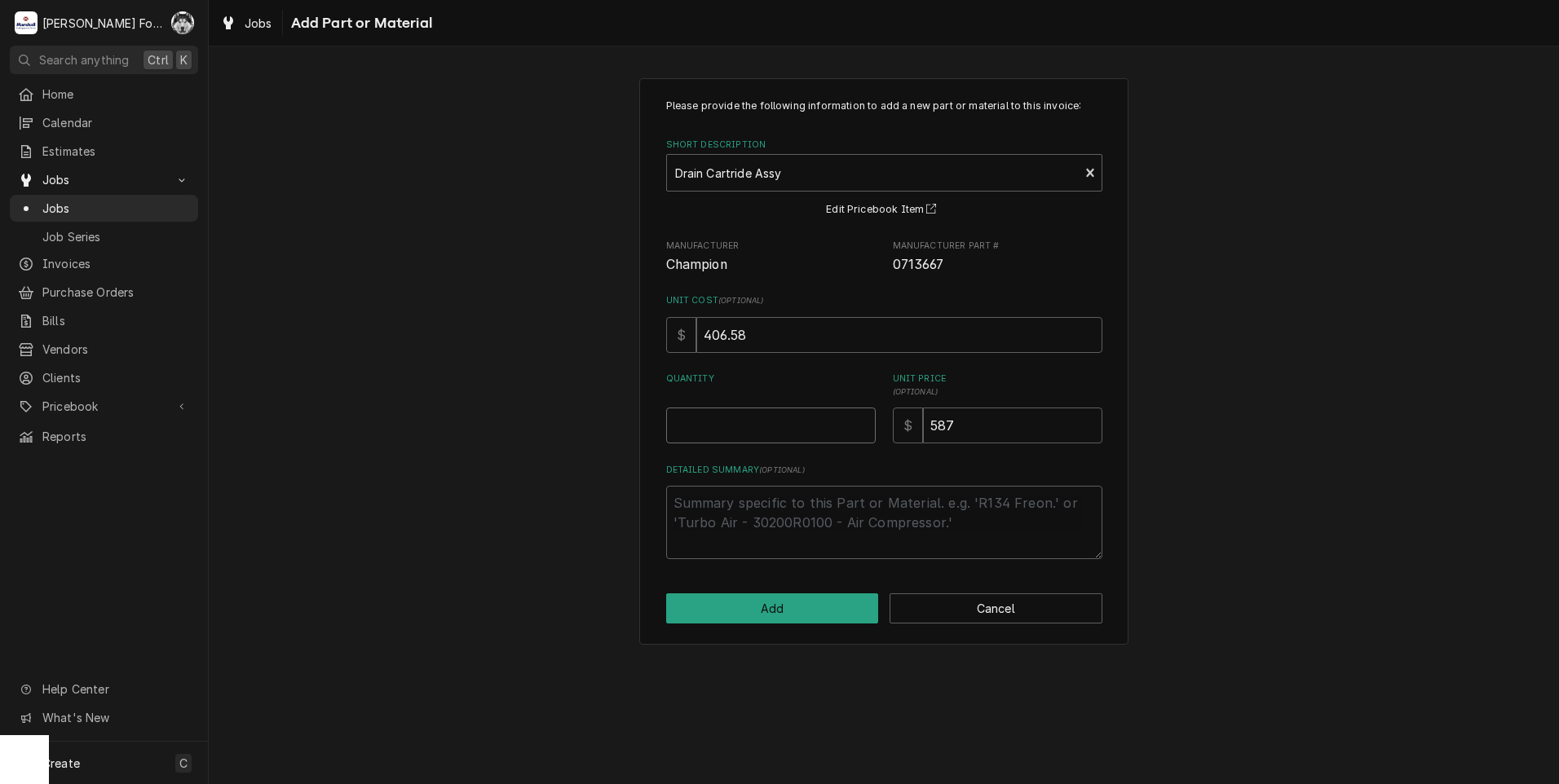
type textarea "x"
type input "0.5"
click at [862, 422] on input "0.5" at bounding box center [771, 425] width 210 height 36
type textarea "x"
type input "1"
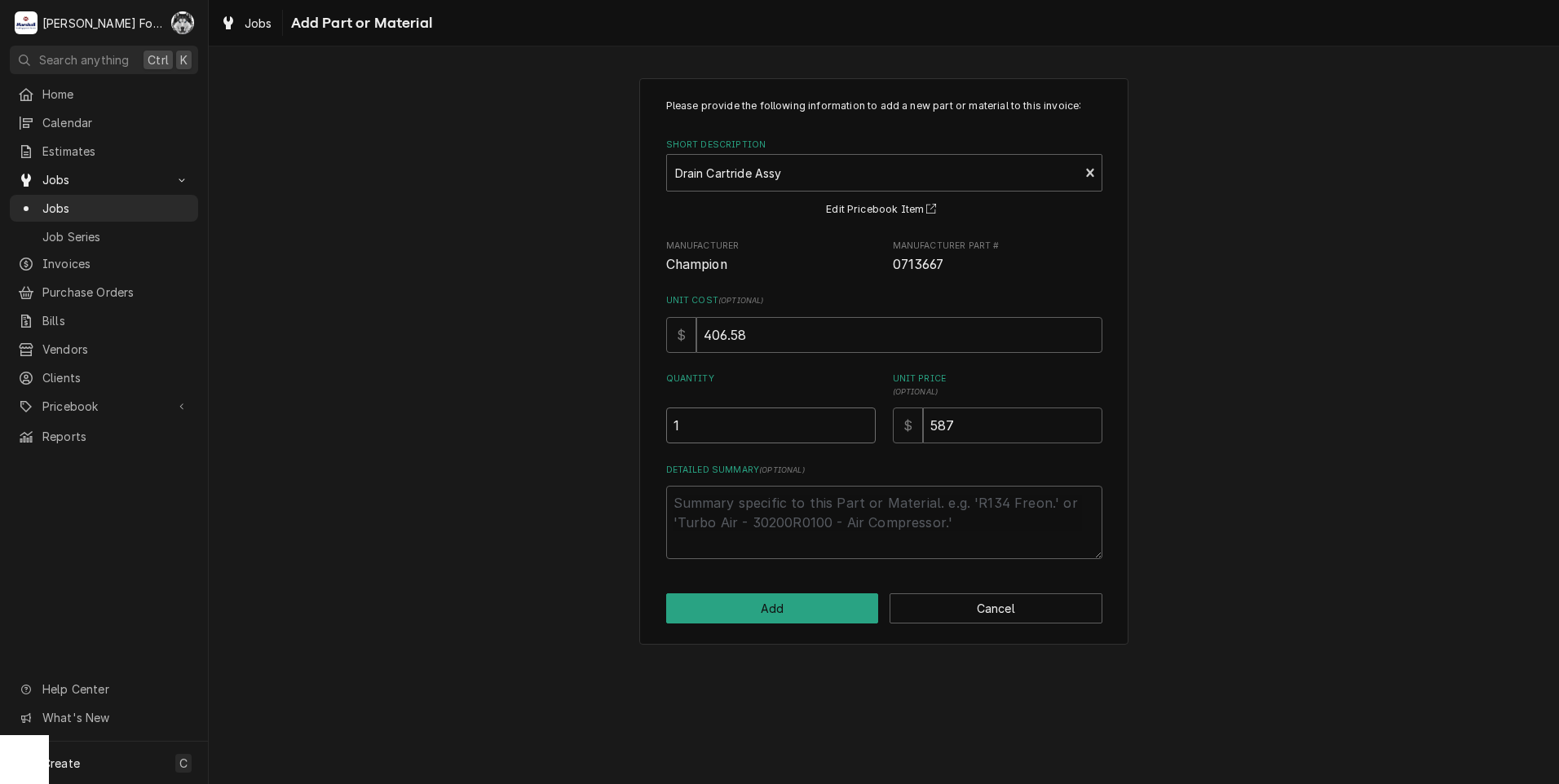
click at [862, 422] on input "1" at bounding box center [771, 425] width 210 height 36
drag, startPoint x: 994, startPoint y: 430, endPoint x: 846, endPoint y: 442, distance: 148.5
click at [846, 442] on div "Quantity 1 Unit Price ( optional ) $ 587" at bounding box center [884, 407] width 436 height 71
type textarea "x"
type input "6"
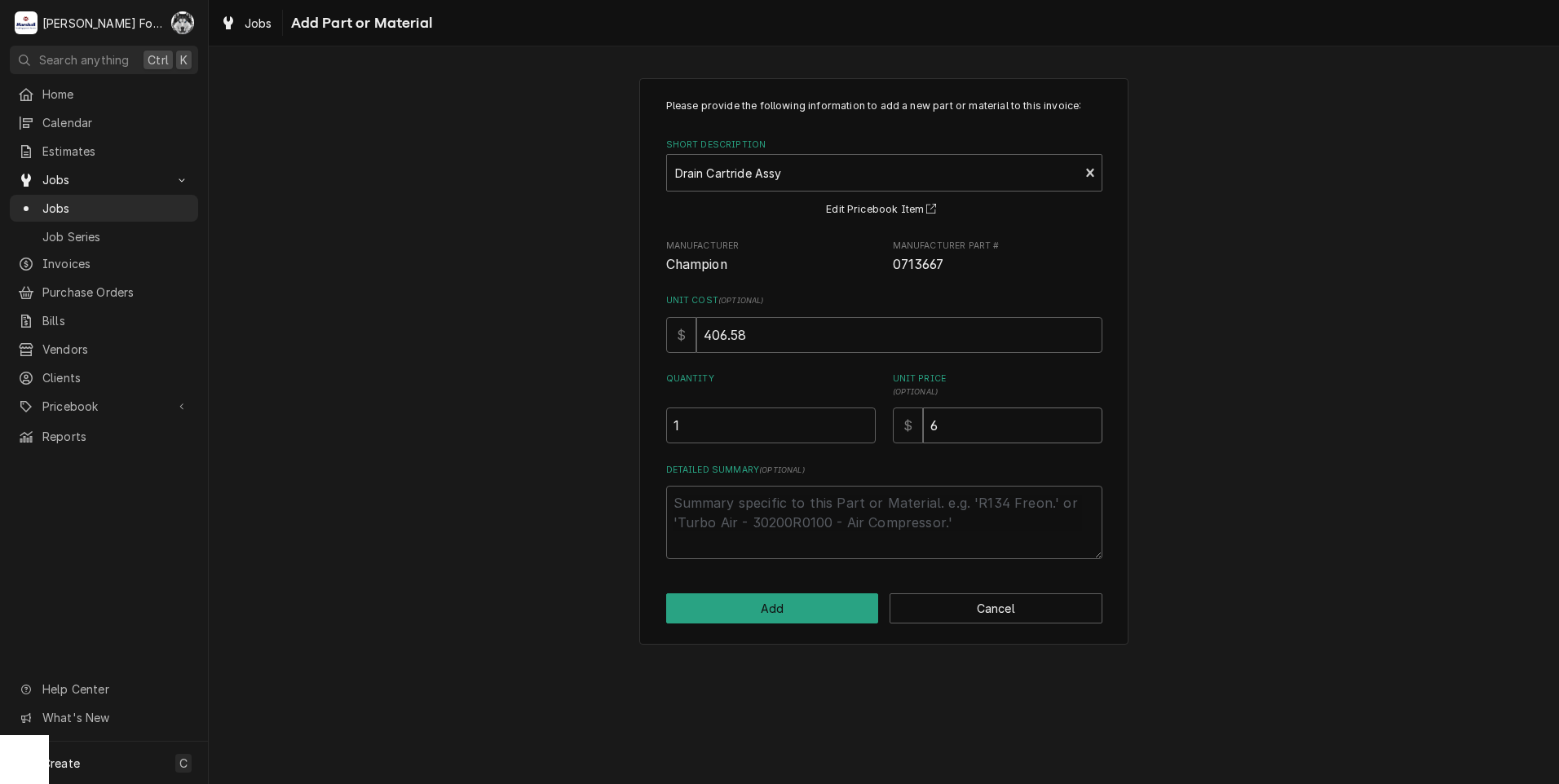
type textarea "x"
type input "60"
type textarea "x"
type input "605"
click at [775, 604] on button "Add" at bounding box center [773, 608] width 213 height 30
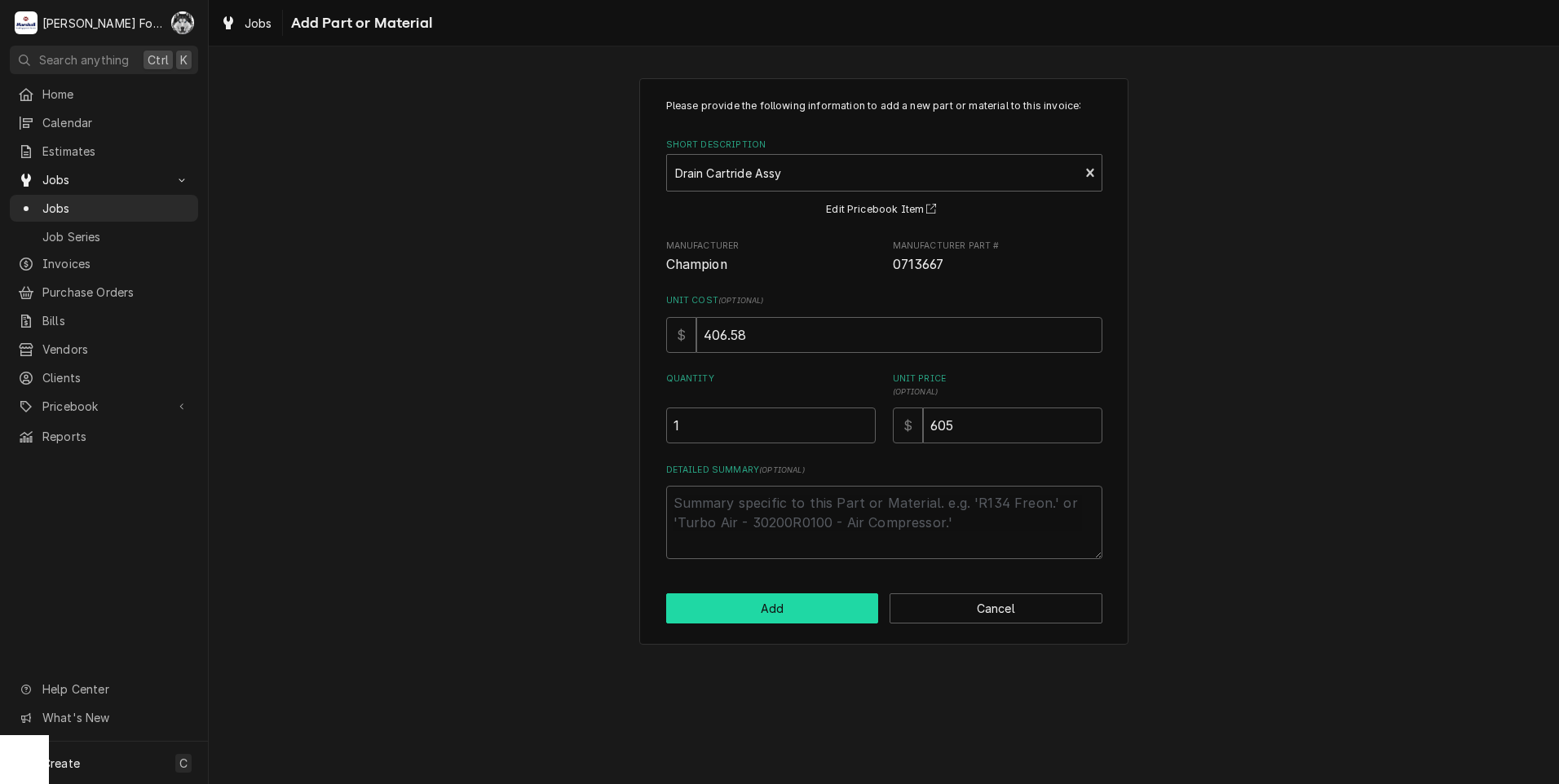
type textarea "x"
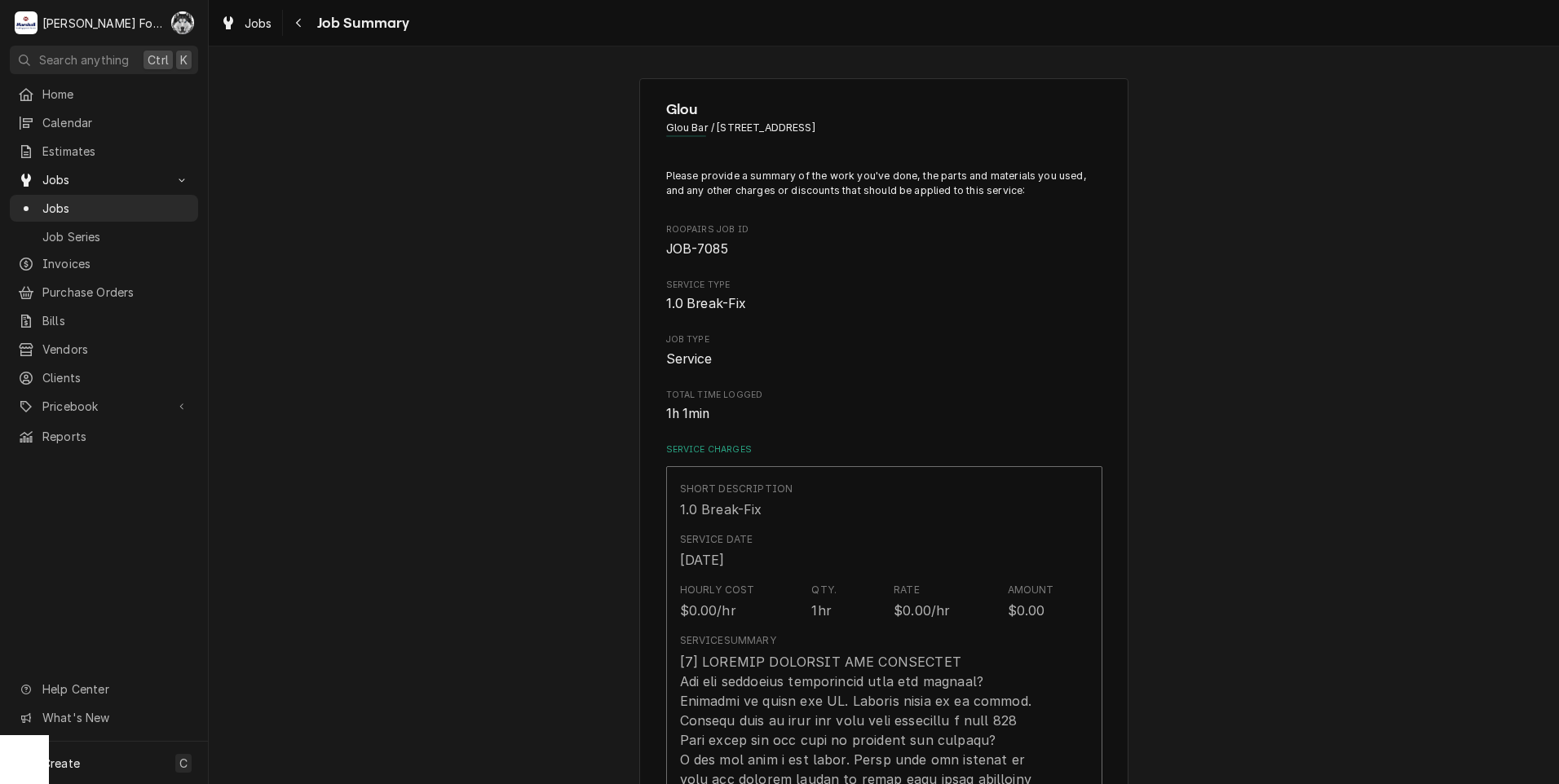
scroll to position [897, 0]
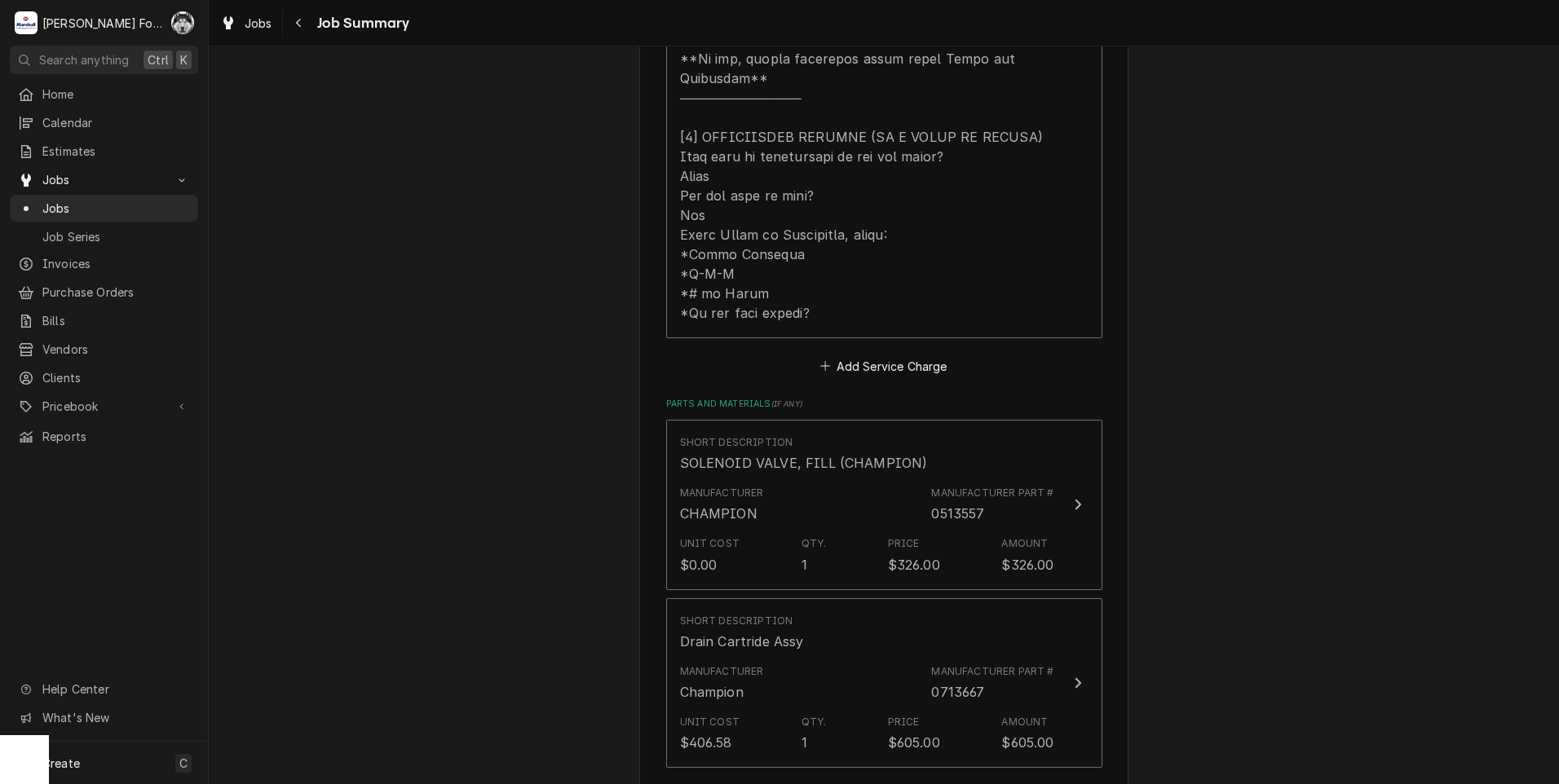
click at [878, 783] on button "Add Part or Material" at bounding box center [884, 797] width 135 height 23
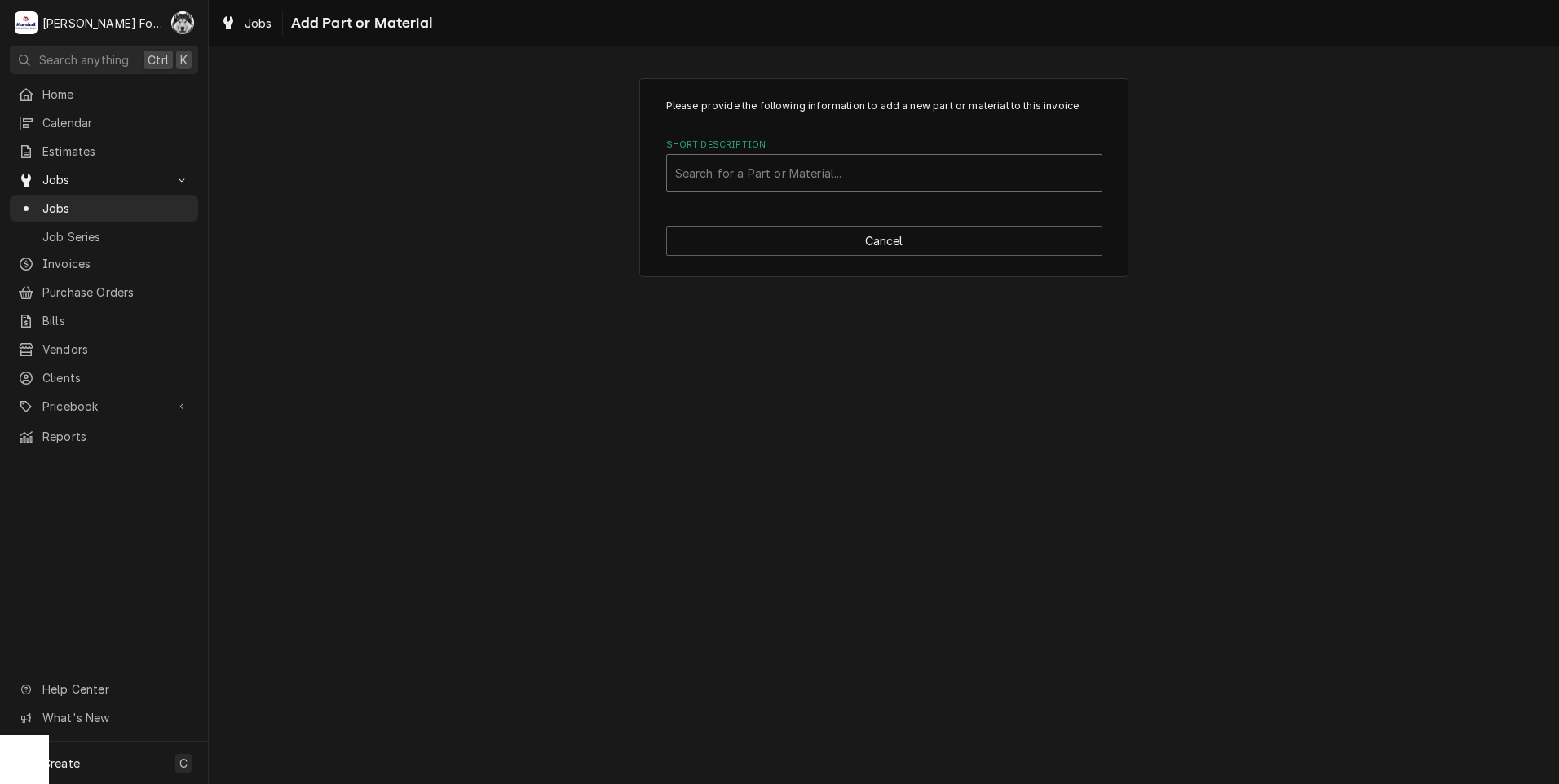
click at [873, 154] on div "Short Description Search for a Part or Material..." at bounding box center [884, 164] width 436 height 53
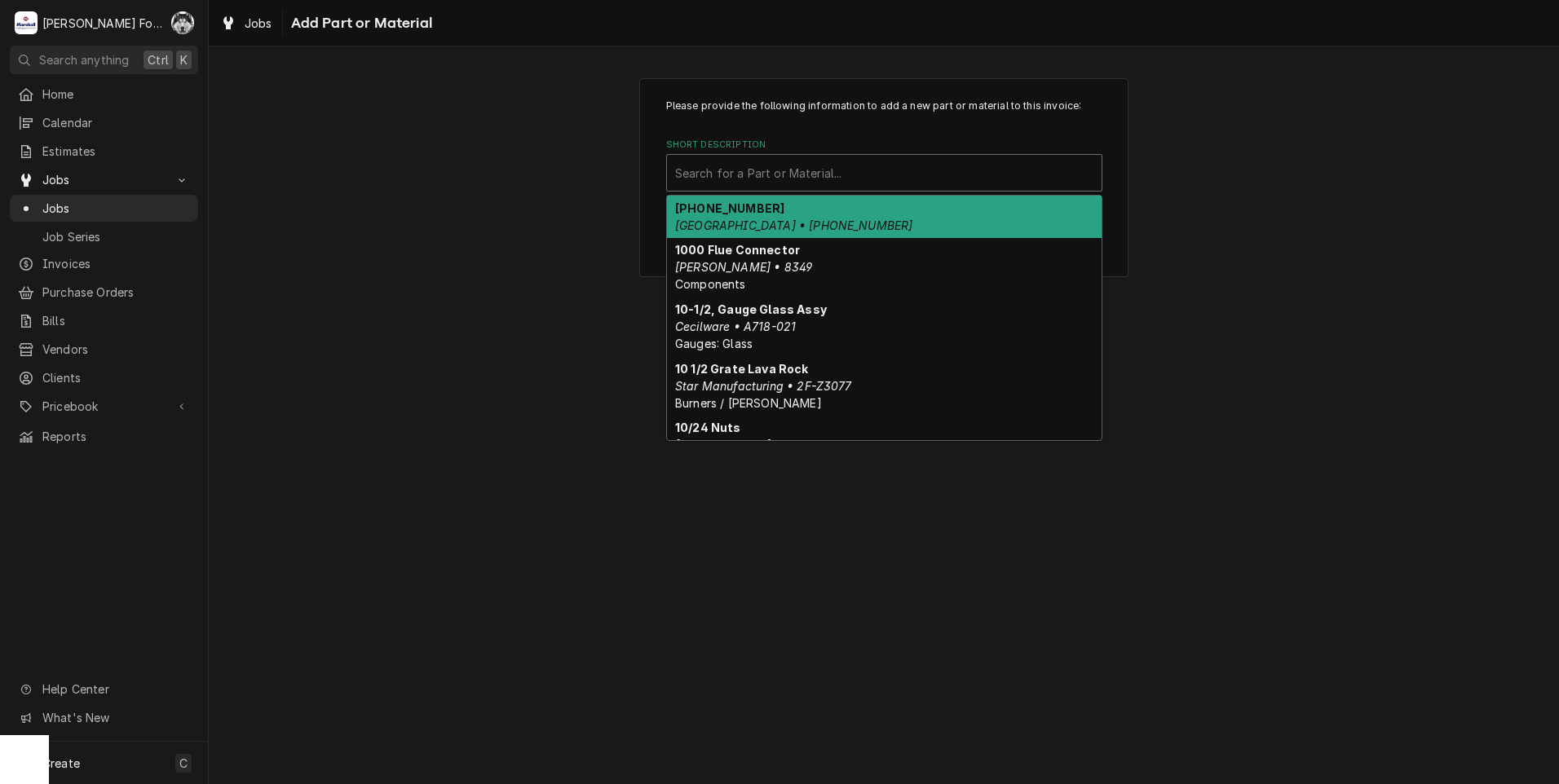
drag, startPoint x: 873, startPoint y: 154, endPoint x: 869, endPoint y: 171, distance: 17.5
click at [869, 171] on div "Short Description" at bounding box center [884, 172] width 418 height 29
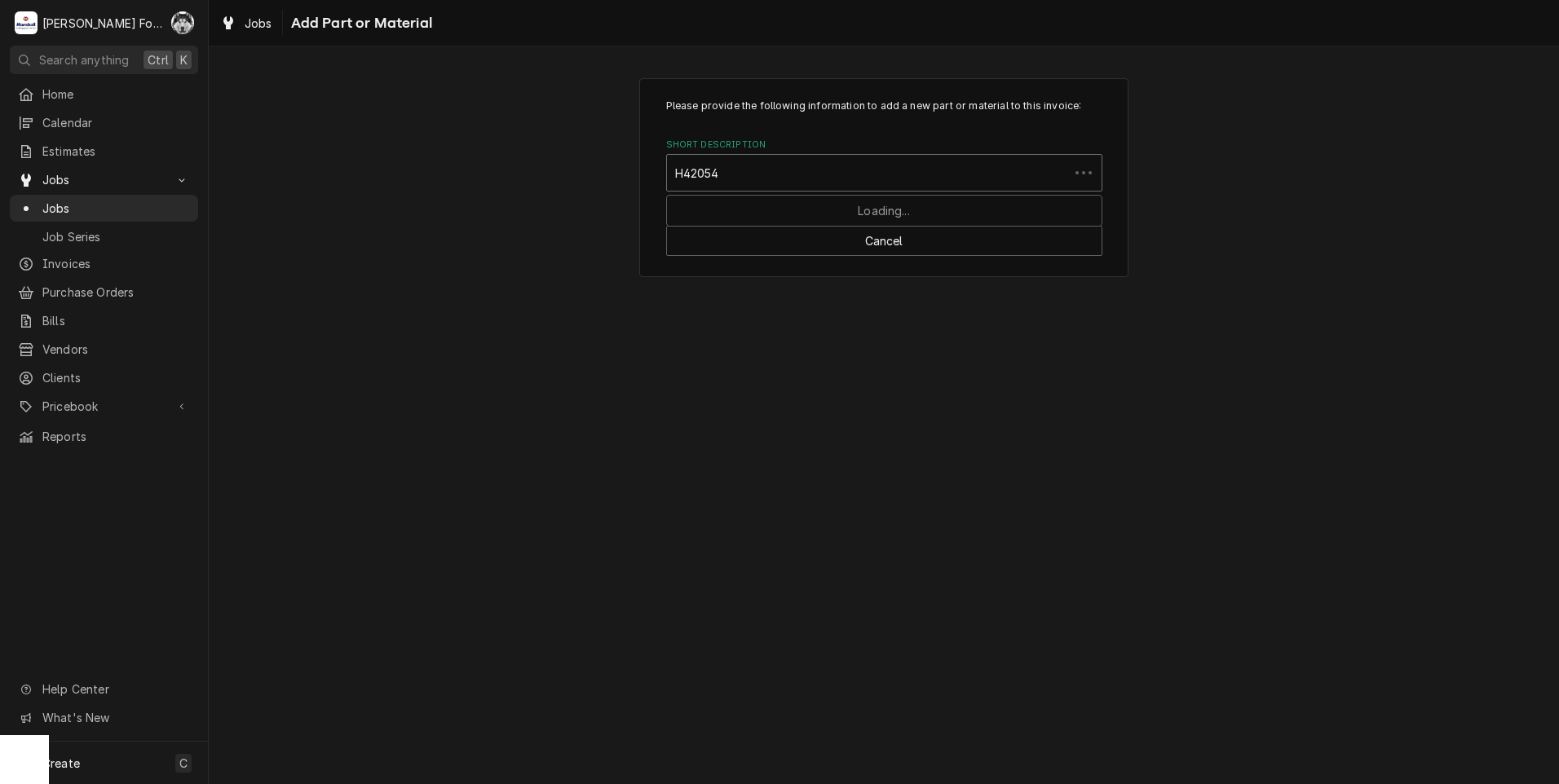
type input "H420548"
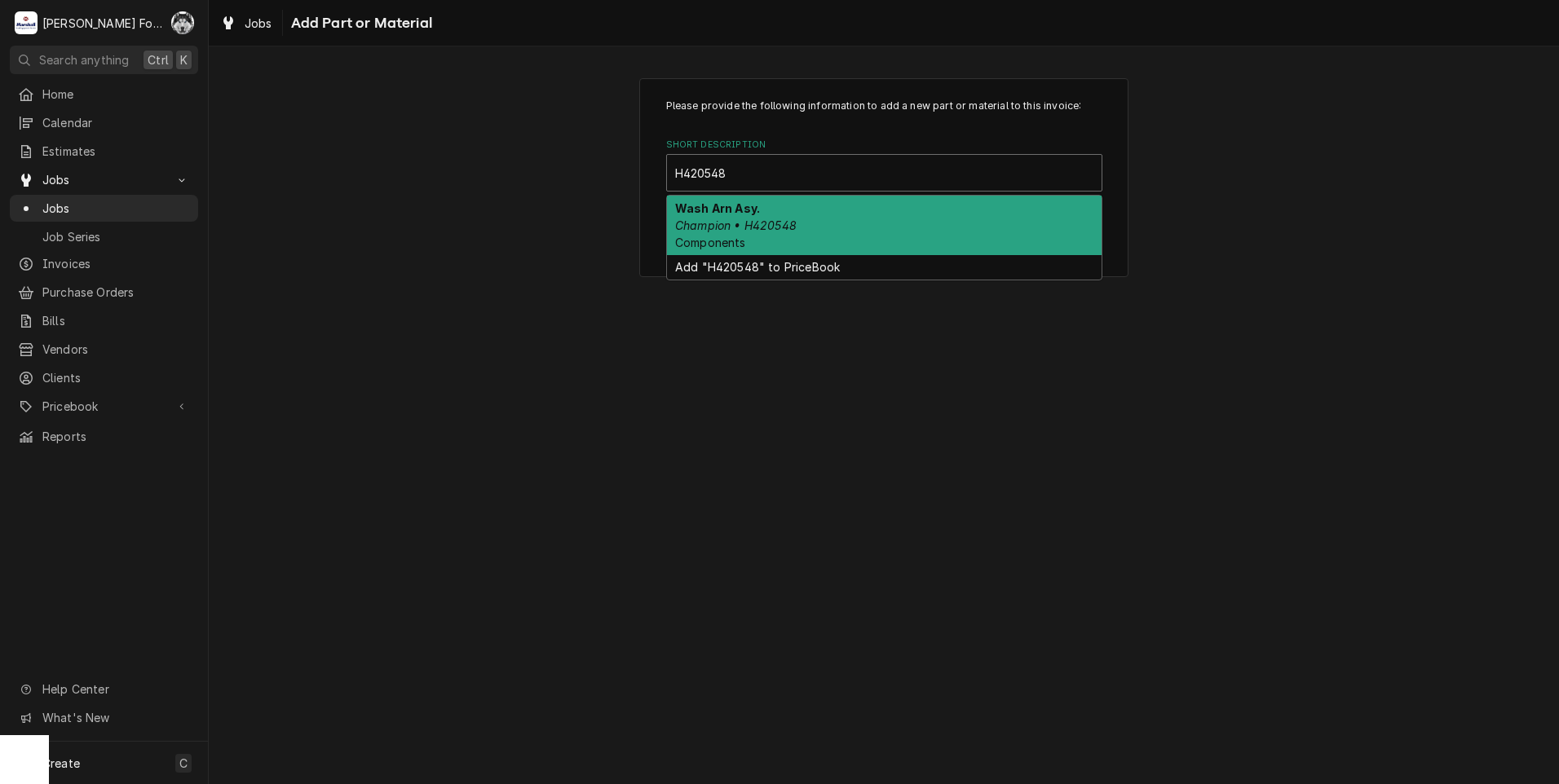
click at [746, 224] on em "Champion • H420548" at bounding box center [736, 226] width 122 height 14
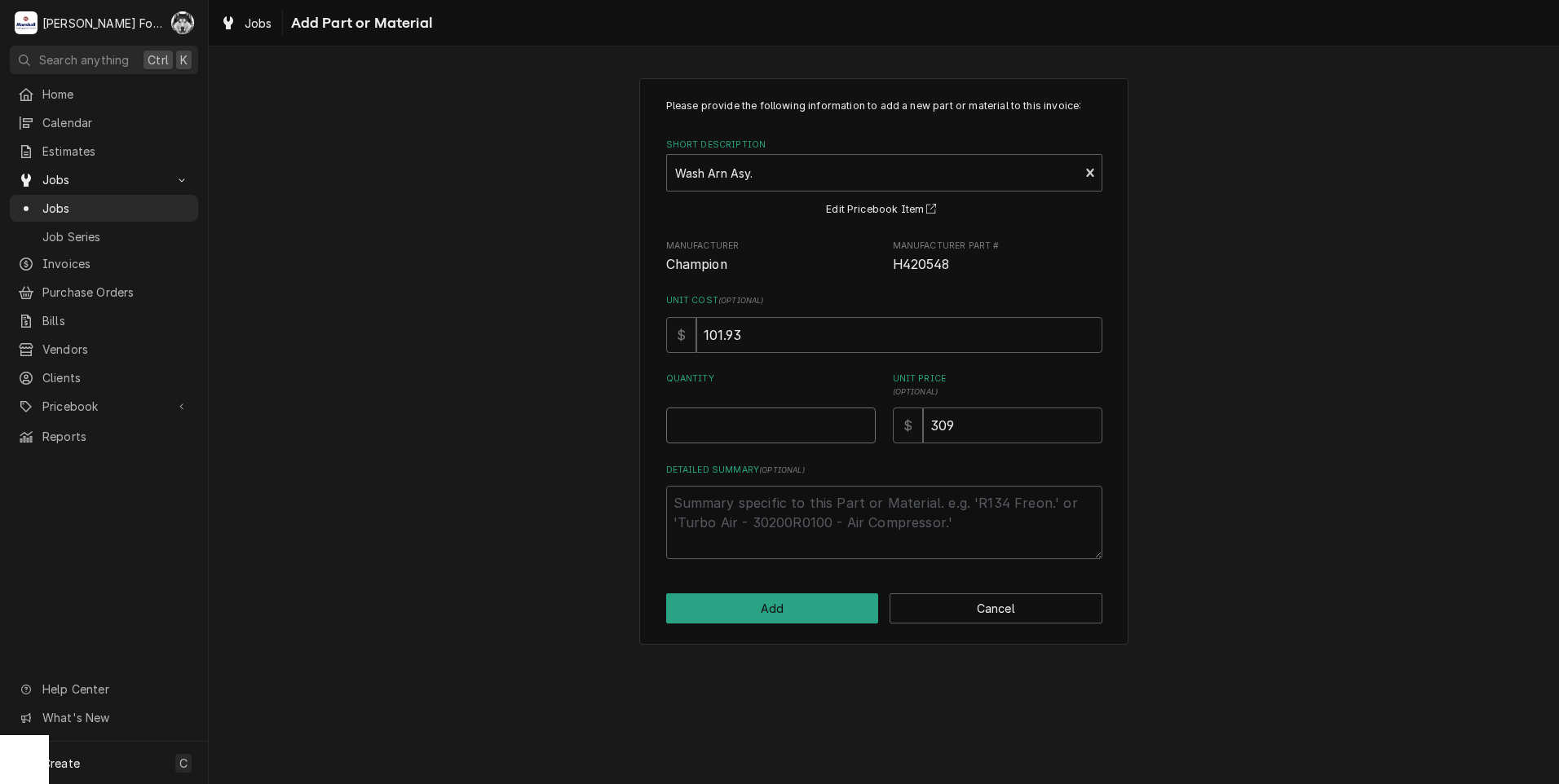
type textarea "x"
type input "0.5"
click at [861, 421] on input "0.5" at bounding box center [771, 425] width 210 height 36
type textarea "x"
type input "1"
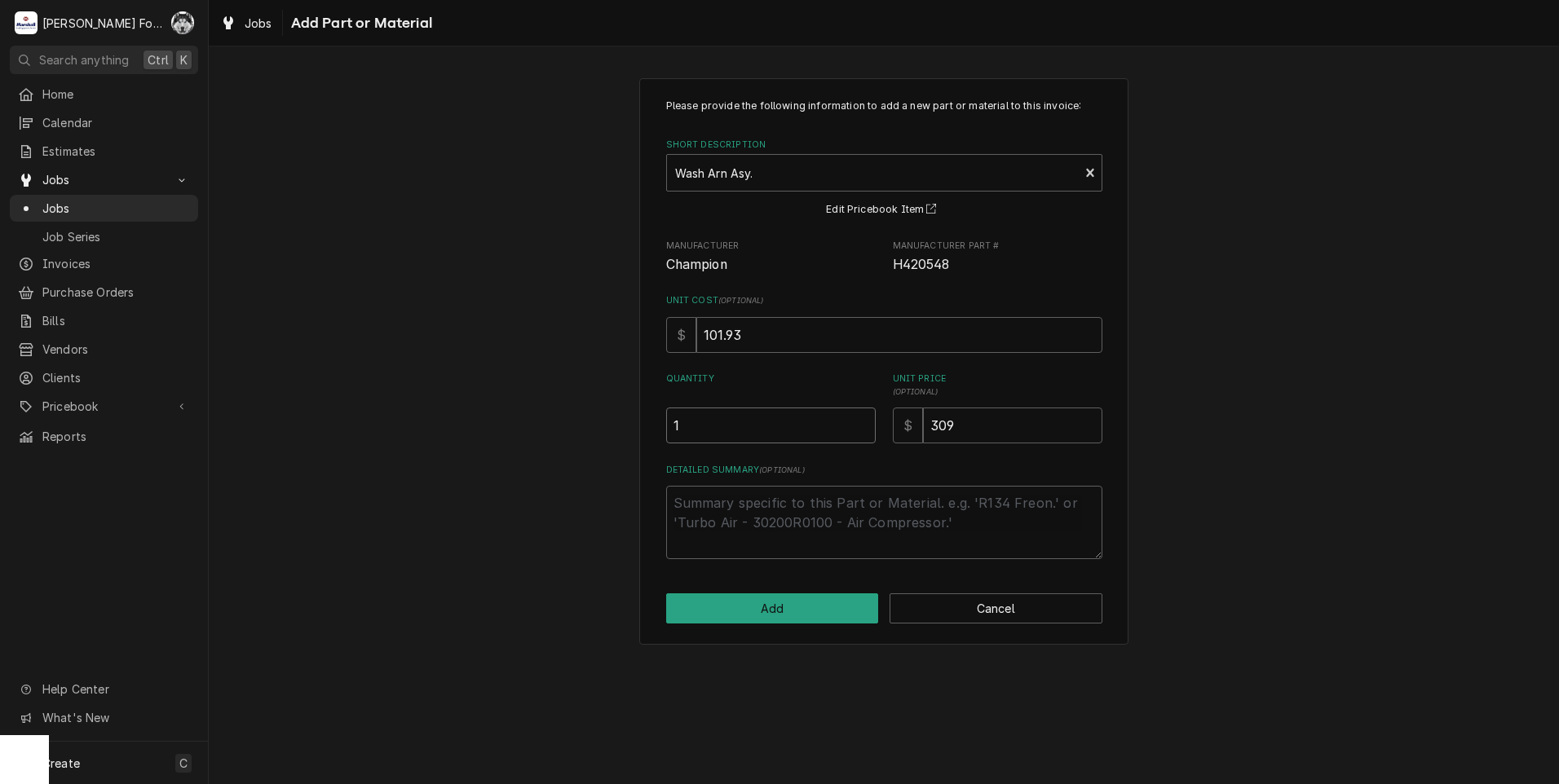
click at [861, 421] on input "1" at bounding box center [771, 425] width 210 height 36
drag, startPoint x: 969, startPoint y: 431, endPoint x: 834, endPoint y: 456, distance: 137.3
click at [849, 453] on div "Please provide the following information to add a new part or material to this …" at bounding box center [884, 329] width 436 height 461
type textarea "x"
type input "3"
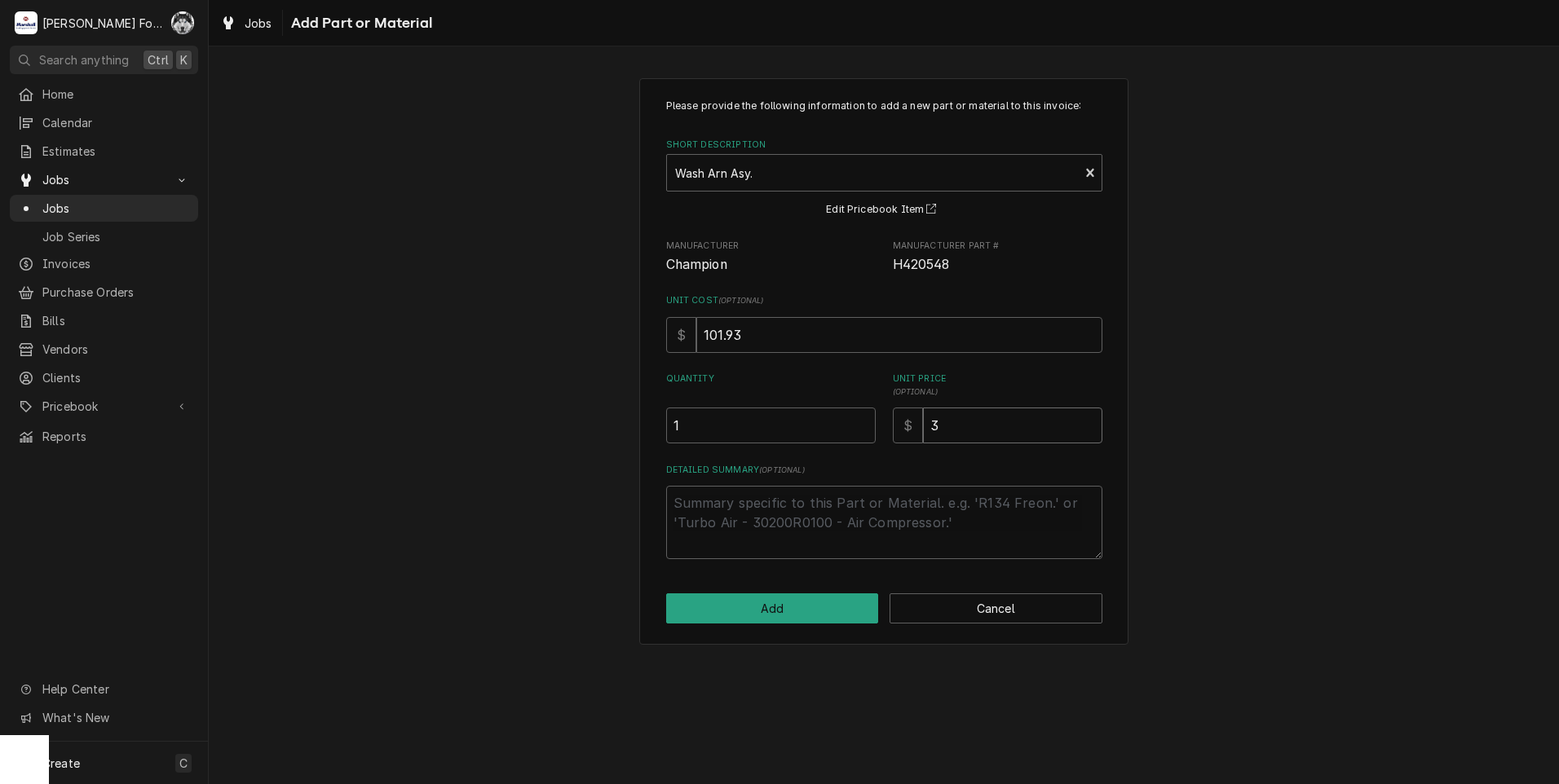
type textarea "x"
type input "31"
type textarea "x"
type input "319"
click at [862, 414] on input "1" at bounding box center [771, 425] width 210 height 36
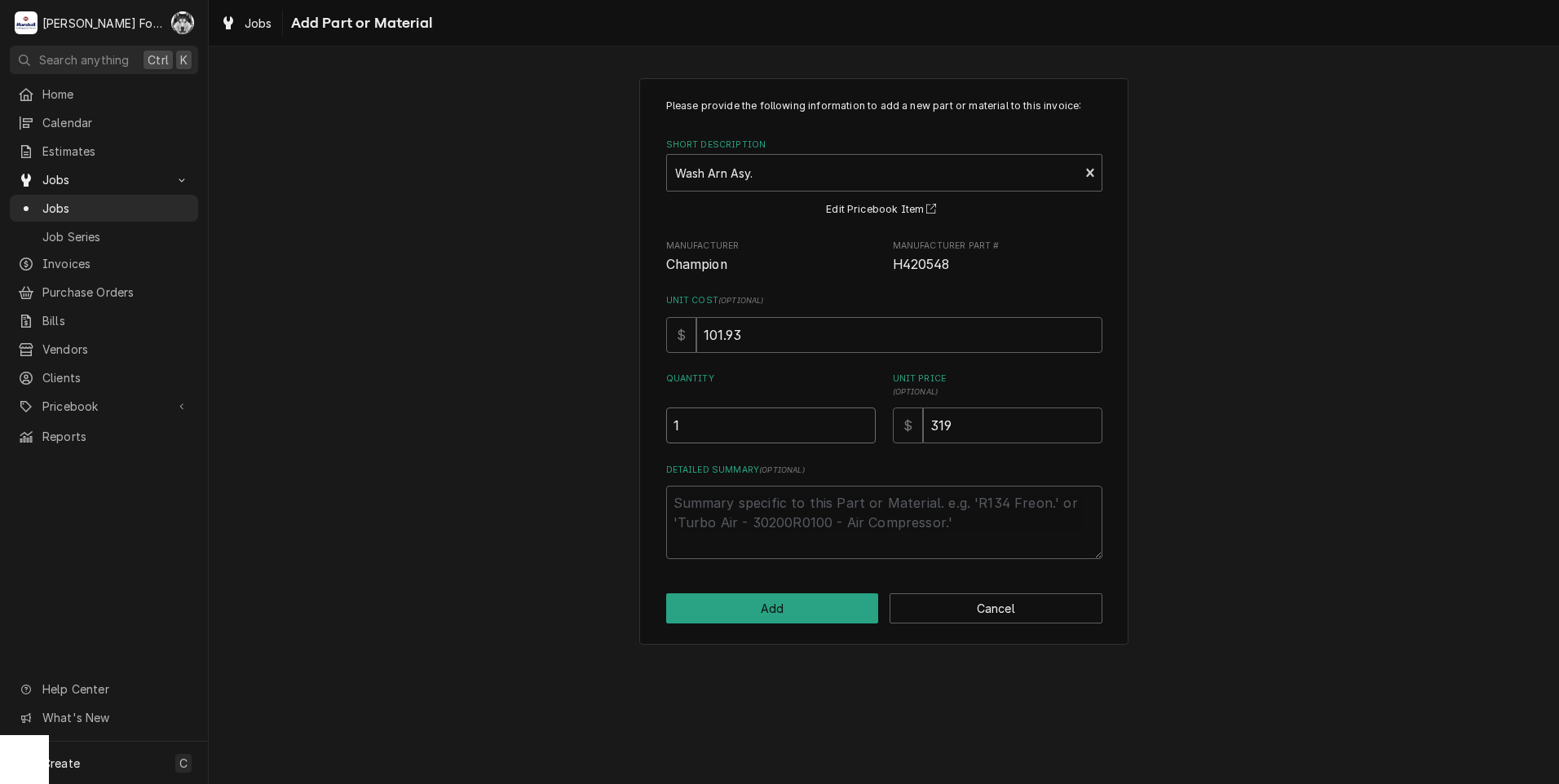
type textarea "x"
type input "1.5"
click at [862, 421] on input "1.5" at bounding box center [771, 425] width 210 height 36
type textarea "x"
type input "2"
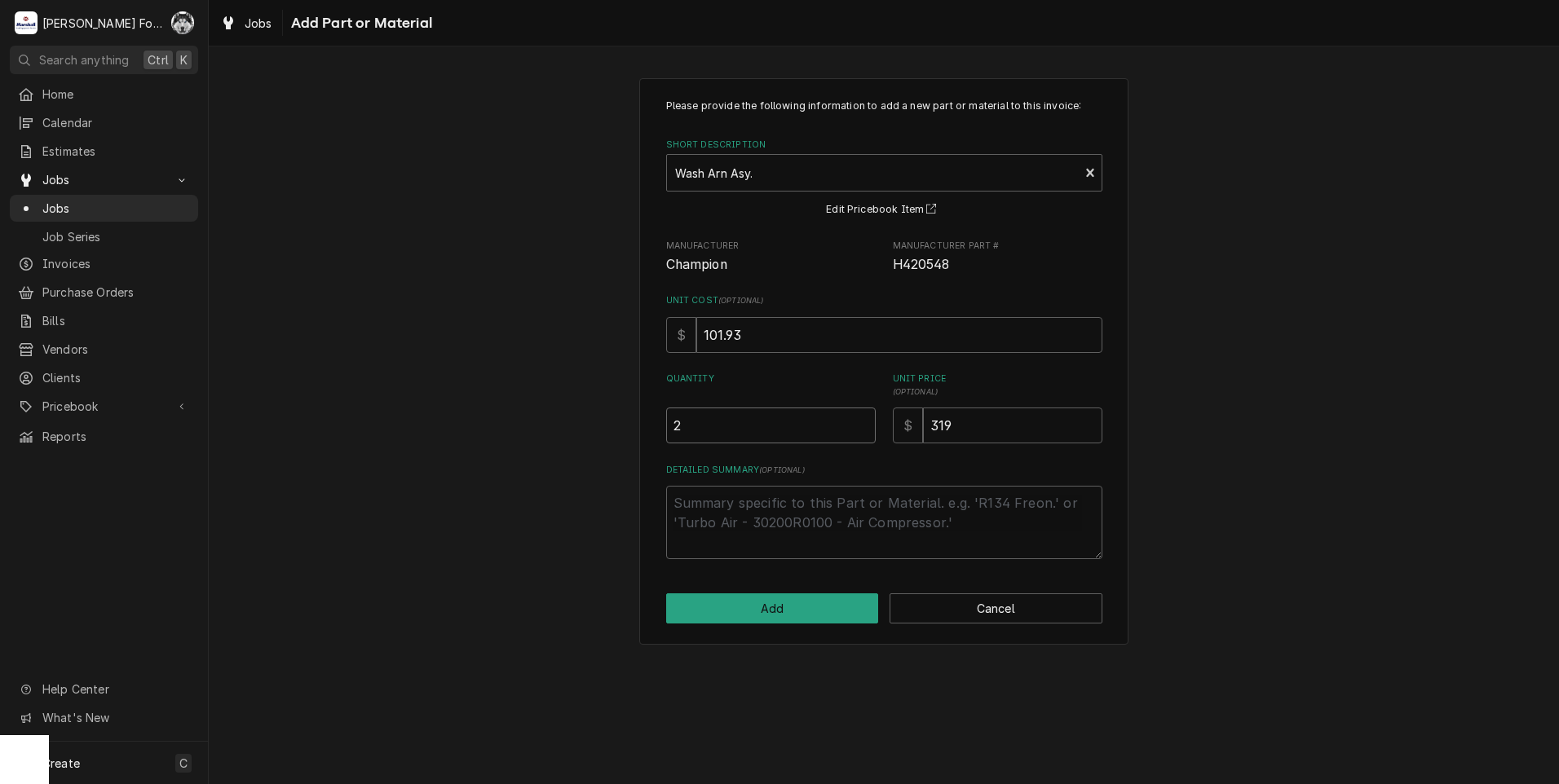
click at [862, 421] on input "2" at bounding box center [771, 425] width 210 height 36
click at [767, 601] on button "Add" at bounding box center [773, 608] width 213 height 30
type textarea "x"
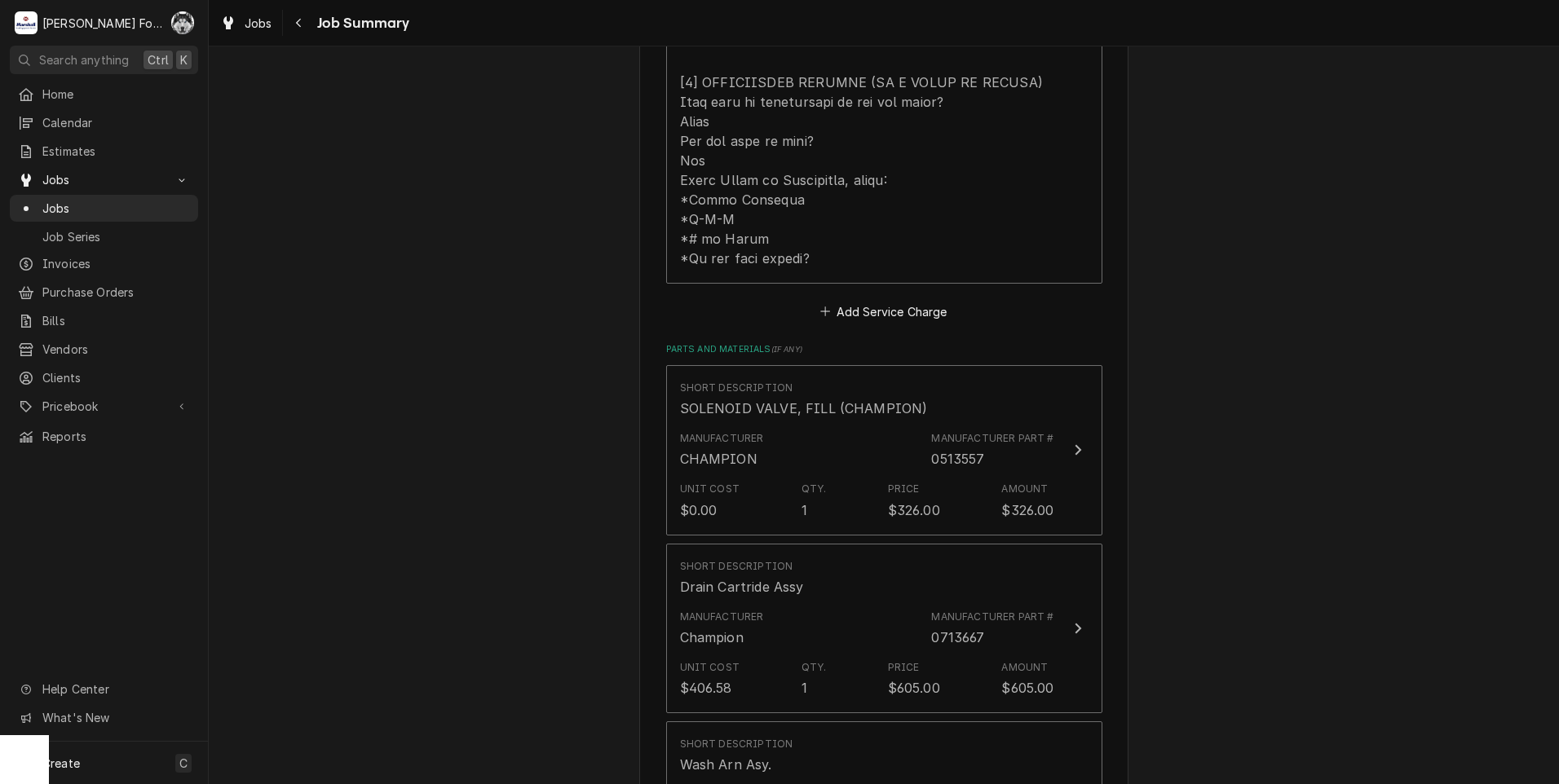
scroll to position [1304, 0]
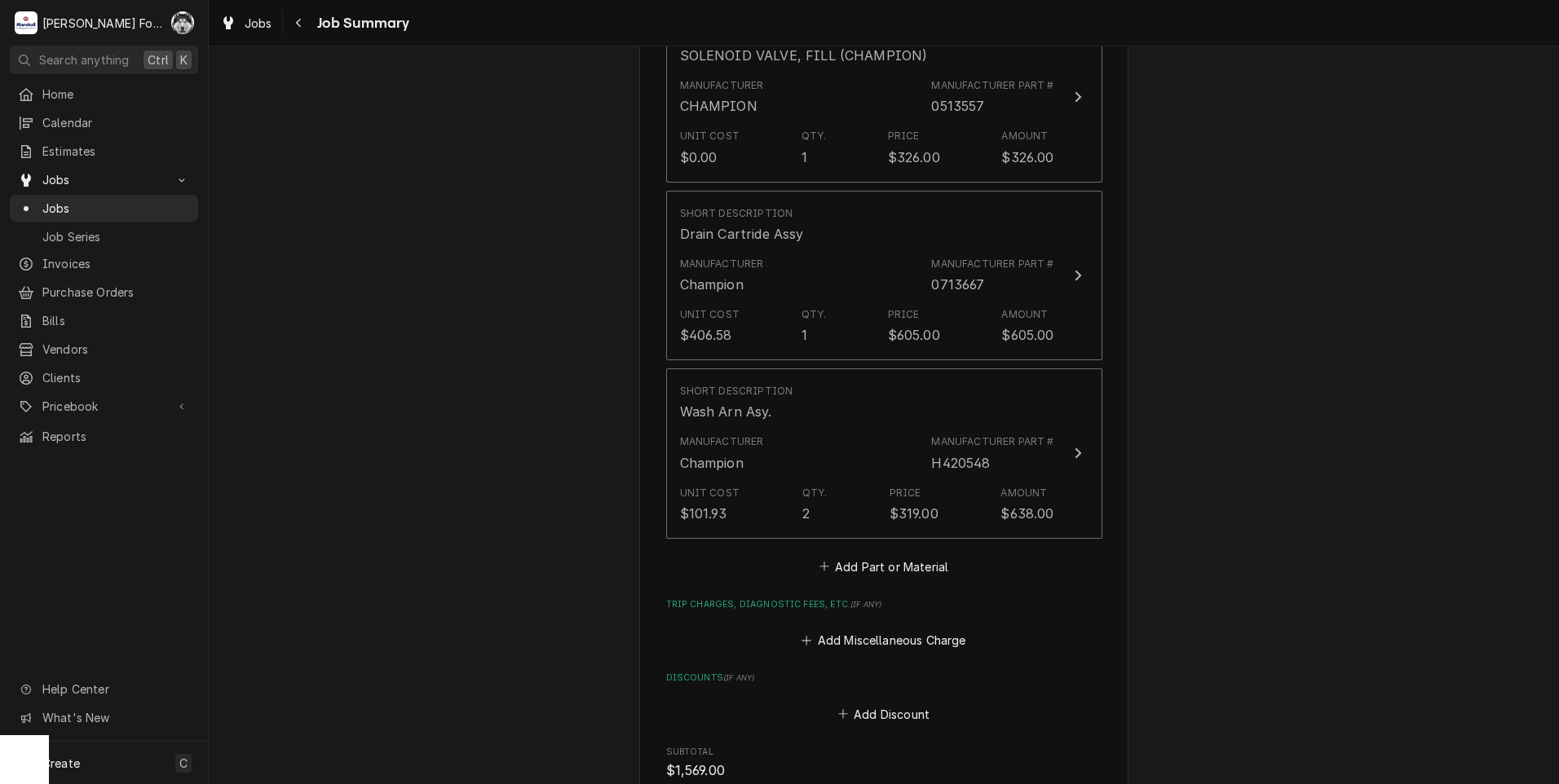
click at [863, 539] on div "Please provide a summary of the work you've done, the parts and materials you u…" at bounding box center [884, 25] width 436 height 2321
click at [862, 555] on button "Add Part or Material" at bounding box center [884, 567] width 135 height 23
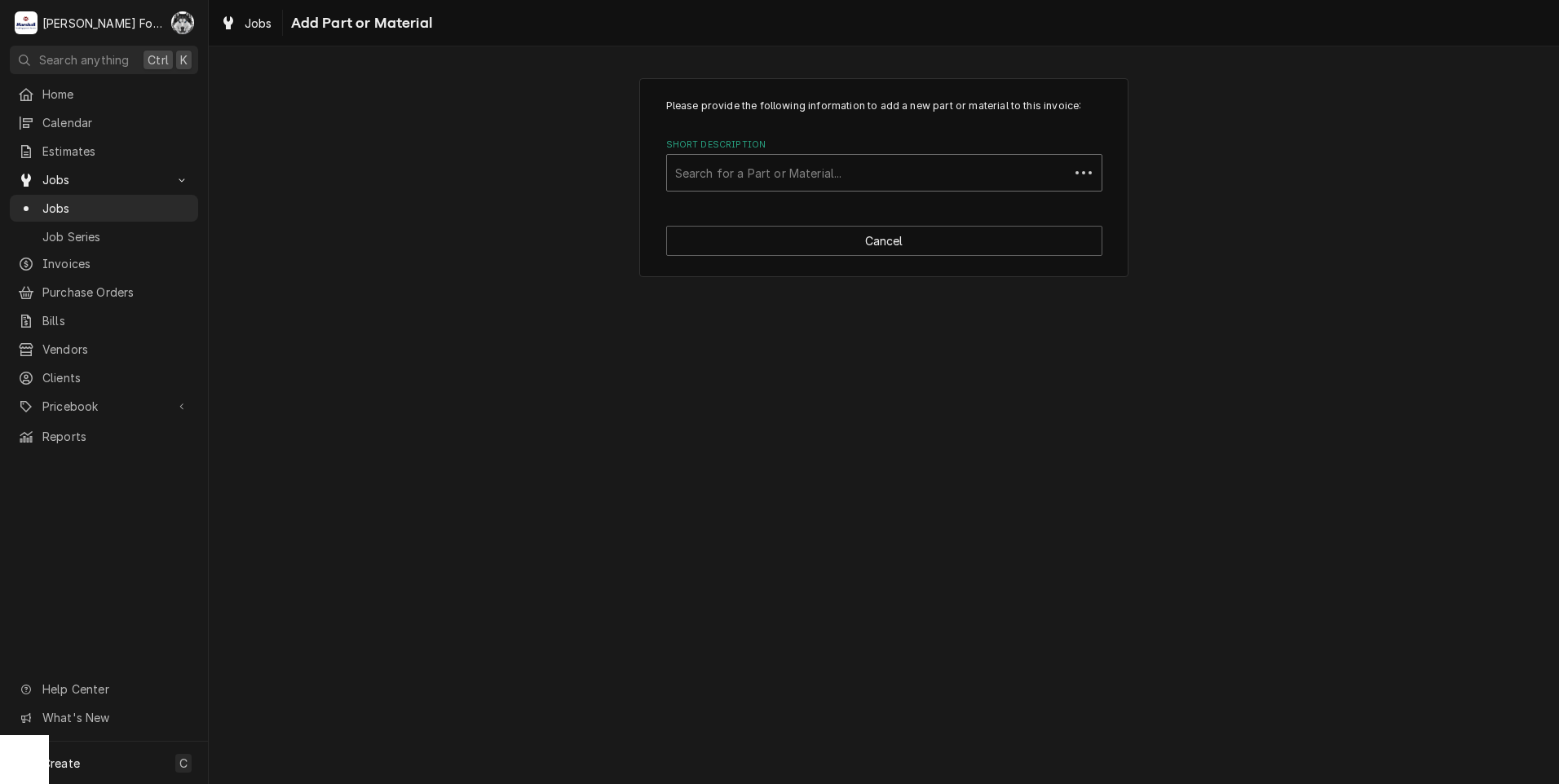
click at [872, 182] on div "Short Description" at bounding box center [868, 172] width 386 height 29
type input "SSDT"
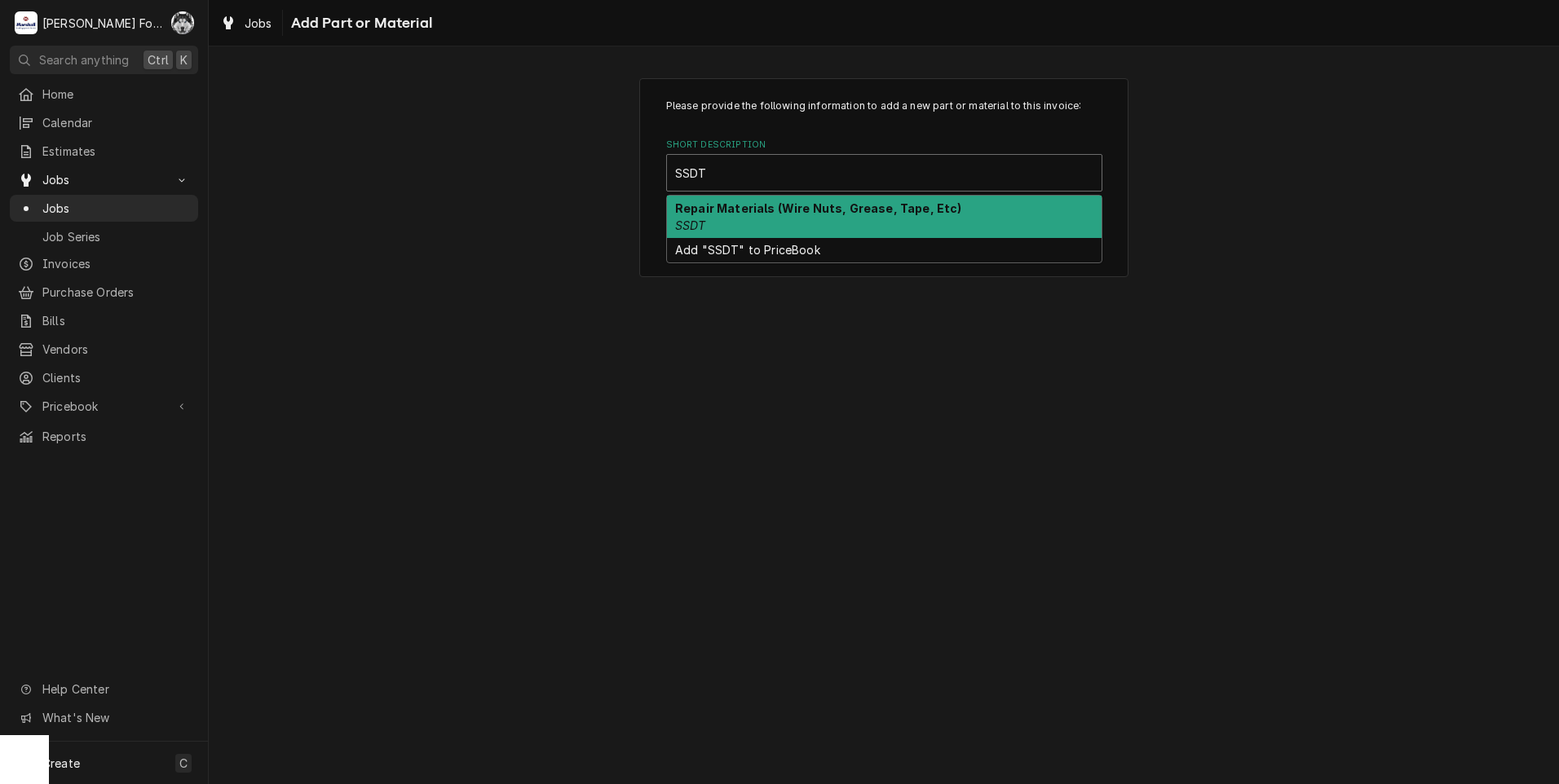
click at [793, 221] on div "Repair Materials (Wire Nuts, Grease, Tape, Etc) SSDT" at bounding box center [884, 216] width 434 height 42
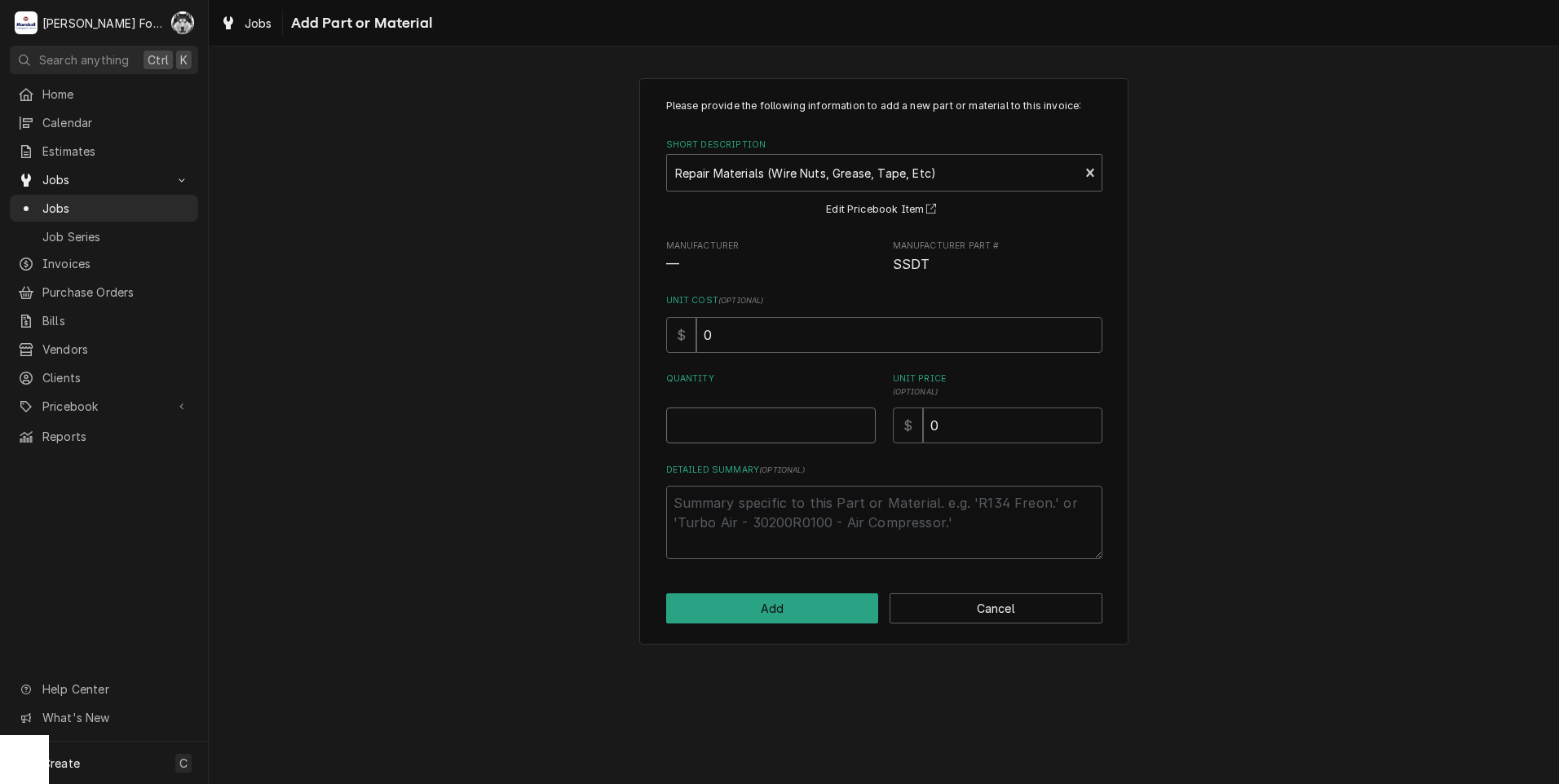
type textarea "x"
type input "0.5"
click at [857, 421] on input "0.5" at bounding box center [771, 425] width 210 height 36
type textarea "x"
type input "1"
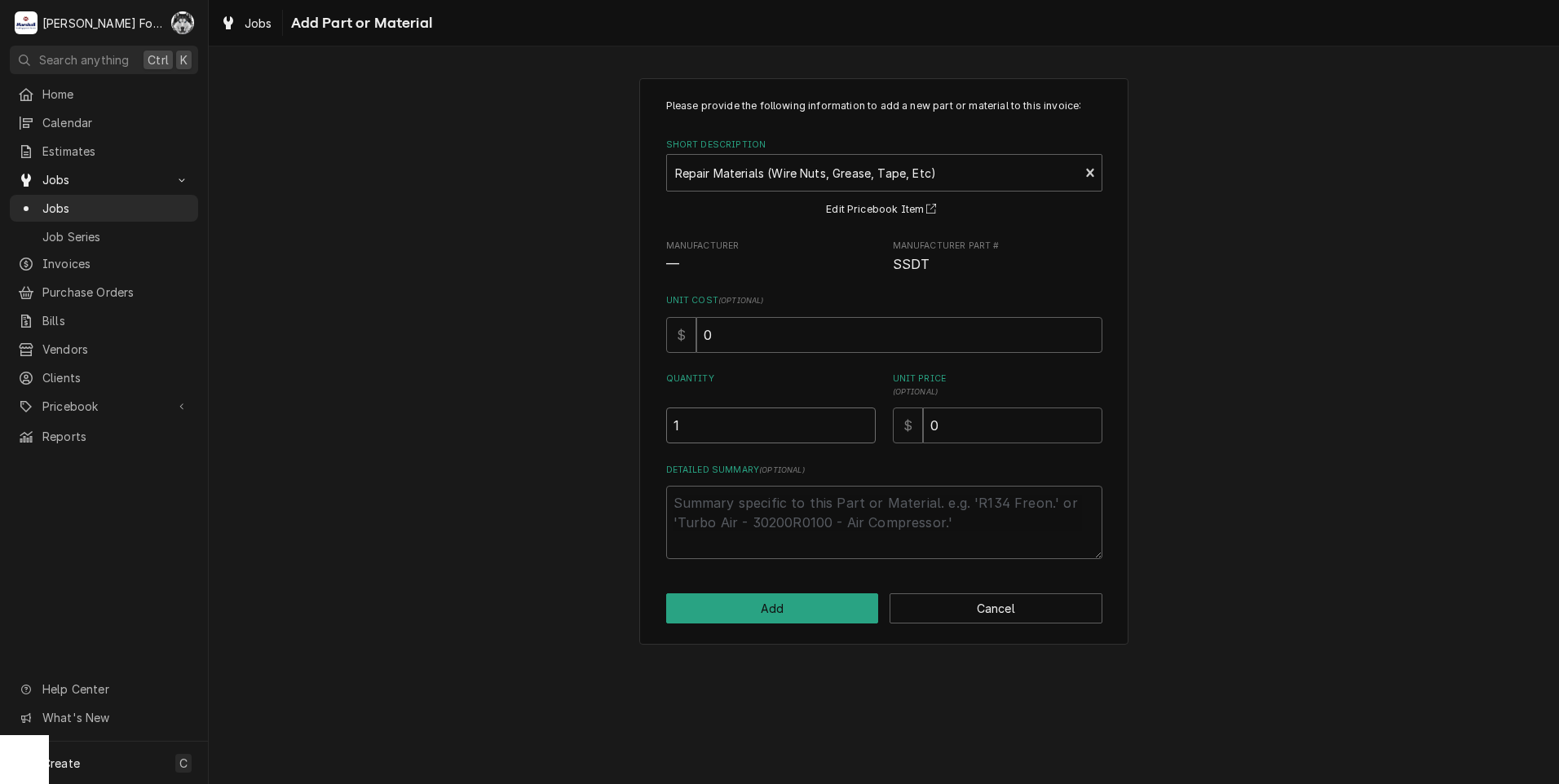
click at [857, 421] on input "1" at bounding box center [771, 425] width 210 height 36
drag, startPoint x: 986, startPoint y: 428, endPoint x: 689, endPoint y: 452, distance: 298.0
click at [765, 449] on div "Please provide the following information to add a new part or material to this …" at bounding box center [884, 329] width 436 height 461
type textarea "x"
type input "2"
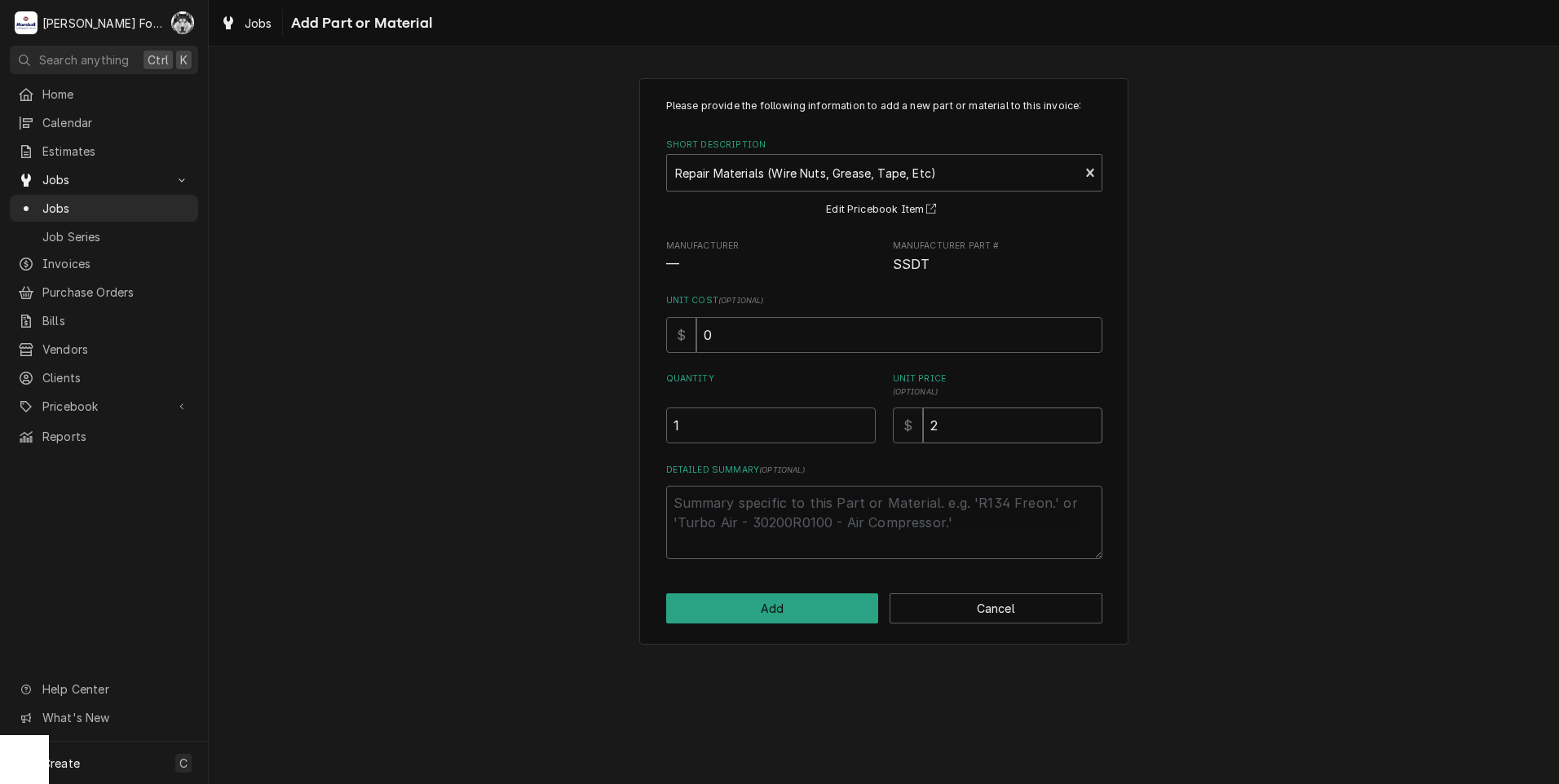
type textarea "x"
type input "20"
click at [767, 608] on button "Add" at bounding box center [773, 608] width 213 height 30
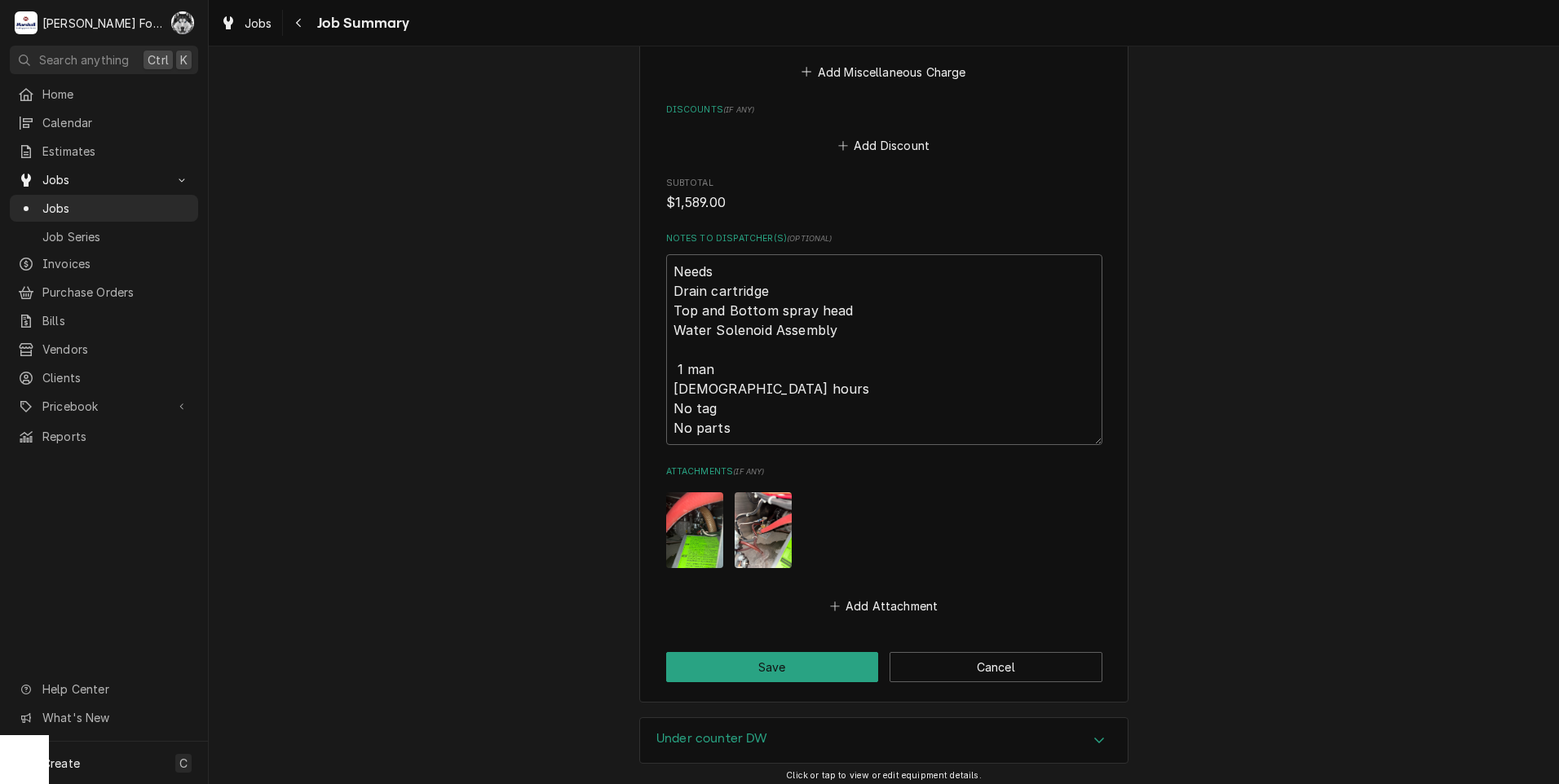
scroll to position [2098, 0]
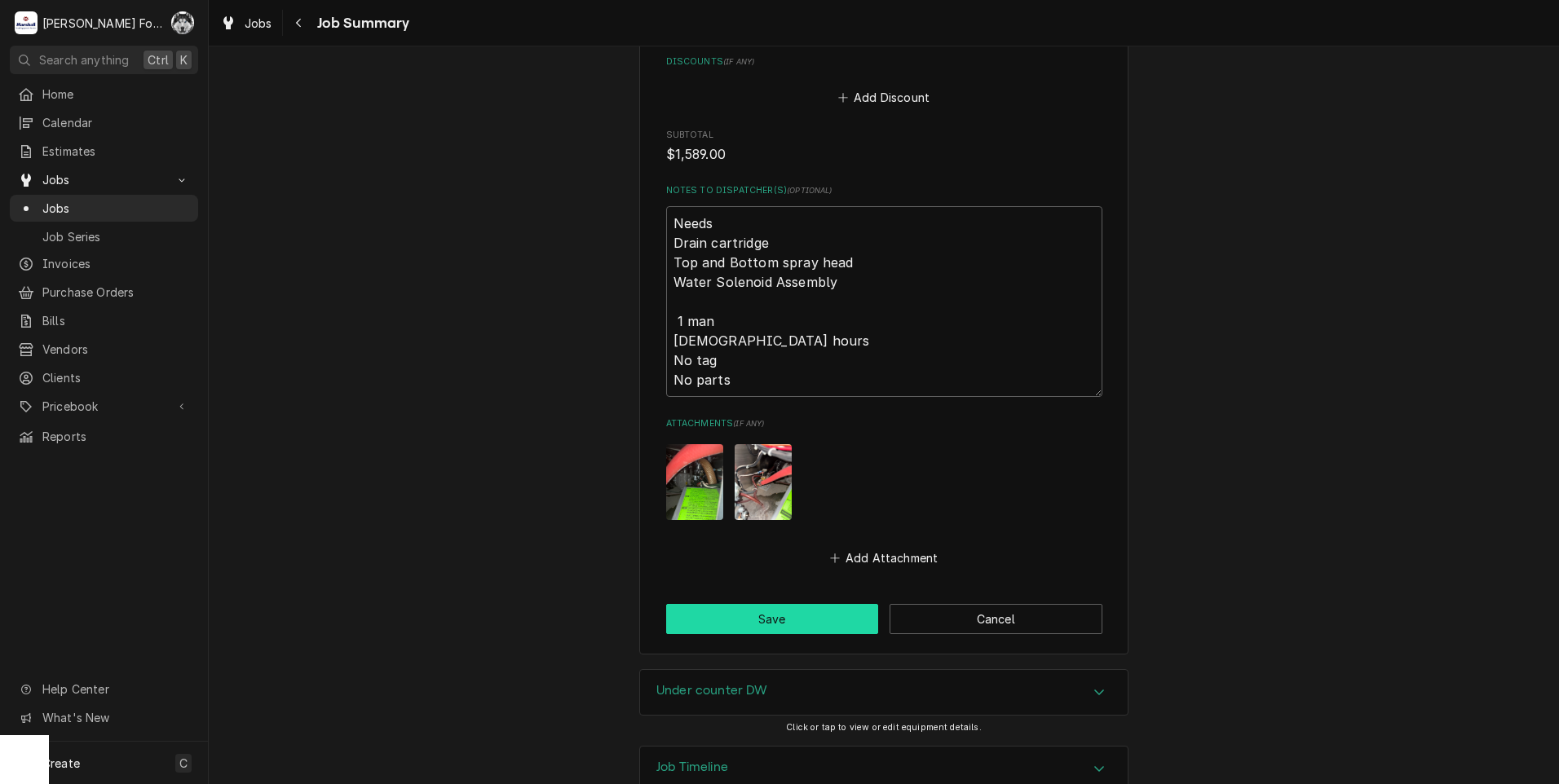
click at [766, 604] on button "Save" at bounding box center [773, 619] width 213 height 30
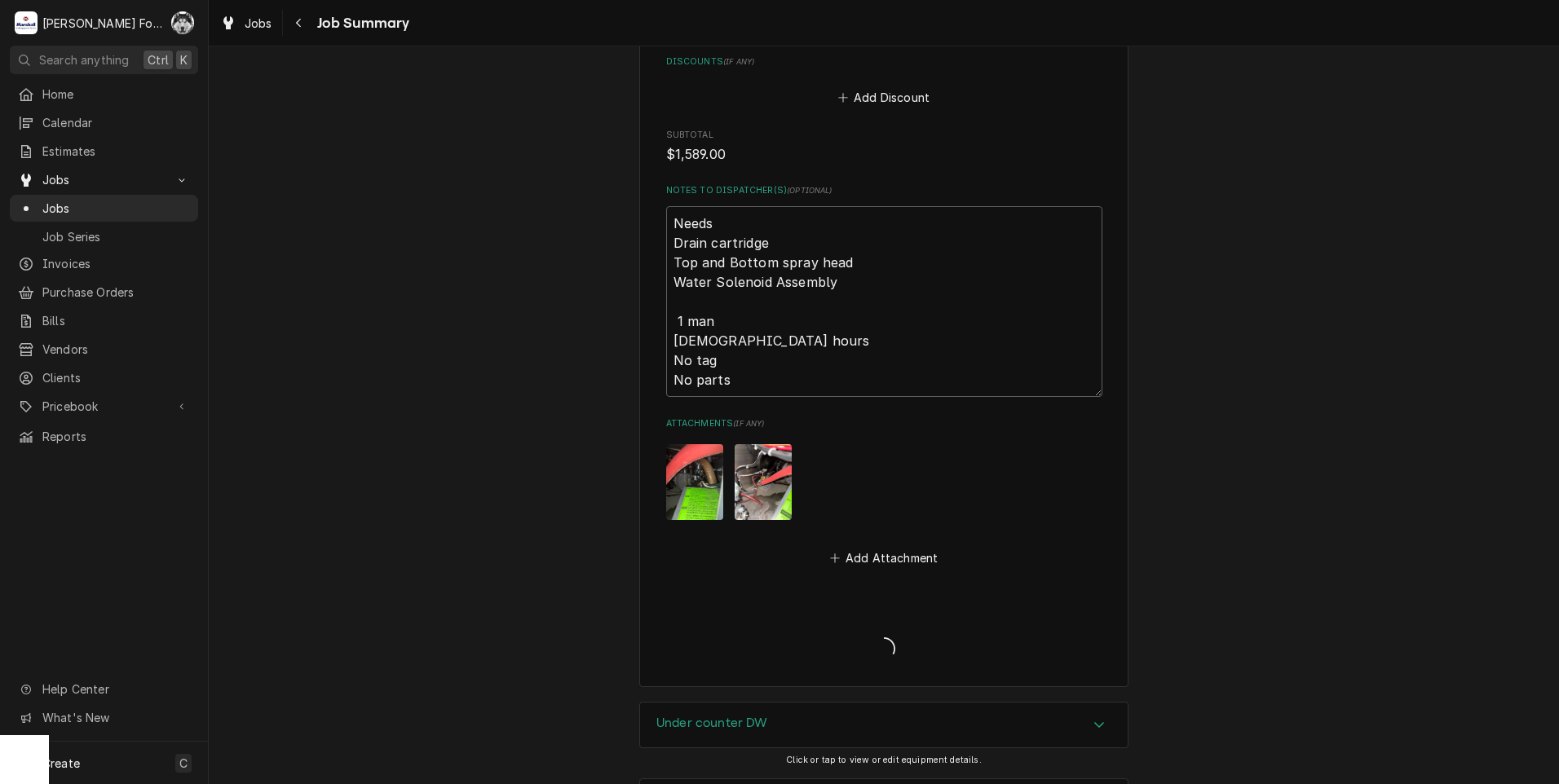
type textarea "x"
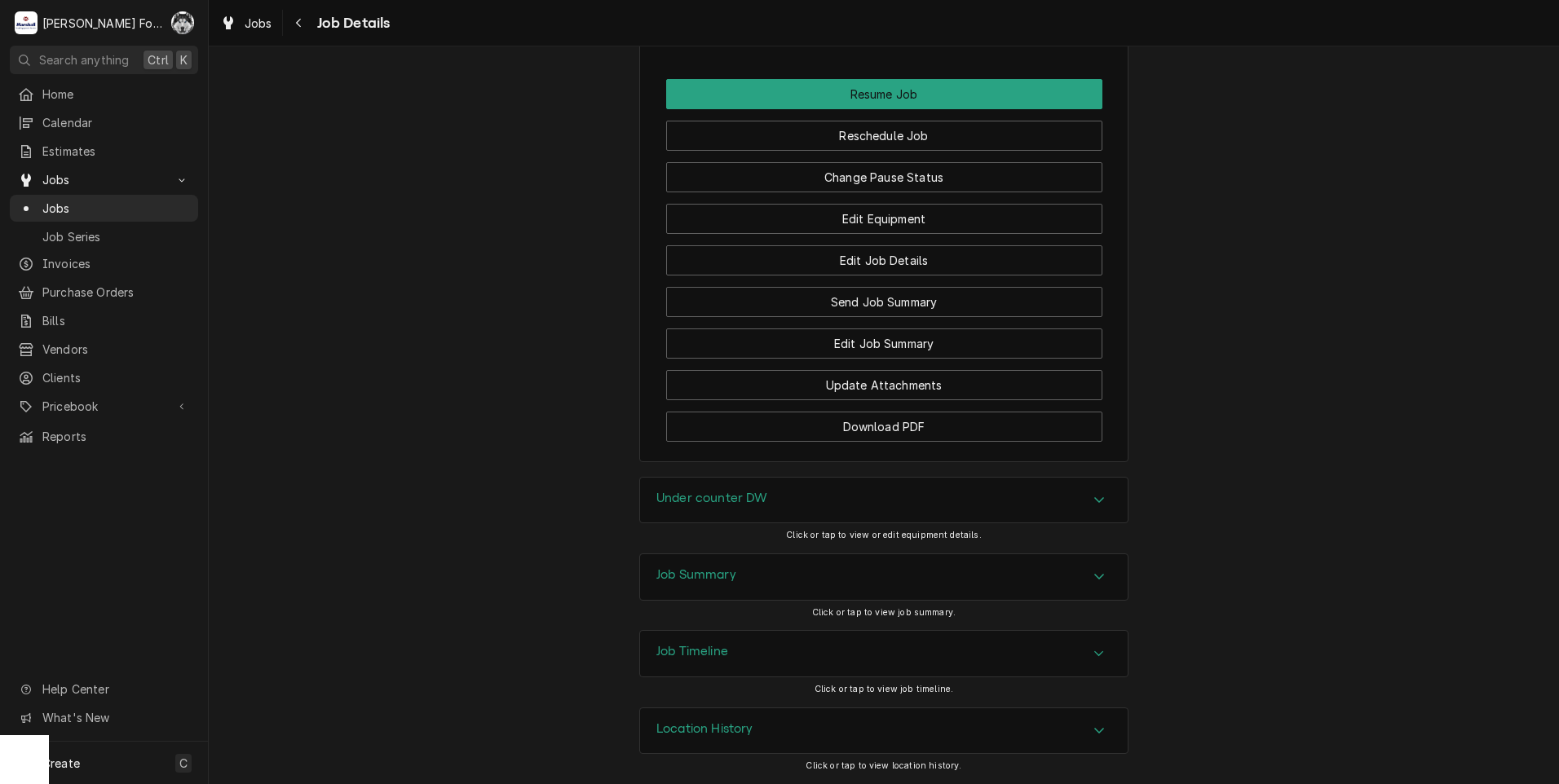
scroll to position [2009, 0]
click at [828, 171] on button "Change Pause Status" at bounding box center [884, 178] width 436 height 30
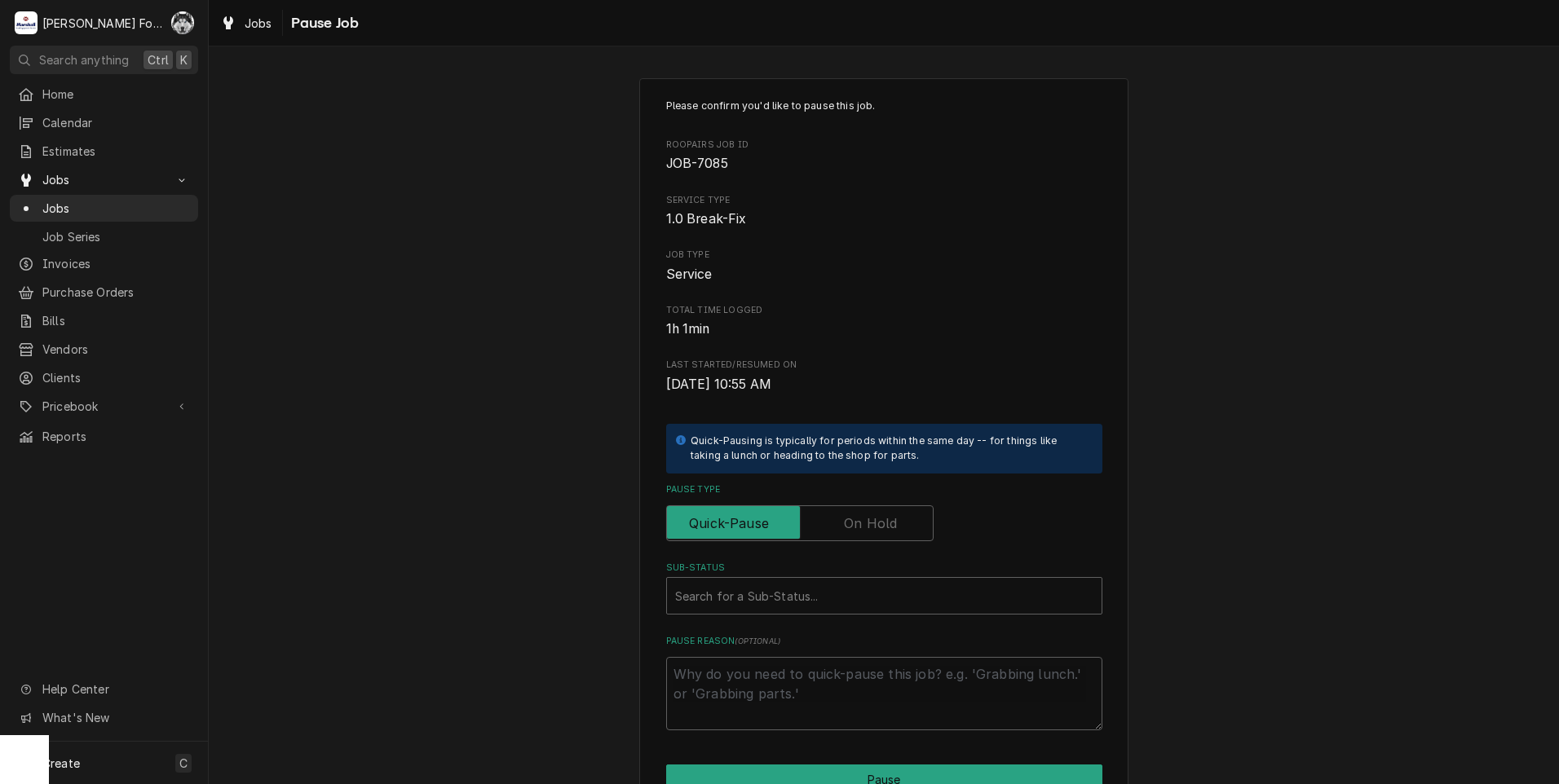
click at [859, 531] on label "Pause Type" at bounding box center [800, 523] width 267 height 36
click at [859, 531] on input "Pause Type" at bounding box center [800, 523] width 253 height 36
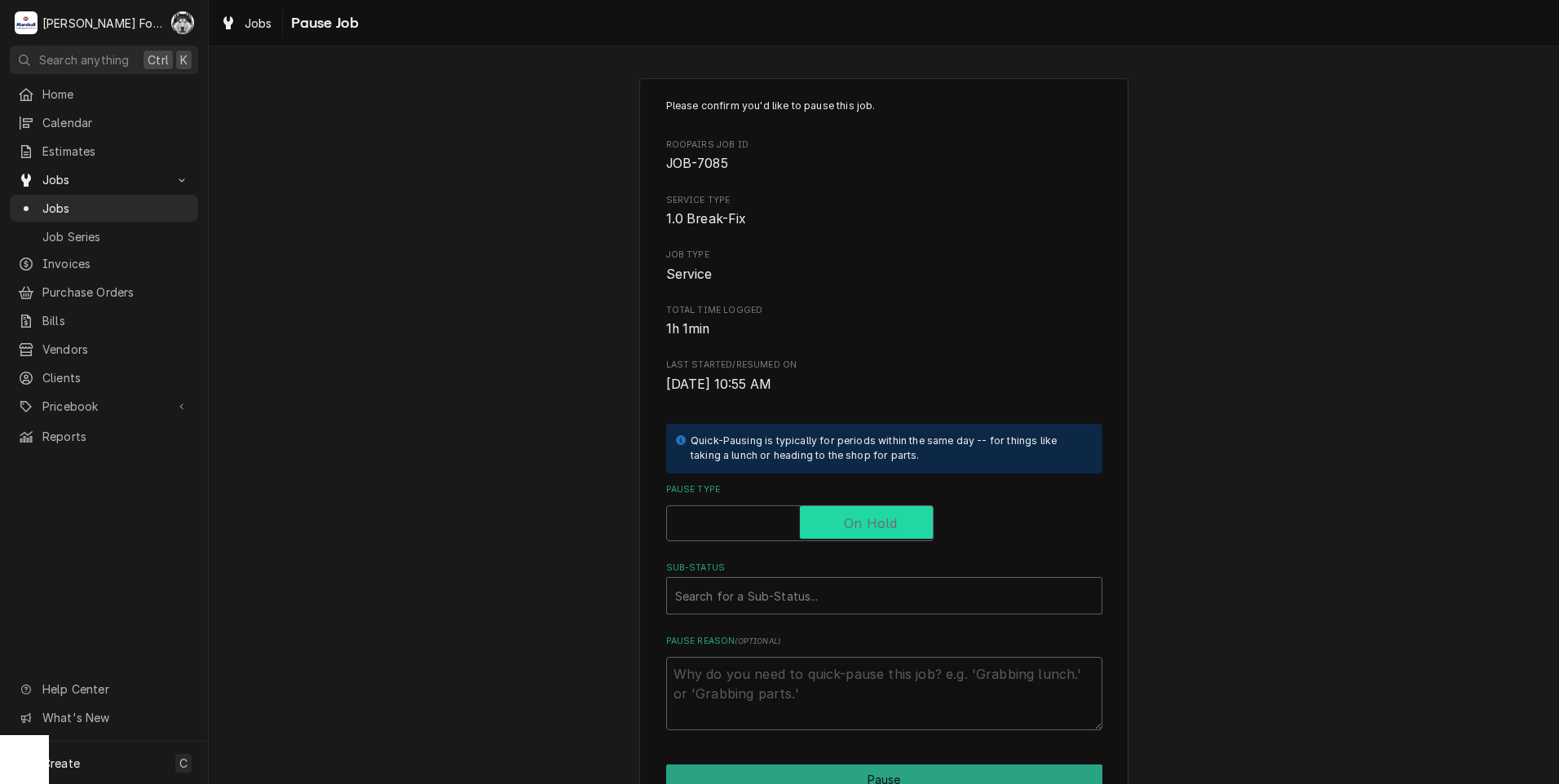
checkbox input "true"
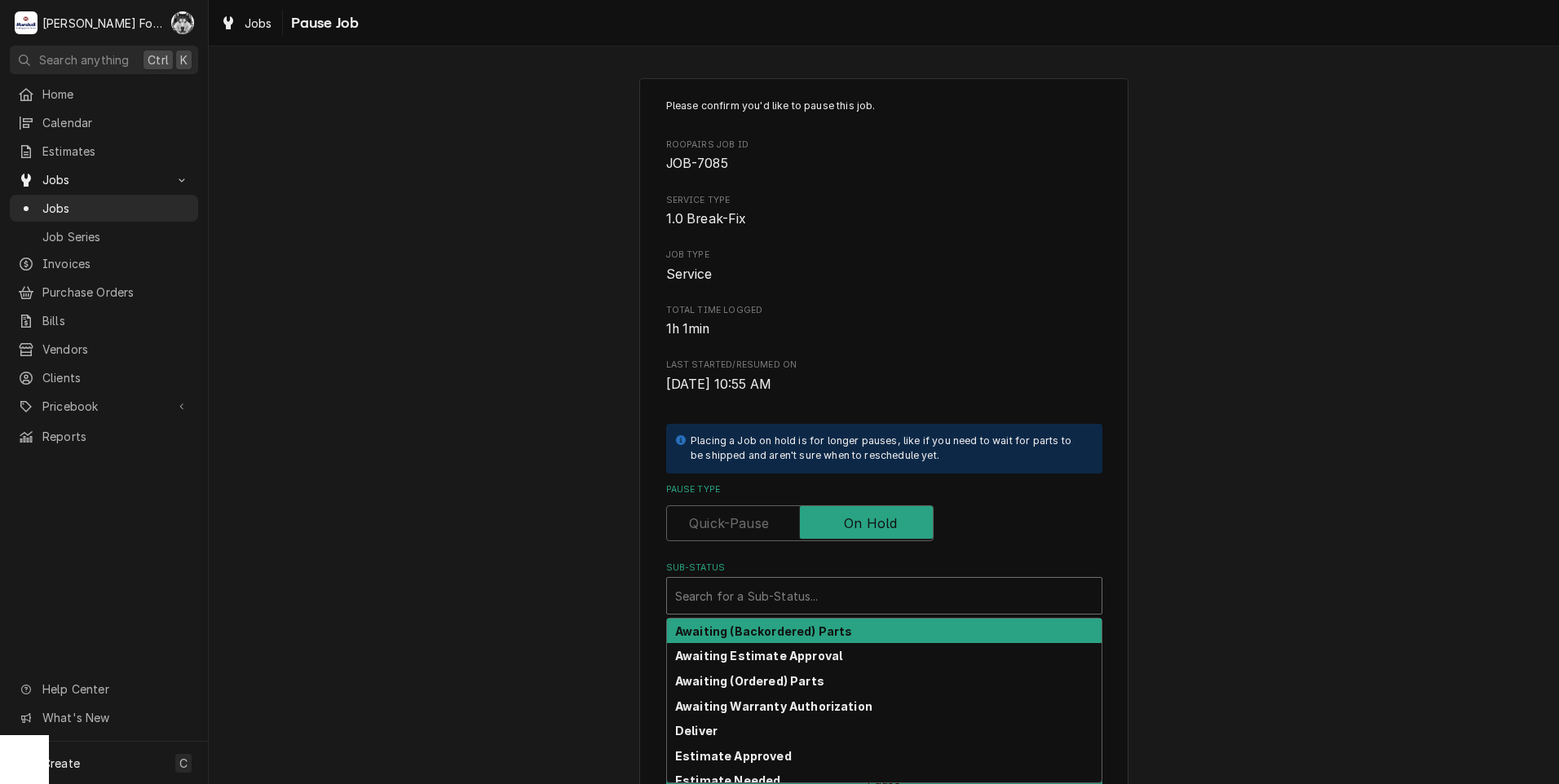
click at [814, 596] on div "Sub-Status" at bounding box center [884, 596] width 418 height 29
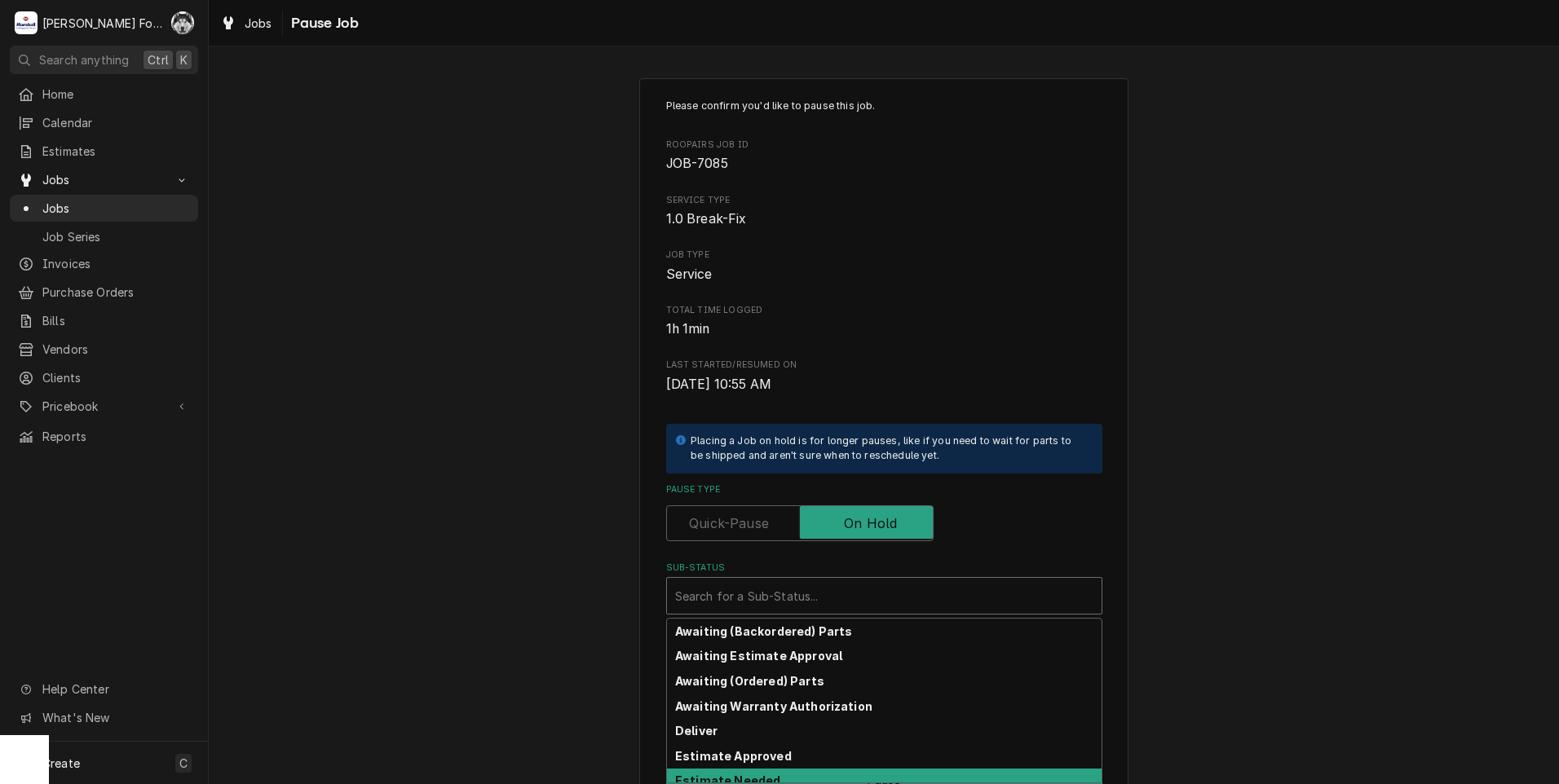
click at [767, 773] on div "Estimate Needed" at bounding box center [884, 781] width 434 height 25
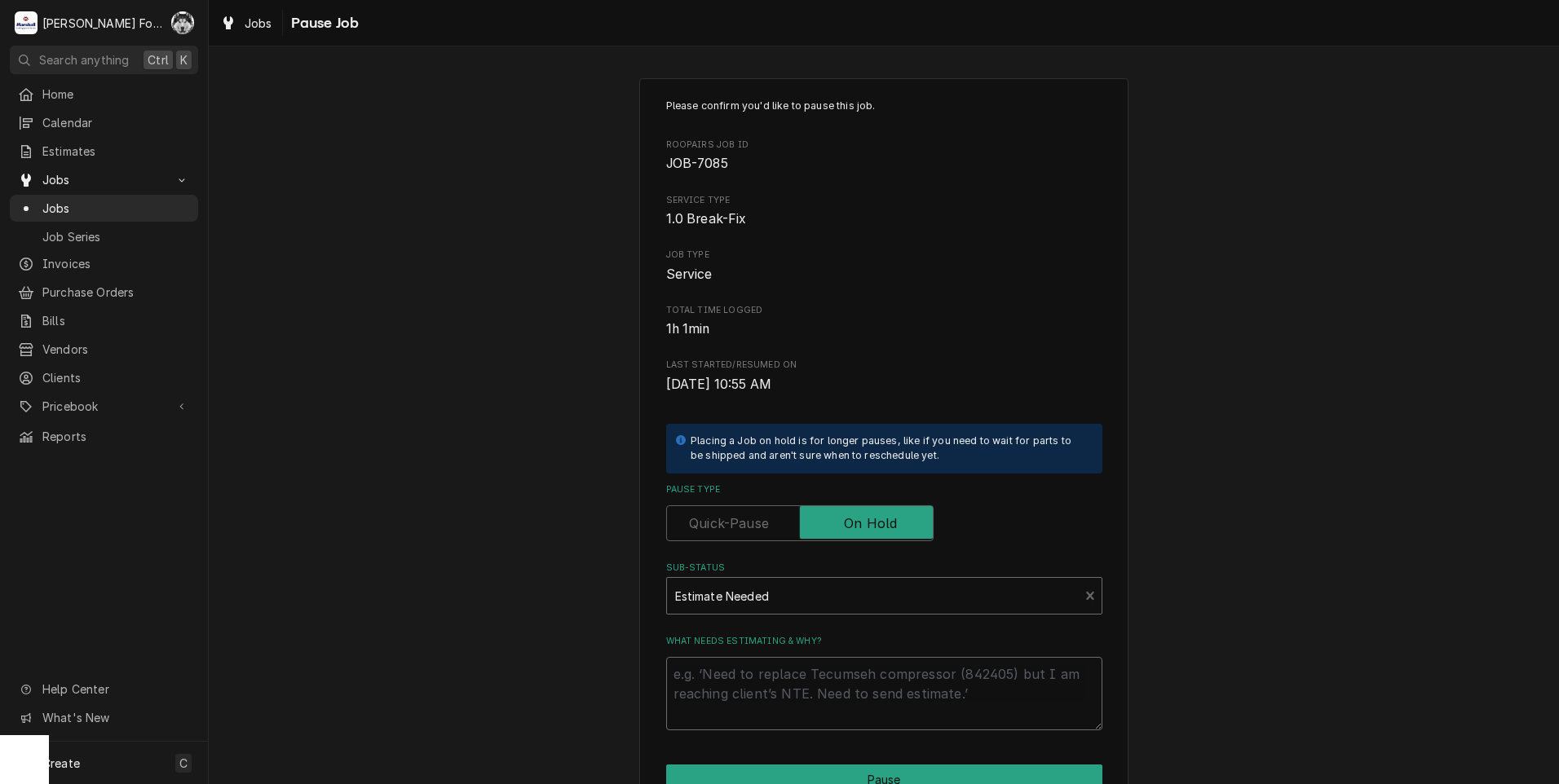
click at [775, 686] on textarea "What needs estimating & why?" at bounding box center [884, 694] width 436 height 73
type textarea "x"
type textarea "P"
type textarea "x"
type textarea "PA"
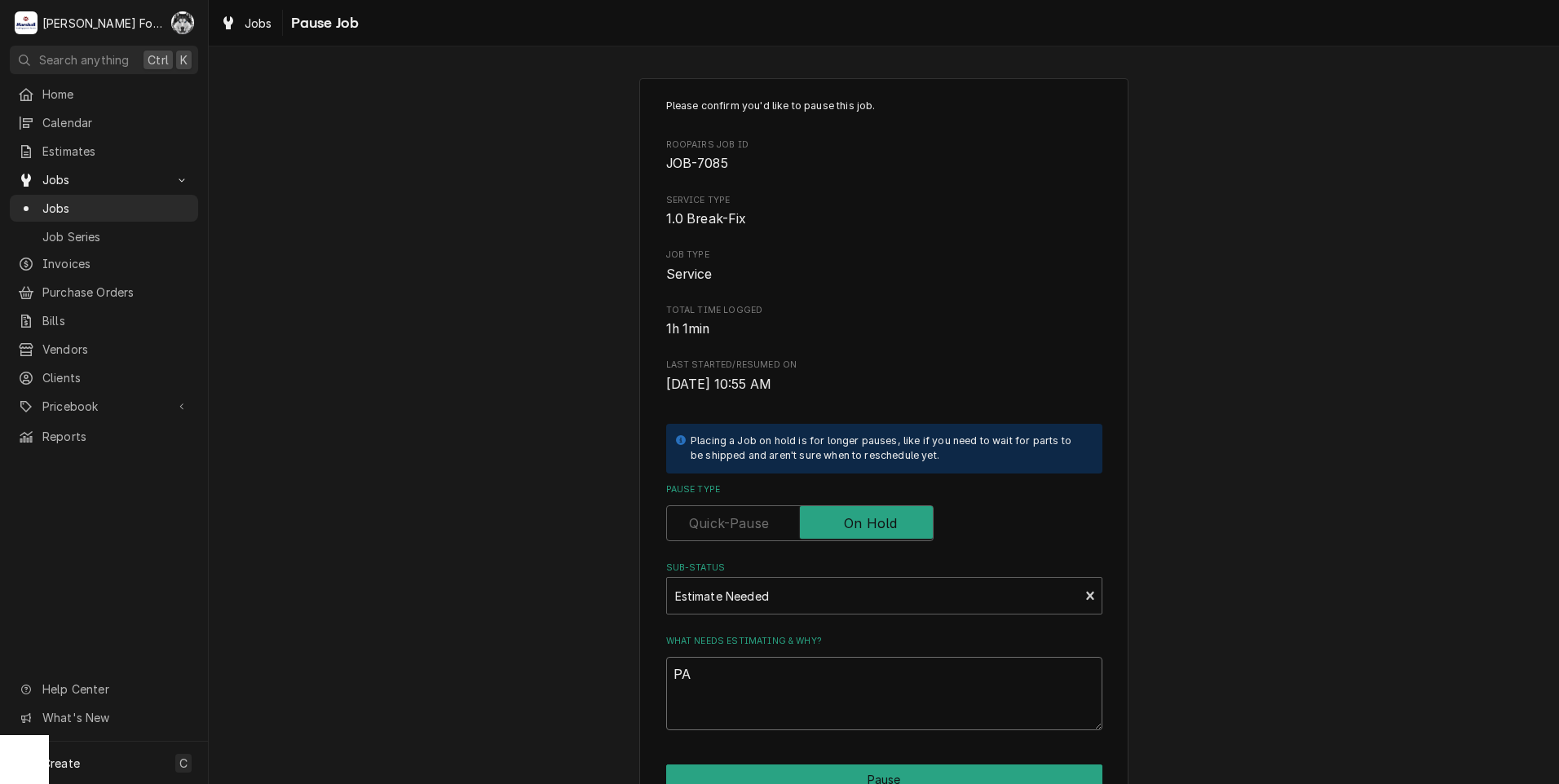
type textarea "x"
type textarea "PAR"
type textarea "x"
type textarea "PART"
type textarea "x"
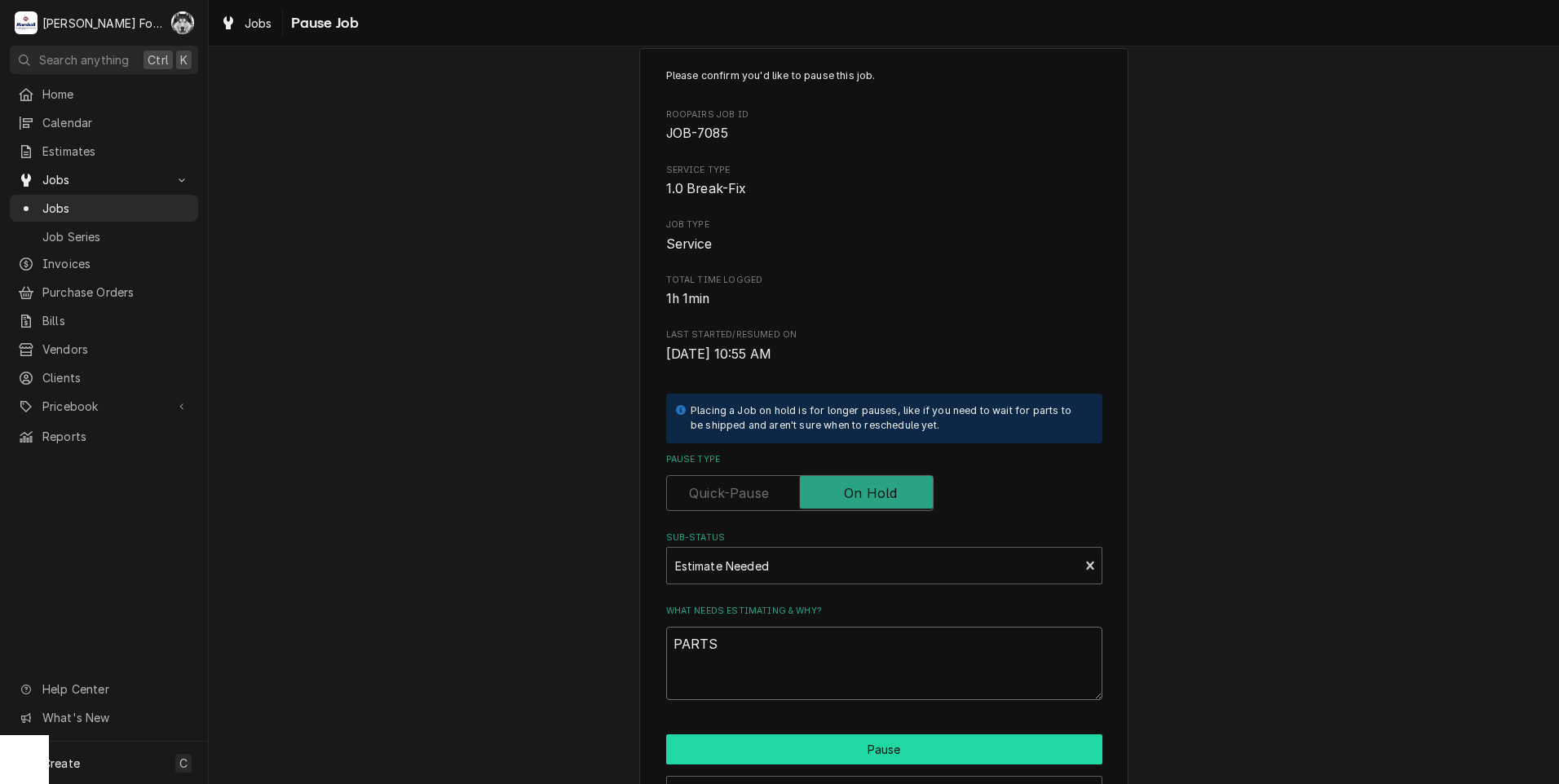
scroll to position [81, 0]
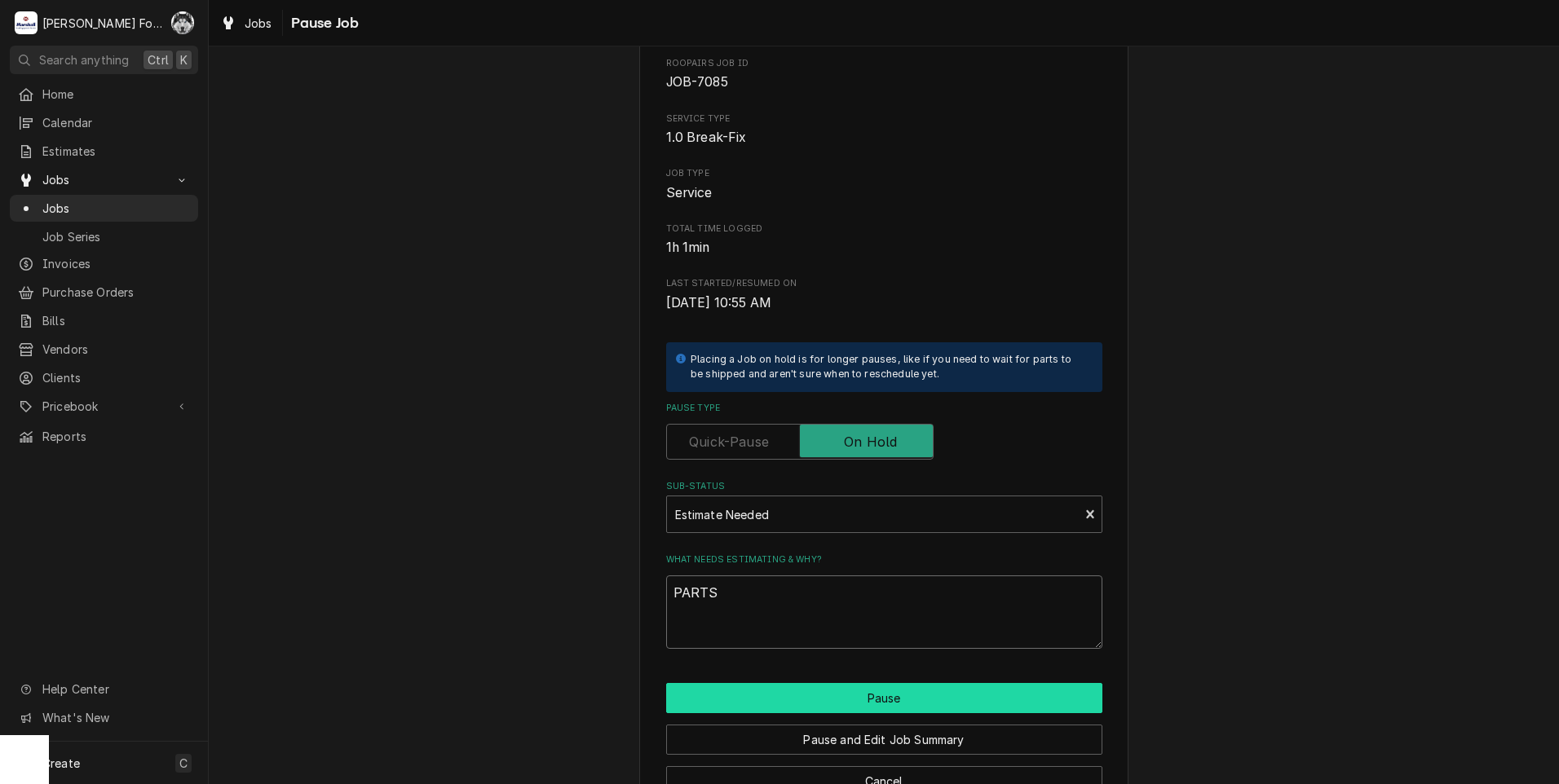
type textarea "PARTS"
click at [818, 688] on button "Pause" at bounding box center [884, 698] width 436 height 30
type textarea "x"
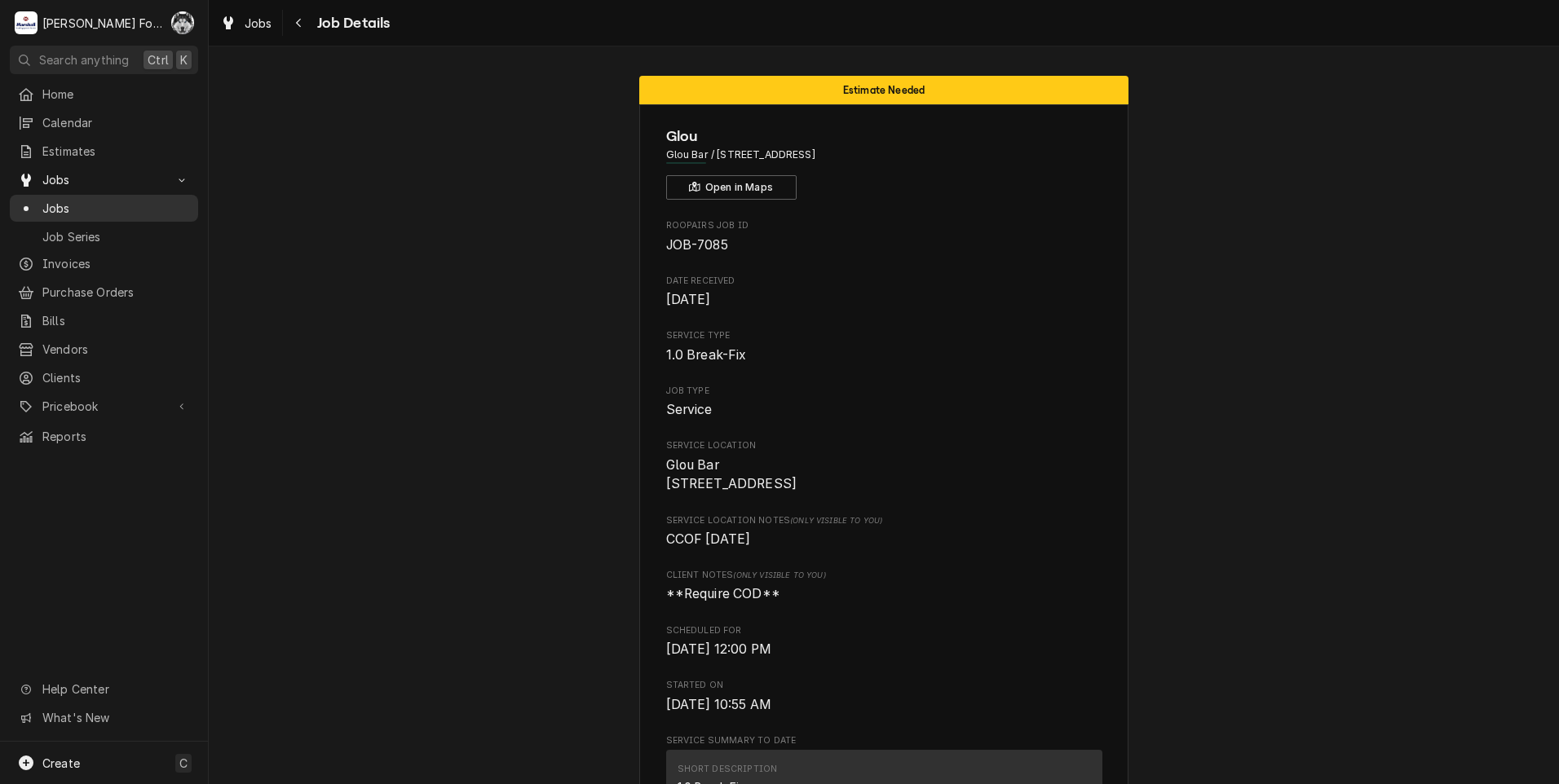
click at [54, 200] on span "Jobs" at bounding box center [115, 208] width 147 height 17
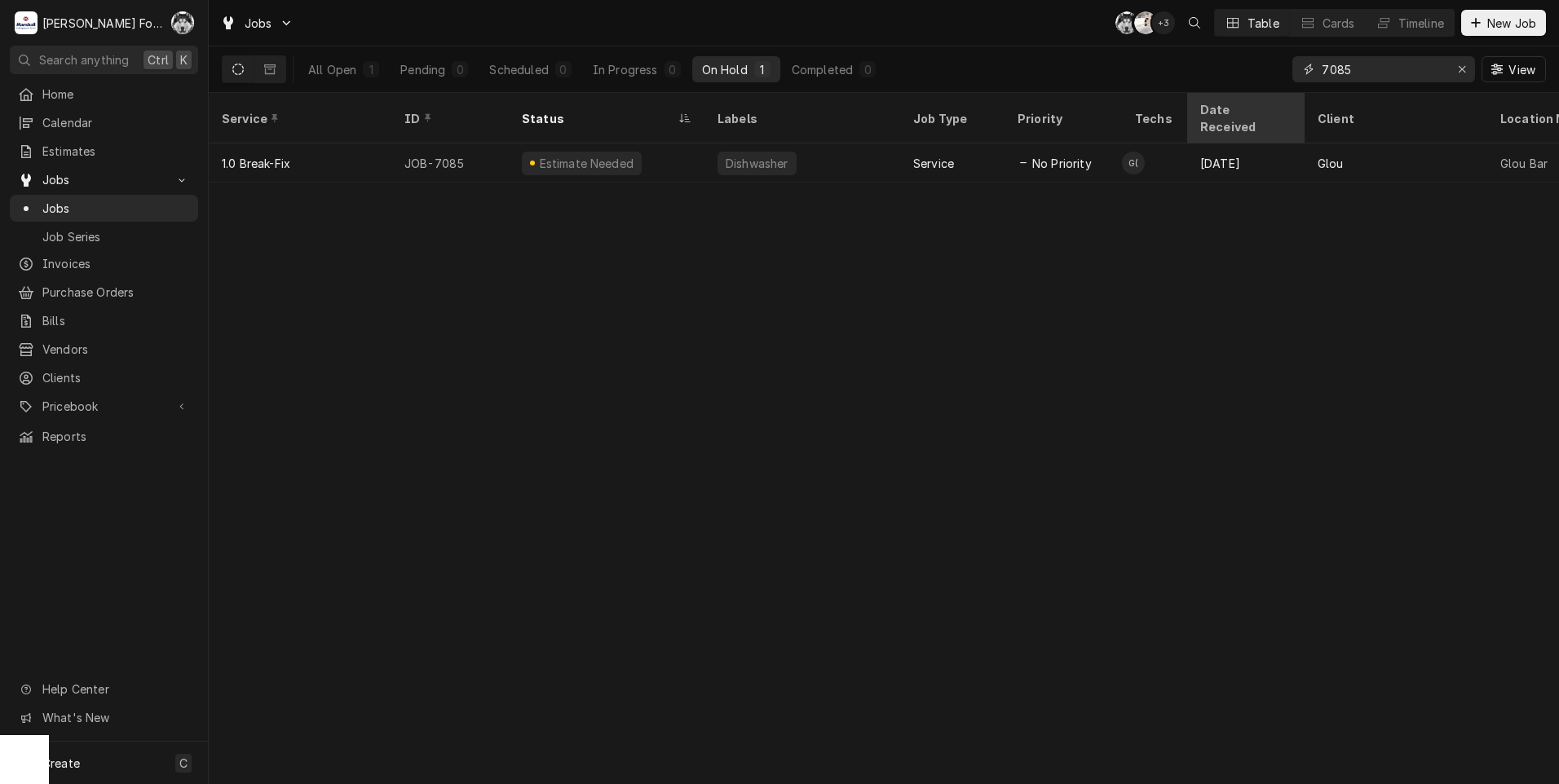
drag, startPoint x: 1354, startPoint y: 68, endPoint x: 1219, endPoint y: 96, distance: 137.9
click at [1259, 93] on div "Jobs C( K( + 3 Table Cards Timeline New Job All Open 1 Pending 0 Scheduled 0 In…" at bounding box center [884, 392] width 1350 height 784
type input "7118"
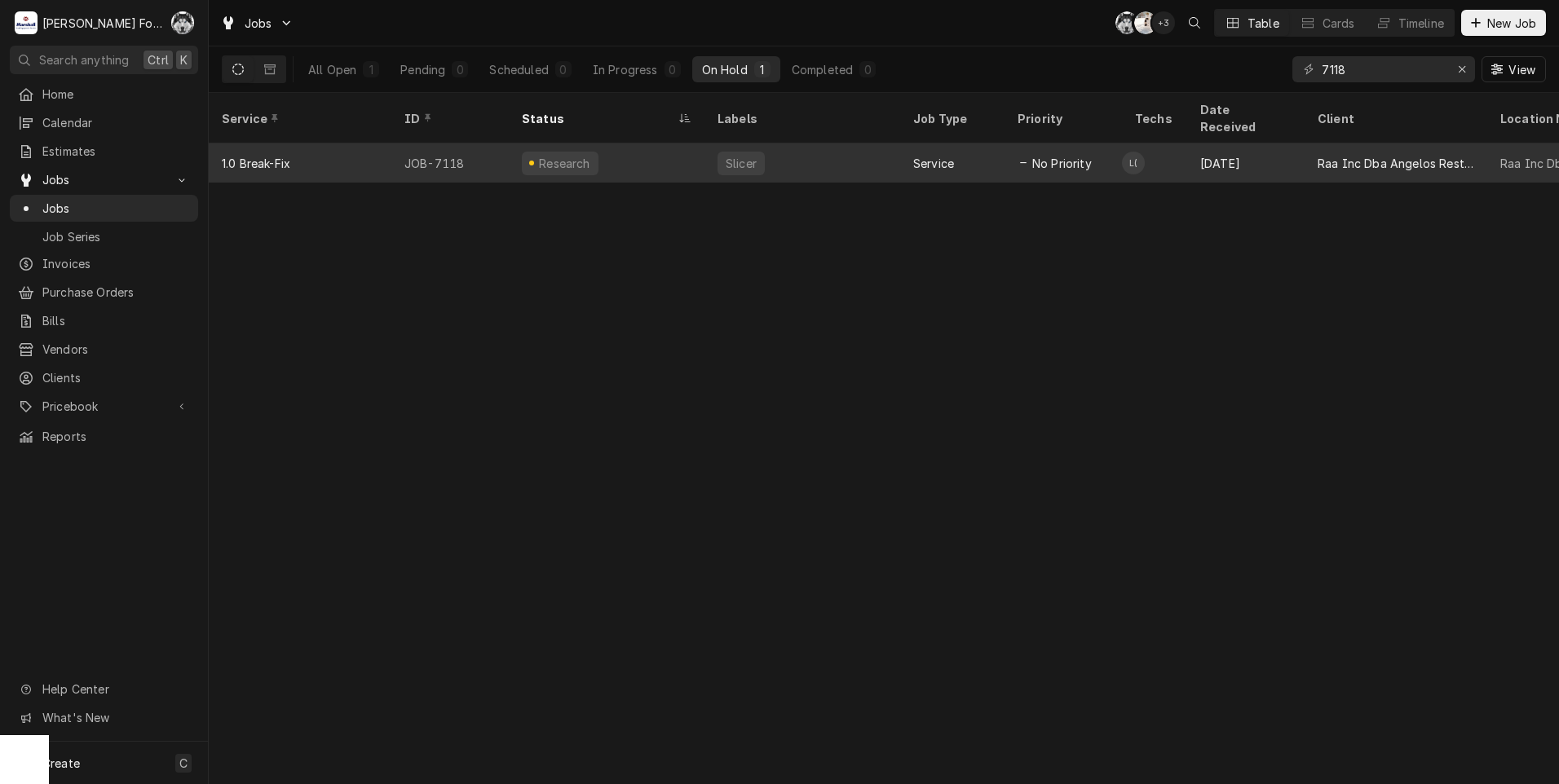
click at [800, 145] on div "Slicer" at bounding box center [802, 163] width 196 height 39
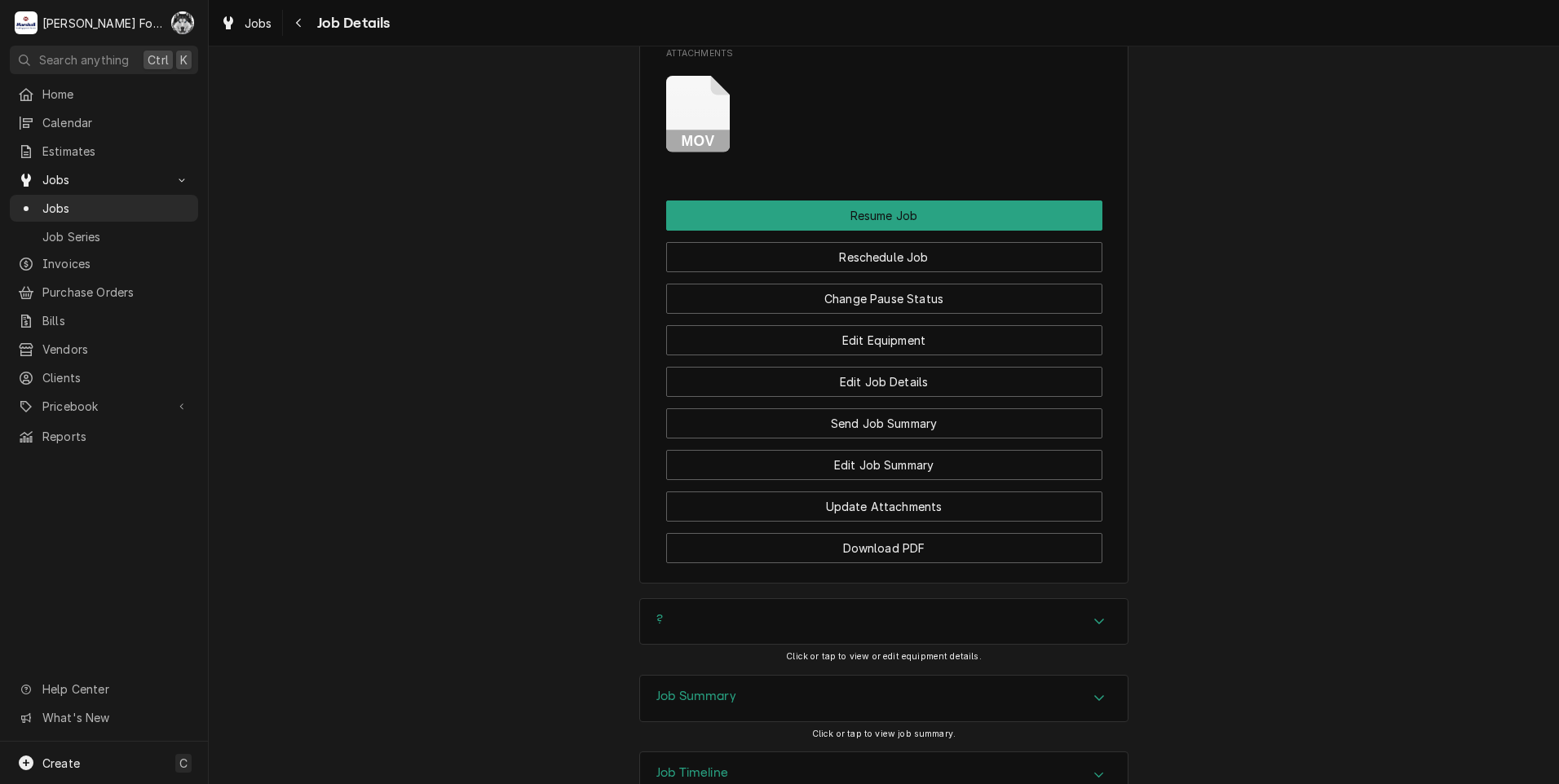
scroll to position [1880, 0]
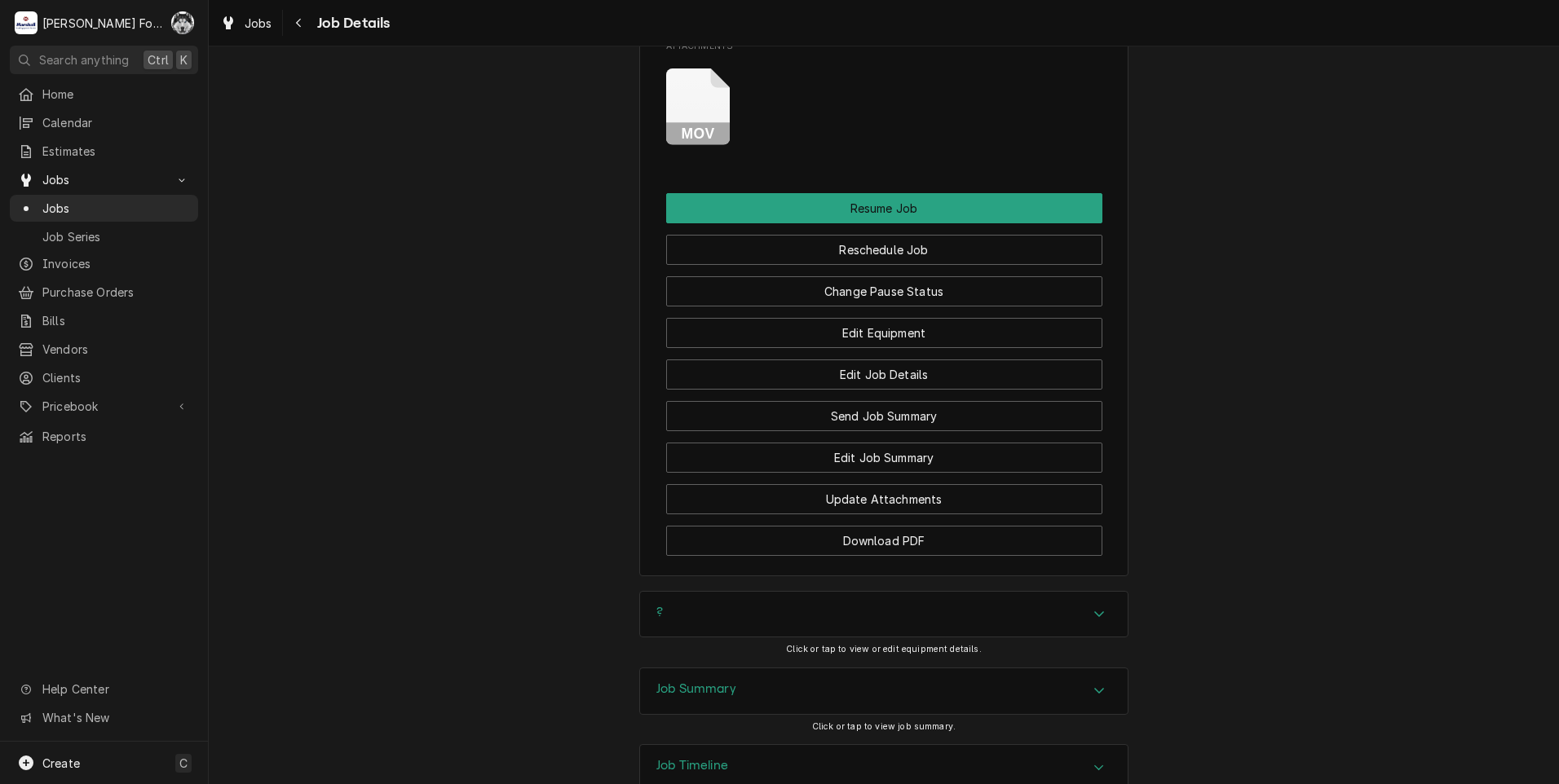
click at [725, 592] on div "?" at bounding box center [884, 614] width 488 height 46
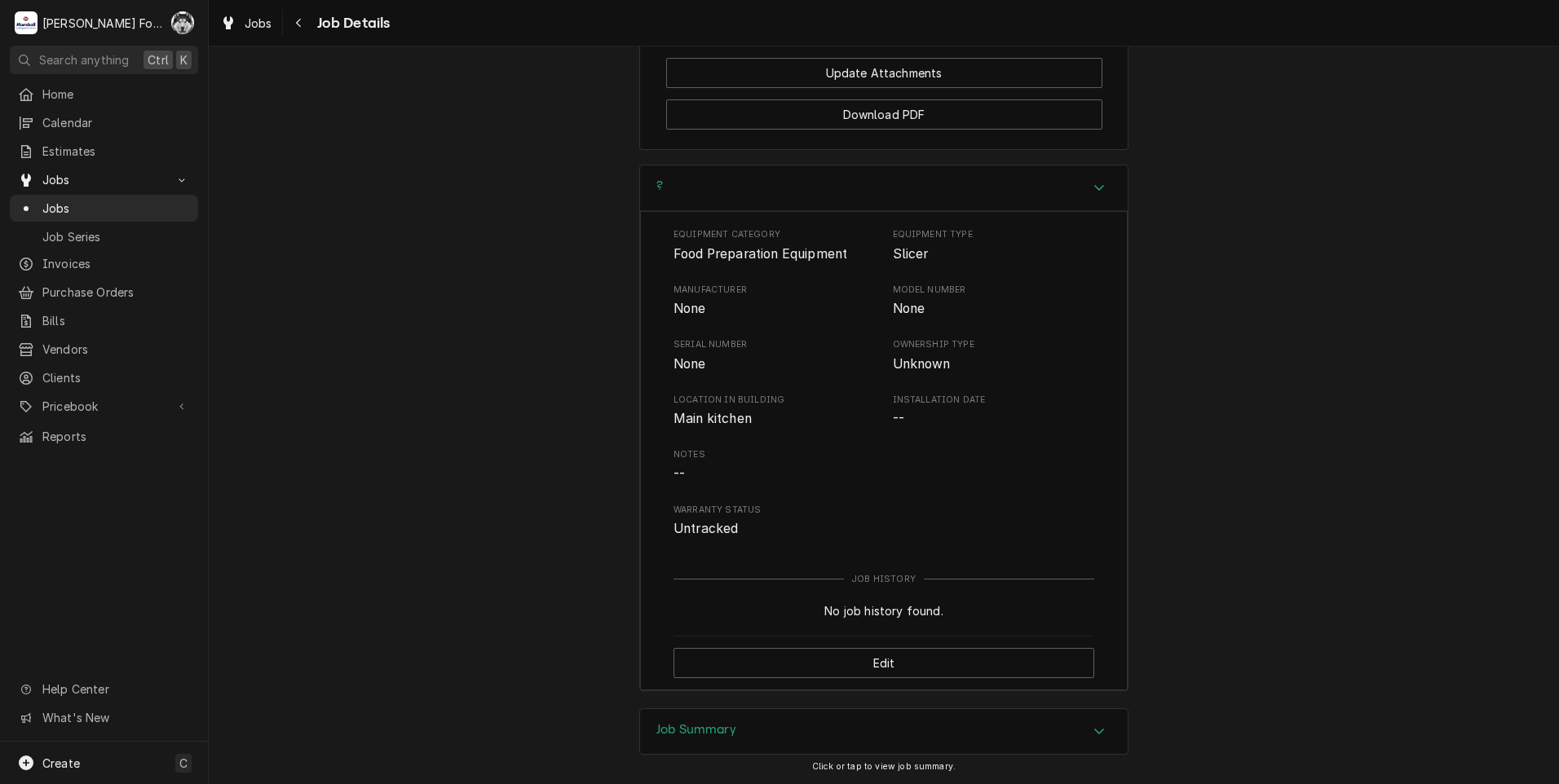
scroll to position [2347, 0]
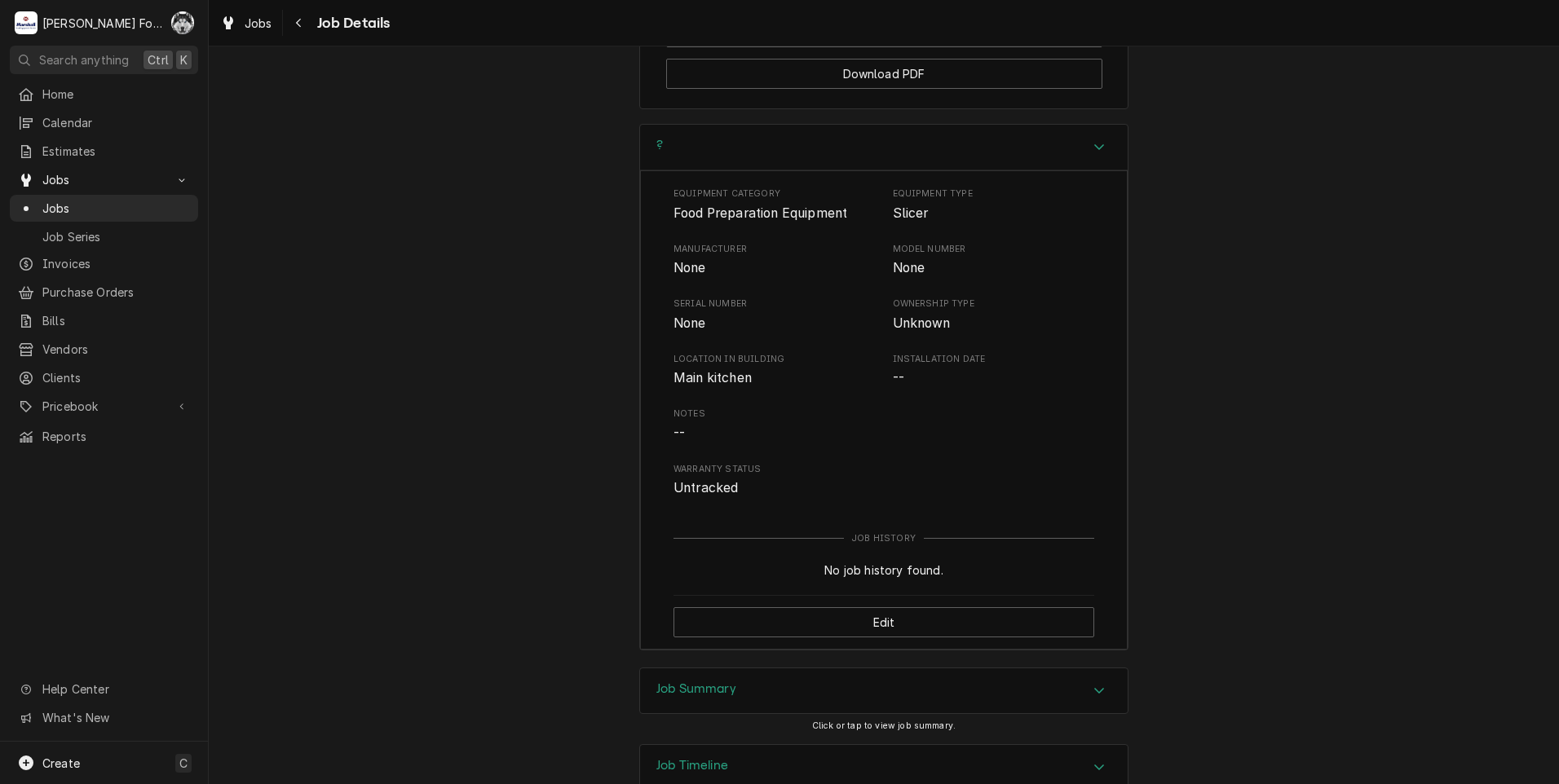
click at [742, 668] on div "Job Summary" at bounding box center [884, 690] width 488 height 46
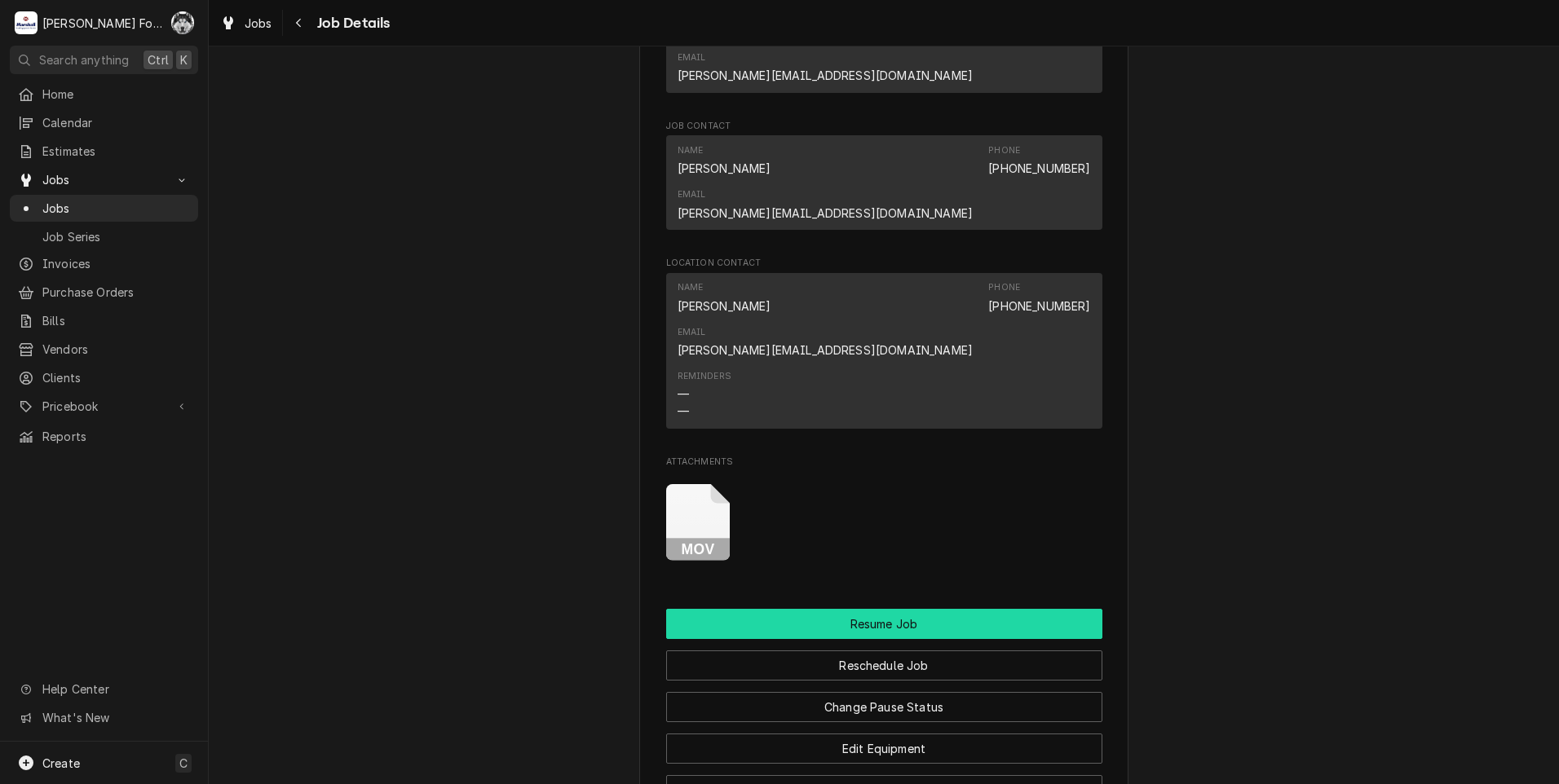
scroll to position [1467, 0]
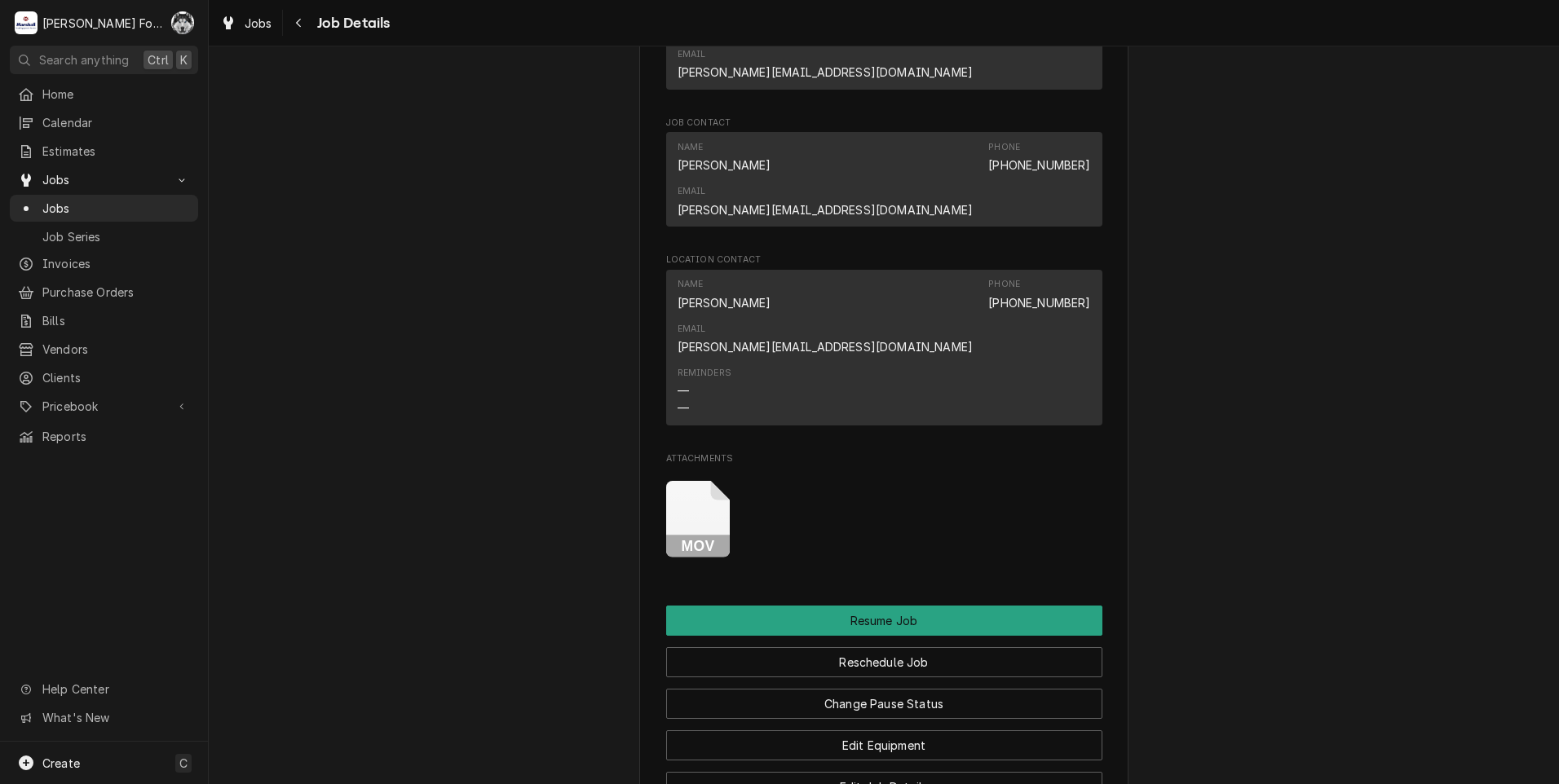
click at [691, 536] on rect "Attachments" at bounding box center [699, 547] width 64 height 23
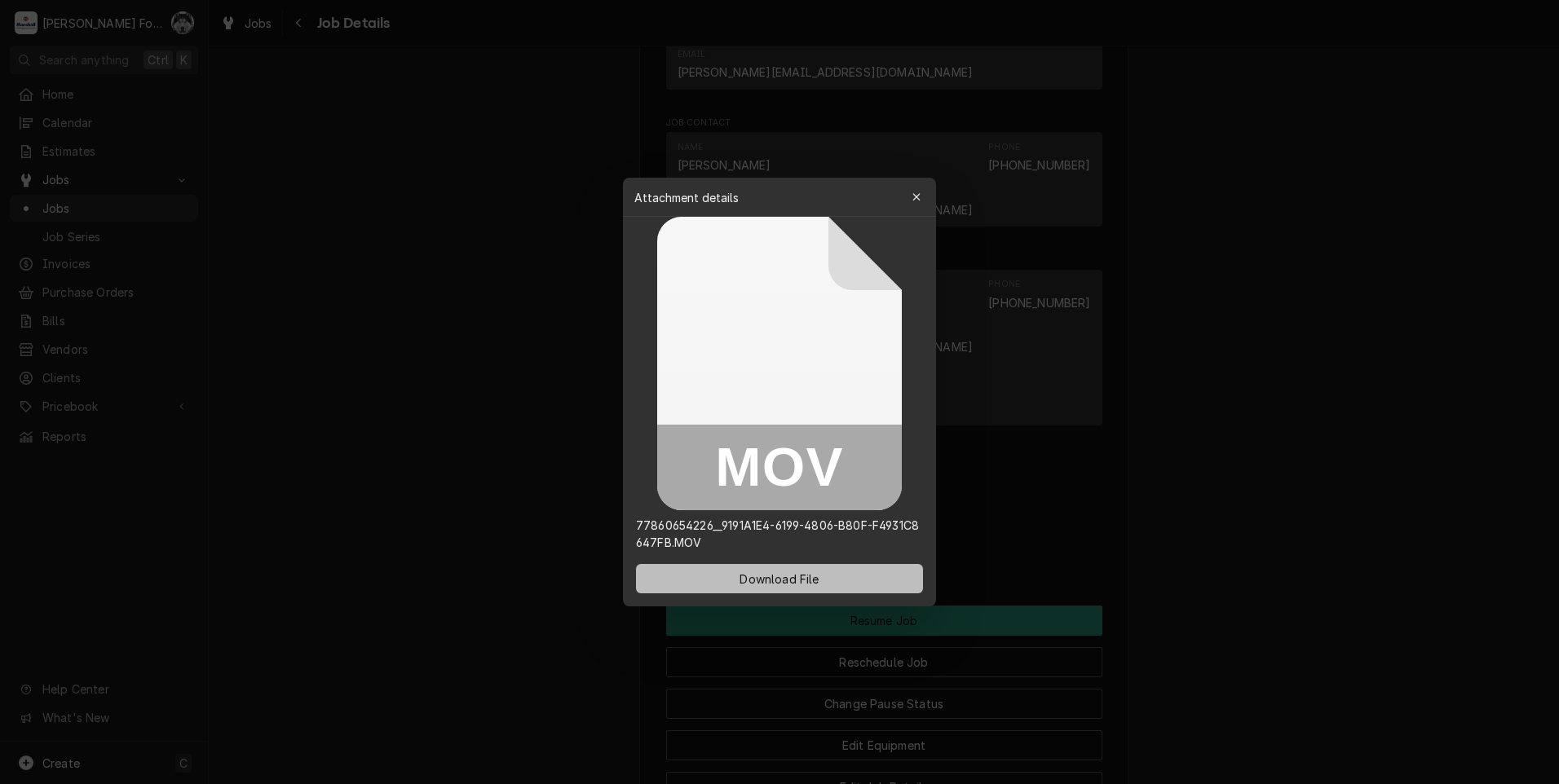
click at [800, 571] on span "Download File" at bounding box center [779, 579] width 86 height 17
click at [926, 194] on button "button" at bounding box center [916, 196] width 26 height 26
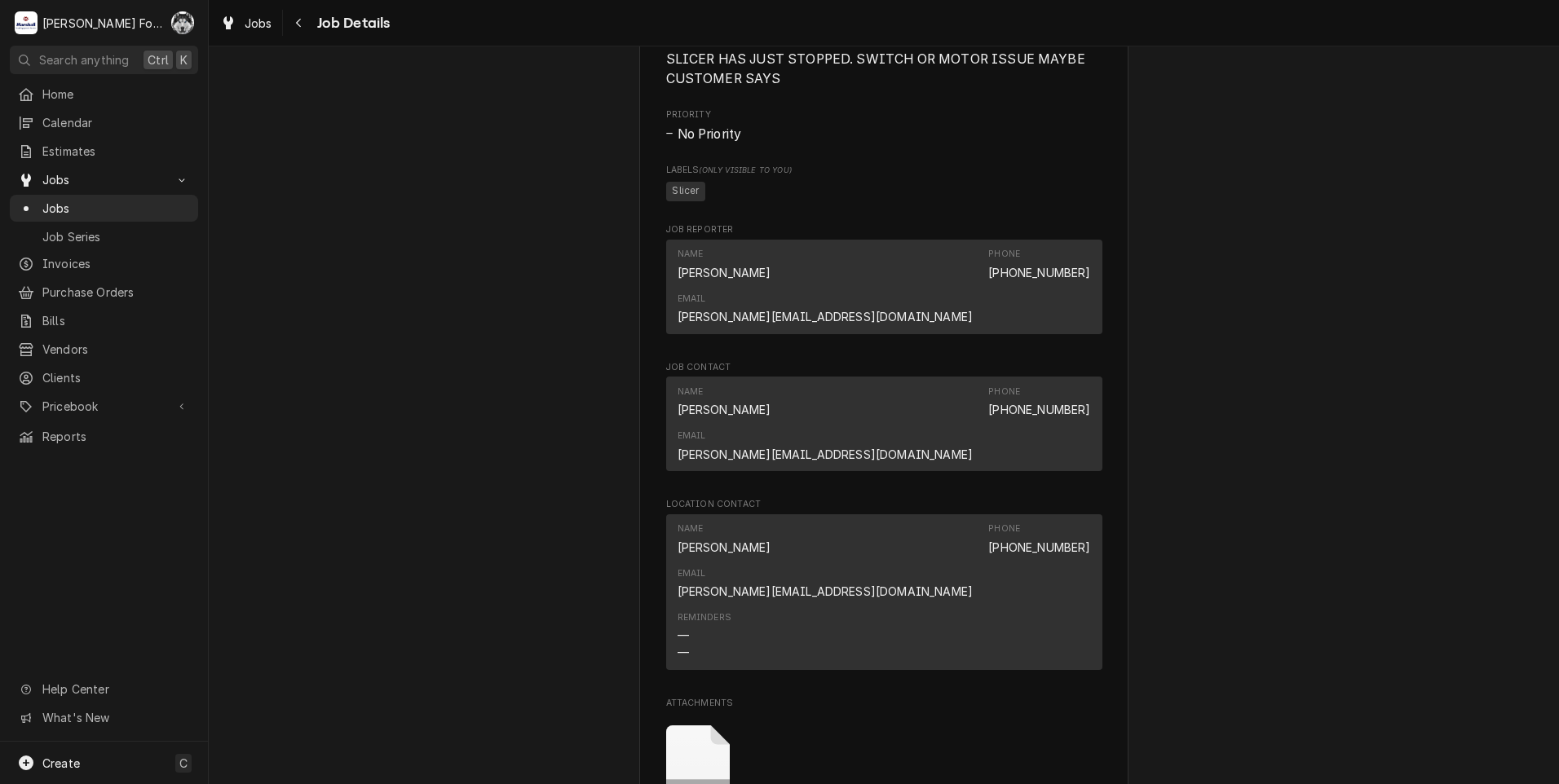
scroll to position [1874, 0]
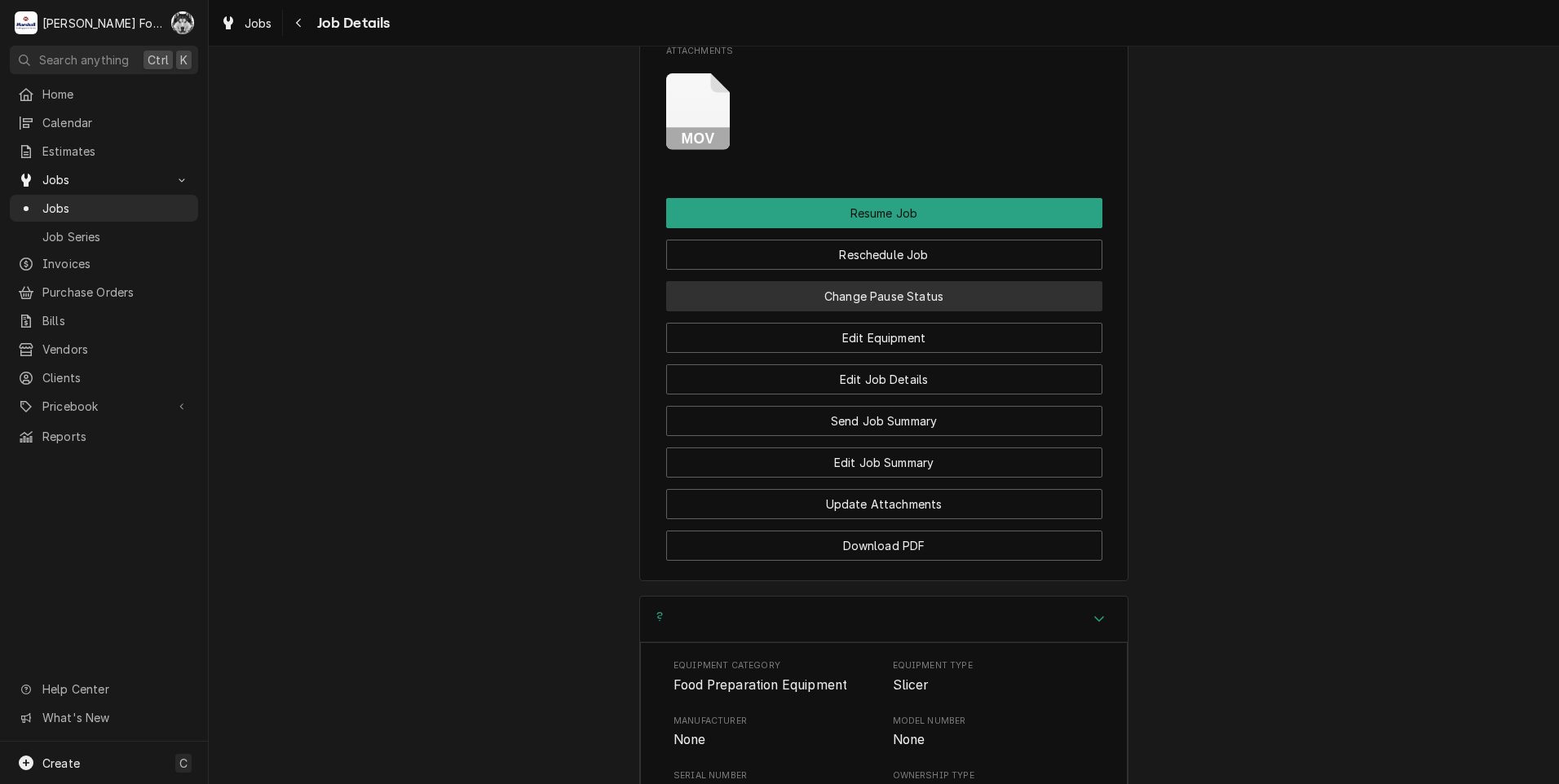
click at [876, 281] on button "Change Pause Status" at bounding box center [884, 296] width 436 height 30
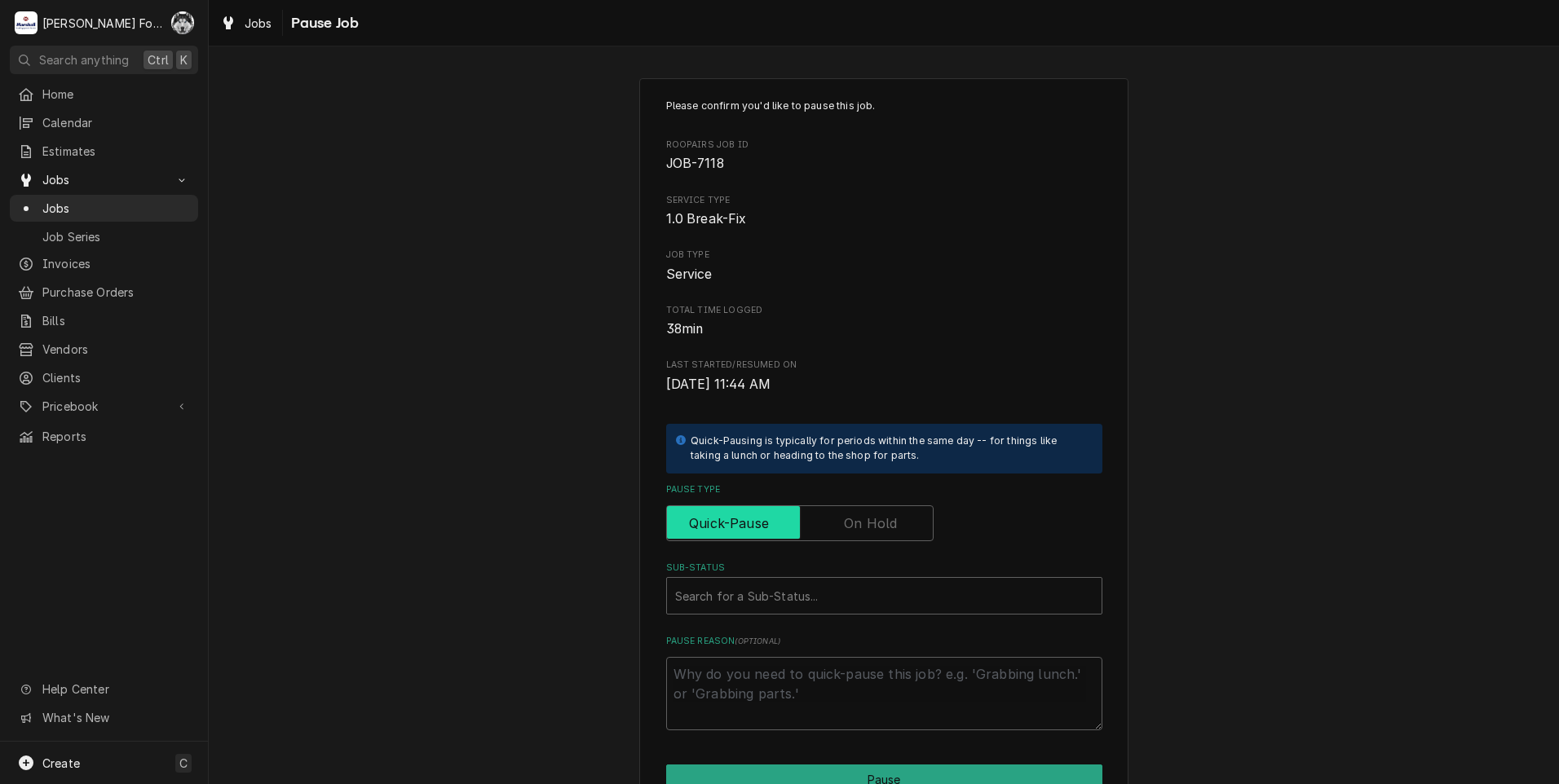
click at [820, 516] on input "Pause Type" at bounding box center [800, 523] width 253 height 36
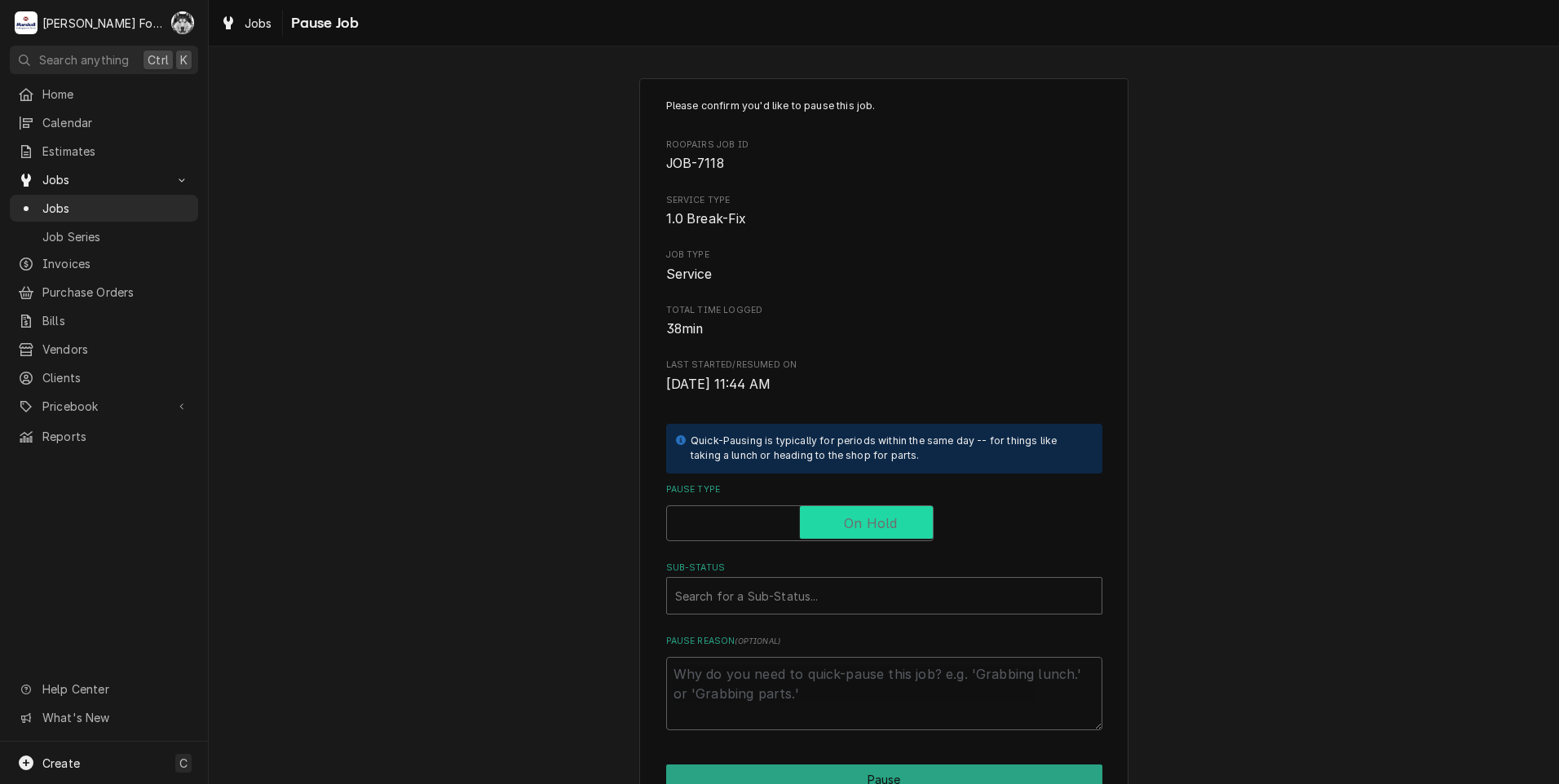
checkbox input "true"
click at [834, 602] on div "Sub-Status" at bounding box center [884, 596] width 418 height 29
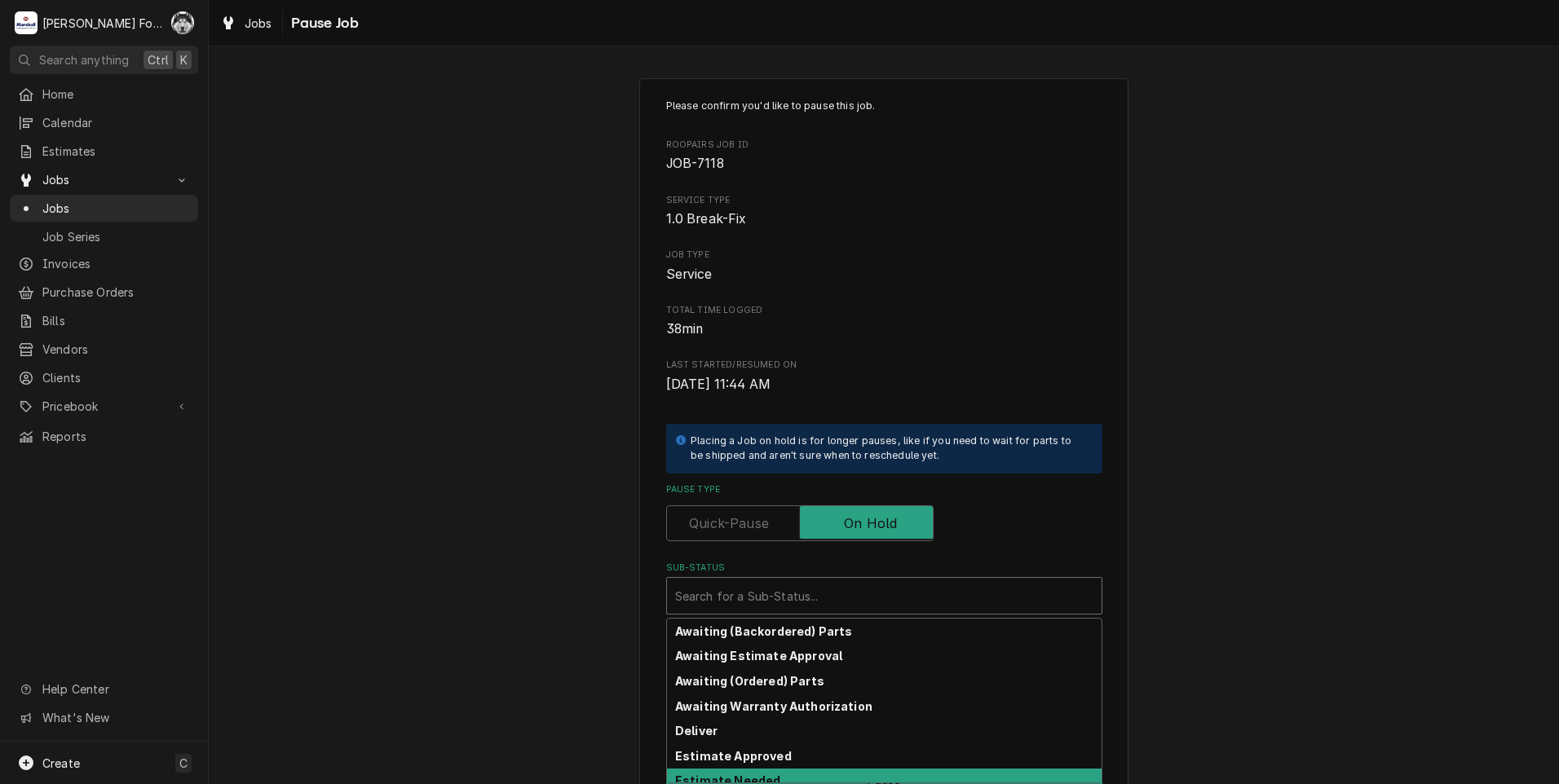
click at [761, 778] on strong "Estimate Needed" at bounding box center [728, 780] width 105 height 14
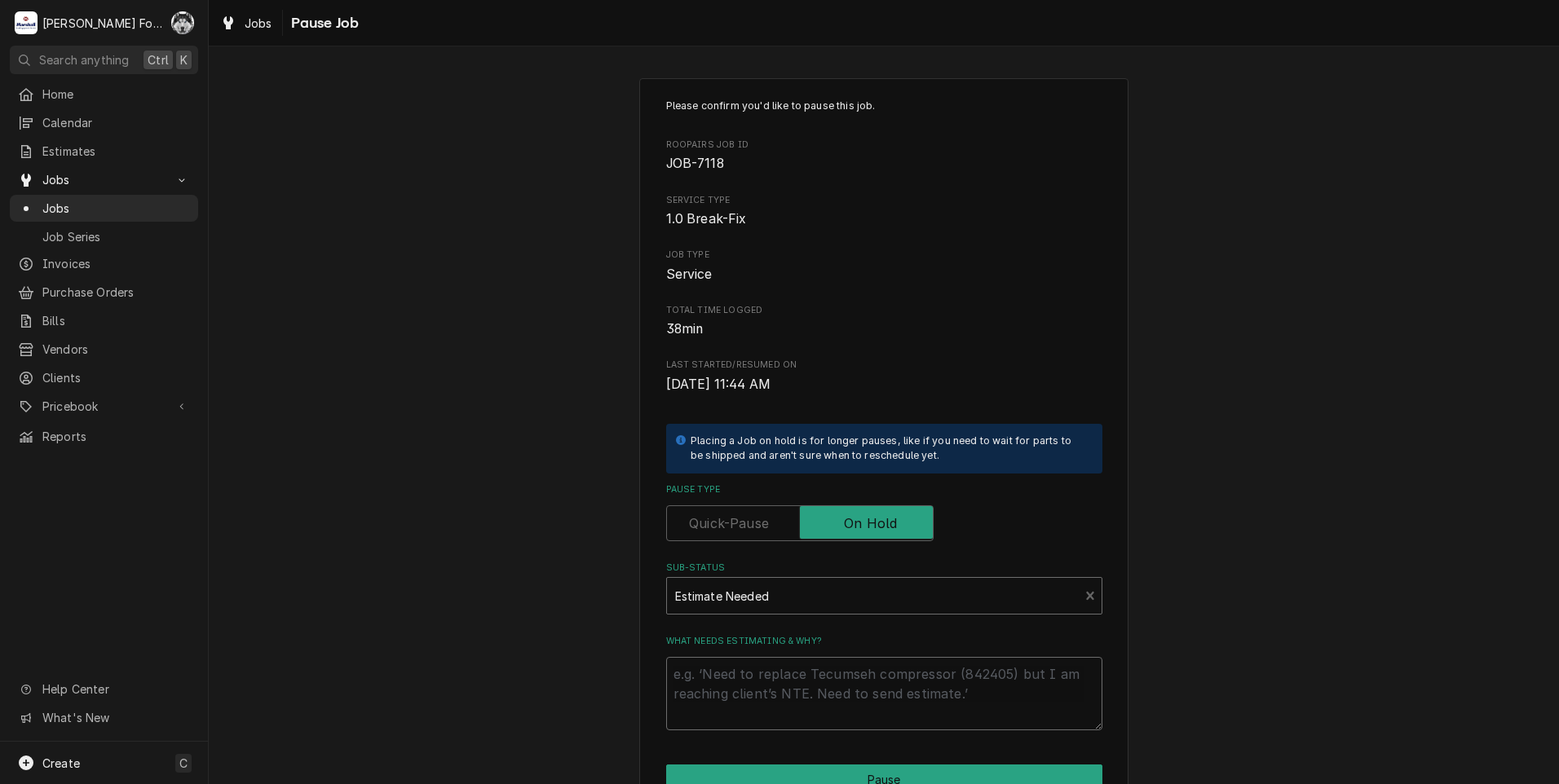
click at [727, 661] on textarea "What needs estimating & why?" at bounding box center [884, 694] width 436 height 73
type textarea "x"
type textarea "P"
type textarea "x"
type textarea "PA"
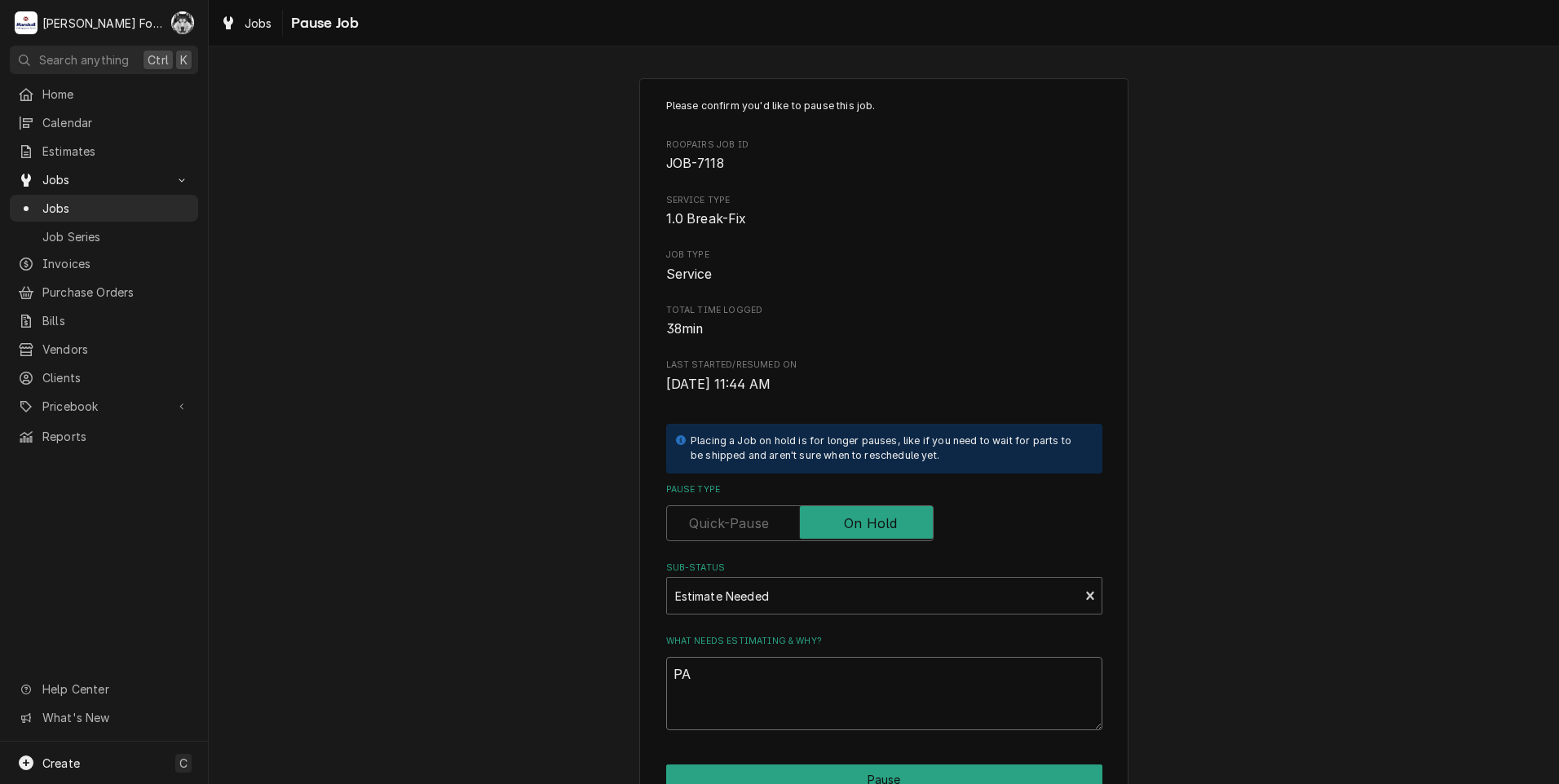
type textarea "x"
type textarea "PAR"
type textarea "x"
type textarea "PART"
type textarea "x"
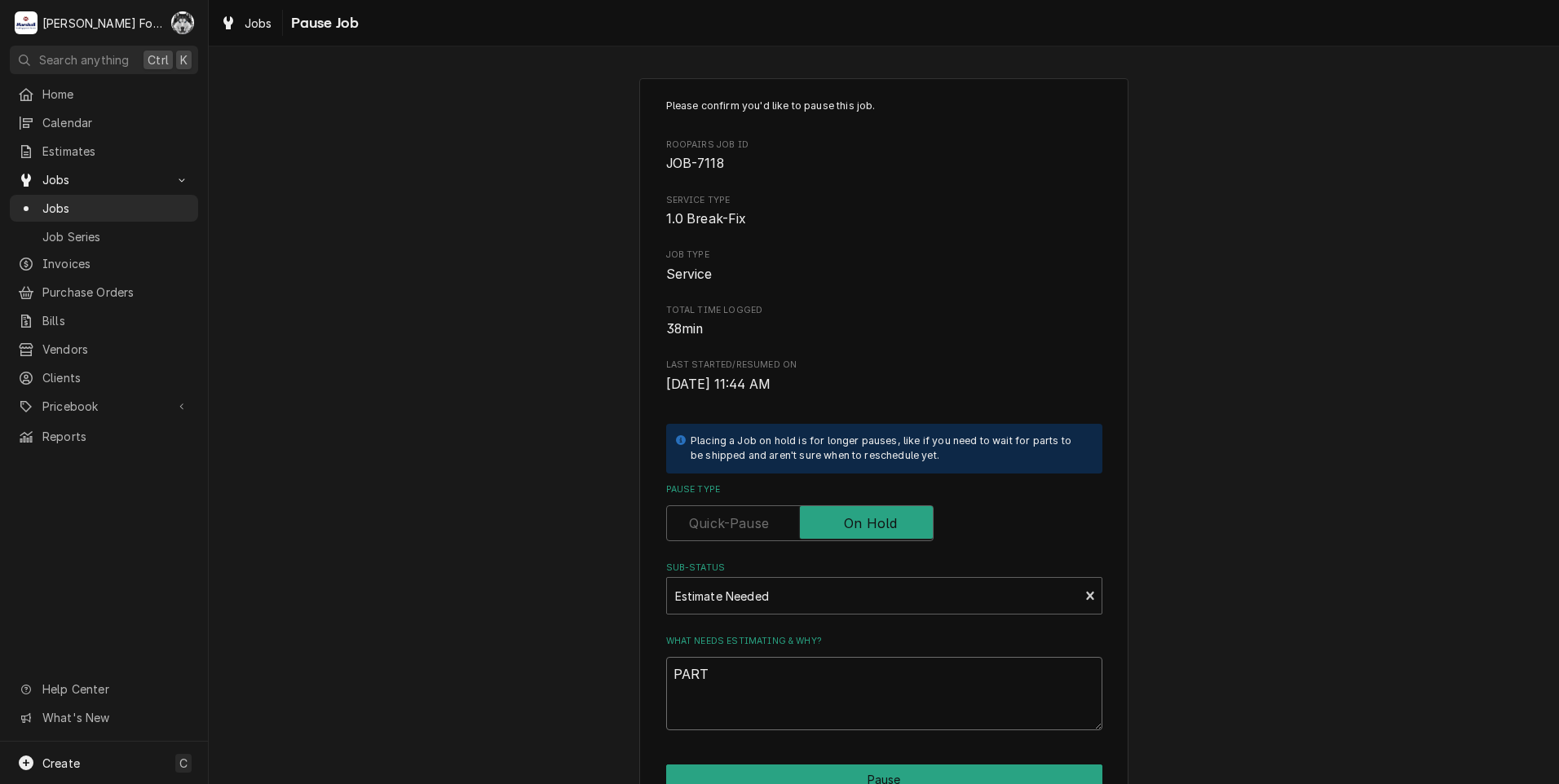
type textarea "PARTS"
type textarea "x"
type textarea "PARTS"
type textarea "x"
type textarea "PARTS N"
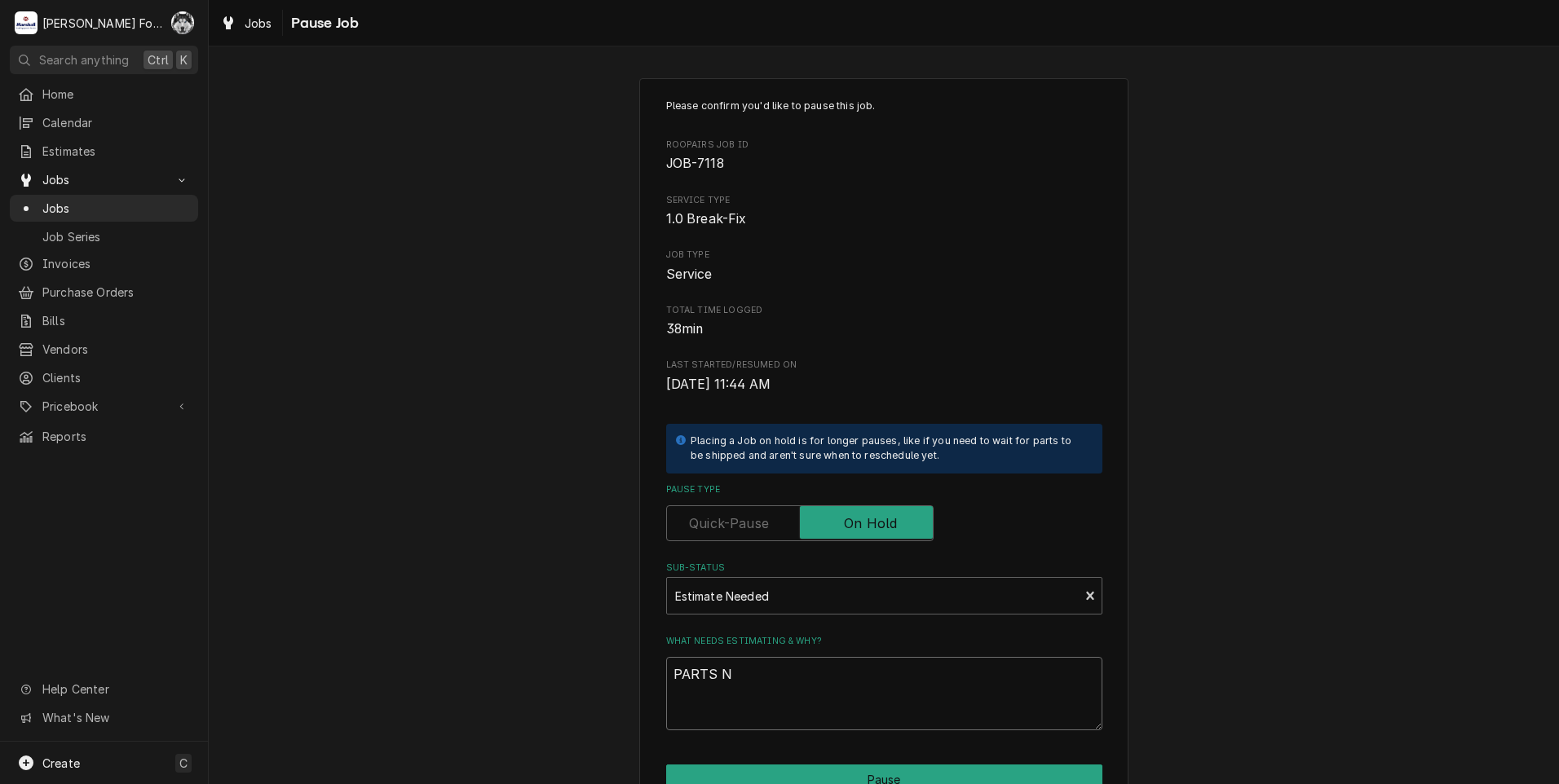
type textarea "x"
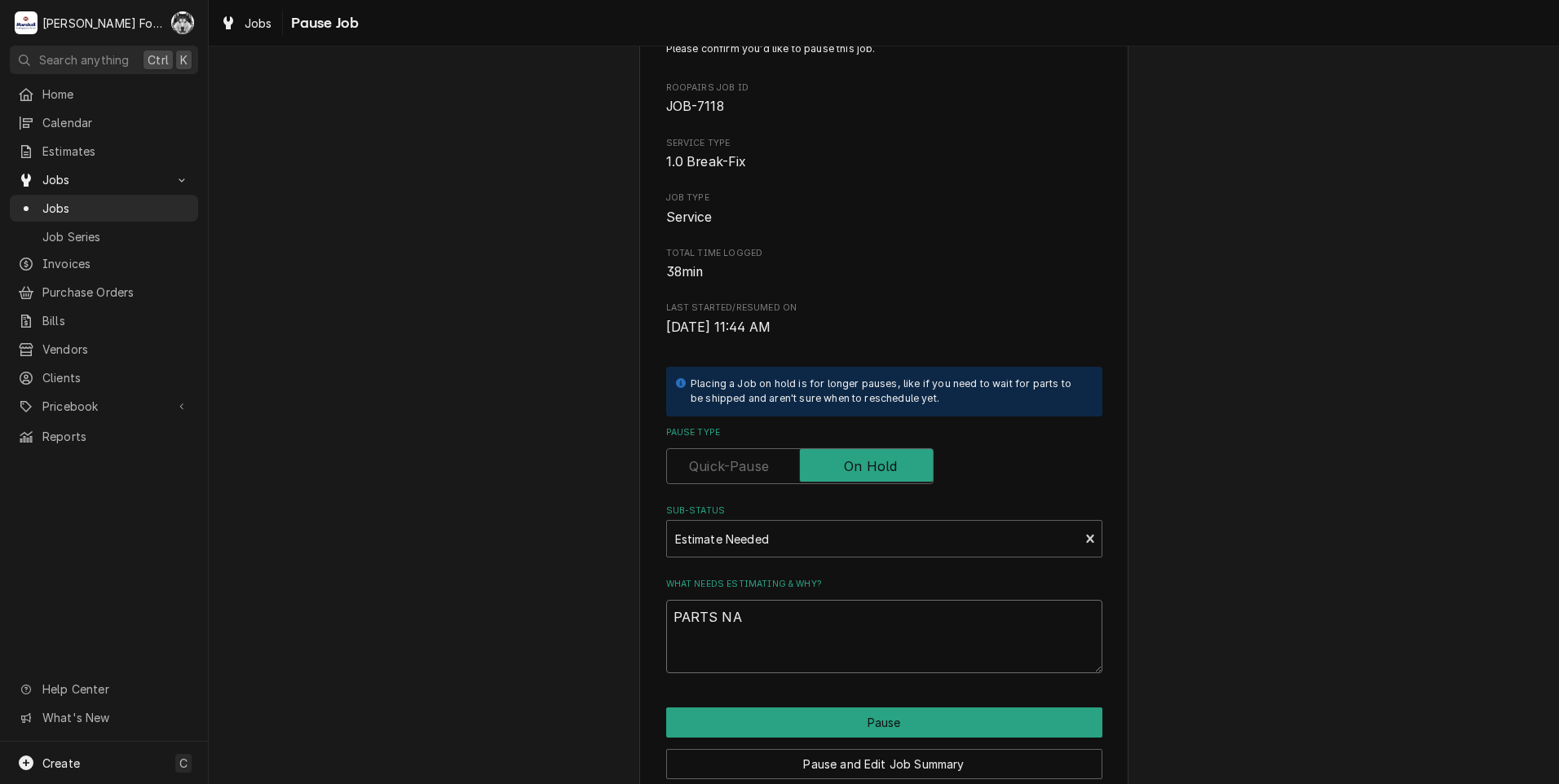
scroll to position [81, 0]
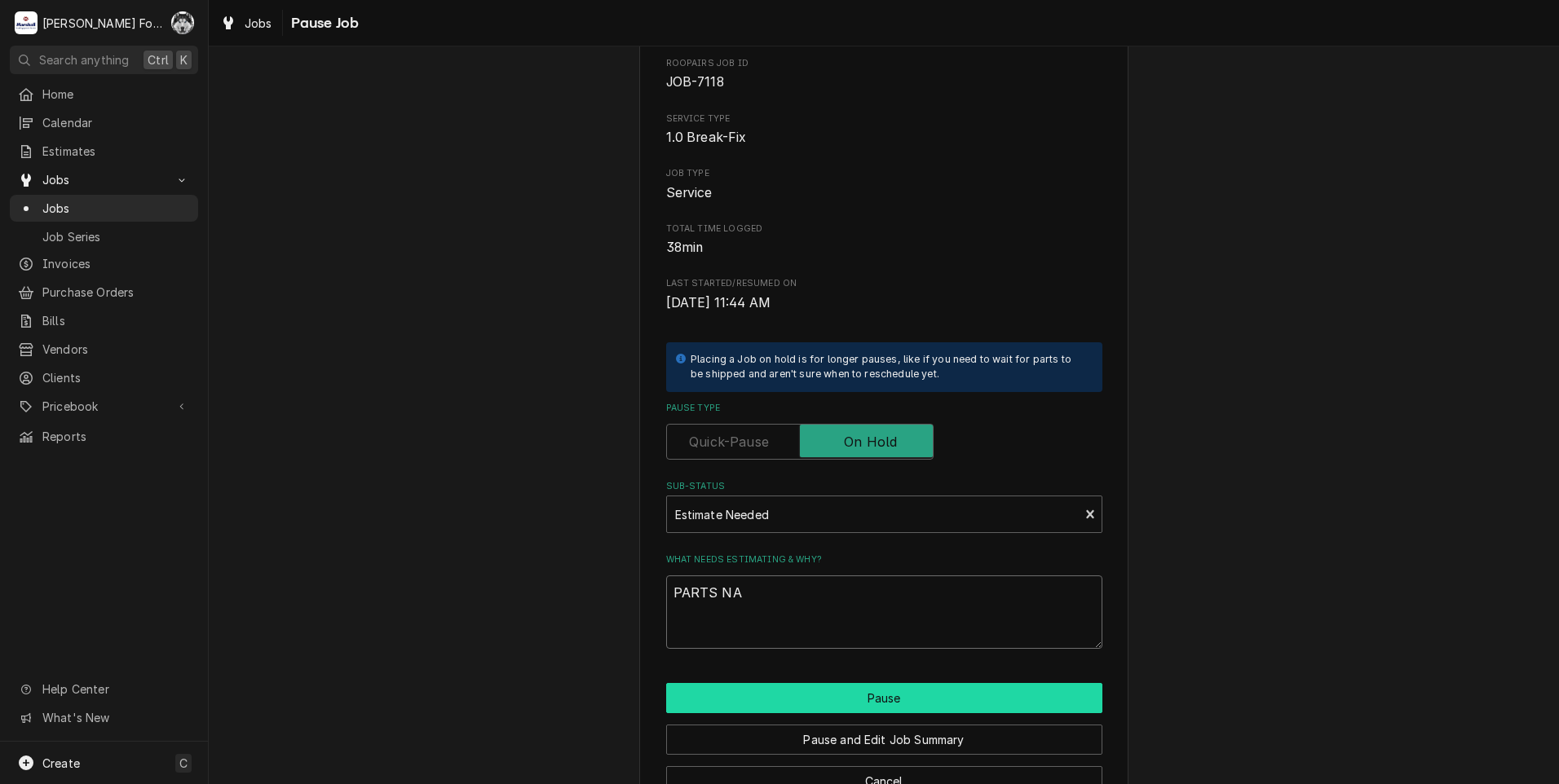
type textarea "PARTS NA"
click at [773, 701] on button "Pause" at bounding box center [884, 698] width 436 height 30
type textarea "x"
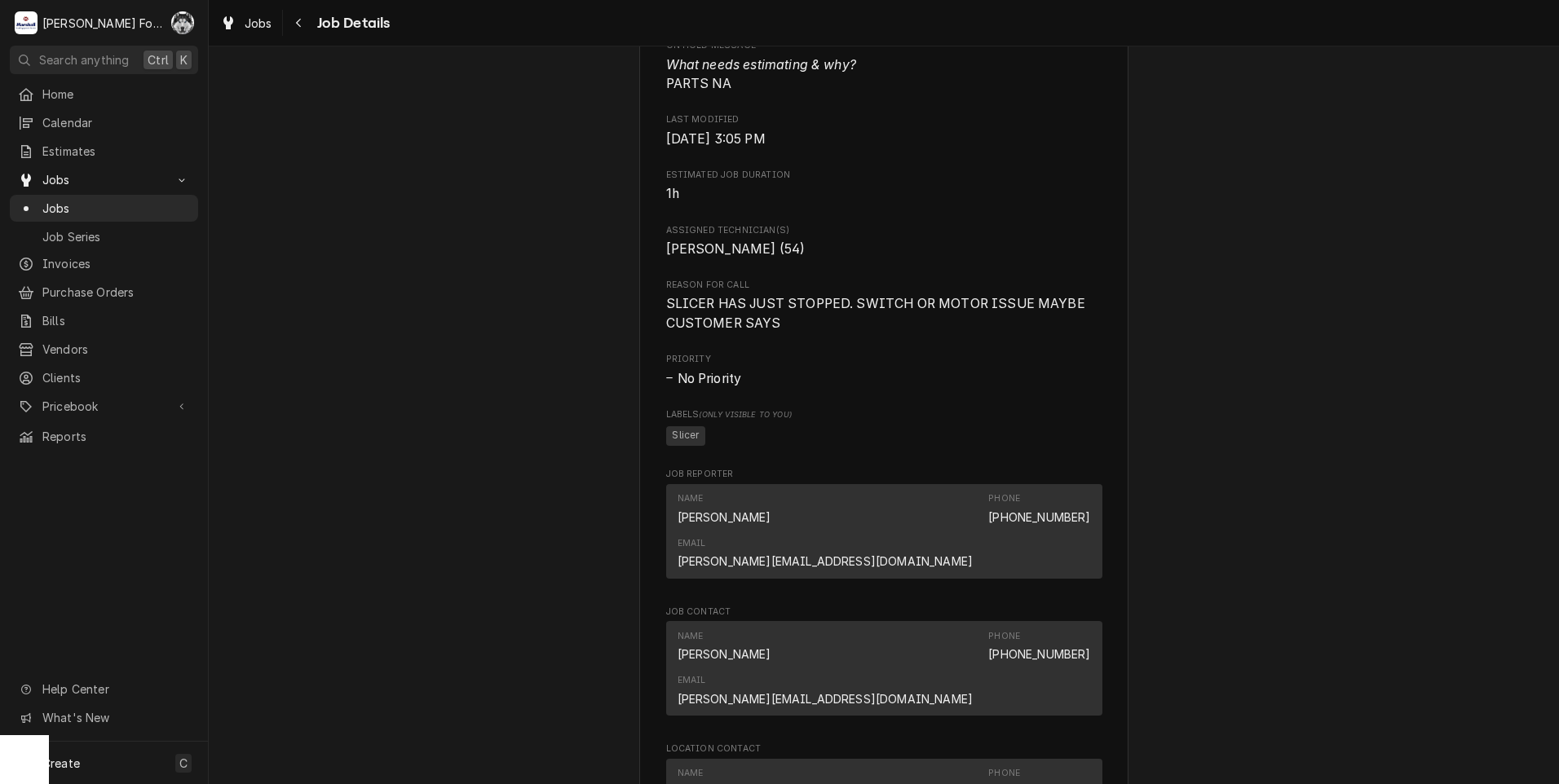
scroll to position [1386, 0]
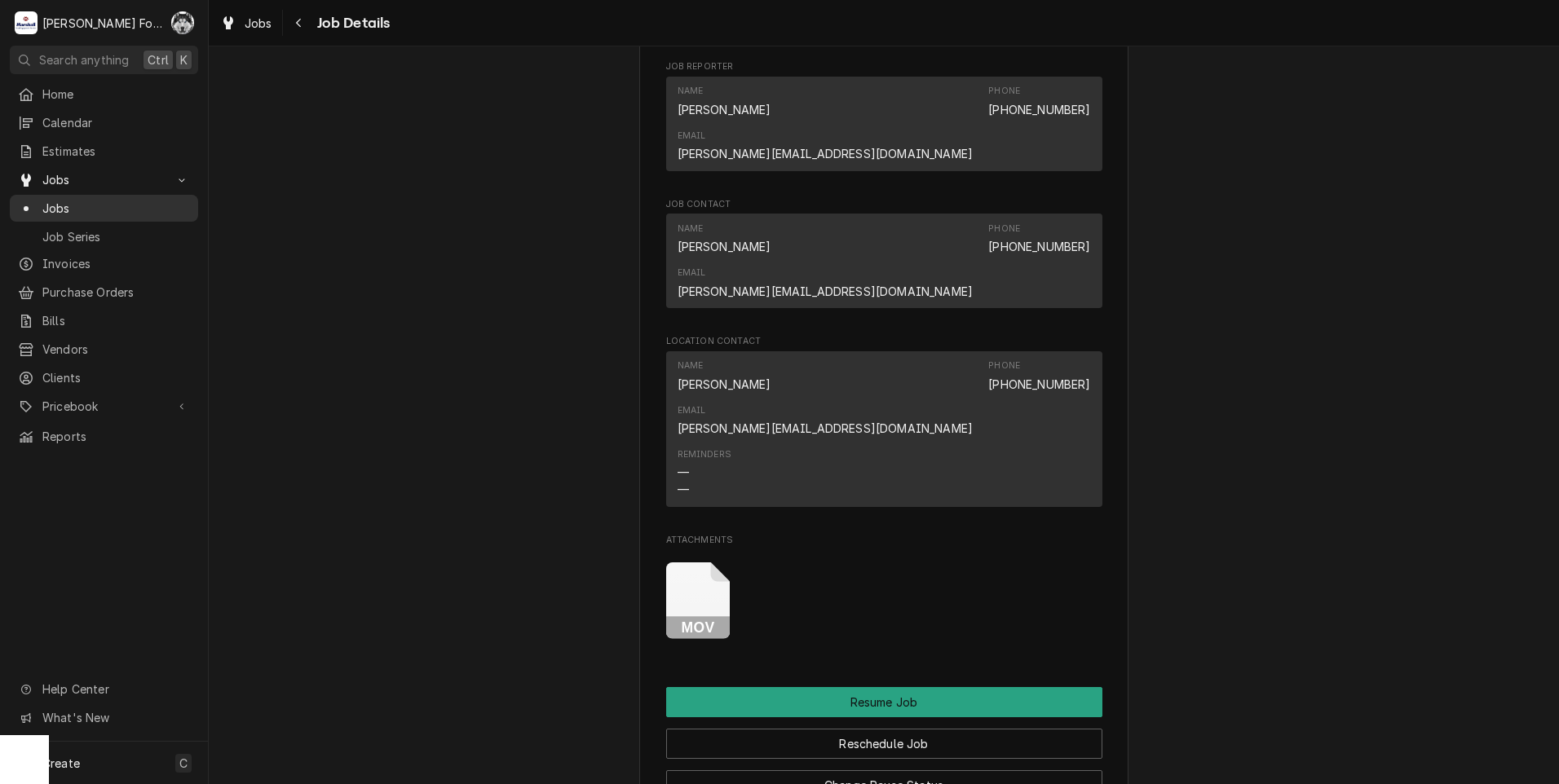
click at [59, 200] on span "Jobs" at bounding box center [115, 208] width 147 height 17
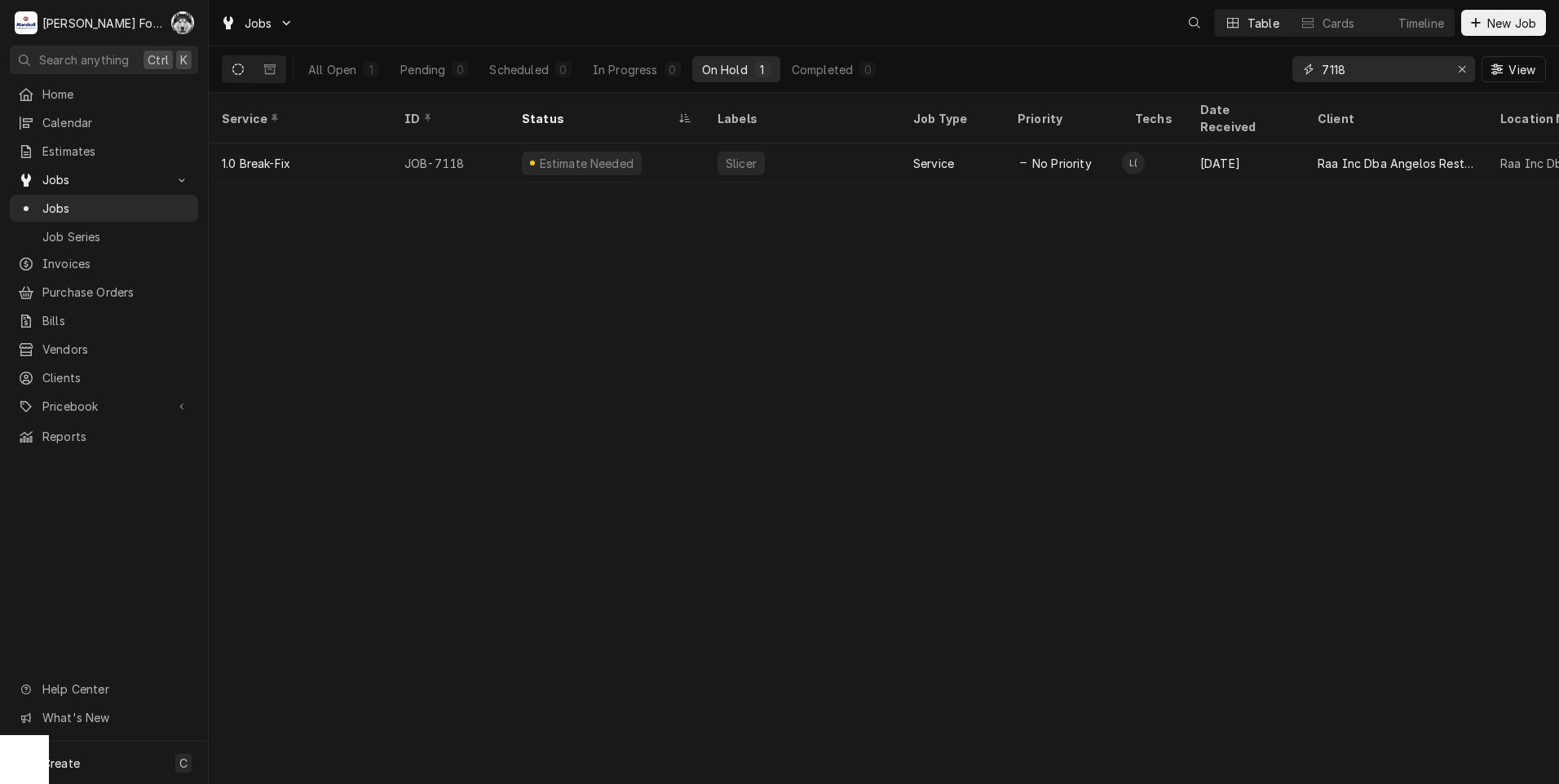
drag, startPoint x: 1317, startPoint y: 79, endPoint x: 1288, endPoint y: 83, distance: 29.3
click at [1303, 83] on div "7118 View" at bounding box center [1420, 69] width 254 height 46
type input "7229"
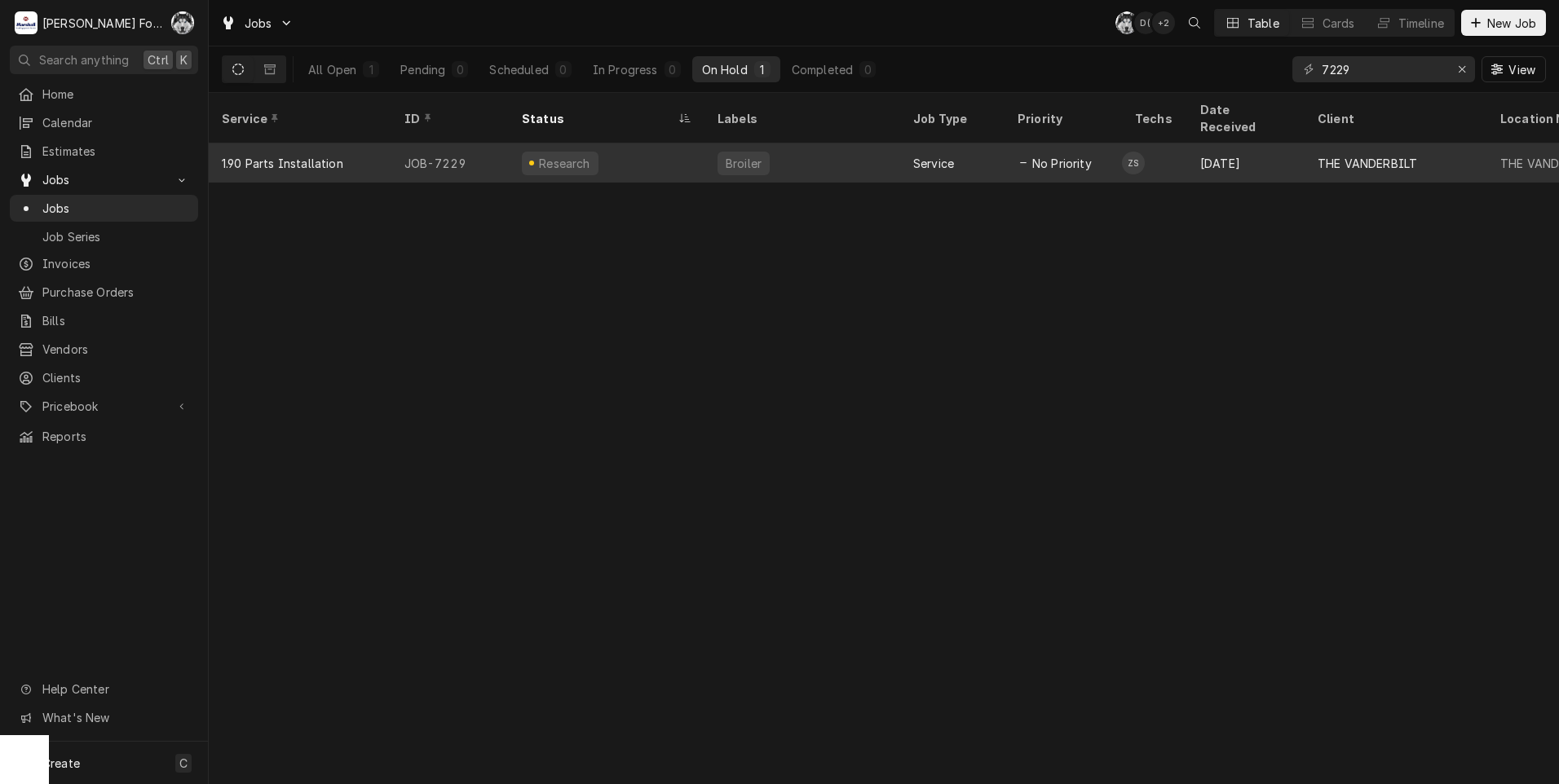
click at [614, 145] on div "Research" at bounding box center [607, 163] width 196 height 39
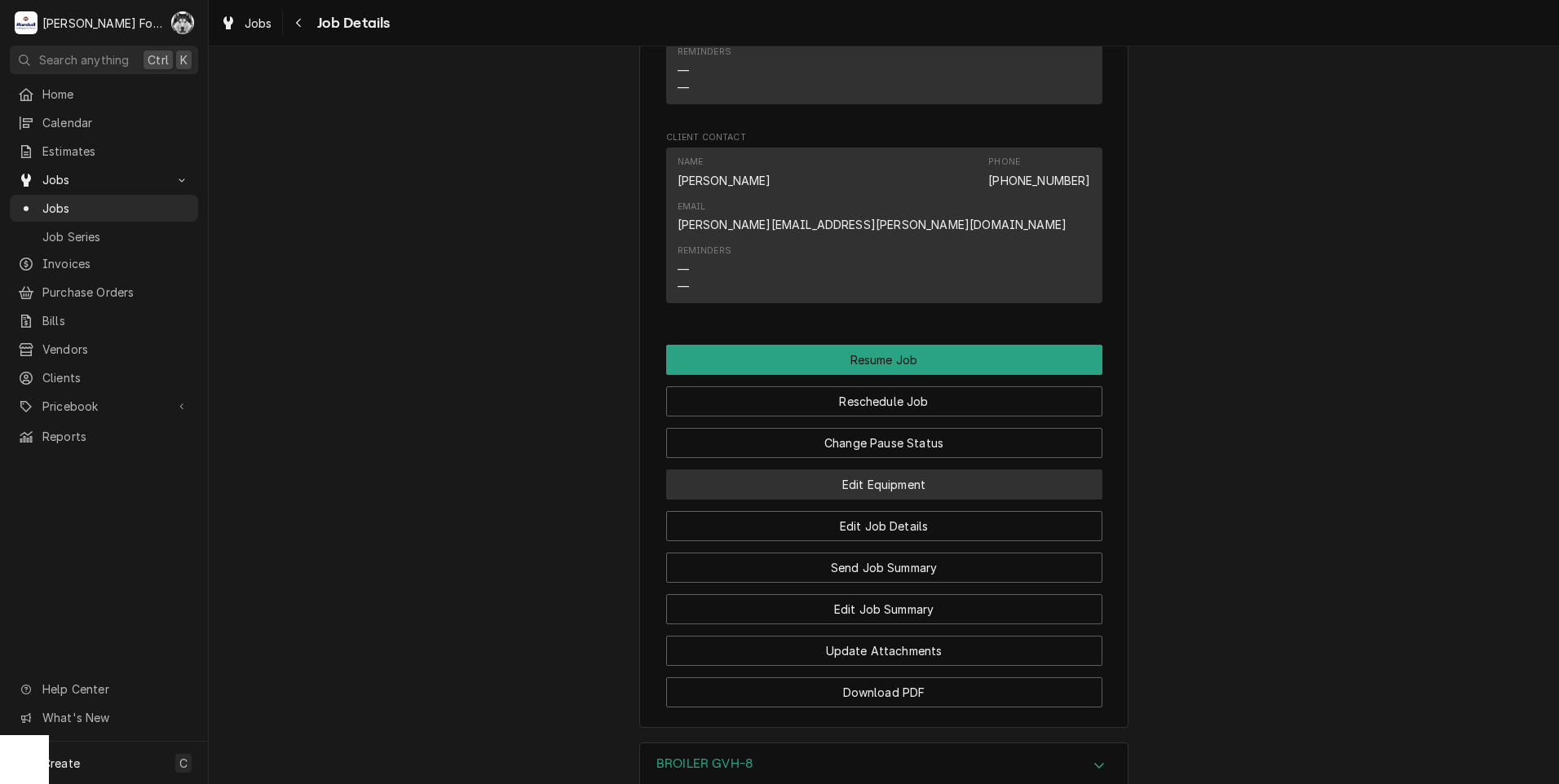
scroll to position [1793, 0]
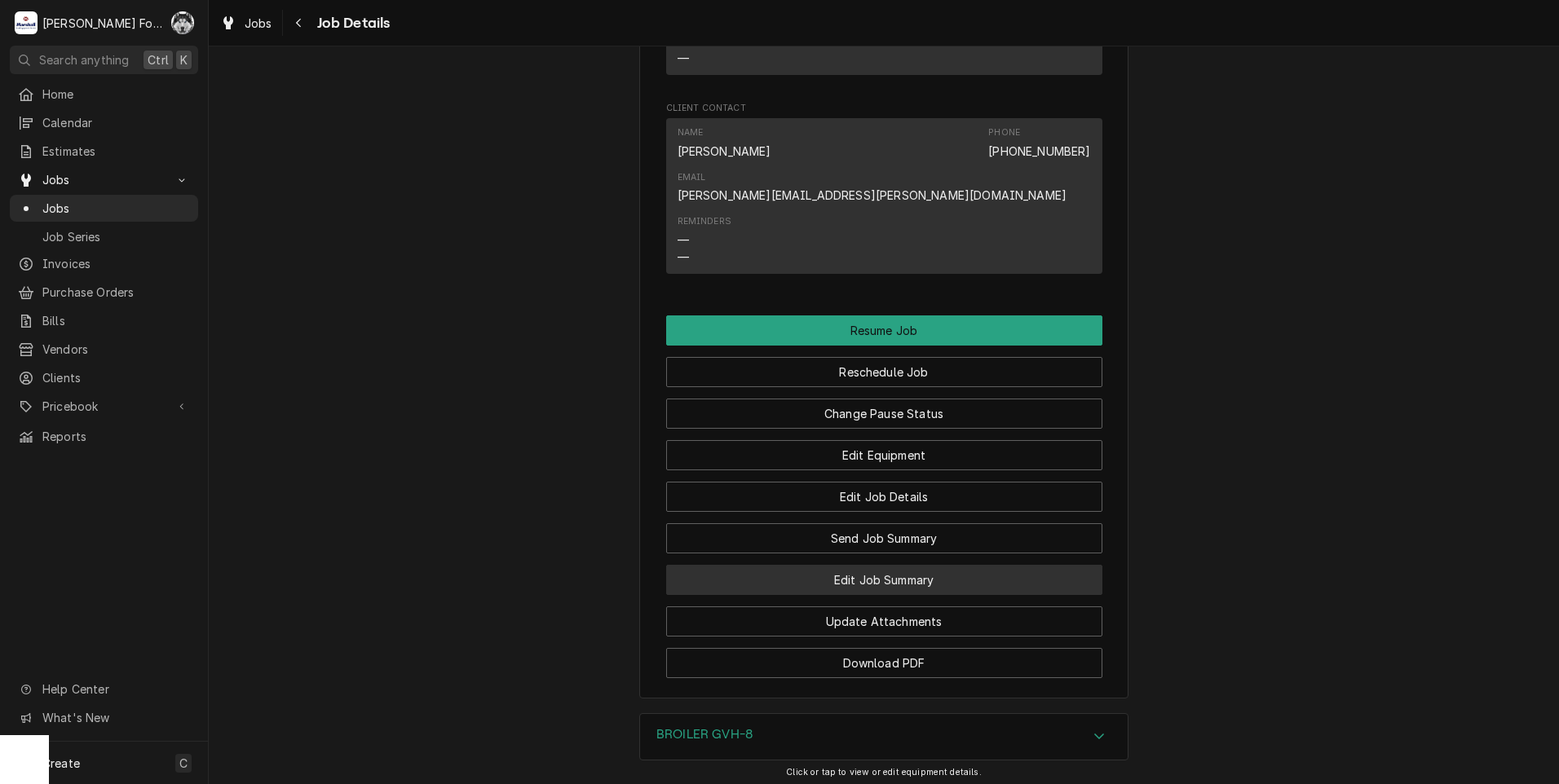
click at [855, 565] on button "Edit Job Summary" at bounding box center [884, 580] width 436 height 30
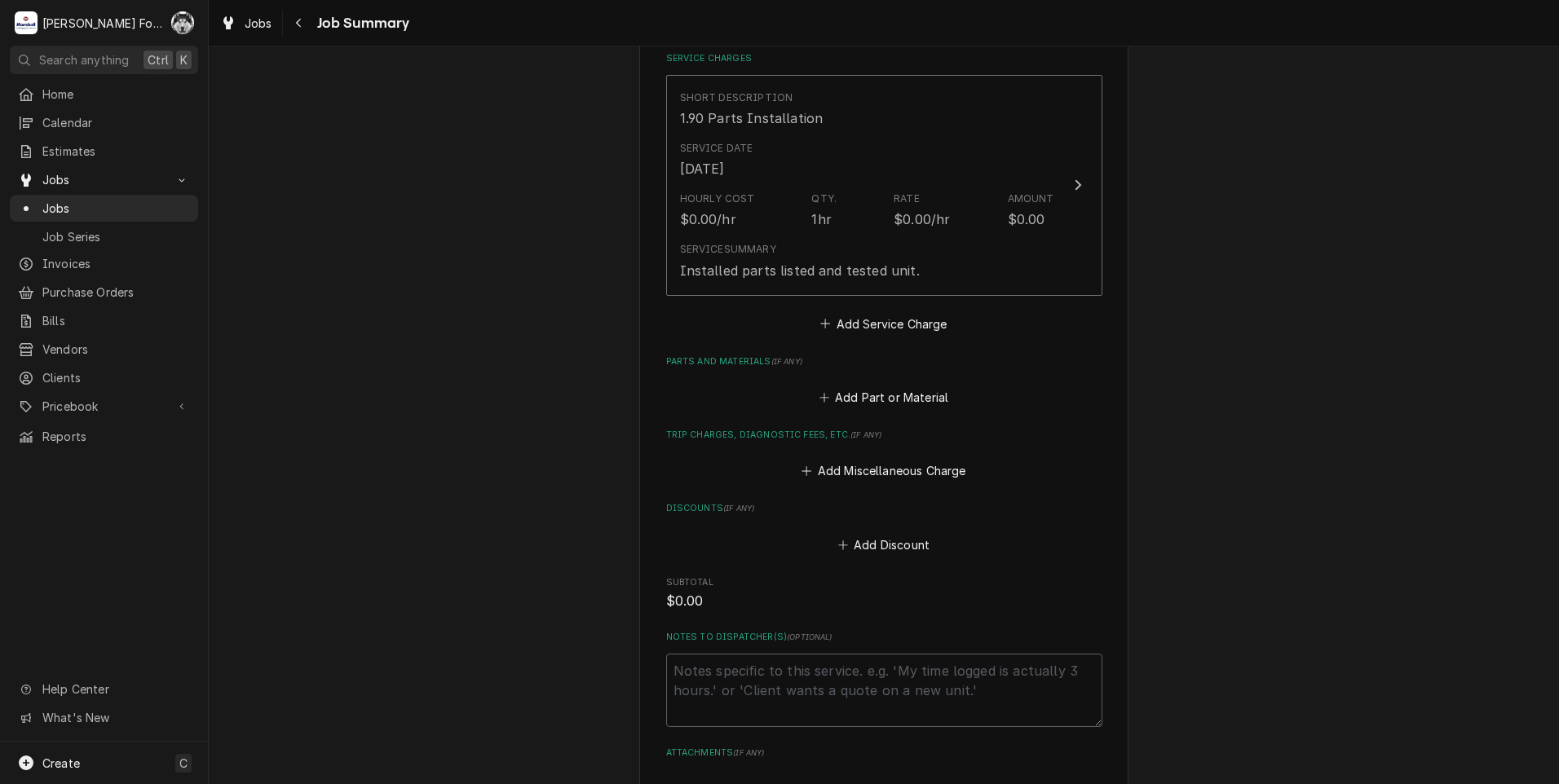
scroll to position [407, 0]
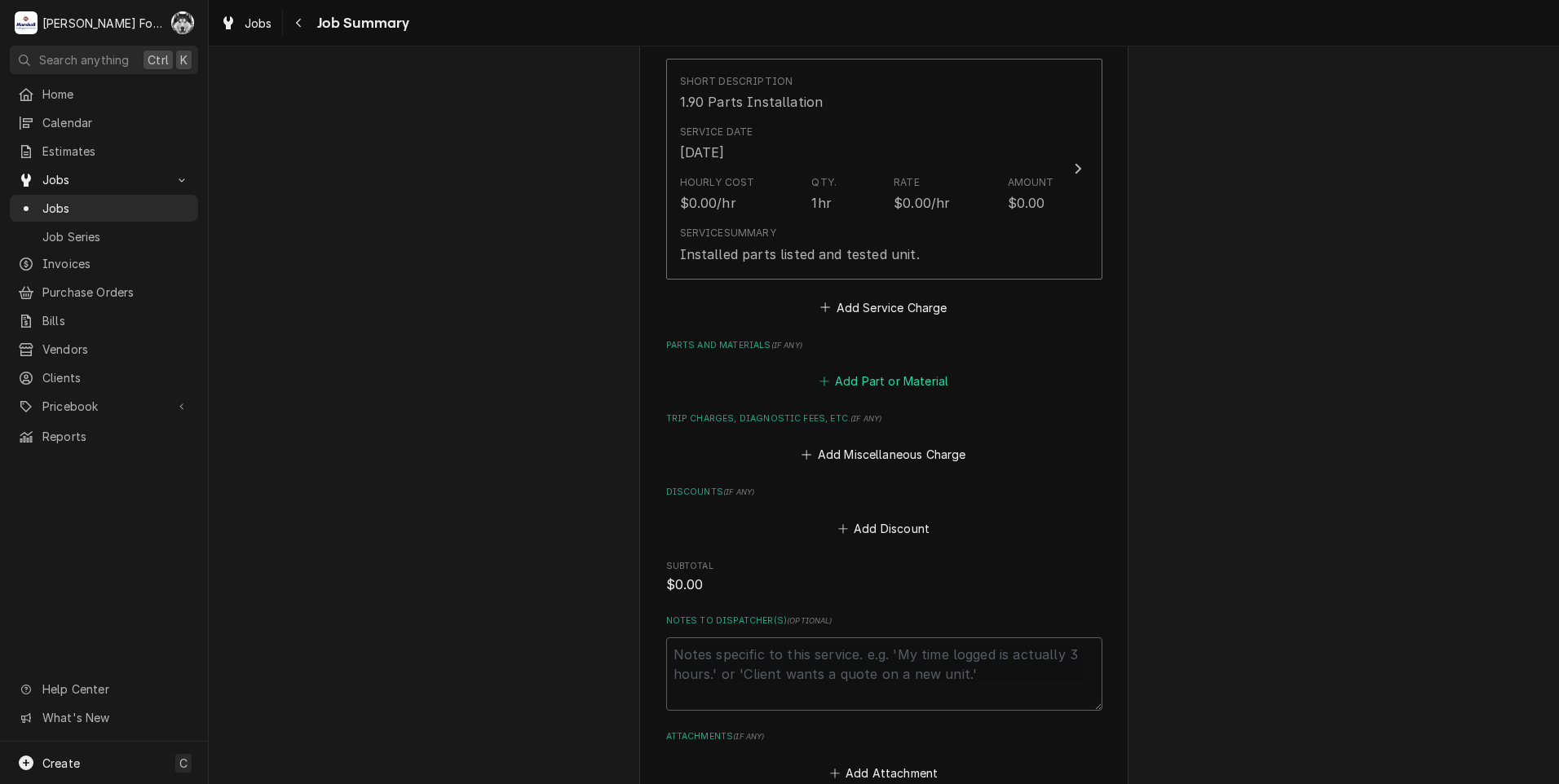
click at [883, 377] on button "Add Part or Material" at bounding box center [884, 381] width 135 height 23
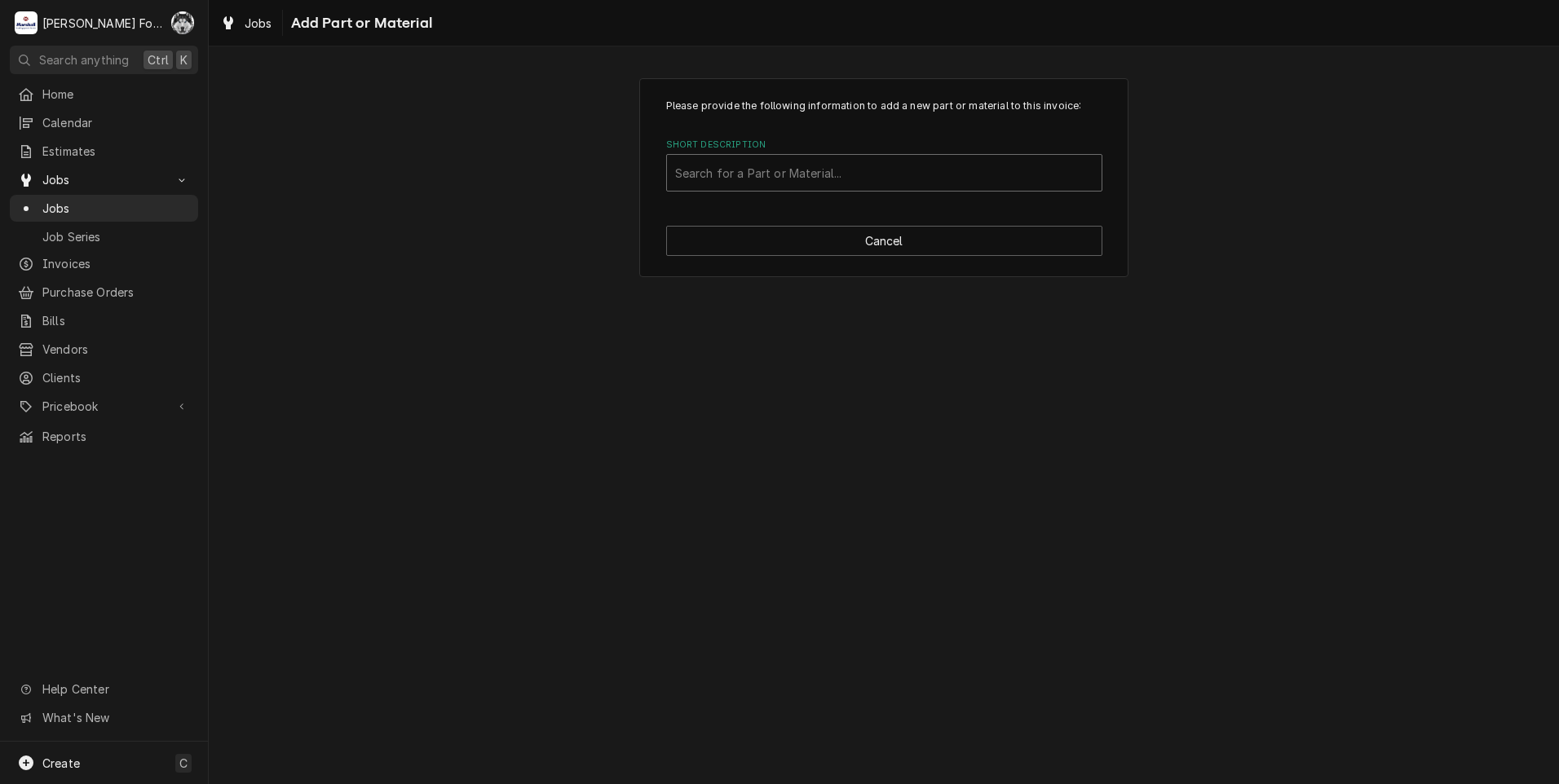
click at [845, 175] on div "Short Description" at bounding box center [884, 172] width 418 height 29
type input "052814"
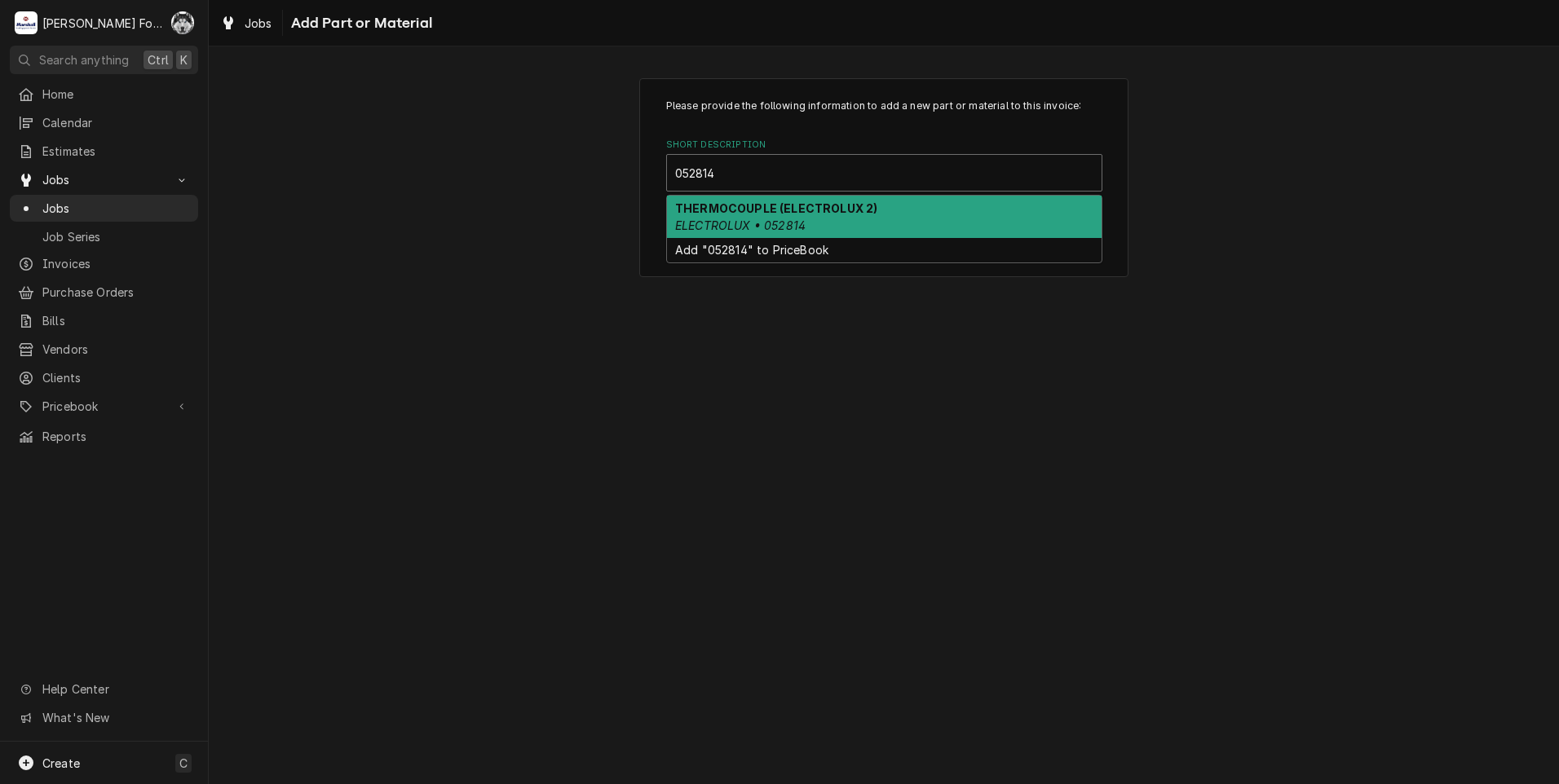
click at [822, 224] on div "THERMOCOUPLE (ELECTROLUX 2) ELECTROLUX • 052814" at bounding box center [884, 216] width 434 height 42
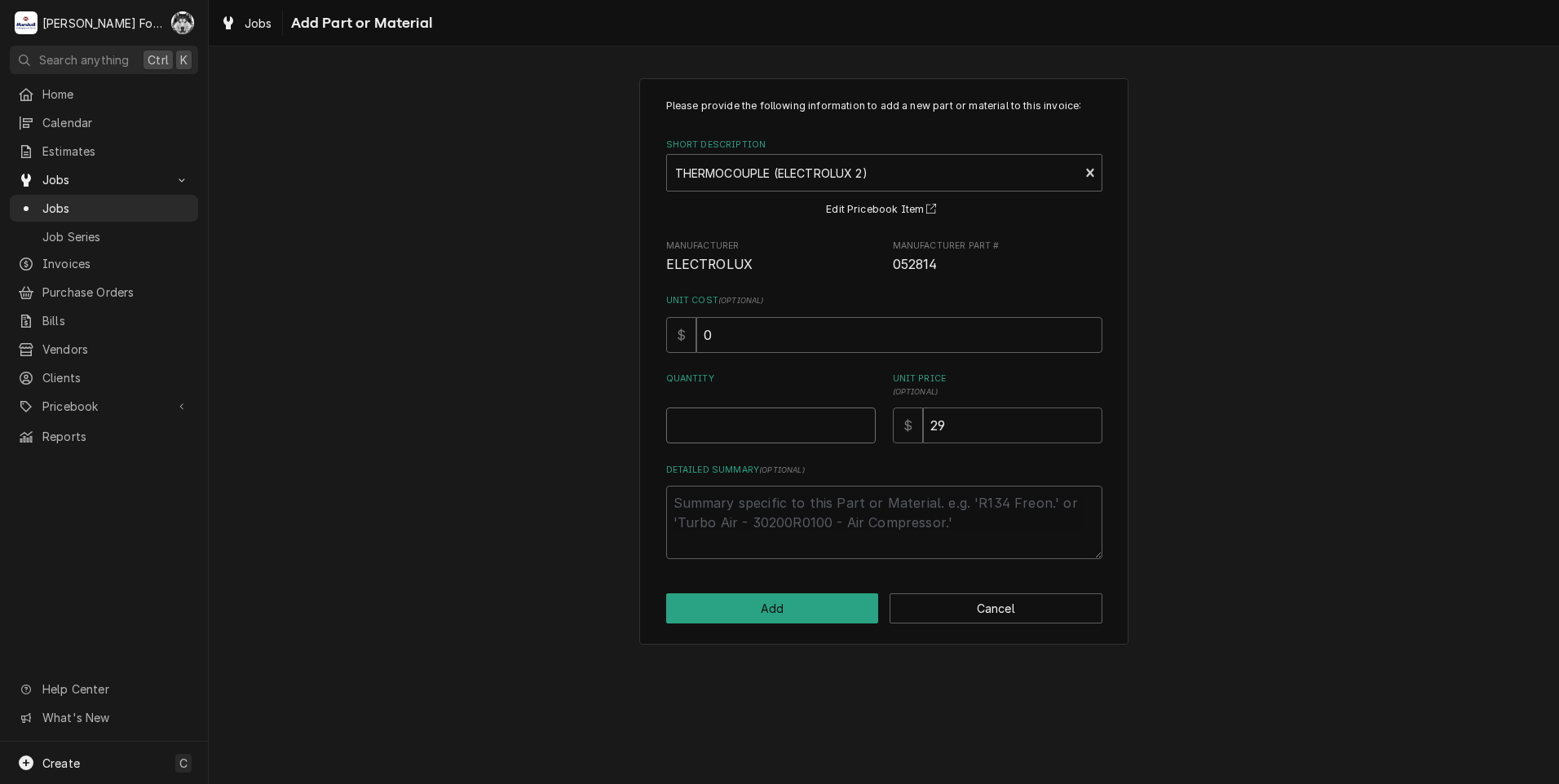
type textarea "x"
type input "0.5"
click at [858, 421] on input "0.5" at bounding box center [771, 425] width 210 height 36
type textarea "x"
type input "1"
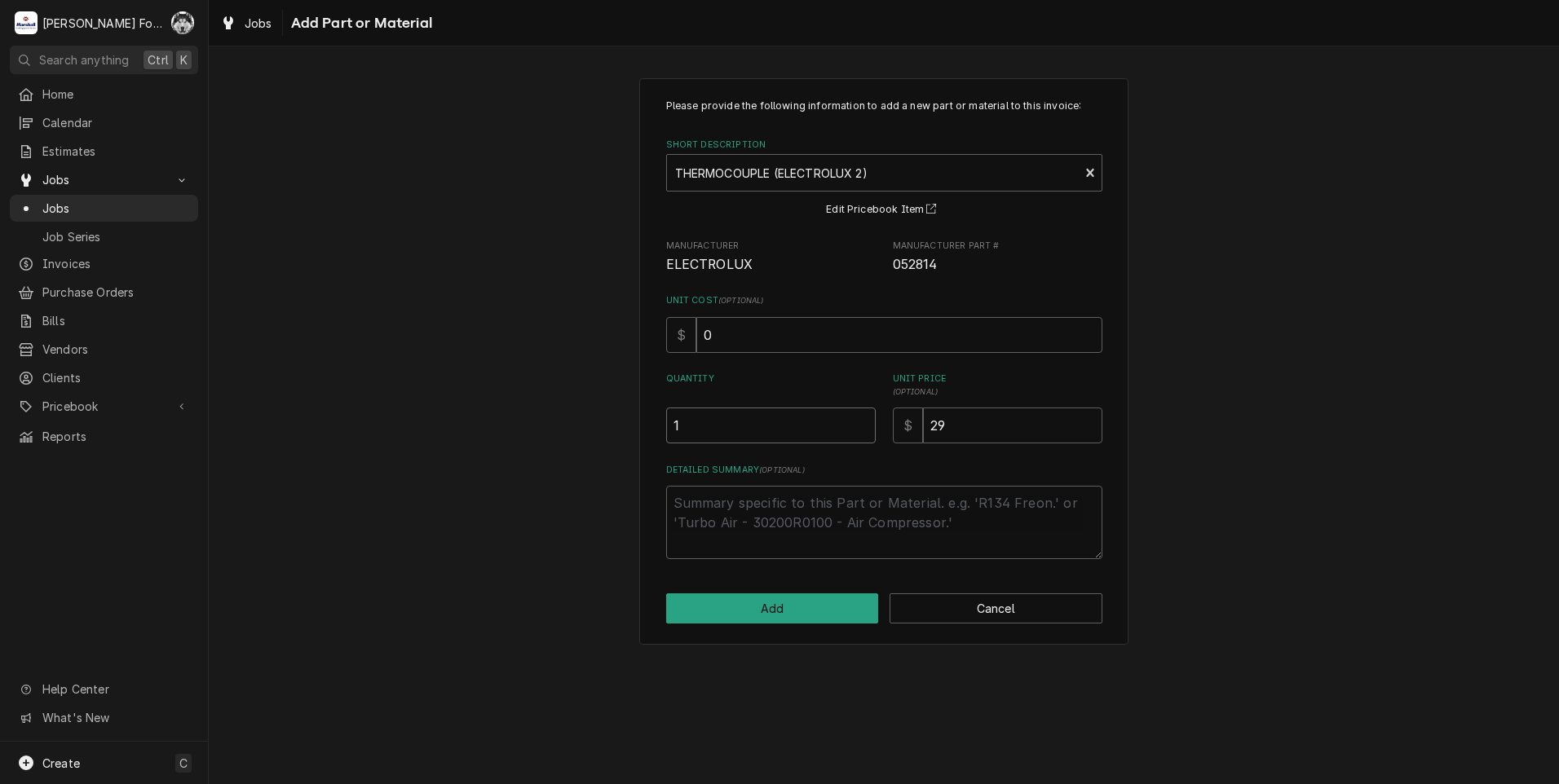
click at [858, 421] on input "1" at bounding box center [771, 425] width 210 height 36
click at [760, 613] on button "Add" at bounding box center [773, 608] width 213 height 30
type textarea "x"
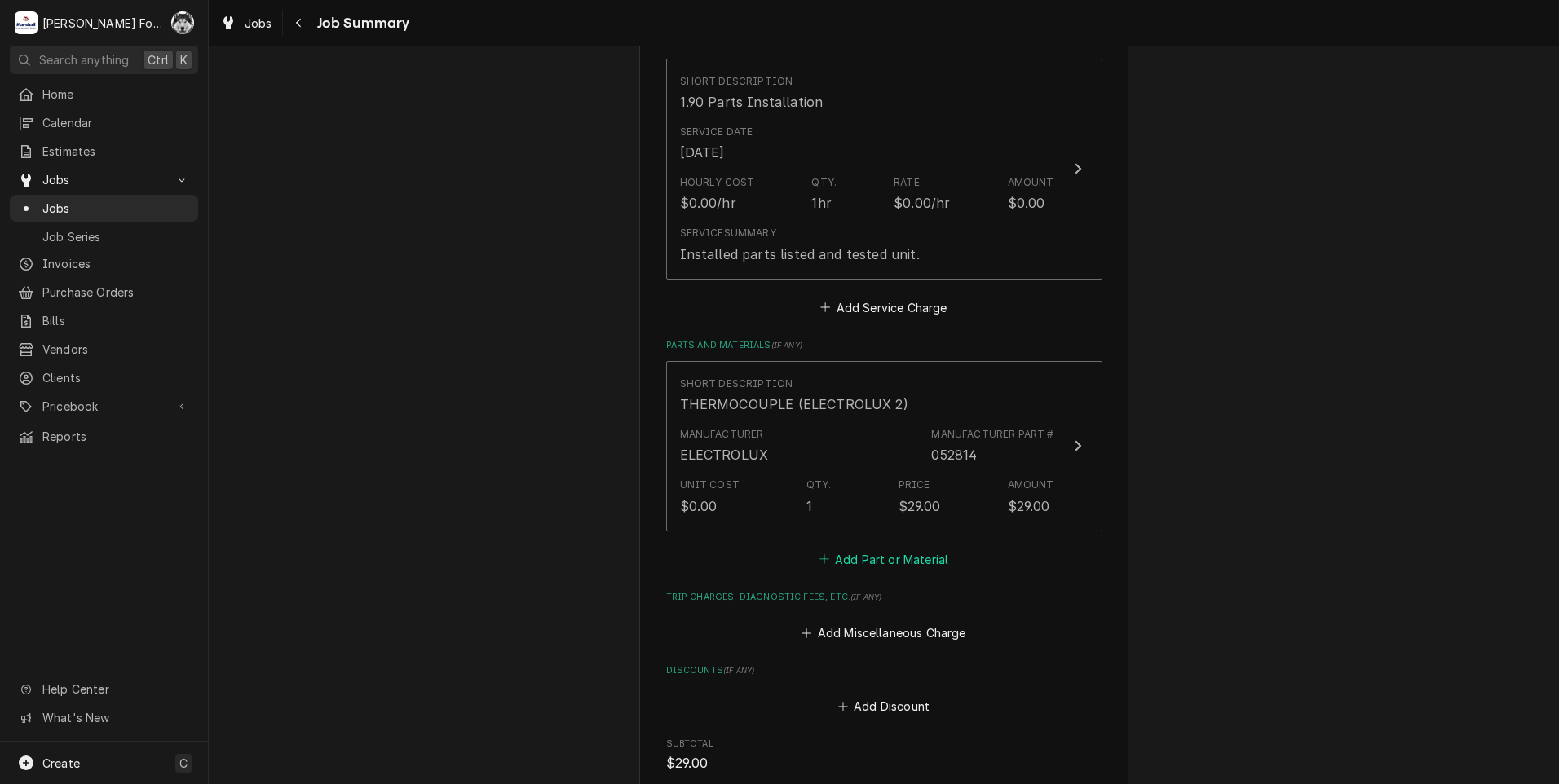
click at [850, 551] on button "Add Part or Material" at bounding box center [884, 559] width 135 height 23
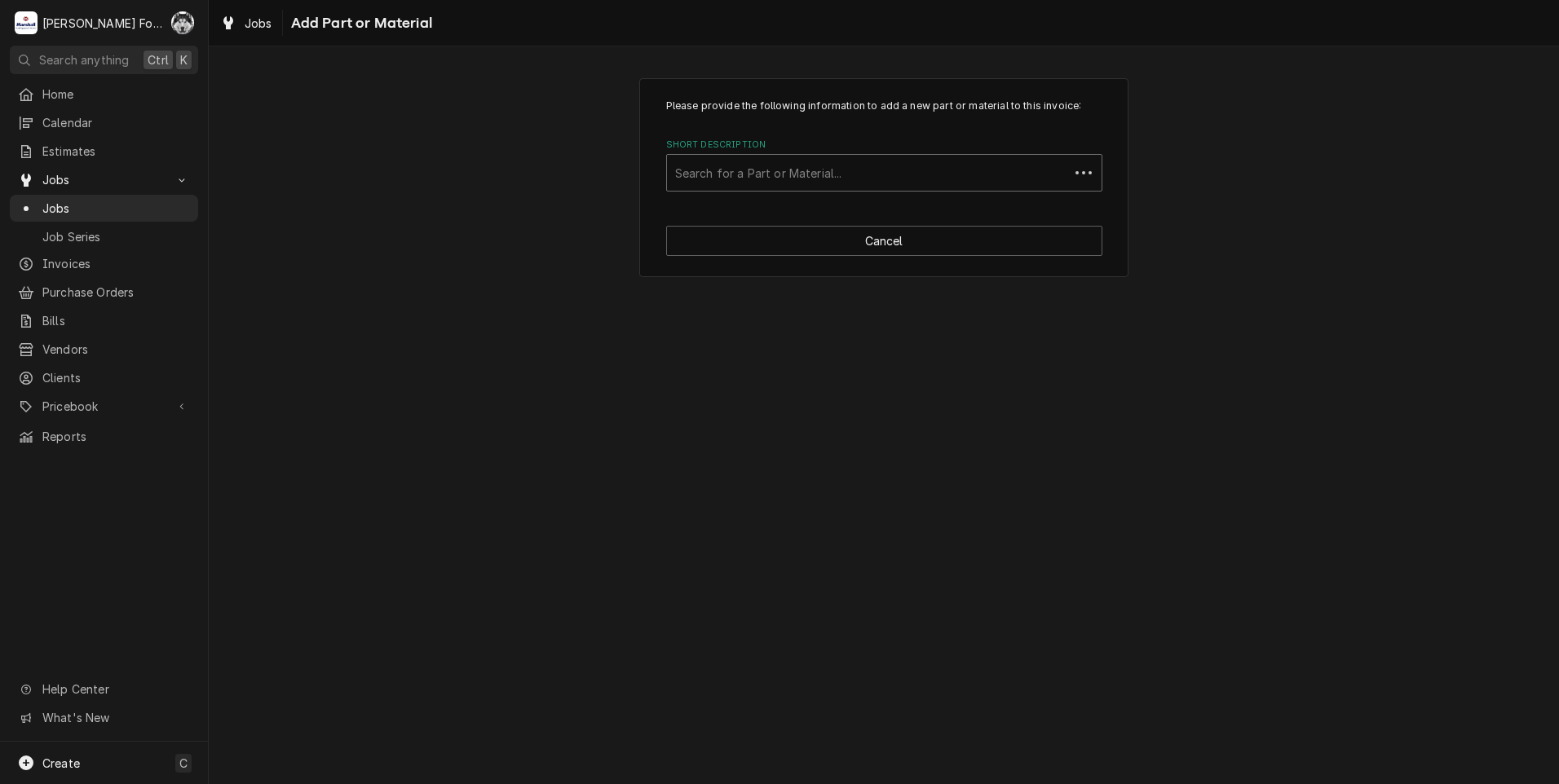
click at [875, 171] on div "Short Description" at bounding box center [868, 172] width 386 height 29
type input "0C6758"
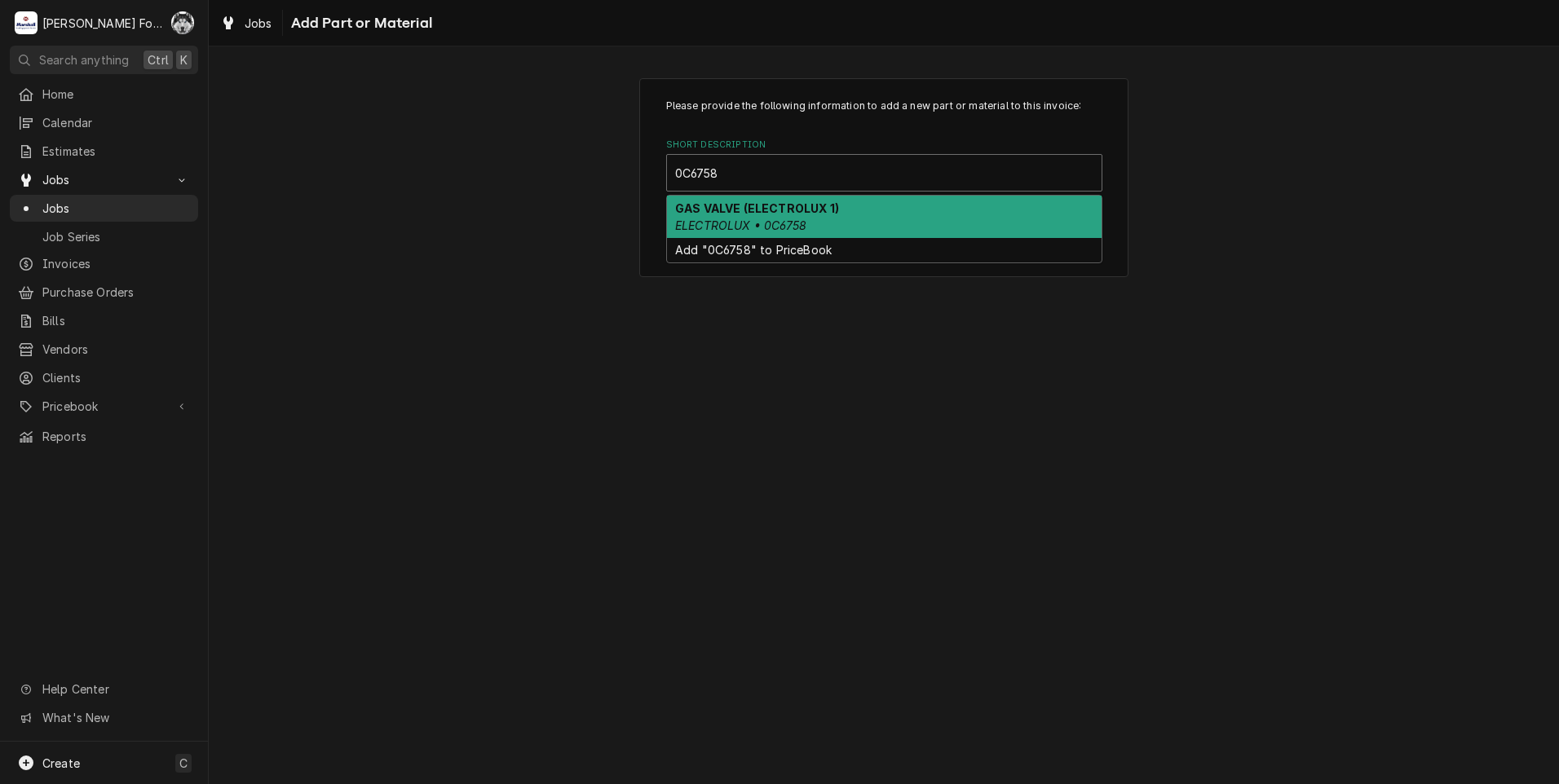
click at [756, 225] on em "ELECTROLUX • 0C6758" at bounding box center [741, 226] width 131 height 14
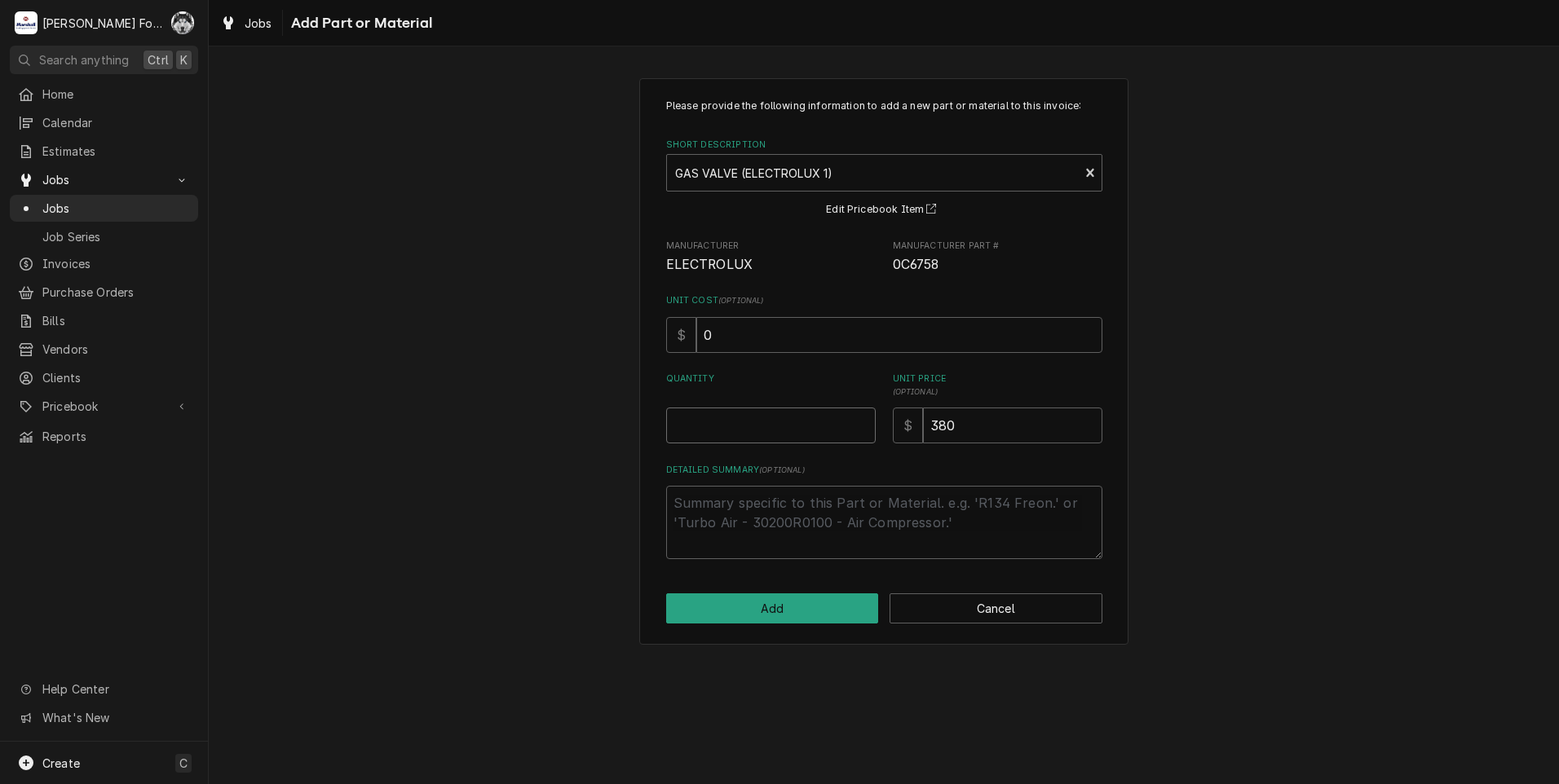
type textarea "x"
type input "0.5"
click at [863, 419] on input "0.5" at bounding box center [771, 425] width 210 height 36
type textarea "x"
type input "1"
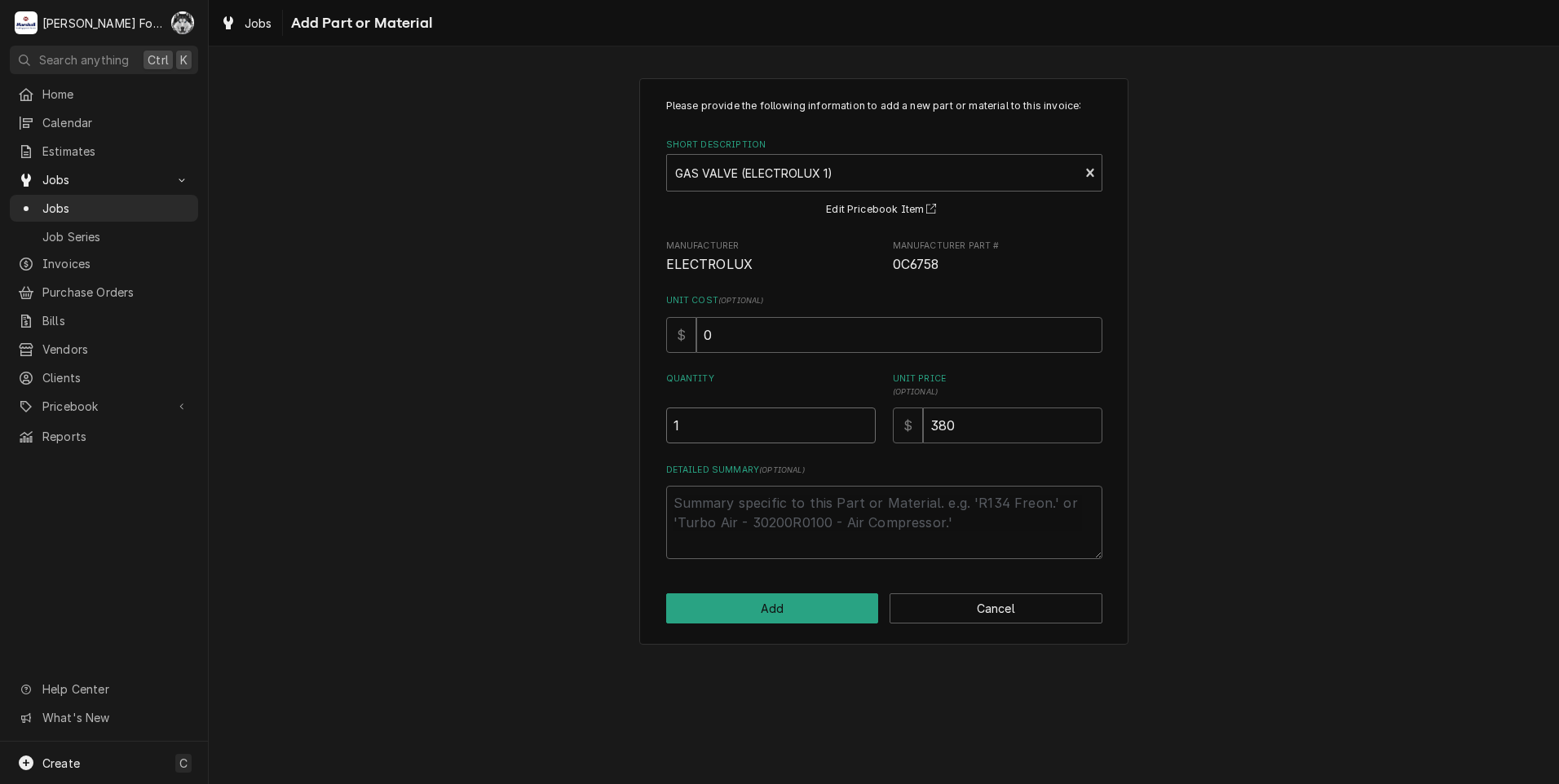
click at [863, 419] on input "1" at bounding box center [771, 425] width 210 height 36
drag, startPoint x: 981, startPoint y: 434, endPoint x: 800, endPoint y: 438, distance: 181.0
click at [855, 444] on div "Quantity 1 Unit Price ( optional ) $ 380" at bounding box center [884, 407] width 436 height 71
type textarea "x"
type input "3"
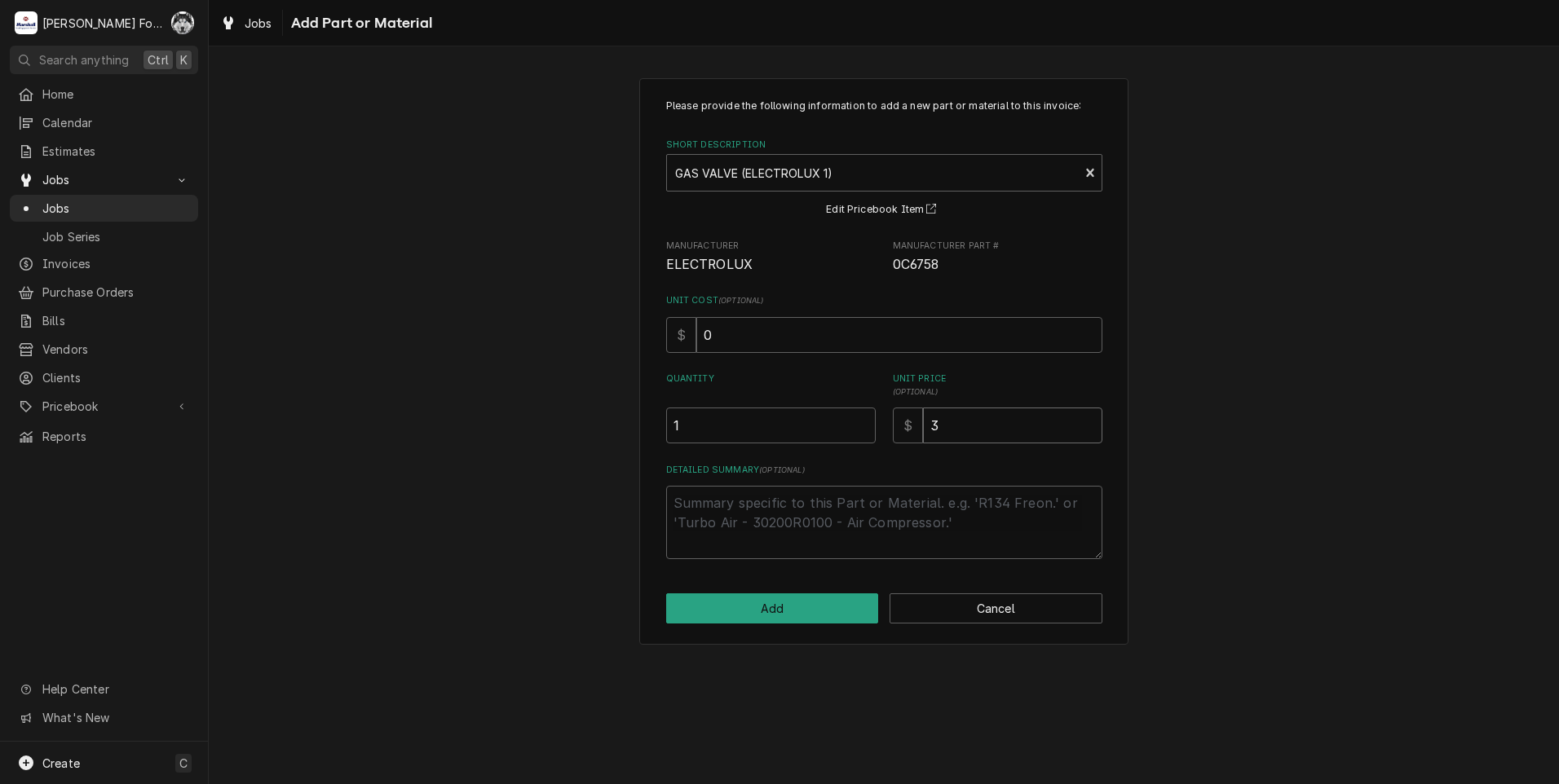
type textarea "x"
type input "39"
type textarea "x"
type input "391"
click at [760, 615] on button "Add" at bounding box center [773, 608] width 213 height 30
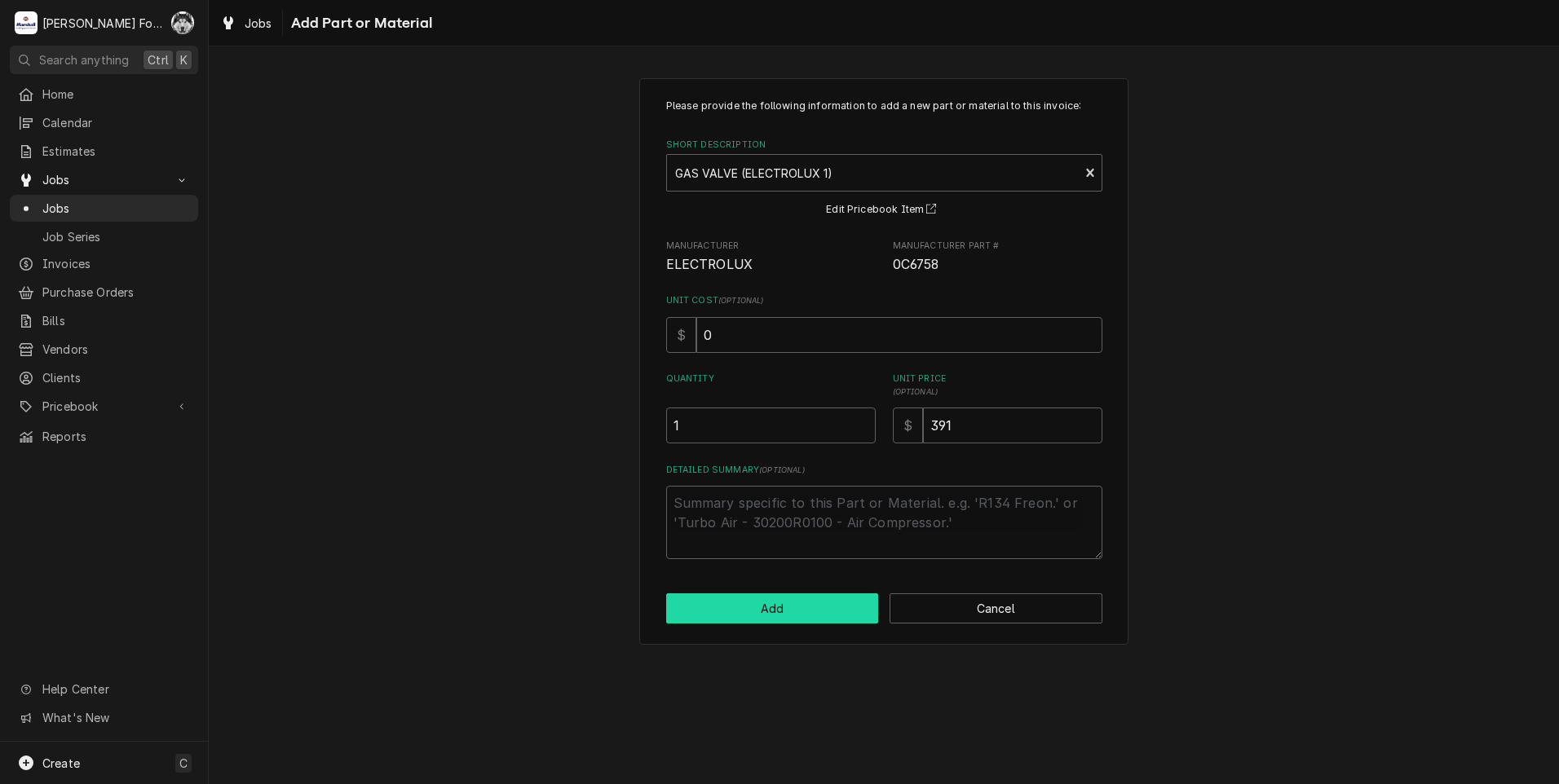
type textarea "x"
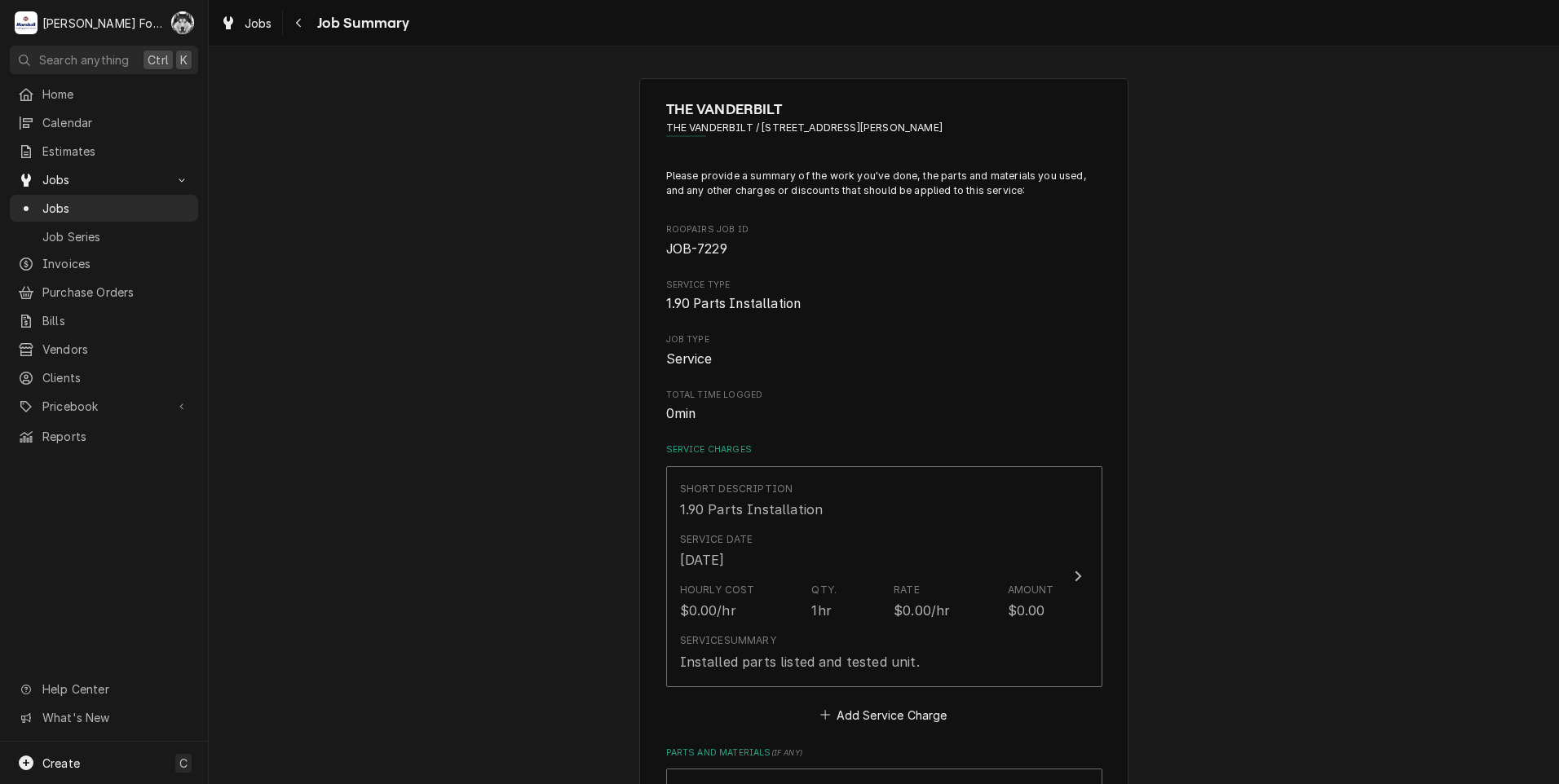
scroll to position [407, 0]
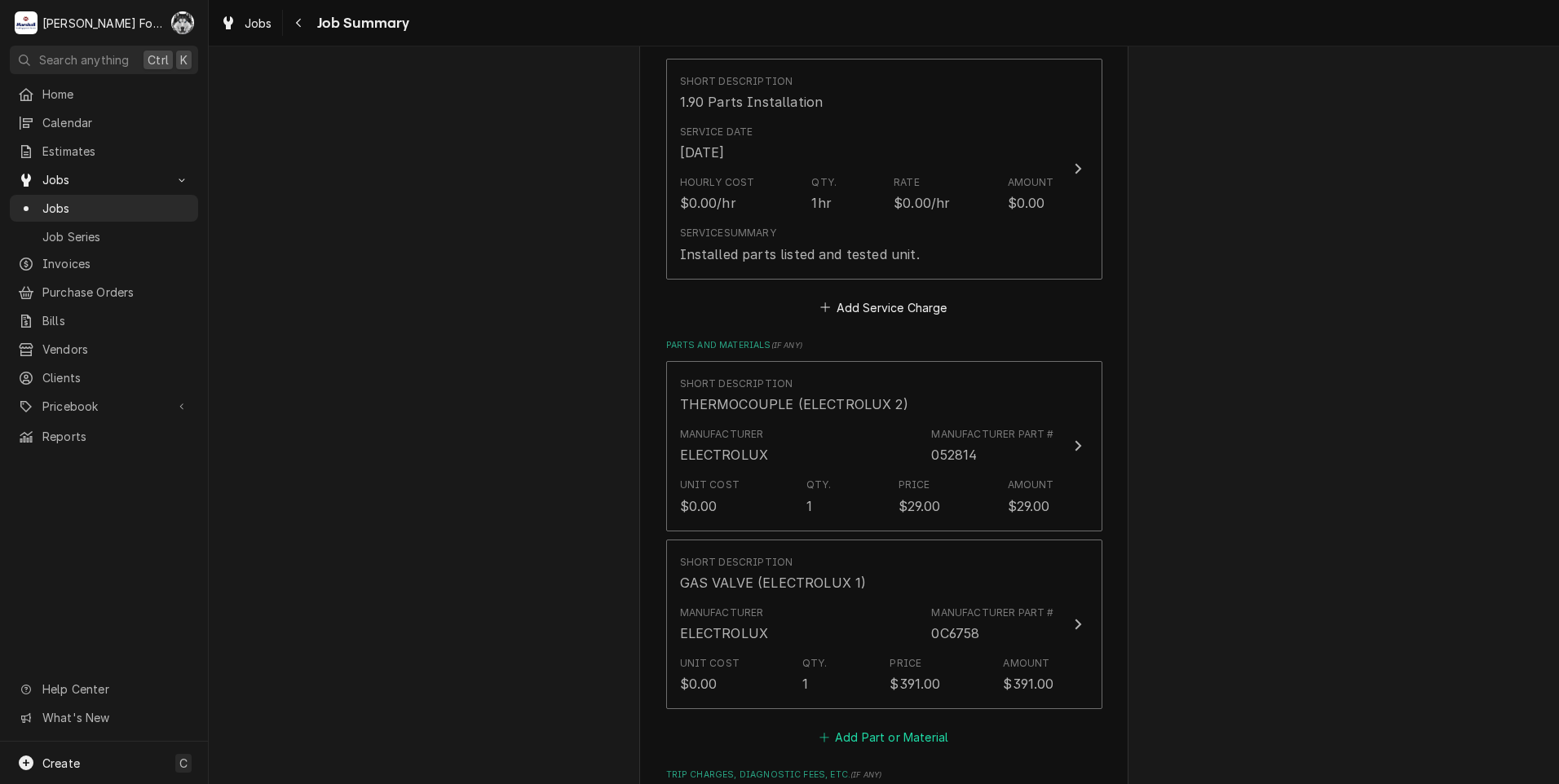
click at [874, 740] on button "Add Part or Material" at bounding box center [884, 738] width 135 height 23
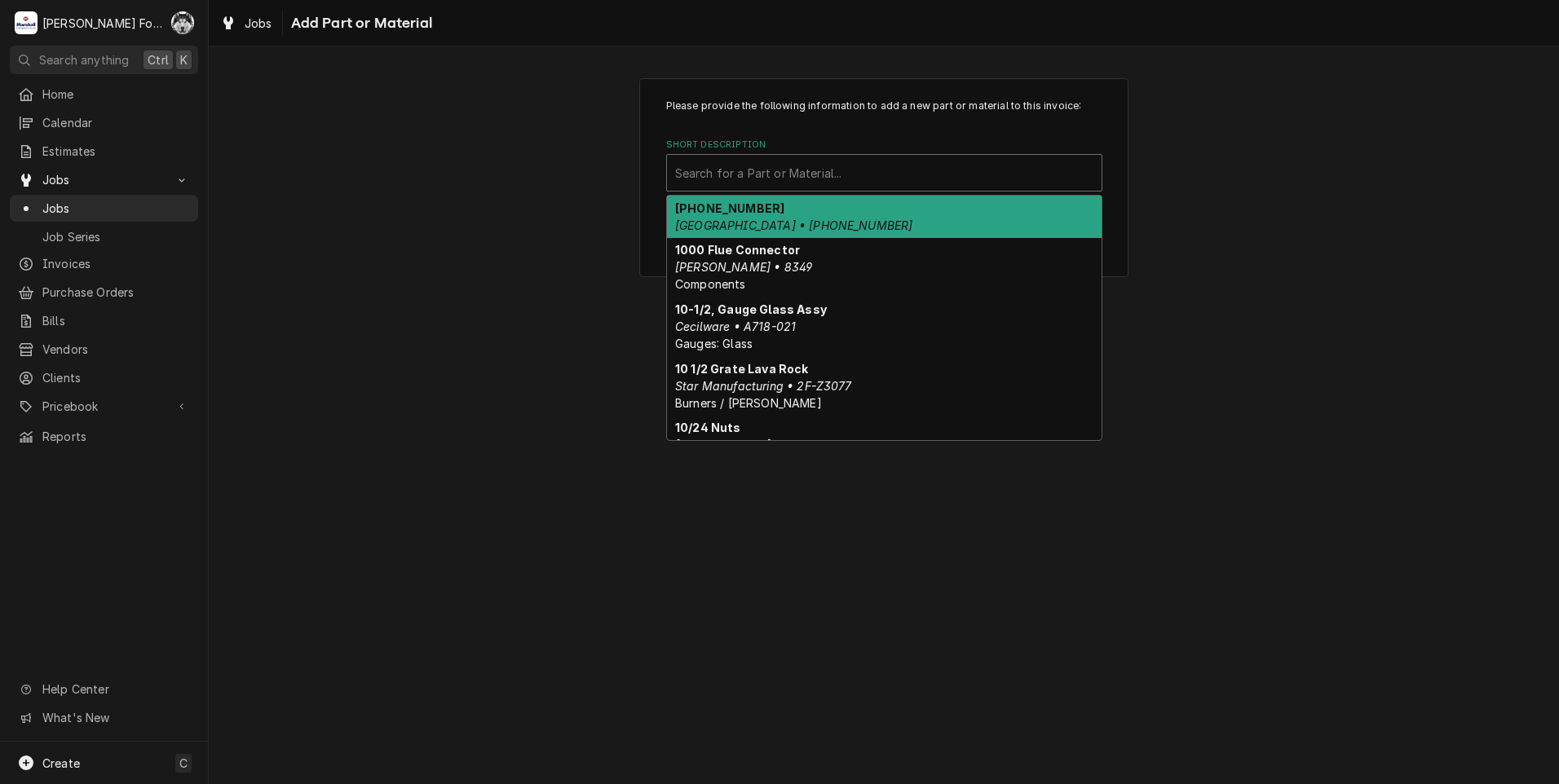
click at [909, 168] on div "Short Description" at bounding box center [884, 172] width 418 height 29
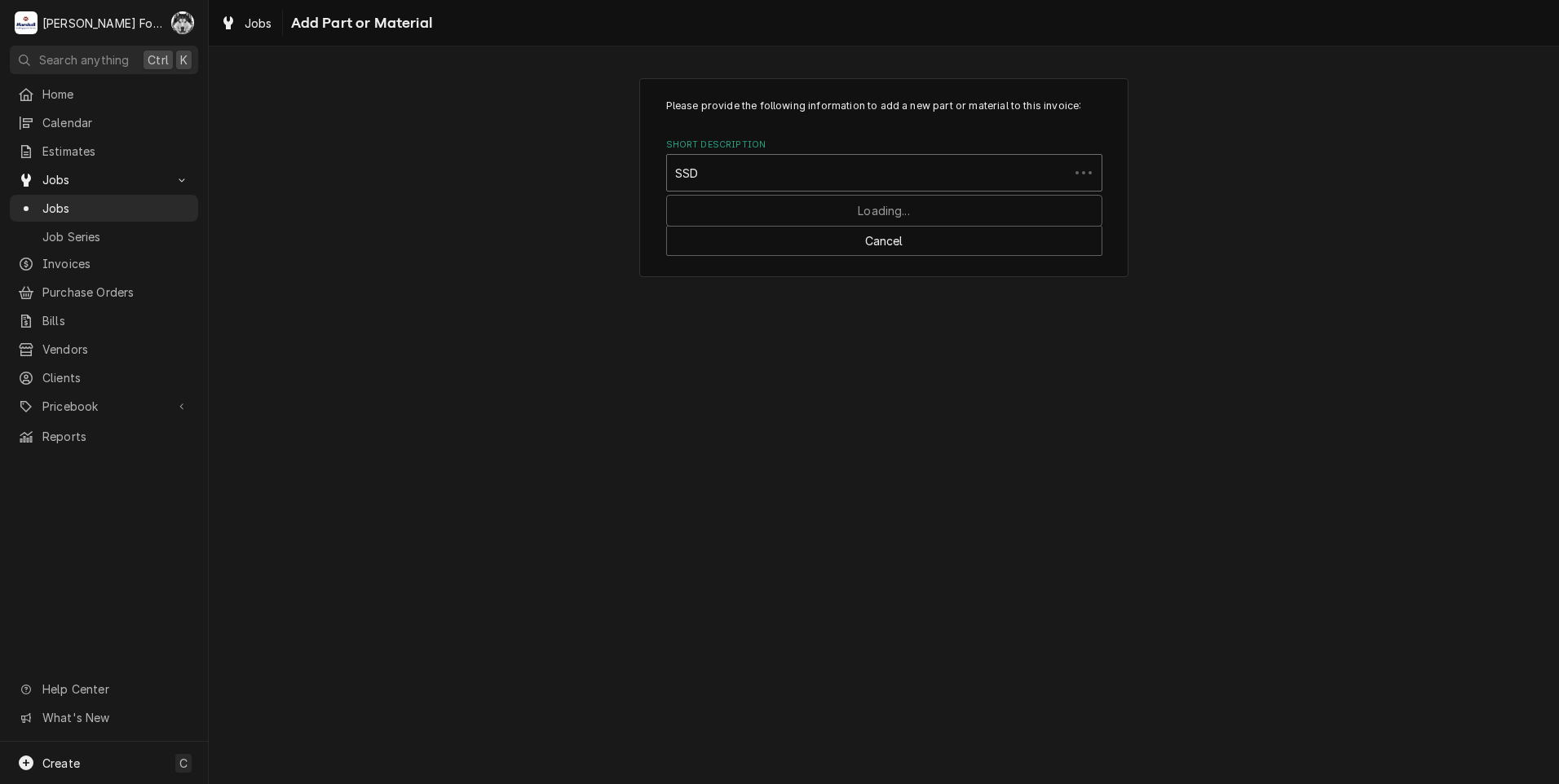
type input "SSDT"
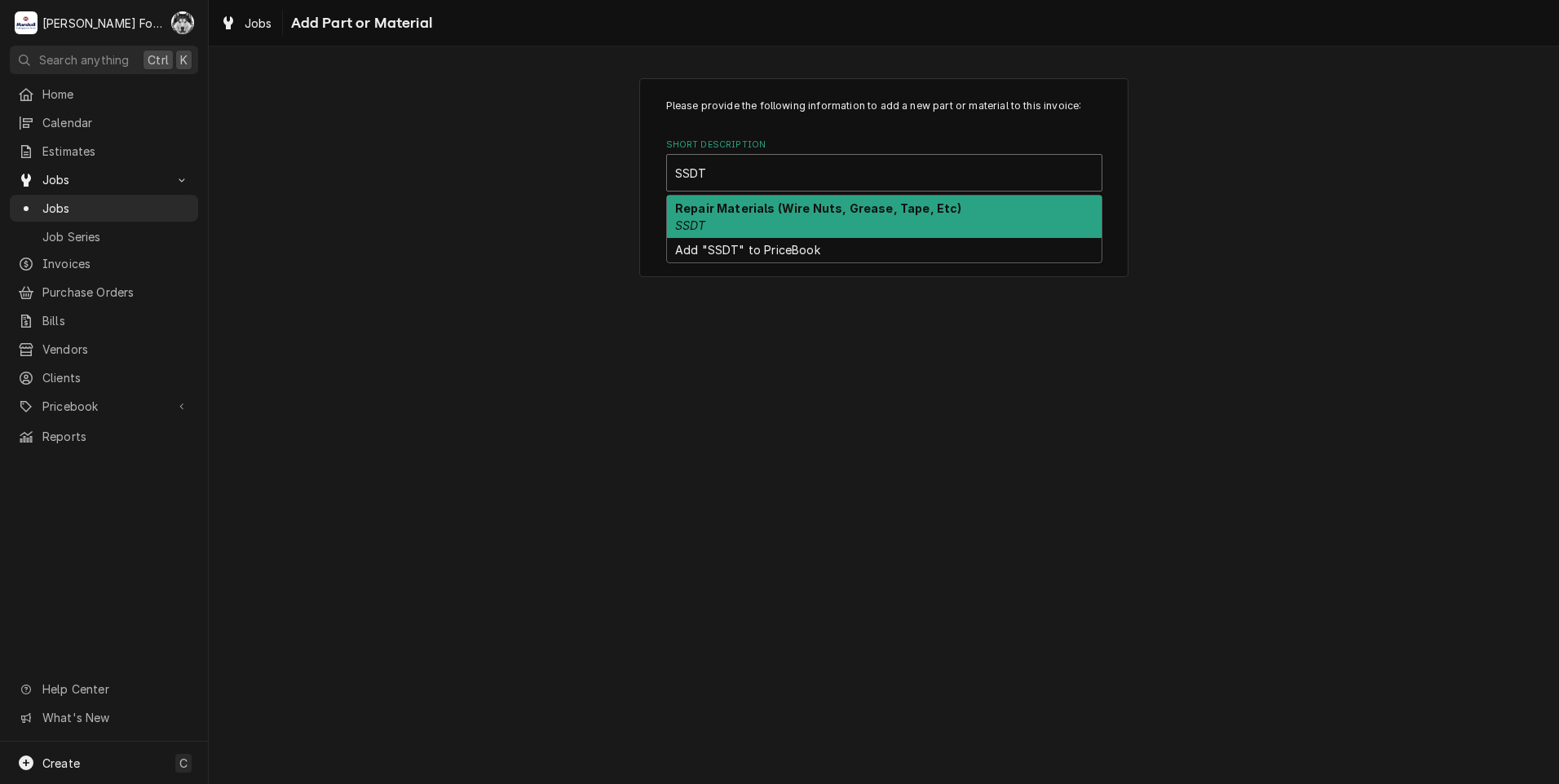
click at [826, 218] on div "Repair Materials (Wire Nuts, Grease, Tape, Etc) SSDT" at bounding box center [884, 216] width 434 height 42
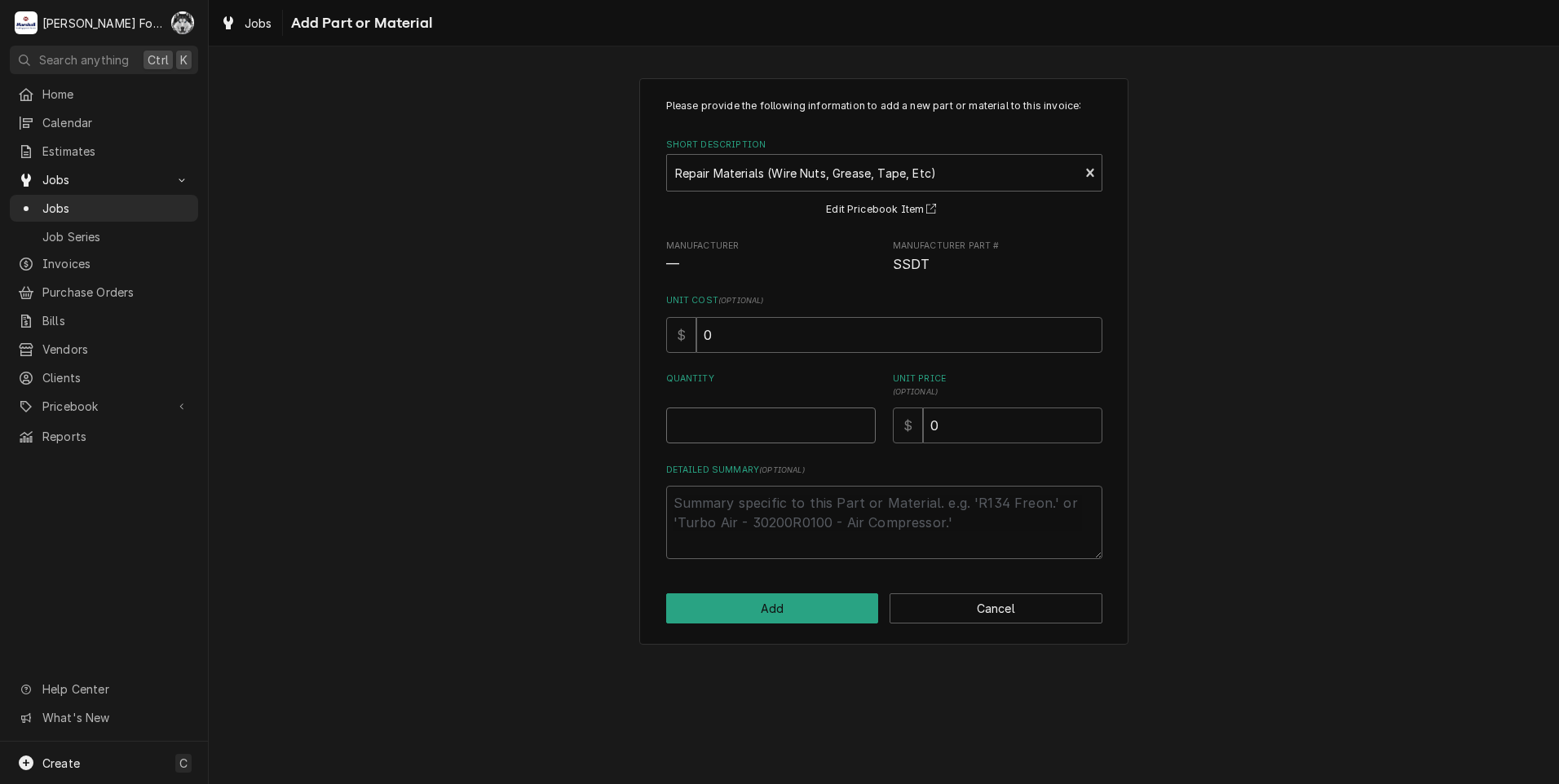
type textarea "x"
type input "0.5"
click at [859, 420] on input "0.5" at bounding box center [771, 425] width 210 height 36
type textarea "x"
type input "1"
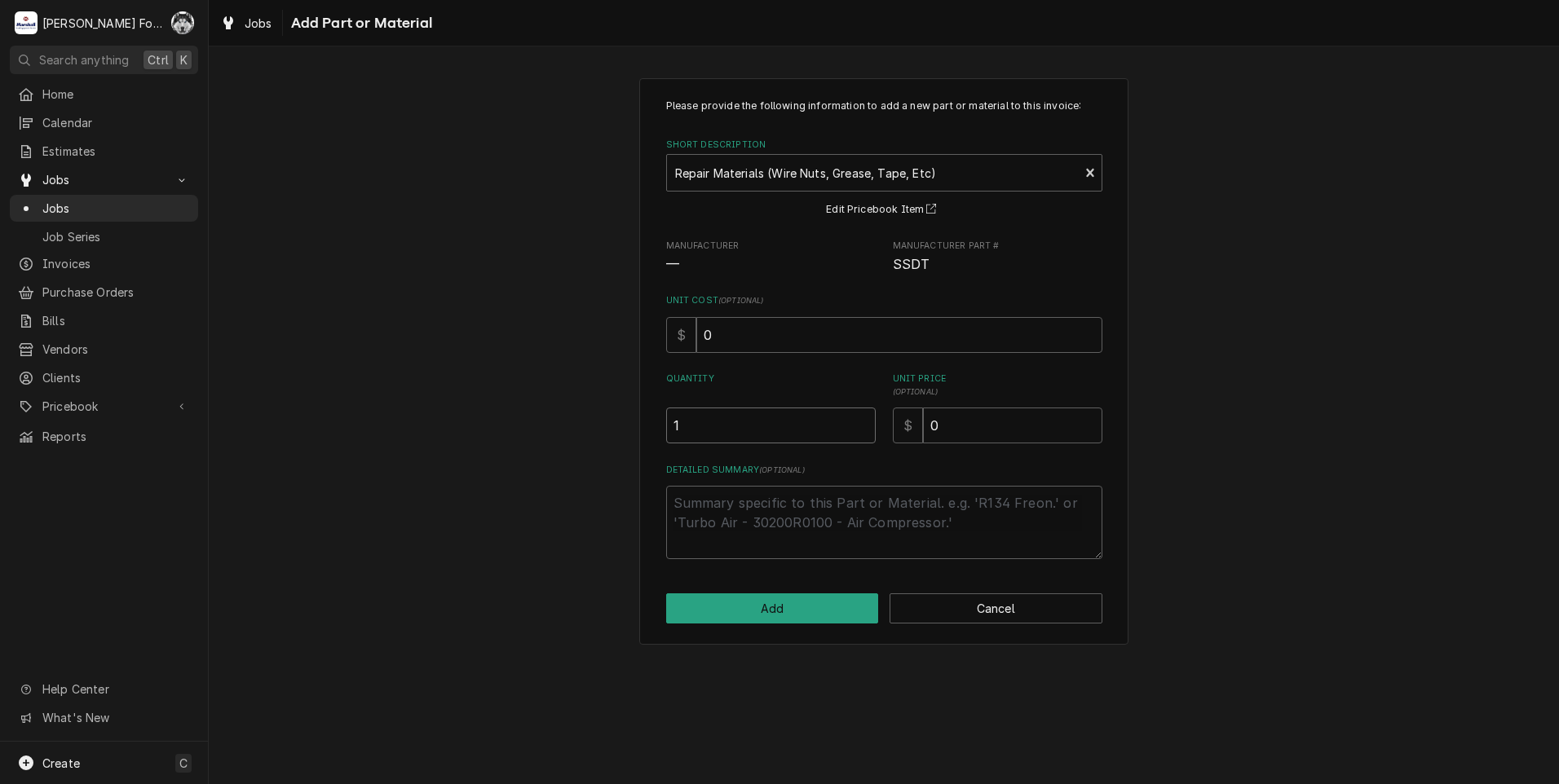
click at [859, 420] on input "1" at bounding box center [771, 425] width 210 height 36
drag, startPoint x: 975, startPoint y: 427, endPoint x: 768, endPoint y: 460, distance: 209.6
click at [808, 457] on div "Please provide the following information to add a new part or material to this …" at bounding box center [884, 329] width 436 height 461
type textarea "x"
type input "8"
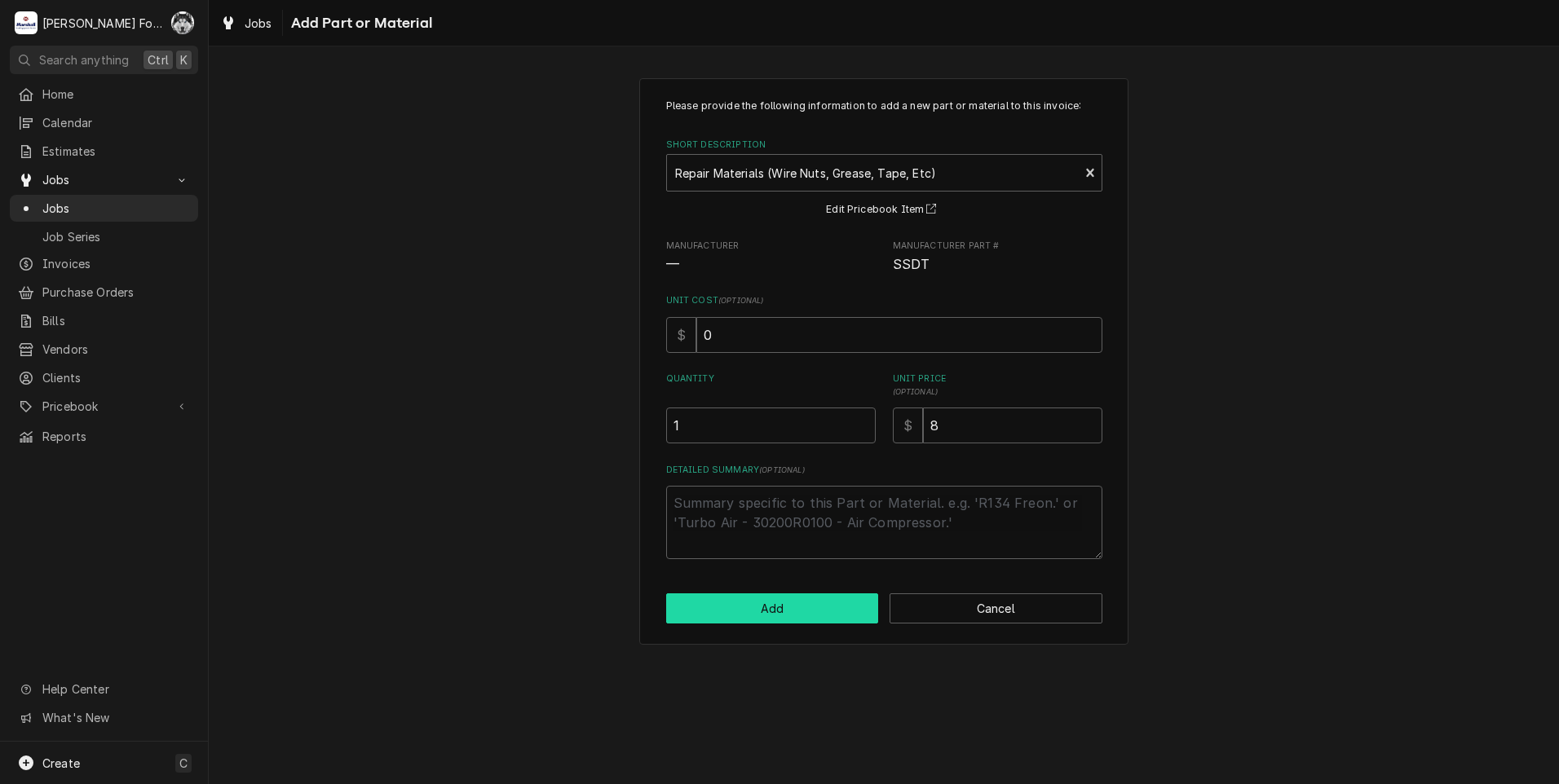
click at [775, 620] on button "Add" at bounding box center [773, 608] width 213 height 30
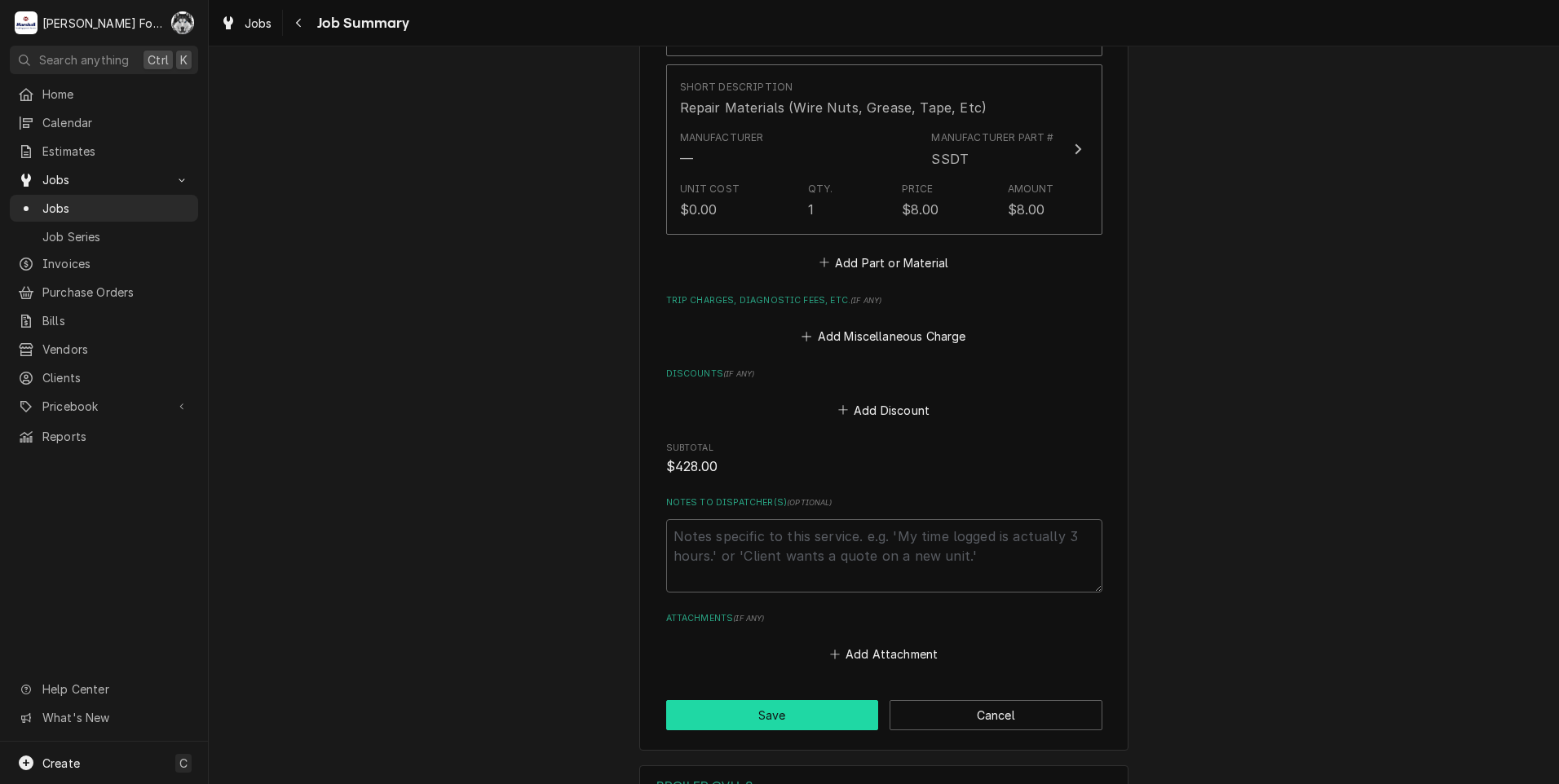
scroll to position [1196, 0]
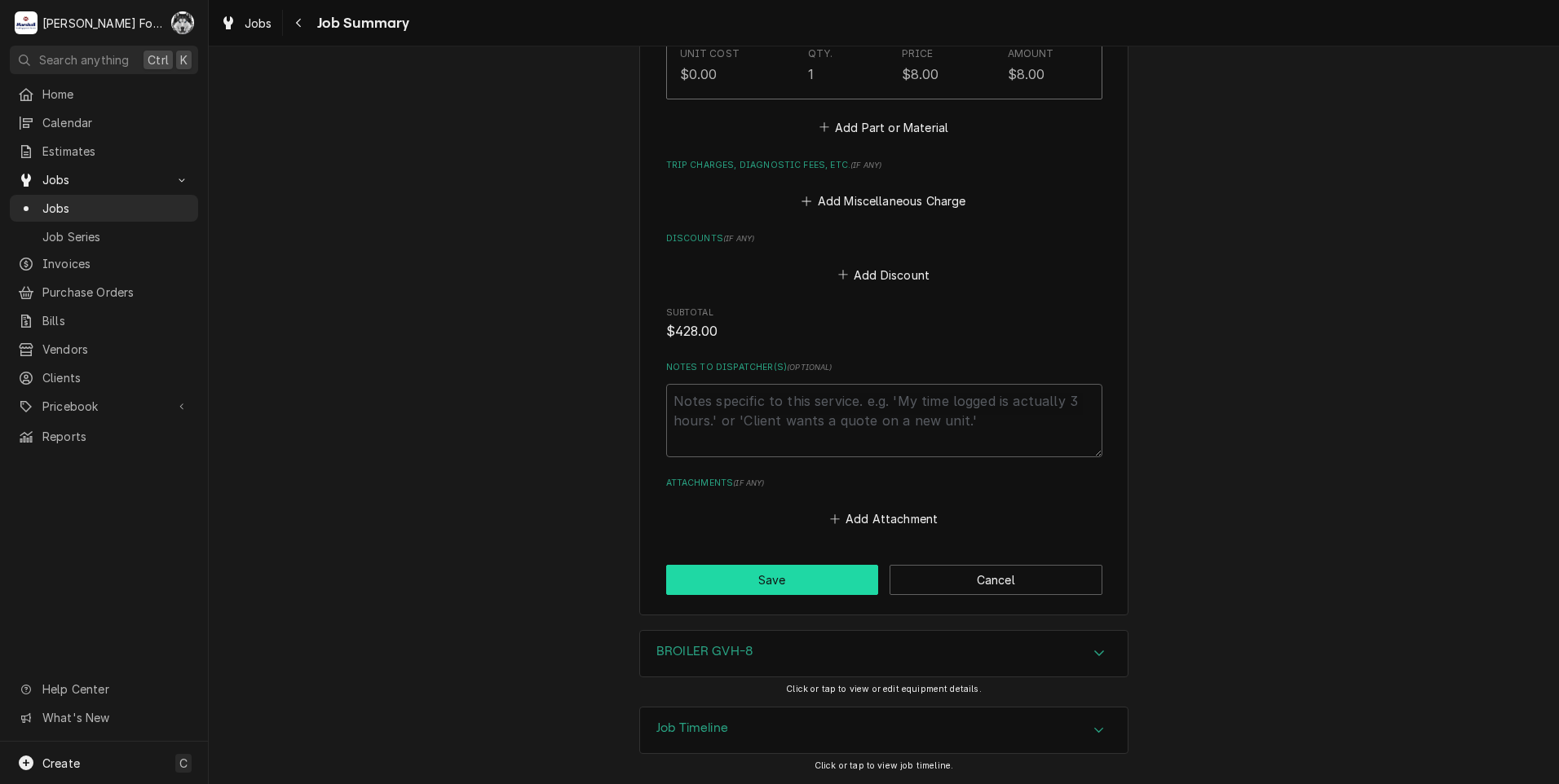
click at [756, 578] on button "Save" at bounding box center [773, 580] width 213 height 30
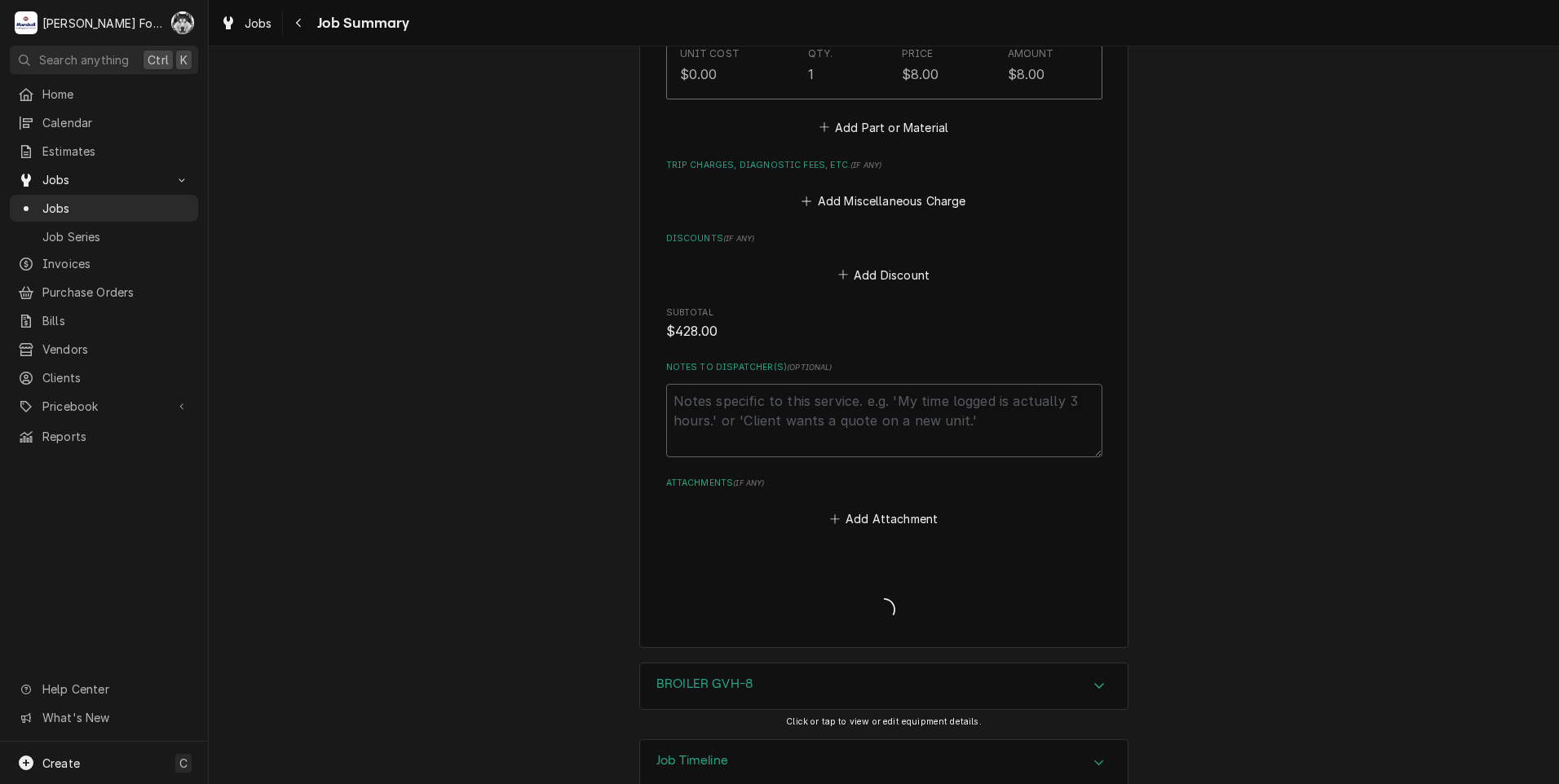
type textarea "x"
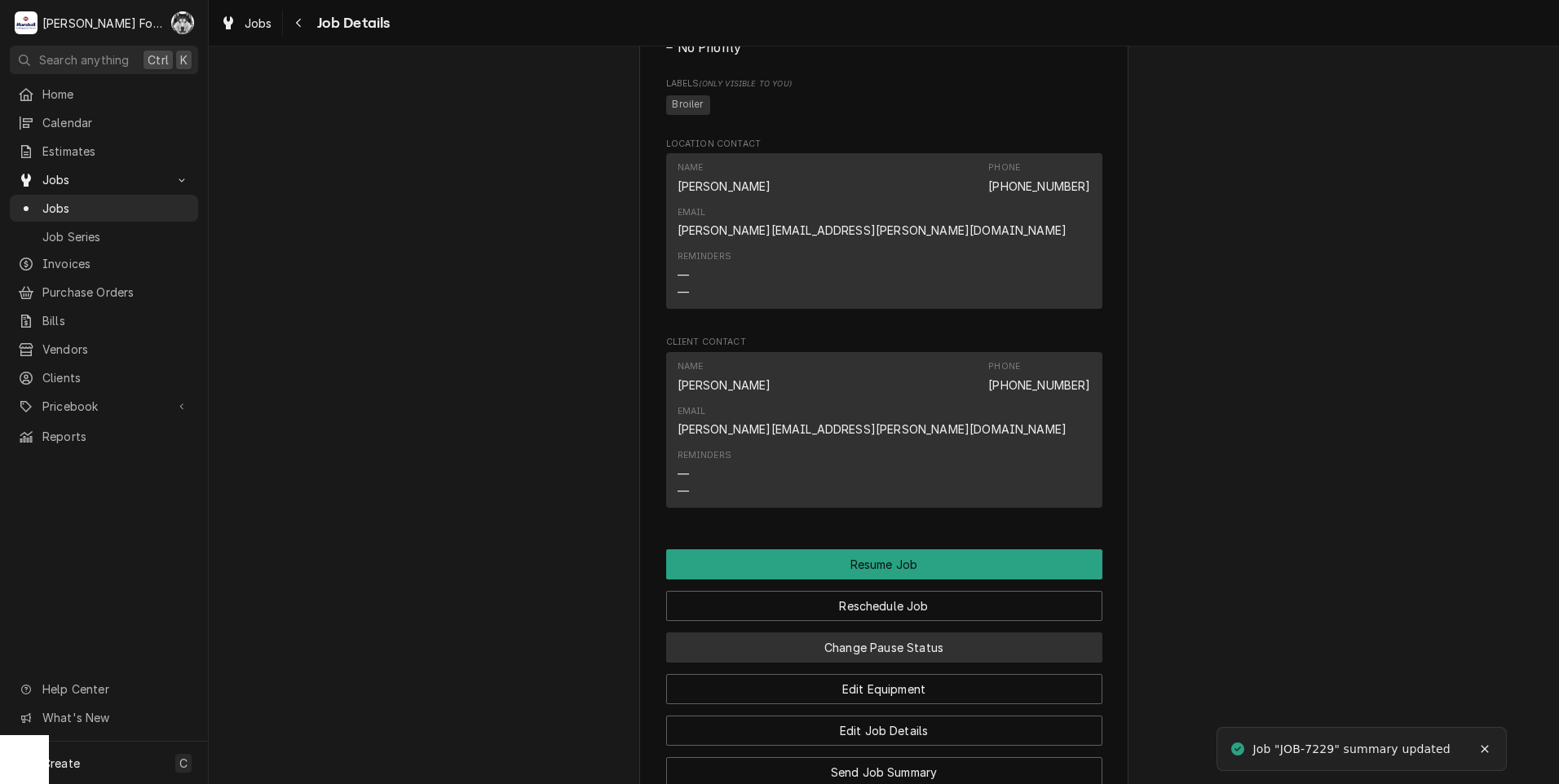
scroll to position [1712, 0]
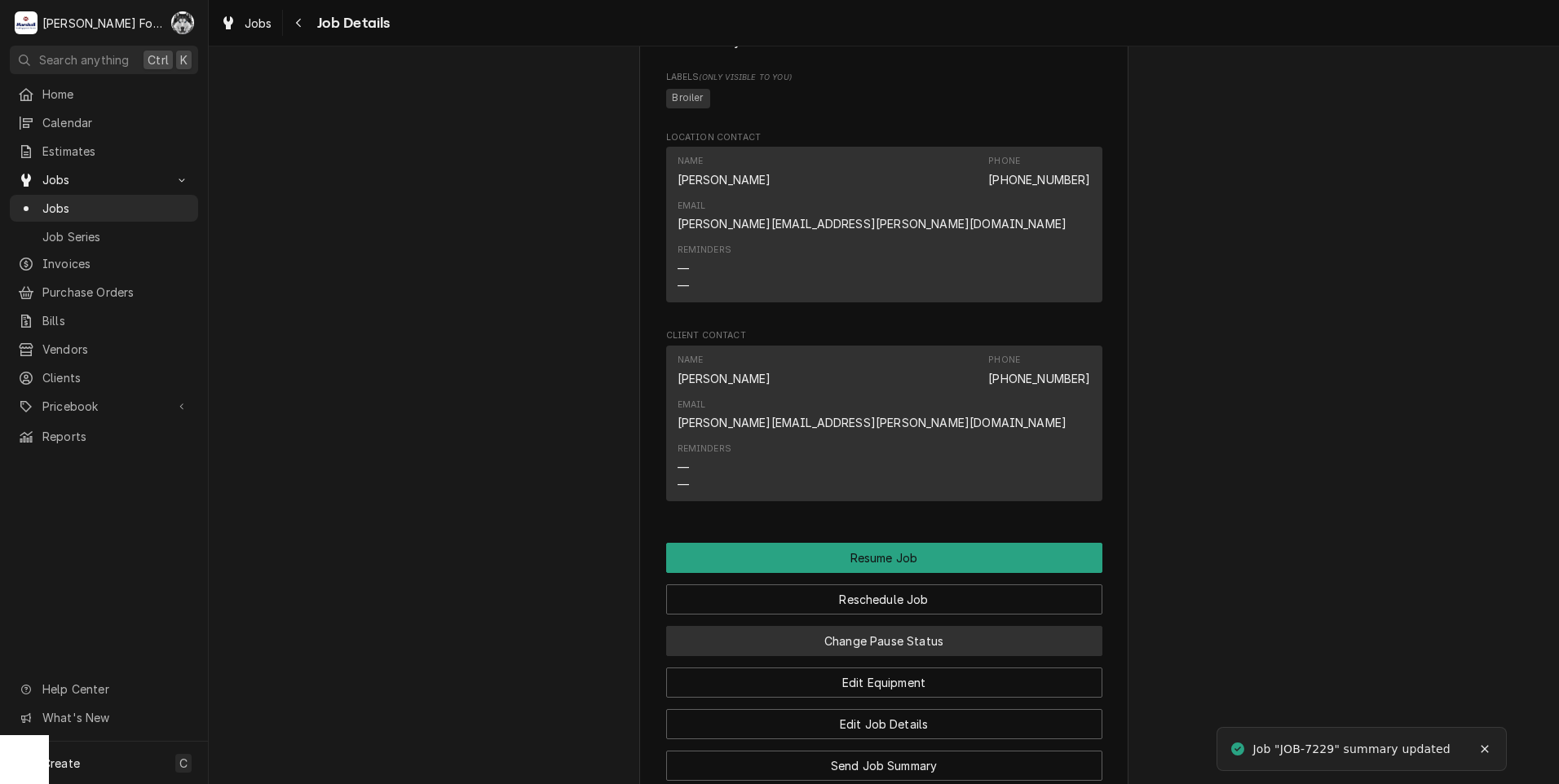
click at [879, 626] on button "Change Pause Status" at bounding box center [884, 641] width 436 height 30
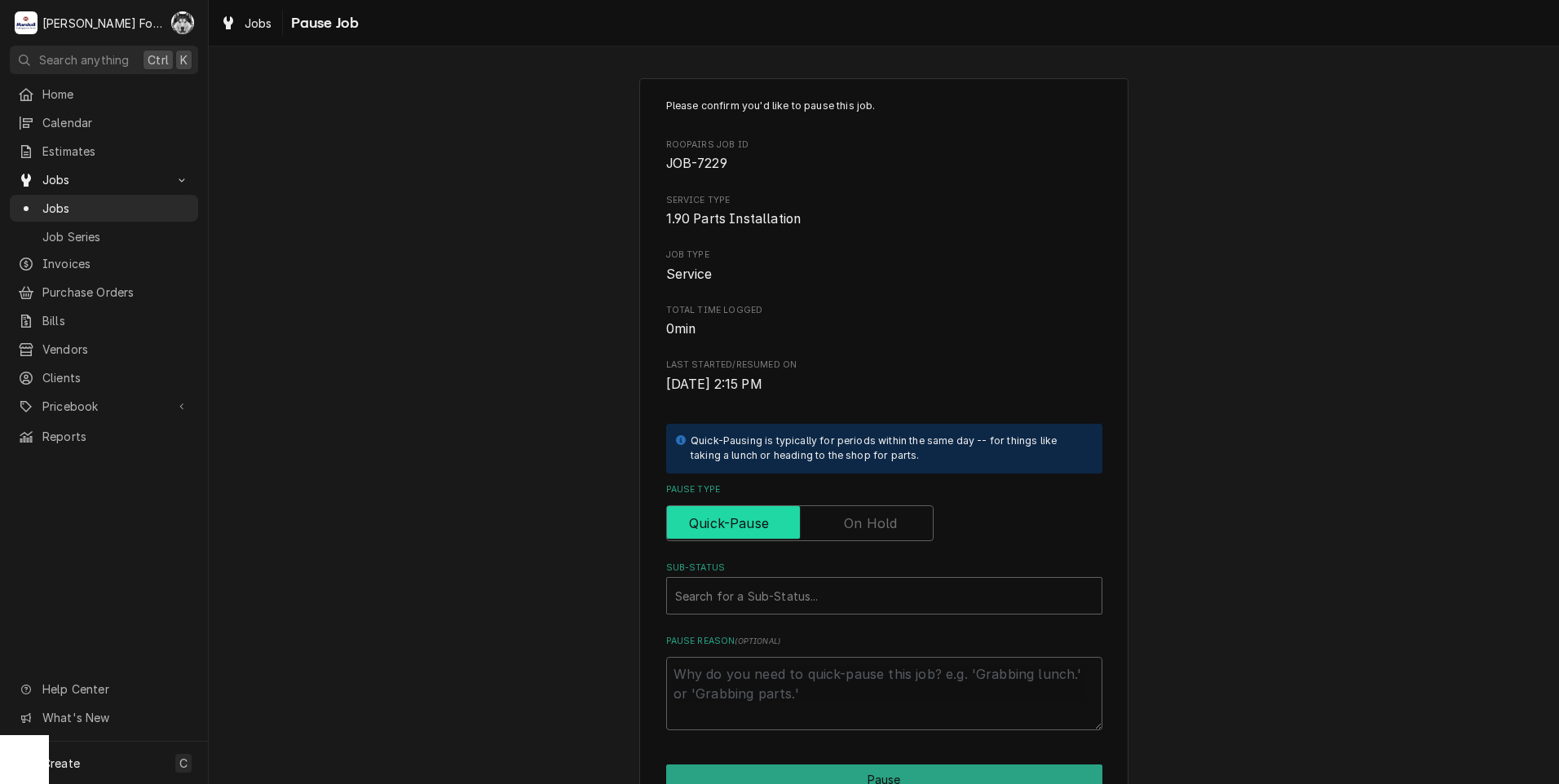
click at [852, 512] on input "Pause Type" at bounding box center [800, 523] width 253 height 36
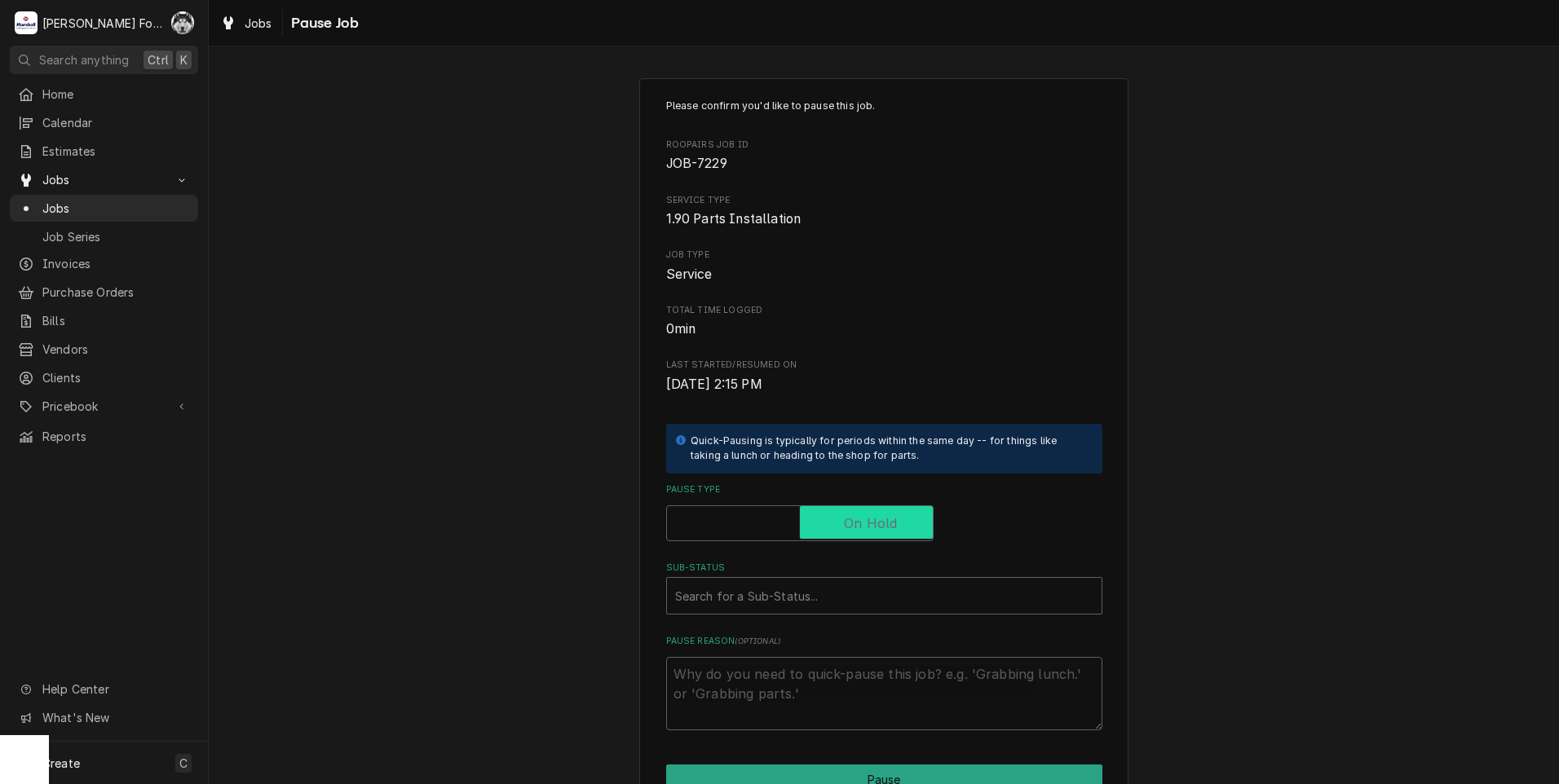
checkbox input "true"
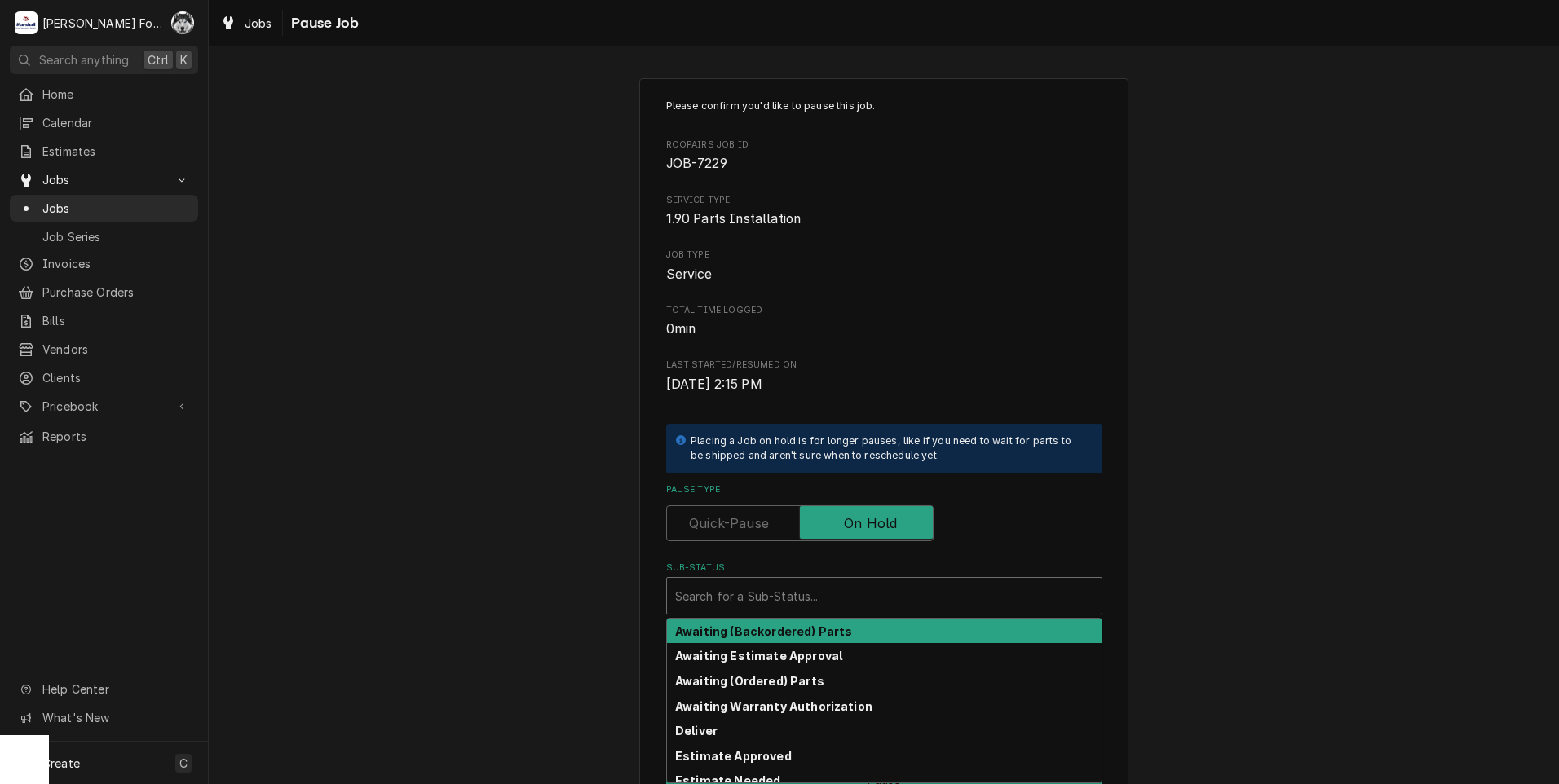
click at [818, 605] on div "Sub-Status" at bounding box center [884, 596] width 418 height 29
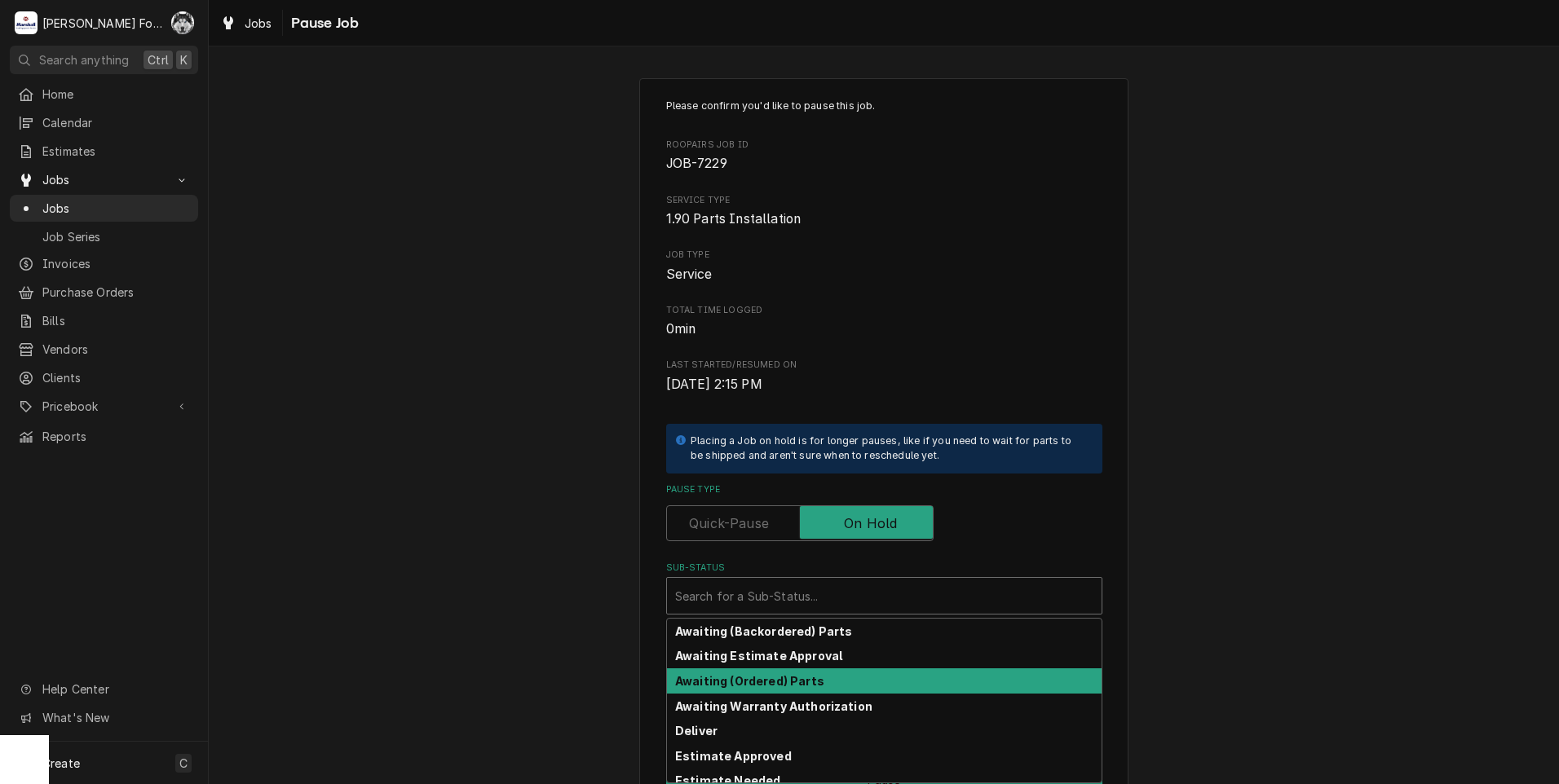
click at [817, 680] on div "Awaiting (Ordered) Parts" at bounding box center [884, 680] width 434 height 25
click at [802, 612] on div "Awaiting (Ordered) Parts" at bounding box center [874, 596] width 413 height 36
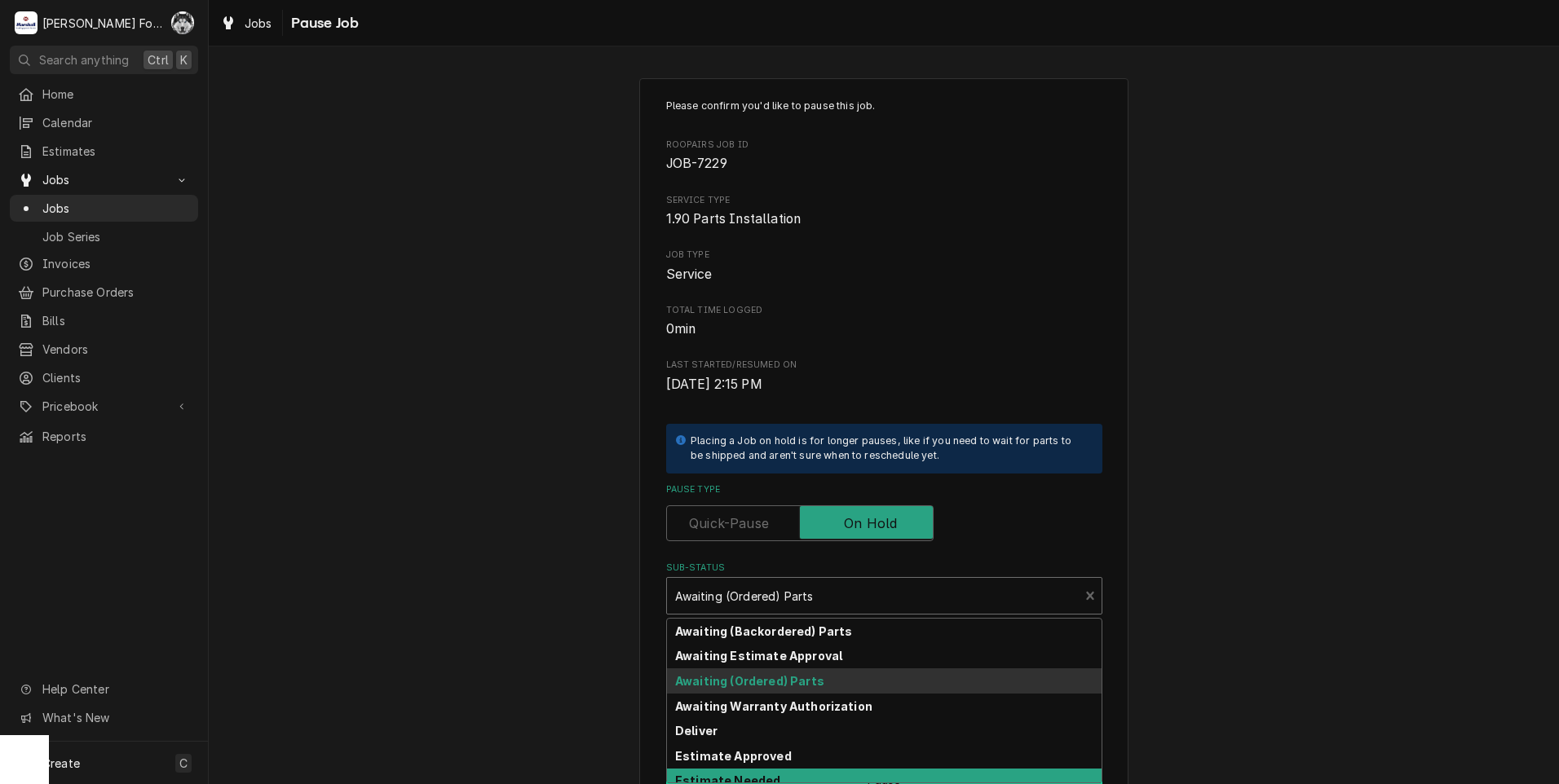
click at [775, 769] on div "Estimate Needed" at bounding box center [884, 781] width 434 height 25
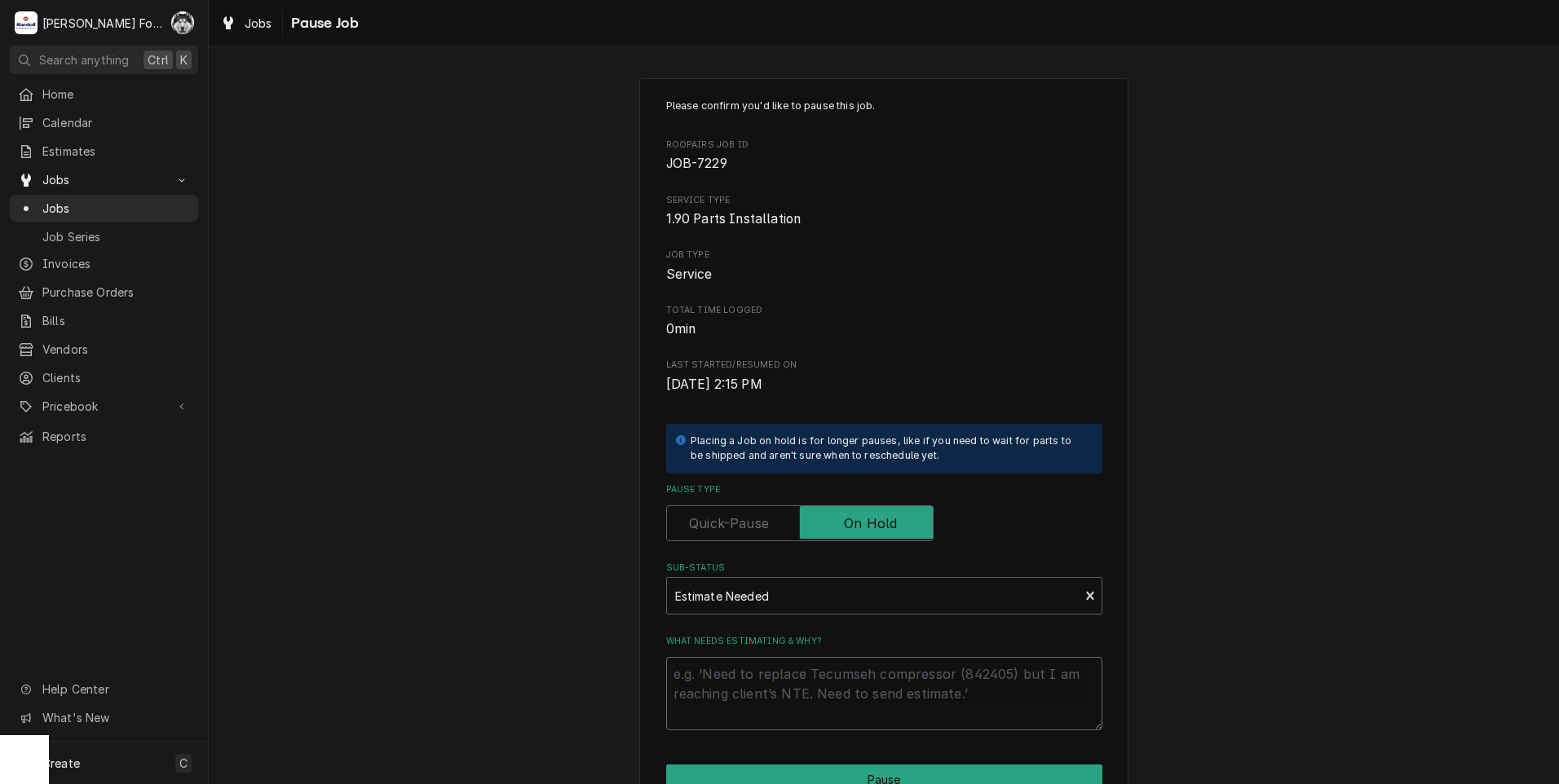
click at [772, 711] on textarea "What needs estimating & why?" at bounding box center [884, 694] width 436 height 73
type textarea "x"
type textarea "P"
type textarea "x"
type textarea "PA"
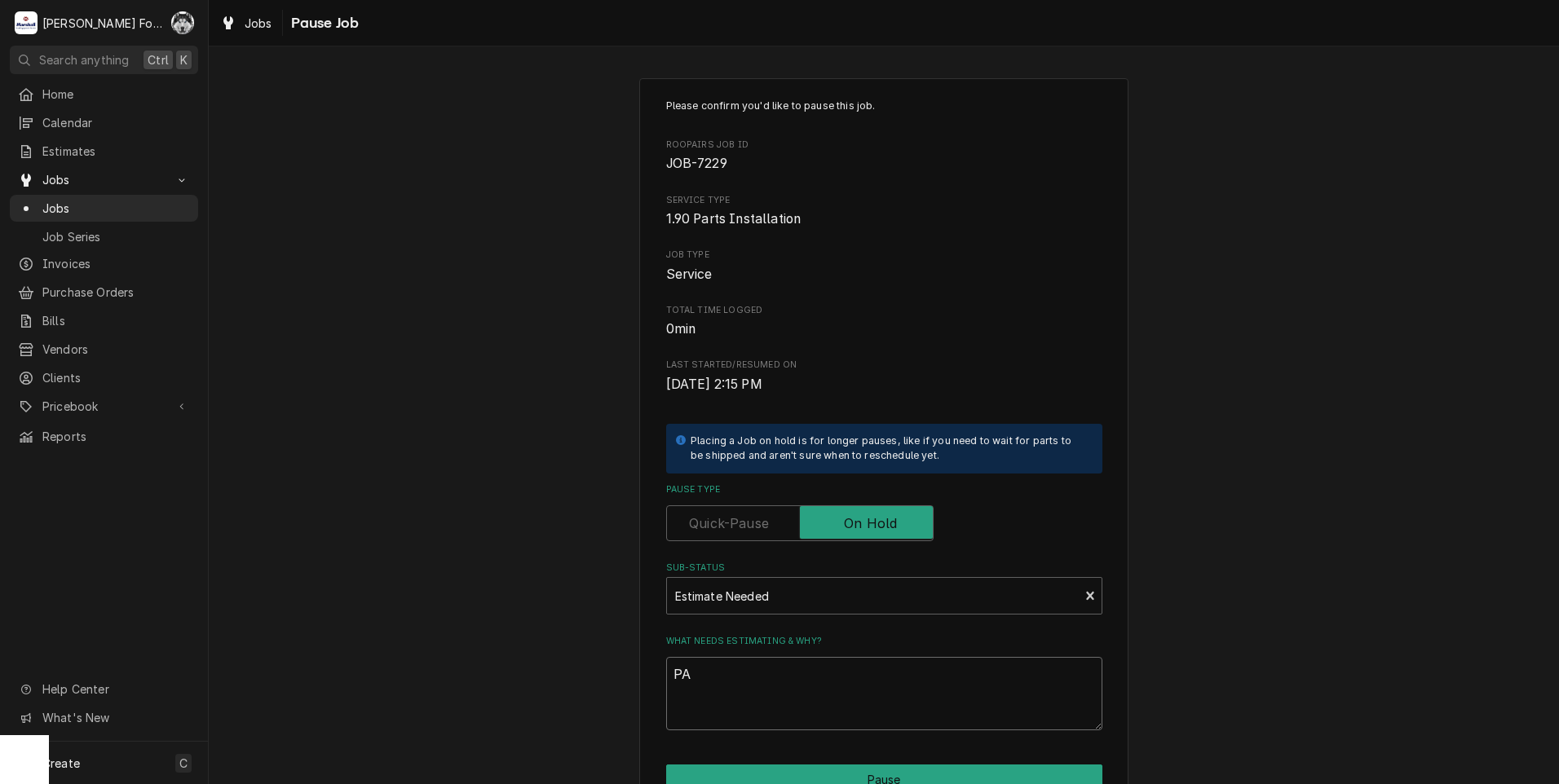
type textarea "x"
type textarea "PAR"
type textarea "x"
type textarea "PART"
type textarea "x"
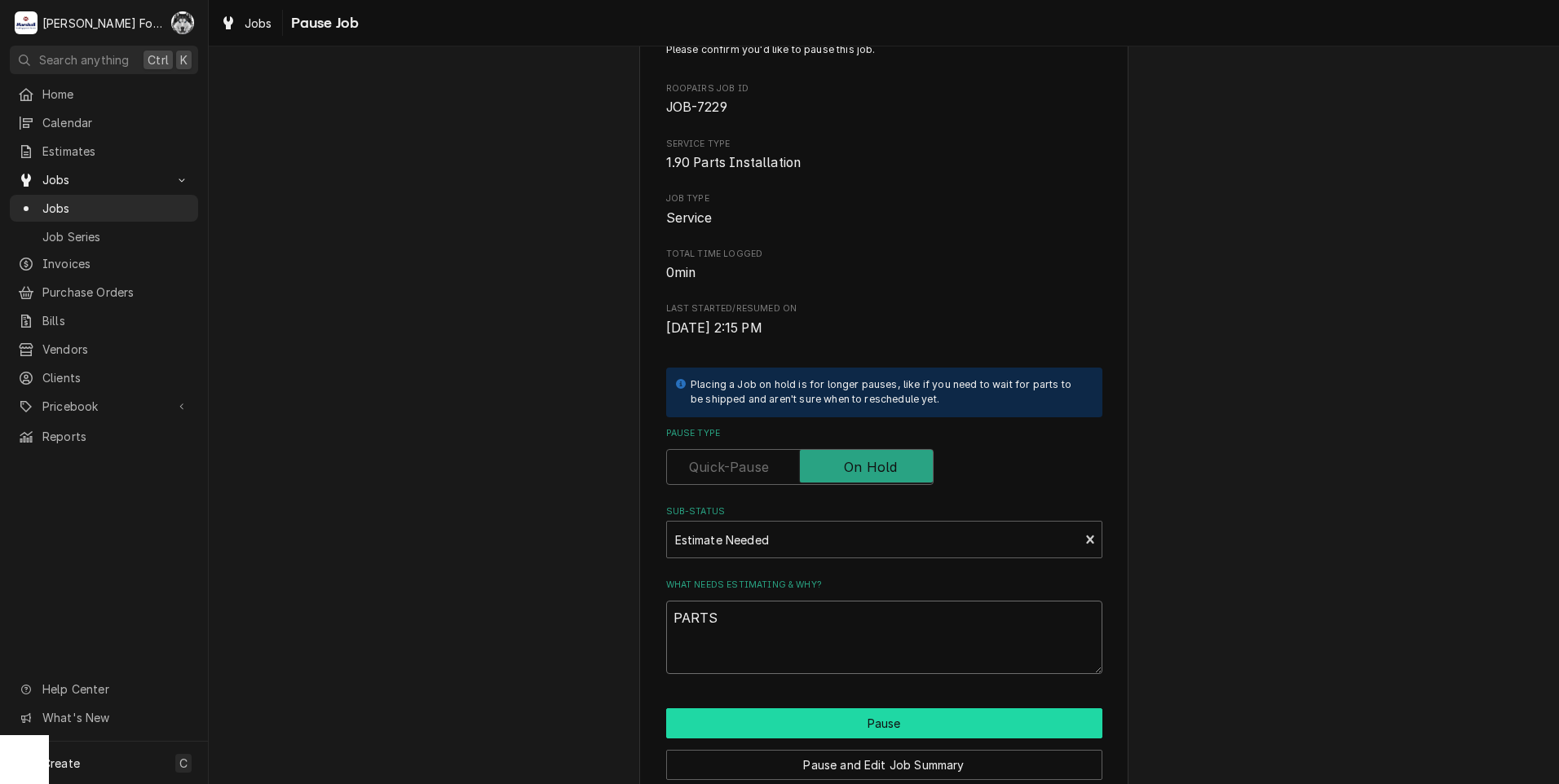
scroll to position [81, 0]
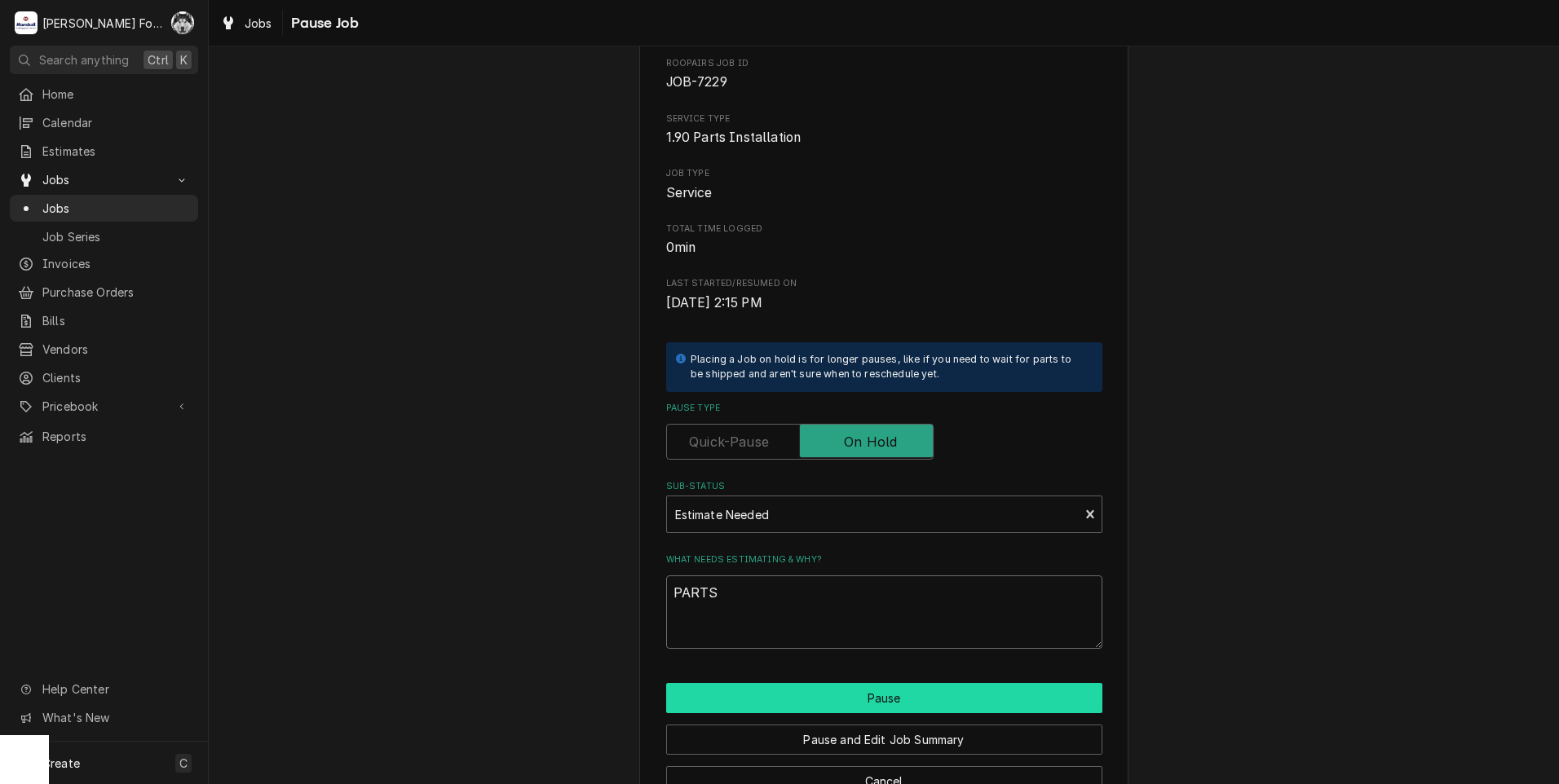
type textarea "PARTS"
click at [748, 705] on button "Pause" at bounding box center [884, 698] width 436 height 30
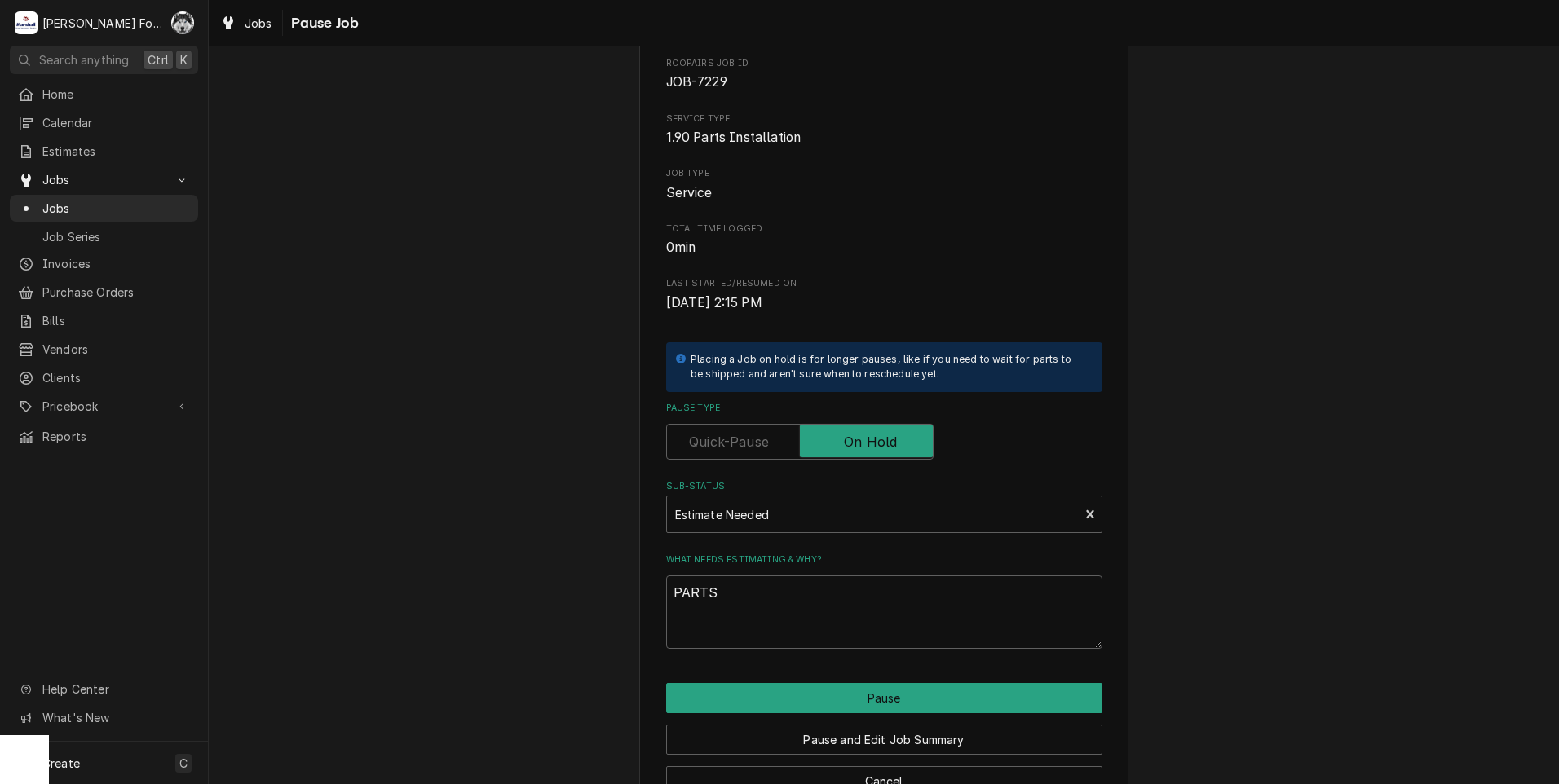
type textarea "x"
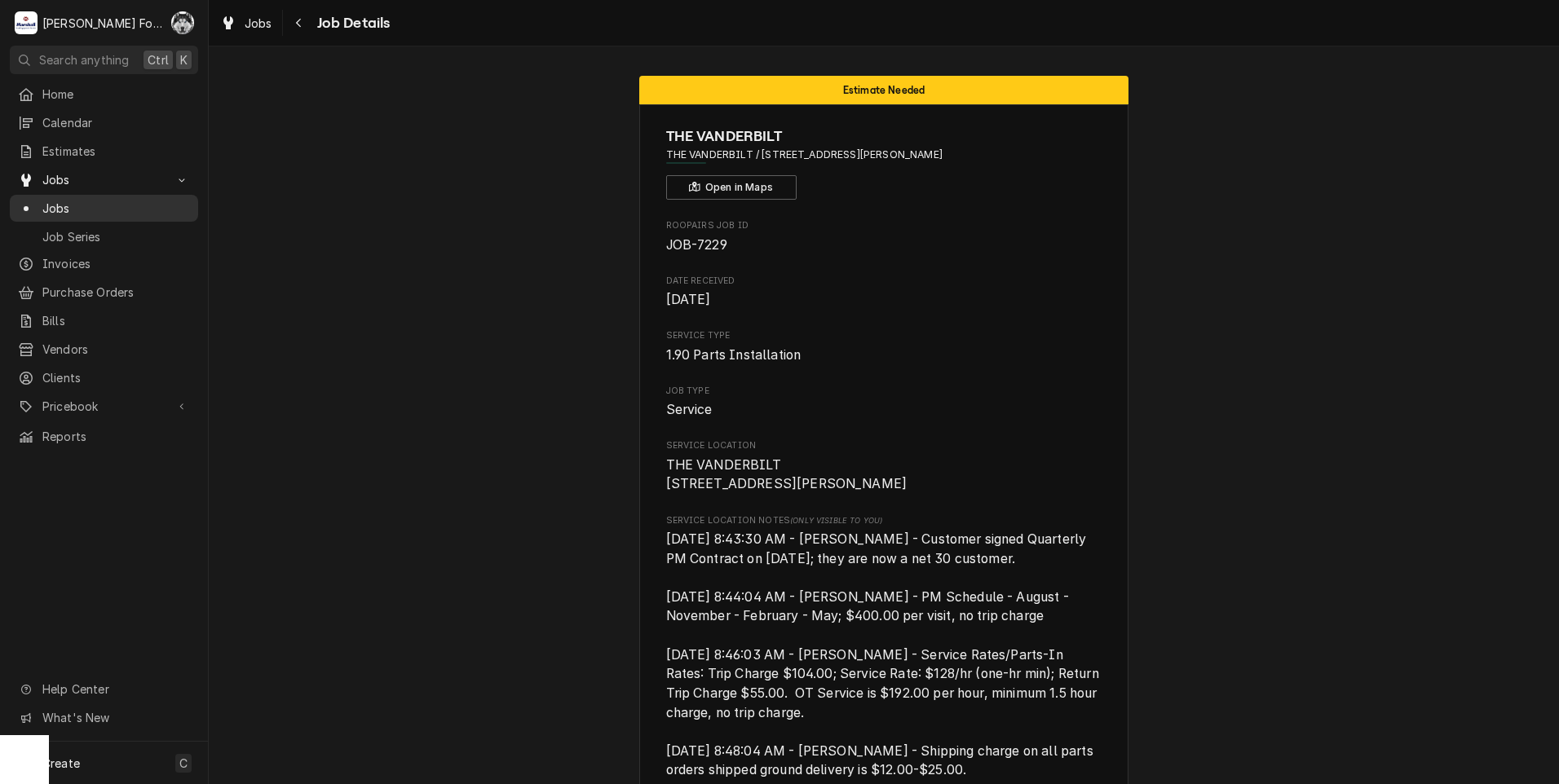
click at [49, 204] on span "Jobs" at bounding box center [115, 208] width 147 height 17
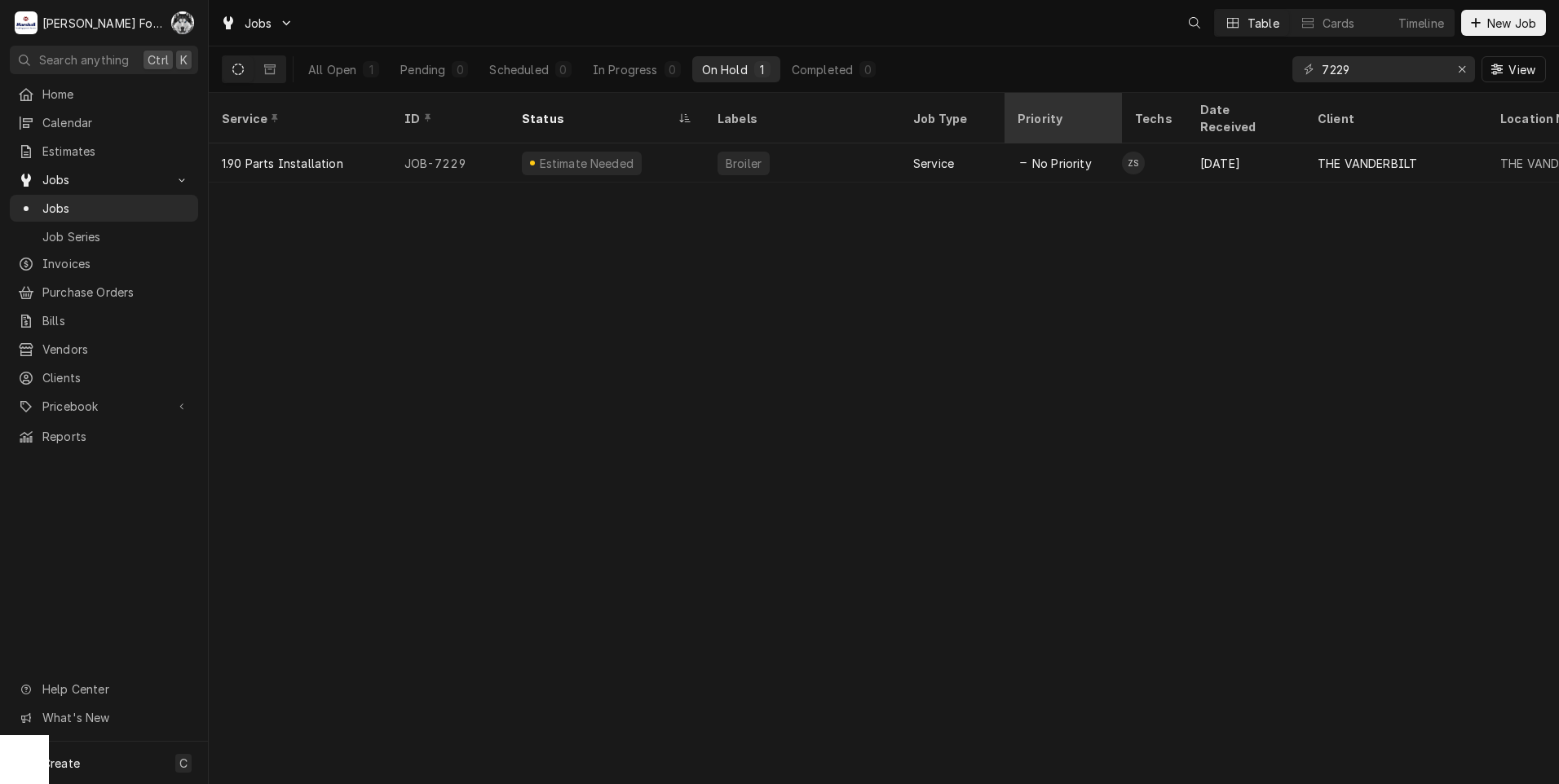
click at [1109, 114] on div "Jobs Table Cards Timeline New Job All Open 1 Pending 0 Scheduled 0 In Progress …" at bounding box center [884, 392] width 1350 height 784
type input "7158"
drag, startPoint x: 1373, startPoint y: 62, endPoint x: 1259, endPoint y: 88, distance: 116.9
click at [1279, 87] on div "All Open 1 Pending 0 Scheduled 0 In Progress 0 On Hold 1 Completed 0 7158 View" at bounding box center [884, 69] width 1324 height 46
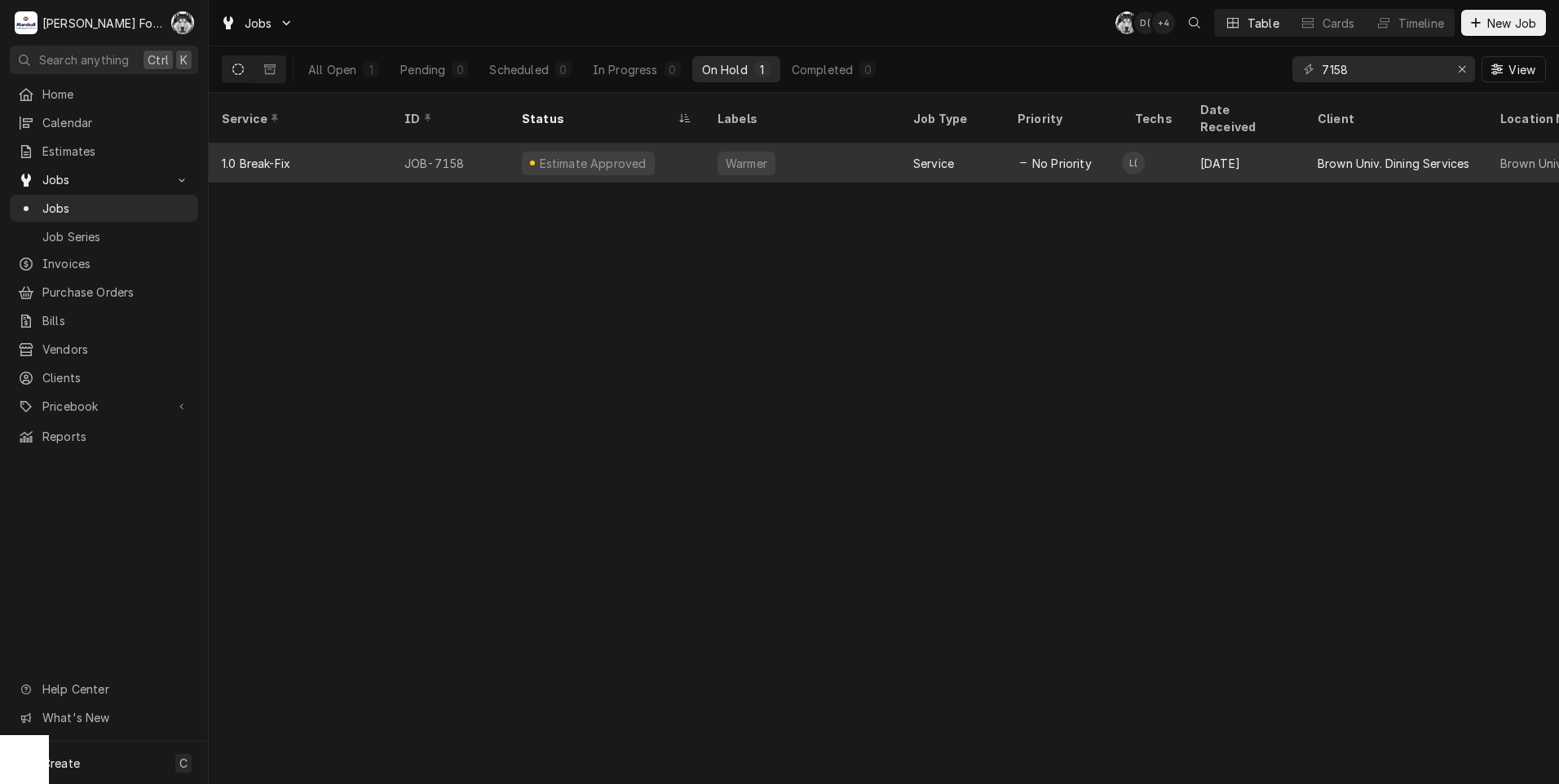
click at [650, 152] on div "Estimate Approved" at bounding box center [607, 163] width 196 height 39
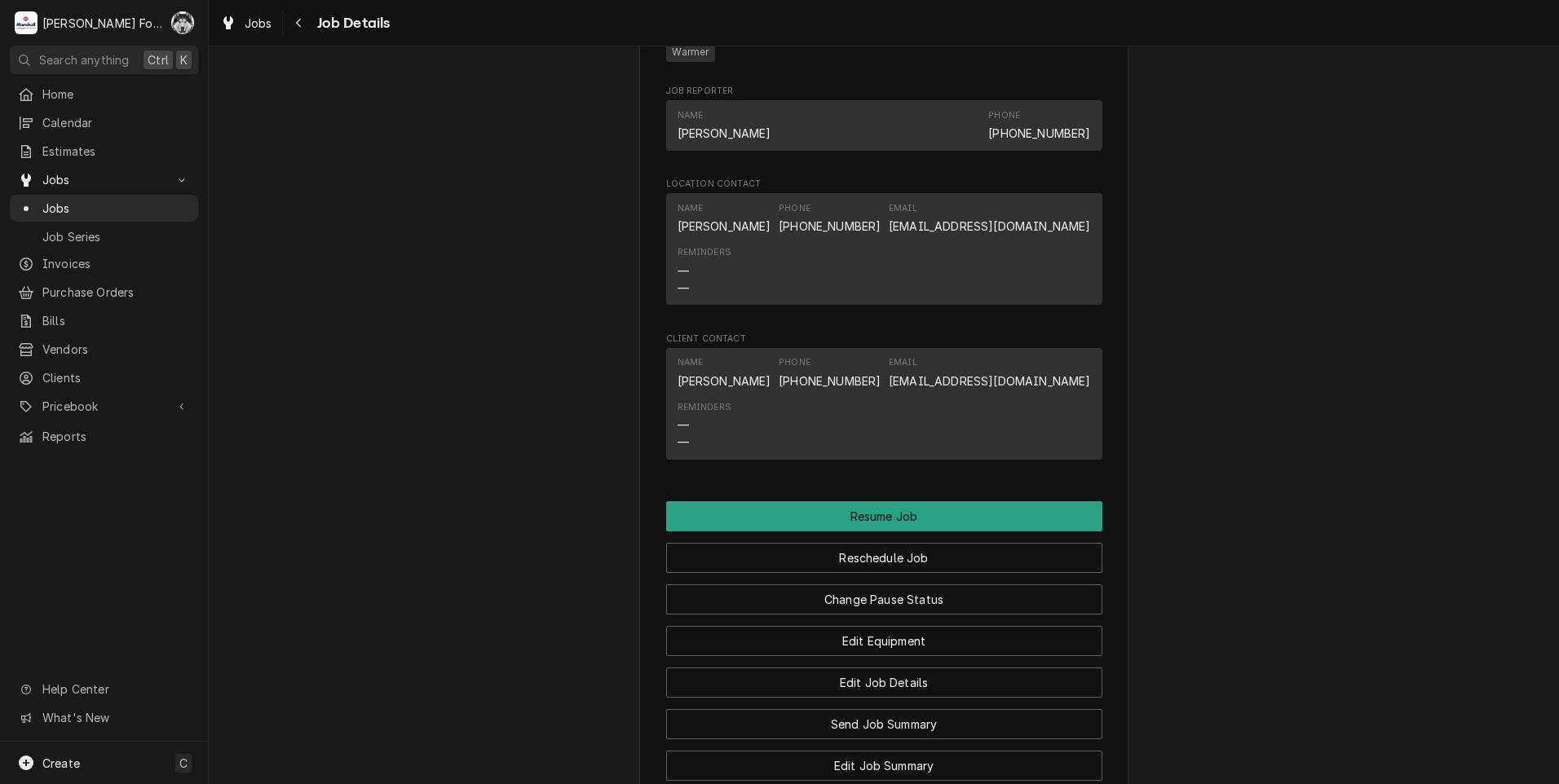
scroll to position [1874, 0]
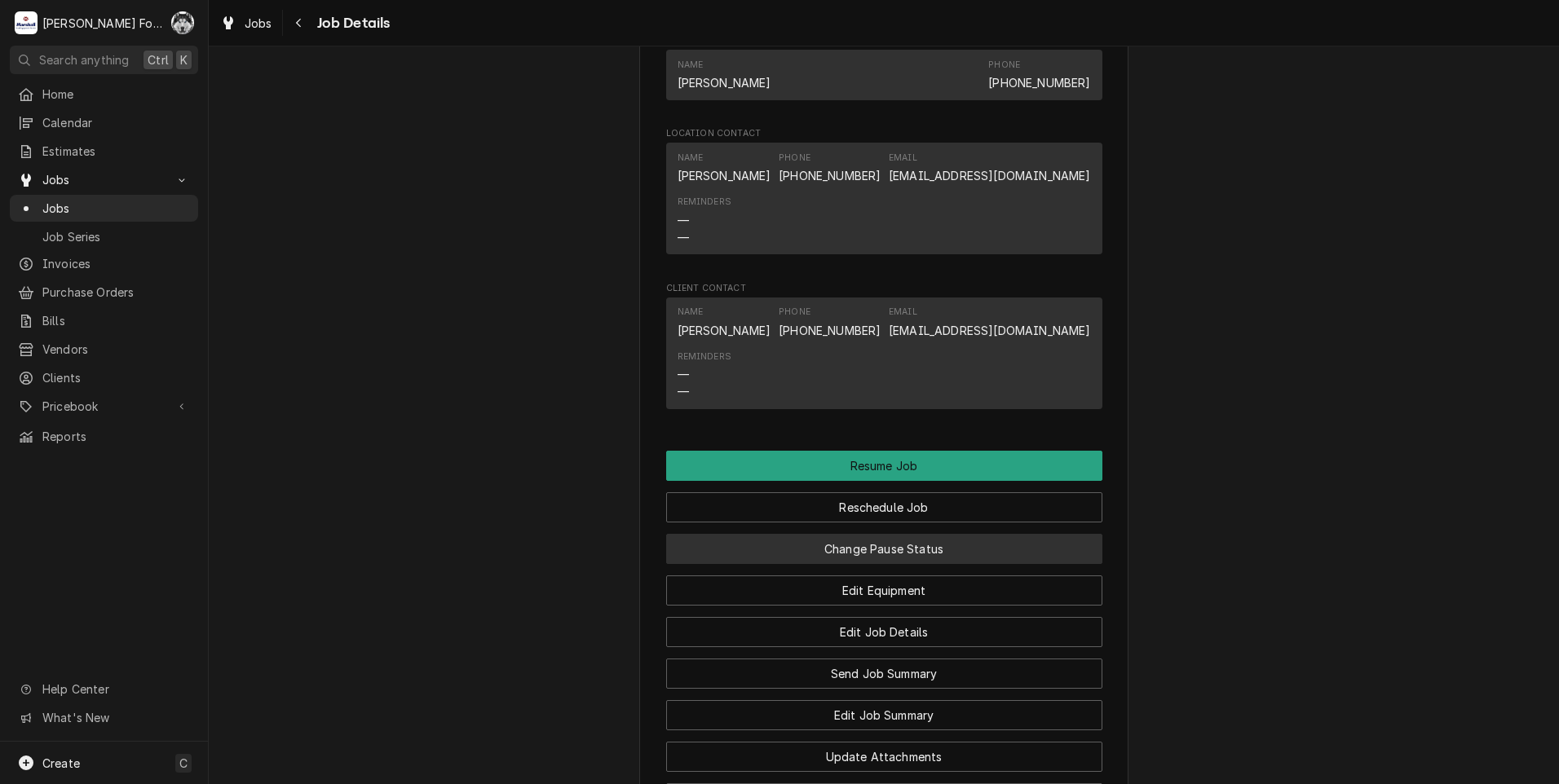
click at [835, 544] on button "Change Pause Status" at bounding box center [884, 549] width 436 height 30
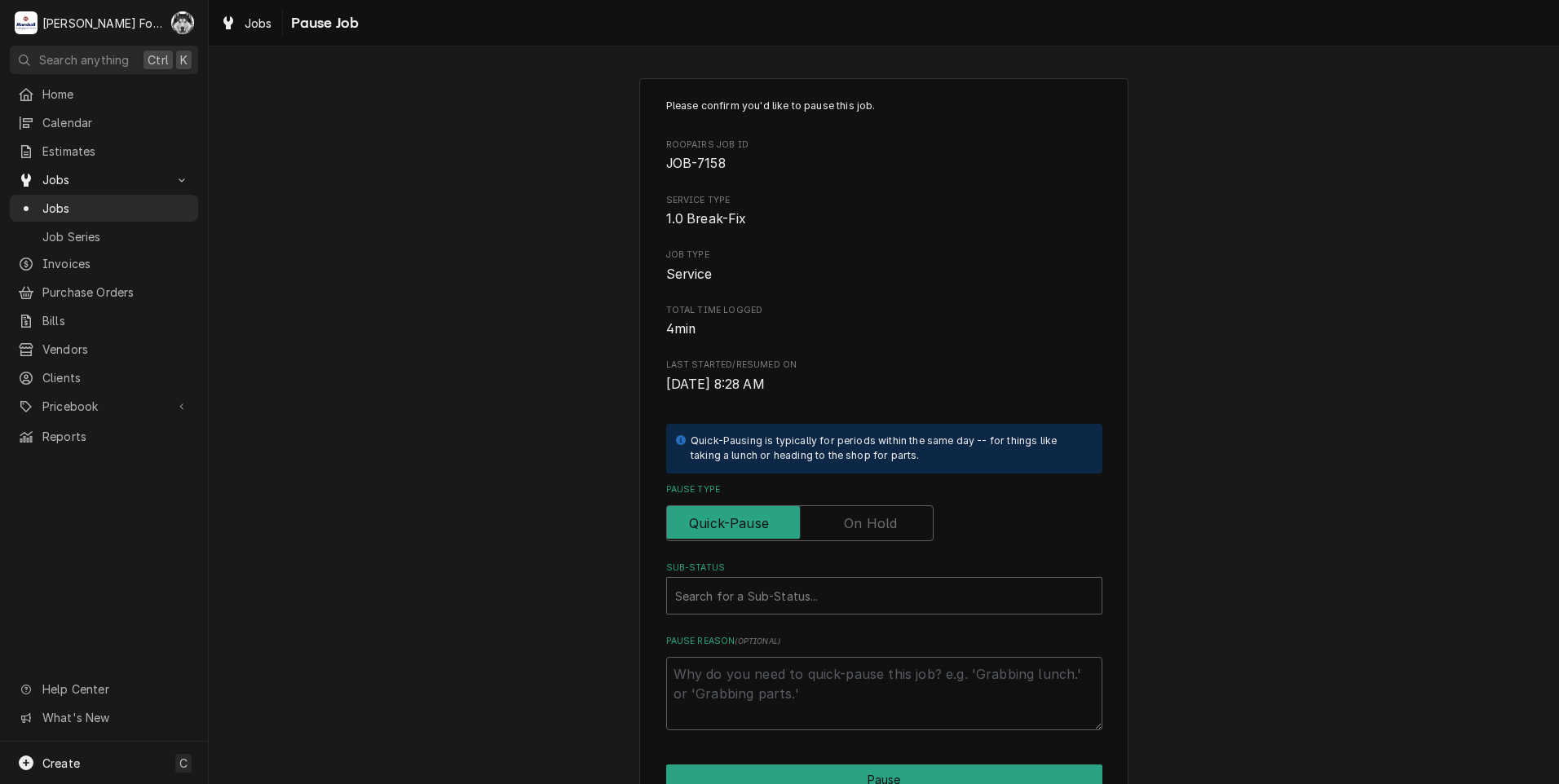
click at [845, 522] on label "Pause Type" at bounding box center [800, 523] width 267 height 36
click at [845, 522] on input "Pause Type" at bounding box center [800, 523] width 253 height 36
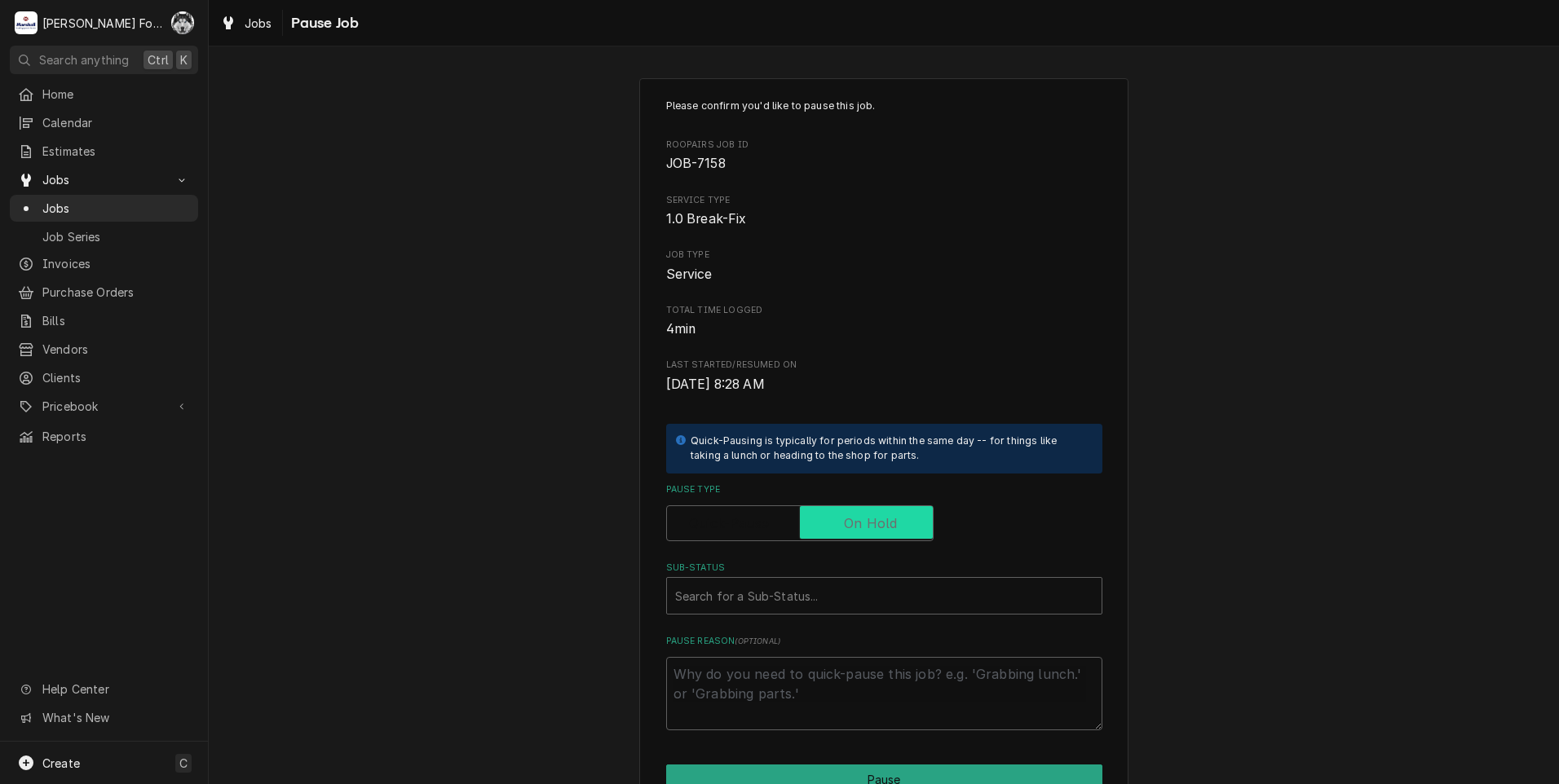
checkbox input "true"
click at [789, 597] on div "Sub-Status" at bounding box center [884, 596] width 418 height 29
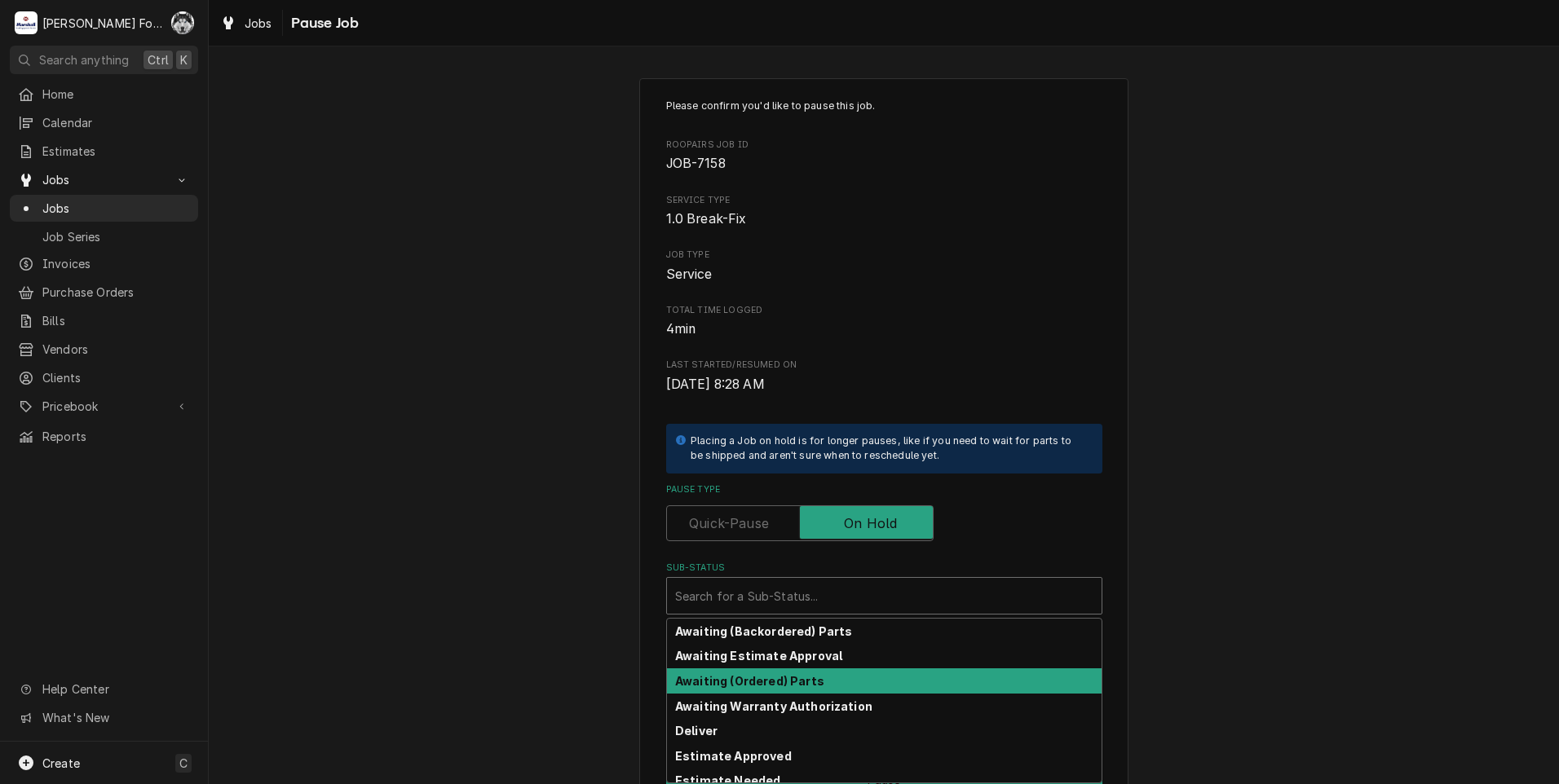
click at [733, 678] on strong "Awaiting (Ordered) Parts" at bounding box center [750, 681] width 149 height 14
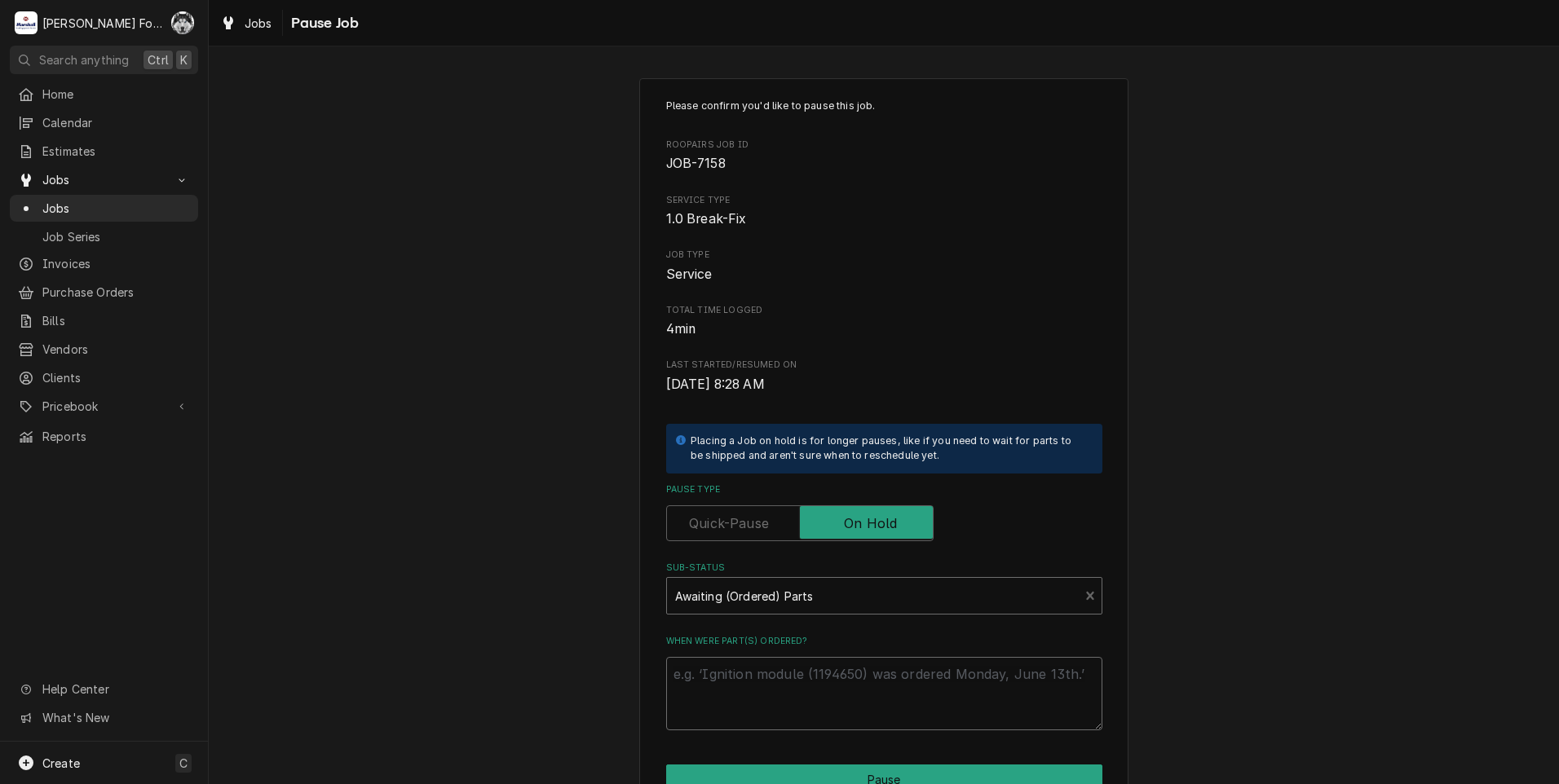
click at [726, 682] on textarea "When were part(s) ordered?" at bounding box center [884, 694] width 436 height 73
type textarea "x"
type textarea "9"
type textarea "x"
type textarea "9/"
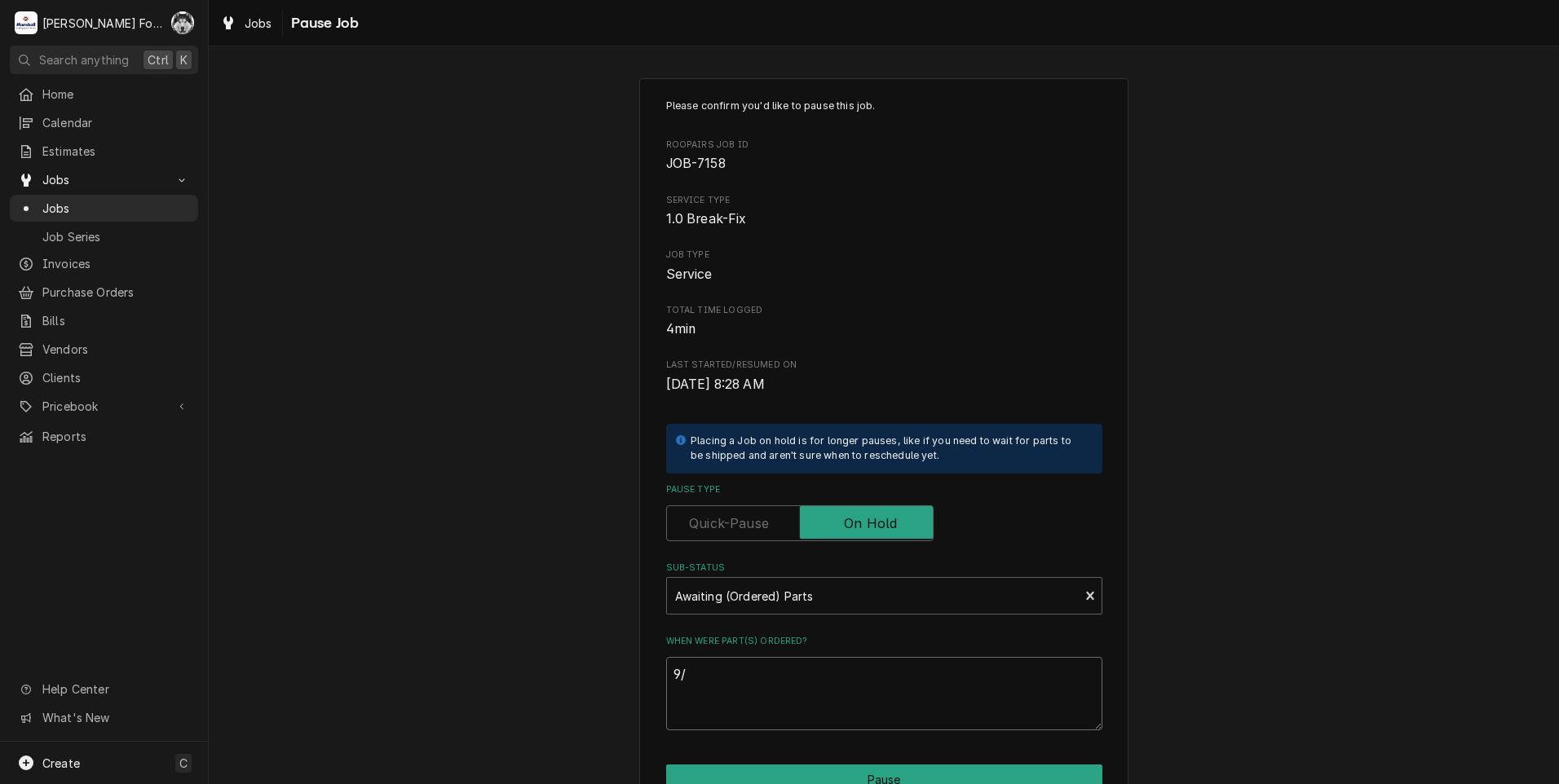
type textarea "x"
type textarea "9/3"
type textarea "x"
type textarea "9/3/"
type textarea "x"
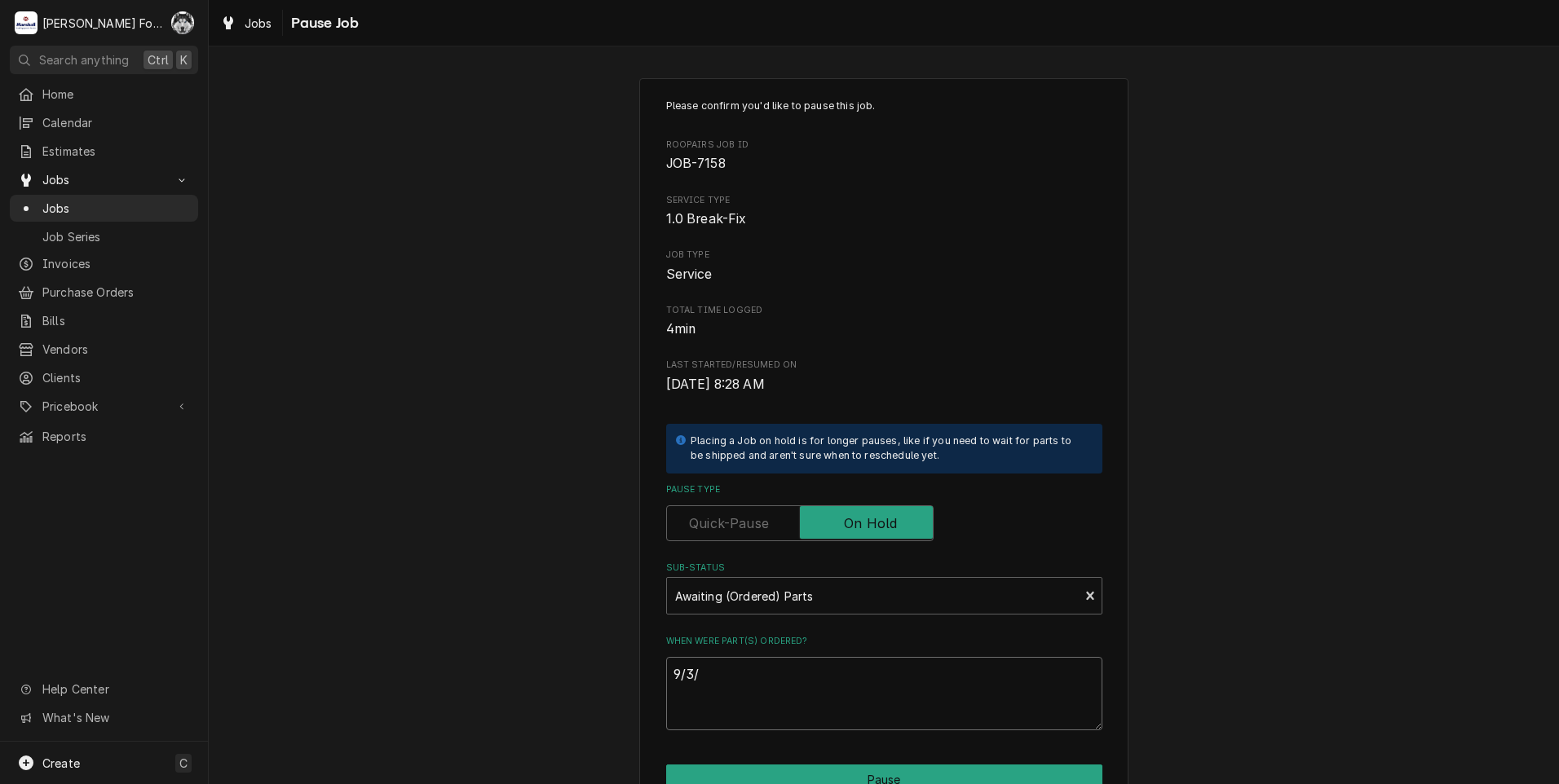
type textarea "9/3/2"
type textarea "x"
type textarea "9/3/20"
type textarea "x"
type textarea "9/3/202"
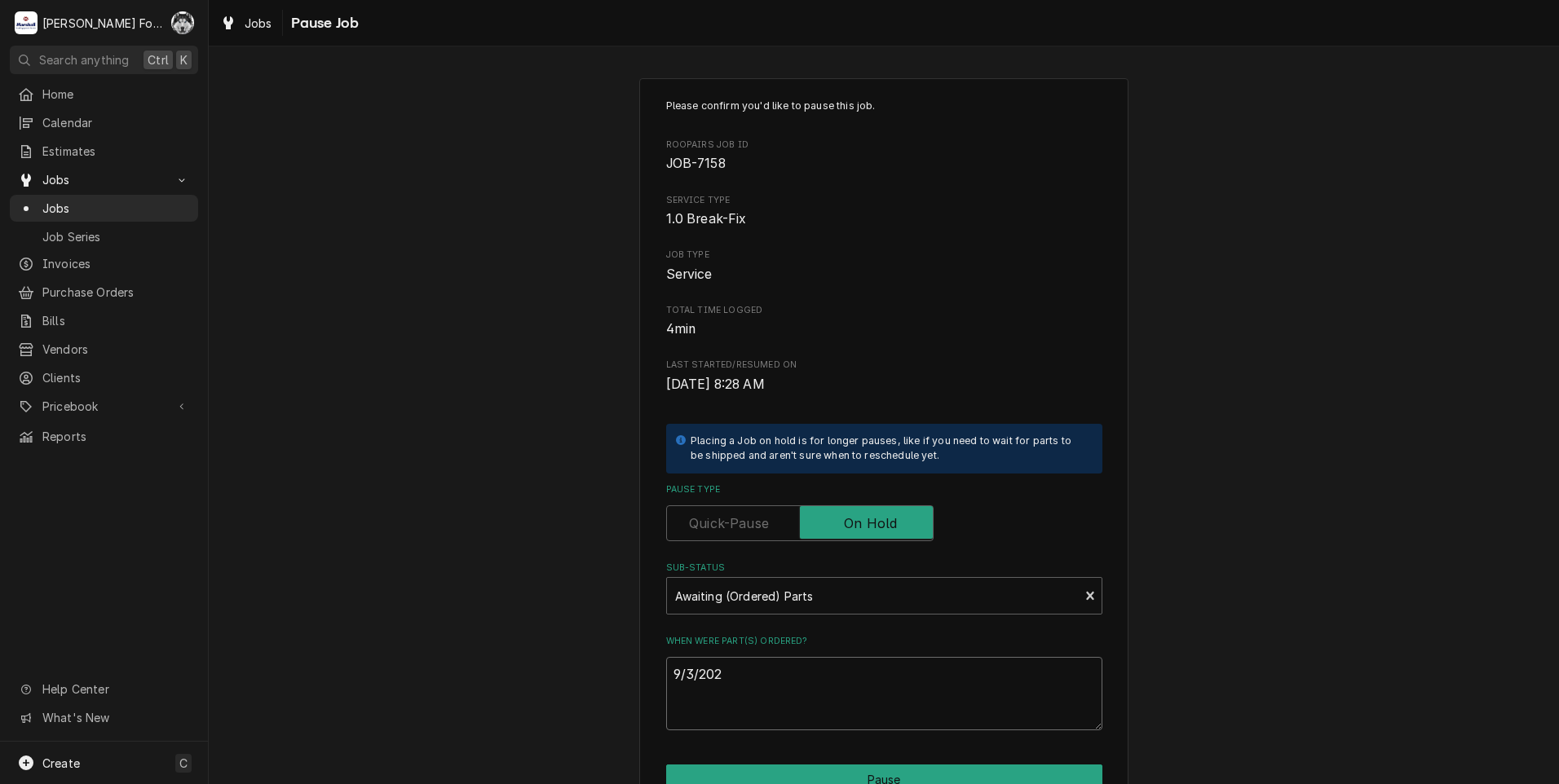
type textarea "x"
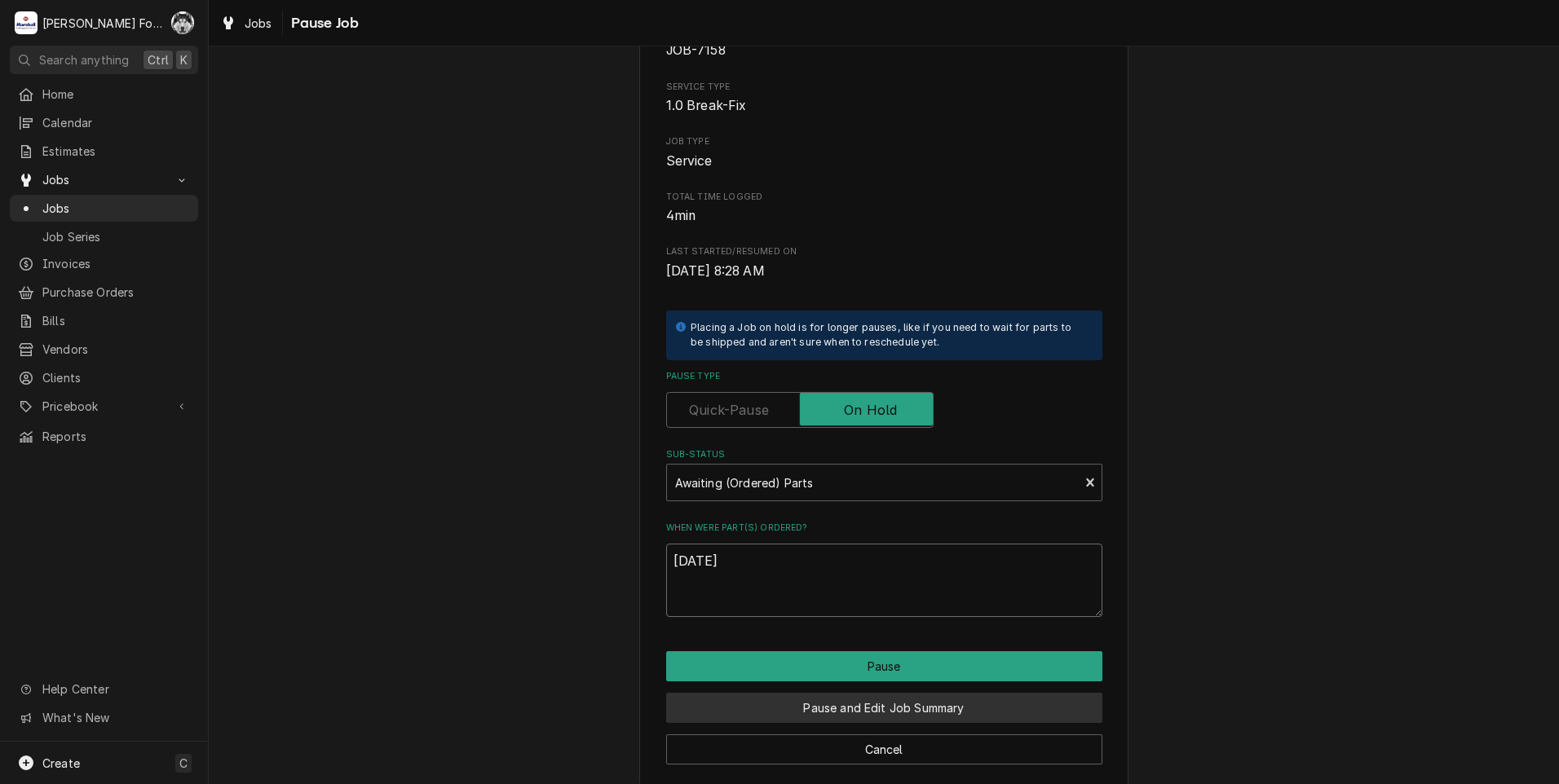
scroll to position [129, 0]
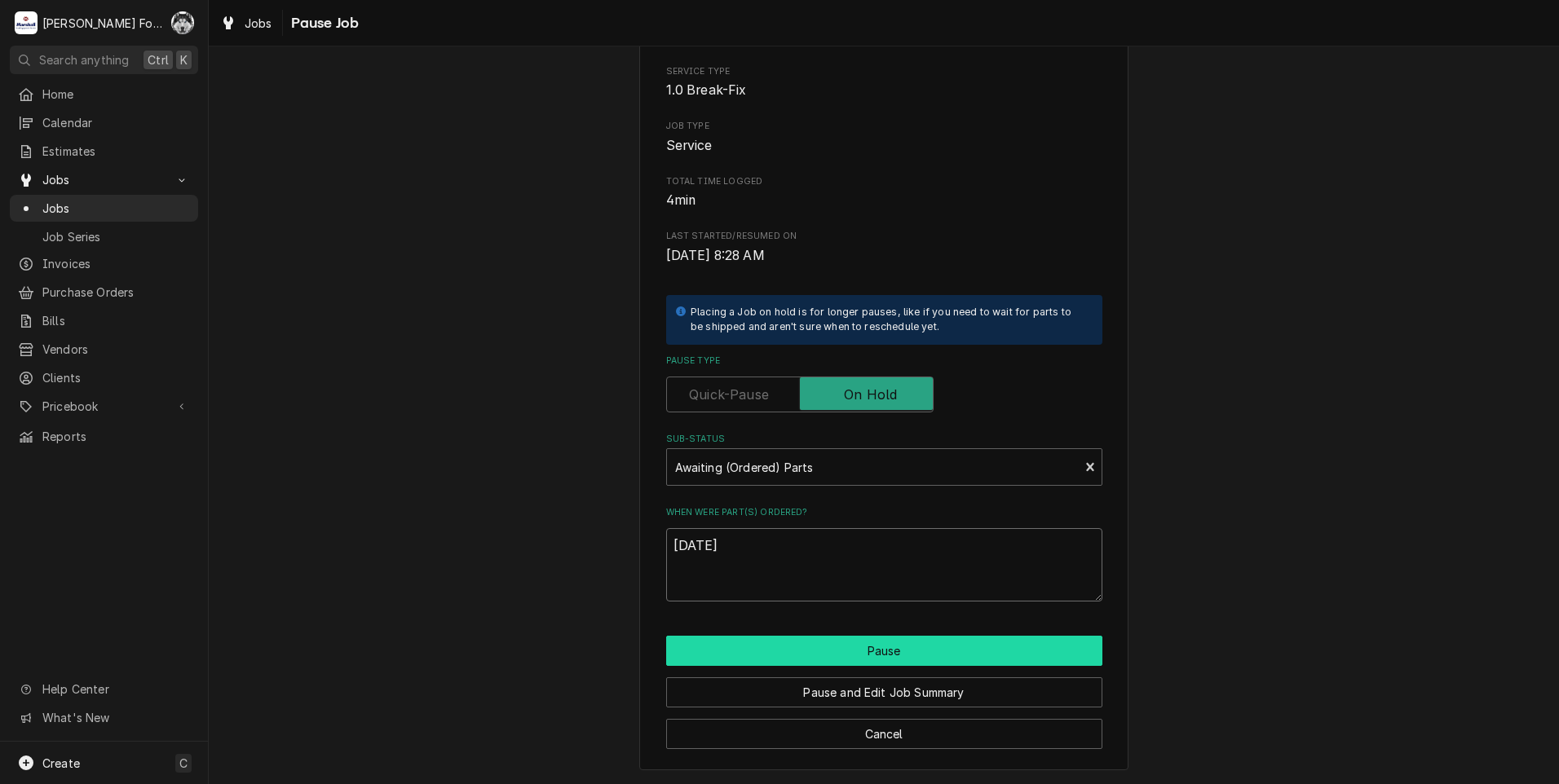
type textarea "9/3/2025"
click at [760, 649] on button "Pause" at bounding box center [884, 651] width 436 height 30
type textarea "x"
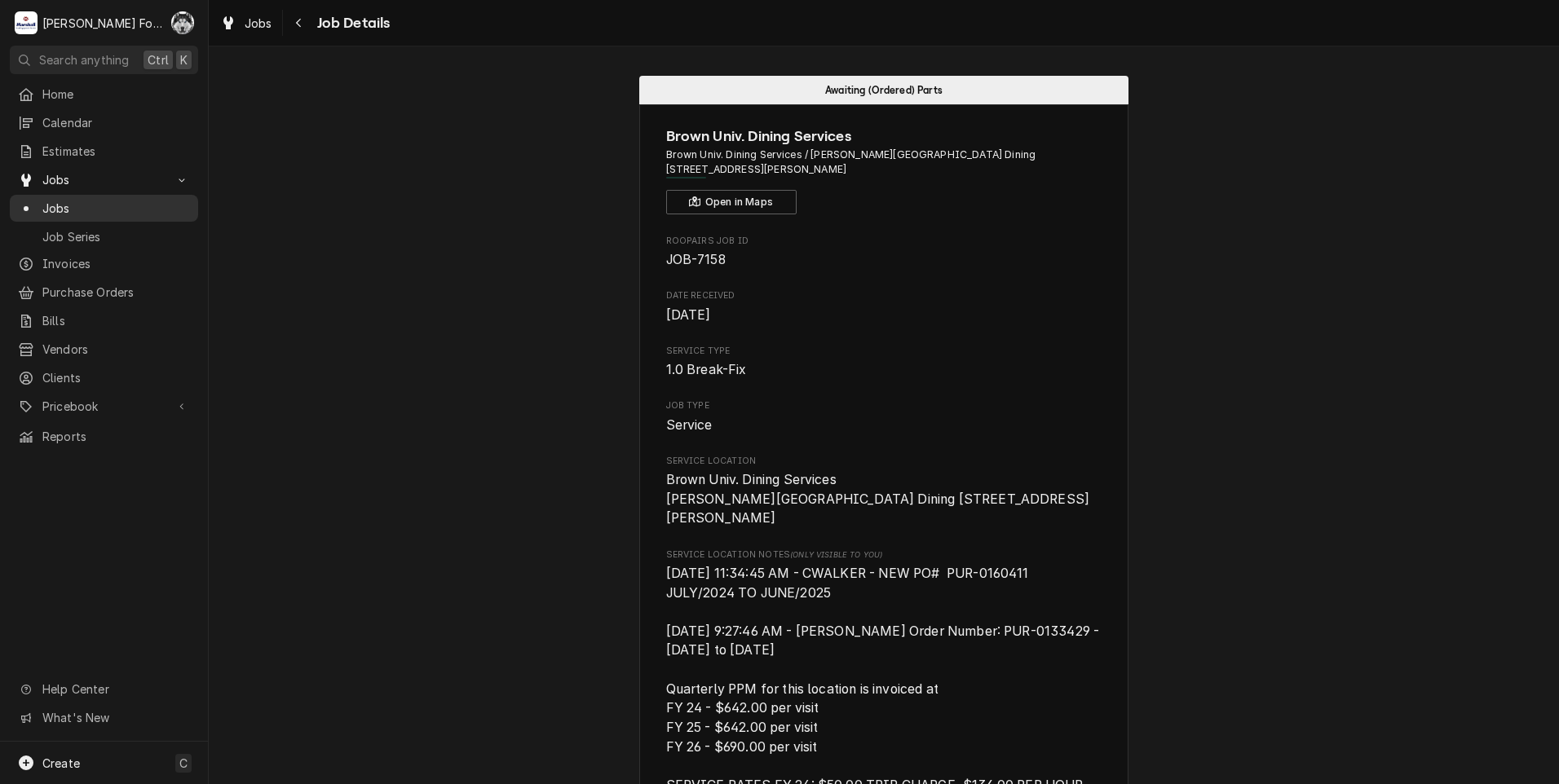
click at [54, 200] on span "Jobs" at bounding box center [115, 208] width 147 height 17
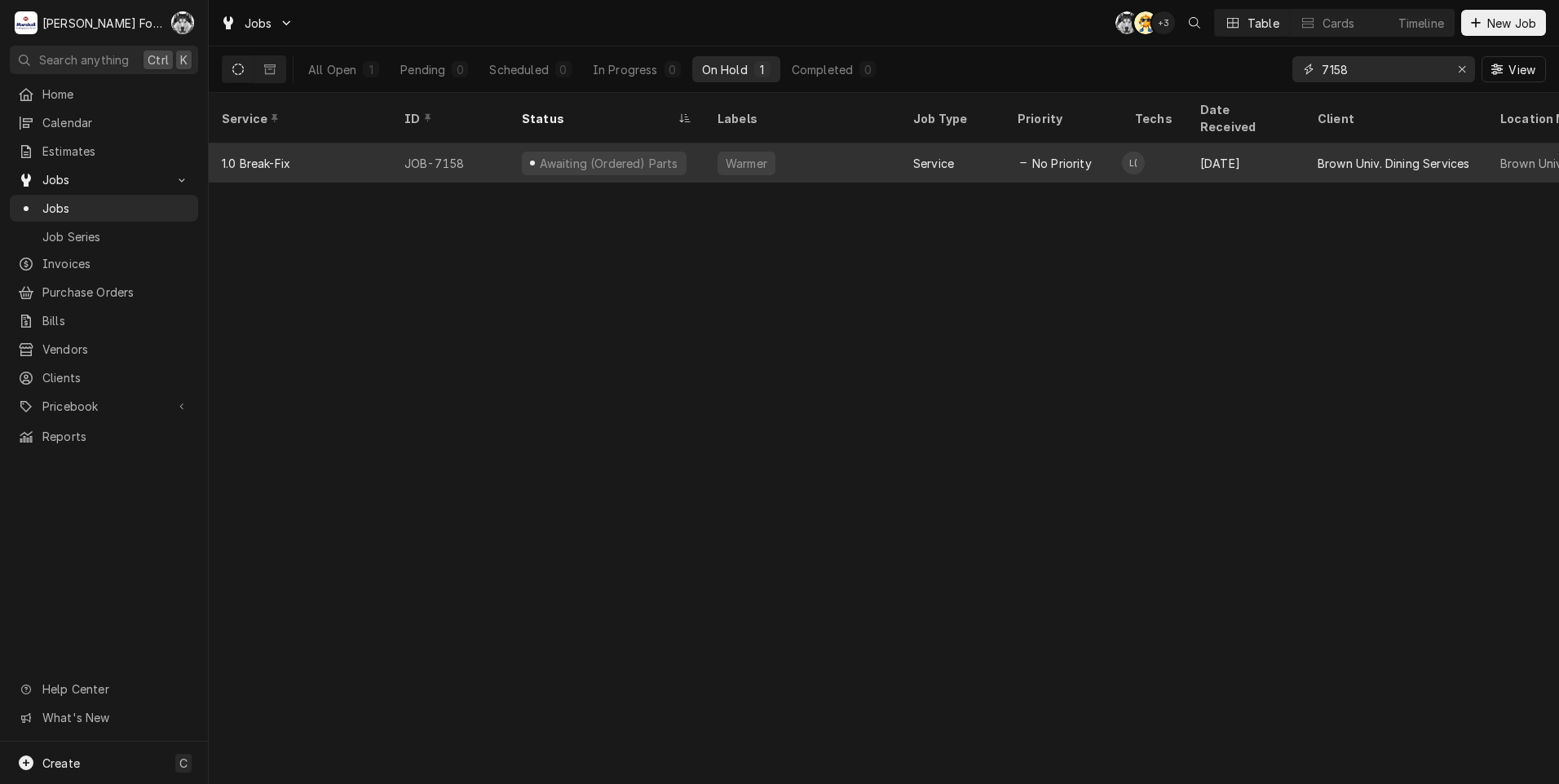
drag, startPoint x: 1364, startPoint y: 66, endPoint x: 1121, endPoint y: 130, distance: 251.3
click at [1130, 126] on div "Jobs C( AT + 3 Table Cards Timeline New Job All Open 1 Pending 0 Scheduled 0 In…" at bounding box center [884, 392] width 1350 height 784
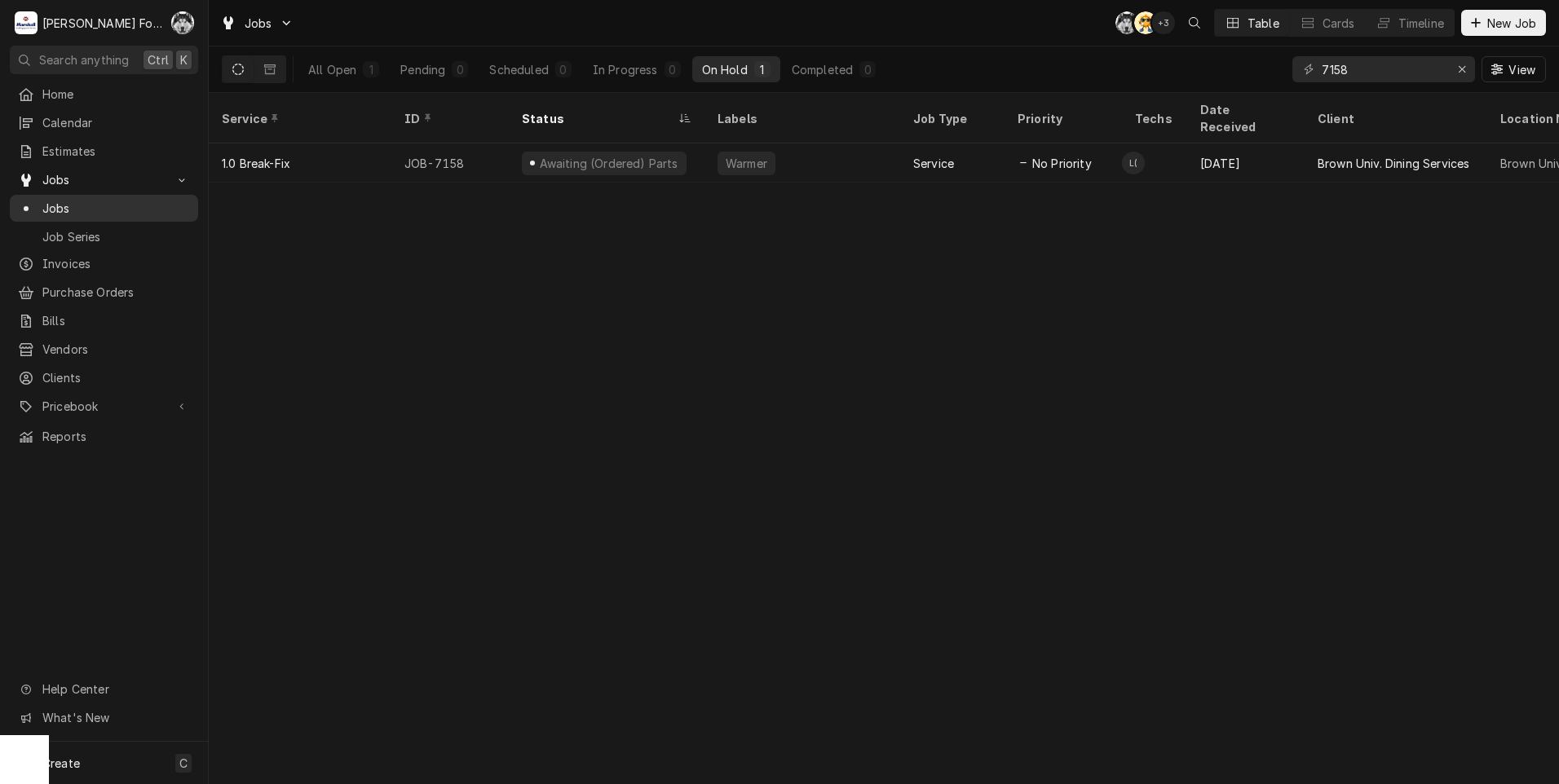
click at [52, 195] on link "Jobs" at bounding box center [104, 208] width 189 height 27
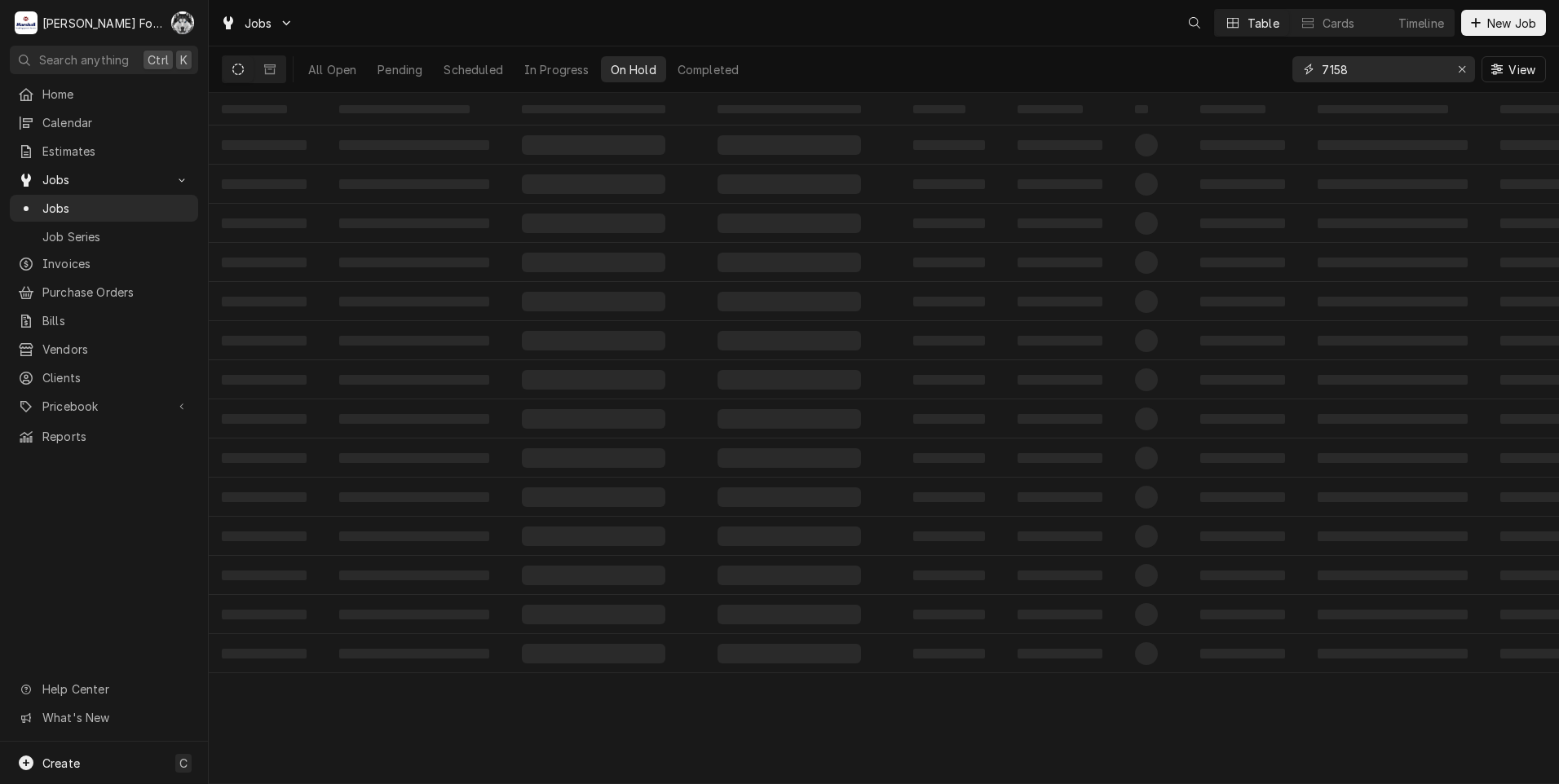
drag, startPoint x: 1259, startPoint y: 73, endPoint x: 1229, endPoint y: 76, distance: 30.1
click at [1232, 74] on div "All Open Pending Scheduled In Progress On Hold Completed 7158 View" at bounding box center [884, 69] width 1324 height 46
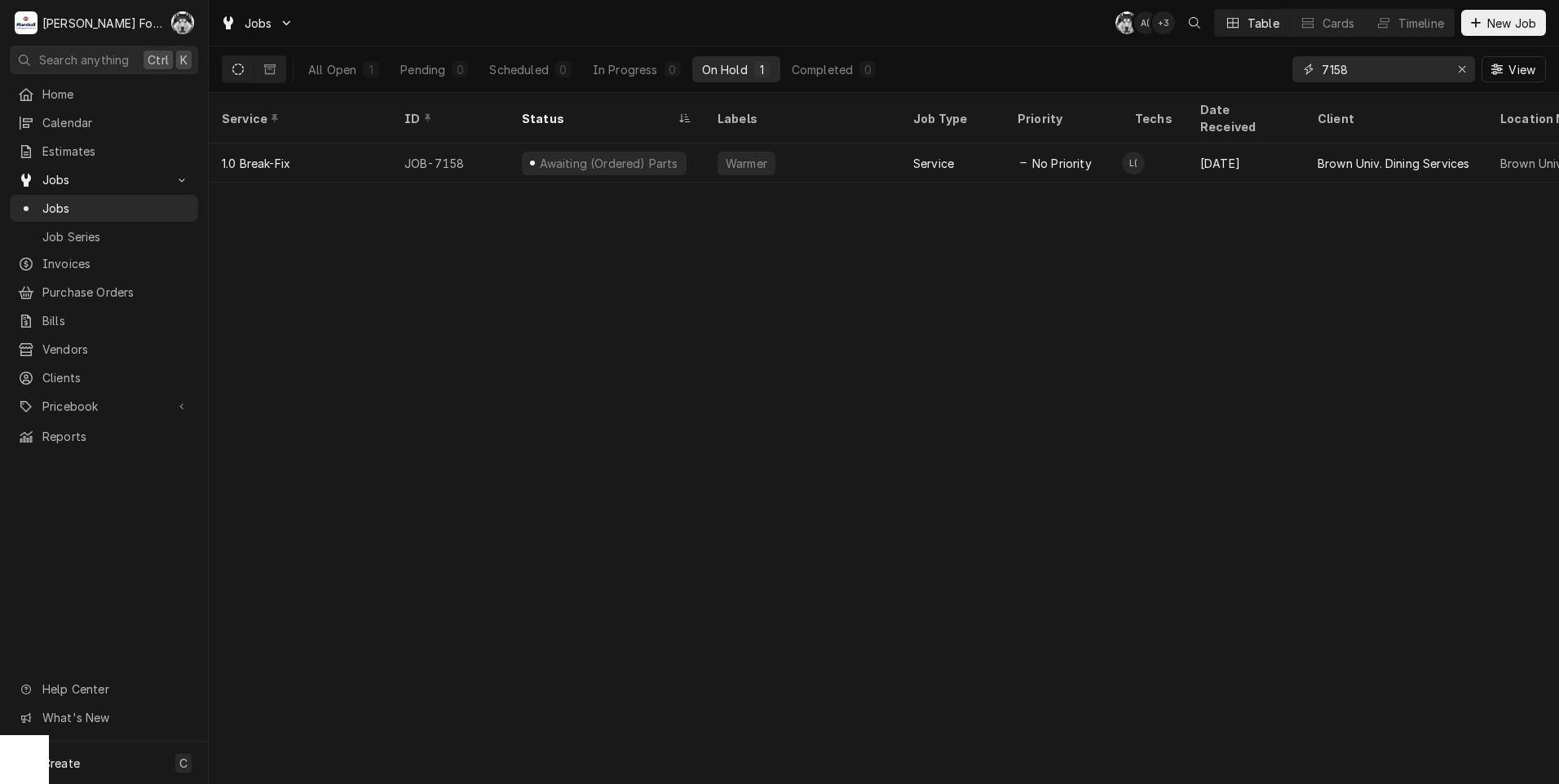
type input "7"
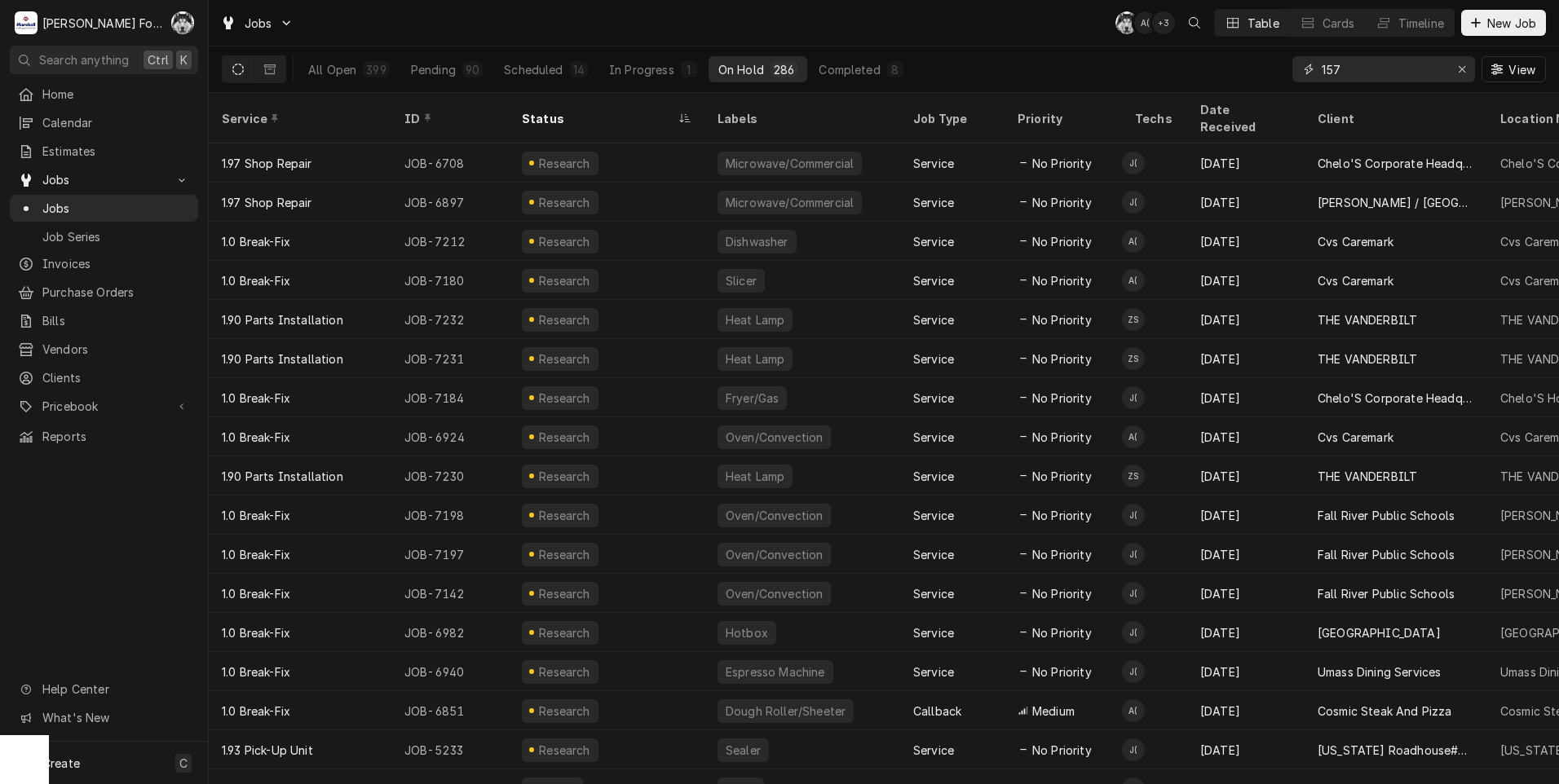
type input "157"
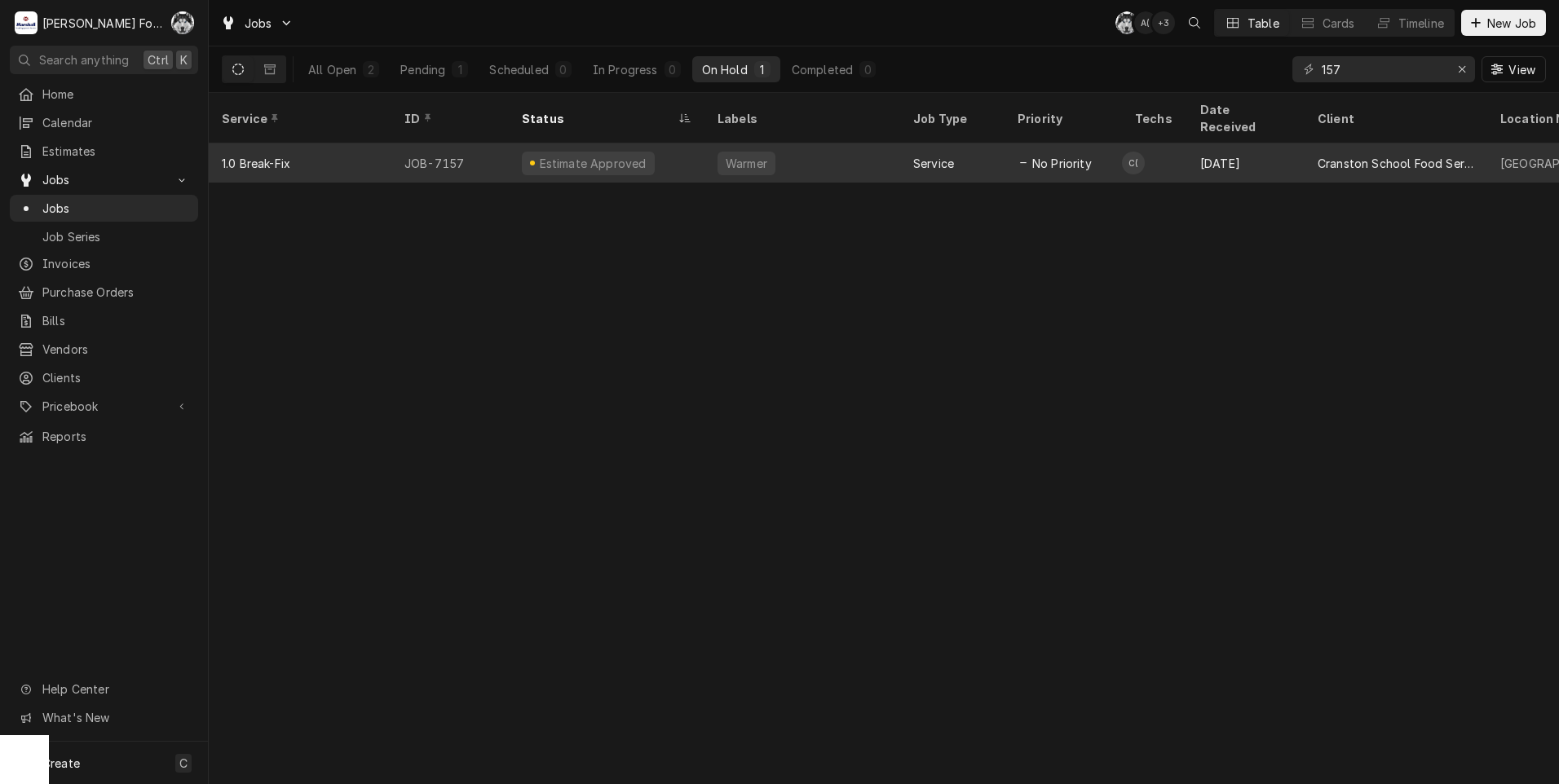
click at [703, 144] on div "Estimate Approved" at bounding box center [607, 163] width 196 height 39
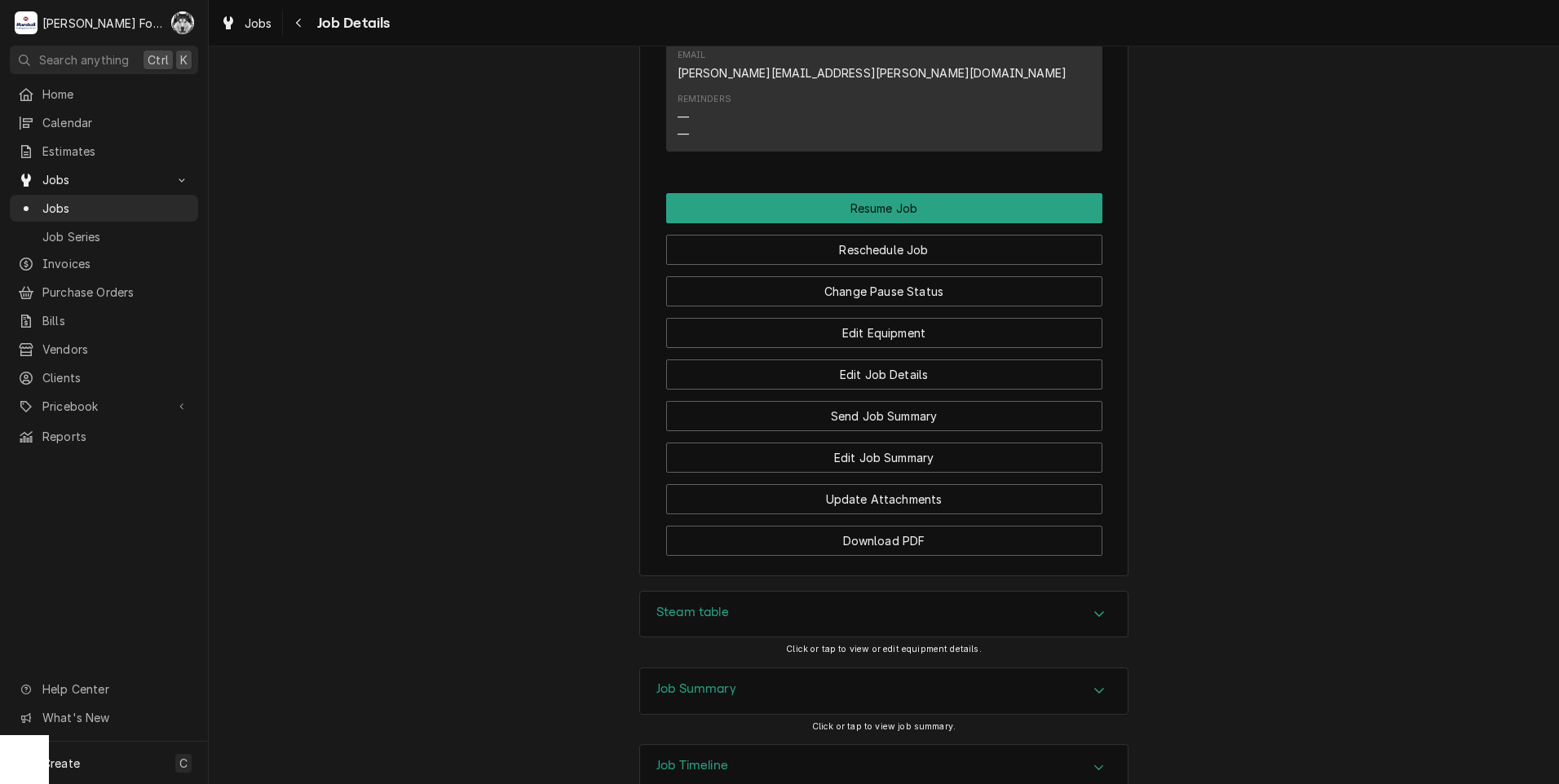
scroll to position [1841, 0]
click at [790, 275] on button "Change Pause Status" at bounding box center [884, 290] width 436 height 30
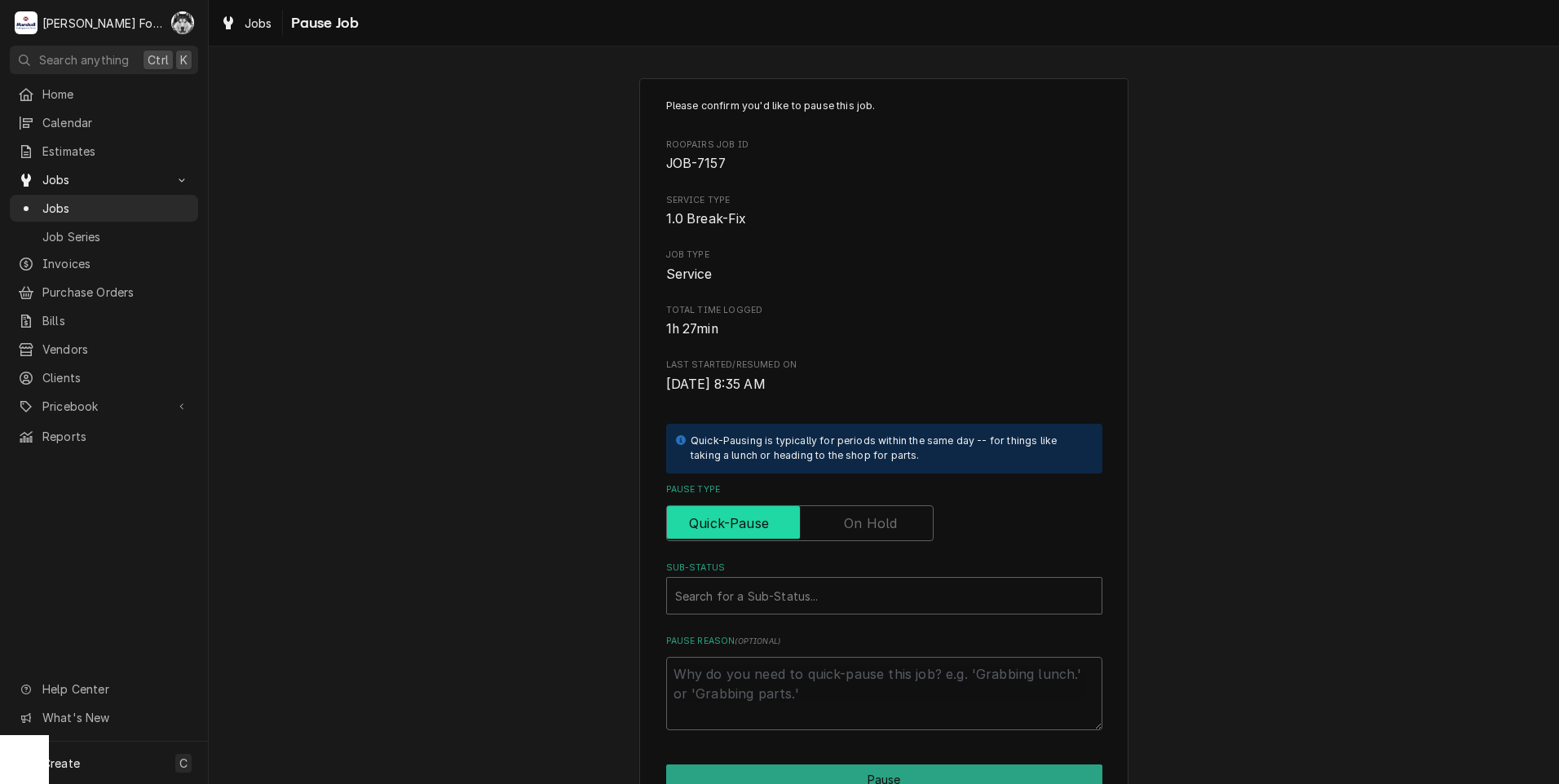
click at [864, 537] on input "Pause Type" at bounding box center [800, 523] width 253 height 36
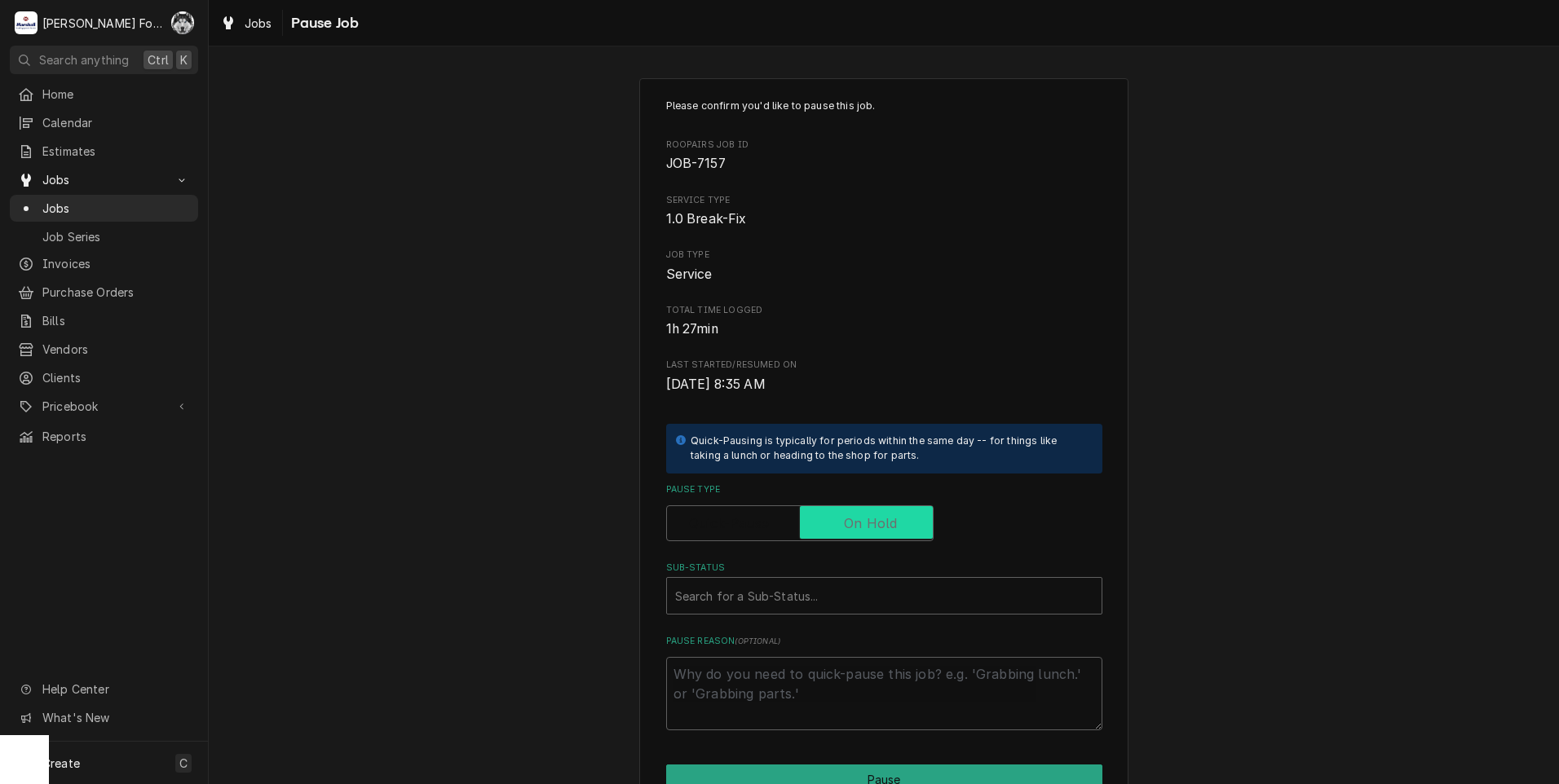
checkbox input "true"
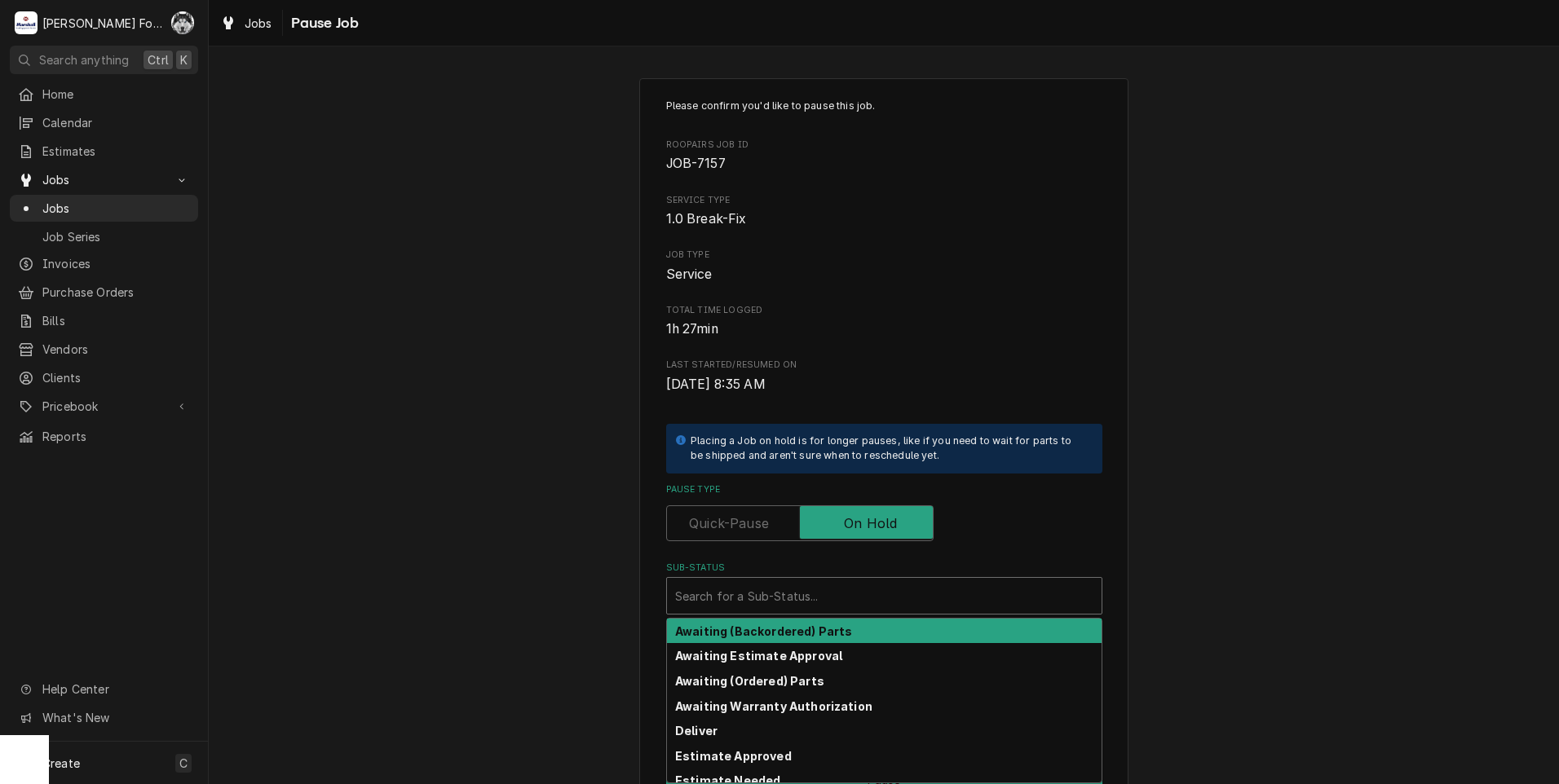
click at [826, 593] on div "Sub-Status" at bounding box center [884, 596] width 418 height 29
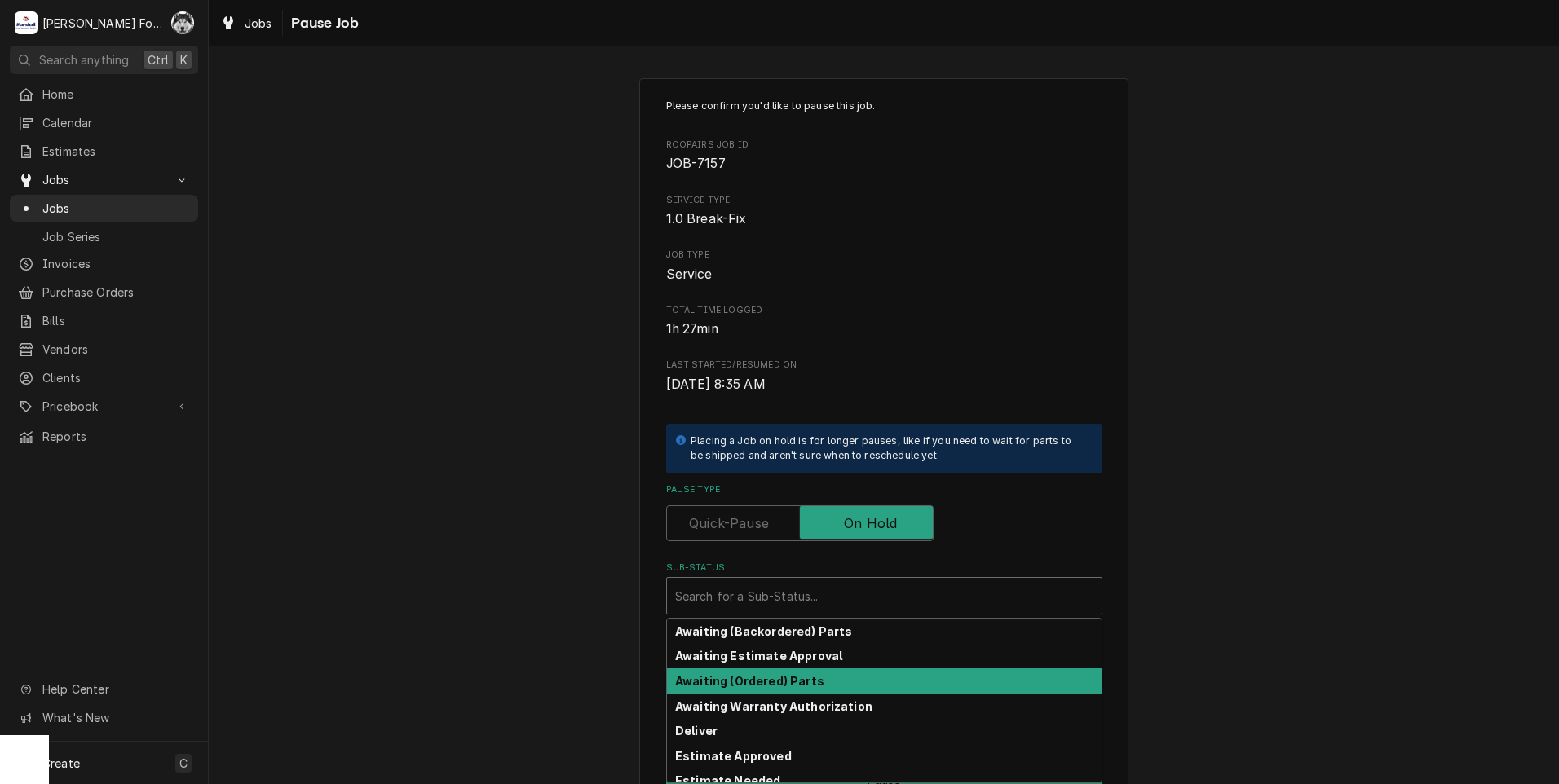
click at [793, 679] on strong "Awaiting (Ordered) Parts" at bounding box center [750, 681] width 149 height 14
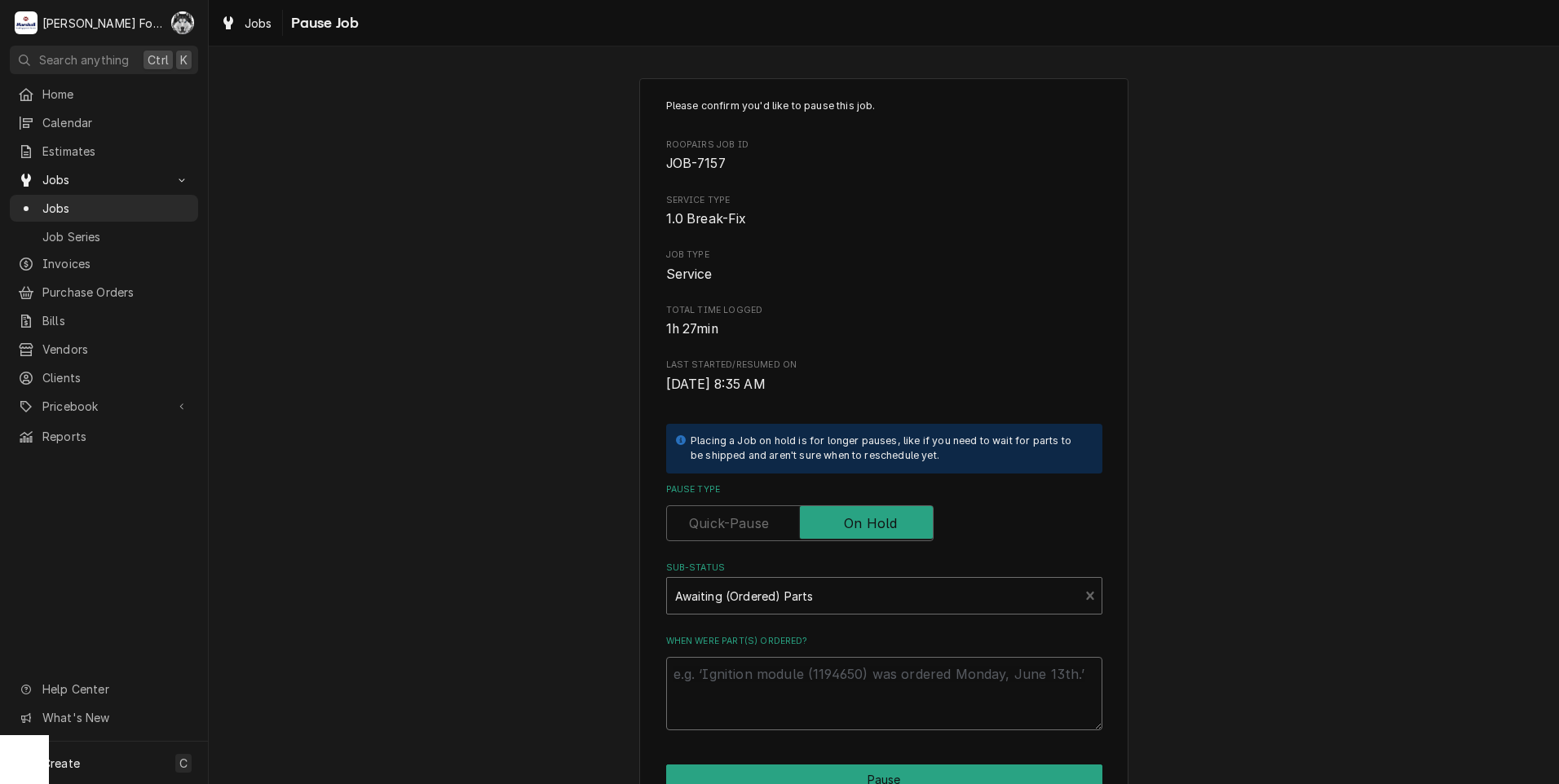
click at [792, 679] on textarea "When were part(s) ordered?" at bounding box center [884, 694] width 436 height 73
type textarea "x"
type textarea "9"
type textarea "x"
type textarea "9/"
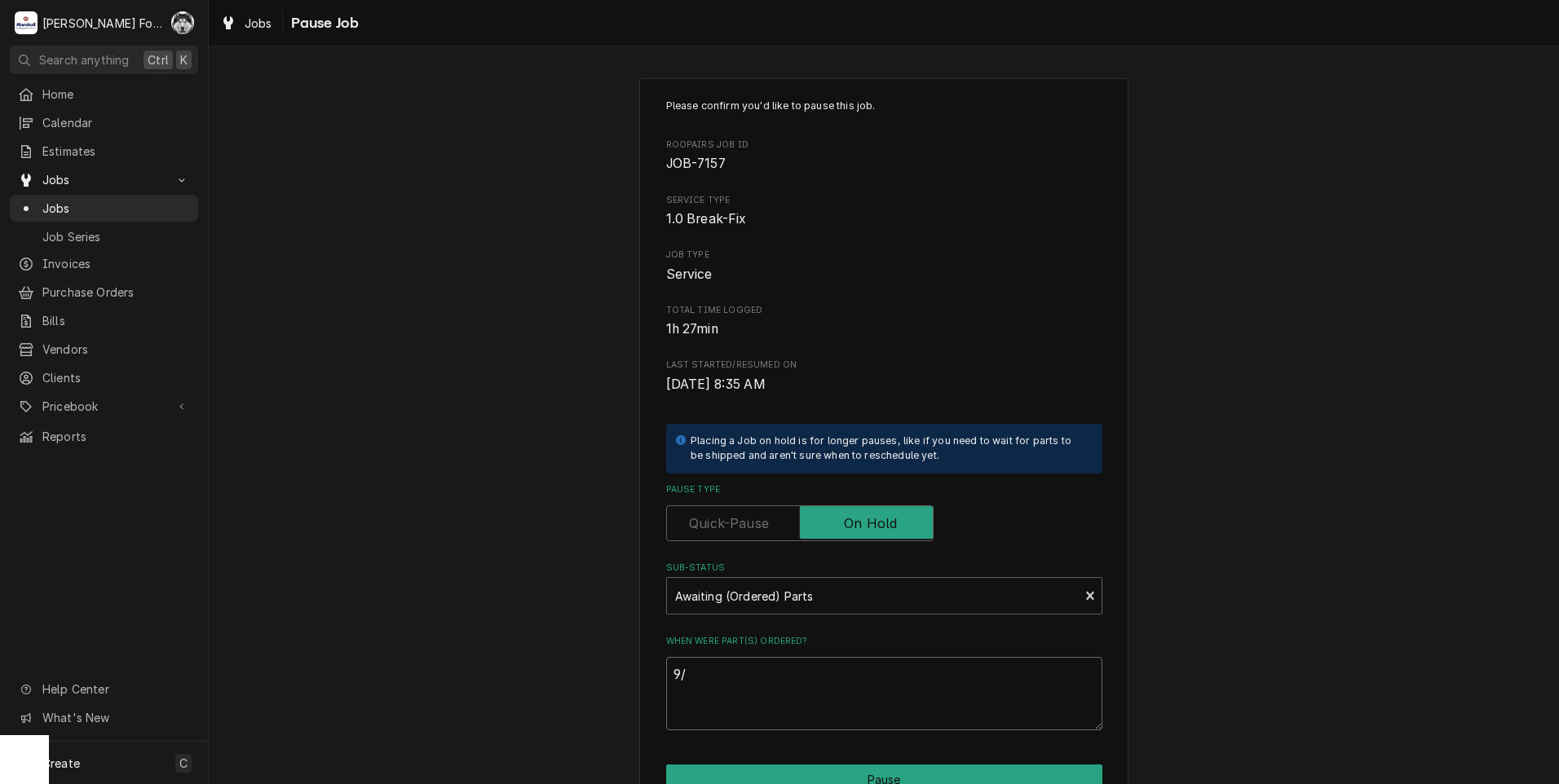
type textarea "x"
type textarea "9/3"
type textarea "x"
type textarea "9/3/"
type textarea "x"
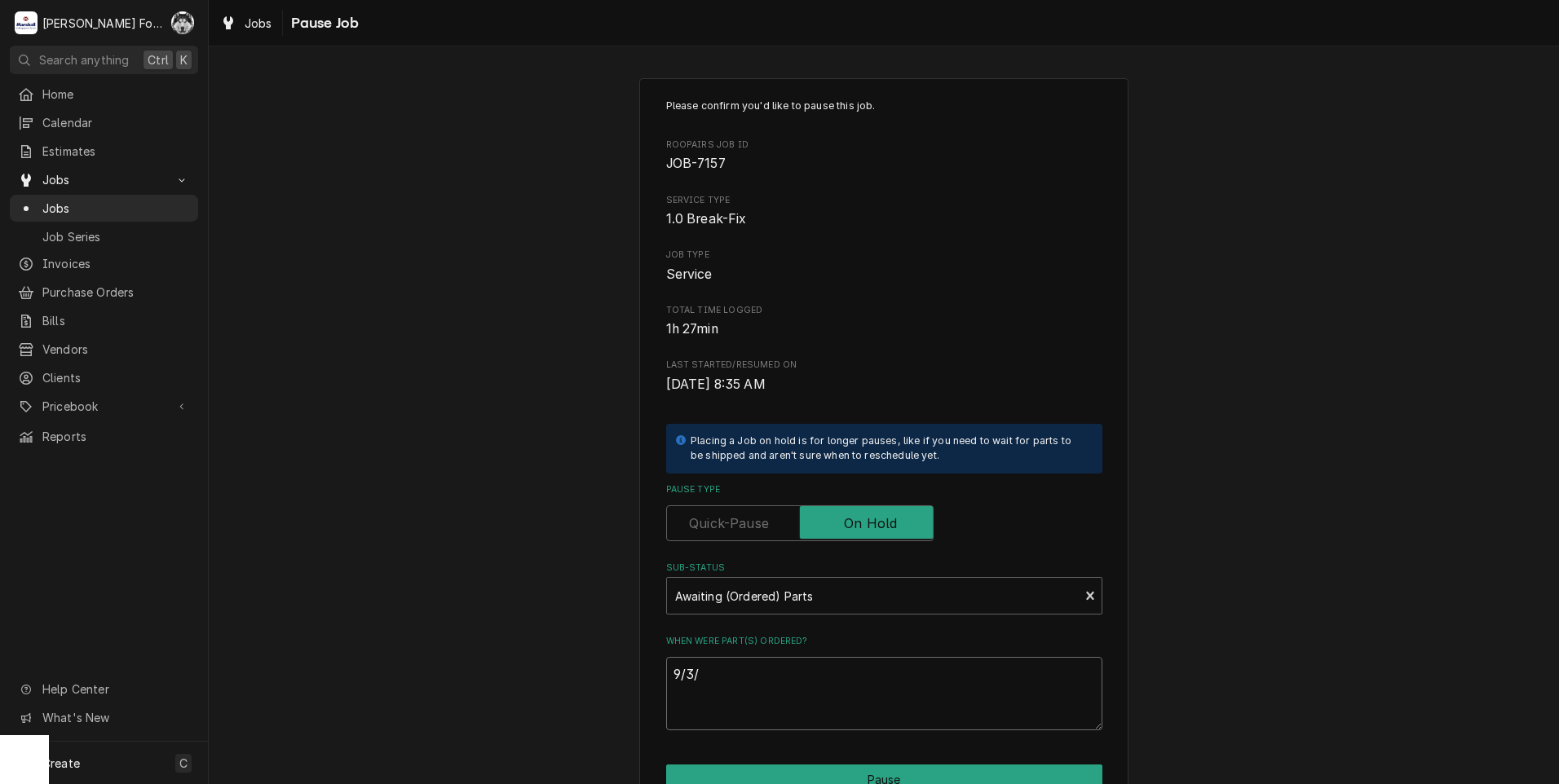
type textarea "9/3/2"
type textarea "x"
type textarea "[DATE]"
type textarea "x"
type textarea "9/3/202"
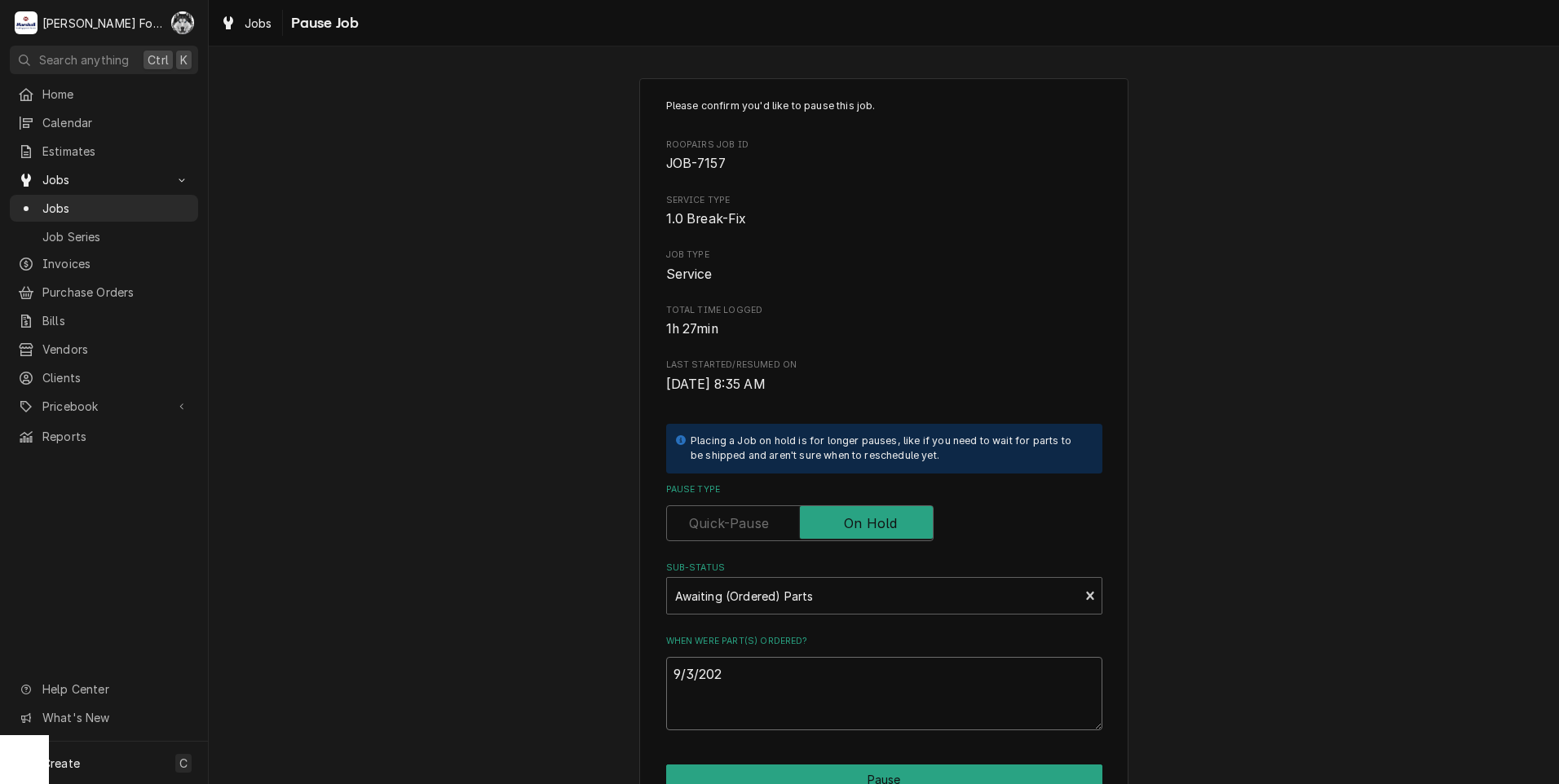
type textarea "x"
type textarea "[DATE]"
type textarea "x"
type textarea "9/3/20255"
type textarea "x"
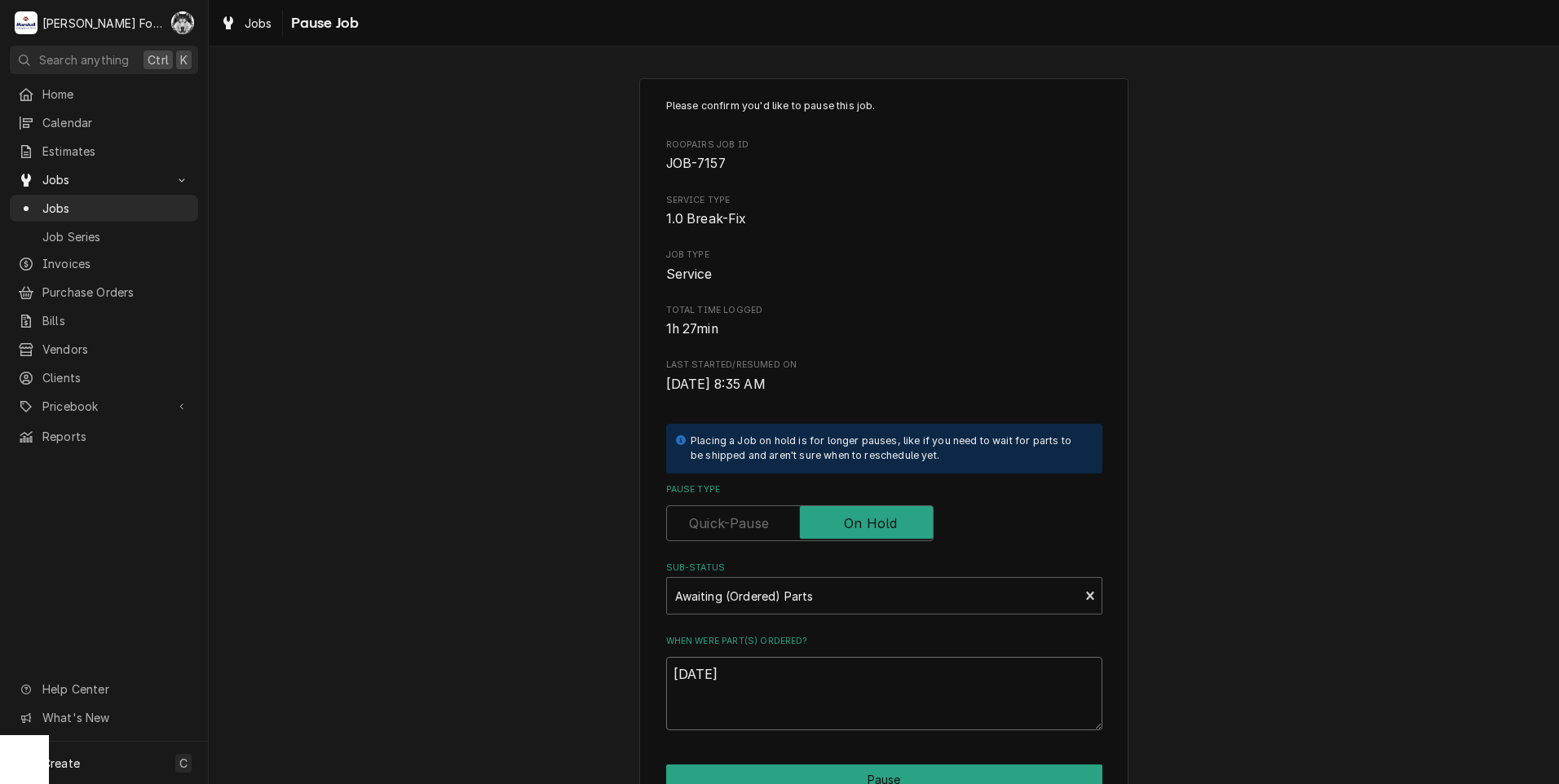
scroll to position [81, 0]
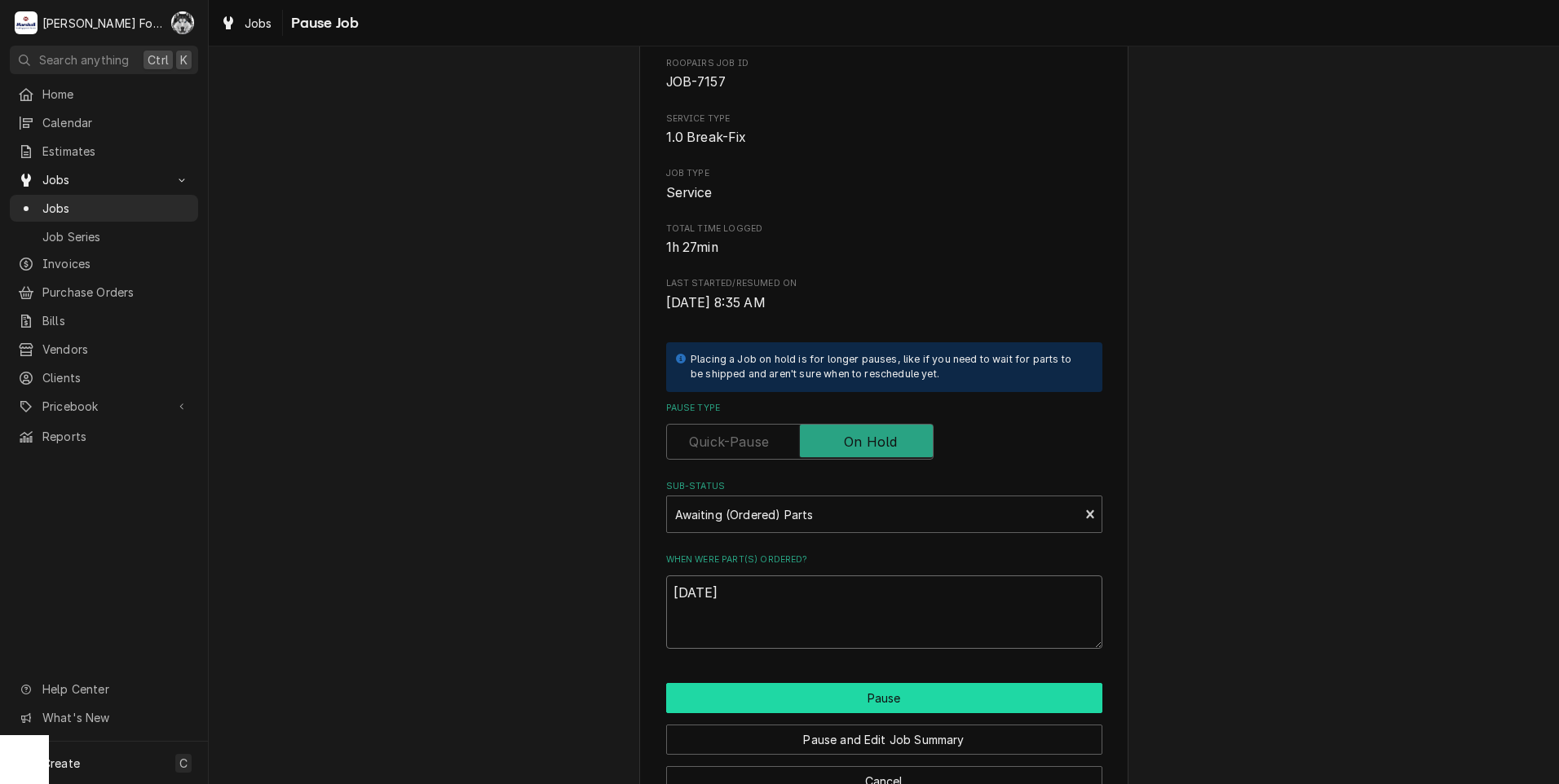
type textarea "[DATE]"
click at [862, 696] on button "Pause" at bounding box center [884, 698] width 436 height 30
type textarea "x"
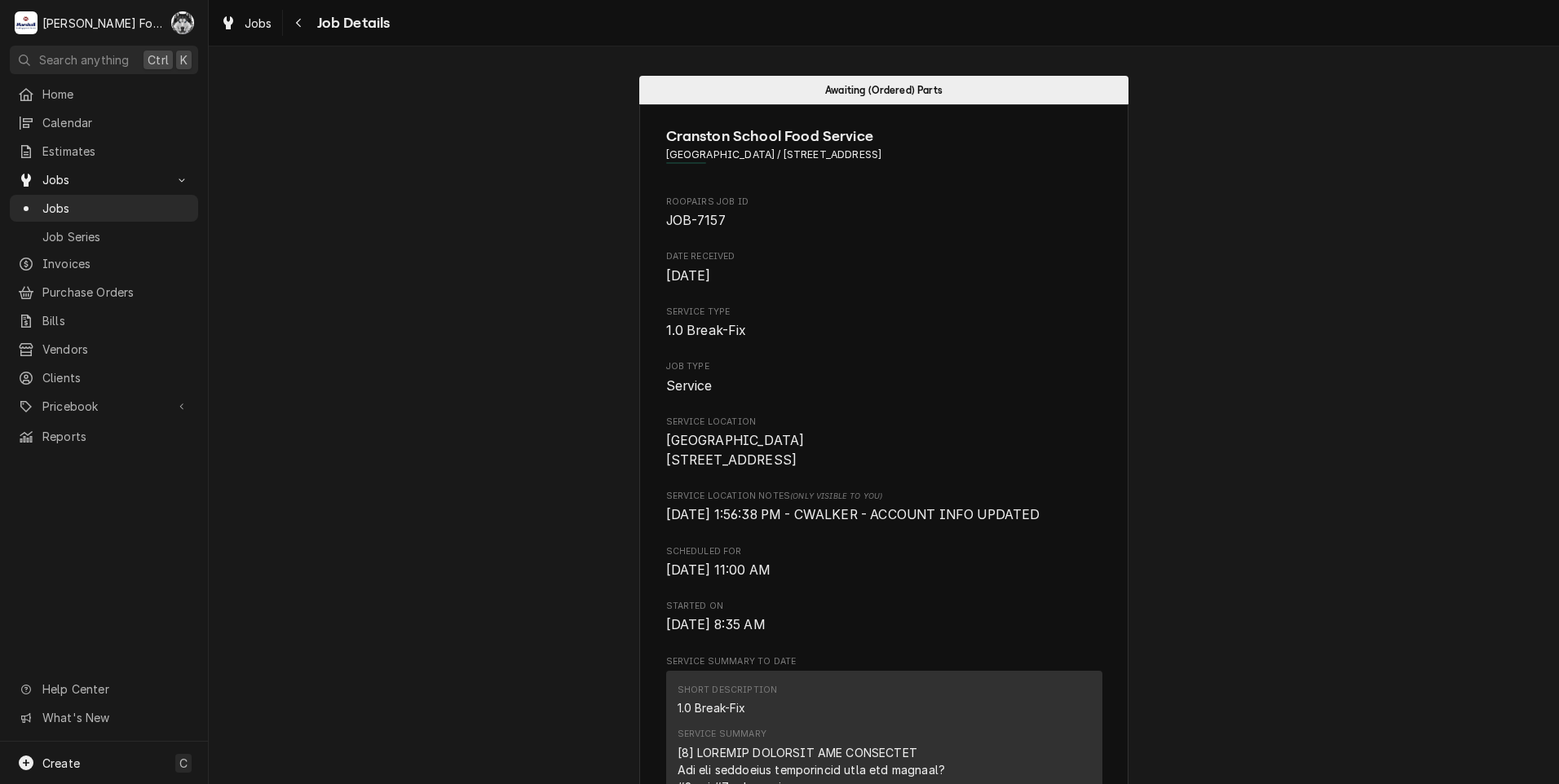
click at [72, 200] on span "Jobs" at bounding box center [115, 208] width 147 height 17
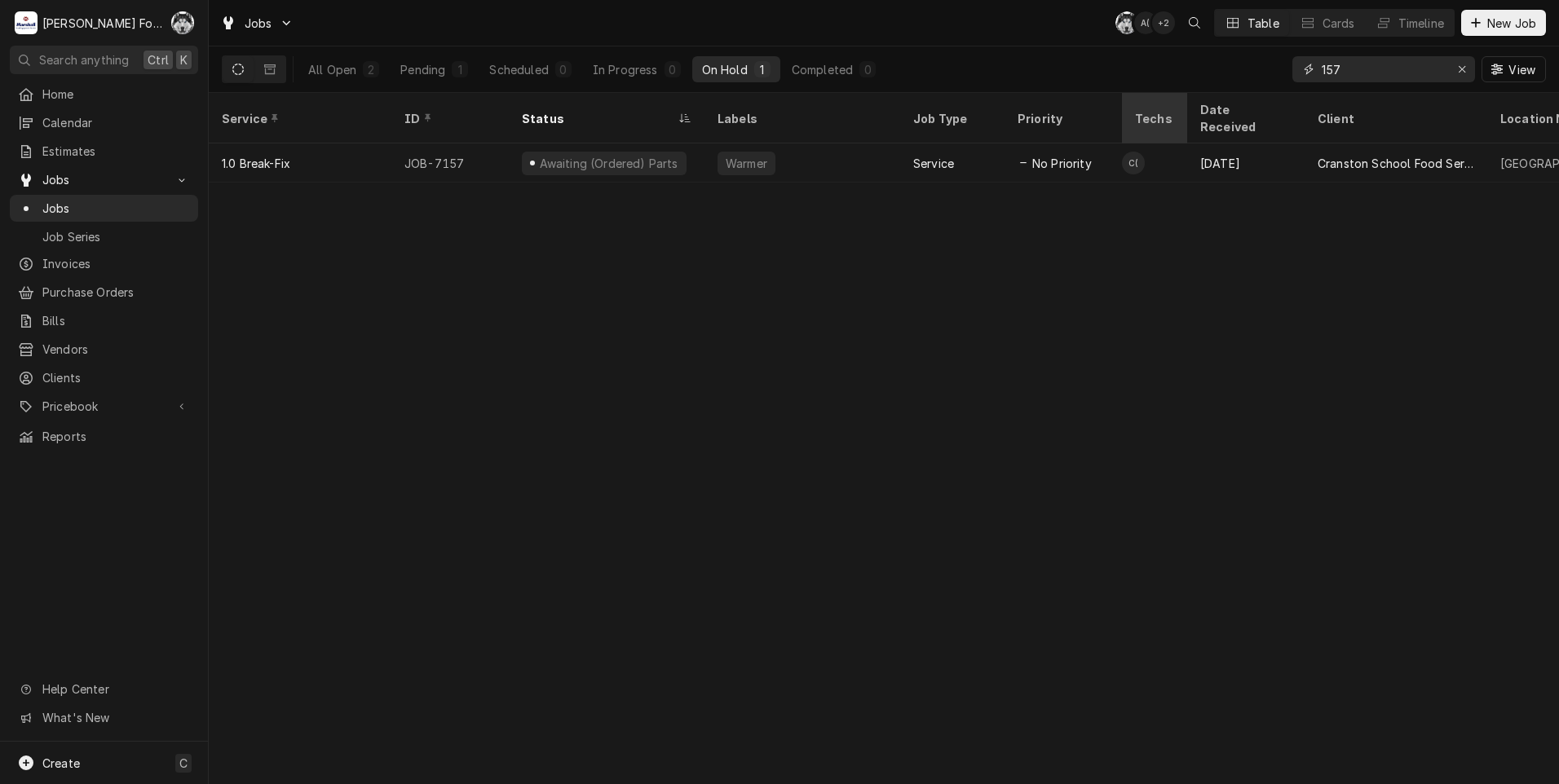
drag, startPoint x: 1356, startPoint y: 71, endPoint x: 1161, endPoint y: 116, distance: 200.1
click at [1186, 118] on div "Jobs C( A( + 2 Table Cards Timeline New Job All Open 2 Pending 1 Scheduled 0 In…" at bounding box center [884, 392] width 1350 height 784
type input "7175"
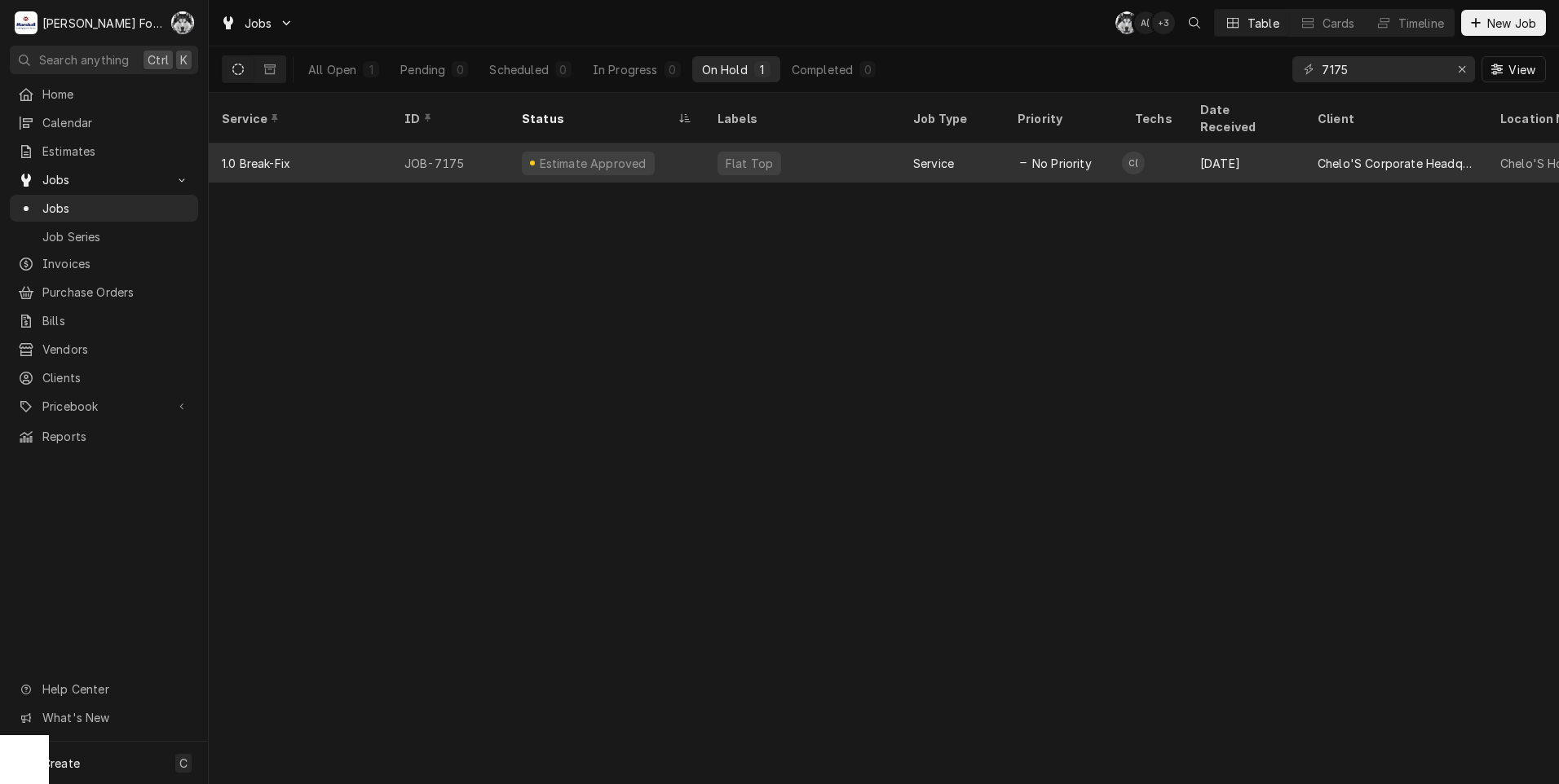
click at [644, 145] on div "Estimate Approved" at bounding box center [607, 163] width 196 height 39
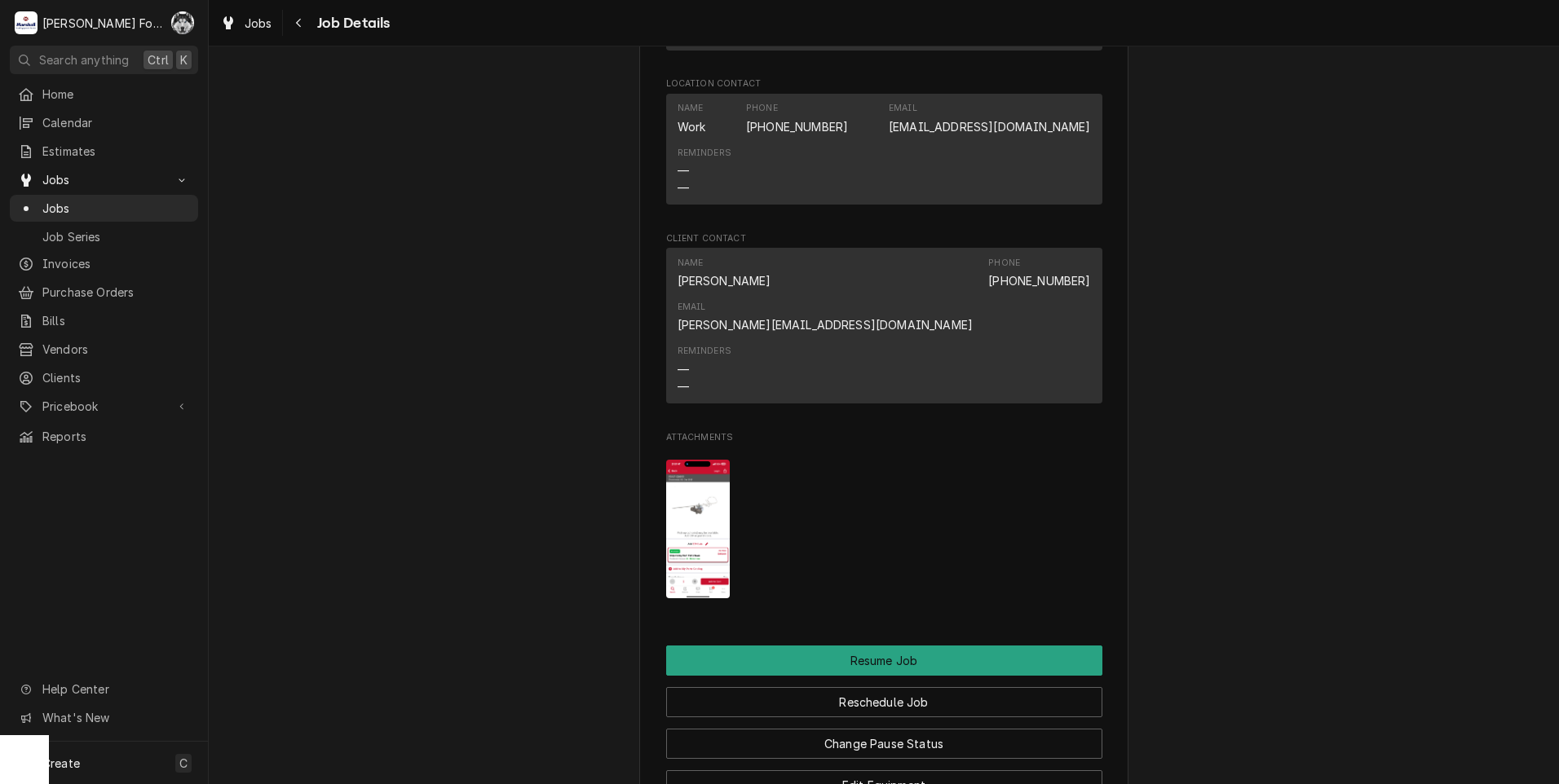
scroll to position [1793, 0]
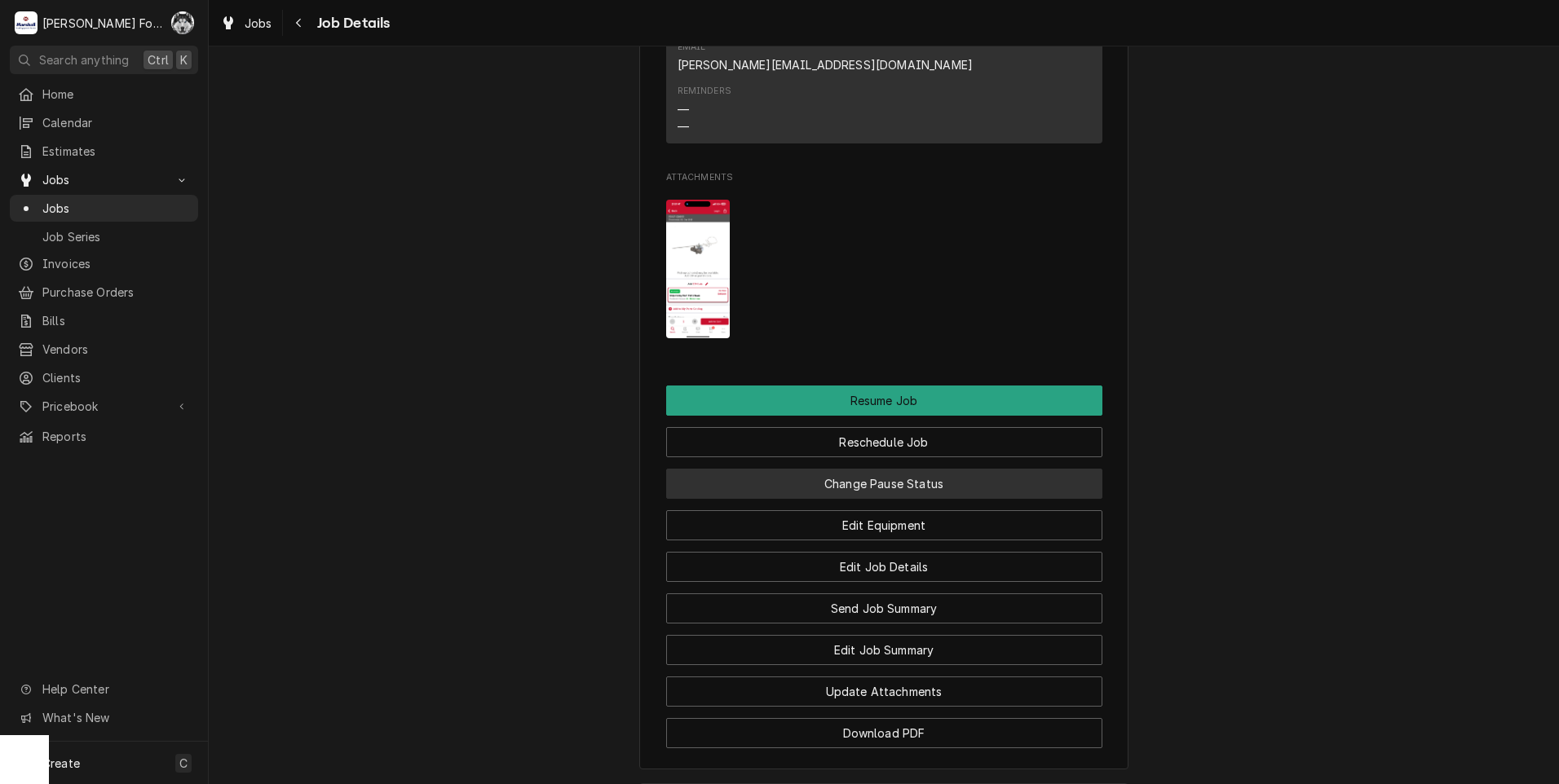
click at [877, 469] on button "Change Pause Status" at bounding box center [884, 484] width 436 height 30
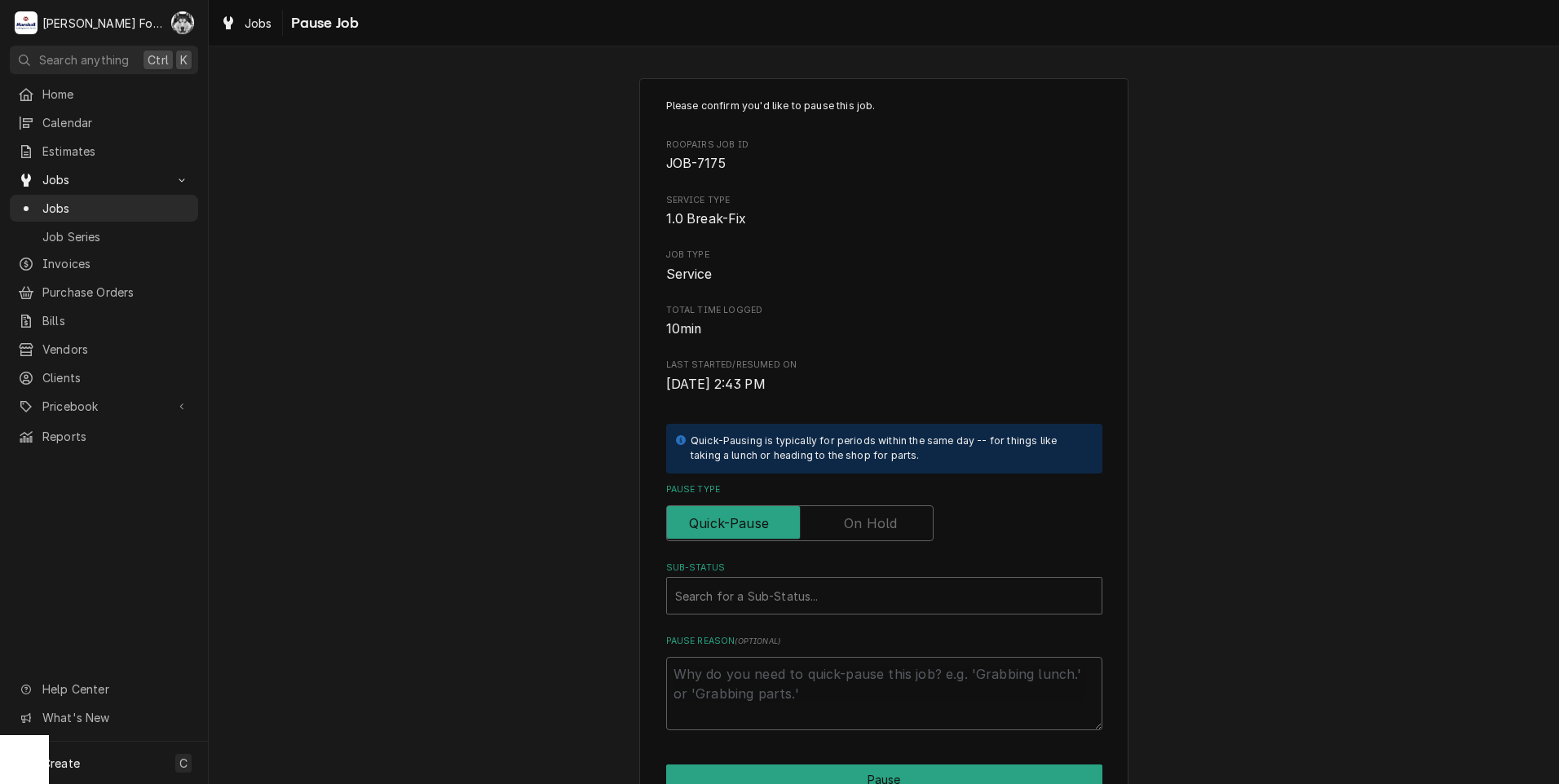
click at [861, 504] on div "Pause Type" at bounding box center [884, 512] width 436 height 58
click at [862, 517] on label "Pause Type" at bounding box center [800, 523] width 267 height 36
click at [862, 517] on input "Pause Type" at bounding box center [800, 523] width 253 height 36
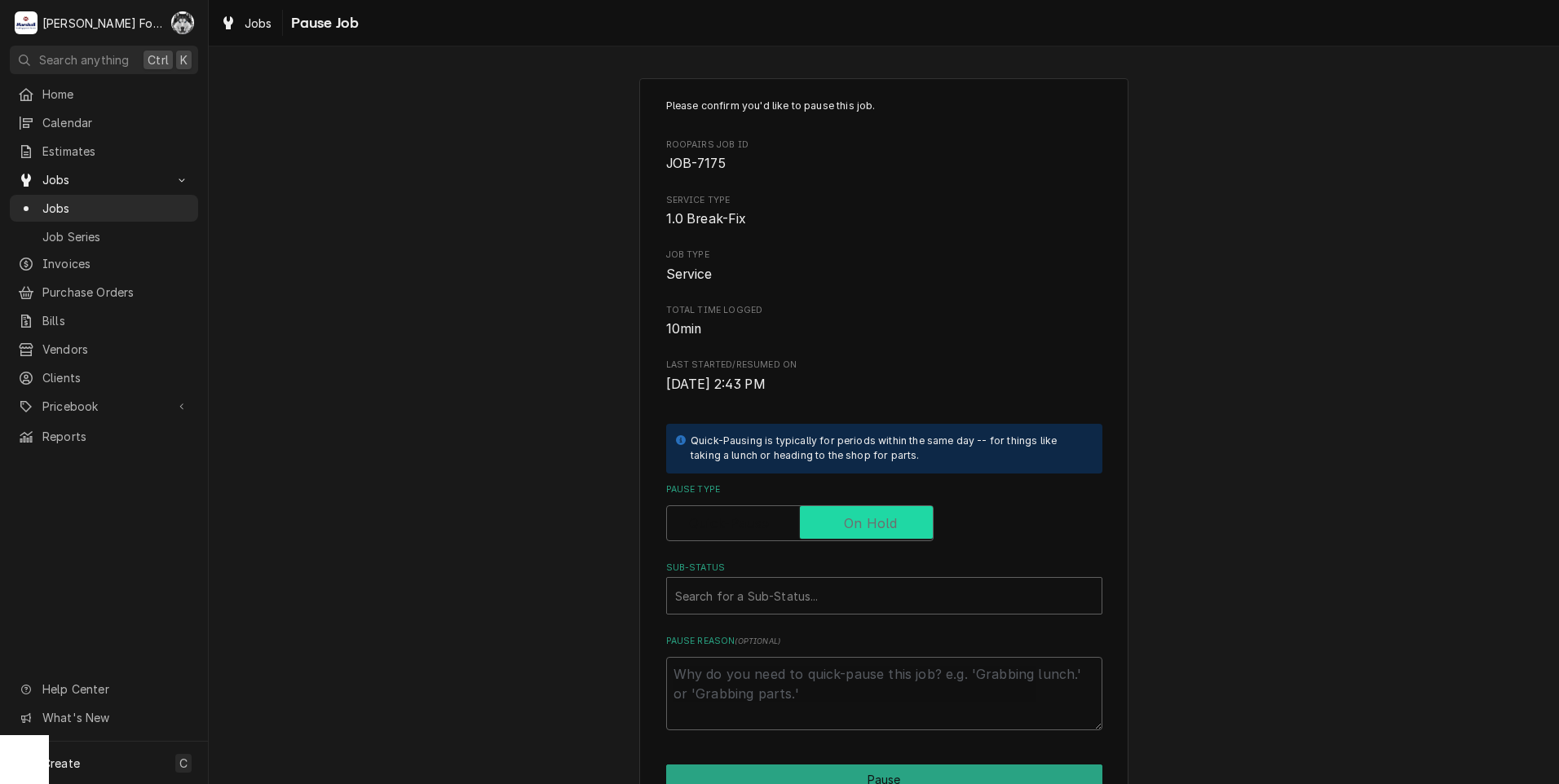
checkbox input "true"
click at [815, 588] on div "Sub-Status" at bounding box center [884, 596] width 418 height 29
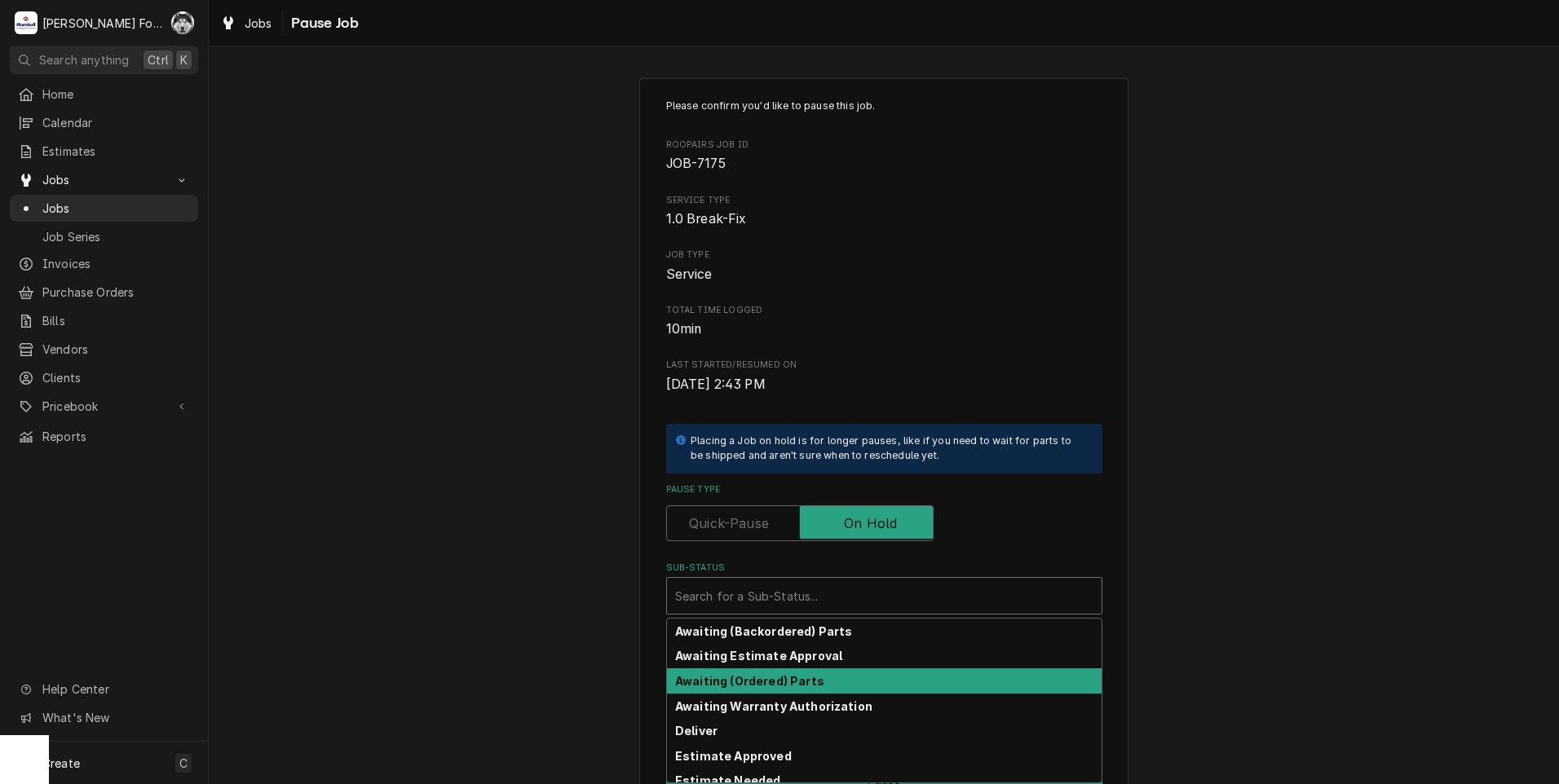
click at [804, 685] on strong "Awaiting (Ordered) Parts" at bounding box center [750, 681] width 149 height 14
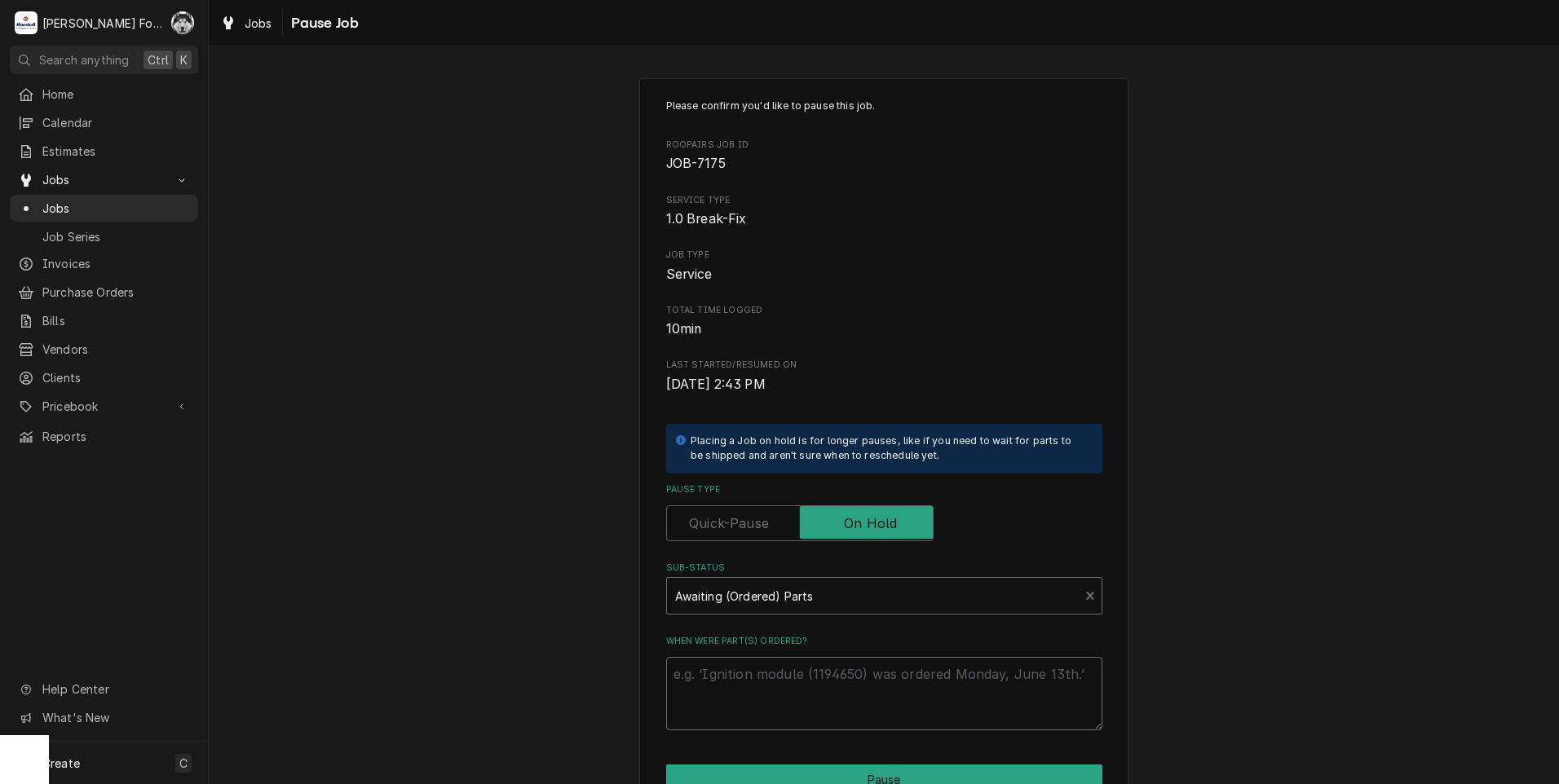
click at [774, 685] on textarea "When were part(s) ordered?" at bounding box center [884, 694] width 436 height 73
type textarea "x"
type textarea "9"
type textarea "x"
type textarea "9/"
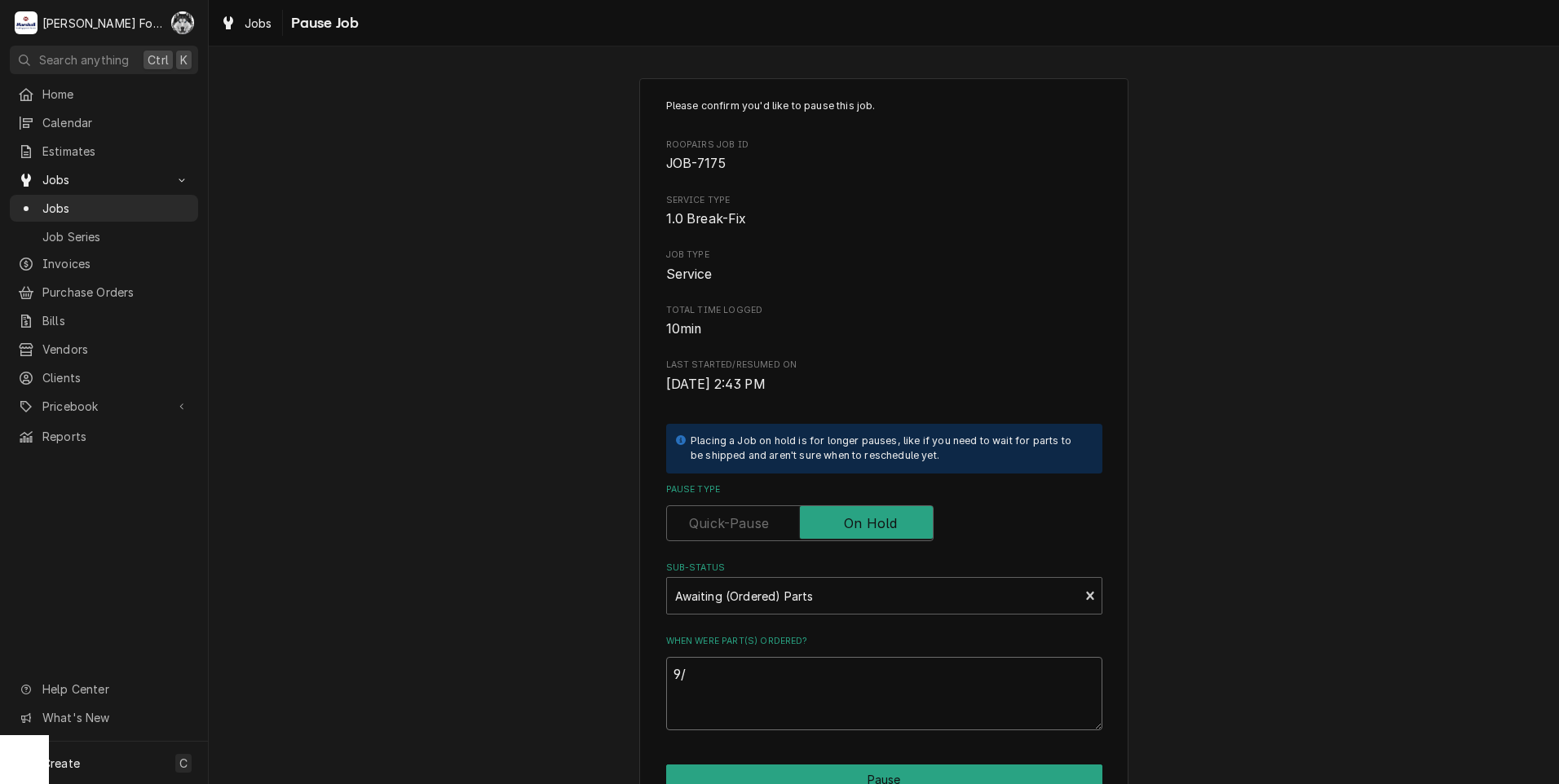
type textarea "x"
type textarea "9/3"
type textarea "x"
type textarea "9/3/"
type textarea "x"
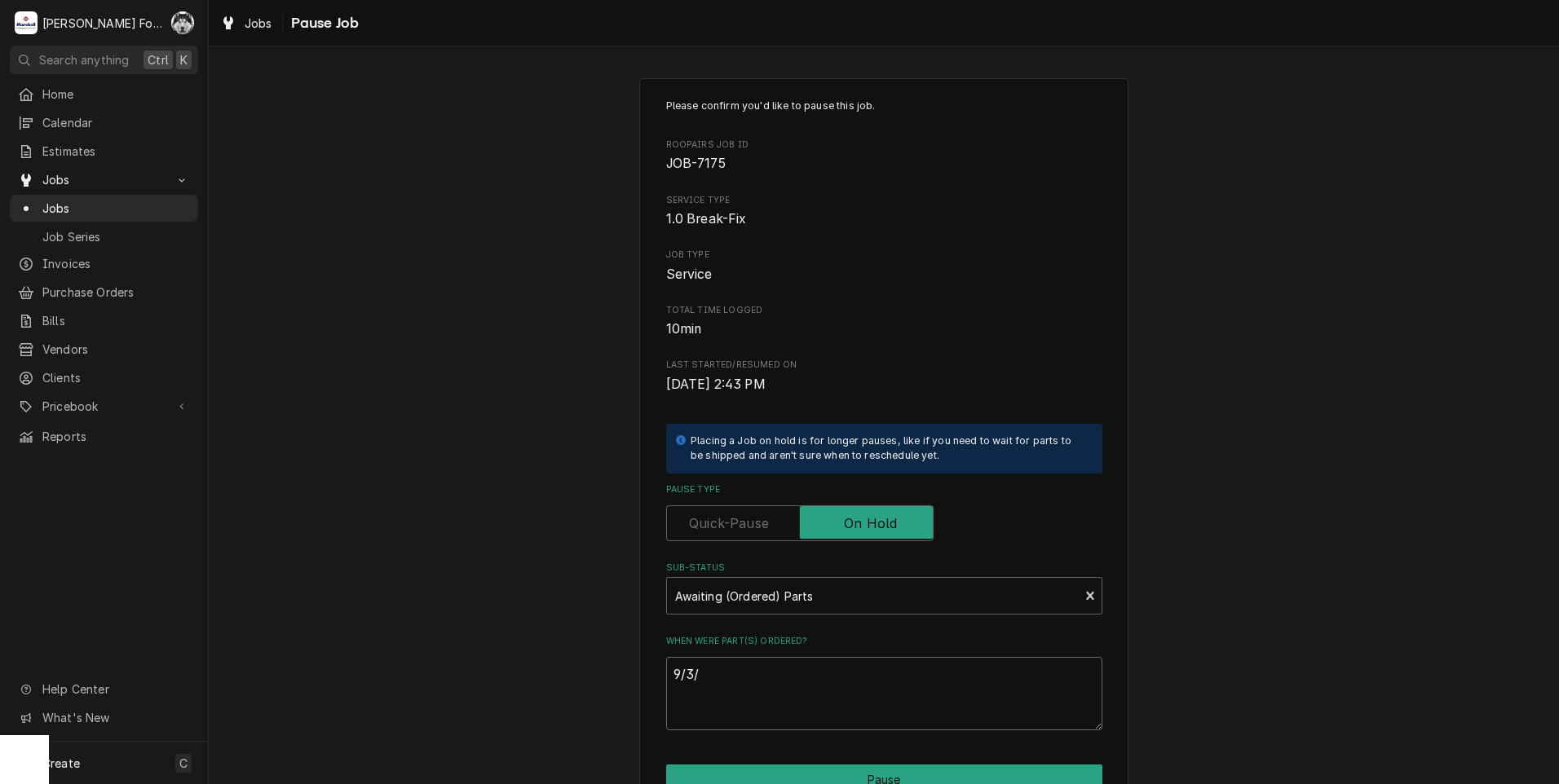
type textarea "9/3/2"
type textarea "x"
type textarea "[DATE]"
type textarea "x"
type textarea "9/3/202"
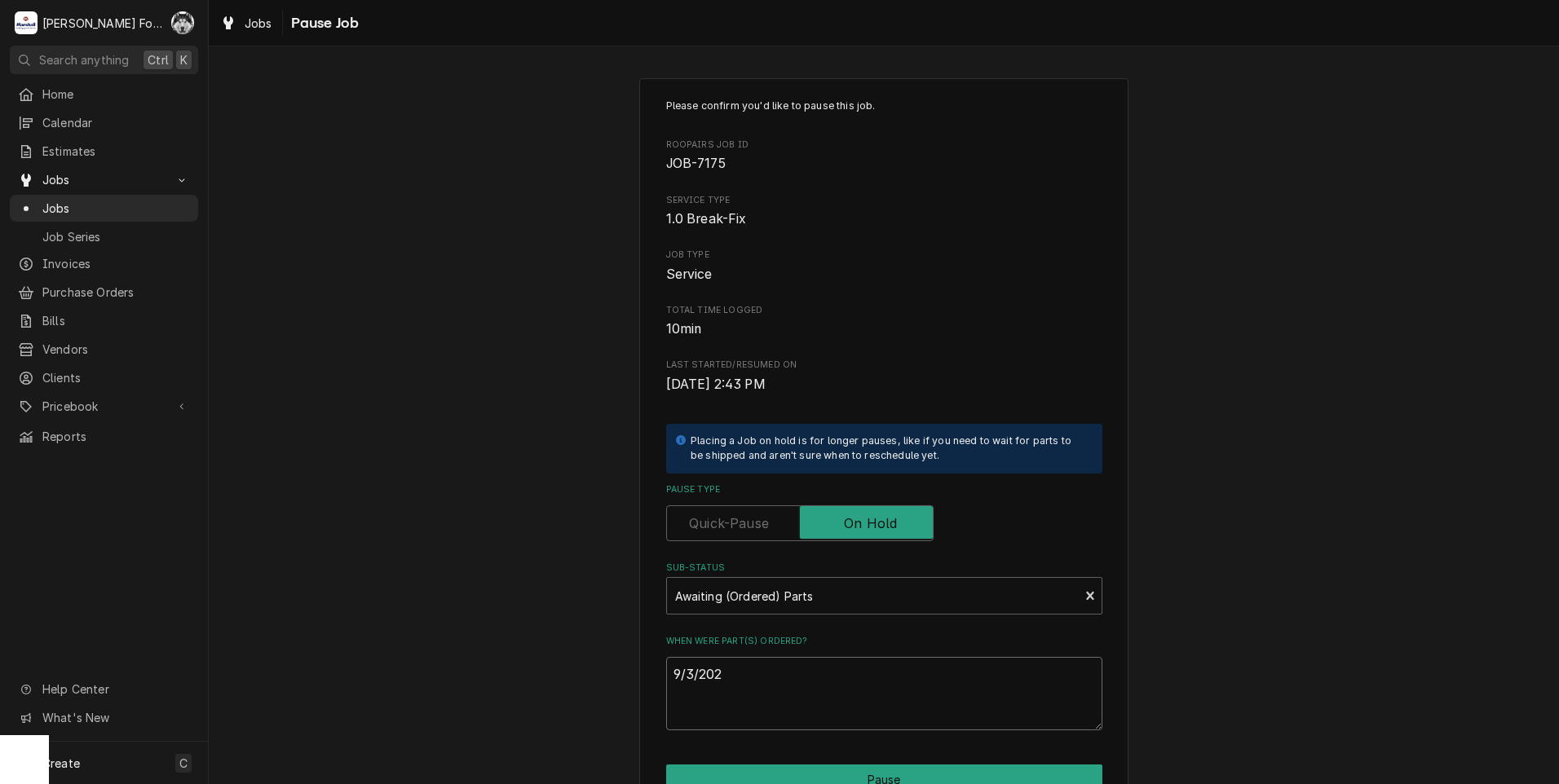
type textarea "x"
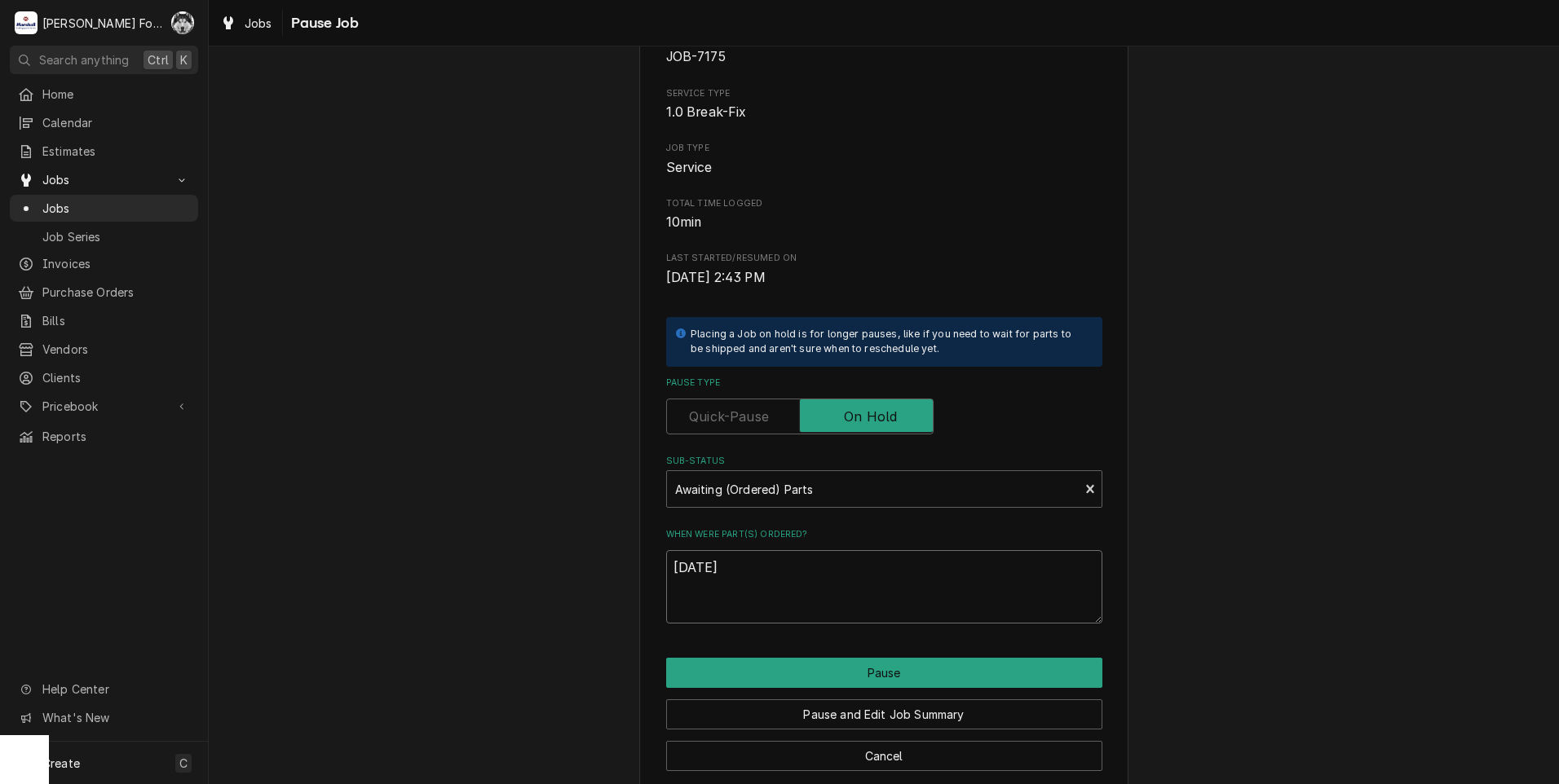
scroll to position [129, 0]
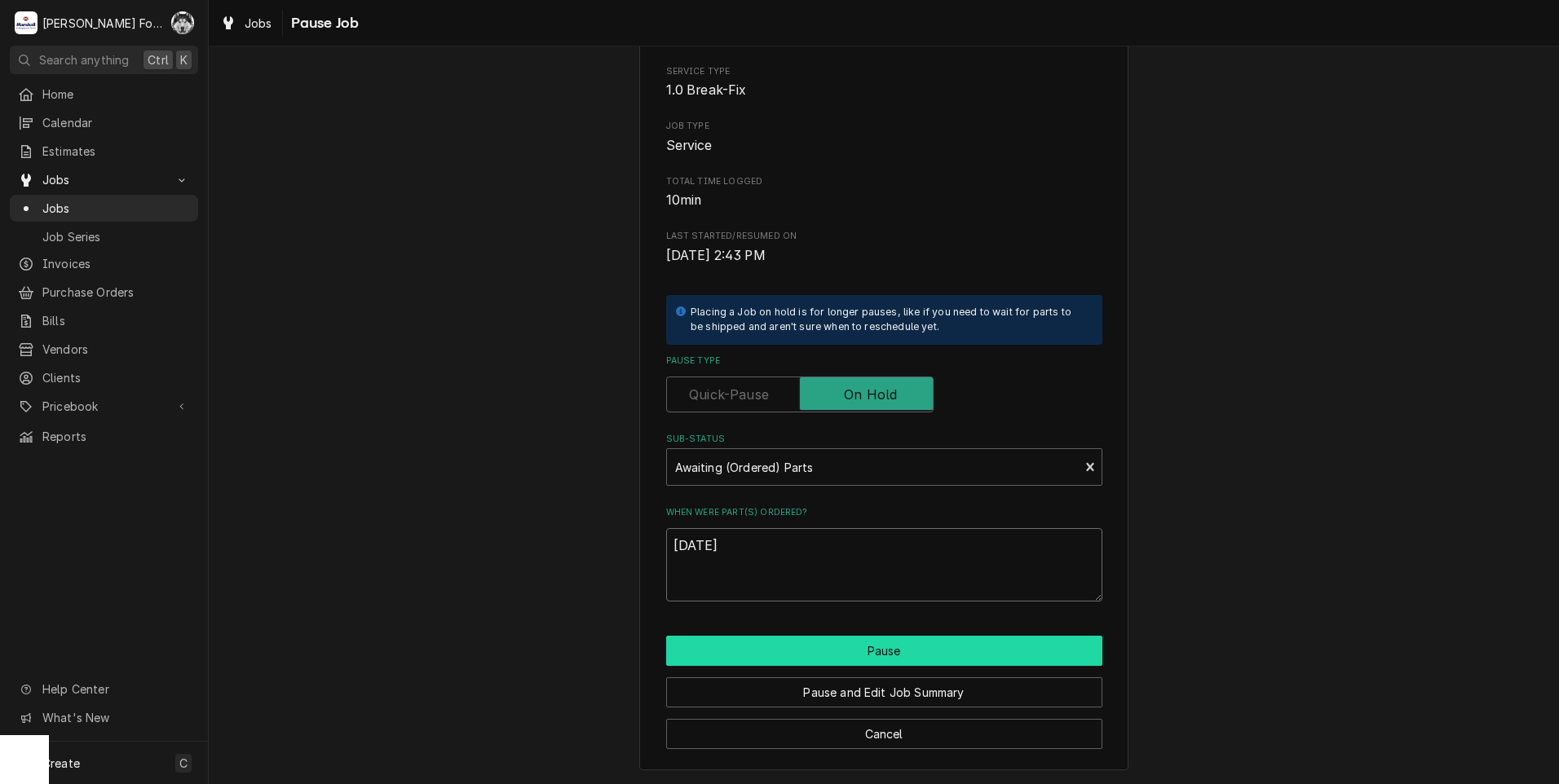
type textarea "[DATE]"
click at [883, 660] on button "Pause" at bounding box center [884, 651] width 436 height 30
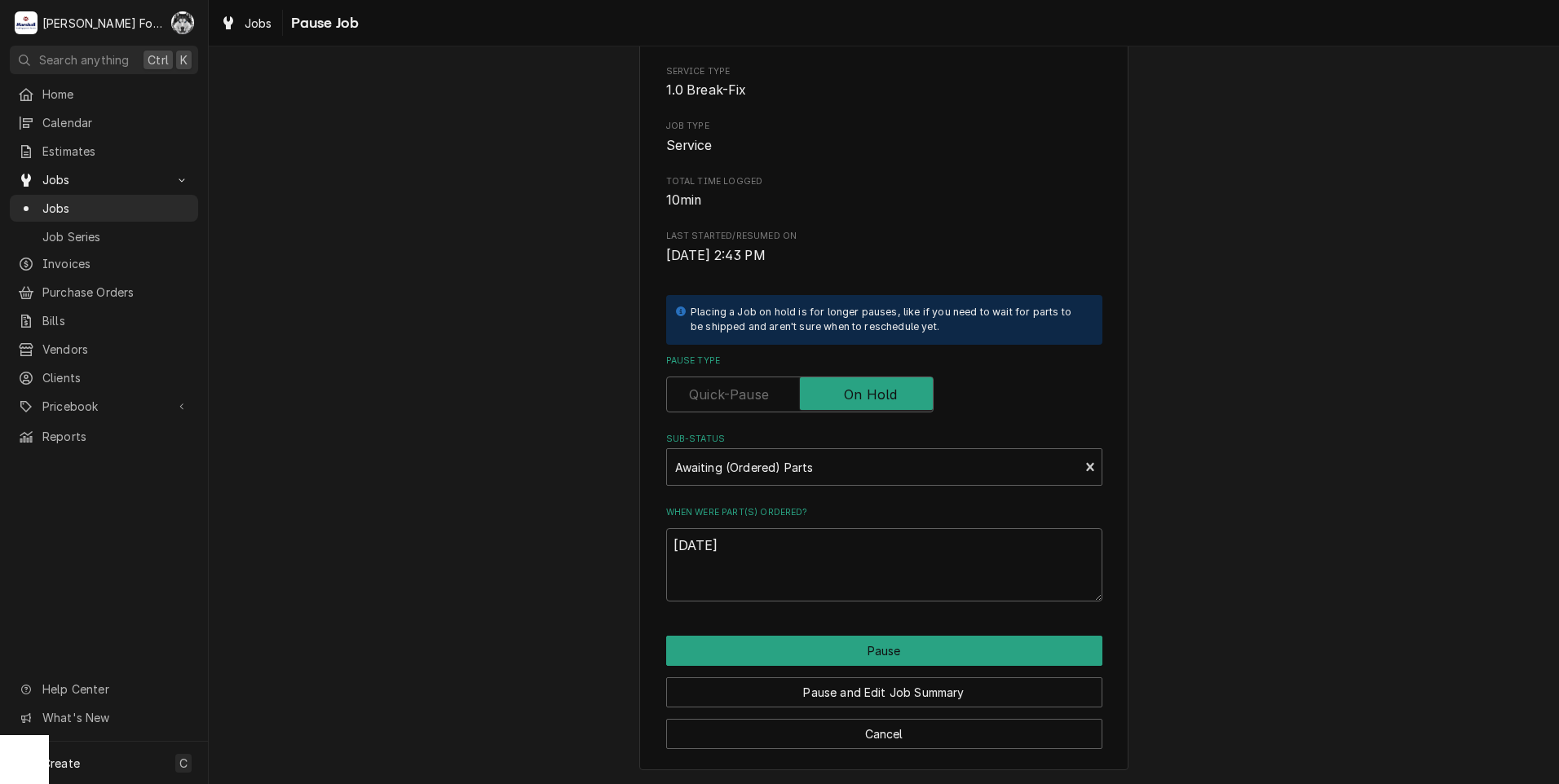
type textarea "x"
